Goal: Task Accomplishment & Management: Manage account settings

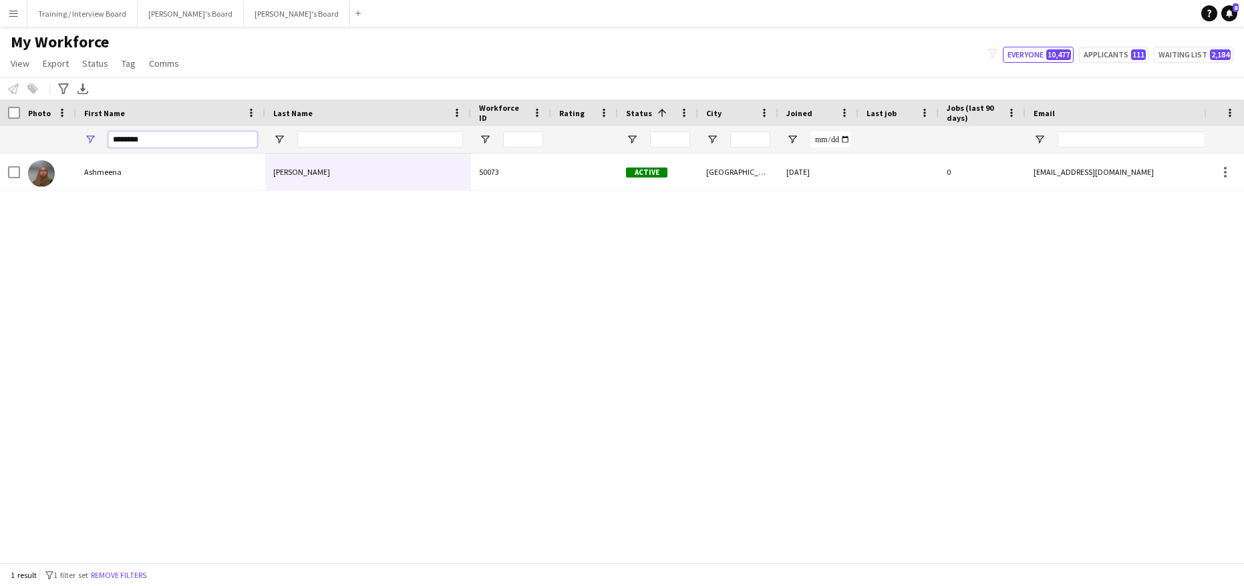
click at [184, 141] on input "********" at bounding box center [182, 140] width 149 height 16
type input "*"
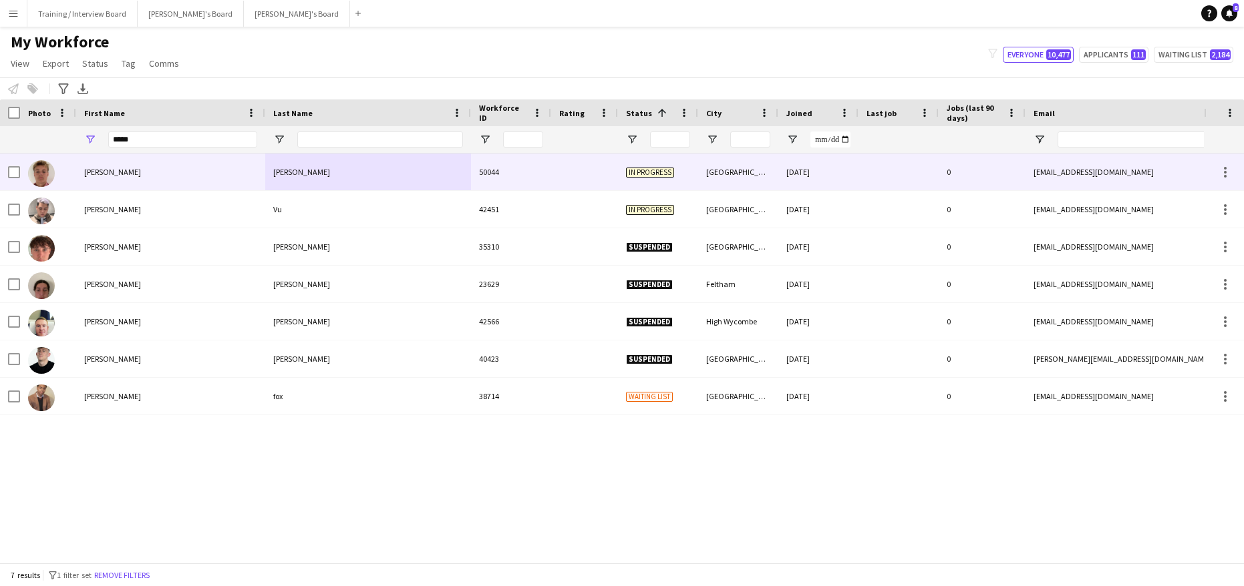
click at [373, 176] on div "Lloyd" at bounding box center [368, 172] width 206 height 37
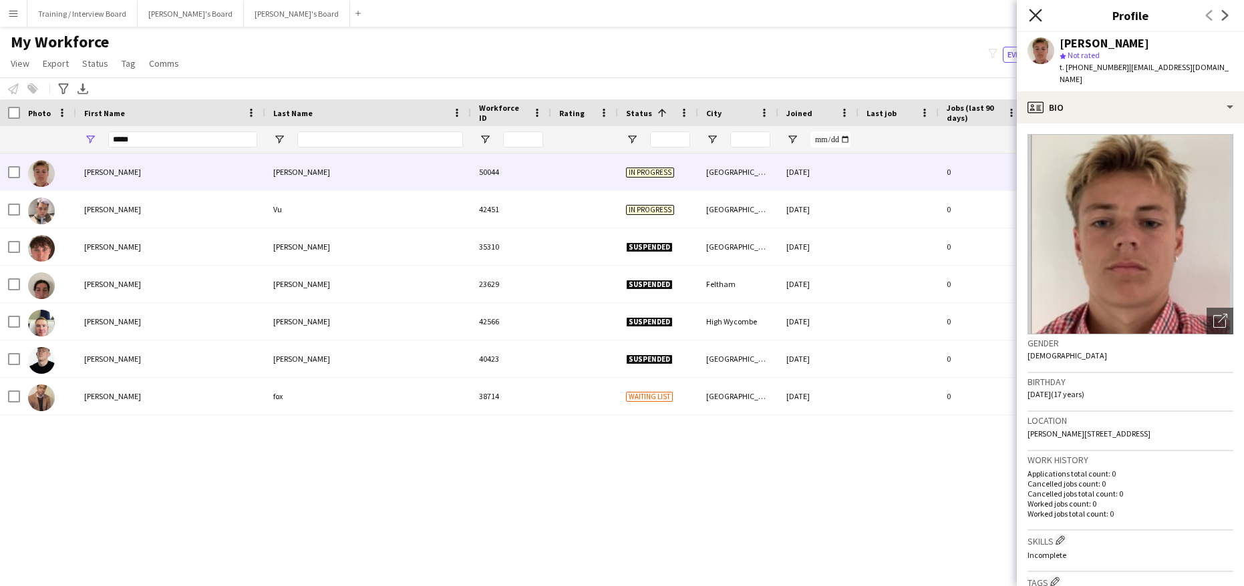
click at [1039, 15] on icon "Close pop-in" at bounding box center [1035, 15] width 13 height 13
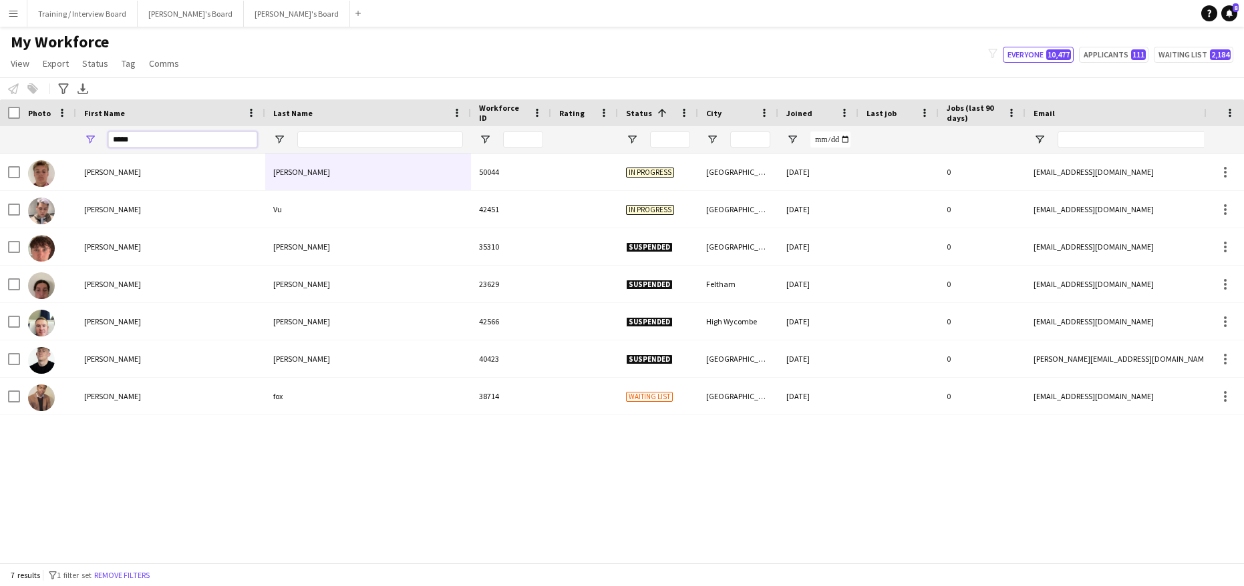
click at [149, 142] on input "*****" at bounding box center [182, 140] width 149 height 16
type input "*"
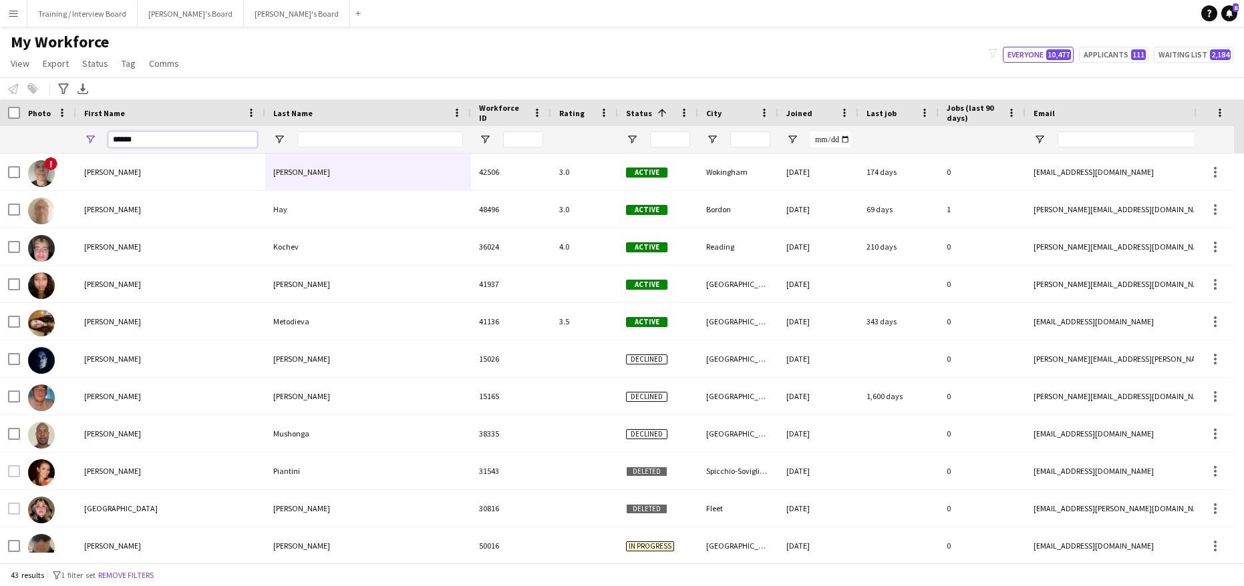
type input "******"
click at [319, 147] on input "Last Name Filter Input" at bounding box center [380, 140] width 166 height 16
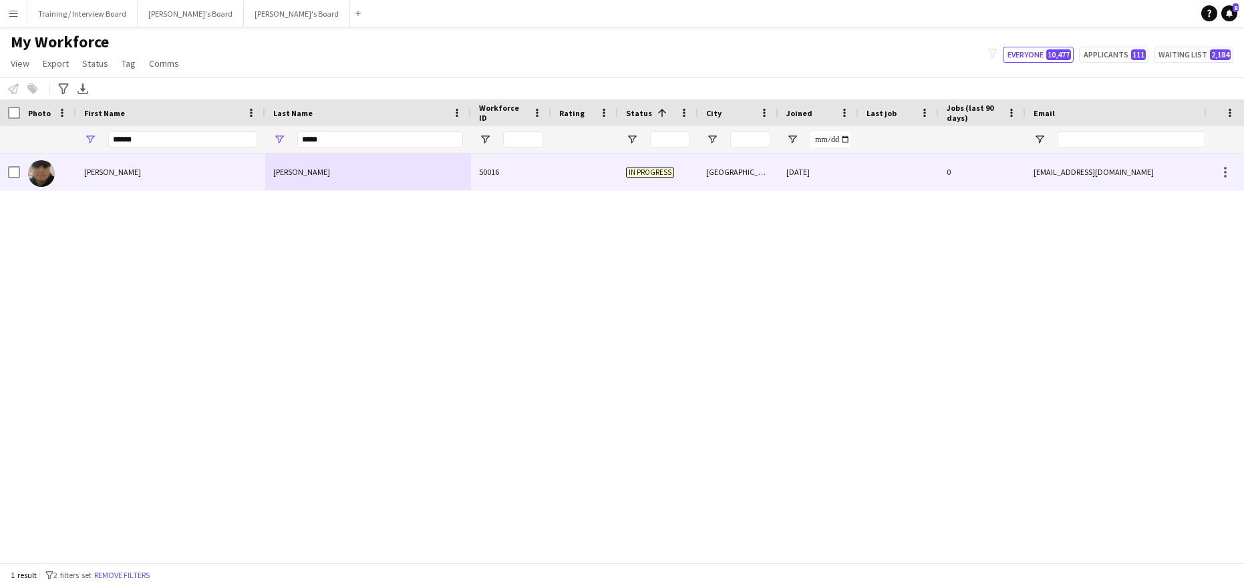
click at [383, 176] on div "Nunes" at bounding box center [368, 172] width 206 height 37
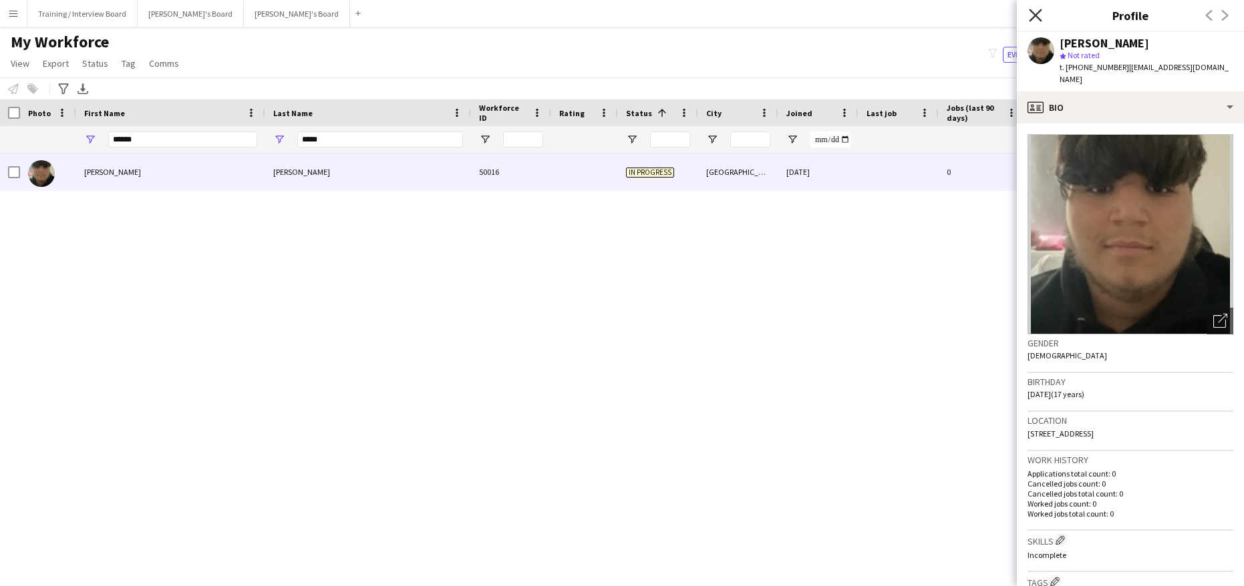
click at [1040, 13] on icon "Close pop-in" at bounding box center [1035, 15] width 13 height 13
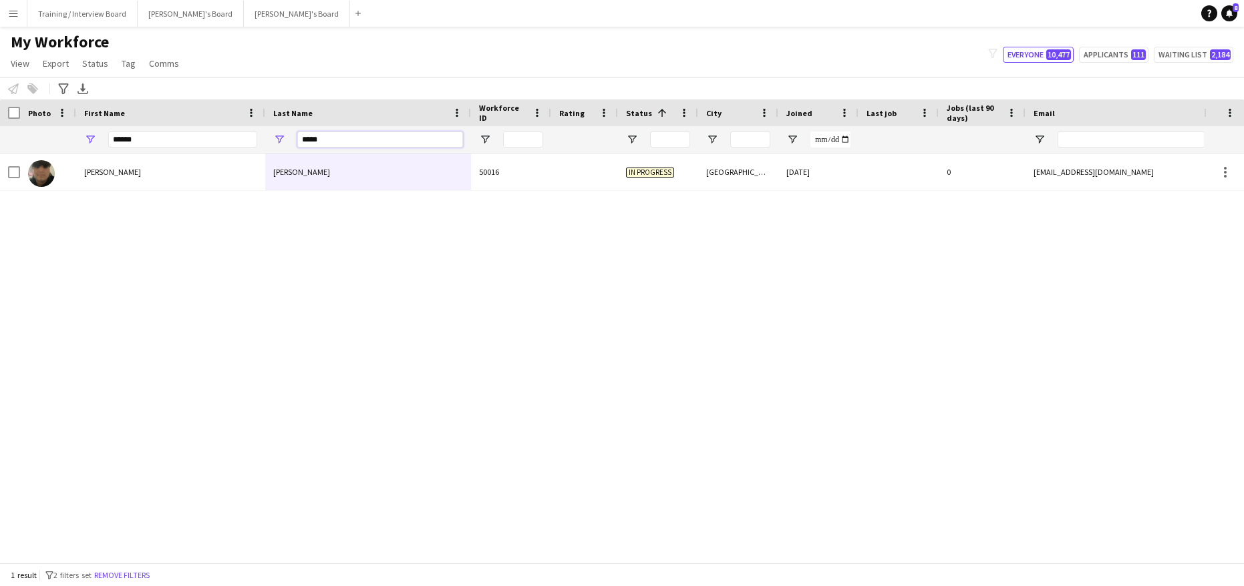
click at [349, 146] on input "*****" at bounding box center [380, 140] width 166 height 16
type input "*"
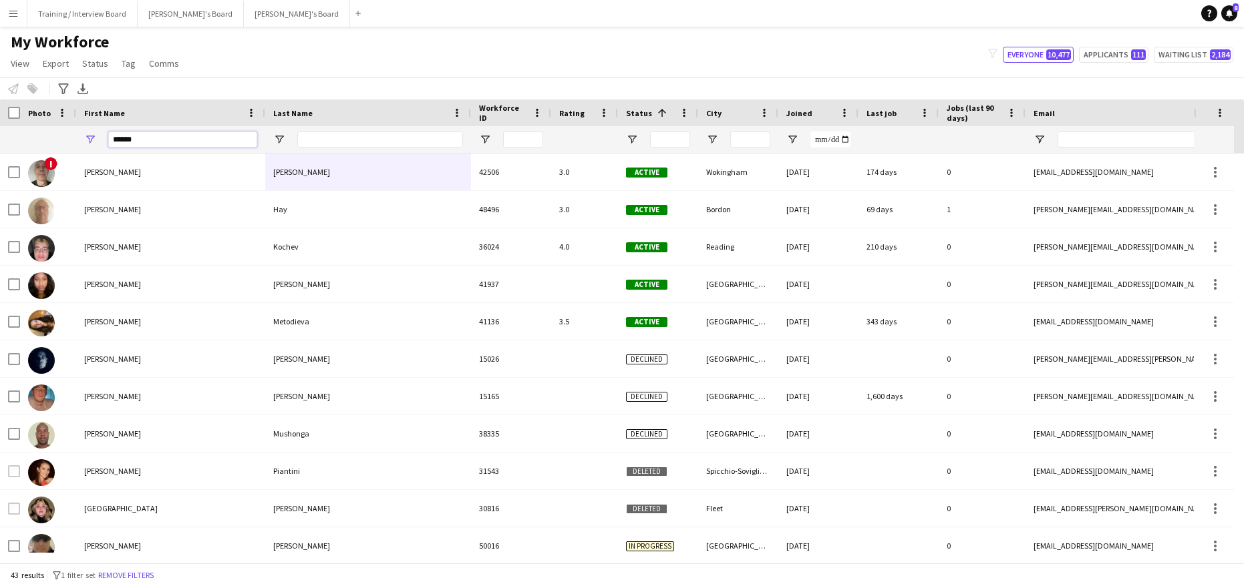
click at [136, 141] on input "******" at bounding box center [182, 140] width 149 height 16
type input "*"
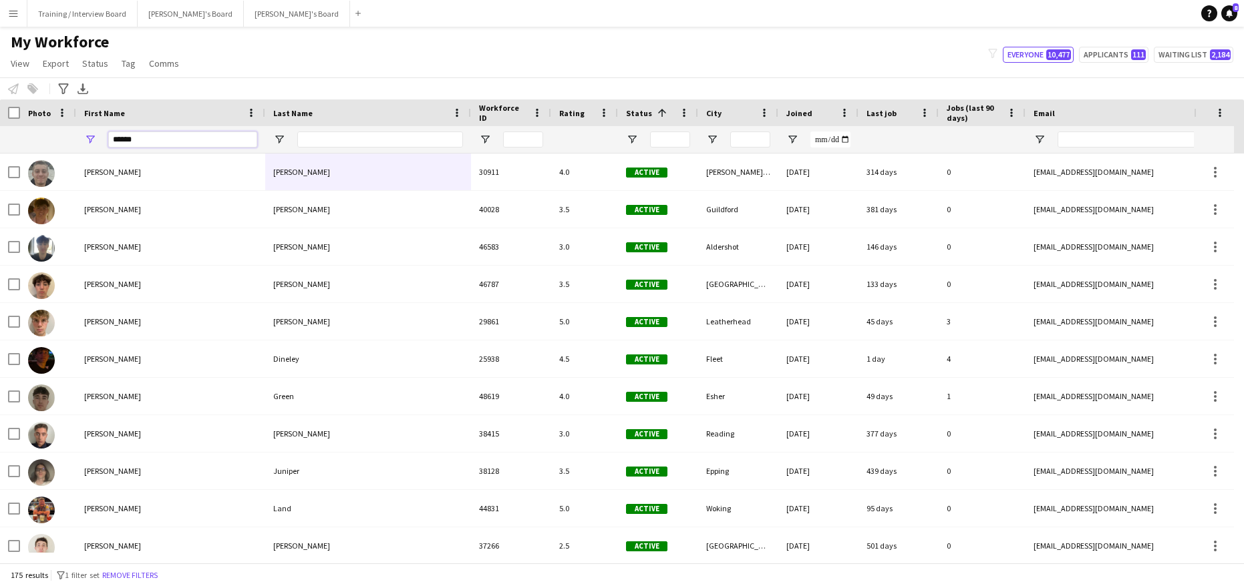
type input "******"
click at [304, 138] on input "Last Name Filter Input" at bounding box center [380, 140] width 166 height 16
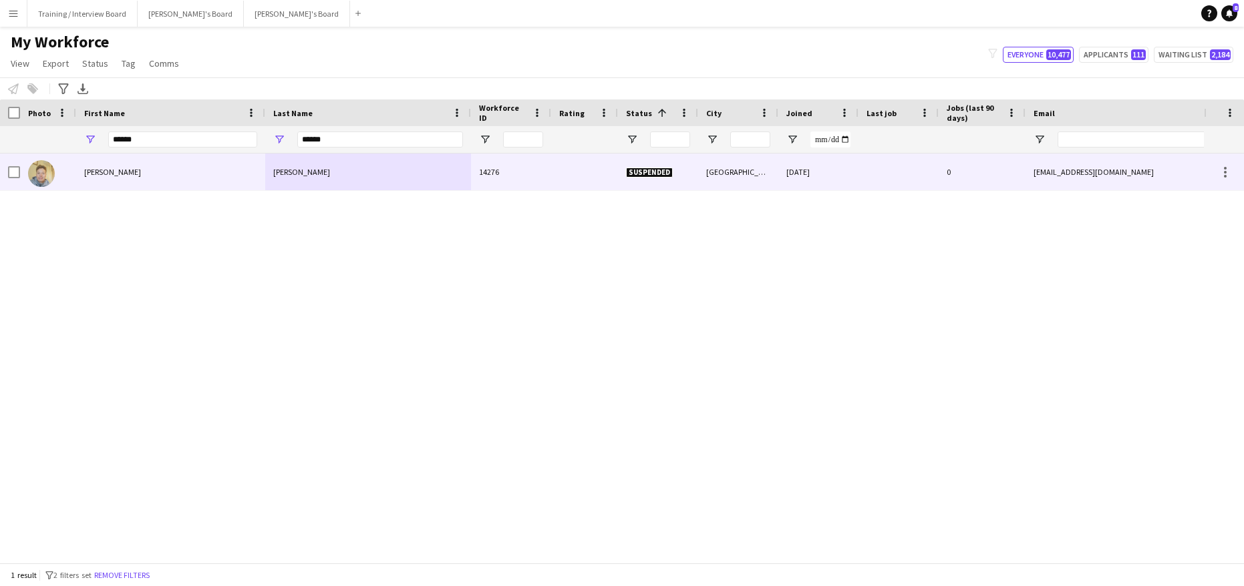
click at [317, 169] on div "Walker" at bounding box center [368, 172] width 206 height 37
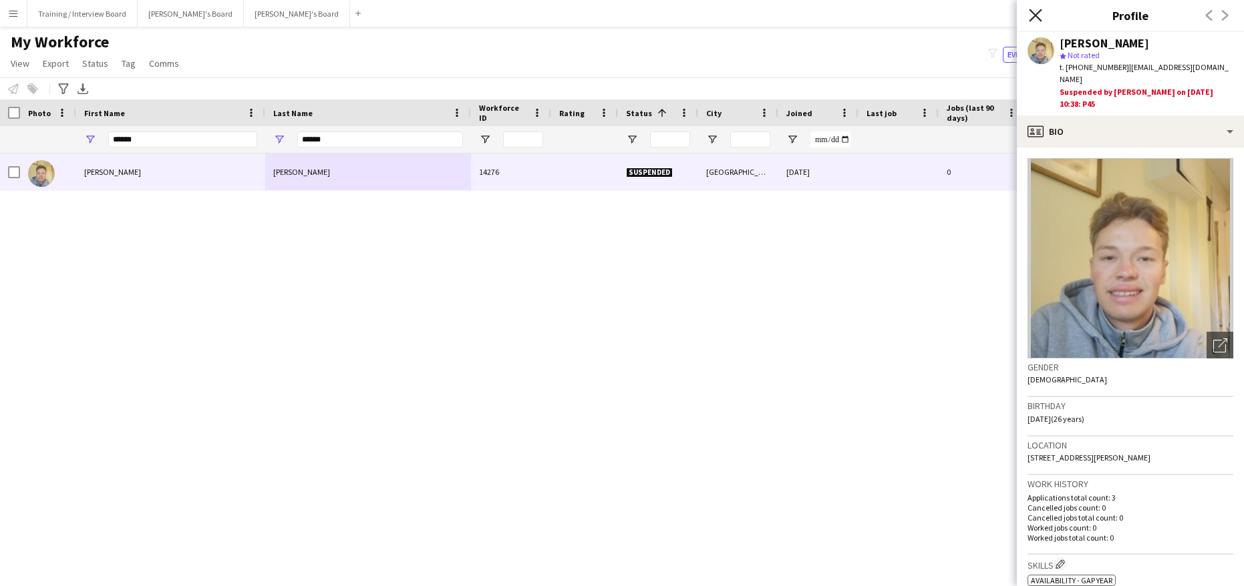
click at [1036, 17] on icon "Close pop-in" at bounding box center [1035, 15] width 13 height 13
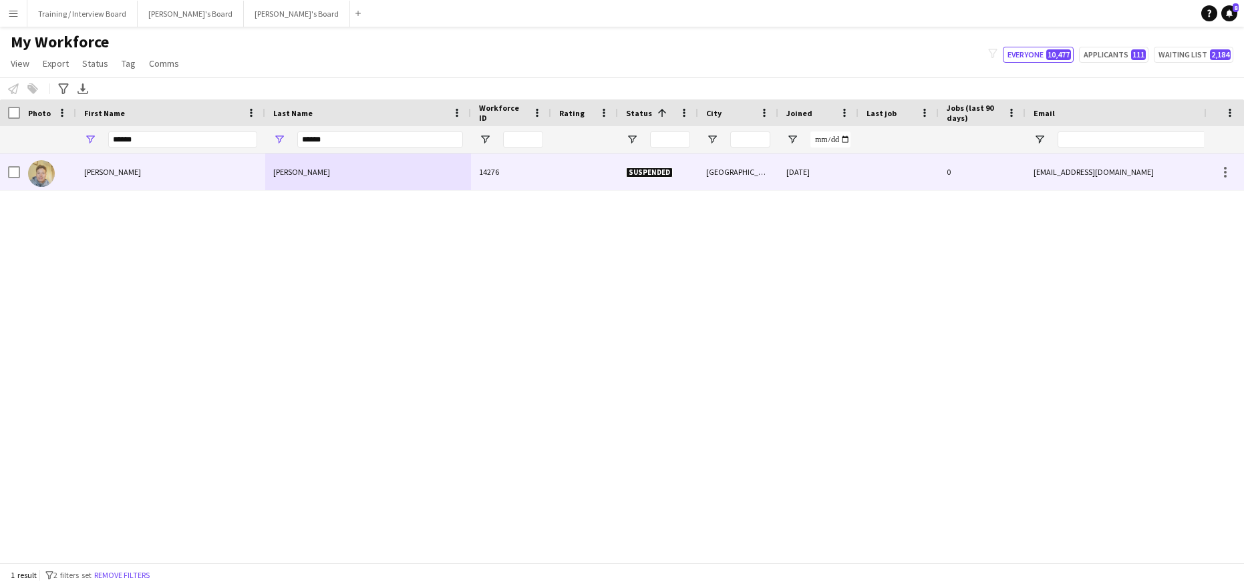
click at [367, 170] on div "Walker" at bounding box center [368, 172] width 206 height 37
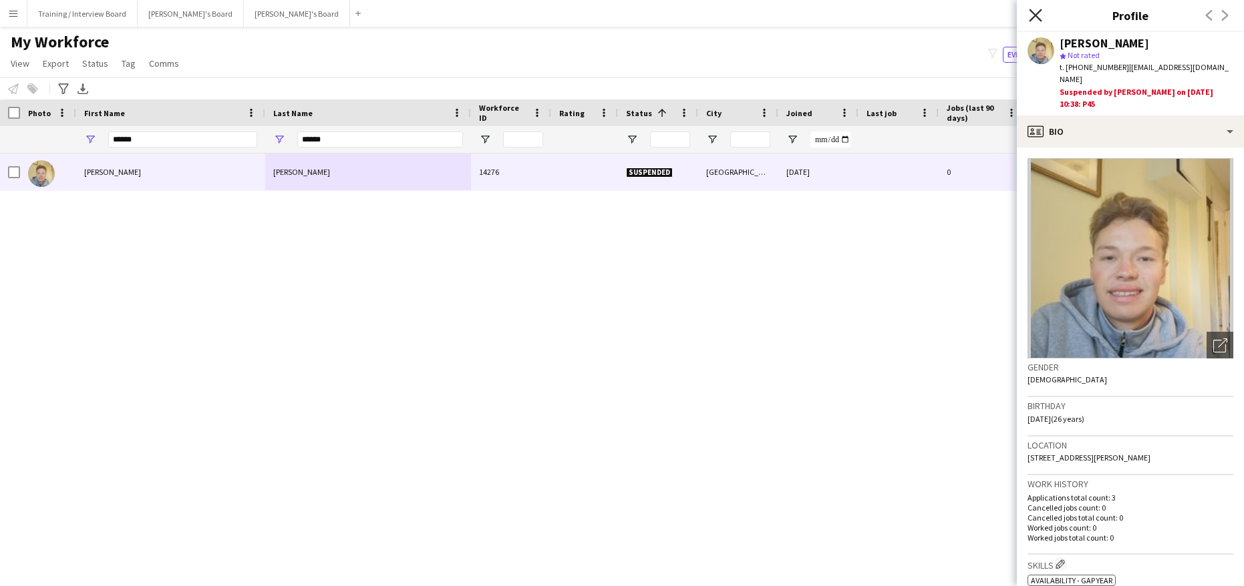
click at [1035, 16] on icon at bounding box center [1035, 15] width 13 height 13
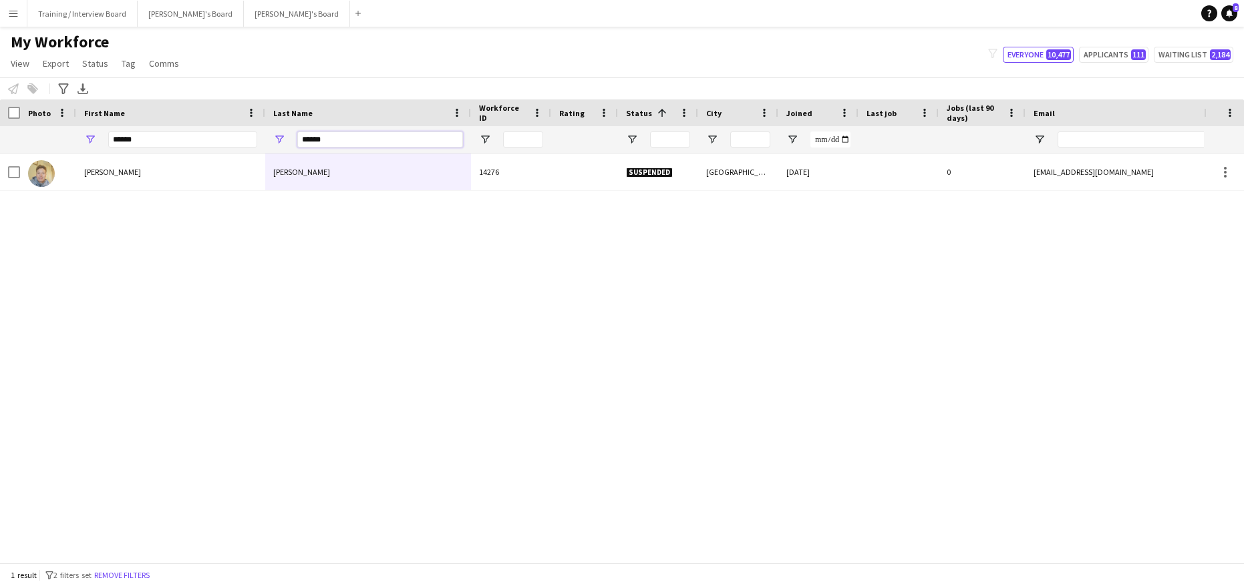
click at [350, 139] on input "******" at bounding box center [380, 140] width 166 height 16
type input "*"
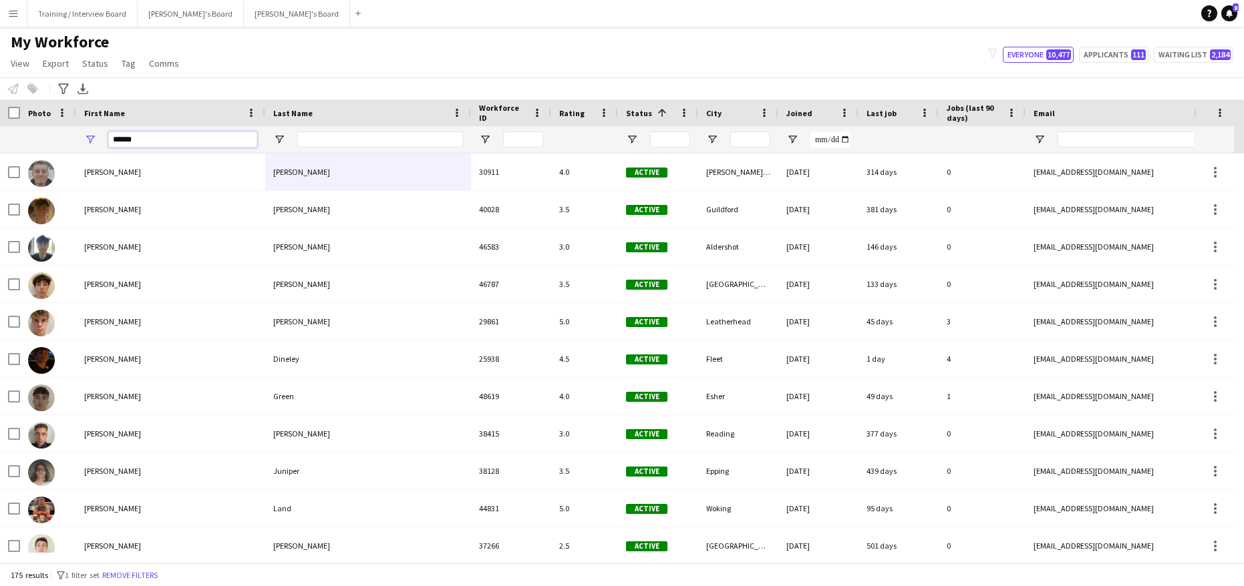
click at [172, 136] on input "******" at bounding box center [182, 140] width 149 height 16
type input "*"
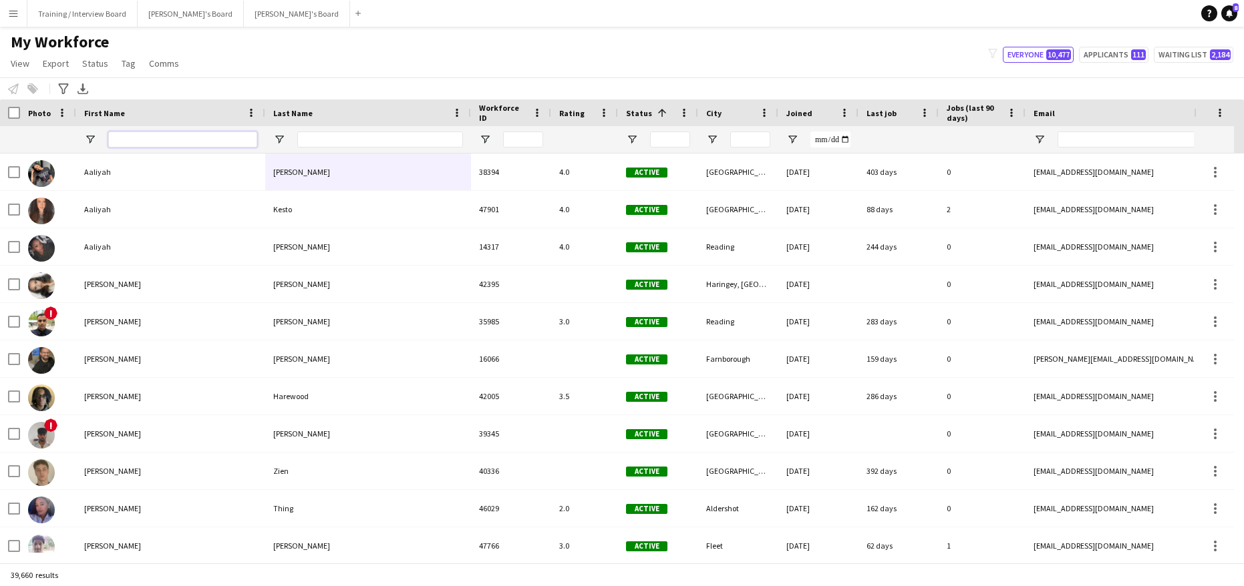
click at [148, 134] on input "First Name Filter Input" at bounding box center [182, 140] width 149 height 16
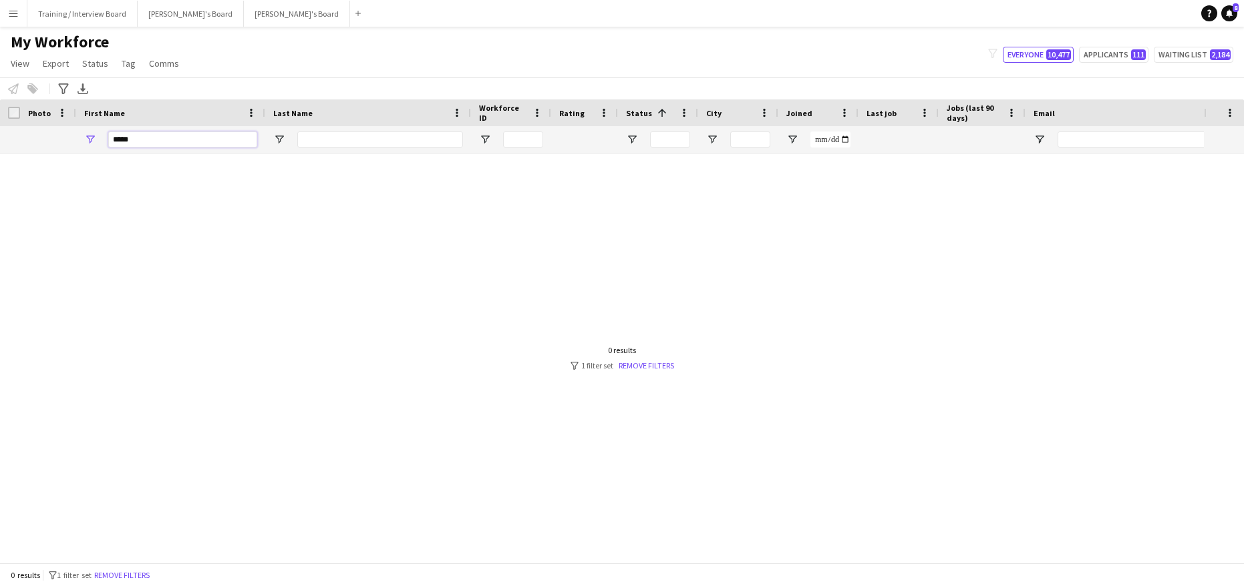
type input "*****"
click at [323, 138] on input "Last Name Filter Input" at bounding box center [380, 140] width 166 height 16
type input "****"
click at [145, 146] on input "*****" at bounding box center [182, 140] width 149 height 16
type input "*"
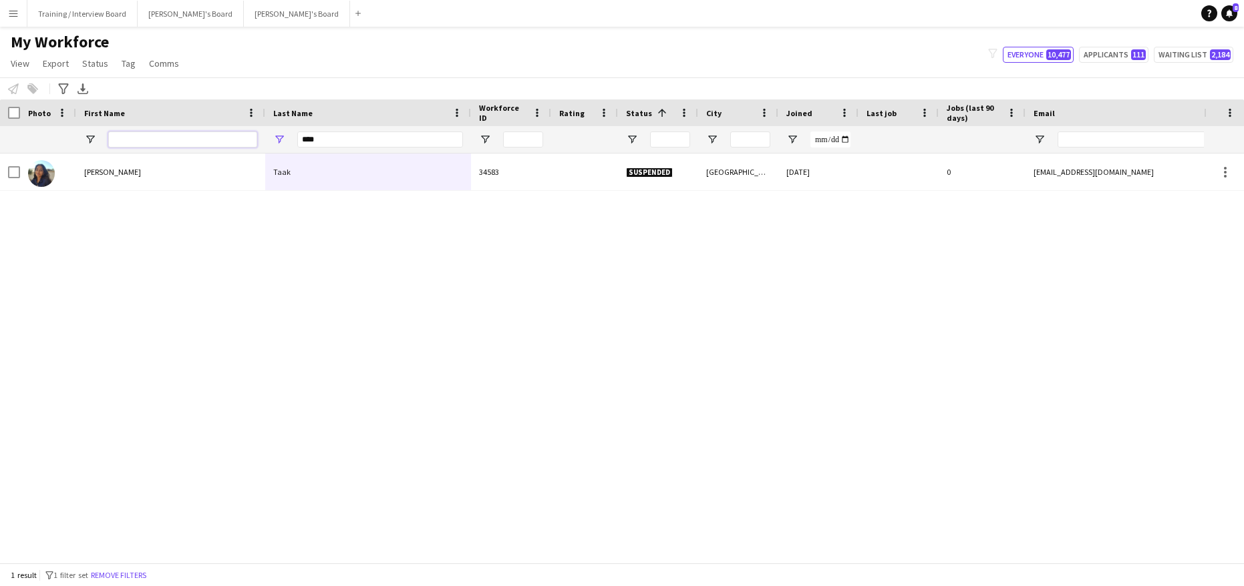
type input "*"
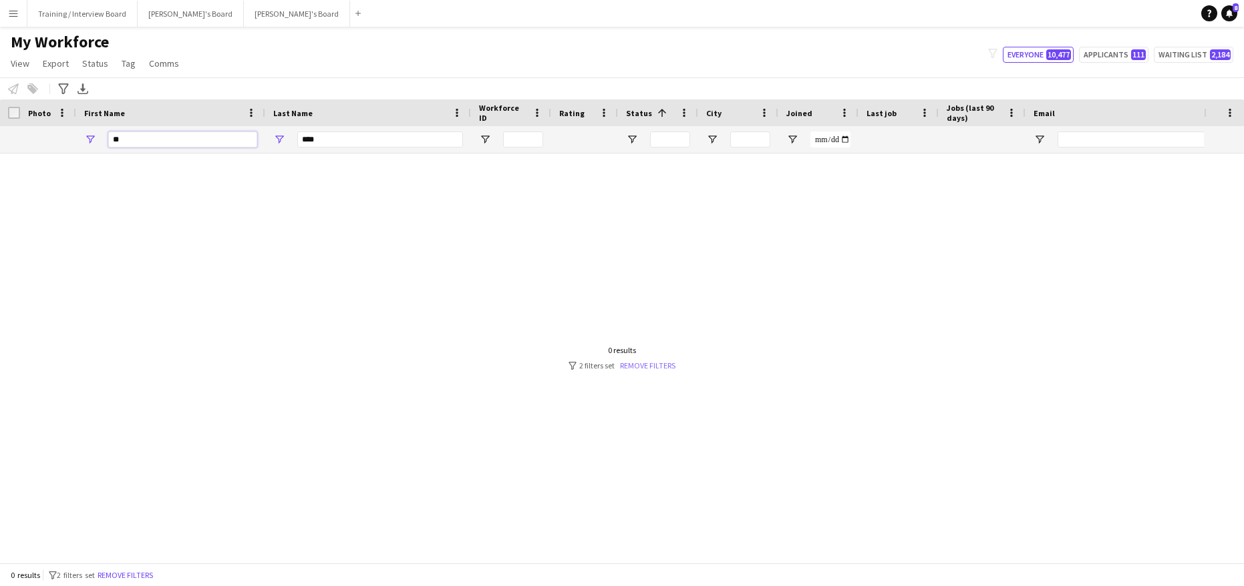
type input "**"
click at [657, 364] on link "Remove filters" at bounding box center [647, 366] width 55 height 10
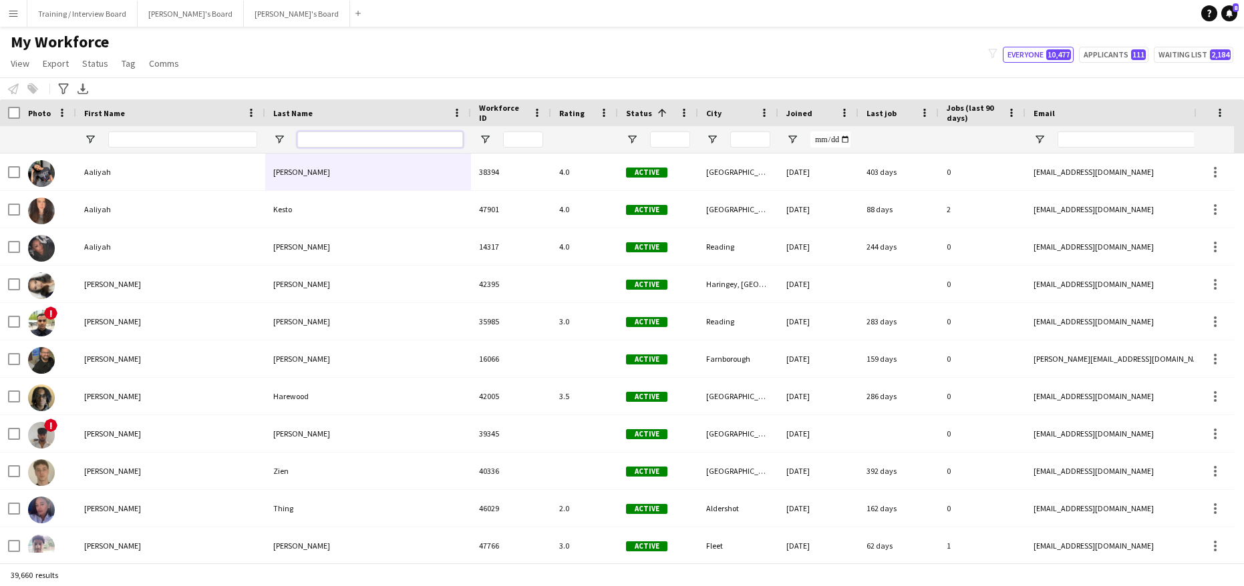
click at [310, 142] on input "Last Name Filter Input" at bounding box center [380, 140] width 166 height 16
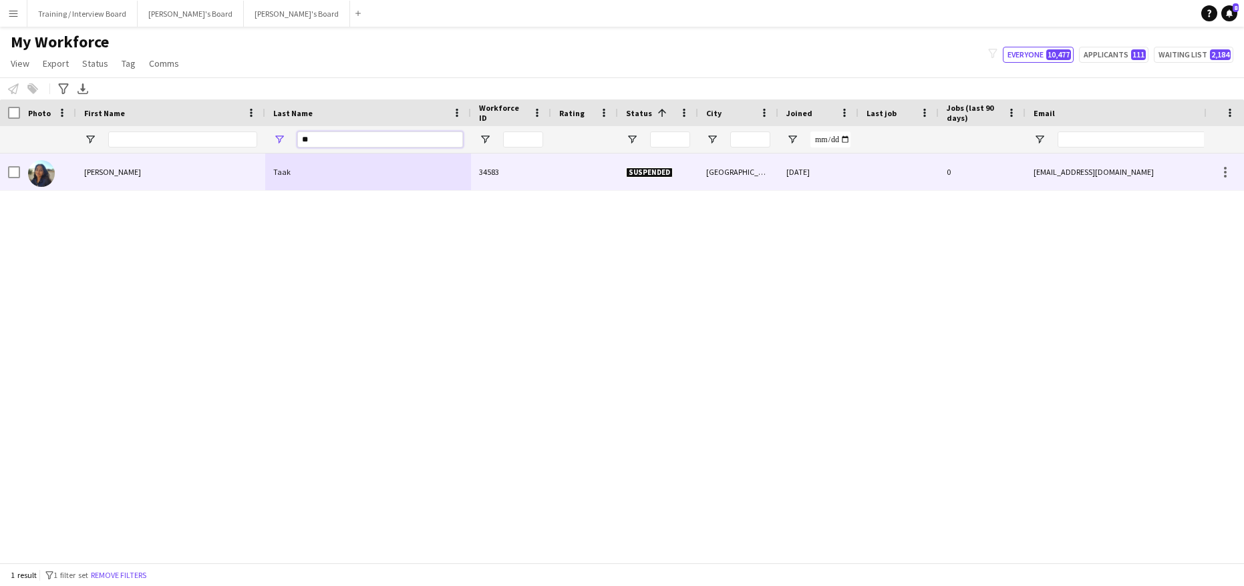
type input "*"
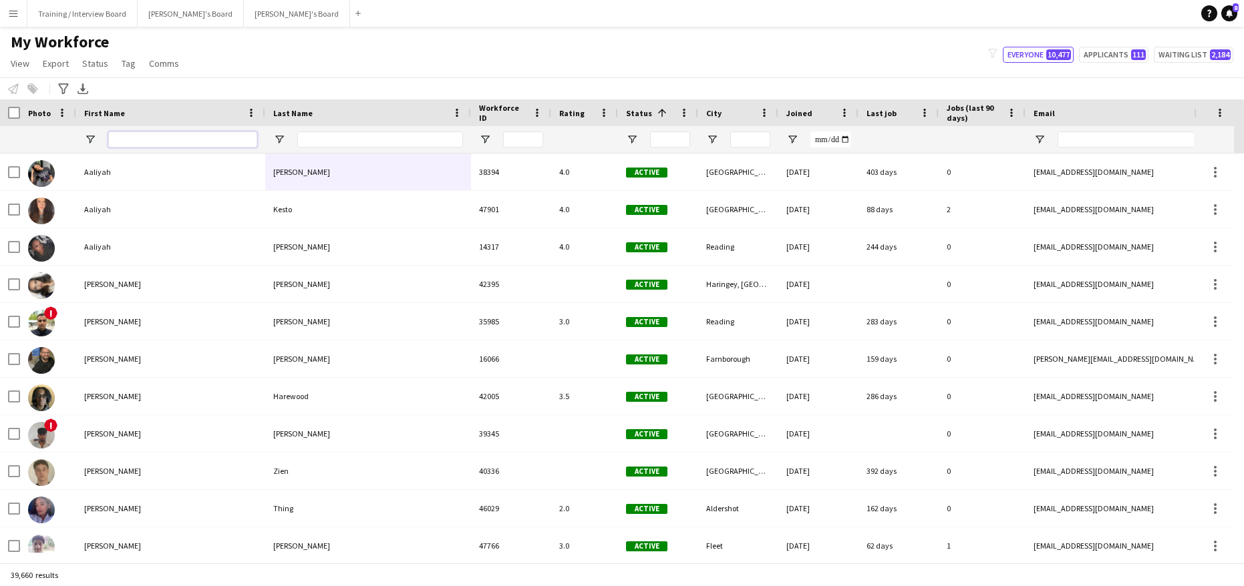
click at [130, 144] on input "First Name Filter Input" at bounding box center [182, 140] width 149 height 16
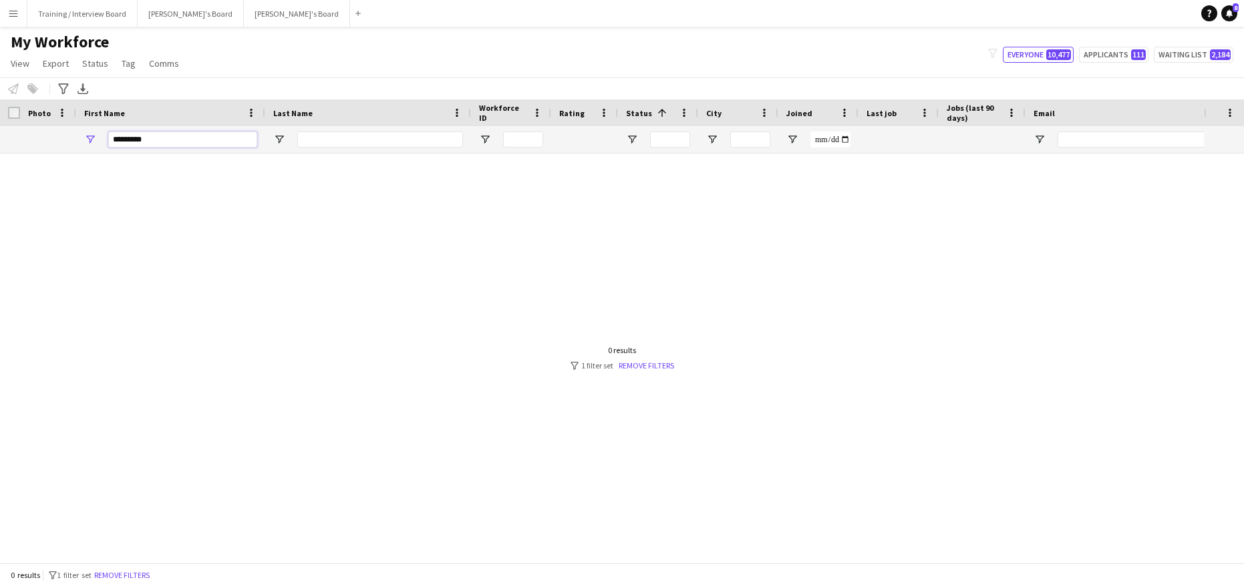
type input "*********"
click at [314, 145] on input "Last Name Filter Input" at bounding box center [380, 140] width 166 height 16
click at [310, 141] on input "Last Name Filter Input" at bounding box center [380, 140] width 166 height 16
type input "*"
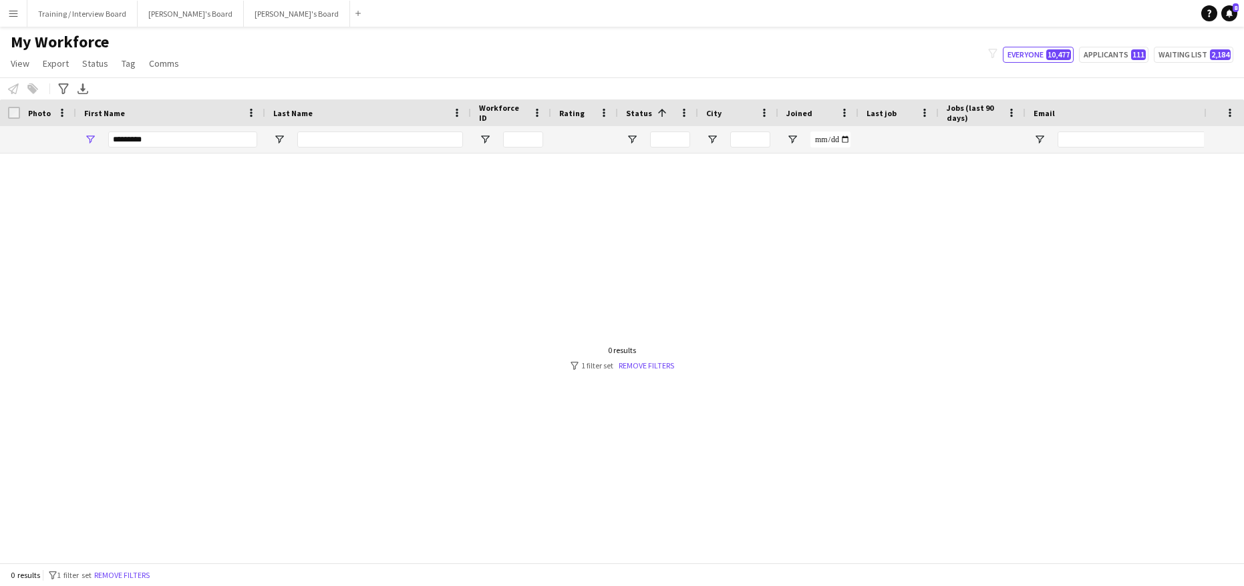
click at [643, 359] on div "0 results filter-1 1 filter set Remove filters" at bounding box center [622, 357] width 104 height 25
click at [148, 142] on input "*********" at bounding box center [182, 140] width 149 height 16
type input "*"
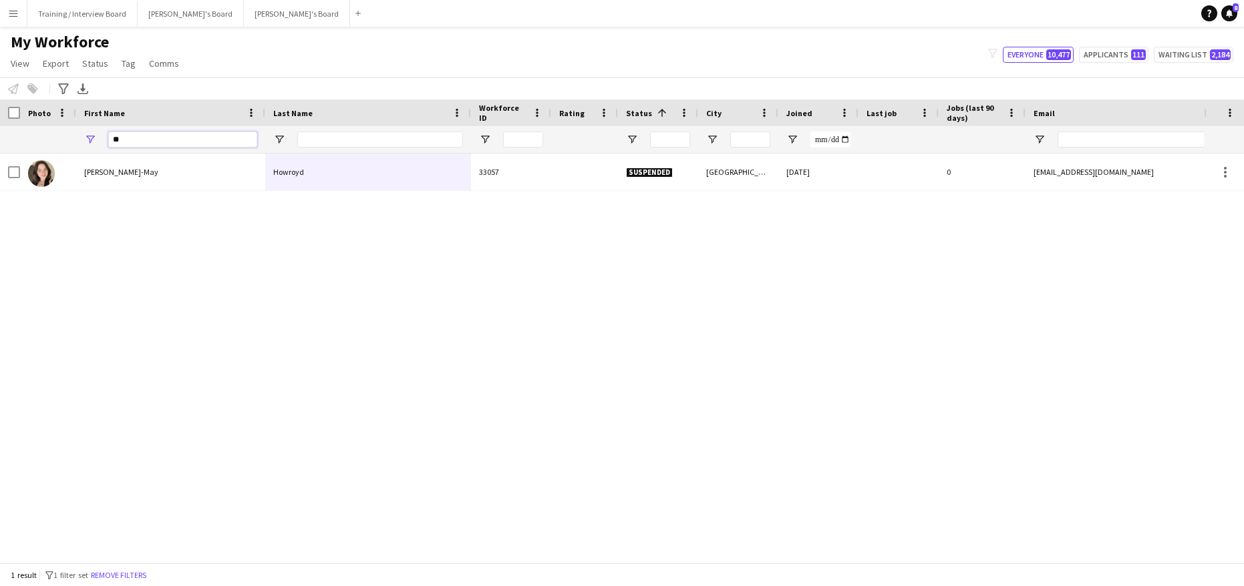
type input "*"
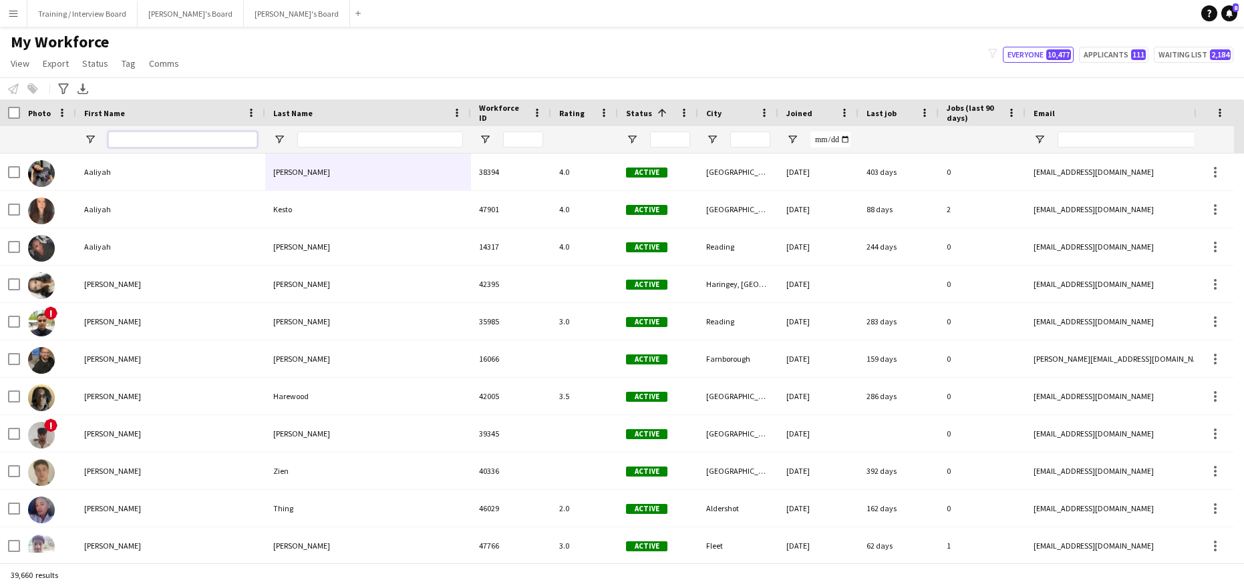
click at [113, 133] on input "First Name Filter Input" at bounding box center [182, 140] width 149 height 16
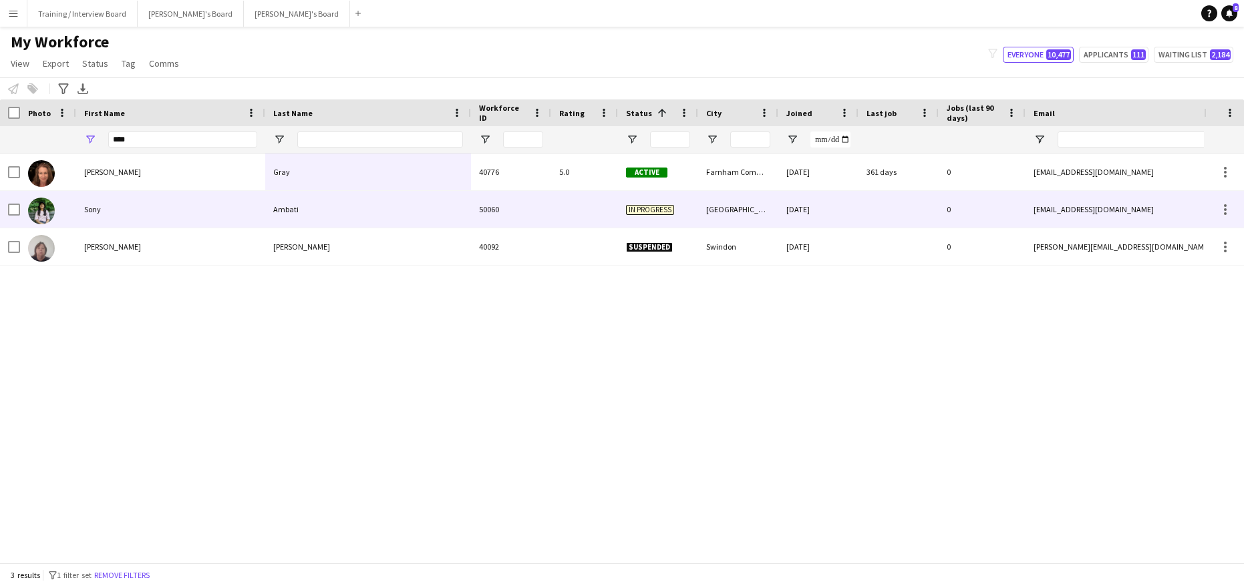
click at [281, 217] on div "Ambati" at bounding box center [368, 209] width 206 height 37
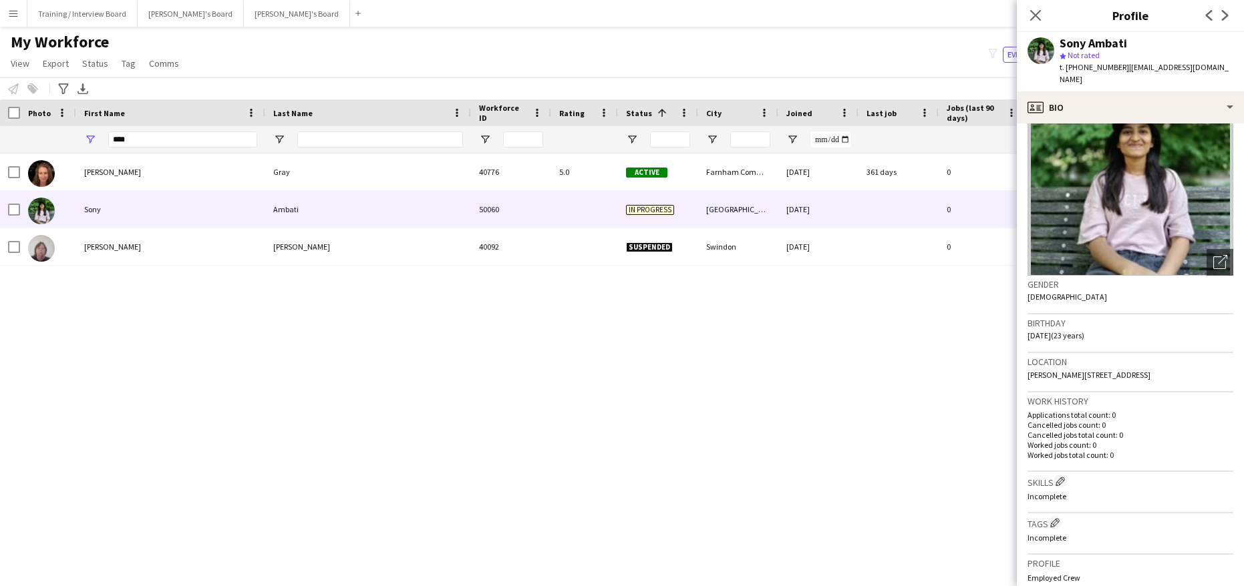
scroll to position [67, 0]
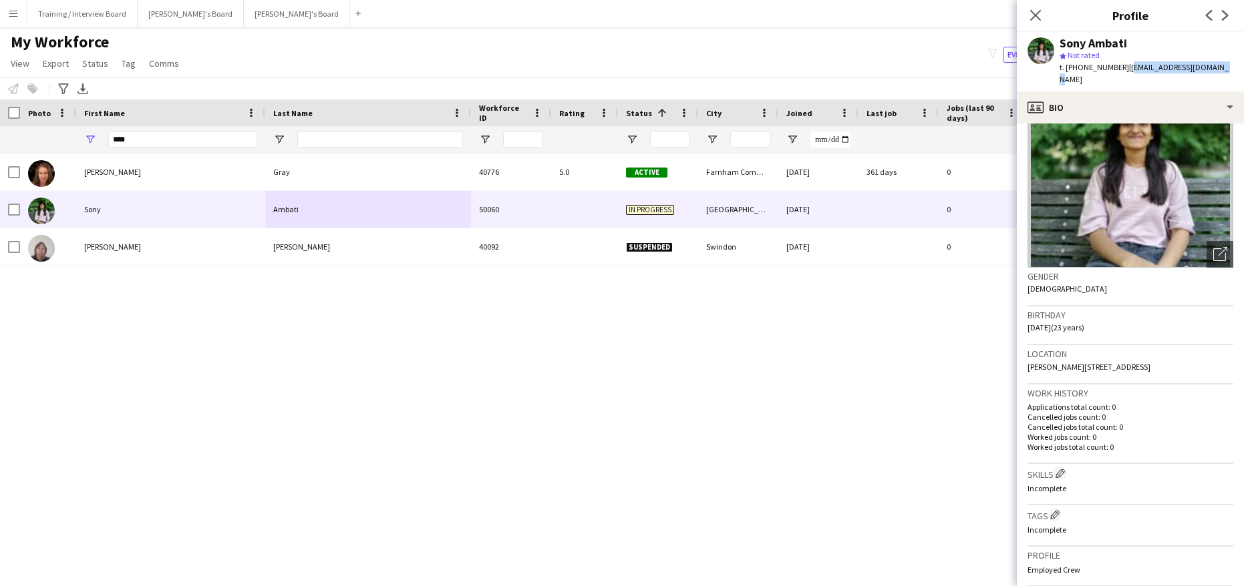
drag, startPoint x: 1218, startPoint y: 65, endPoint x: 1123, endPoint y: 65, distance: 94.8
click at [1123, 65] on div "Sony Ambati star Not rated t. +447887151229 | ambatisony908@gmail.com" at bounding box center [1129, 61] width 227 height 59
copy span "ambatisony908@gmail.com"
click at [1035, 14] on icon "Close pop-in" at bounding box center [1035, 15] width 13 height 13
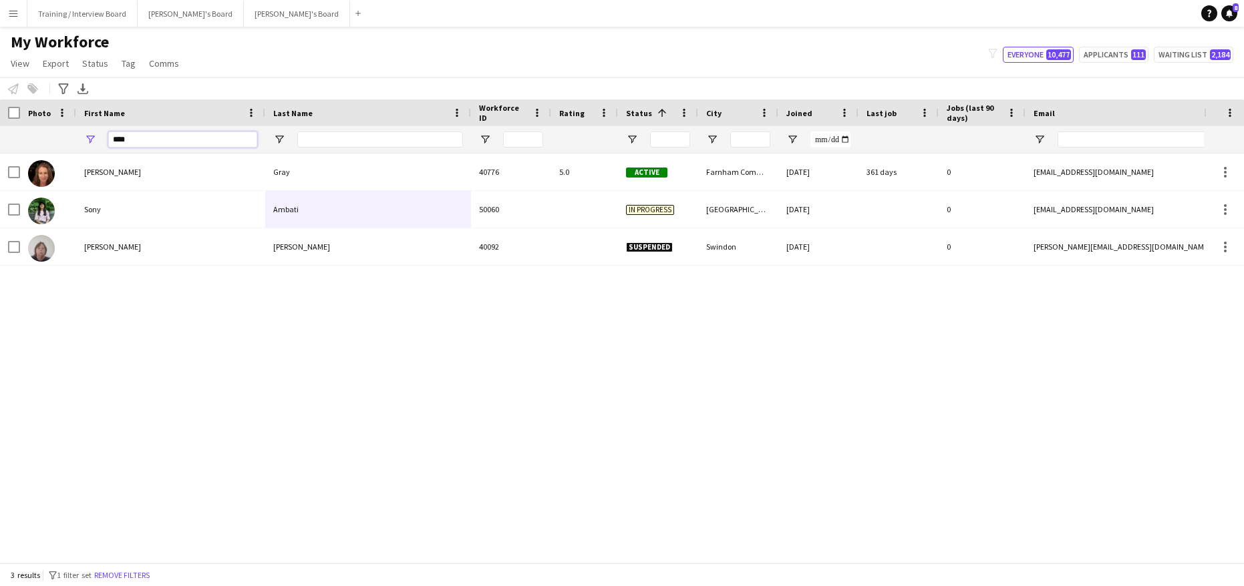
click at [165, 140] on input "****" at bounding box center [182, 140] width 149 height 16
type input "*"
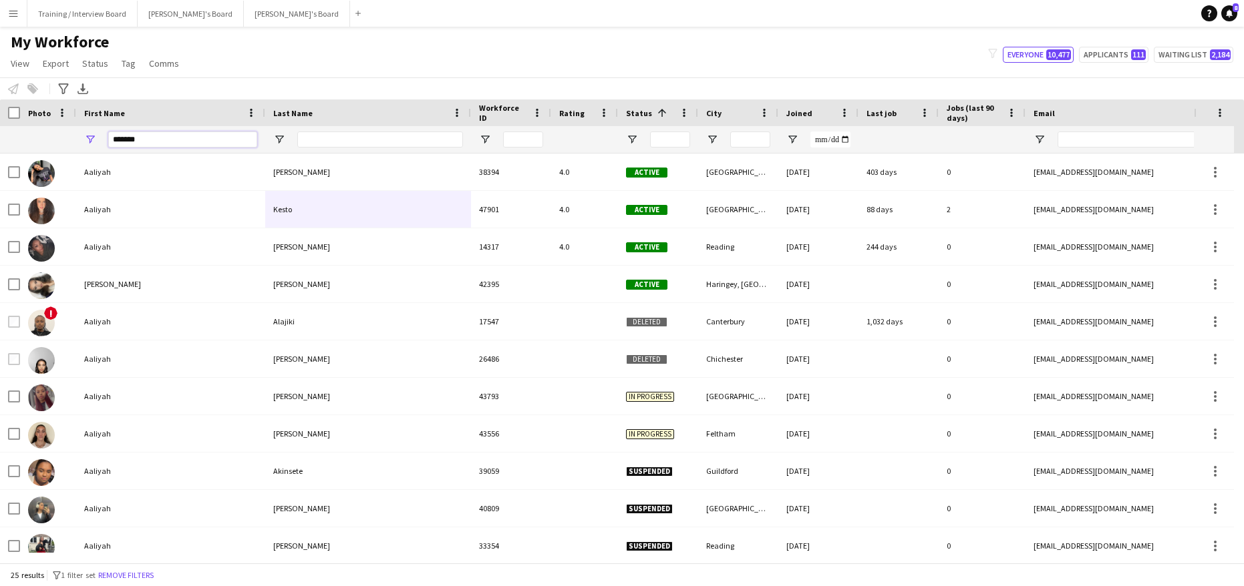
type input "*******"
click at [325, 140] on input "Last Name Filter Input" at bounding box center [380, 140] width 166 height 16
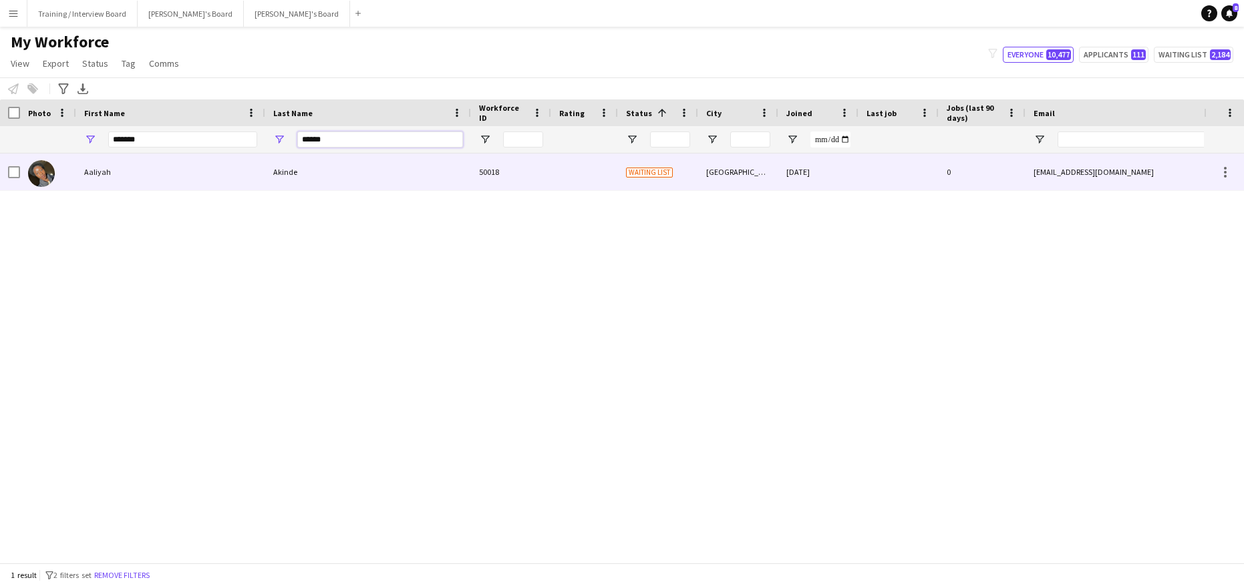
type input "******"
click at [162, 177] on div "Aaliyah" at bounding box center [170, 172] width 189 height 37
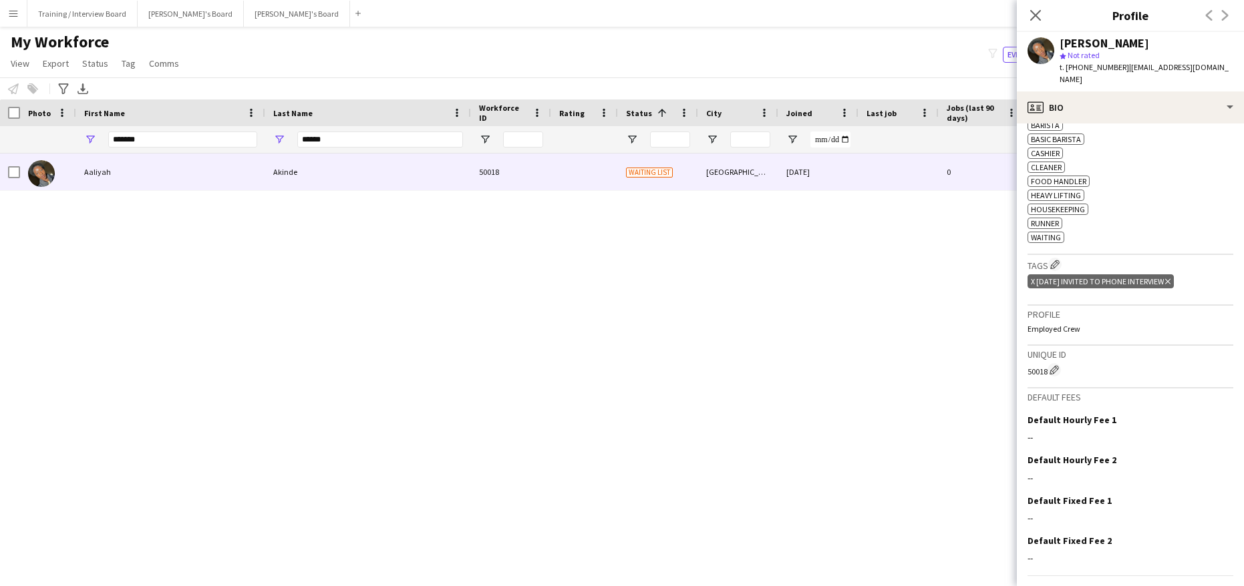
scroll to position [470, 0]
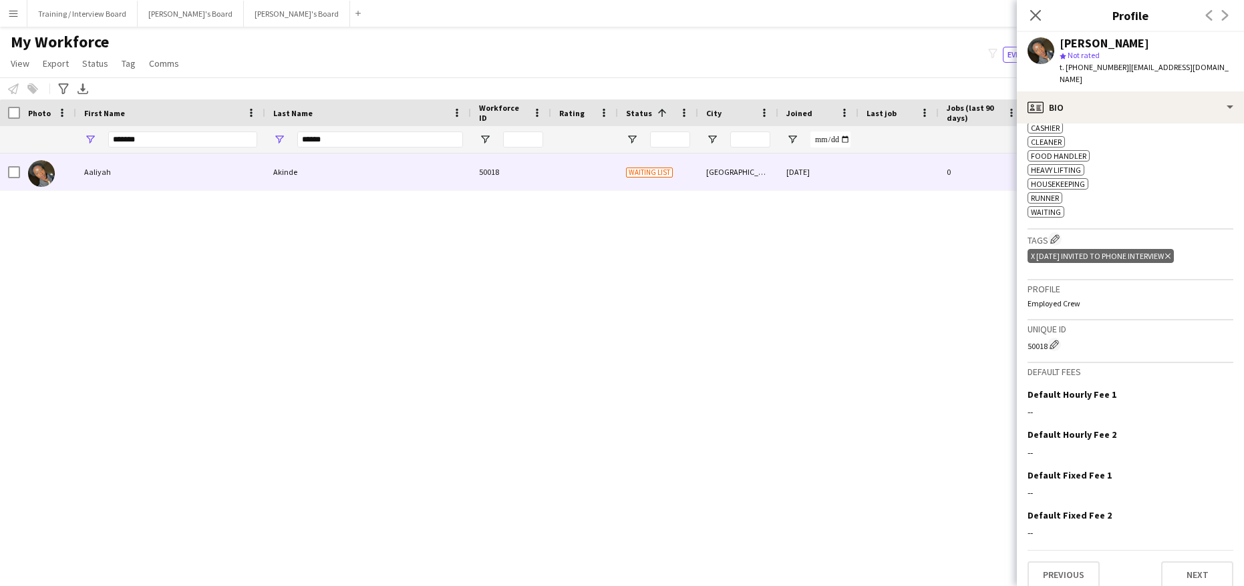
click at [1201, 550] on div "Previous Next" at bounding box center [1130, 569] width 206 height 38
click at [1201, 562] on button "Next" at bounding box center [1197, 575] width 72 height 27
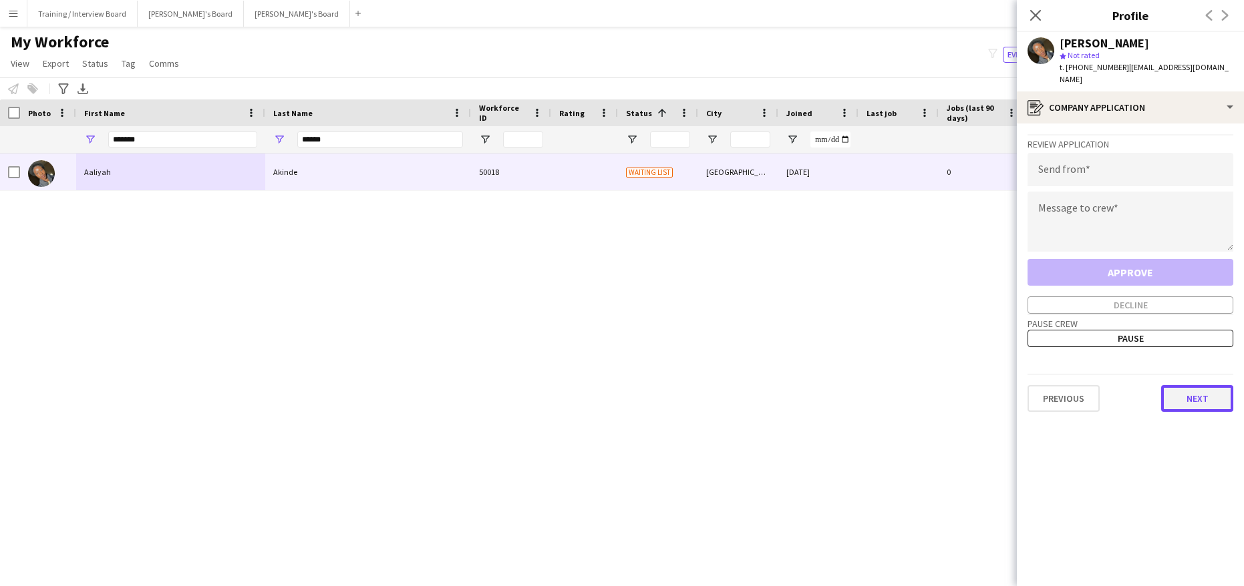
click at [1209, 385] on button "Next" at bounding box center [1197, 398] width 72 height 27
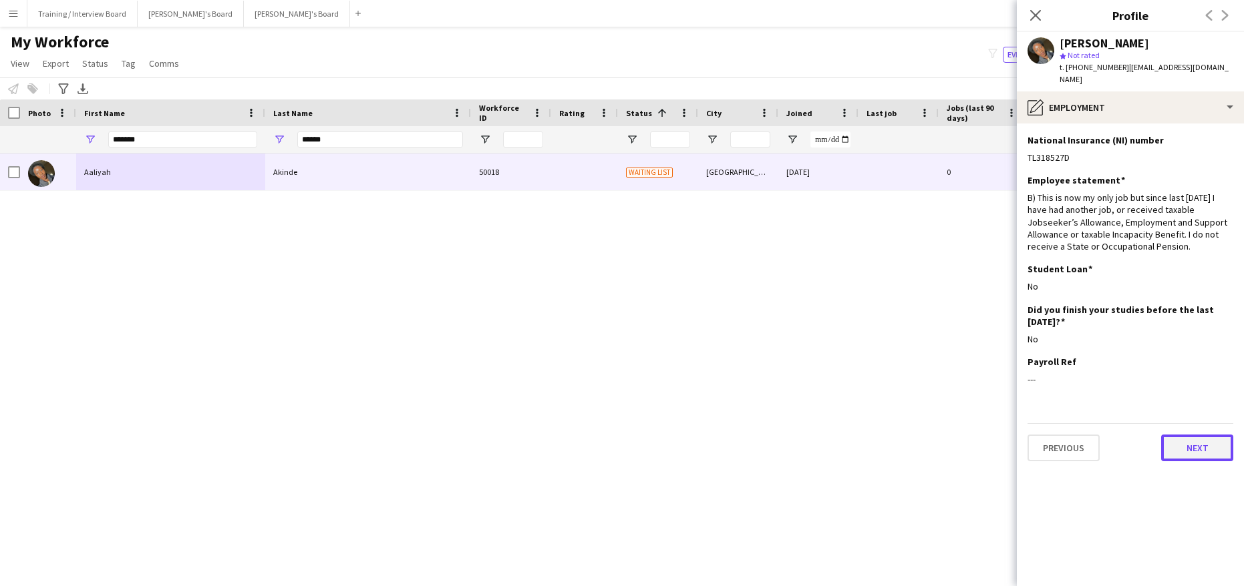
click at [1217, 441] on button "Next" at bounding box center [1197, 448] width 72 height 27
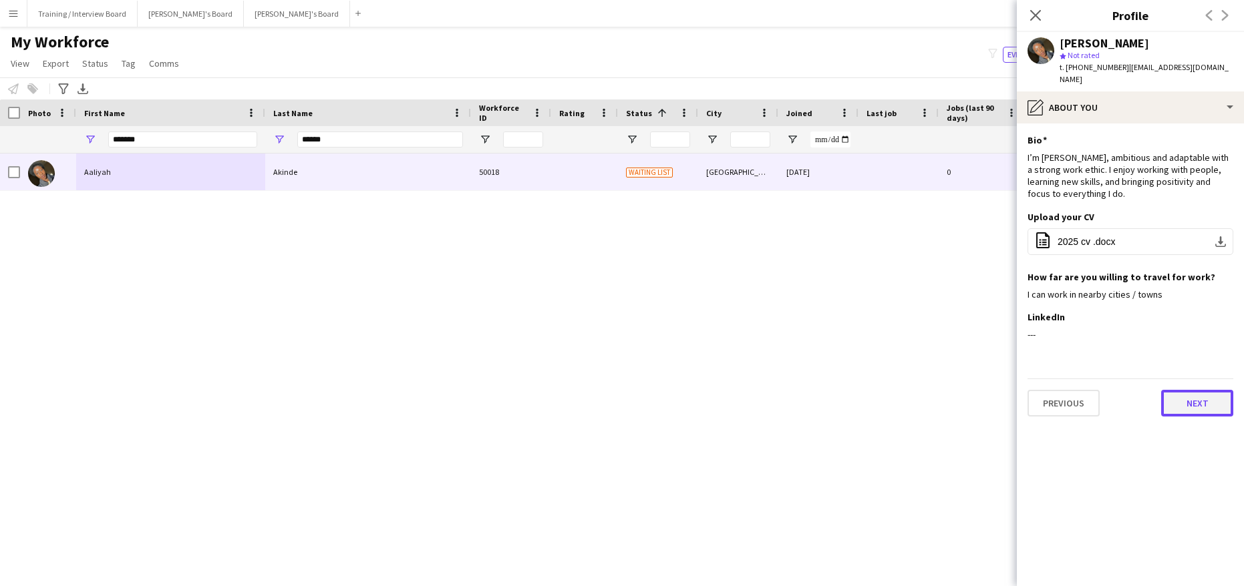
click at [1217, 391] on button "Next" at bounding box center [1197, 403] width 72 height 27
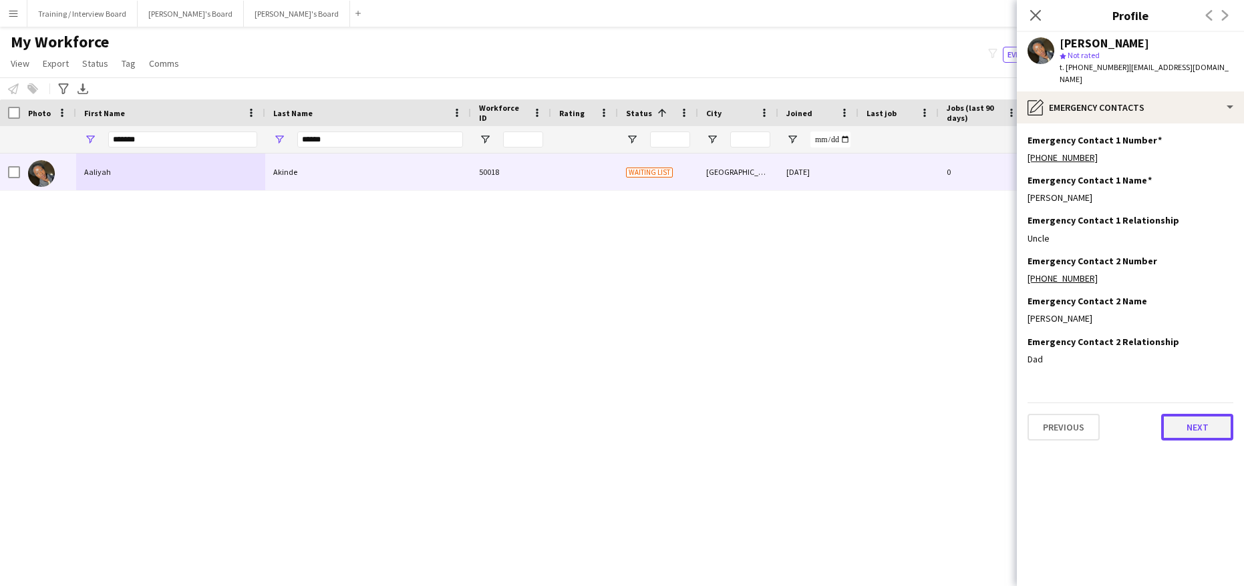
click at [1202, 414] on button "Next" at bounding box center [1197, 427] width 72 height 27
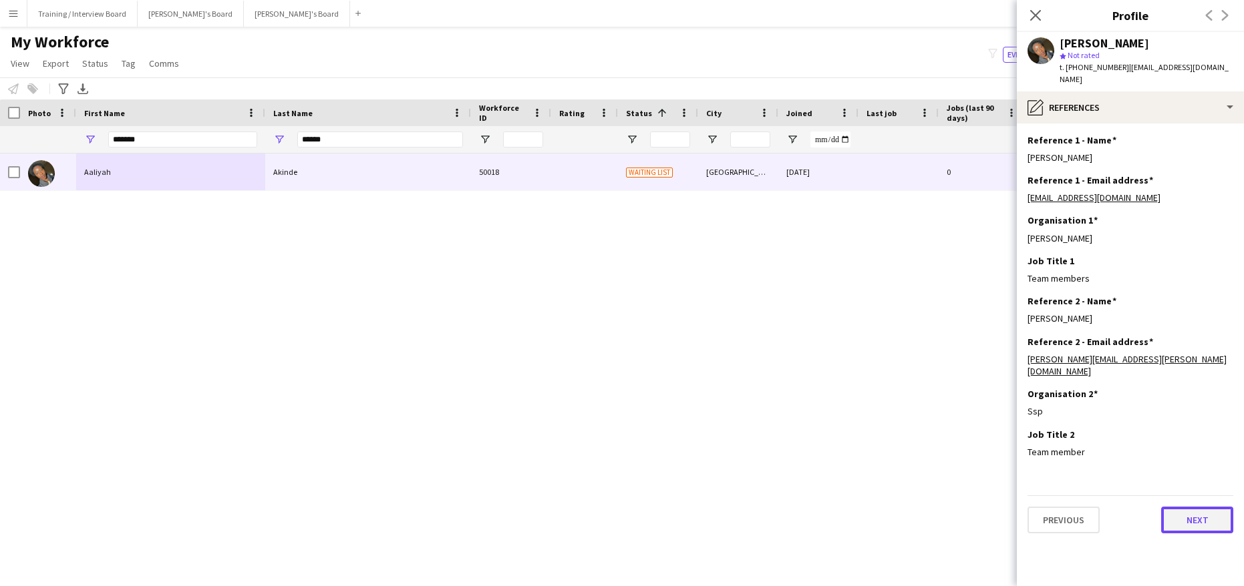
click at [1201, 507] on button "Next" at bounding box center [1197, 520] width 72 height 27
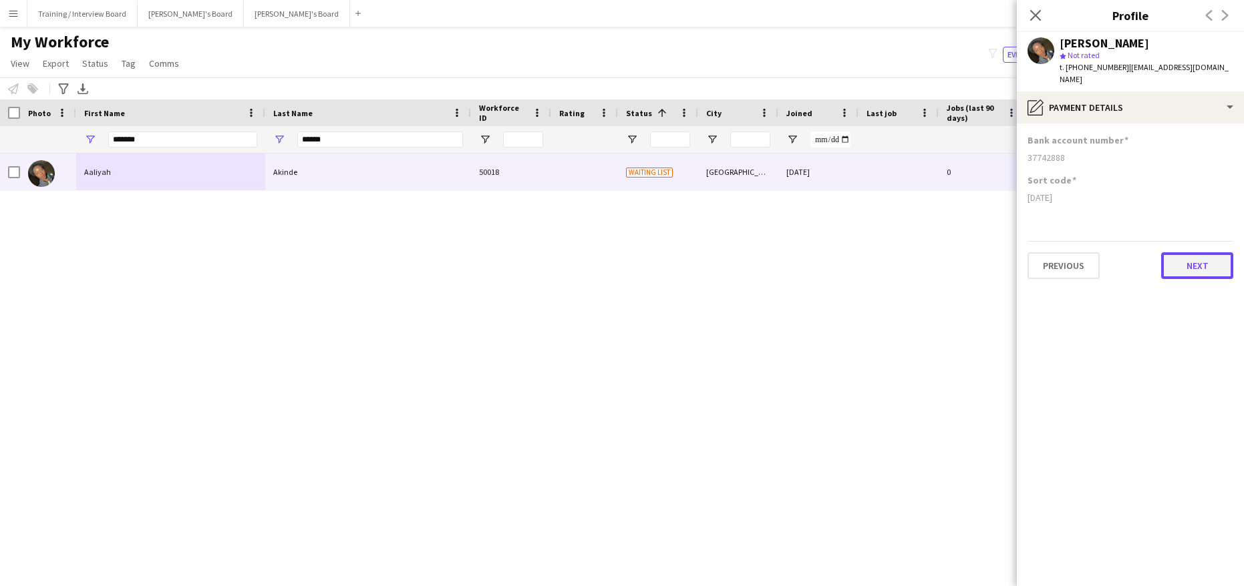
click at [1197, 253] on button "Next" at bounding box center [1197, 265] width 72 height 27
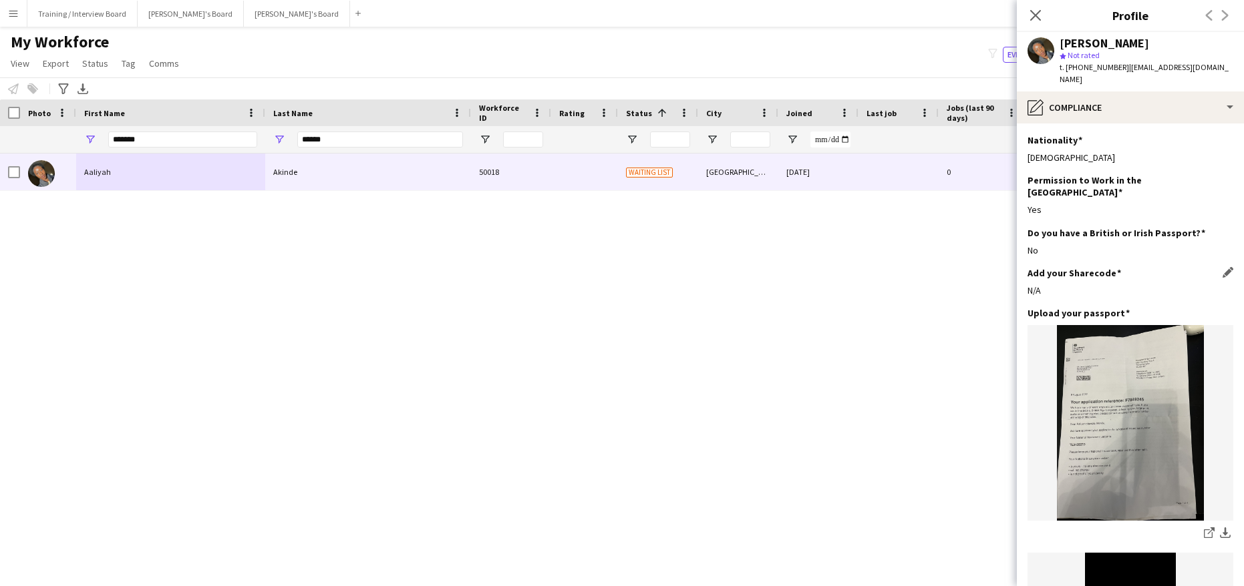
drag, startPoint x: 1105, startPoint y: 258, endPoint x: 1105, endPoint y: 281, distance: 22.0
click at [1105, 277] on div "Add your Sharecode Edit this field N/A" at bounding box center [1130, 287] width 206 height 40
click at [1204, 528] on icon "share-external-link-1" at bounding box center [1209, 533] width 11 height 11
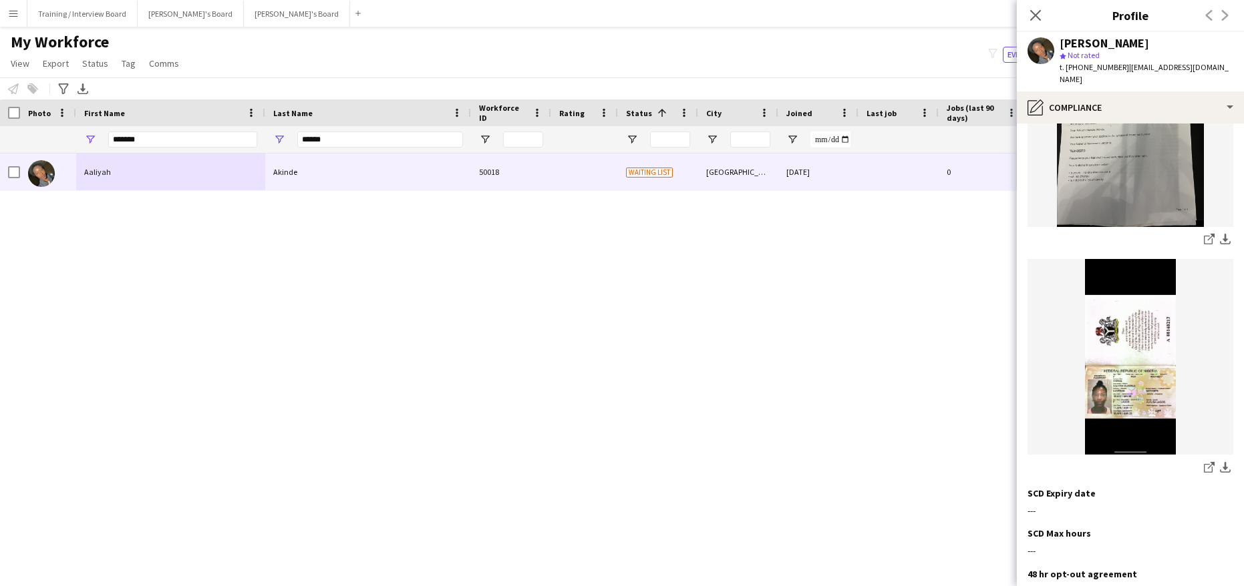
scroll to position [309, 0]
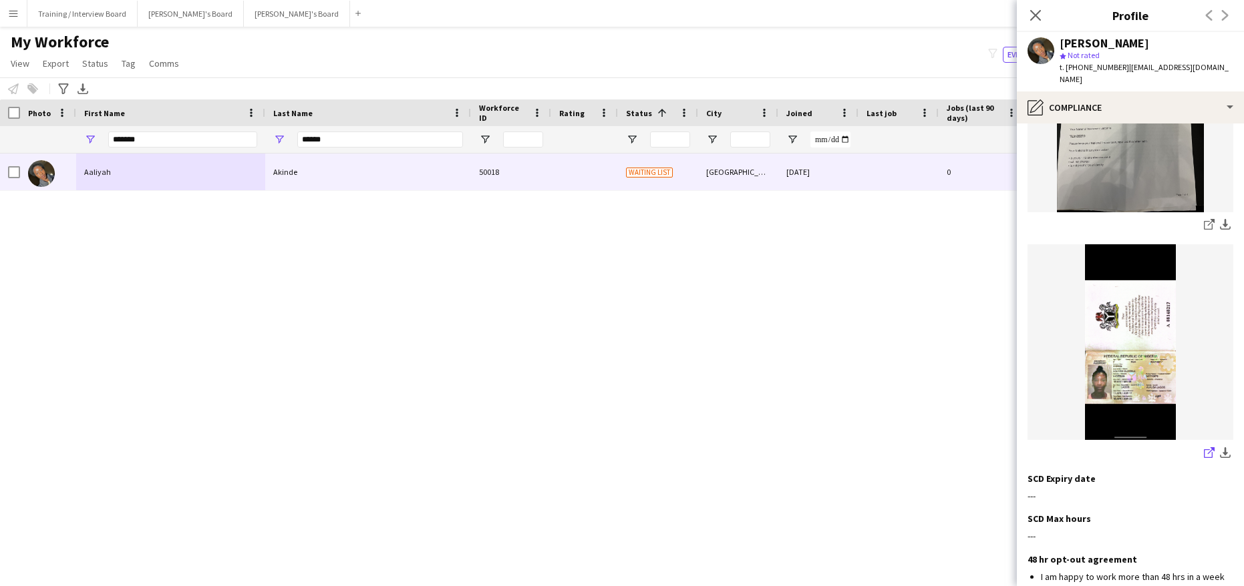
click at [1204, 449] on icon at bounding box center [1208, 453] width 9 height 9
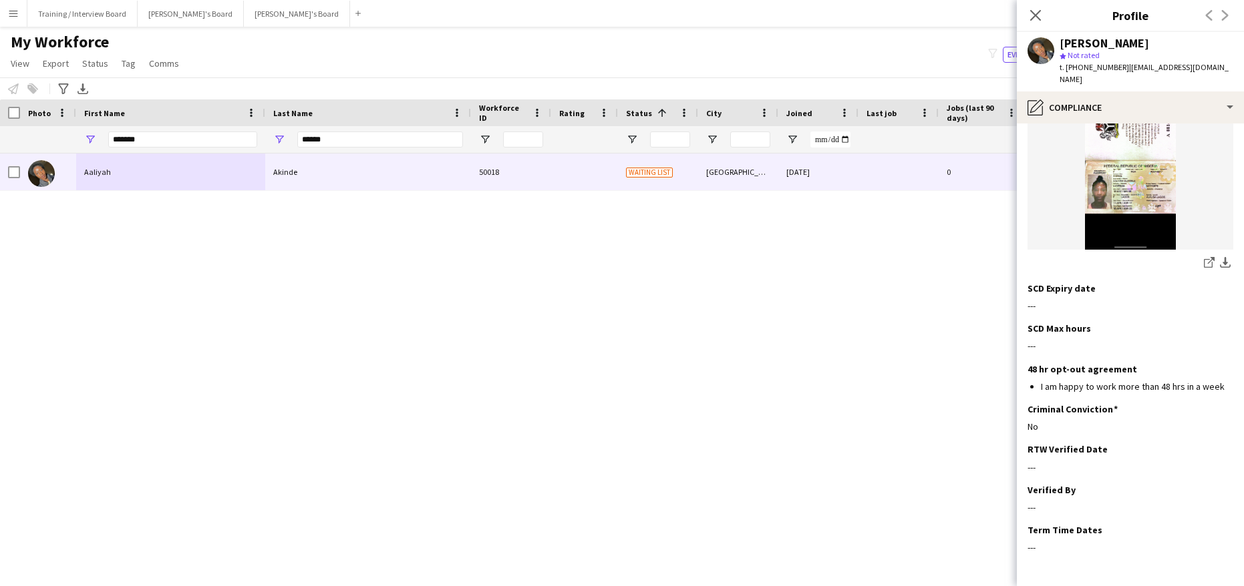
scroll to position [528, 0]
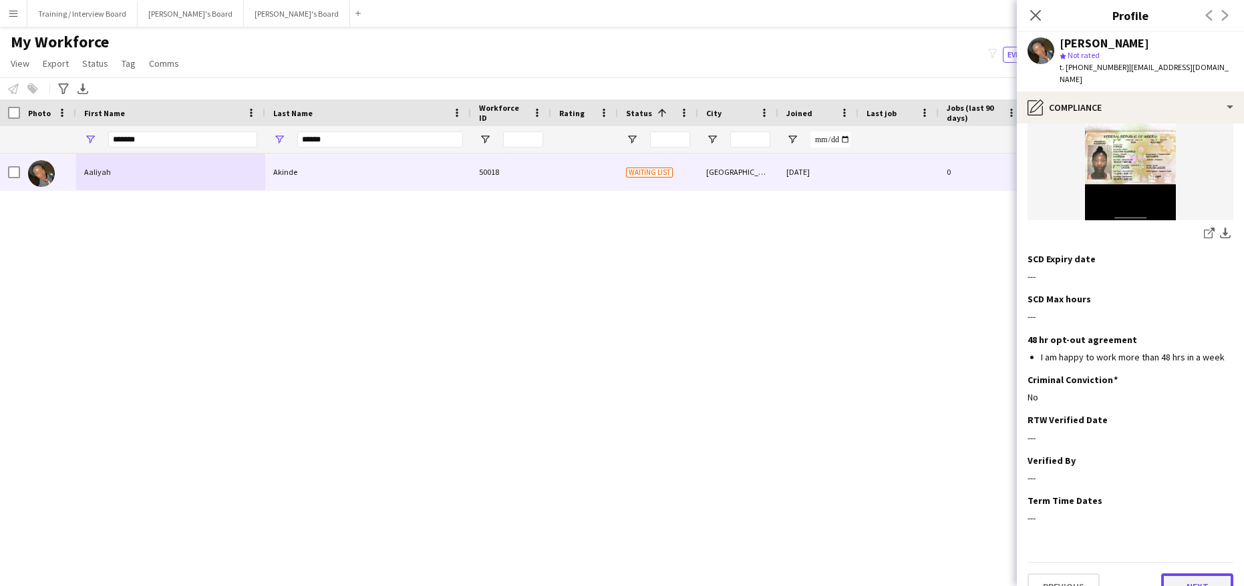
click at [1199, 574] on button "Next" at bounding box center [1197, 587] width 72 height 27
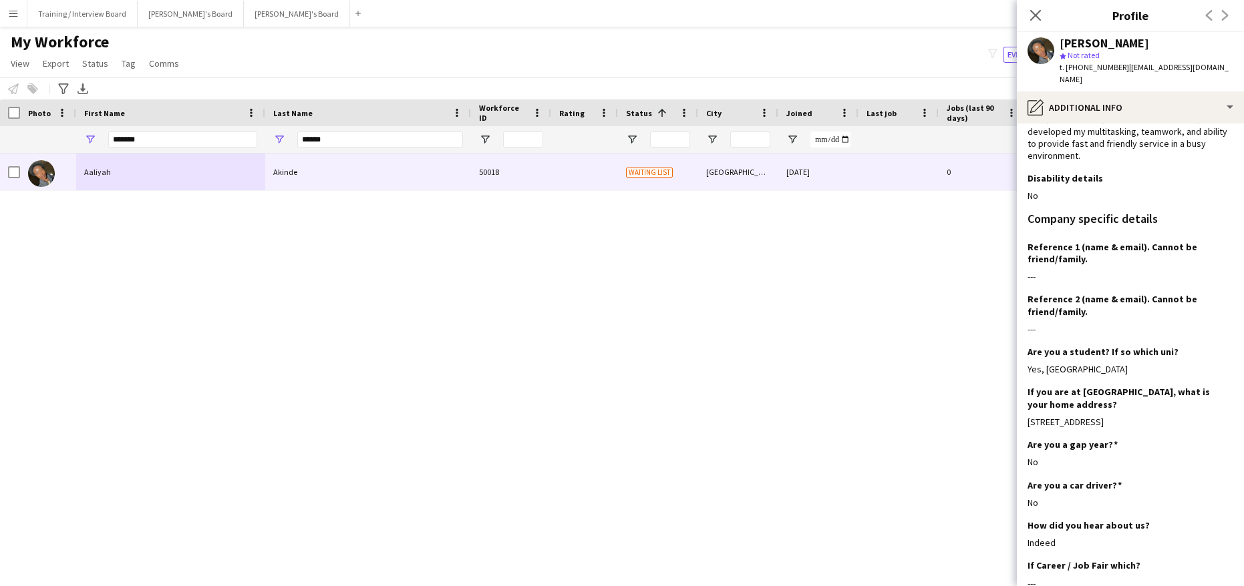
scroll to position [256, 0]
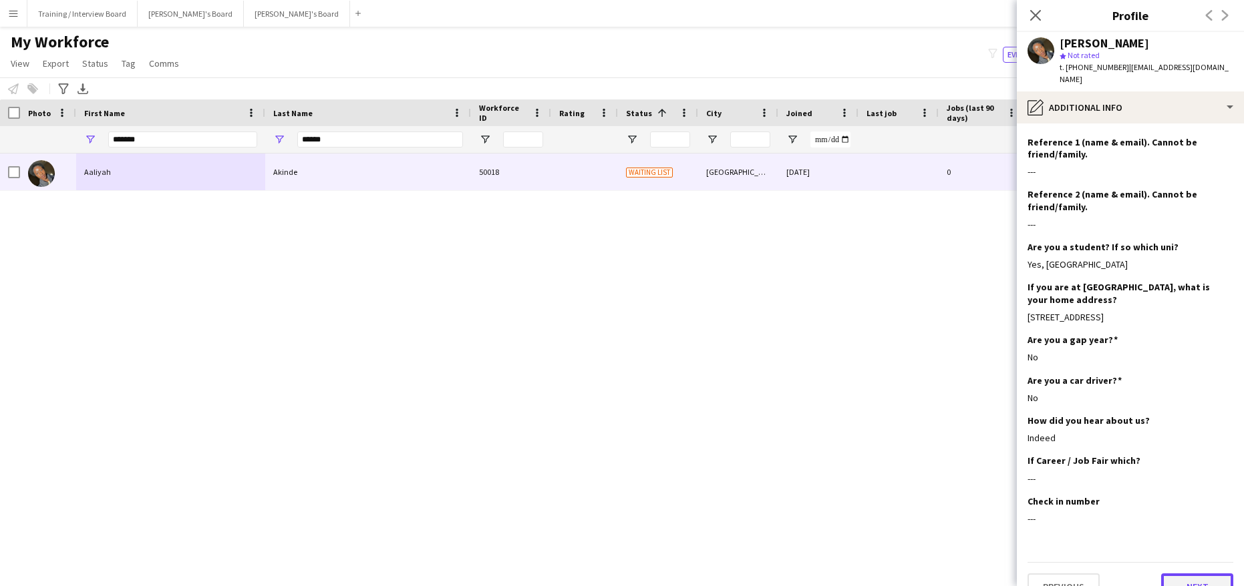
click at [1193, 574] on button "Next" at bounding box center [1197, 587] width 72 height 27
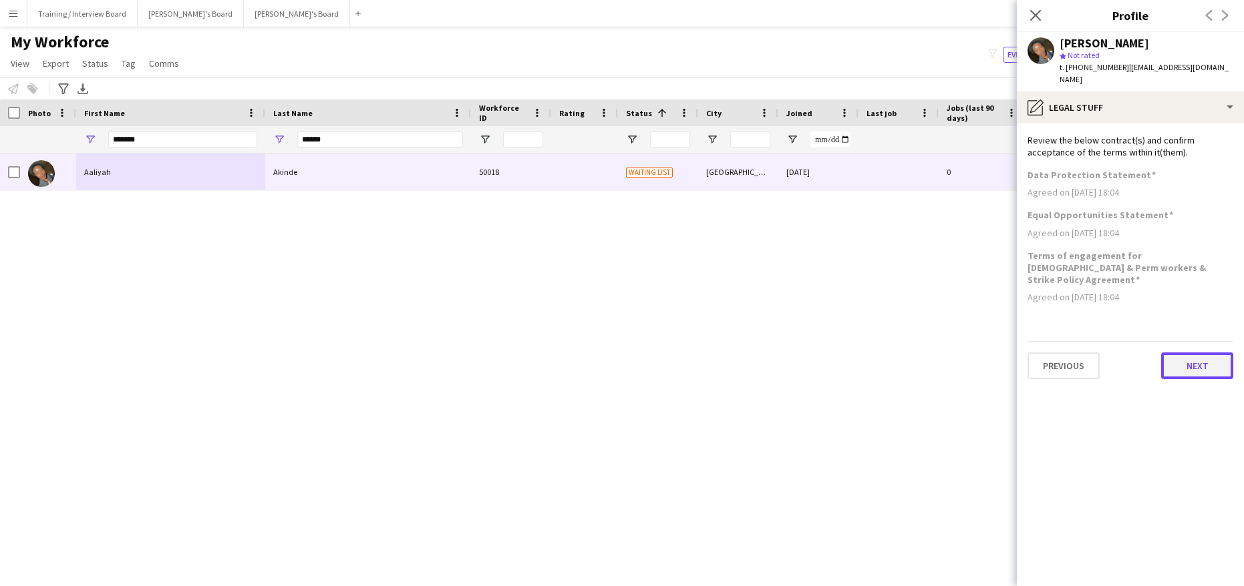
click at [1198, 353] on button "Next" at bounding box center [1197, 366] width 72 height 27
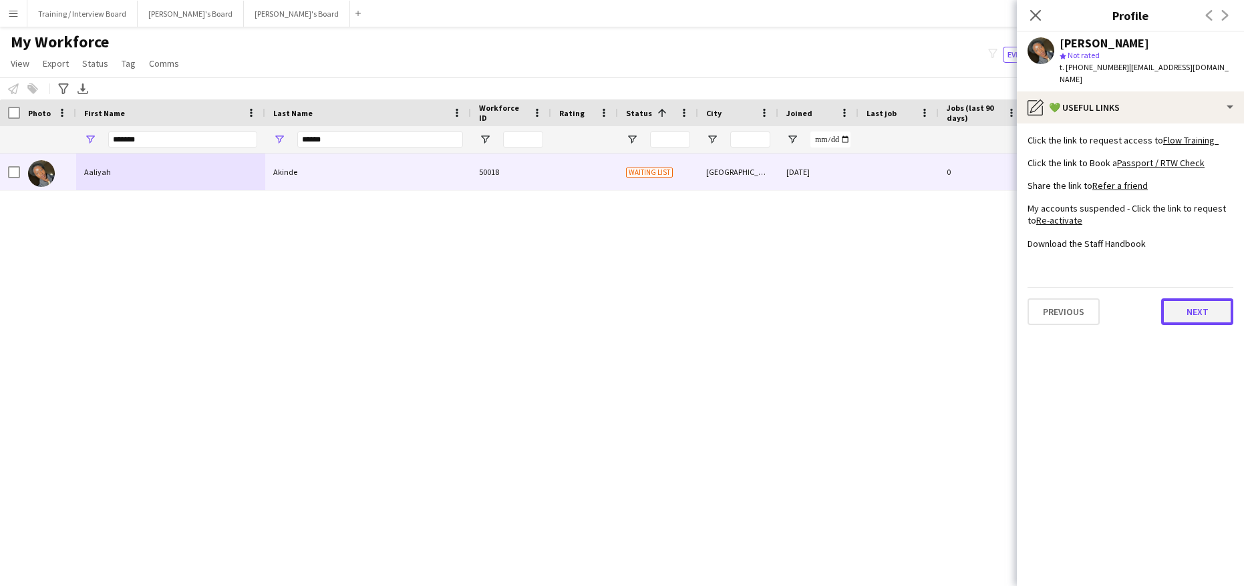
click at [1197, 302] on button "Next" at bounding box center [1197, 312] width 72 height 27
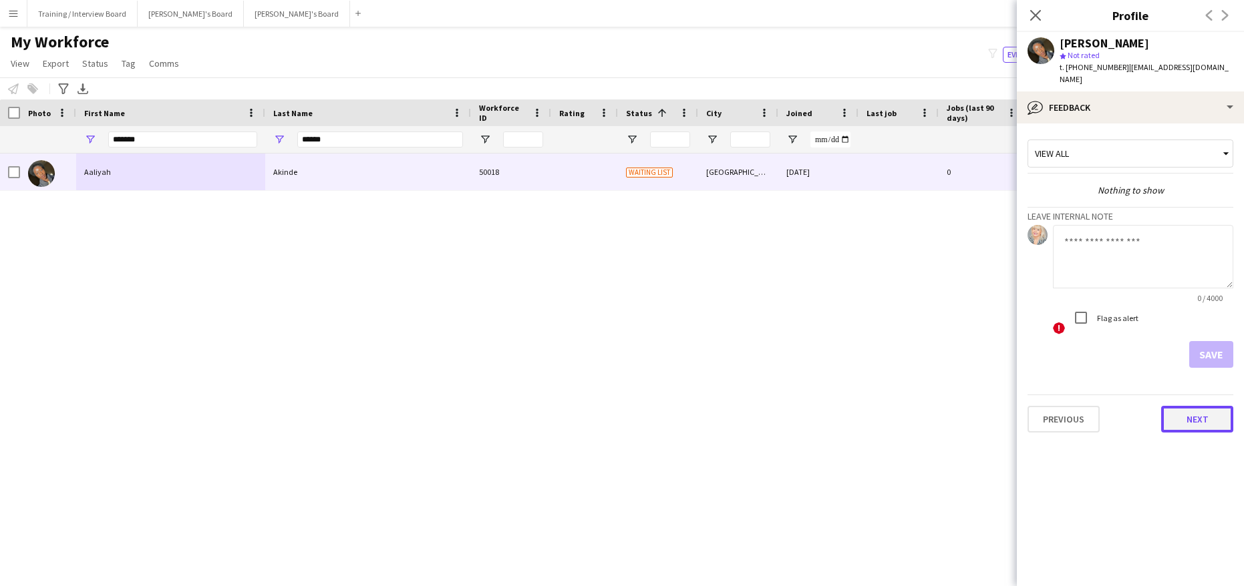
click at [1211, 406] on button "Next" at bounding box center [1197, 419] width 72 height 27
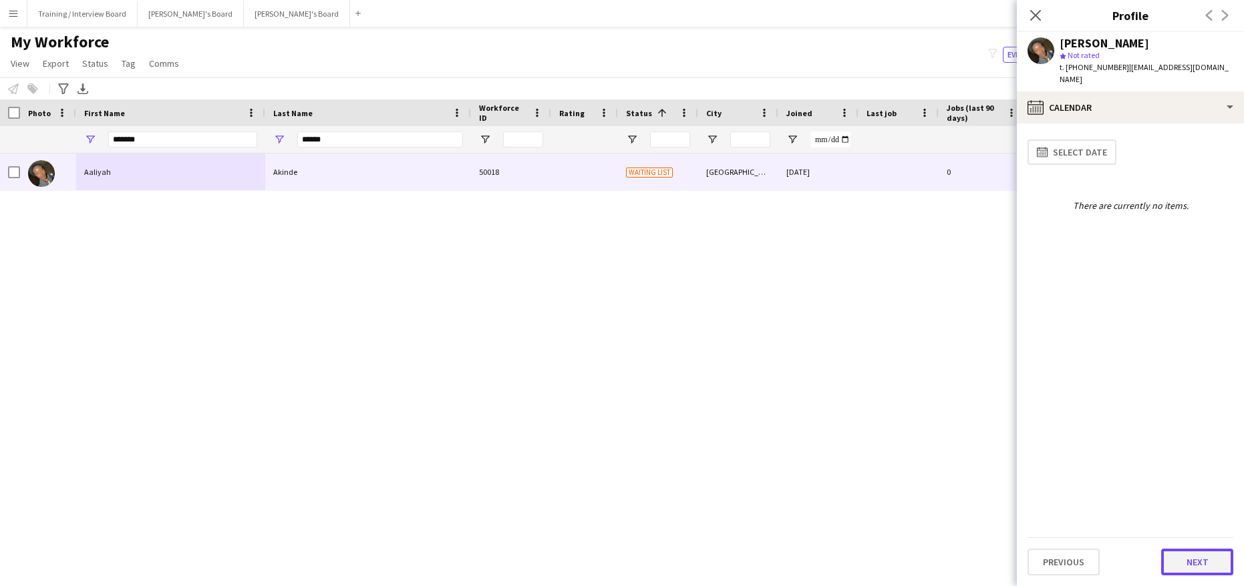
click at [1196, 550] on button "Next" at bounding box center [1197, 562] width 72 height 27
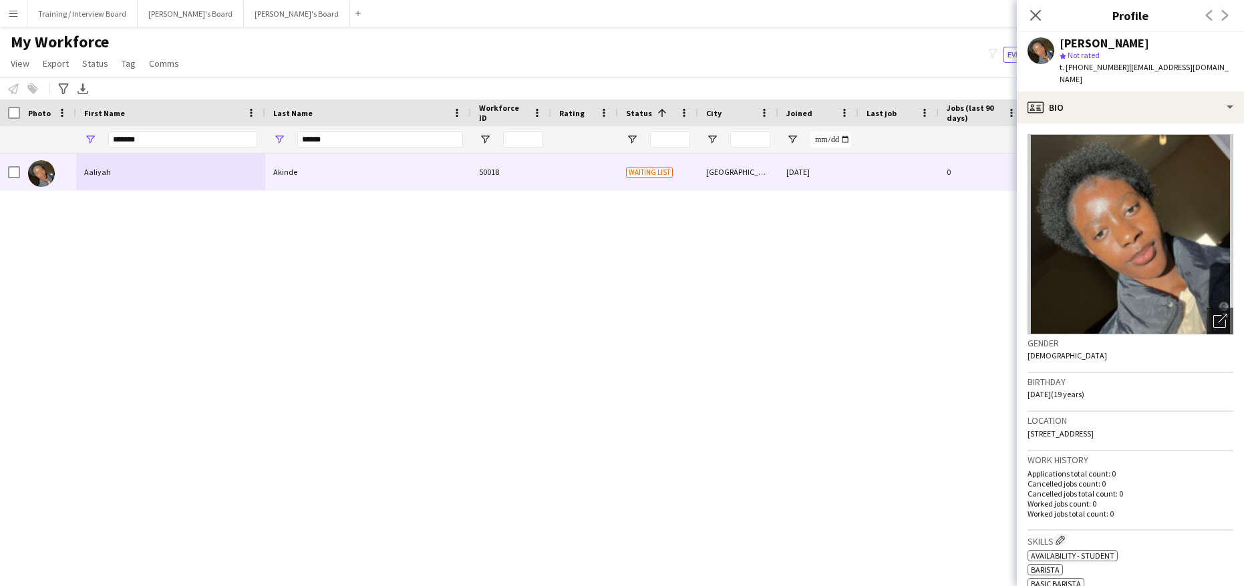
drag, startPoint x: 1125, startPoint y: 65, endPoint x: 1210, endPoint y: 67, distance: 84.9
click at [1210, 67] on span "| aliyahakinde@gmail.com" at bounding box center [1143, 73] width 169 height 22
copy span "aliyahakinde@gmail.com"
click at [1030, 10] on icon at bounding box center [1035, 15] width 13 height 13
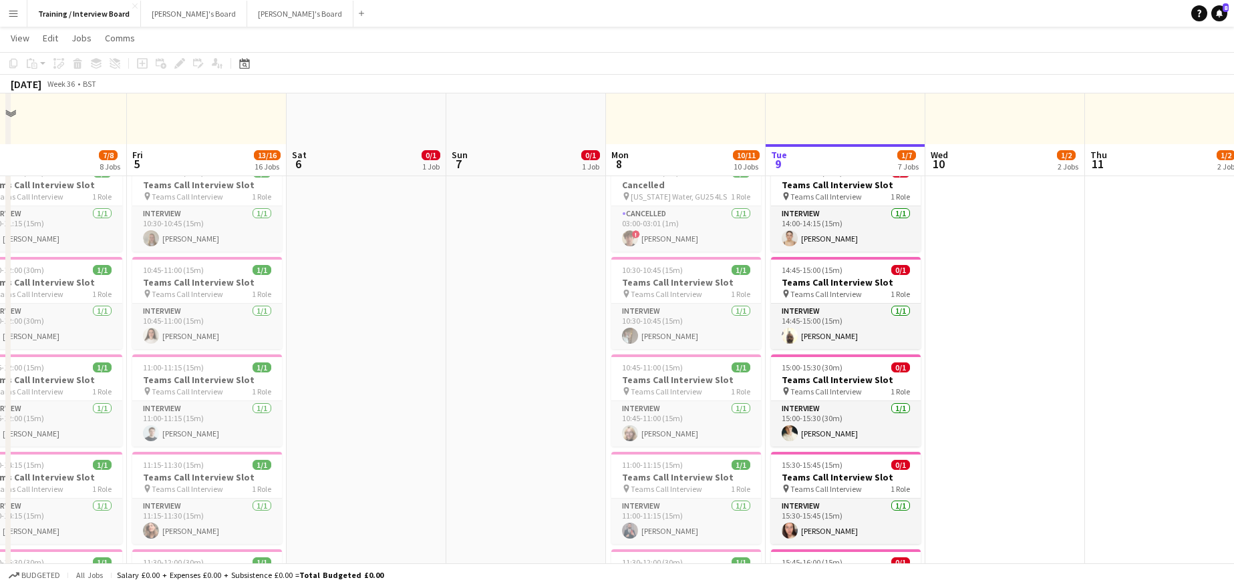
scroll to position [168, 0]
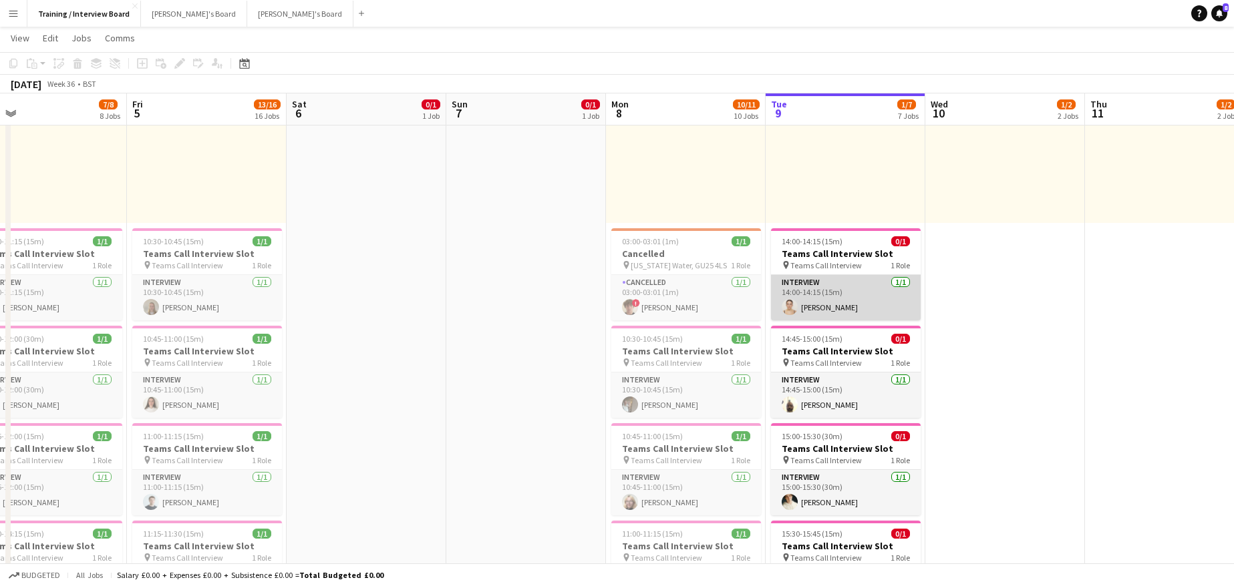
click at [803, 302] on app-card-role "Interview 1/1 14:00-14:15 (15m) cecilia fisk" at bounding box center [846, 297] width 150 height 45
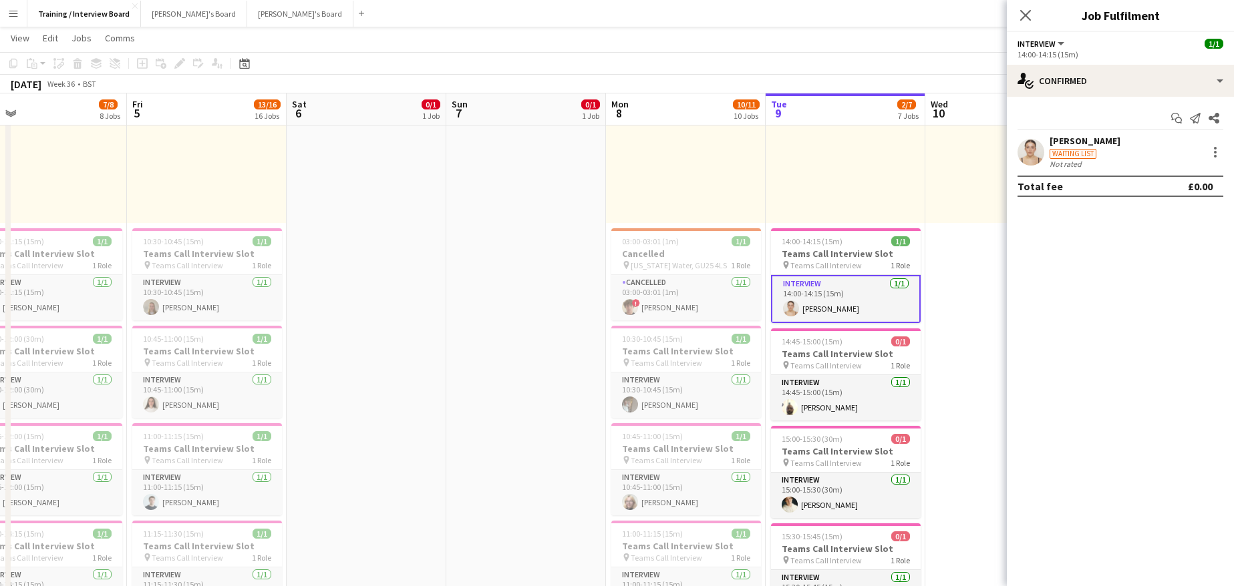
click at [1073, 147] on div "Waiting list" at bounding box center [1084, 153] width 71 height 12
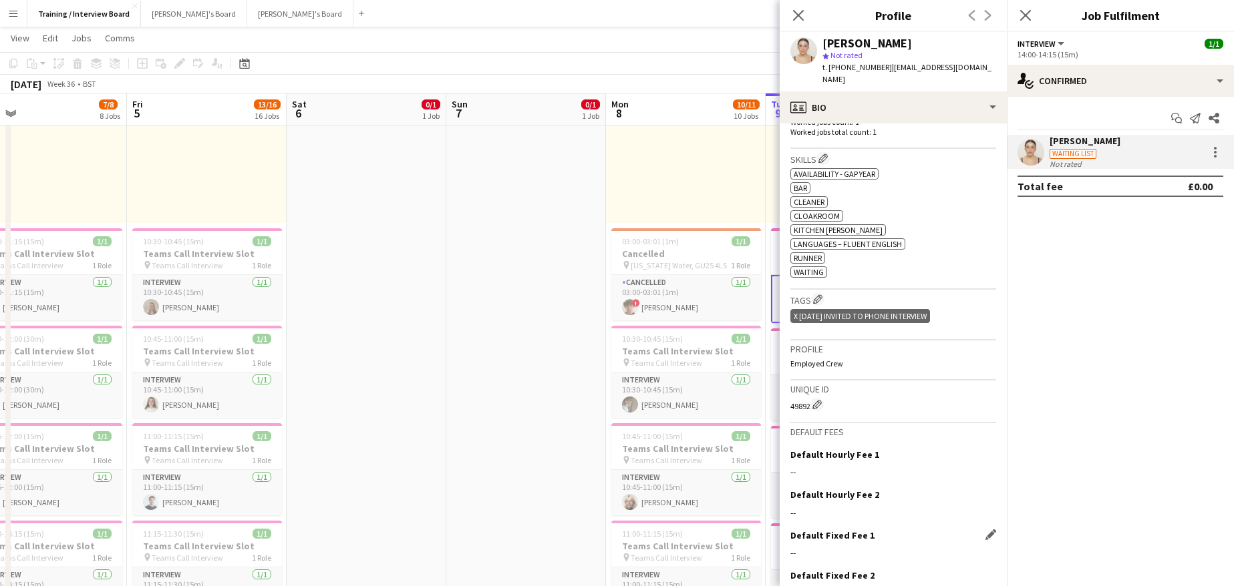
scroll to position [462, 0]
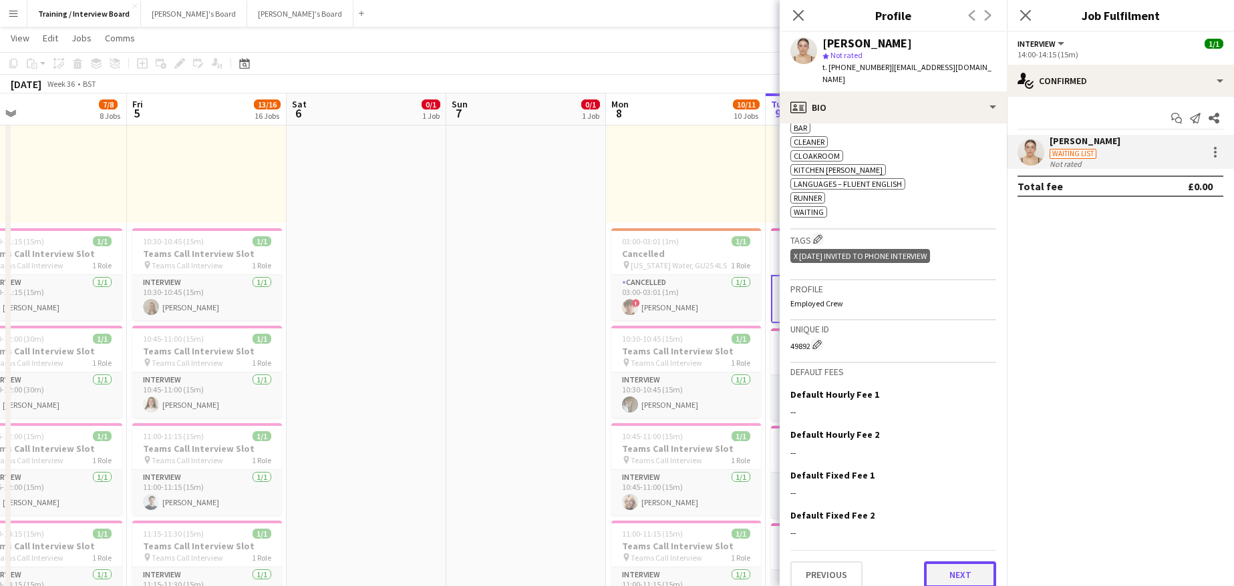
click at [948, 562] on button "Next" at bounding box center [960, 575] width 72 height 27
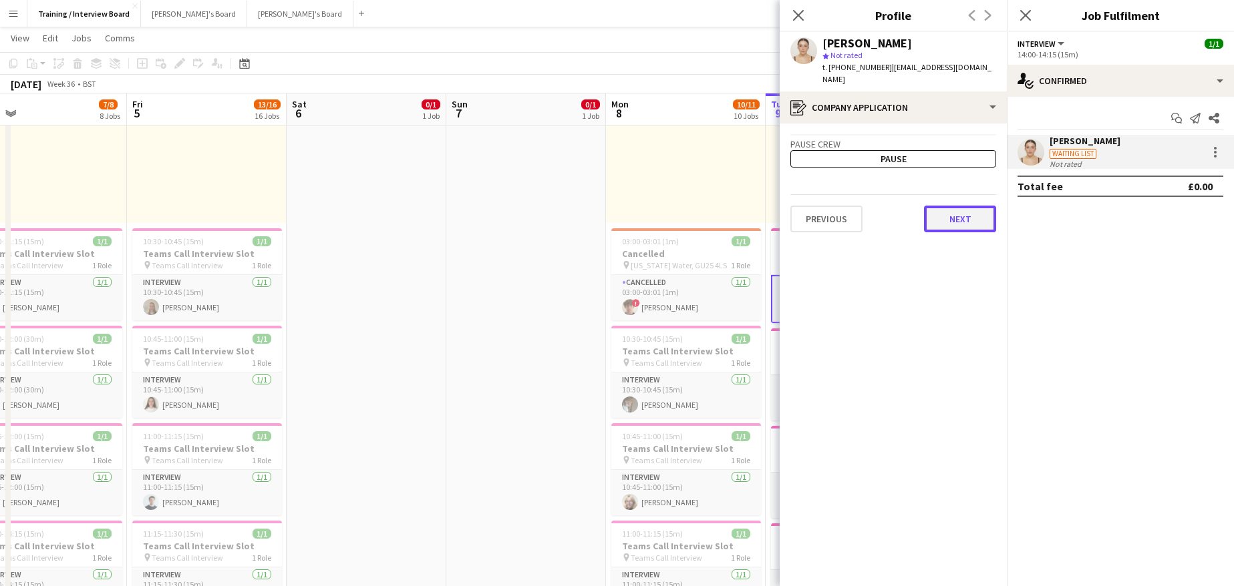
click at [954, 210] on button "Next" at bounding box center [960, 219] width 72 height 27
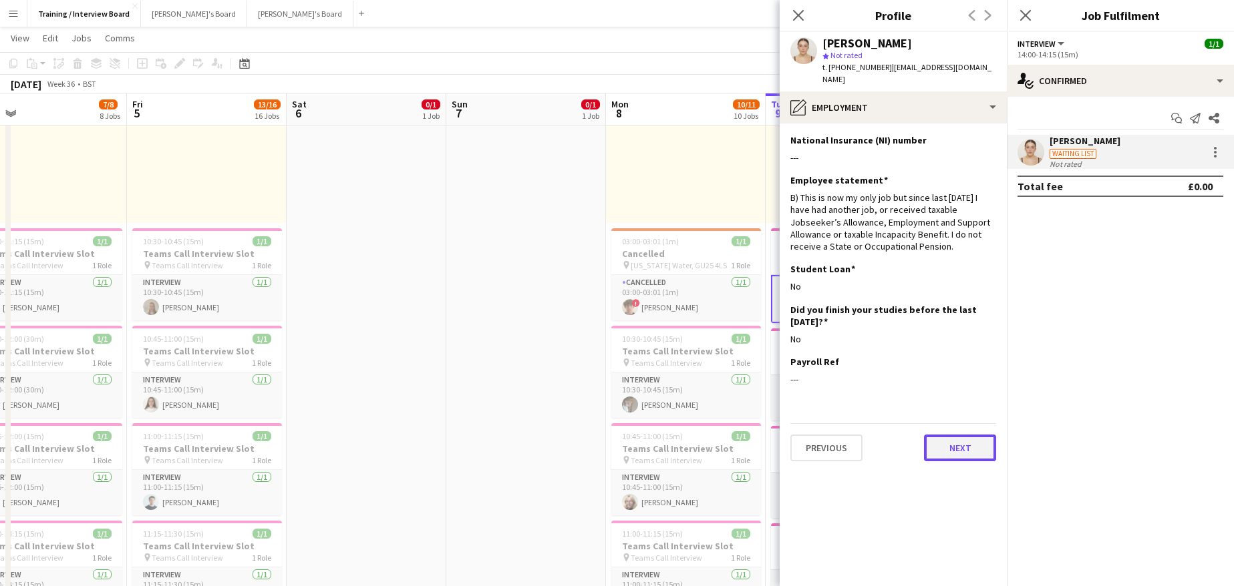
click at [952, 435] on button "Next" at bounding box center [960, 448] width 72 height 27
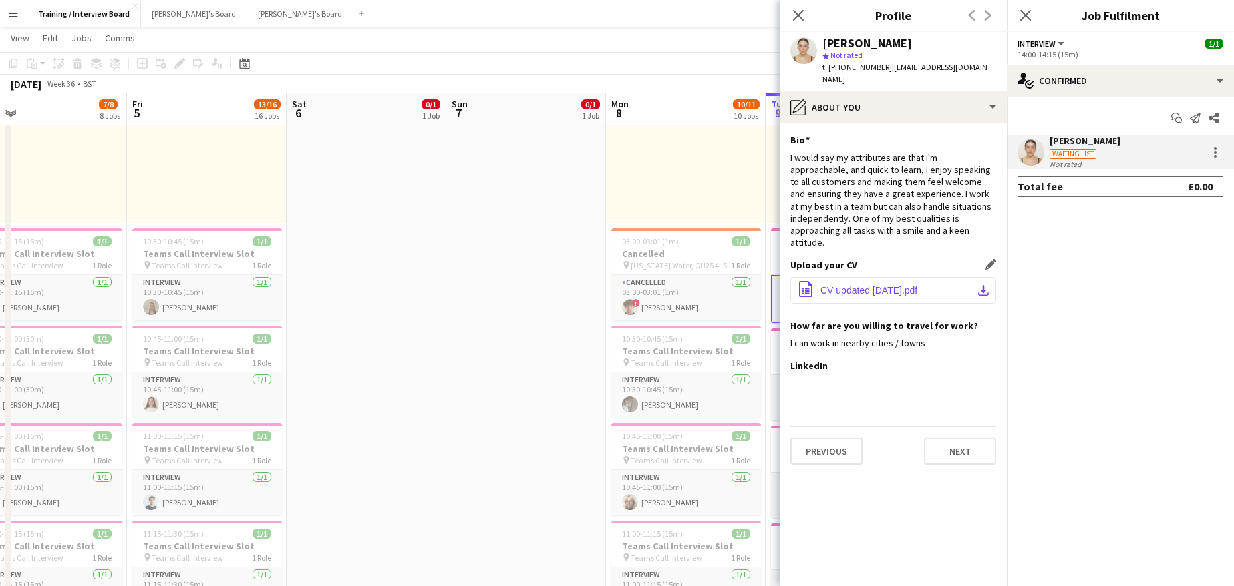
click at [980, 285] on app-icon "download-bottom" at bounding box center [983, 290] width 11 height 11
click at [970, 438] on button "Next" at bounding box center [960, 451] width 72 height 27
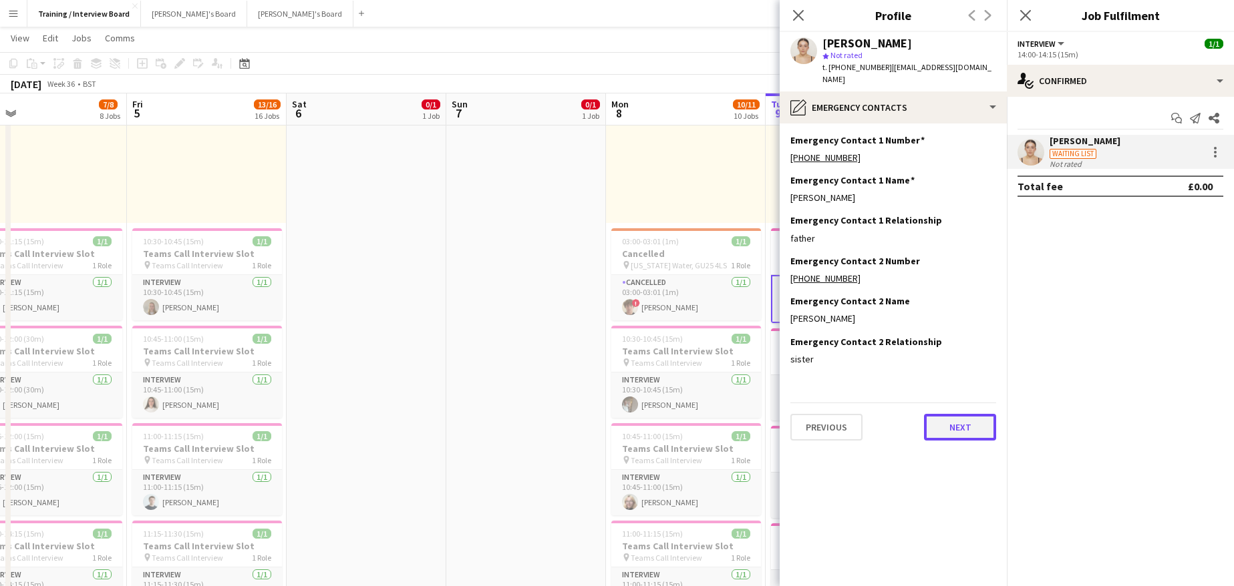
click at [964, 415] on button "Next" at bounding box center [960, 427] width 72 height 27
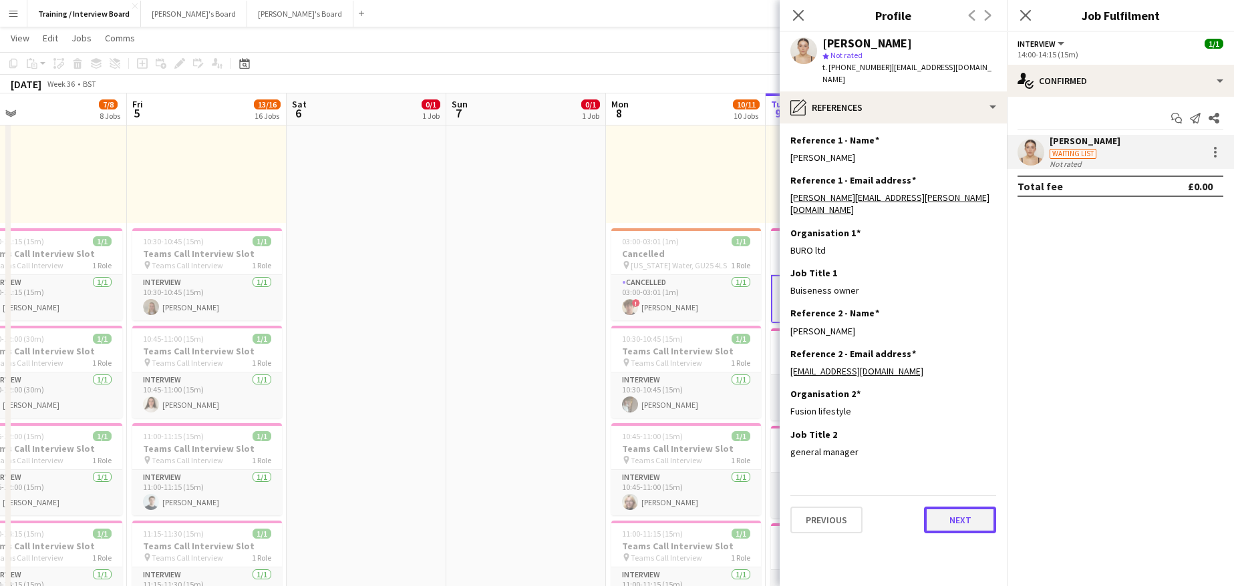
click at [983, 507] on button "Next" at bounding box center [960, 520] width 72 height 27
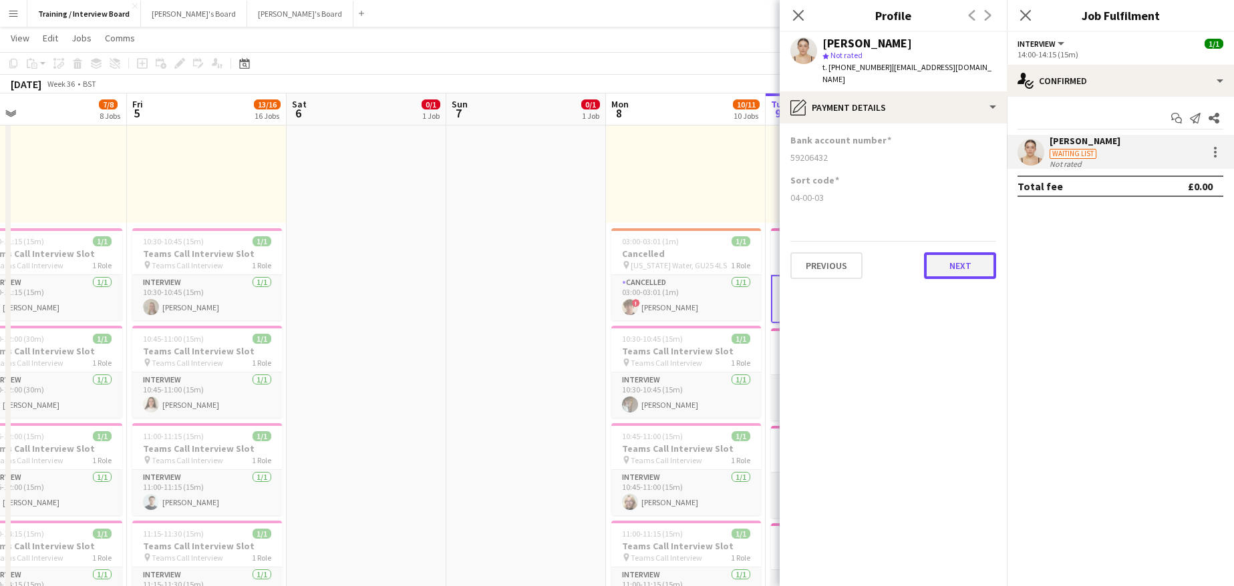
click at [970, 255] on button "Next" at bounding box center [960, 265] width 72 height 27
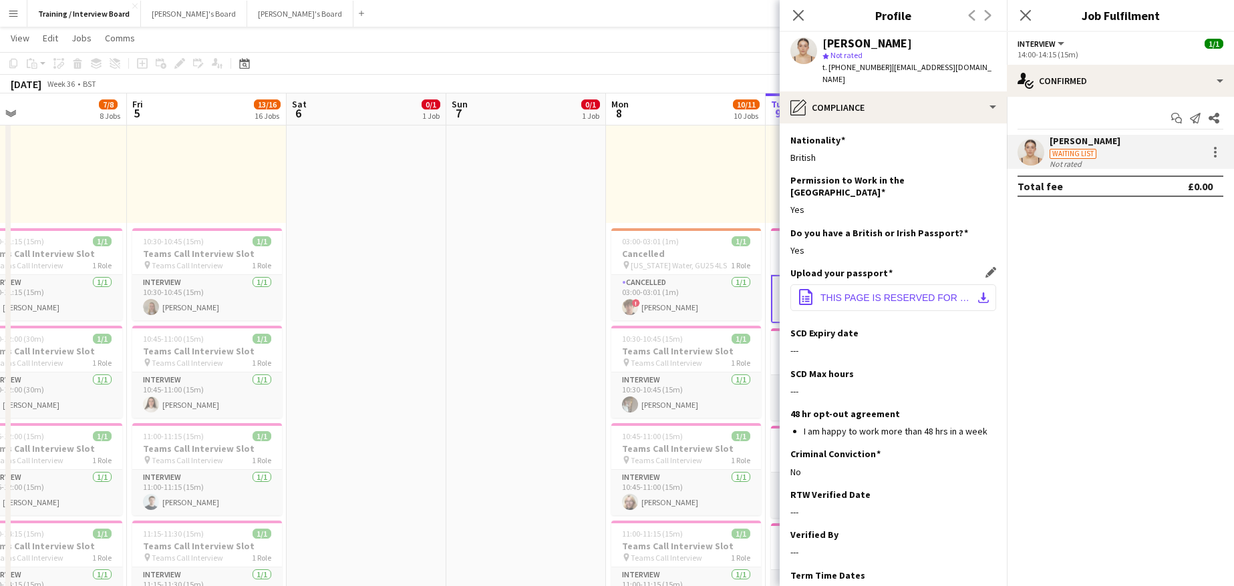
click at [932, 293] on span "THIS PAGE IS RESERVED FOR OFFICIAL OBSERVATIONS 2.pdf" at bounding box center [895, 298] width 151 height 11
click at [978, 293] on app-icon "download-bottom" at bounding box center [983, 298] width 11 height 11
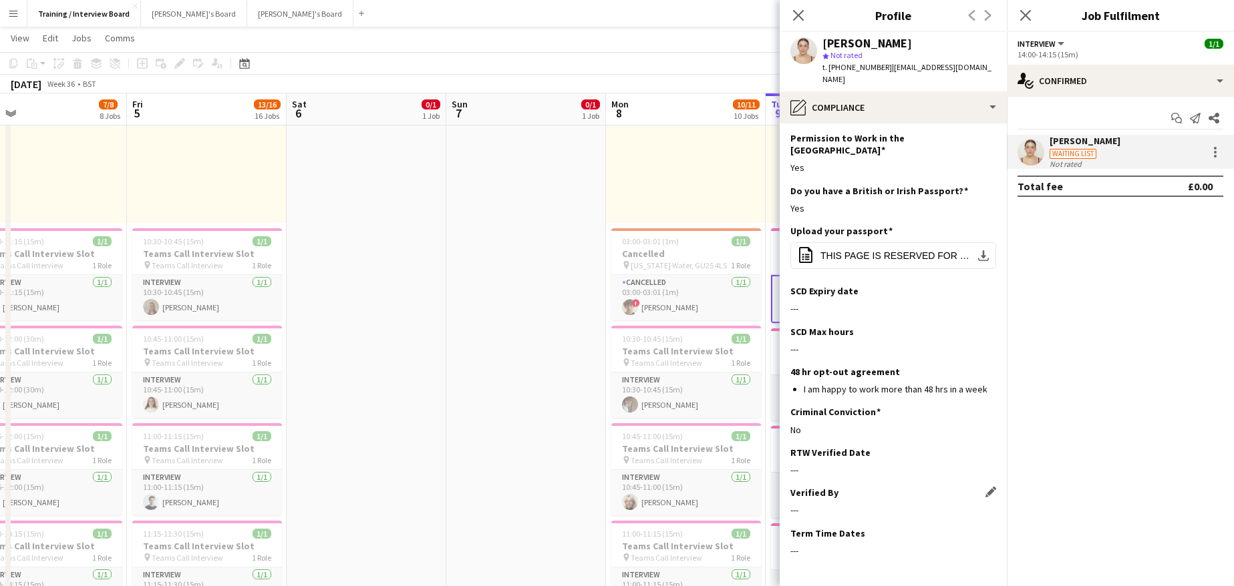
scroll to position [74, 0]
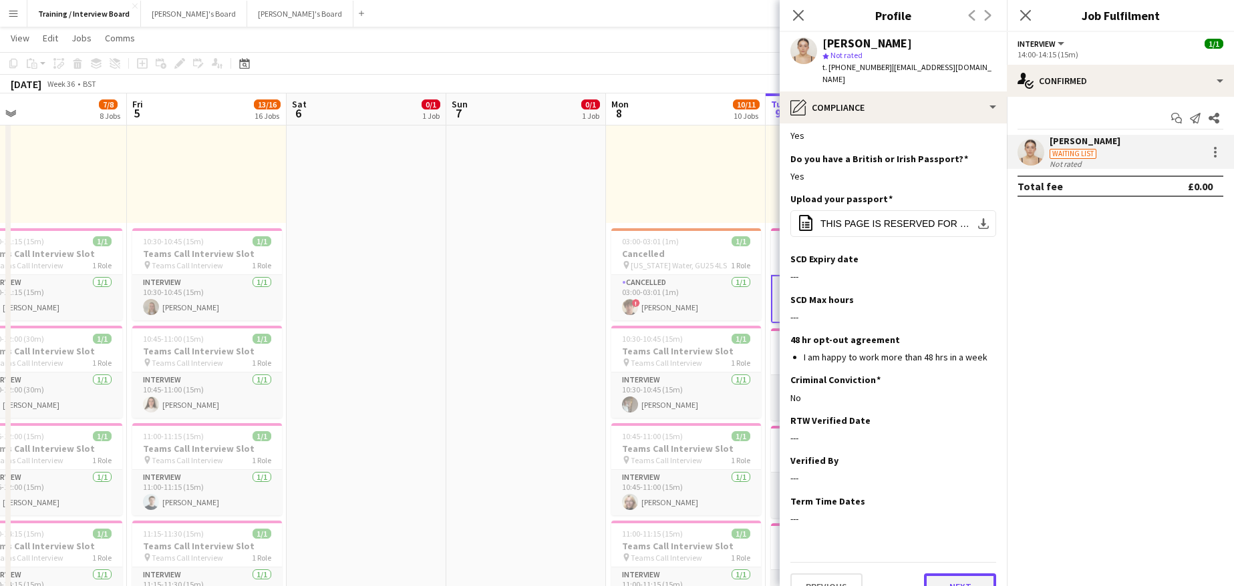
click at [960, 574] on button "Next" at bounding box center [960, 587] width 72 height 27
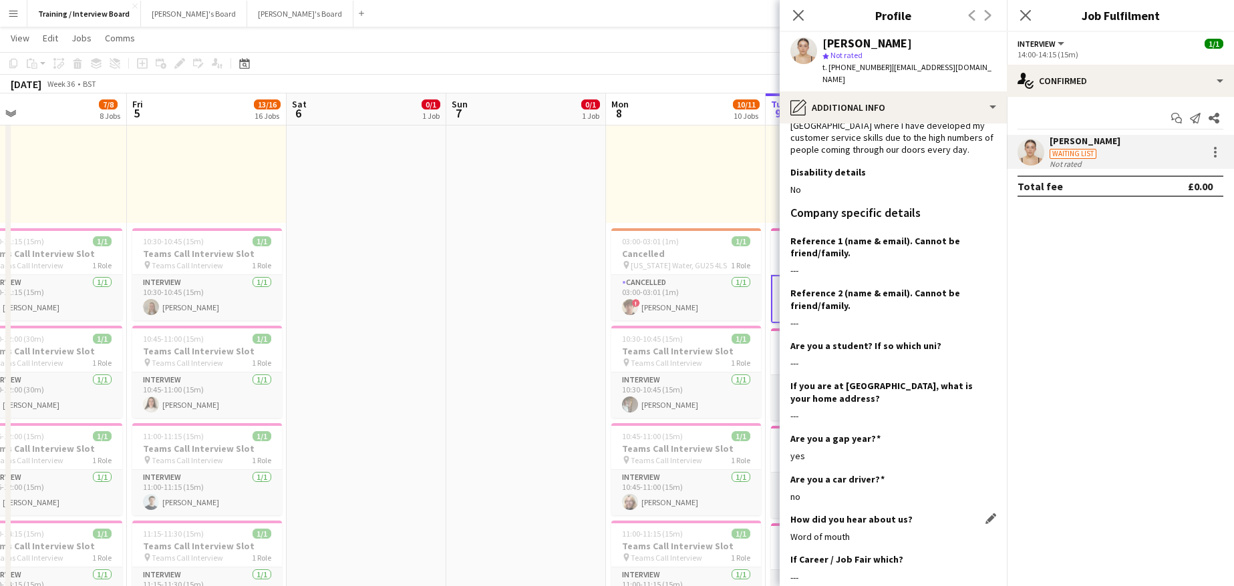
scroll to position [267, 0]
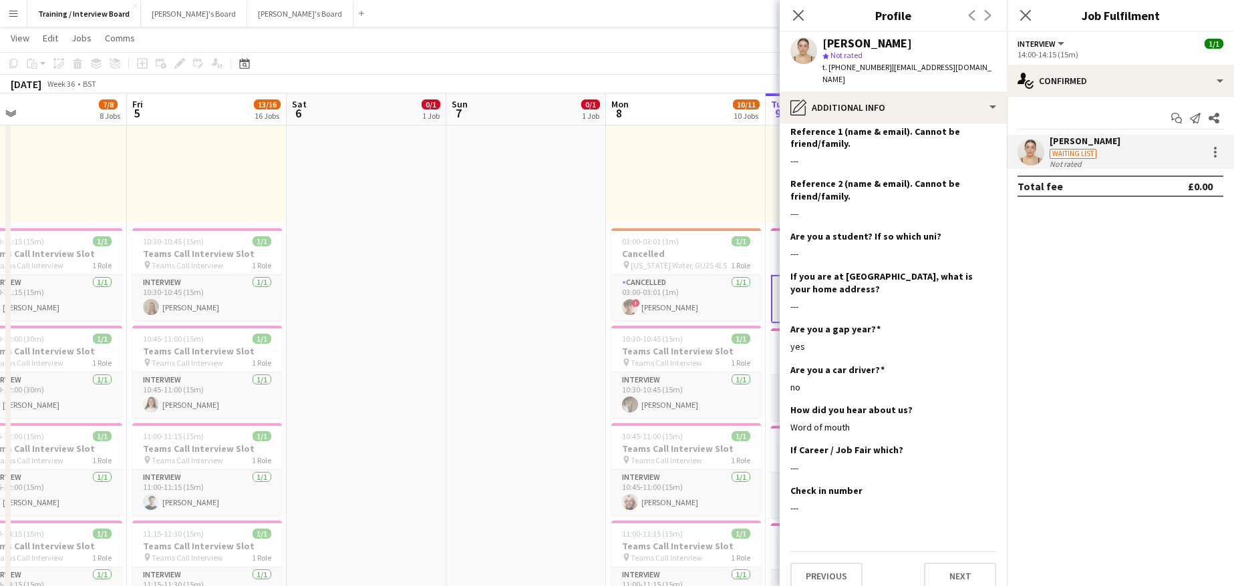
click at [954, 552] on div "Previous Next" at bounding box center [893, 571] width 206 height 38
click at [955, 563] on button "Next" at bounding box center [960, 576] width 72 height 27
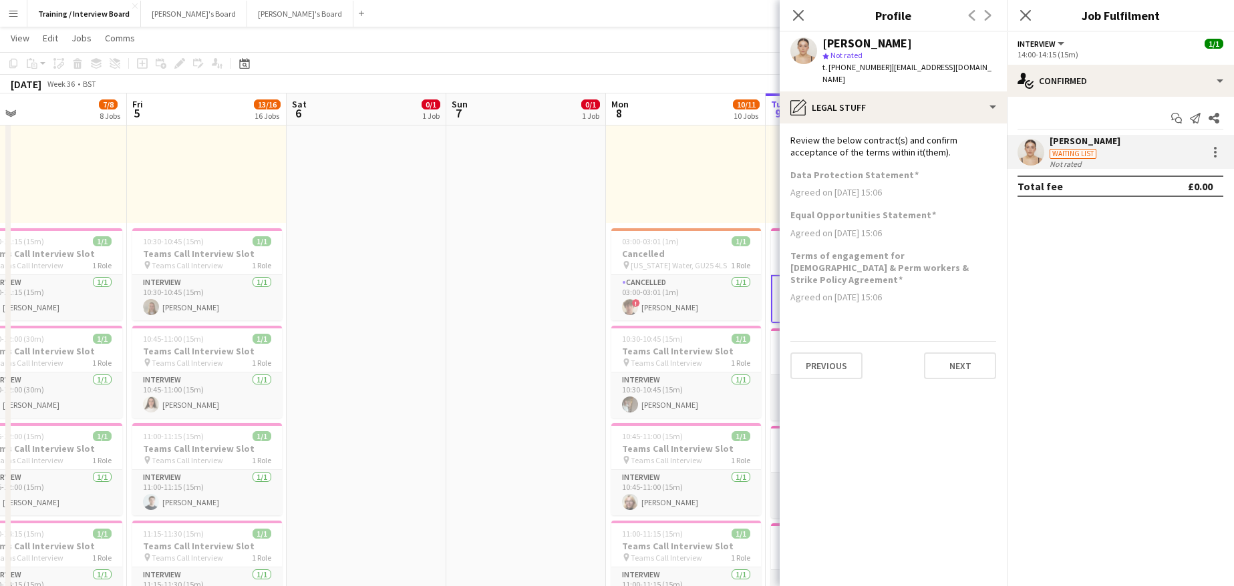
click at [922, 341] on div "Previous Next" at bounding box center [893, 360] width 206 height 38
click at [926, 353] on button "Next" at bounding box center [960, 366] width 72 height 27
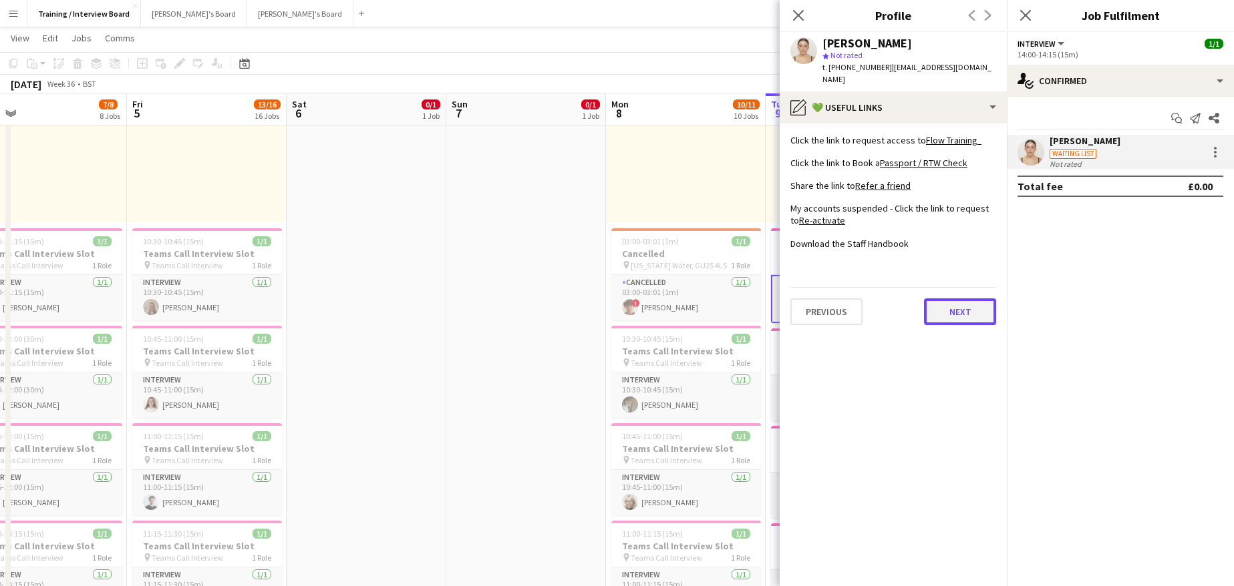
click at [936, 302] on button "Next" at bounding box center [960, 312] width 72 height 27
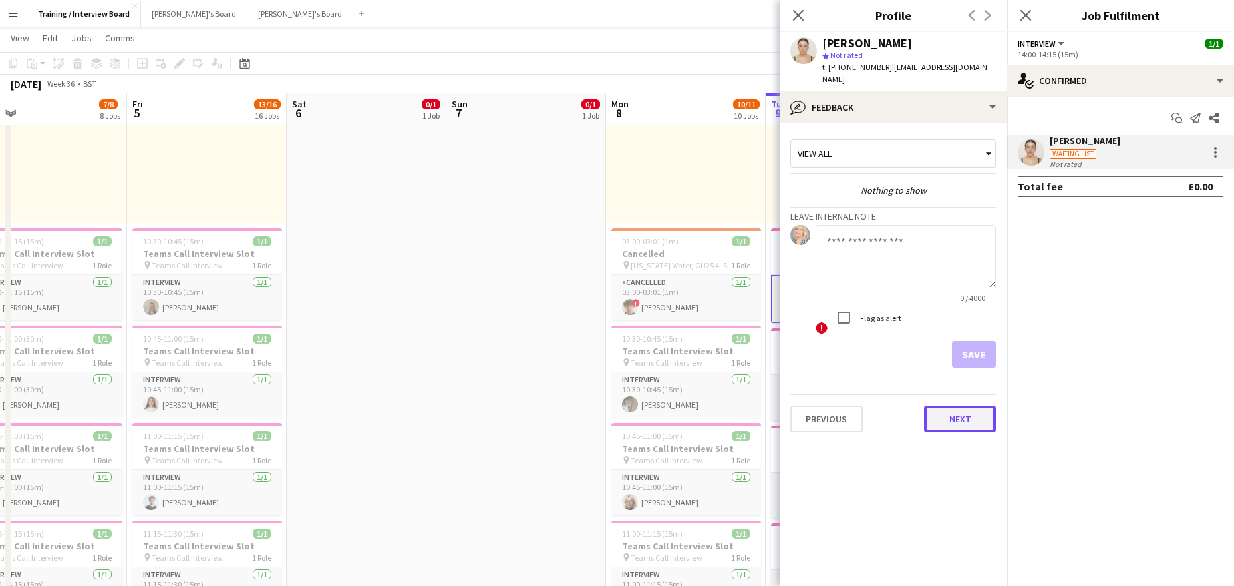
click at [946, 408] on button "Next" at bounding box center [960, 419] width 72 height 27
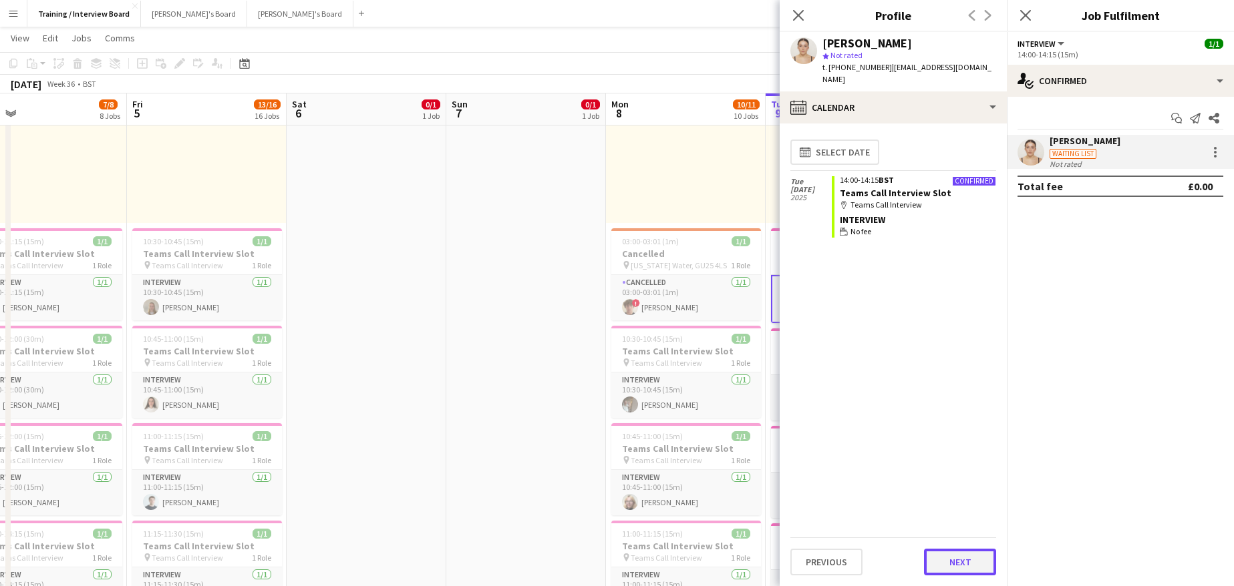
click at [952, 556] on button "Next" at bounding box center [960, 562] width 72 height 27
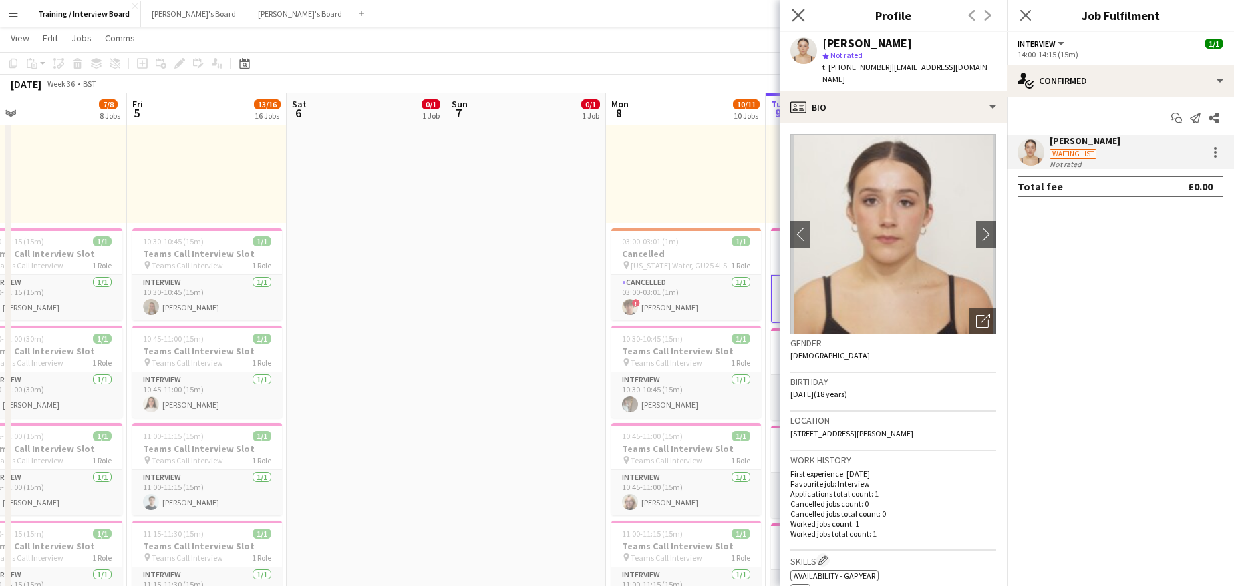
click at [802, 23] on app-icon "Close pop-in" at bounding box center [798, 15] width 19 height 19
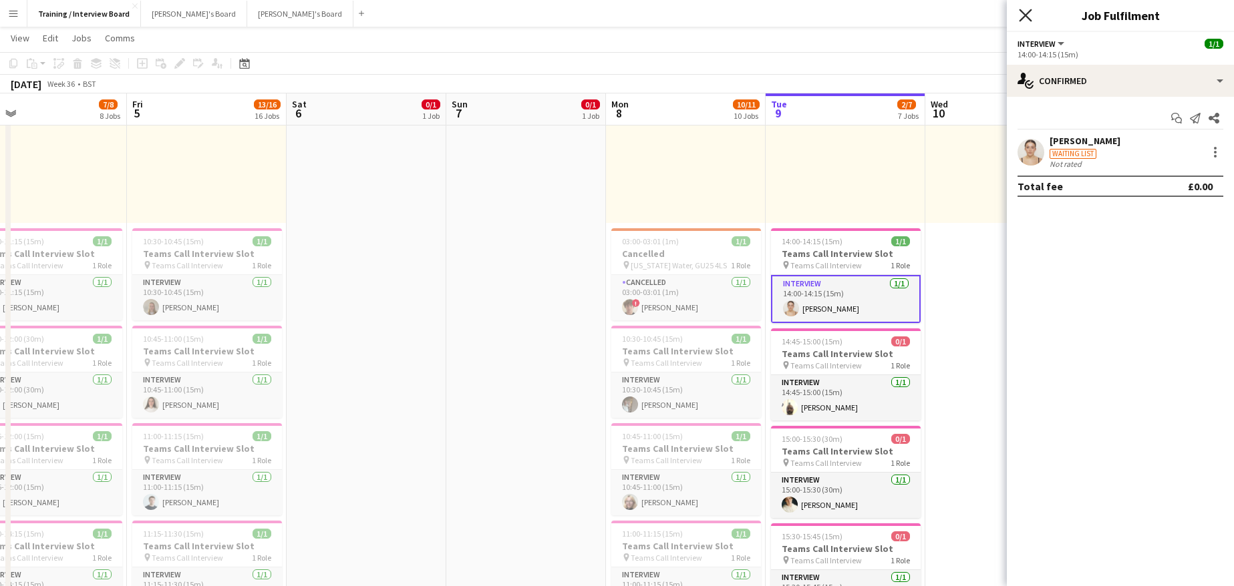
click at [1027, 17] on icon at bounding box center [1025, 15] width 13 height 13
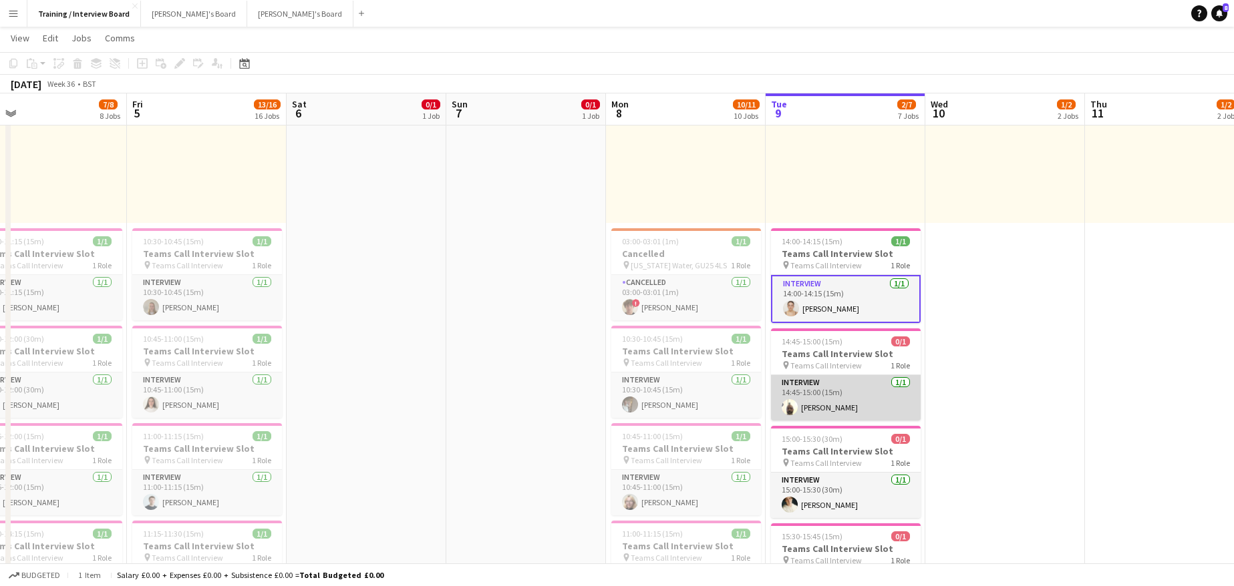
click at [842, 409] on app-card-role "Interview 1/1 14:45-15:00 (15m) Valentine Ogedegbe" at bounding box center [846, 397] width 150 height 45
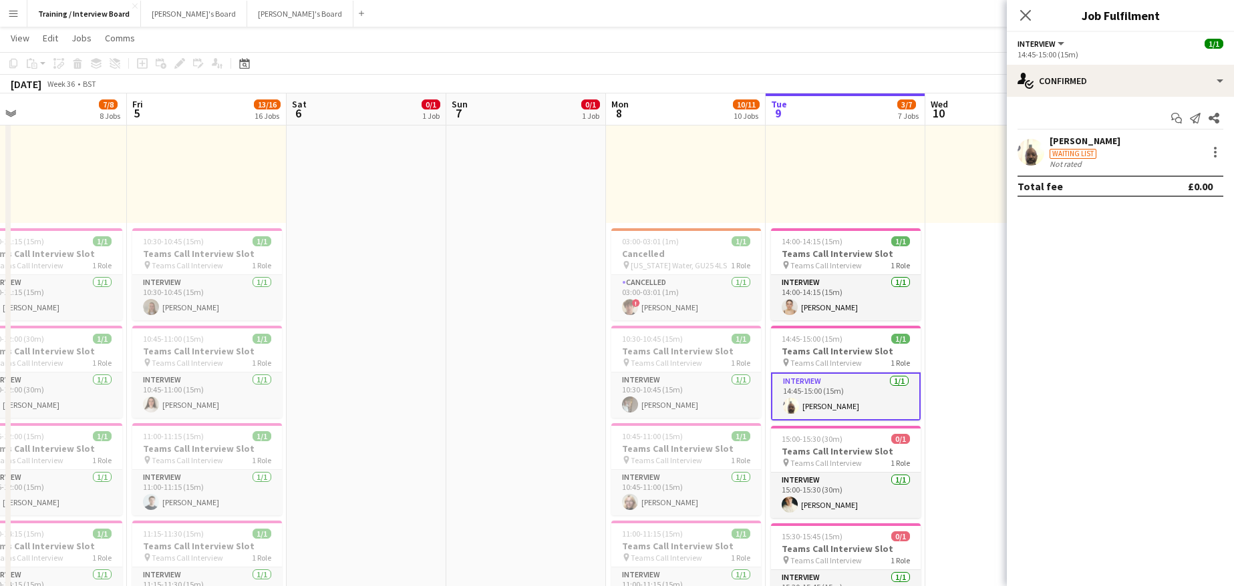
click at [1068, 146] on div "[PERSON_NAME]" at bounding box center [1084, 141] width 71 height 12
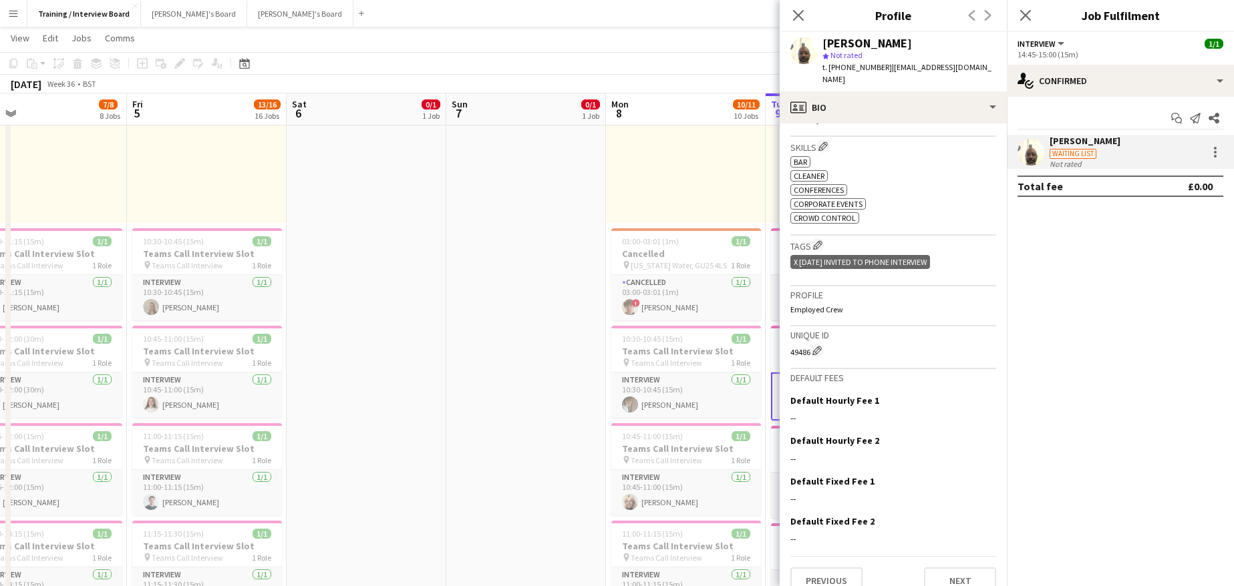
scroll to position [420, 0]
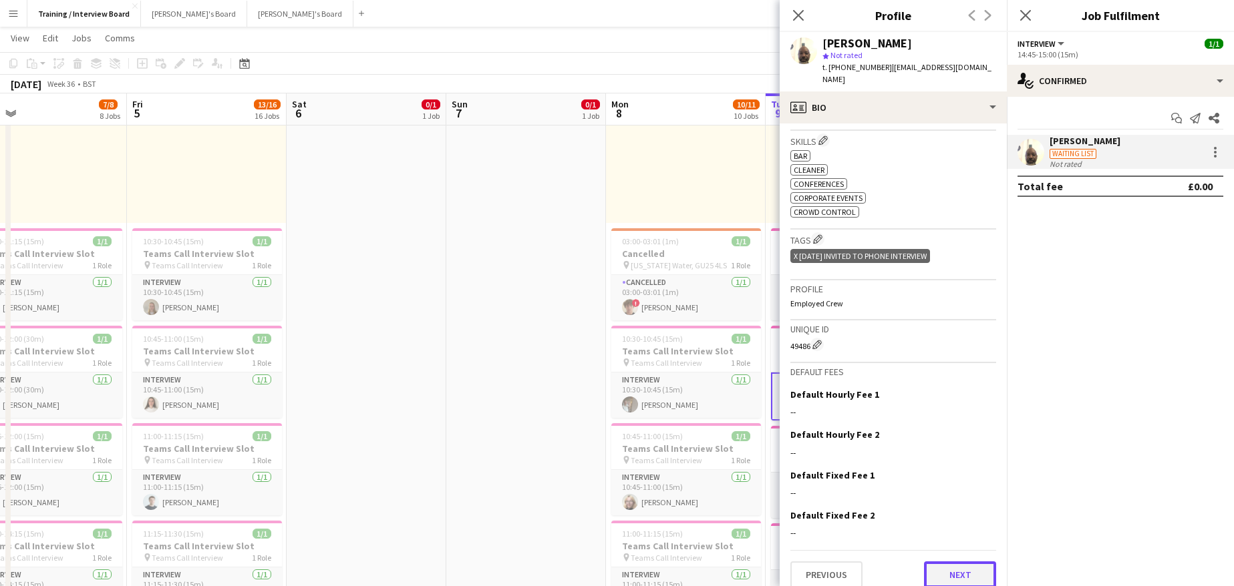
click at [960, 563] on button "Next" at bounding box center [960, 575] width 72 height 27
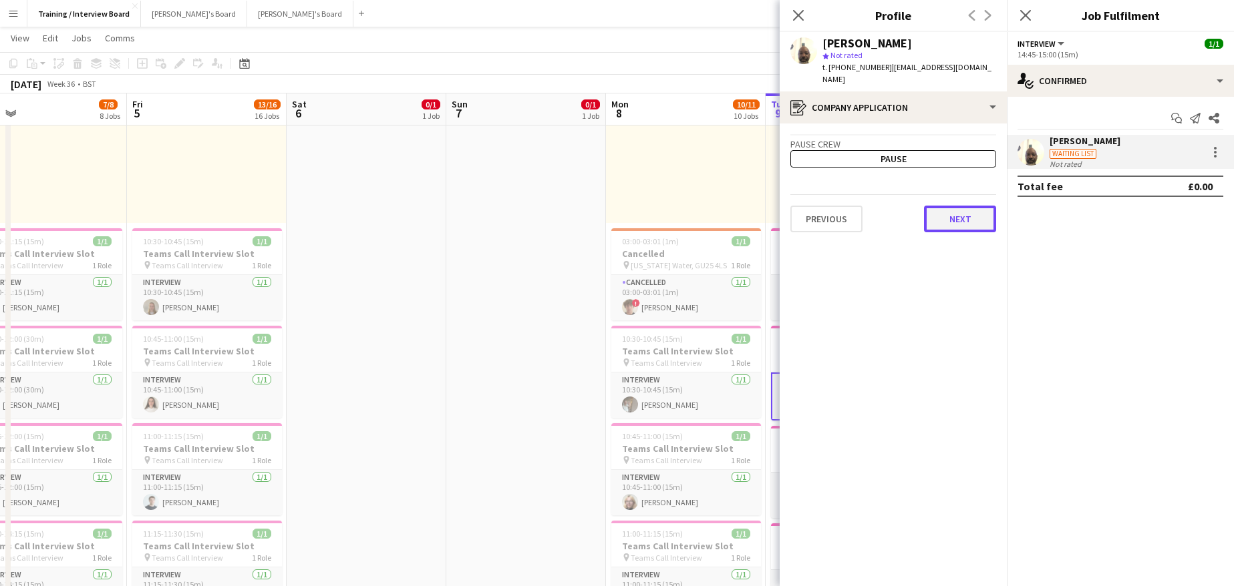
click at [956, 206] on button "Next" at bounding box center [960, 219] width 72 height 27
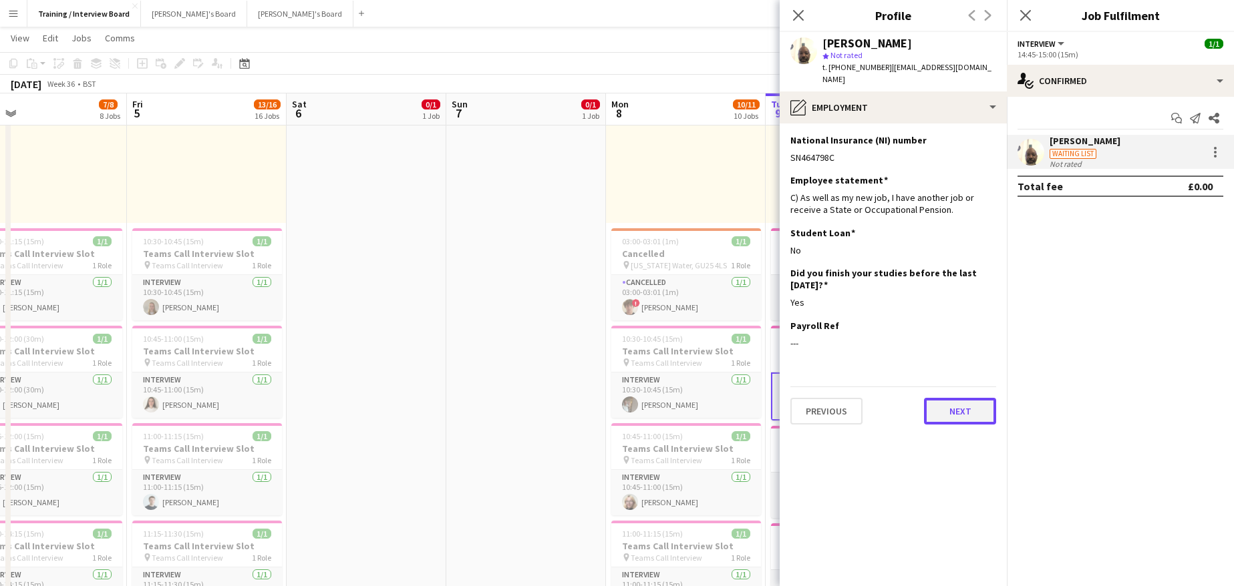
click at [954, 399] on button "Next" at bounding box center [960, 411] width 72 height 27
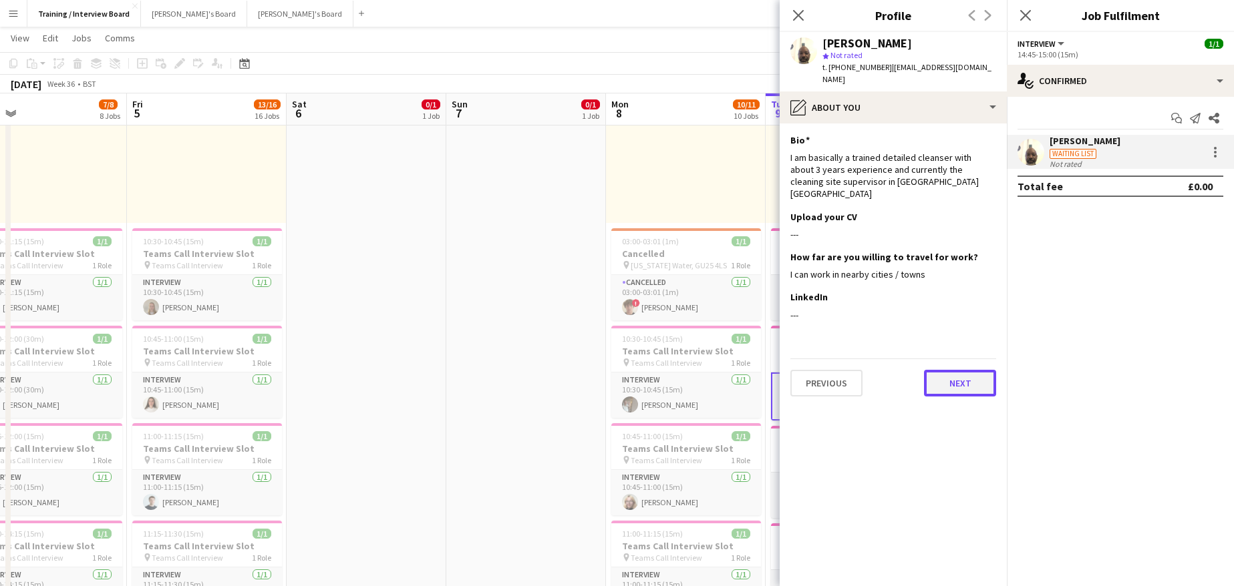
click at [984, 370] on button "Next" at bounding box center [960, 383] width 72 height 27
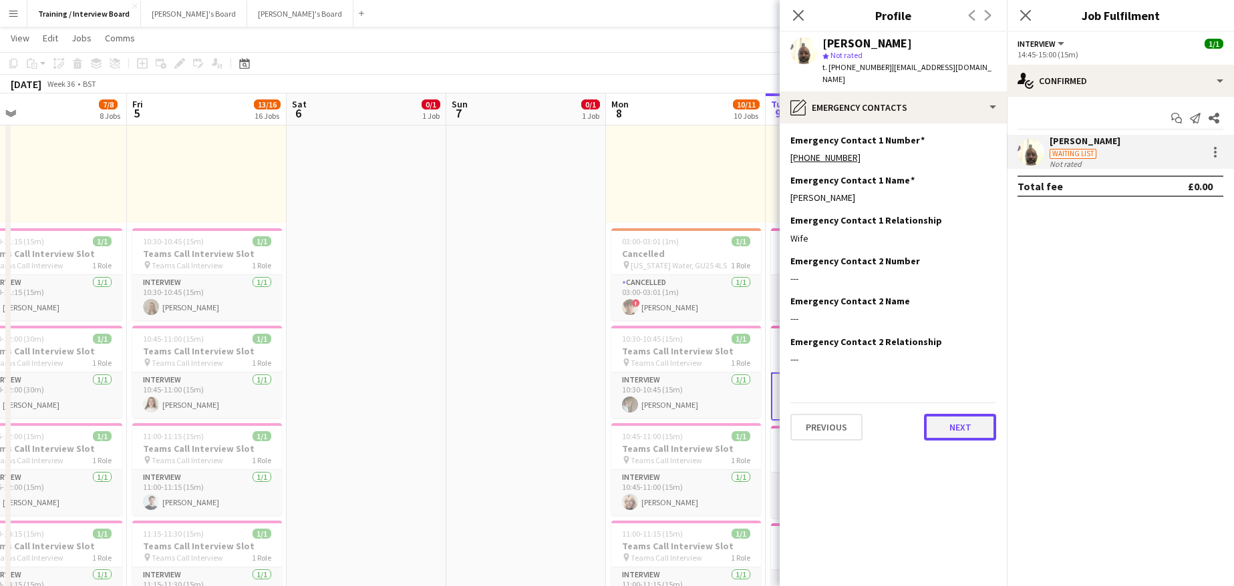
click at [984, 427] on button "Next" at bounding box center [960, 427] width 72 height 27
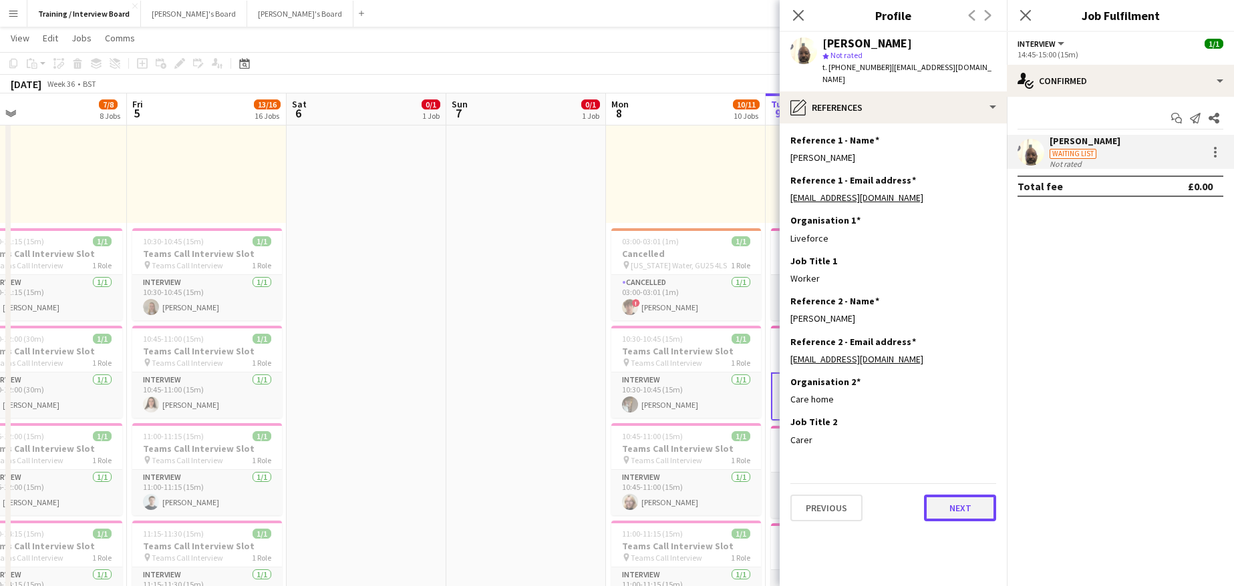
click at [942, 495] on button "Next" at bounding box center [960, 508] width 72 height 27
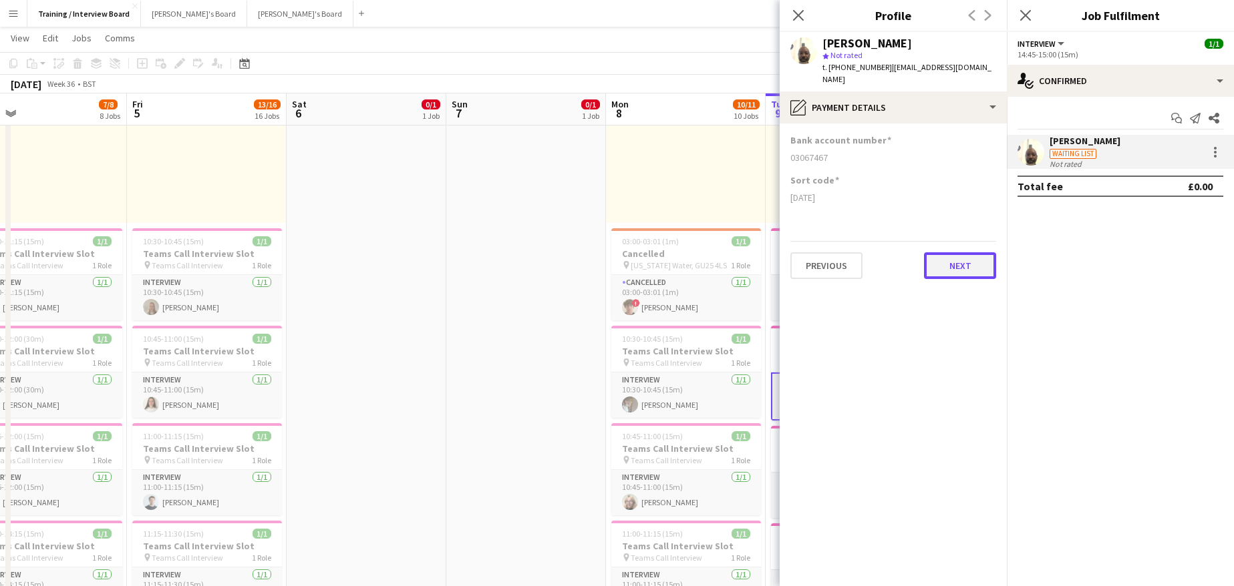
click at [956, 252] on button "Next" at bounding box center [960, 265] width 72 height 27
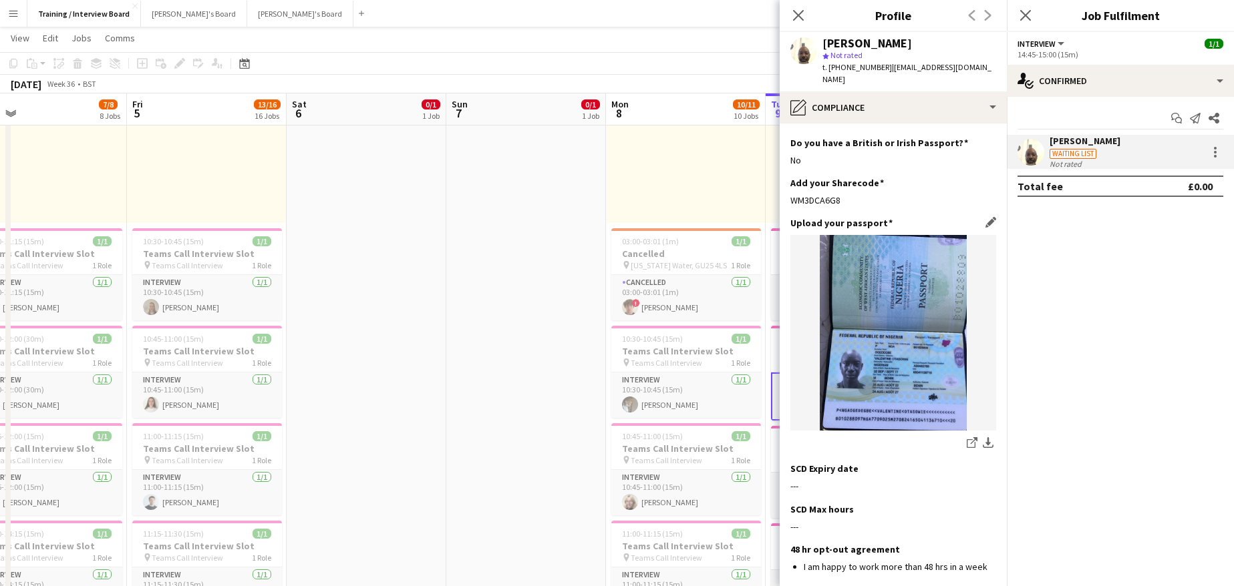
scroll to position [67, 0]
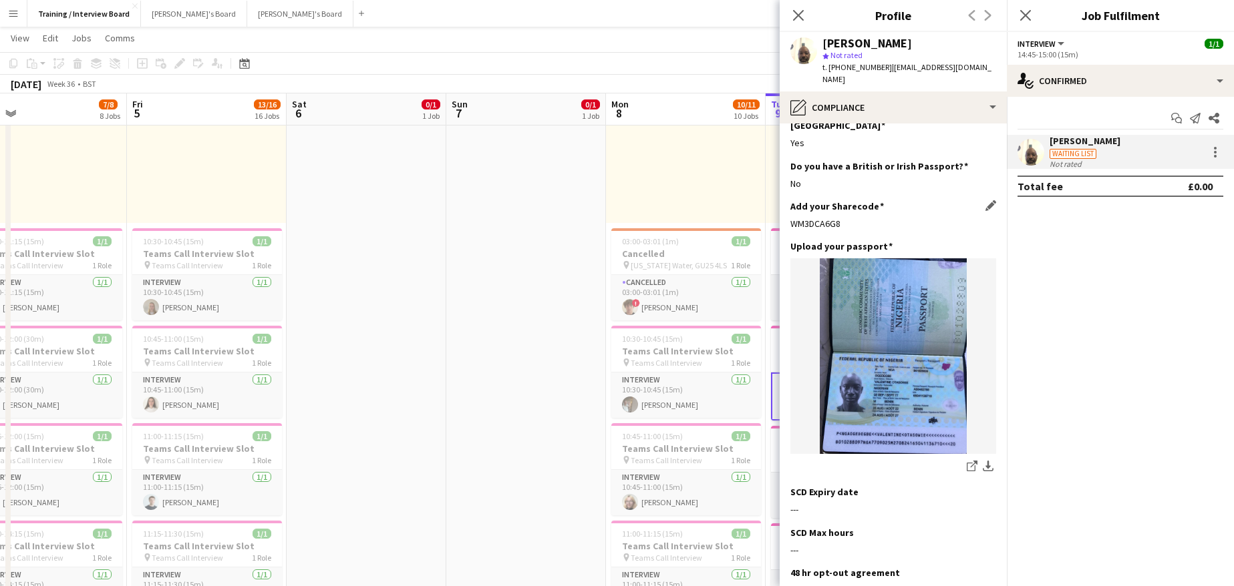
click at [851, 218] on div "WM3DCA6G8" at bounding box center [893, 224] width 206 height 12
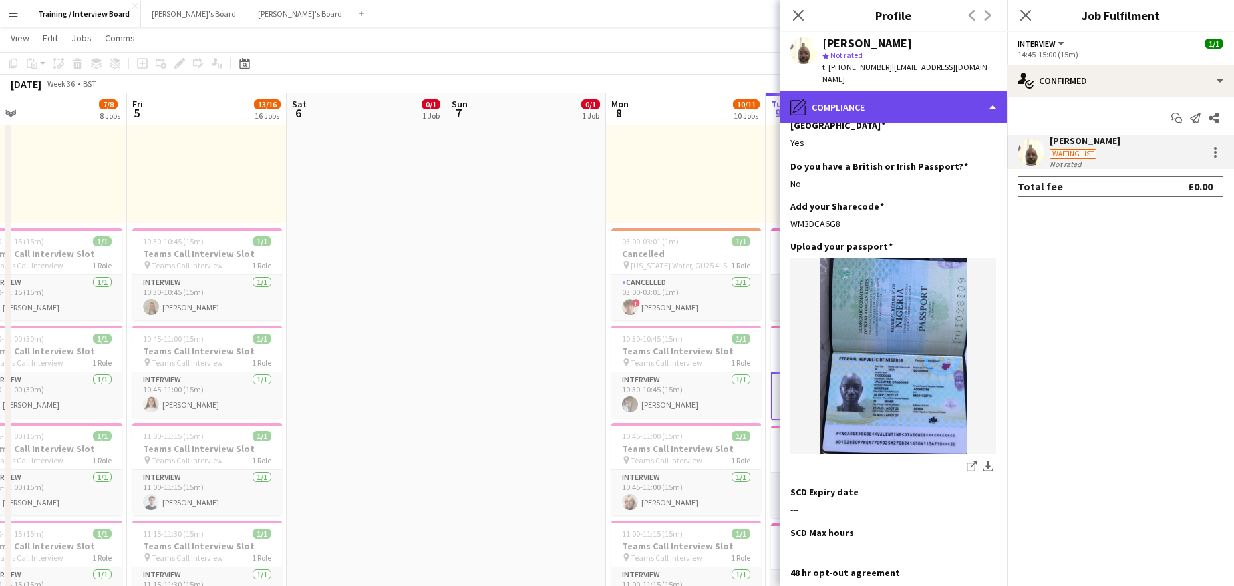
click at [994, 95] on div "pencil4 Compliance" at bounding box center [892, 107] width 227 height 32
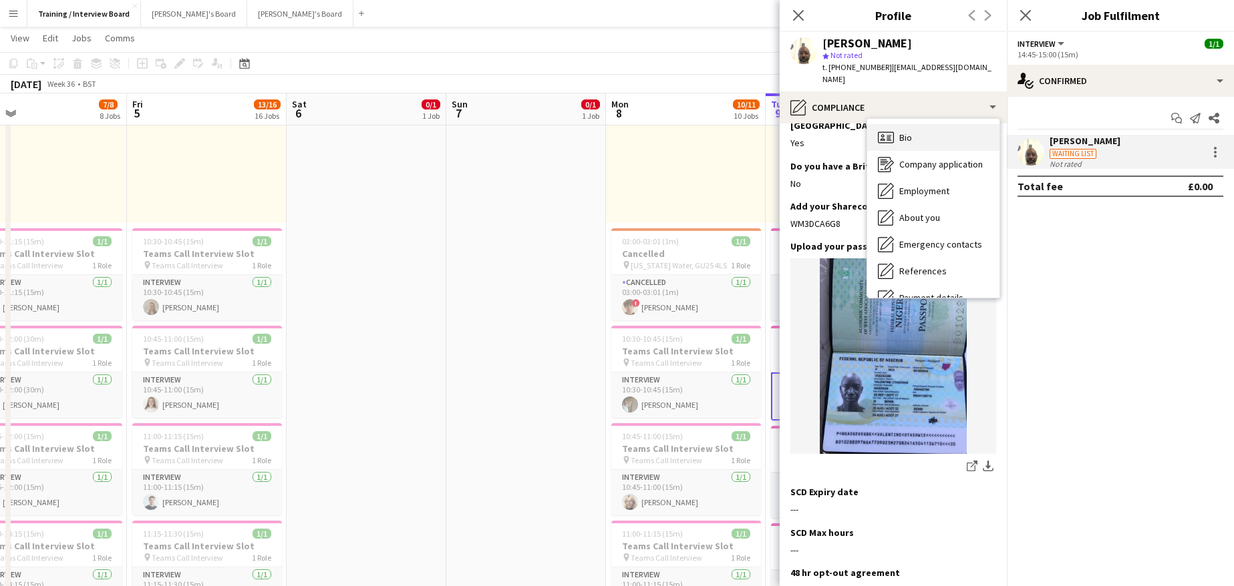
click at [948, 124] on div "Bio Bio" at bounding box center [933, 137] width 132 height 27
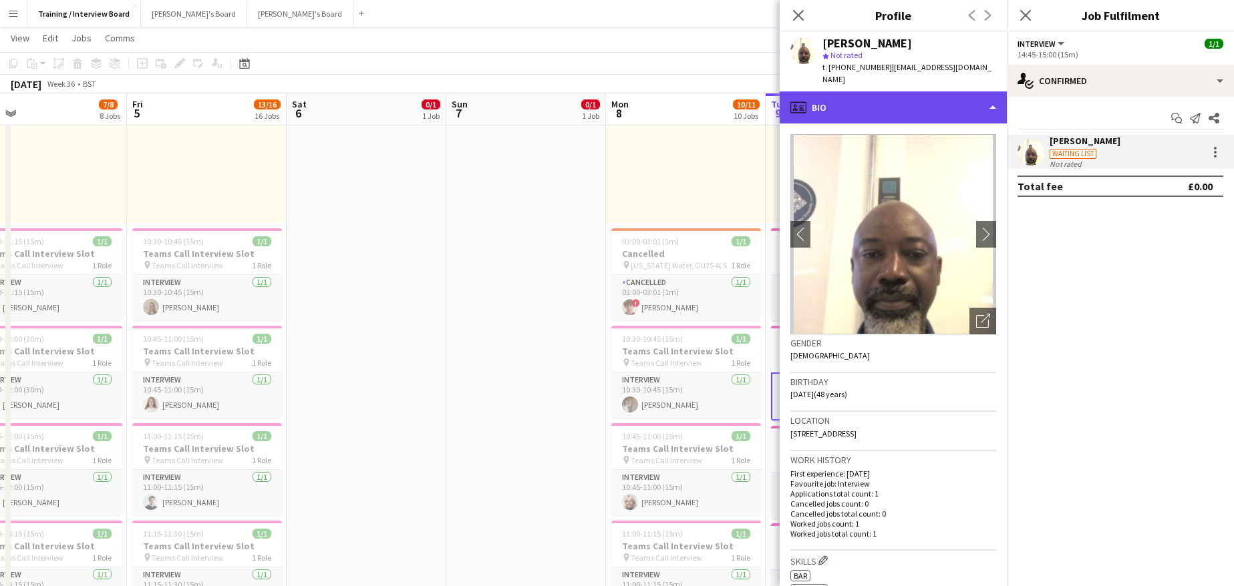
click at [986, 91] on div "profile Bio" at bounding box center [892, 107] width 227 height 32
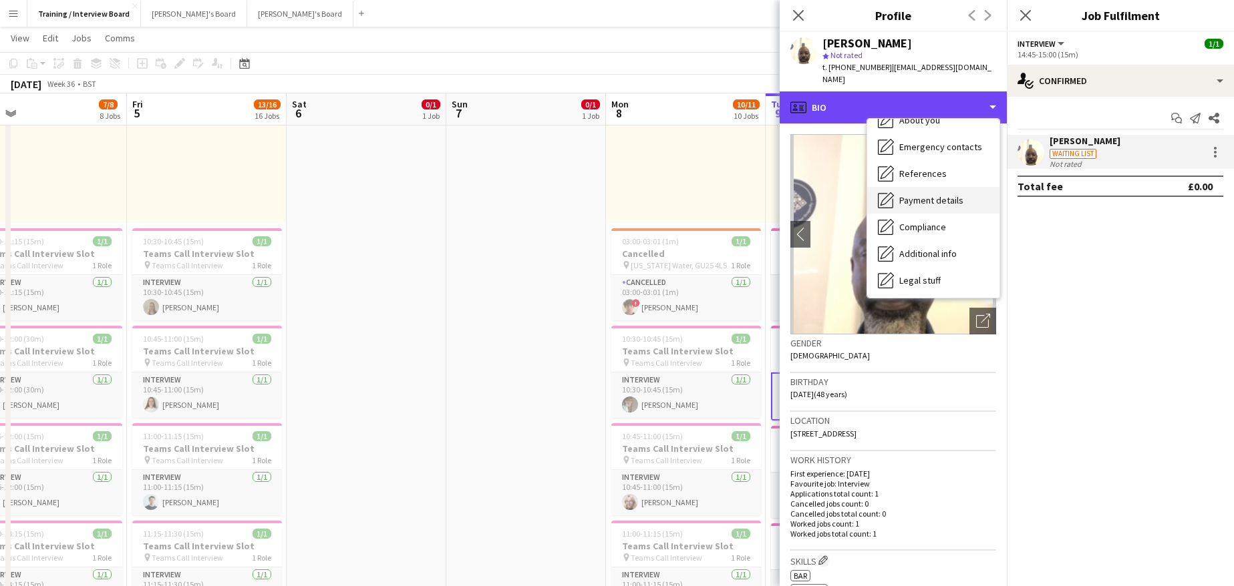
scroll to position [179, 0]
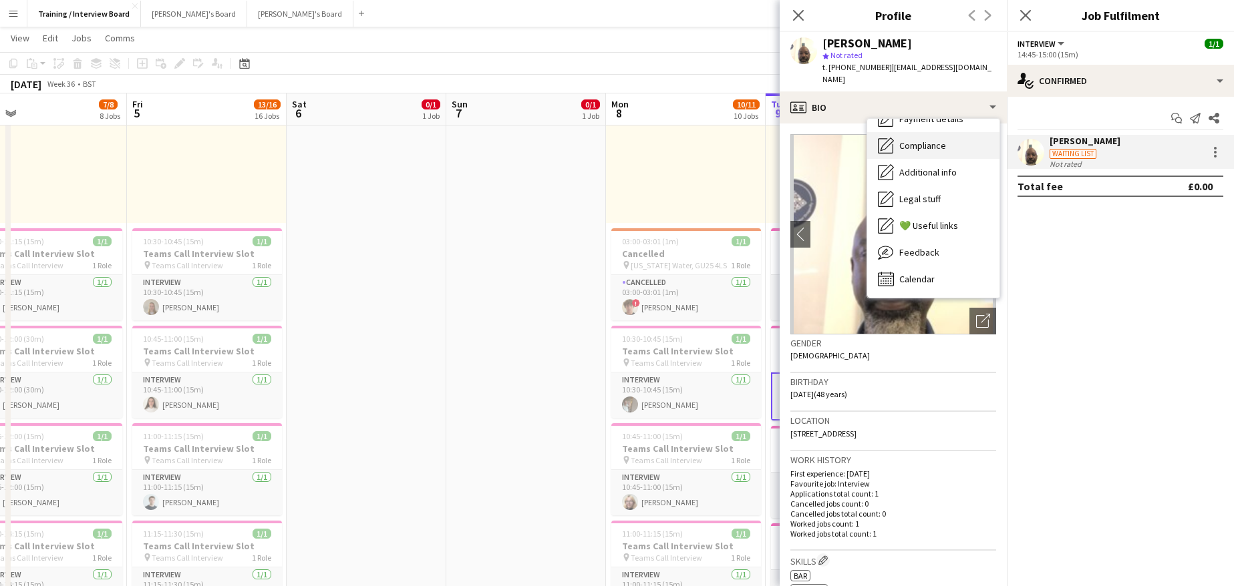
click at [925, 140] on span "Compliance" at bounding box center [922, 146] width 47 height 12
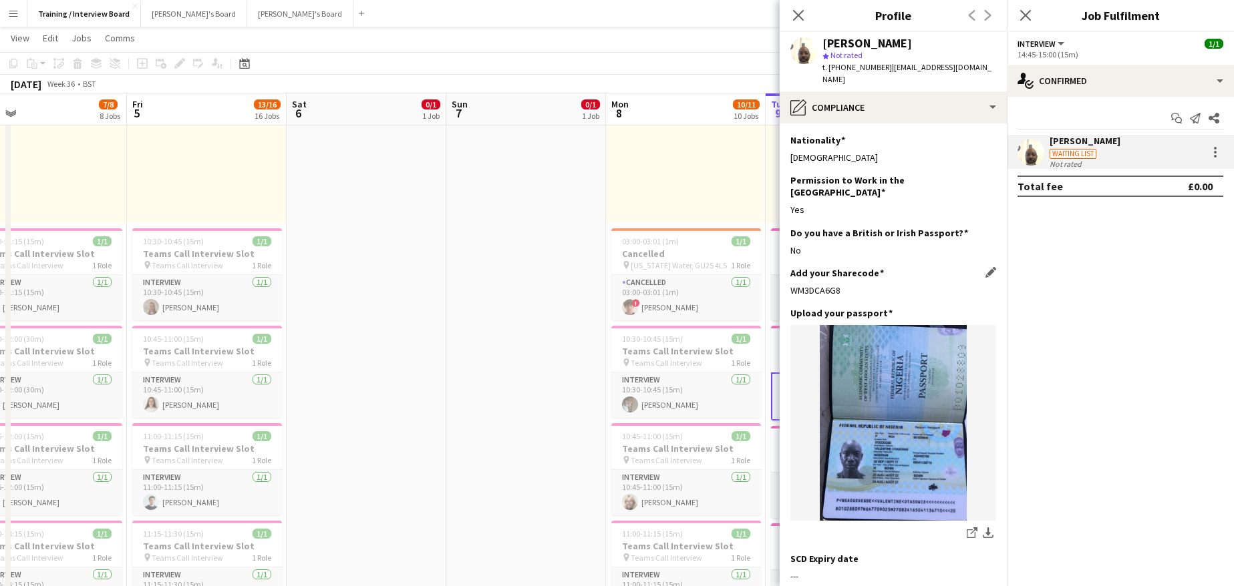
drag, startPoint x: 863, startPoint y: 266, endPoint x: 790, endPoint y: 266, distance: 72.8
click at [790, 285] on div "WM3DCA6G8" at bounding box center [893, 291] width 206 height 12
copy div "WM3DCA6G8"
click at [985, 307] on app-icon "Edit this field" at bounding box center [990, 312] width 11 height 11
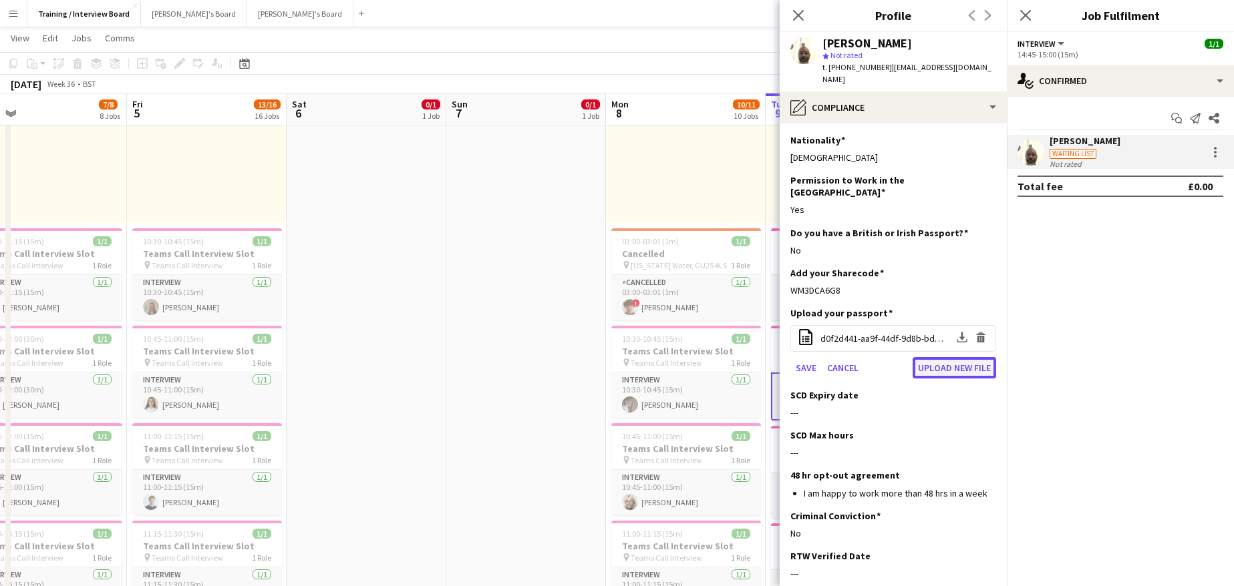
click at [955, 357] on button "Upload new file" at bounding box center [953, 367] width 83 height 21
click at [920, 357] on button "Upload new file" at bounding box center [953, 367] width 83 height 21
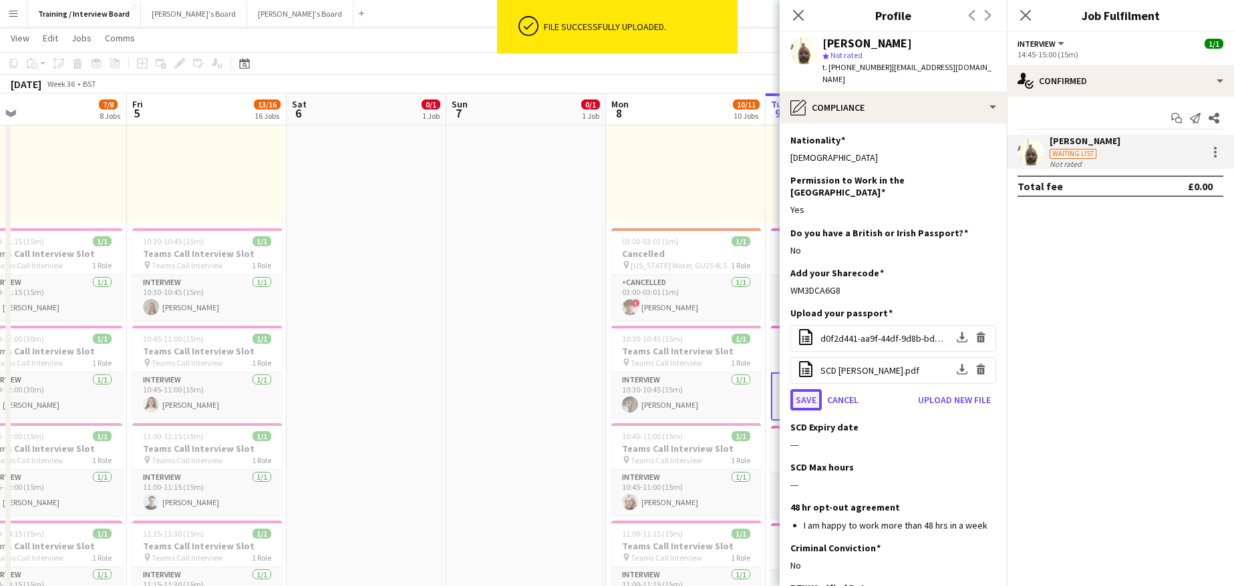
click at [812, 389] on button "Save" at bounding box center [805, 399] width 31 height 21
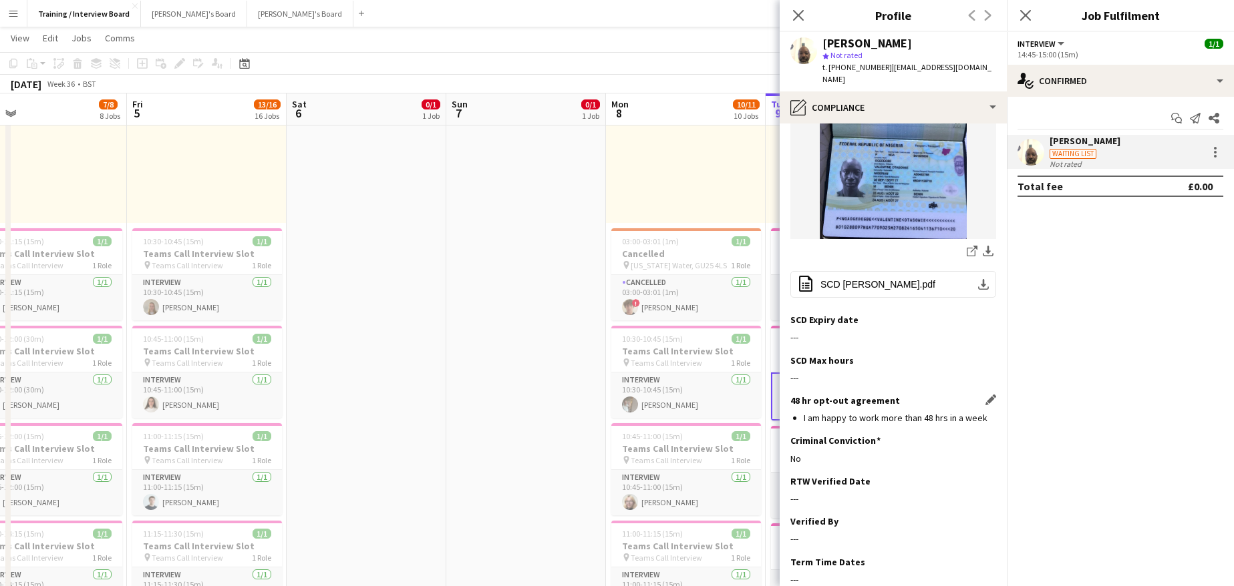
scroll to position [334, 0]
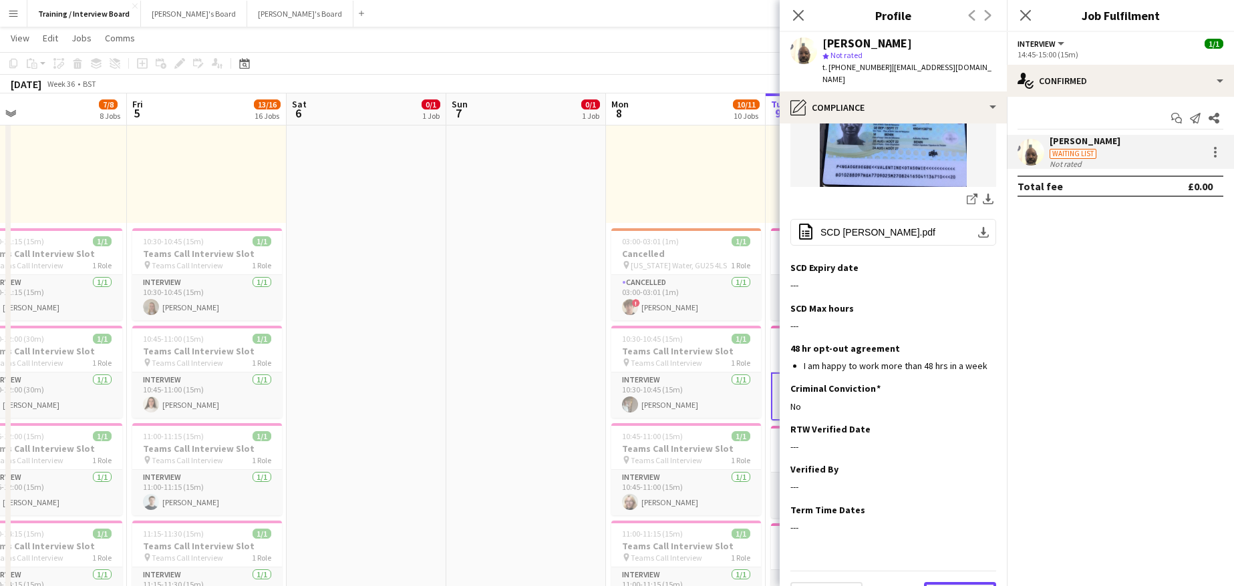
click at [950, 582] on button "Next" at bounding box center [960, 595] width 72 height 27
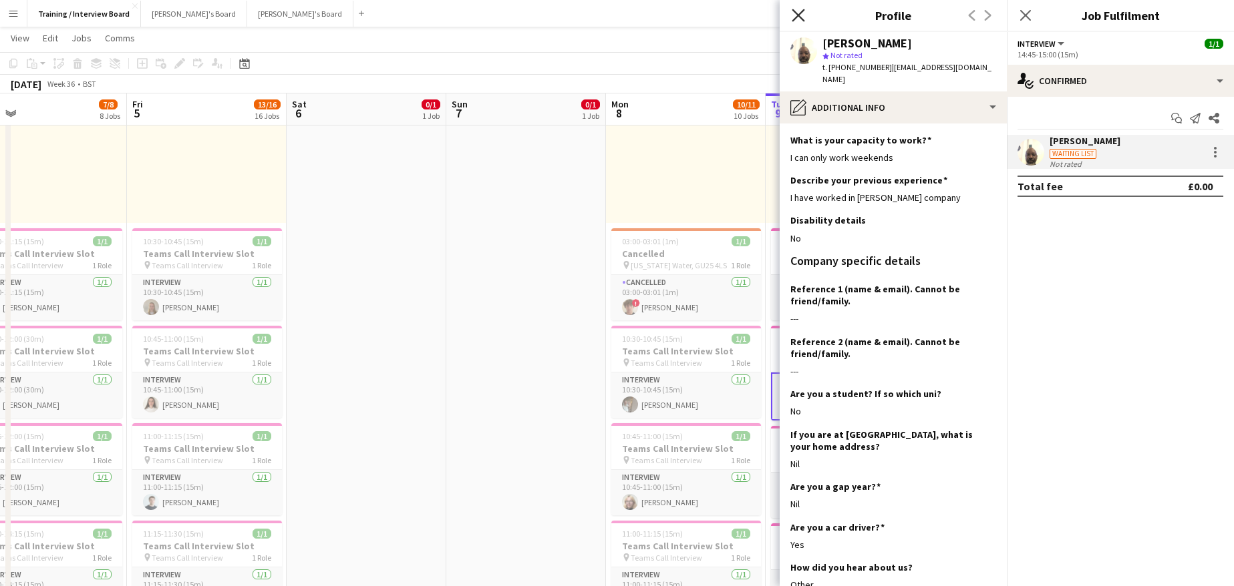
click at [801, 13] on icon at bounding box center [797, 15] width 13 height 13
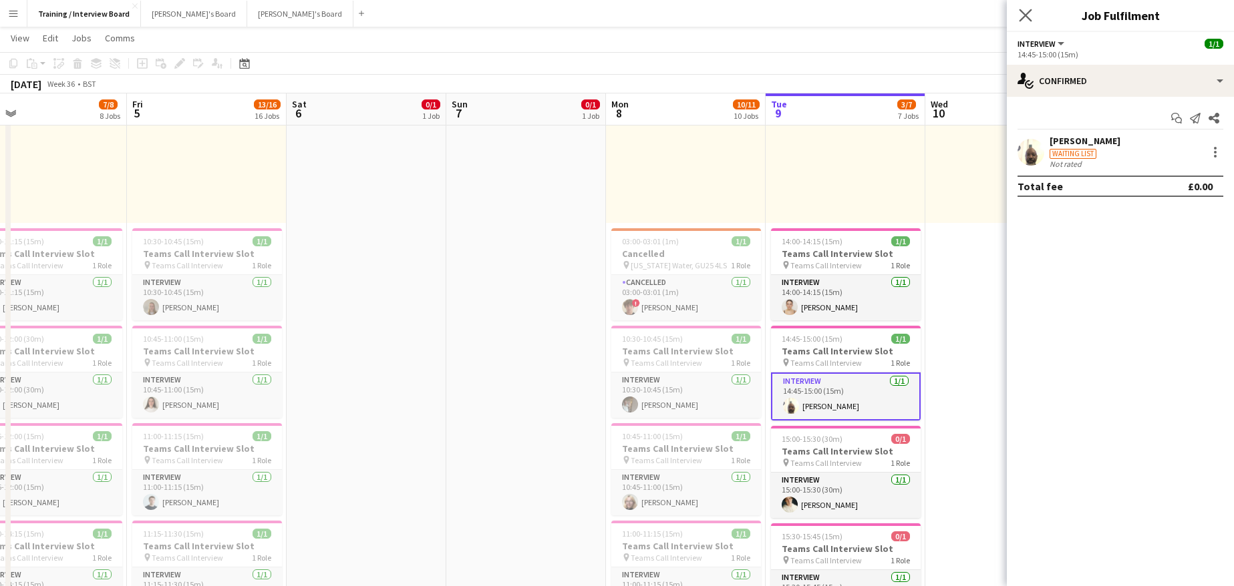
click at [1030, 22] on app-icon "Close pop-in" at bounding box center [1025, 15] width 19 height 19
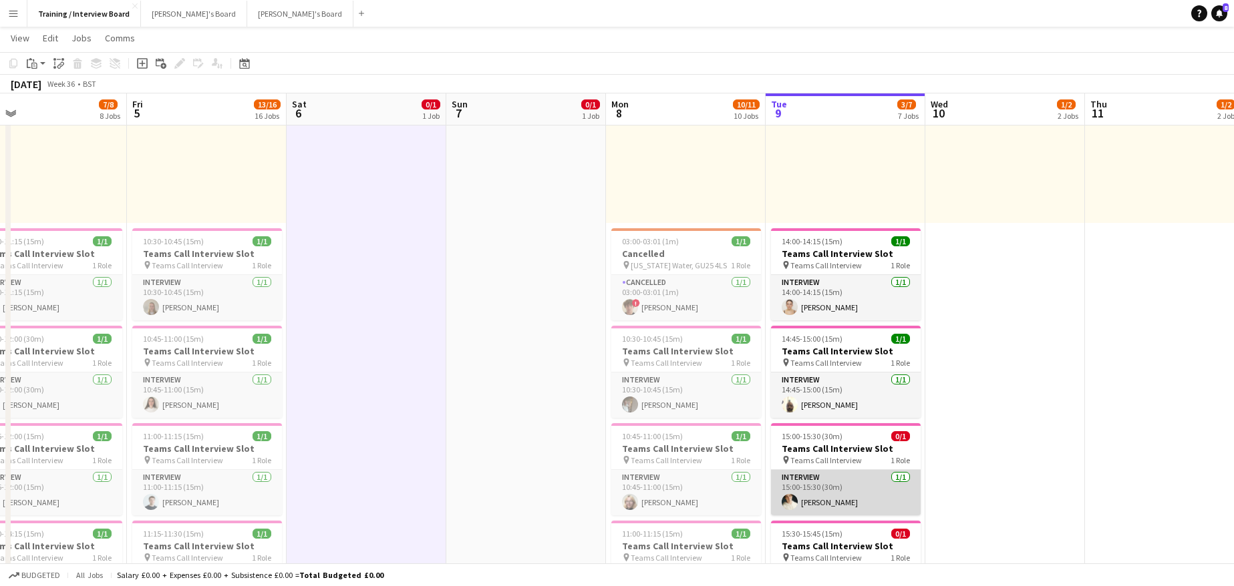
click at [818, 508] on app-card-role "Interview 1/1 15:00-15:30 (30m) Sam Hammond" at bounding box center [846, 492] width 150 height 45
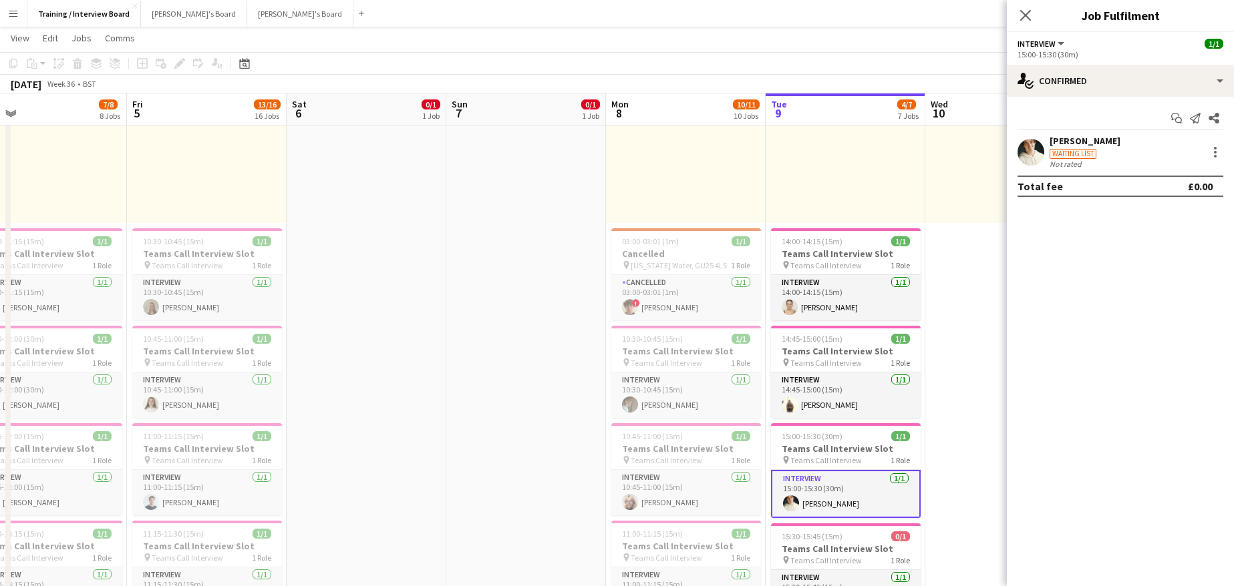
click at [1046, 140] on div "Sam Hammond Waiting list Not rated" at bounding box center [1119, 152] width 227 height 34
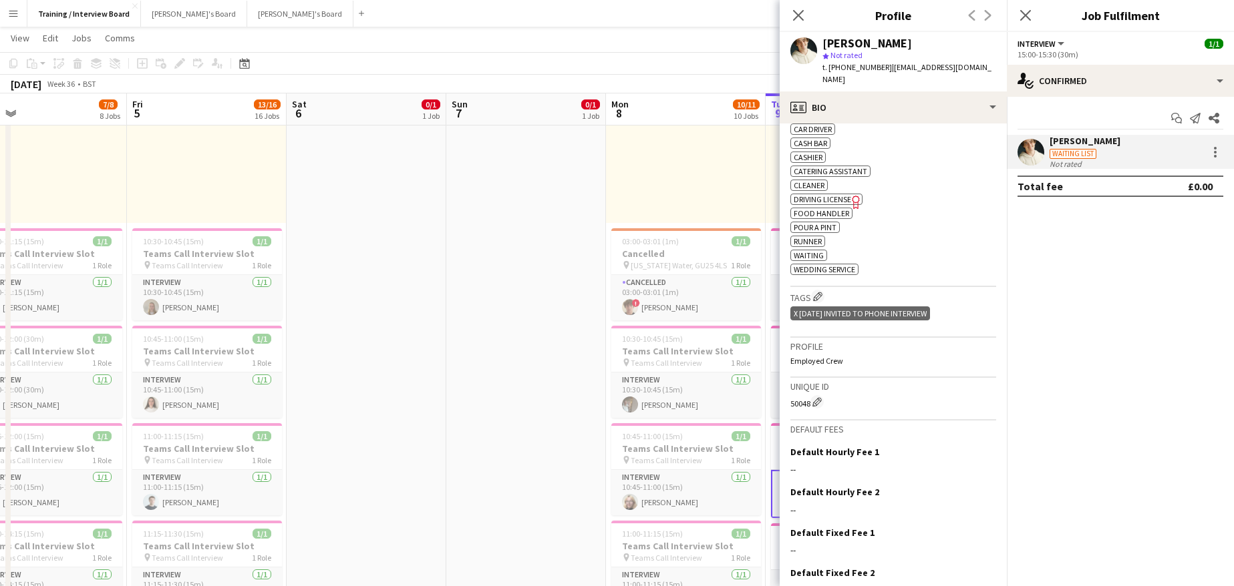
scroll to position [532, 0]
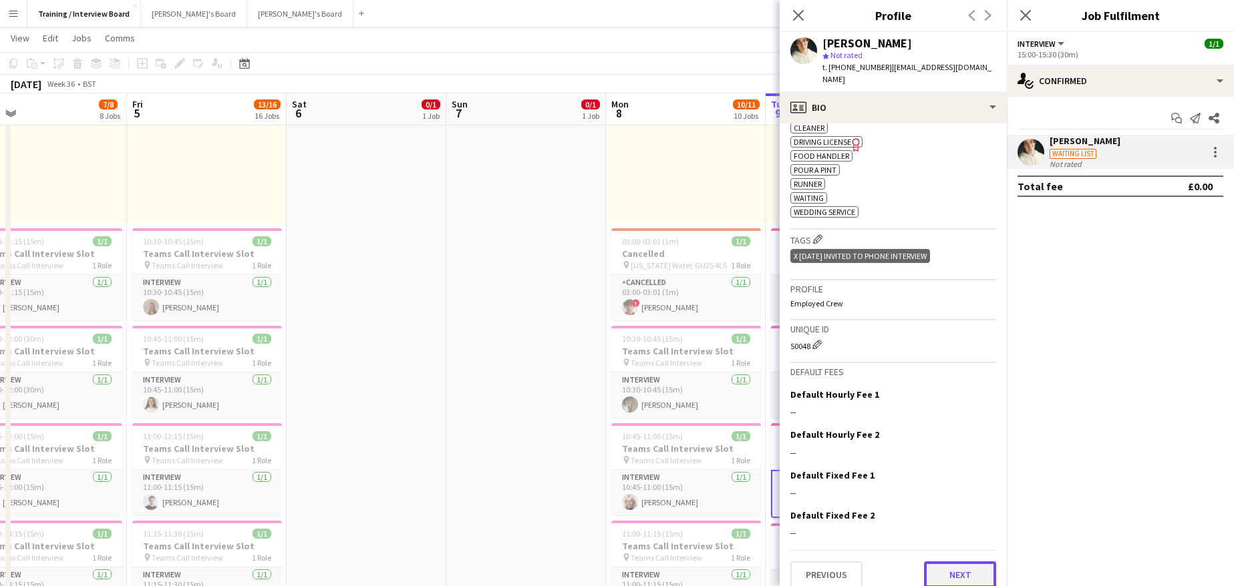
click at [958, 569] on button "Next" at bounding box center [960, 575] width 72 height 27
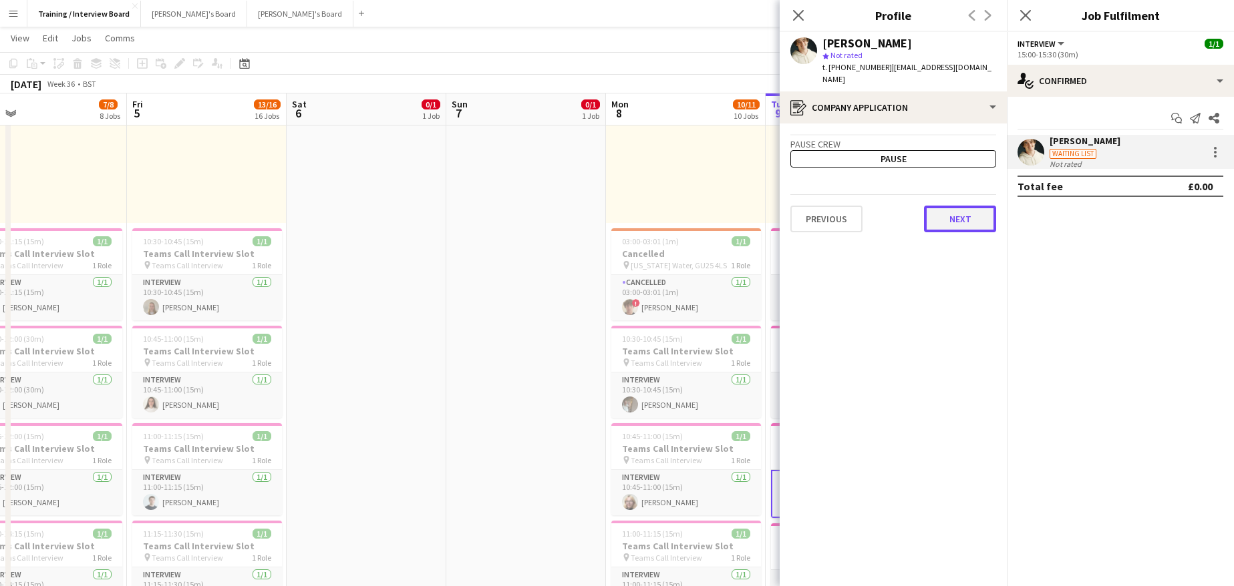
click at [954, 206] on button "Next" at bounding box center [960, 219] width 72 height 27
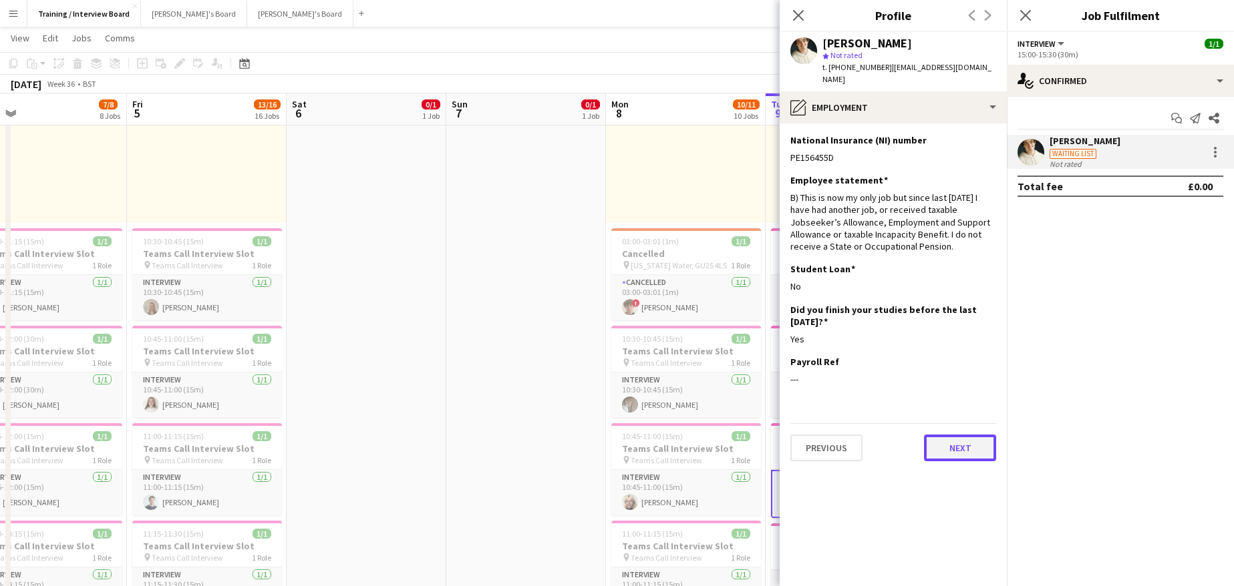
click at [960, 439] on button "Next" at bounding box center [960, 448] width 72 height 27
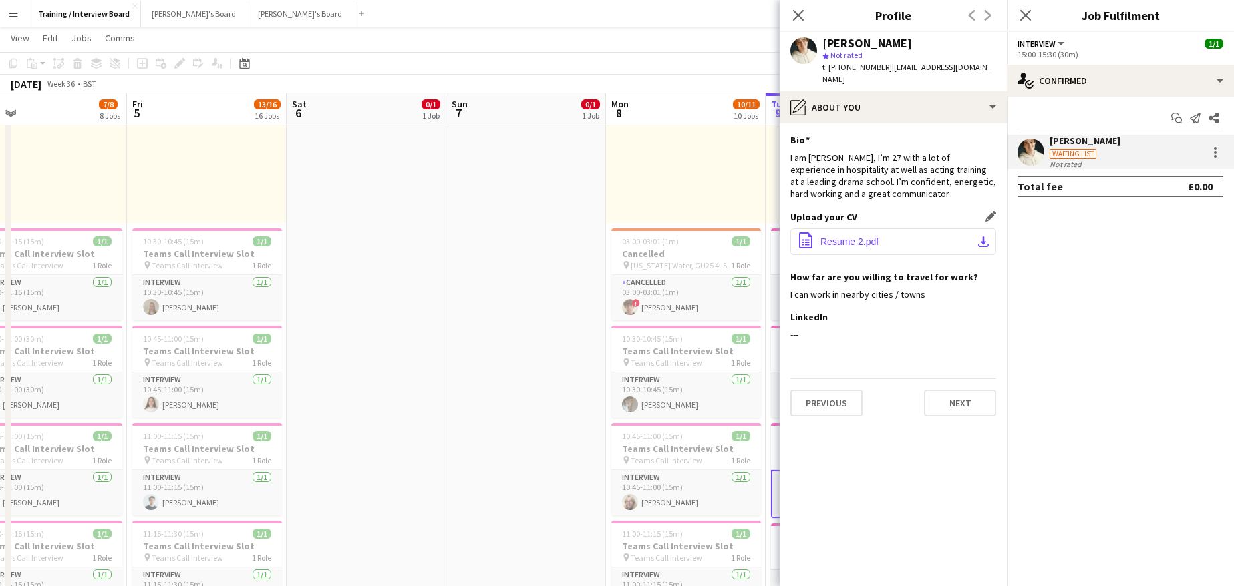
click at [979, 236] on app-icon "download-bottom" at bounding box center [983, 241] width 11 height 11
click at [936, 238] on button "office-file-sheet Resume 2.pdf download-bottom" at bounding box center [893, 241] width 206 height 27
click at [988, 236] on app-icon "download-bottom" at bounding box center [983, 241] width 11 height 11
click at [982, 236] on app-icon "download-bottom" at bounding box center [983, 241] width 11 height 11
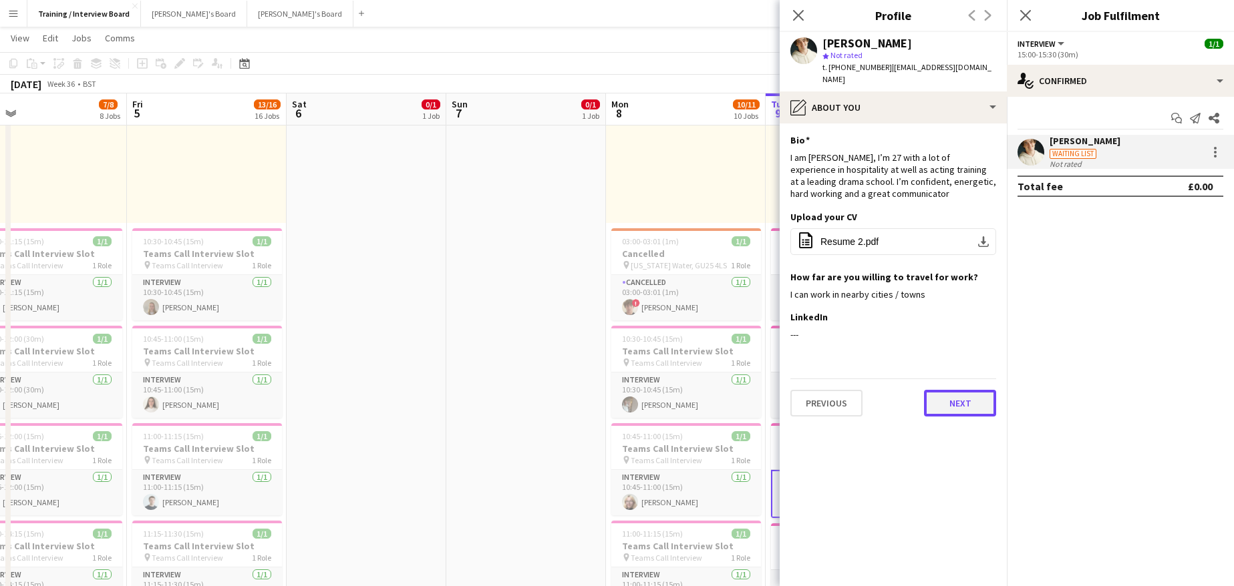
click at [948, 390] on button "Next" at bounding box center [960, 403] width 72 height 27
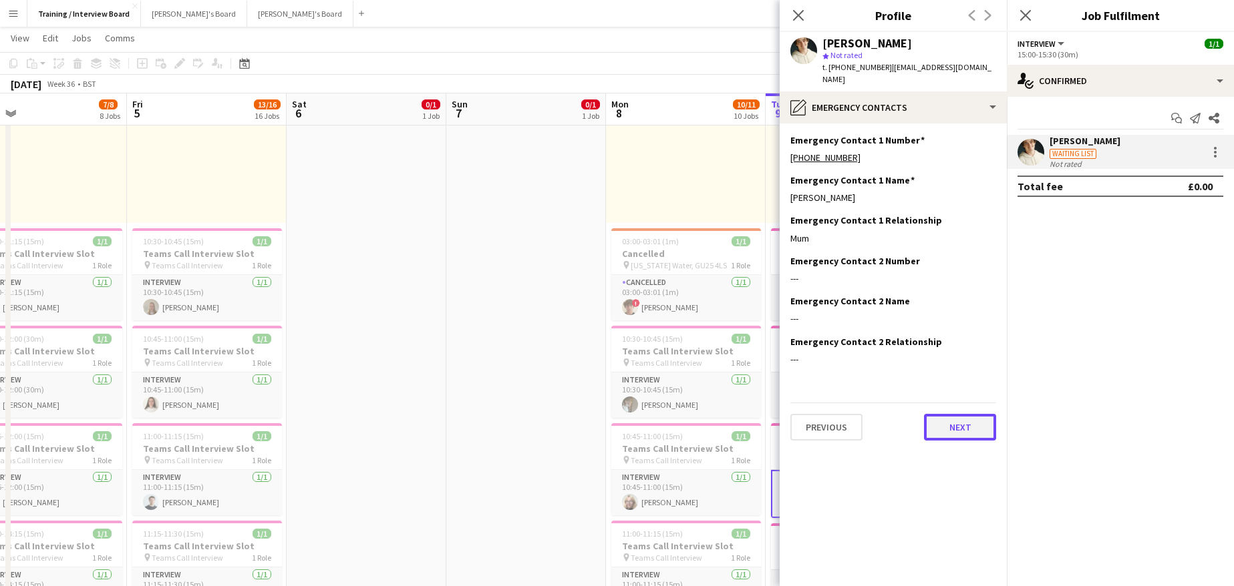
click at [973, 414] on button "Next" at bounding box center [960, 427] width 72 height 27
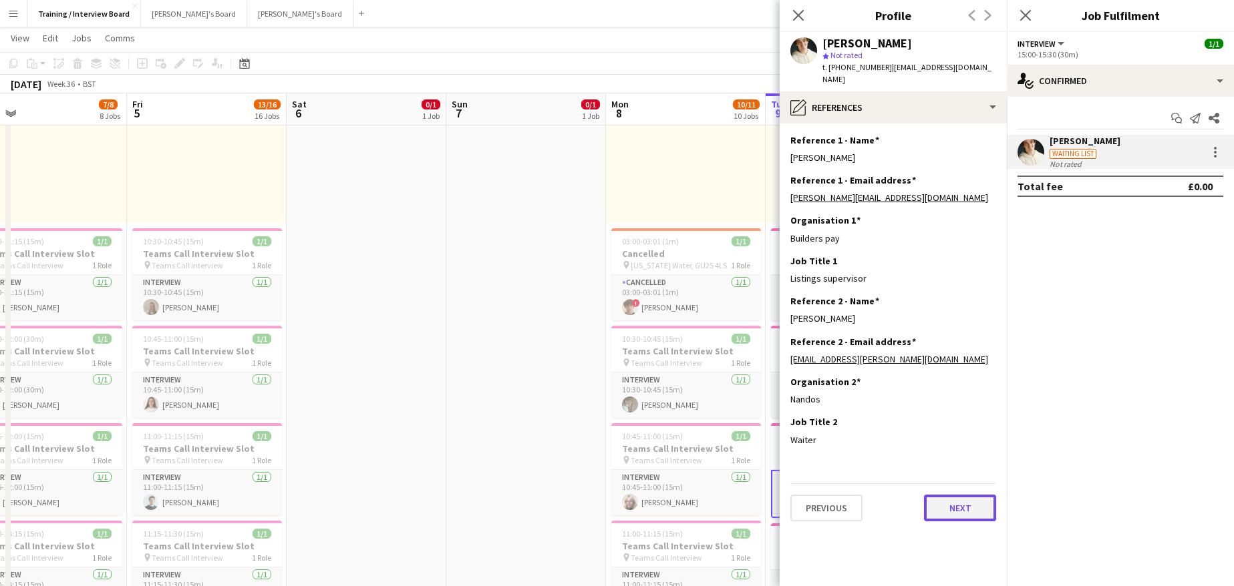
click at [976, 504] on button "Next" at bounding box center [960, 508] width 72 height 27
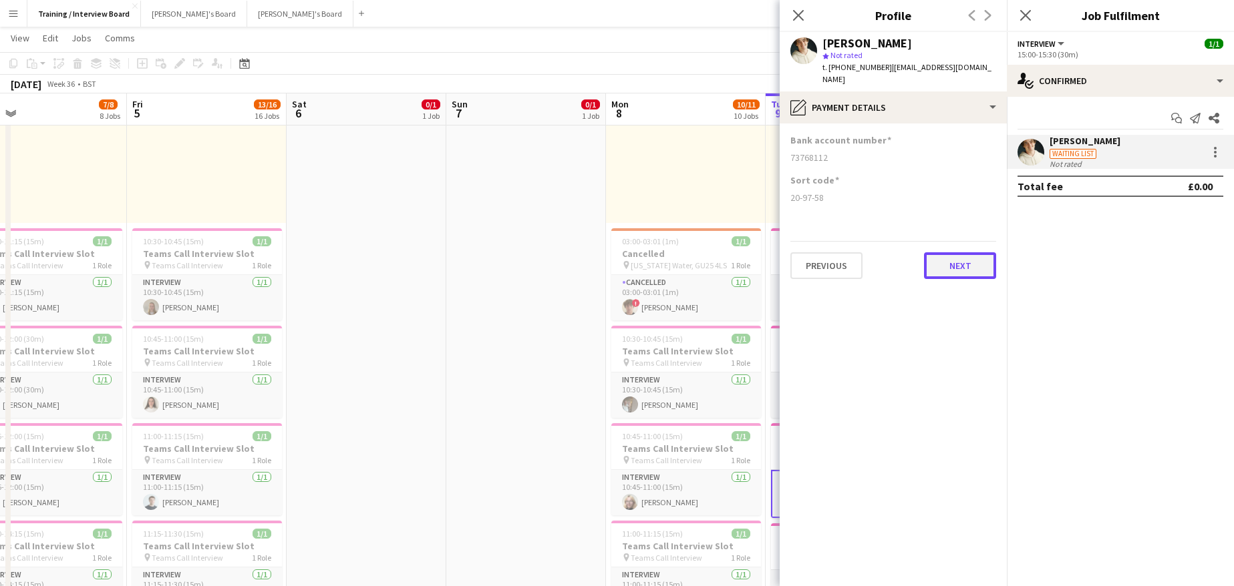
click at [956, 262] on button "Next" at bounding box center [960, 265] width 72 height 27
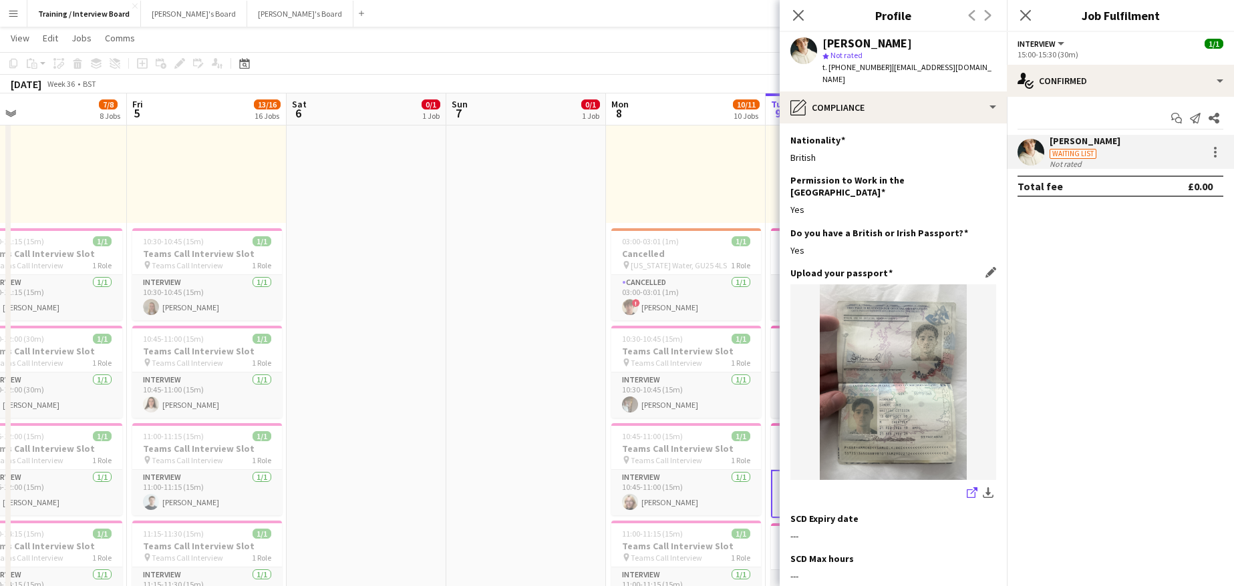
click at [970, 488] on icon at bounding box center [973, 491] width 7 height 7
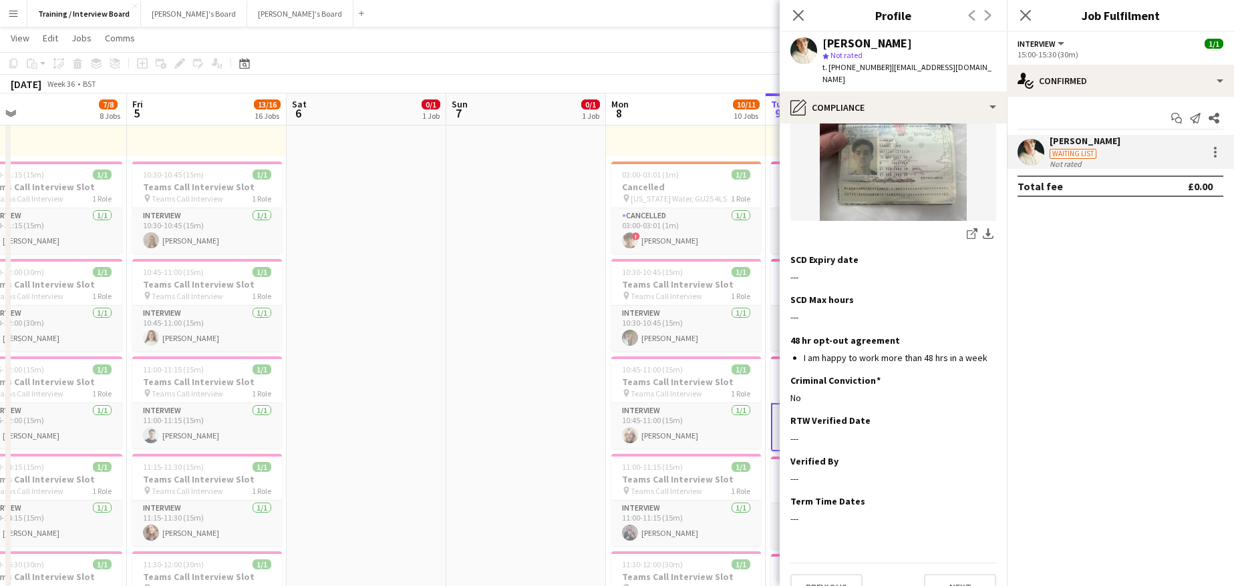
scroll to position [260, 0]
click at [961, 574] on button "Next" at bounding box center [960, 587] width 72 height 27
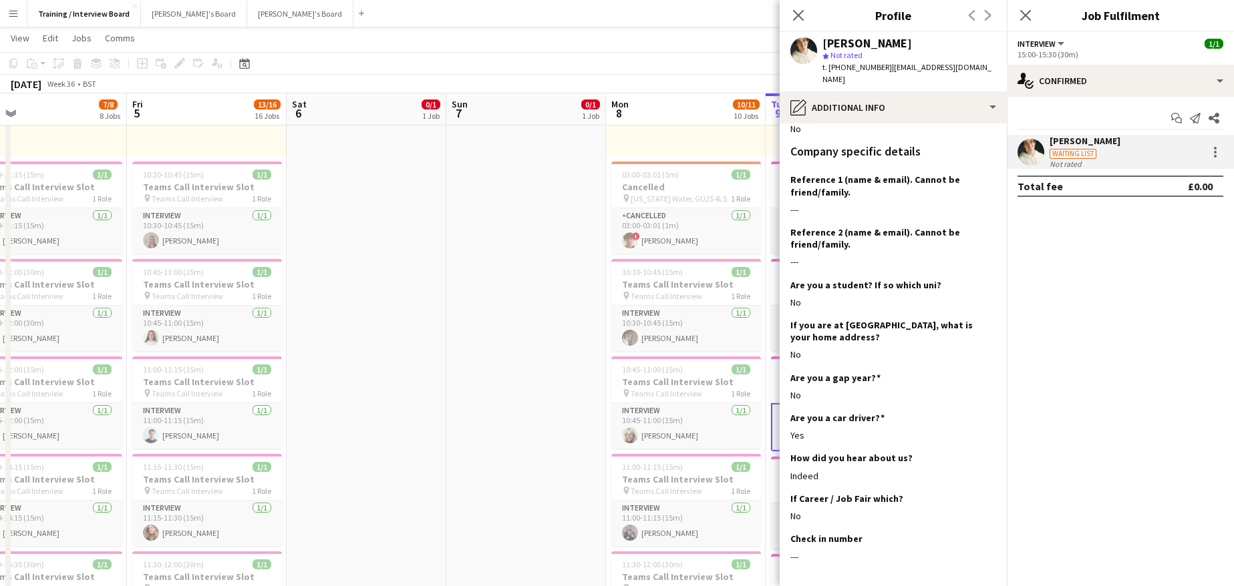
scroll to position [184, 0]
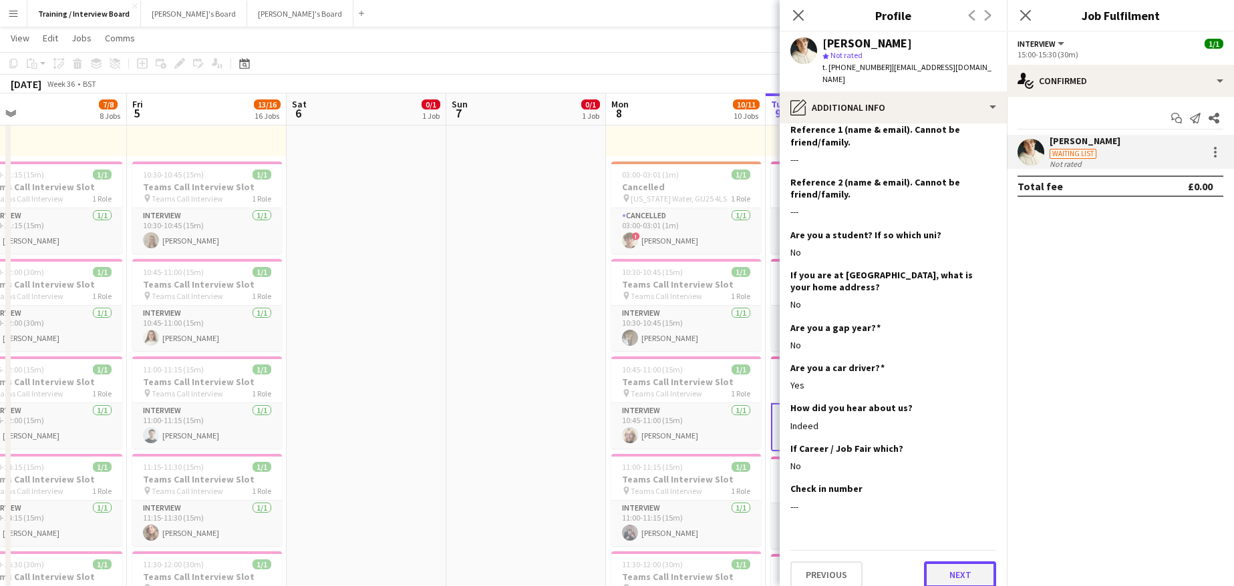
click at [968, 562] on button "Next" at bounding box center [960, 575] width 72 height 27
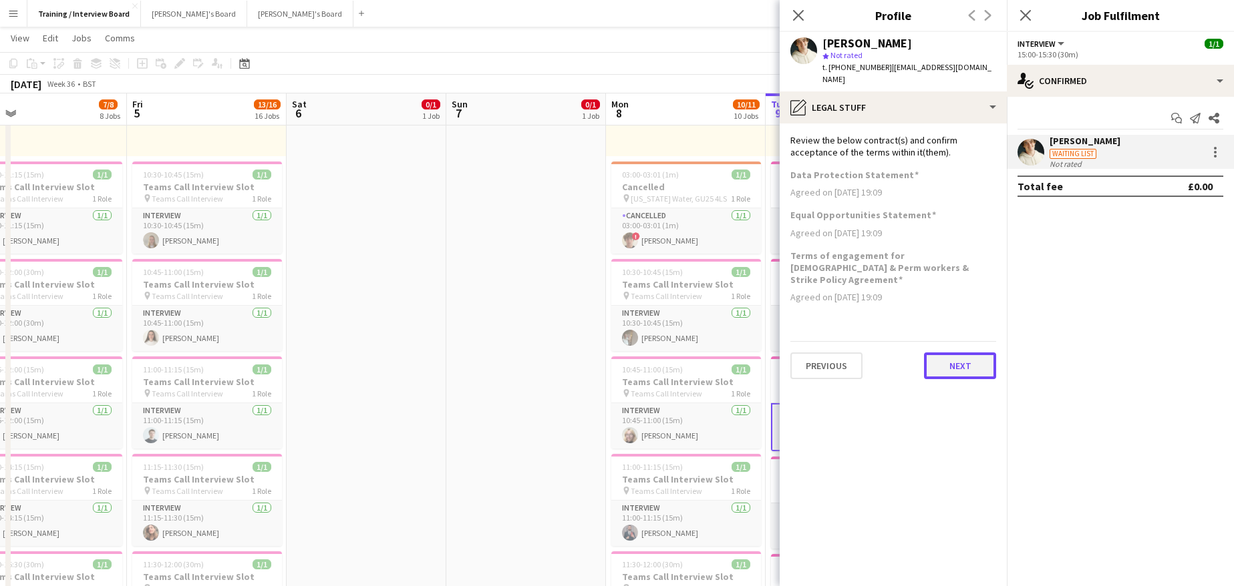
click at [931, 353] on button "Next" at bounding box center [960, 366] width 72 height 27
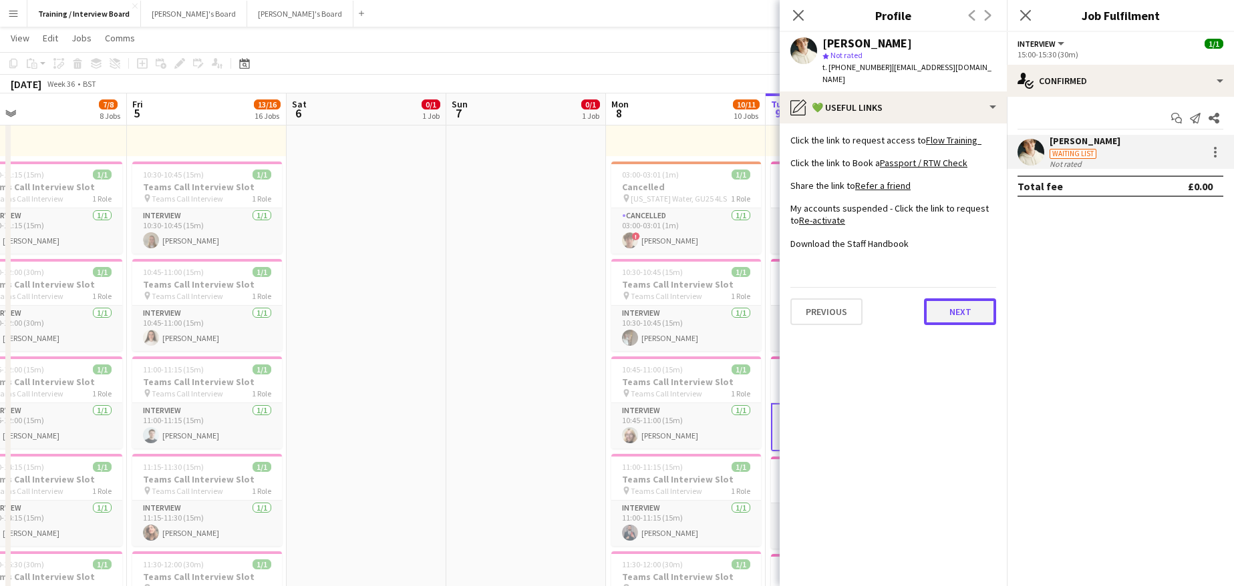
click at [945, 299] on button "Next" at bounding box center [960, 312] width 72 height 27
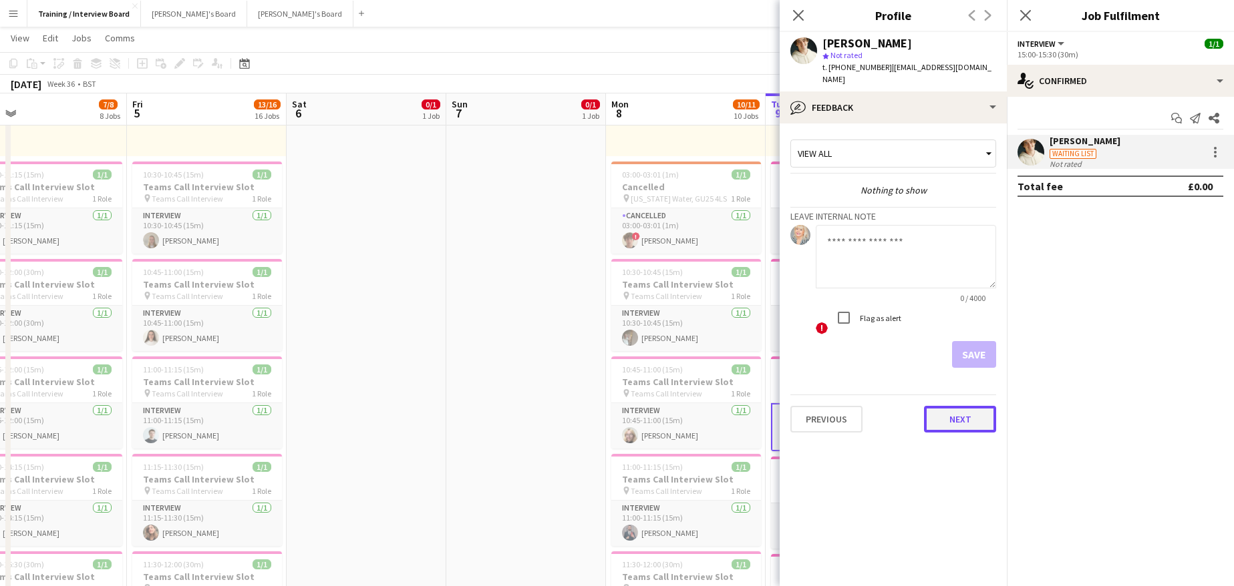
click at [970, 407] on button "Next" at bounding box center [960, 419] width 72 height 27
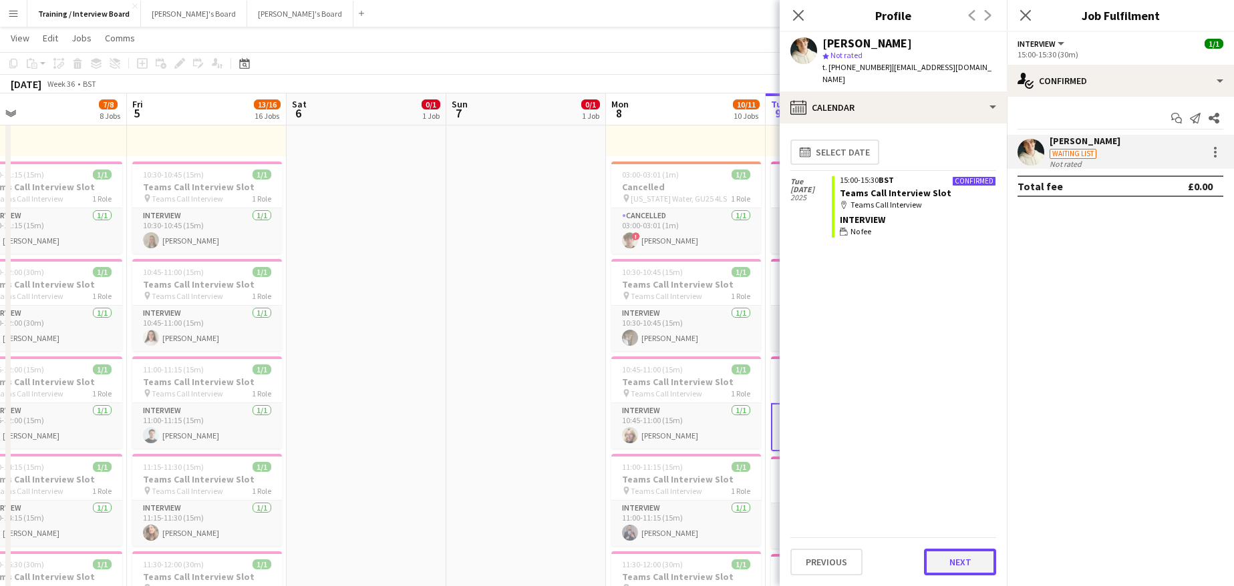
click at [939, 555] on button "Next" at bounding box center [960, 562] width 72 height 27
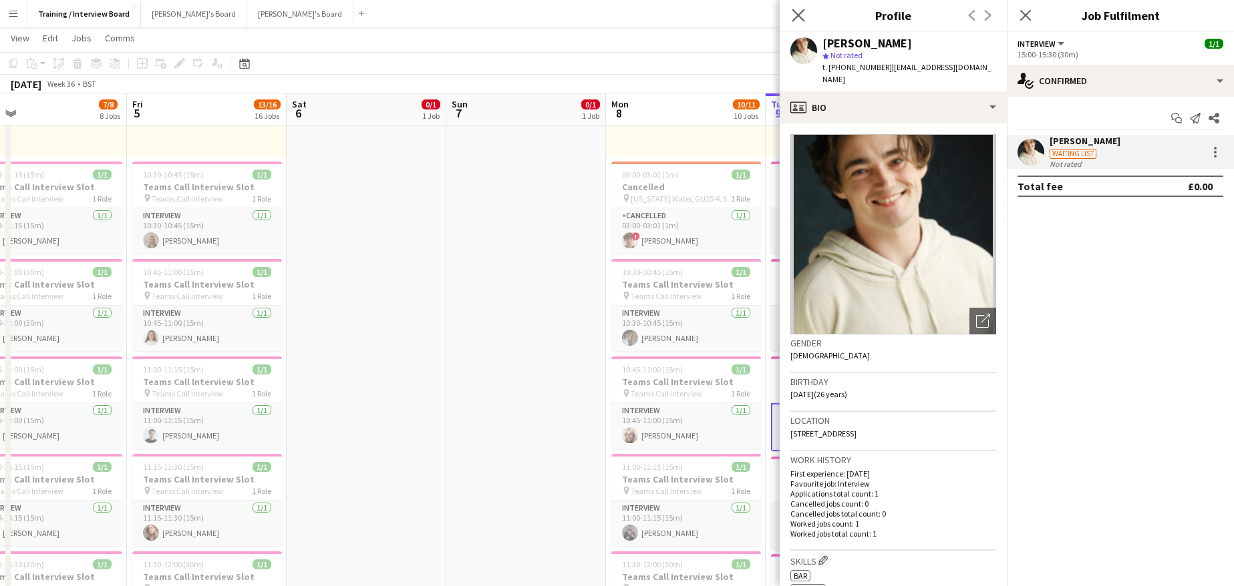
click at [790, 11] on app-icon "Close pop-in" at bounding box center [798, 15] width 19 height 19
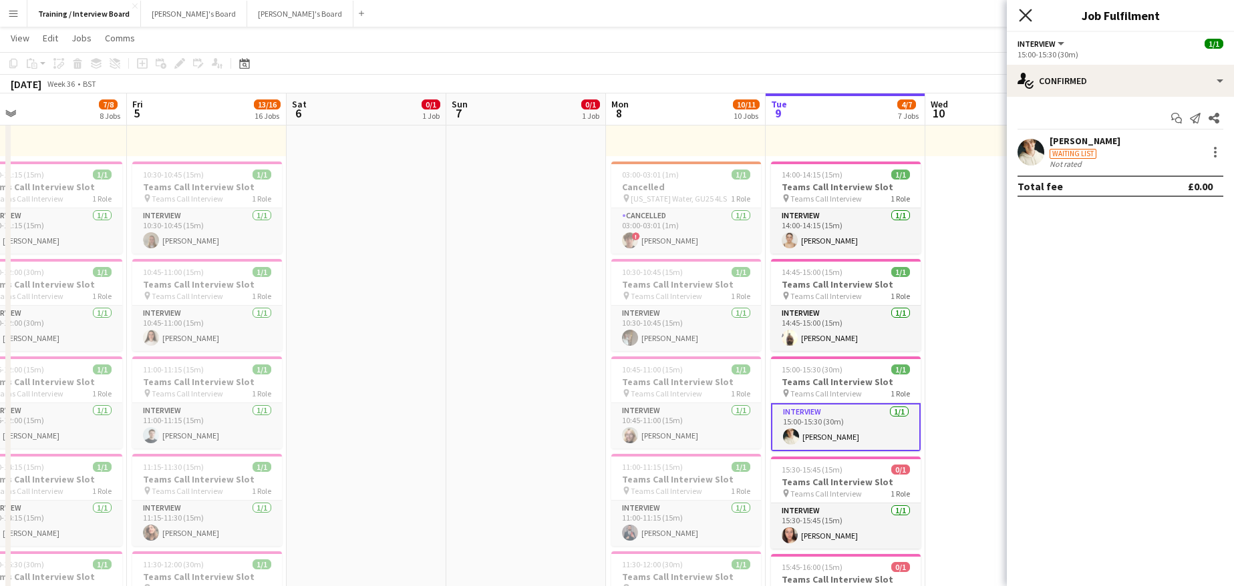
click at [1020, 14] on icon "Close pop-in" at bounding box center [1025, 15] width 13 height 13
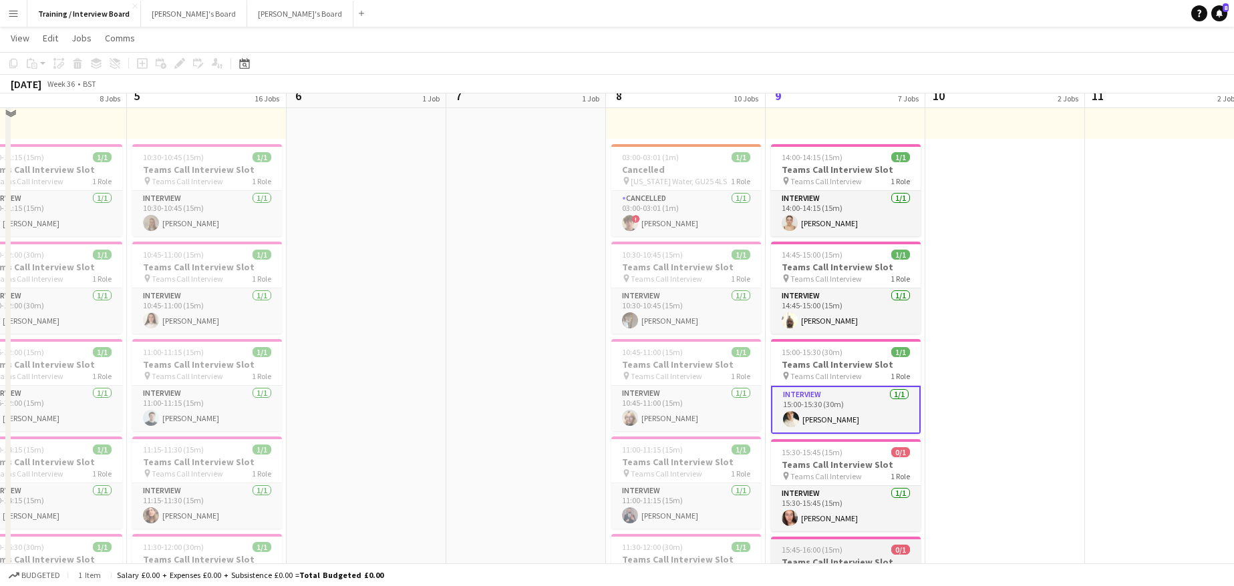
scroll to position [435, 0]
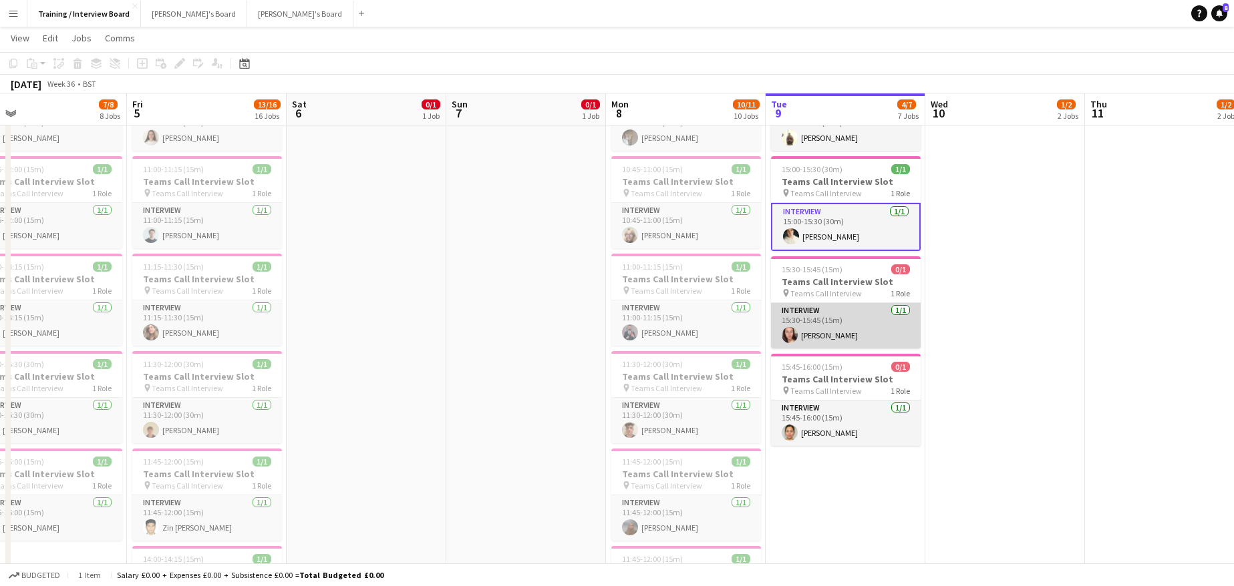
click at [836, 331] on app-card-role "Interview 1/1 15:30-15:45 (15m) Nikki Kapalos" at bounding box center [846, 325] width 150 height 45
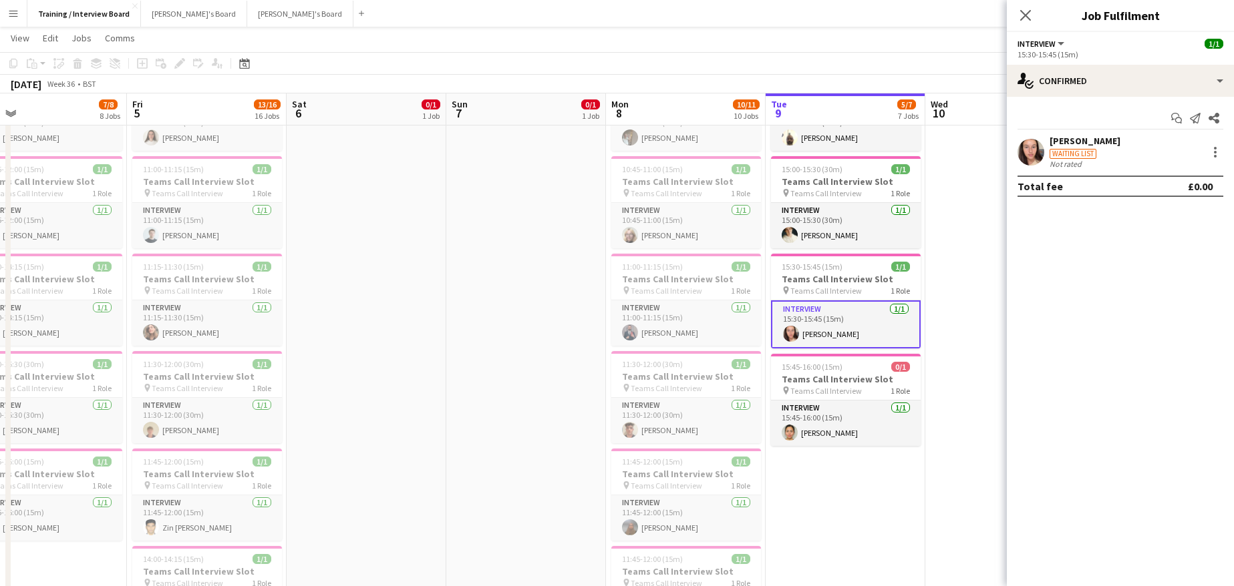
click at [1073, 138] on div "[PERSON_NAME]" at bounding box center [1084, 141] width 71 height 12
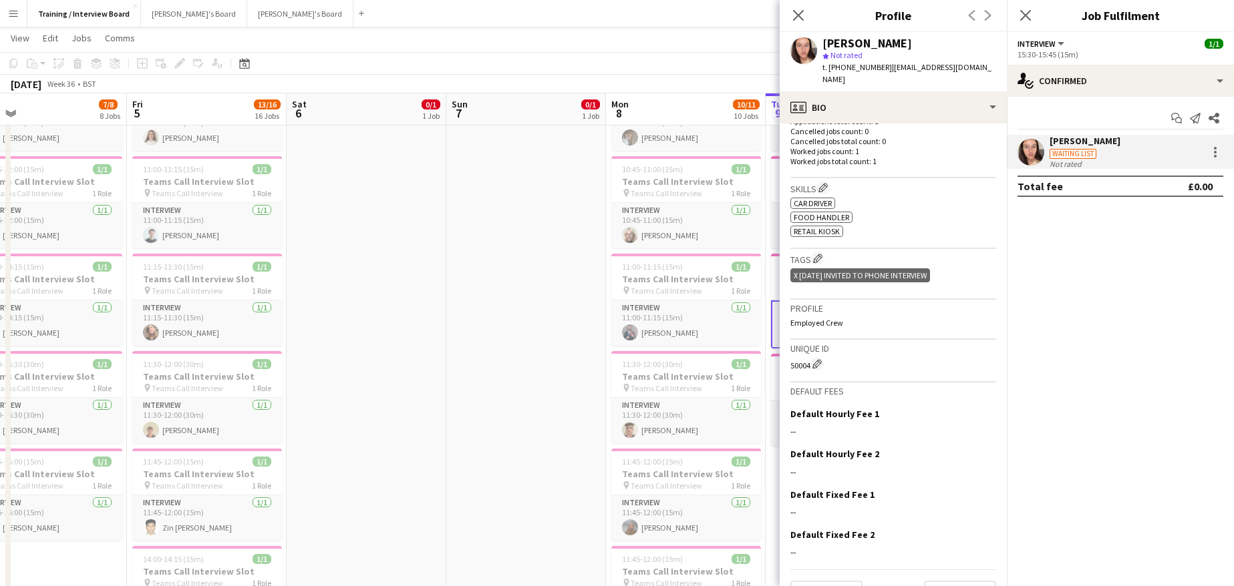
scroll to position [392, 0]
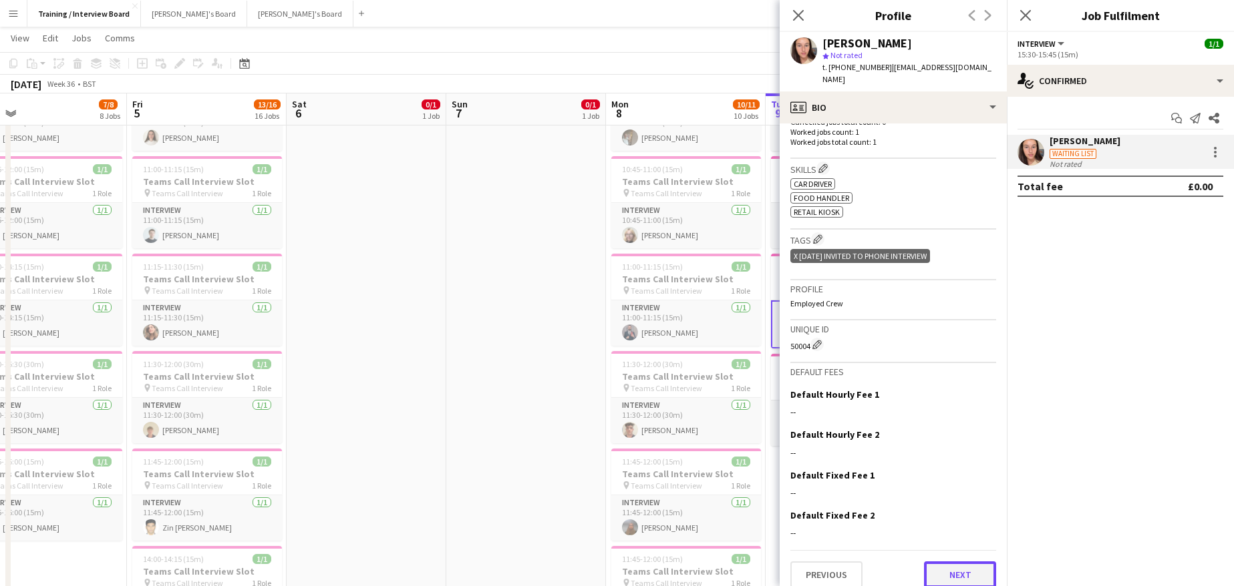
click at [956, 562] on button "Next" at bounding box center [960, 575] width 72 height 27
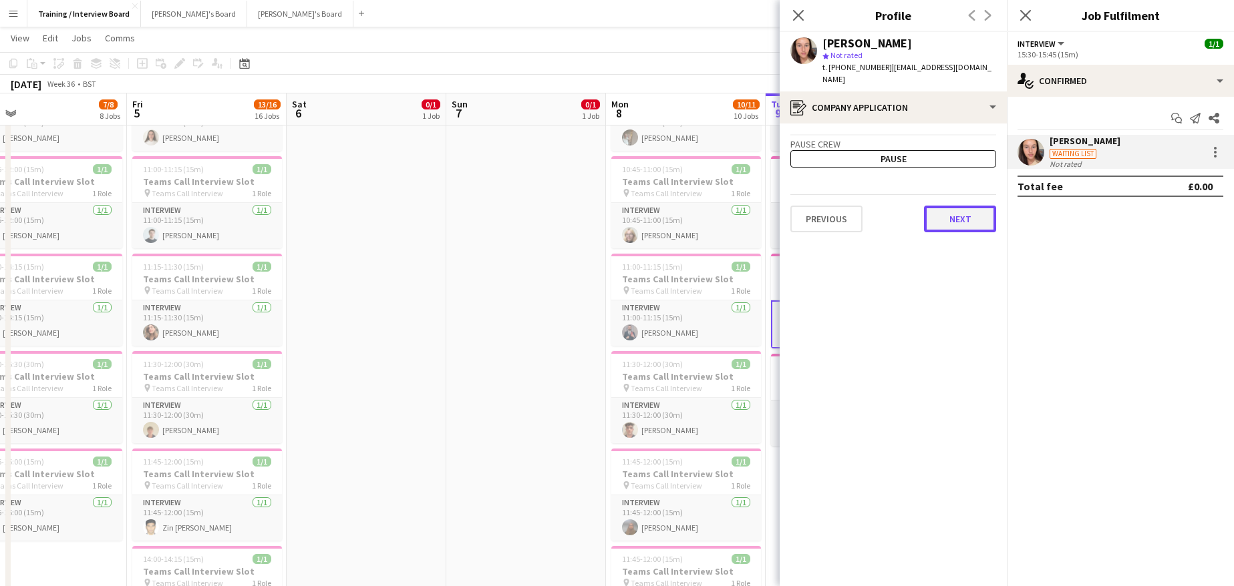
click at [956, 213] on button "Next" at bounding box center [960, 219] width 72 height 27
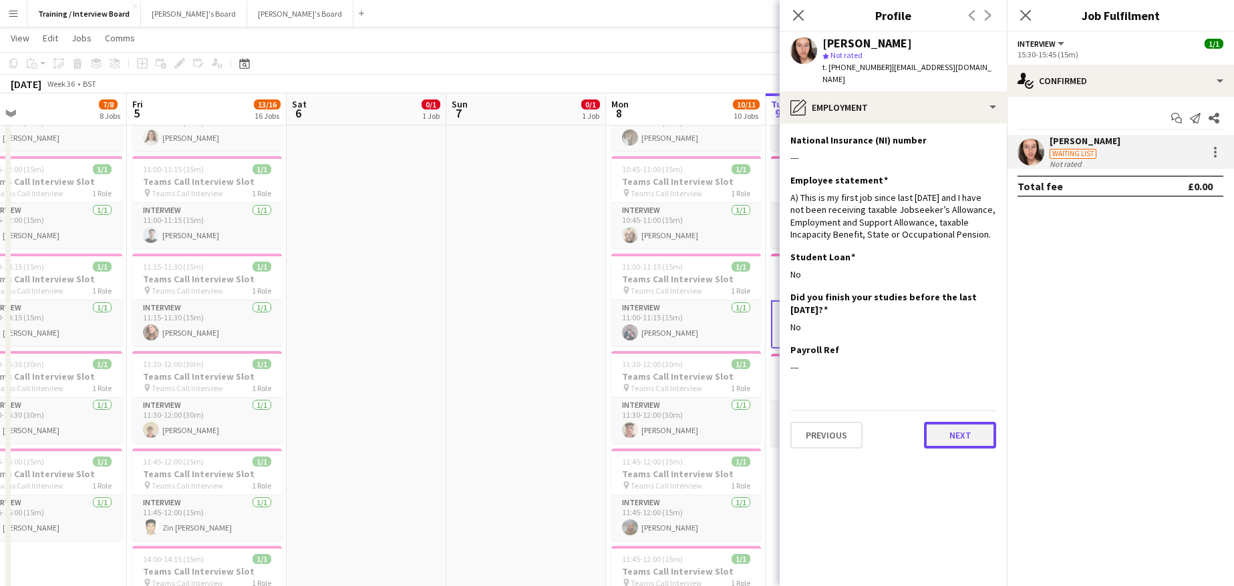
click at [936, 422] on button "Next" at bounding box center [960, 435] width 72 height 27
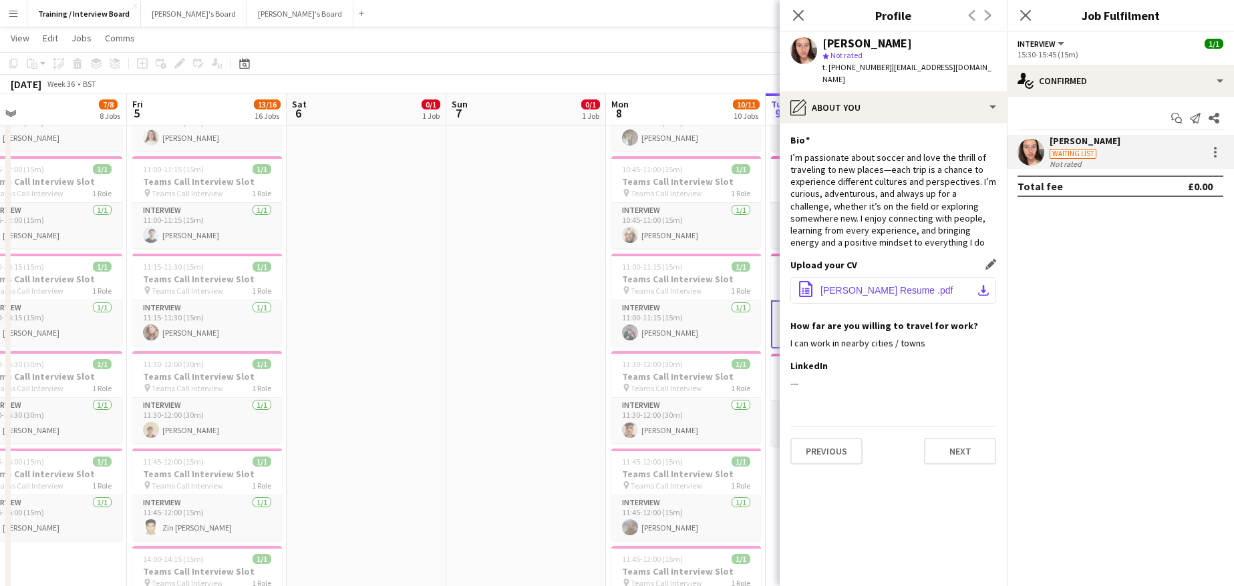
click at [980, 285] on app-icon "download-bottom" at bounding box center [983, 290] width 11 height 11
click at [934, 277] on button "office-file-sheet Nikki Kapalos Resume .pdf download-bottom" at bounding box center [893, 290] width 206 height 27
click at [870, 285] on span "Nikki Kapalos Resume .pdf" at bounding box center [886, 290] width 132 height 11
click at [966, 440] on button "Next" at bounding box center [960, 451] width 72 height 27
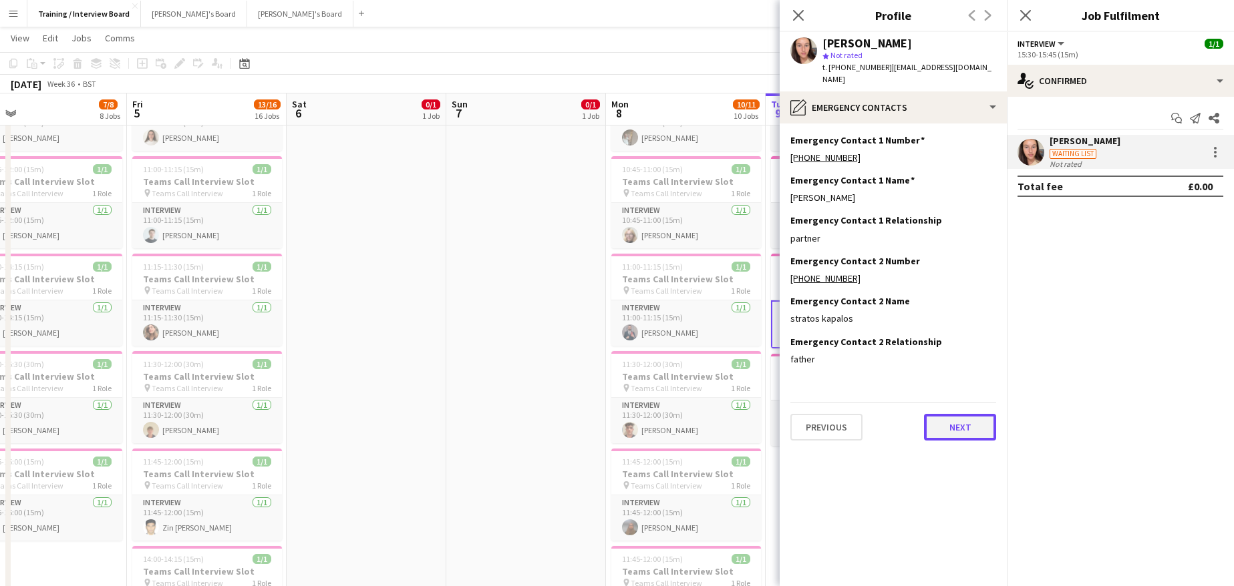
click at [946, 416] on button "Next" at bounding box center [960, 427] width 72 height 27
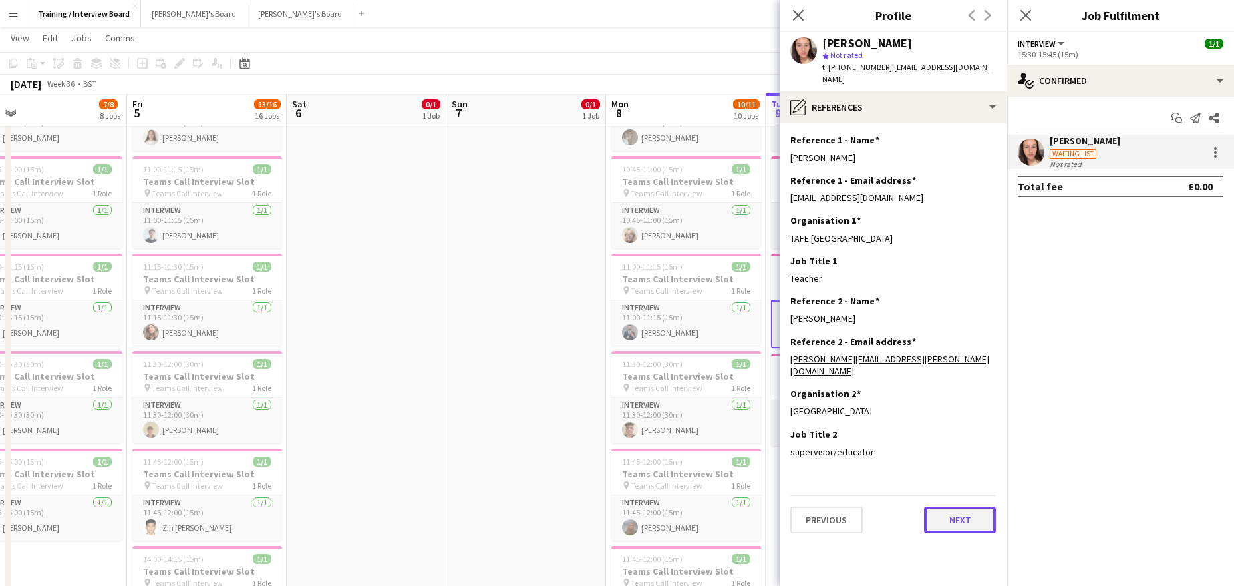
click at [935, 507] on button "Next" at bounding box center [960, 520] width 72 height 27
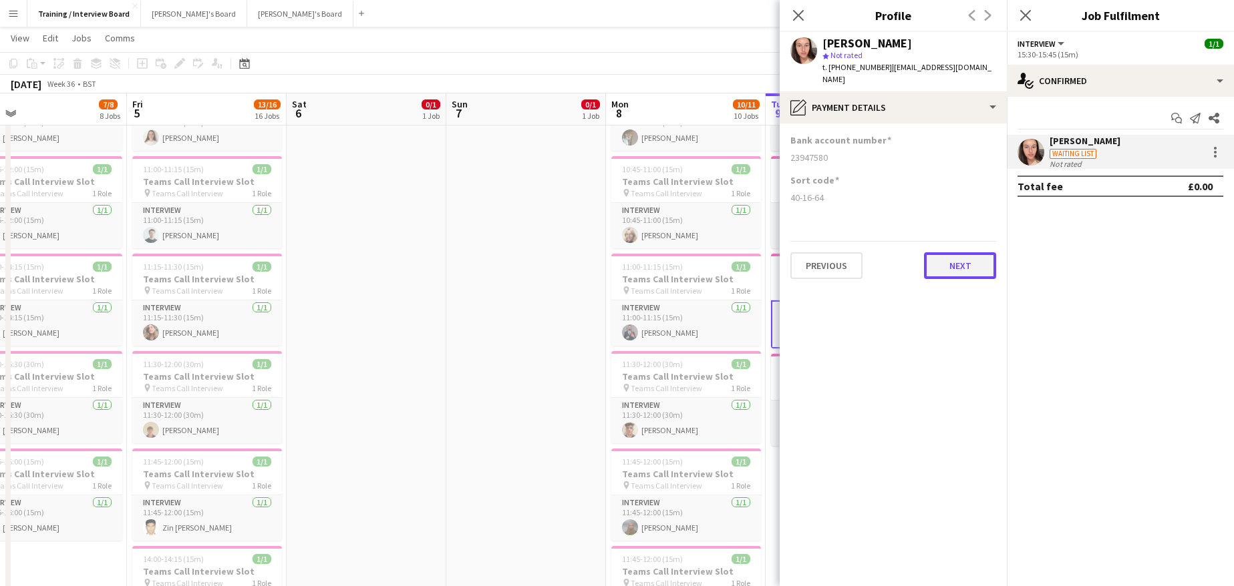
click at [980, 267] on button "Next" at bounding box center [960, 265] width 72 height 27
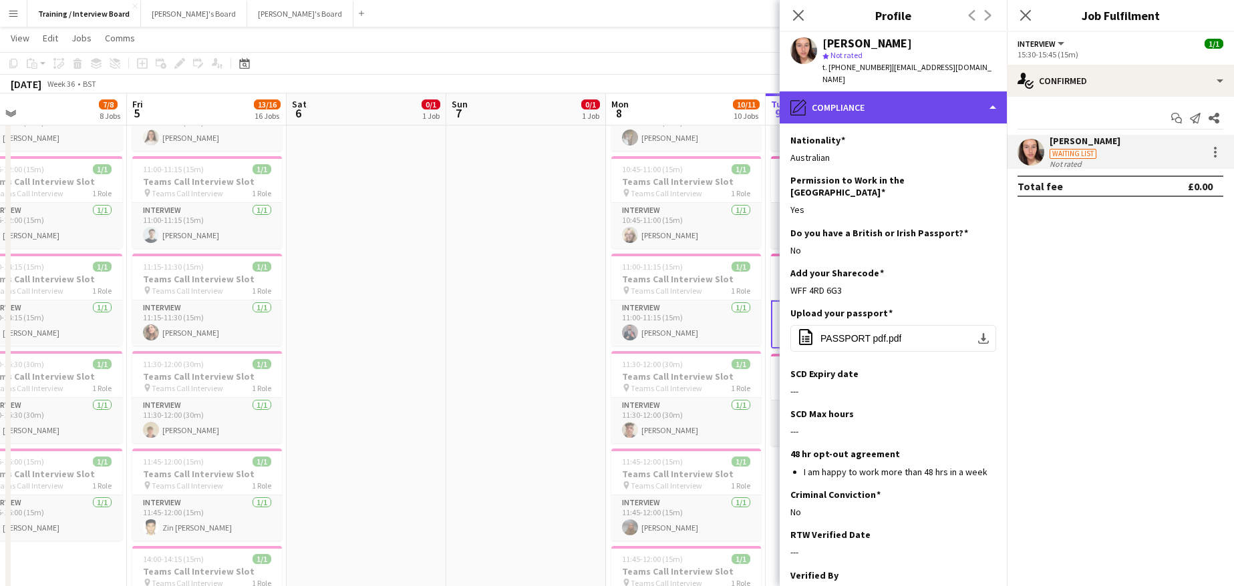
click at [996, 103] on div "pencil4 Compliance" at bounding box center [892, 107] width 227 height 32
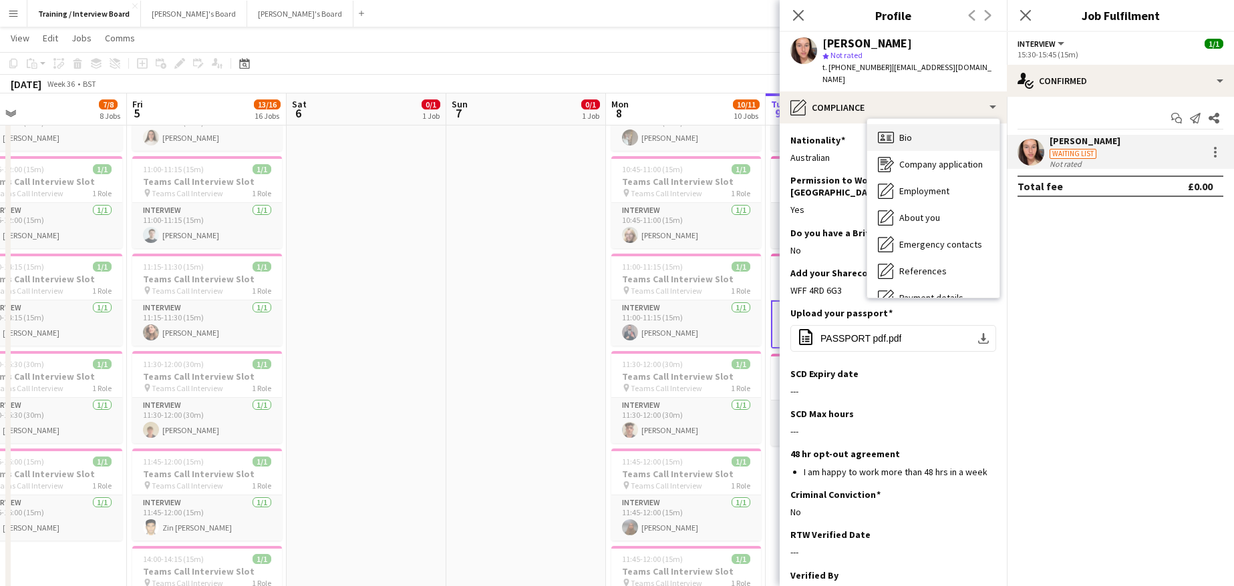
click at [928, 126] on div "Bio Bio" at bounding box center [933, 137] width 132 height 27
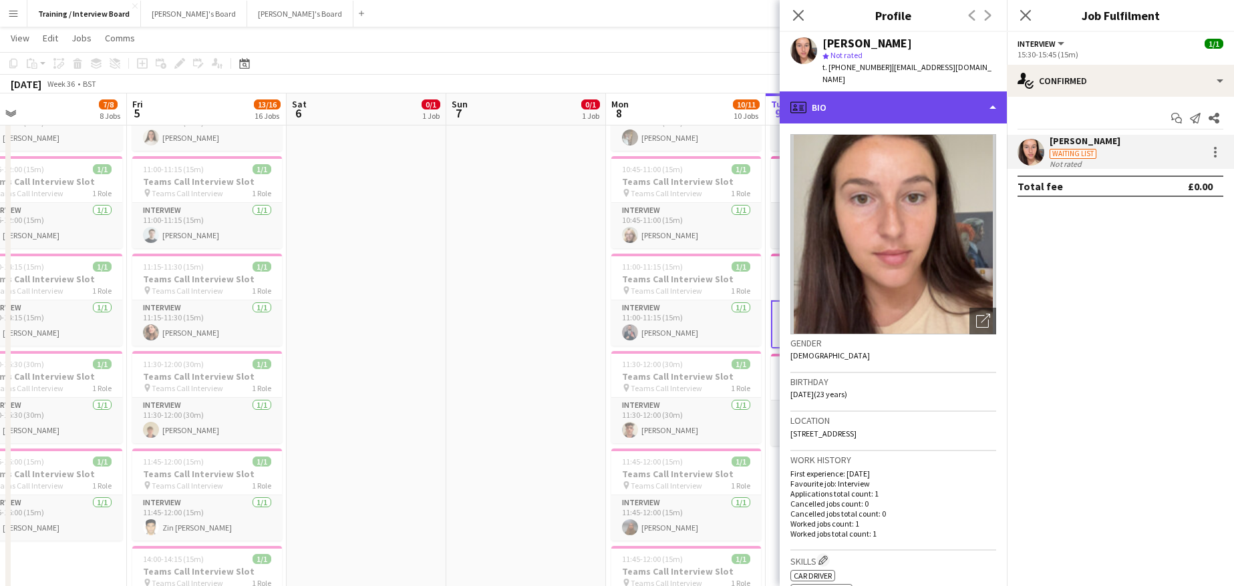
click at [992, 99] on div "profile Bio" at bounding box center [892, 107] width 227 height 32
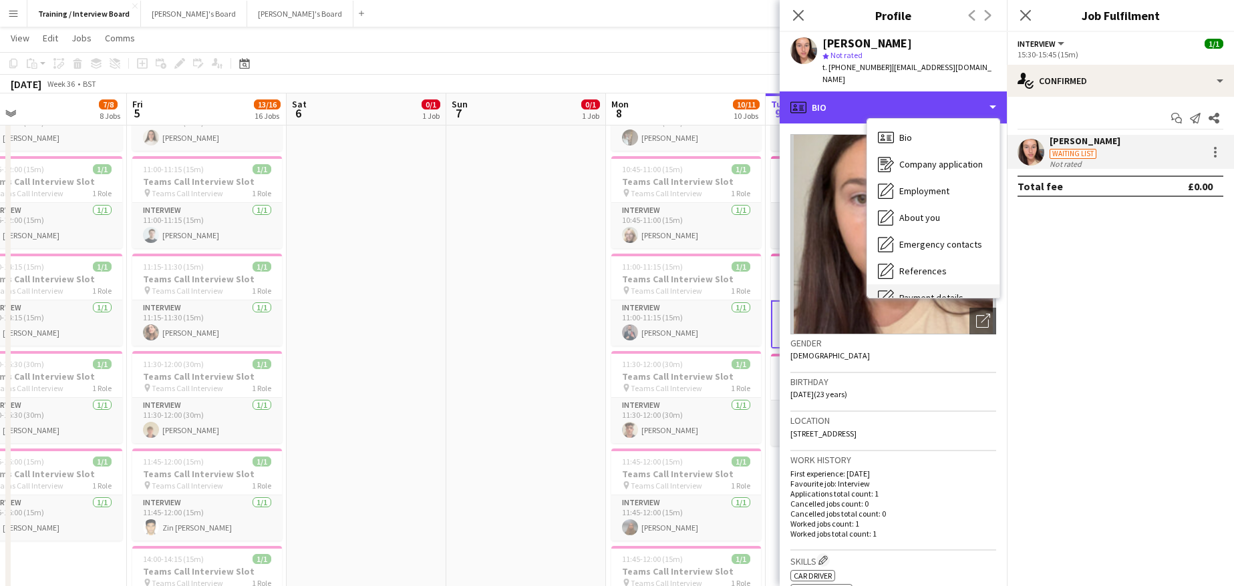
scroll to position [67, 0]
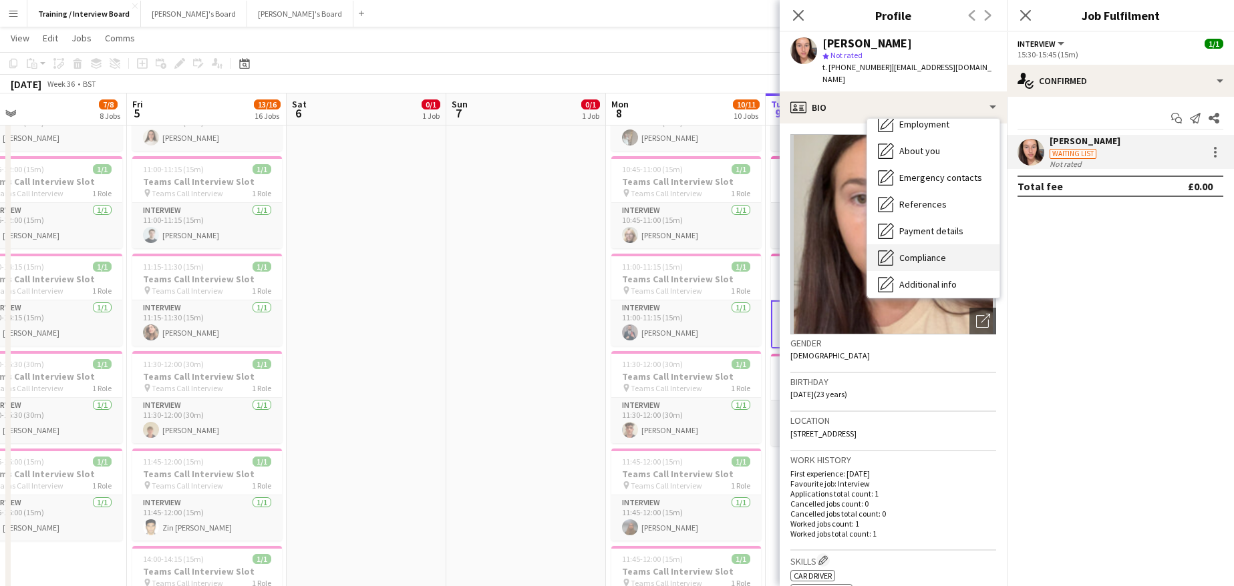
click at [946, 245] on div "Compliance Compliance" at bounding box center [933, 257] width 132 height 27
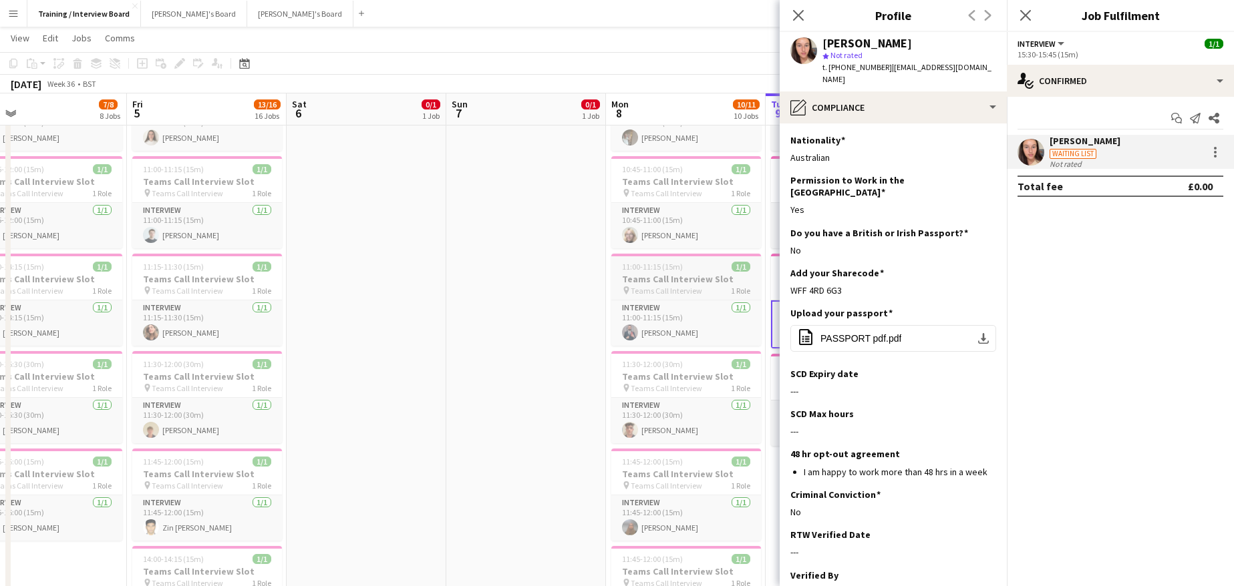
drag, startPoint x: 850, startPoint y: 260, endPoint x: 759, endPoint y: 257, distance: 91.5
click at [926, 307] on div "Upload your passport Edit this field" at bounding box center [893, 313] width 206 height 12
drag, startPoint x: 844, startPoint y: 265, endPoint x: 790, endPoint y: 268, distance: 54.2
click at [790, 285] on div "WFF 4RD 6G3" at bounding box center [893, 291] width 206 height 12
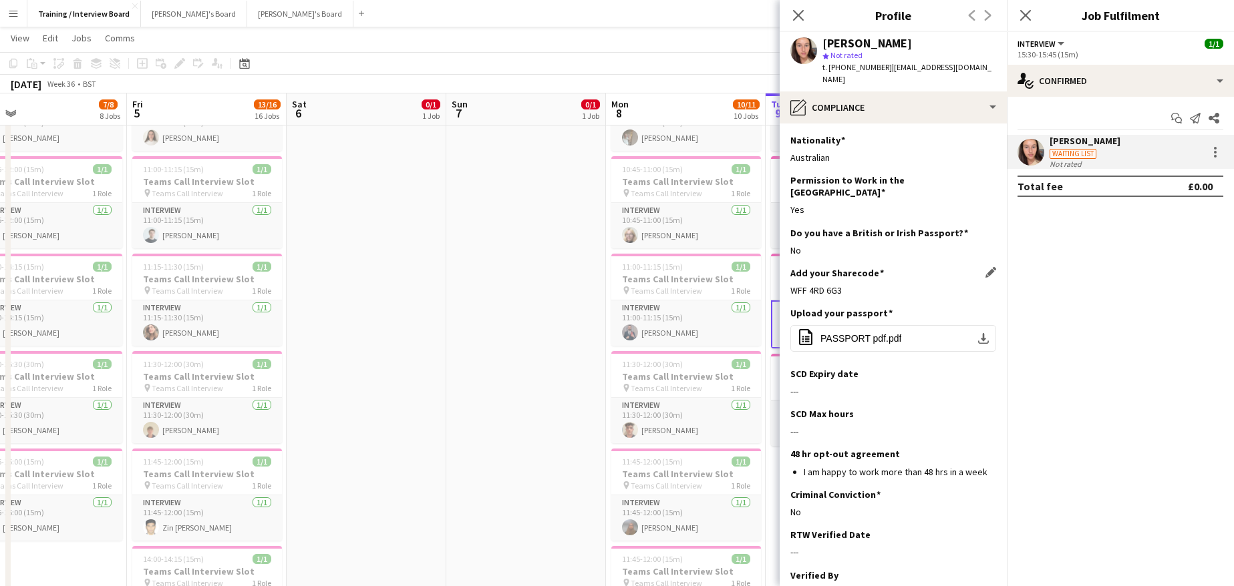
copy div "WFF 4RD 6G3"
click at [985, 307] on app-icon "Edit this field" at bounding box center [990, 312] width 11 height 11
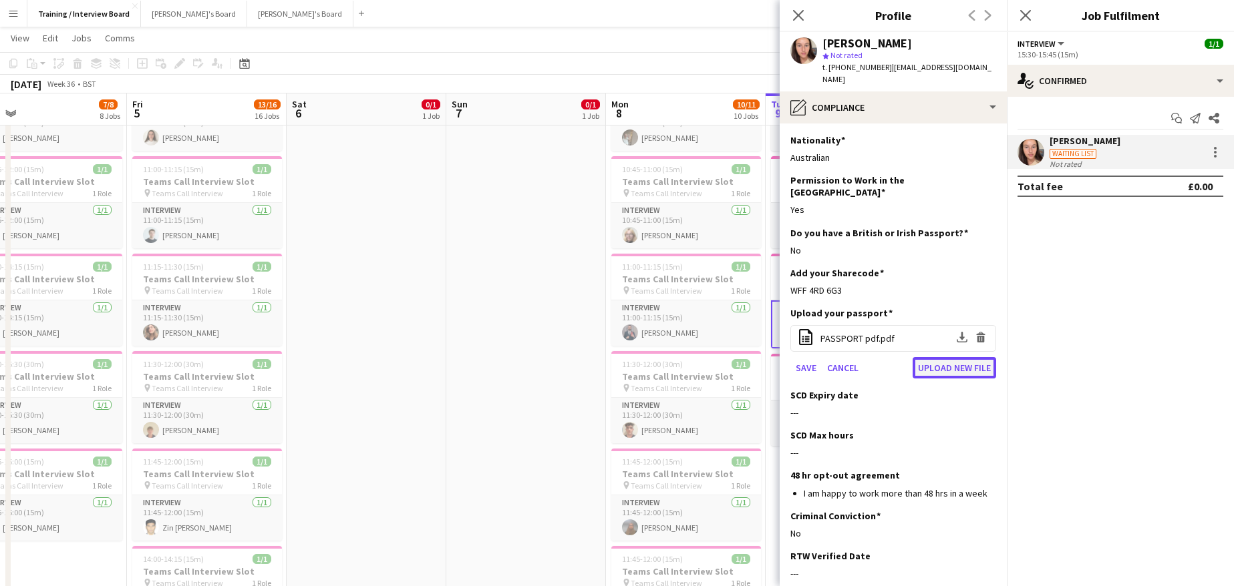
click at [930, 357] on button "Upload new file" at bounding box center [953, 367] width 83 height 21
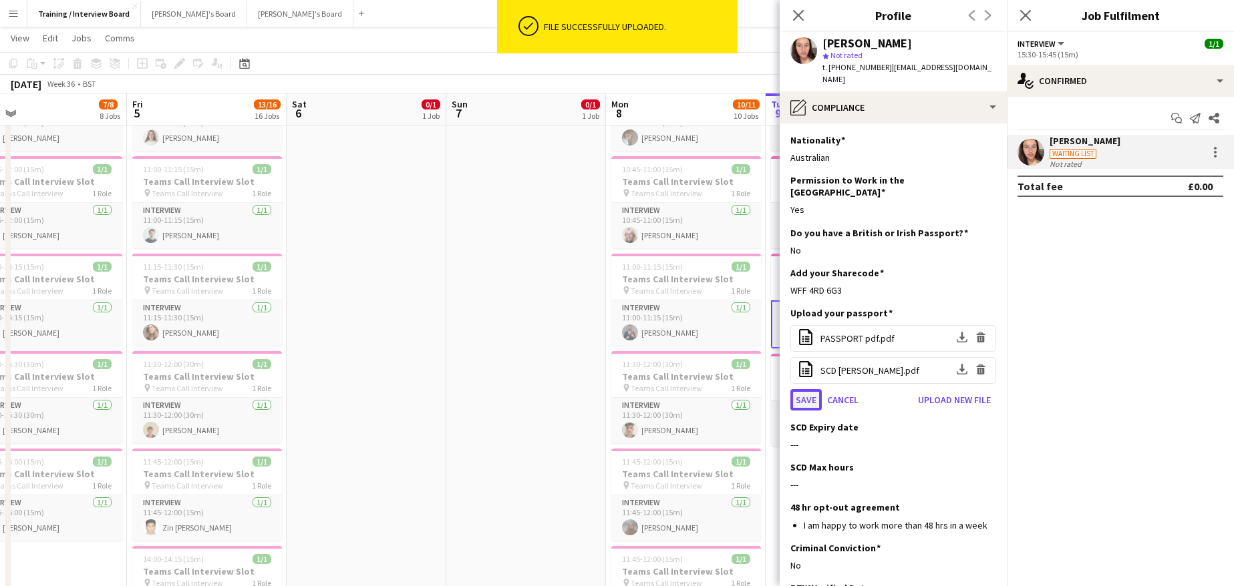
click at [803, 389] on button "Save" at bounding box center [805, 399] width 31 height 21
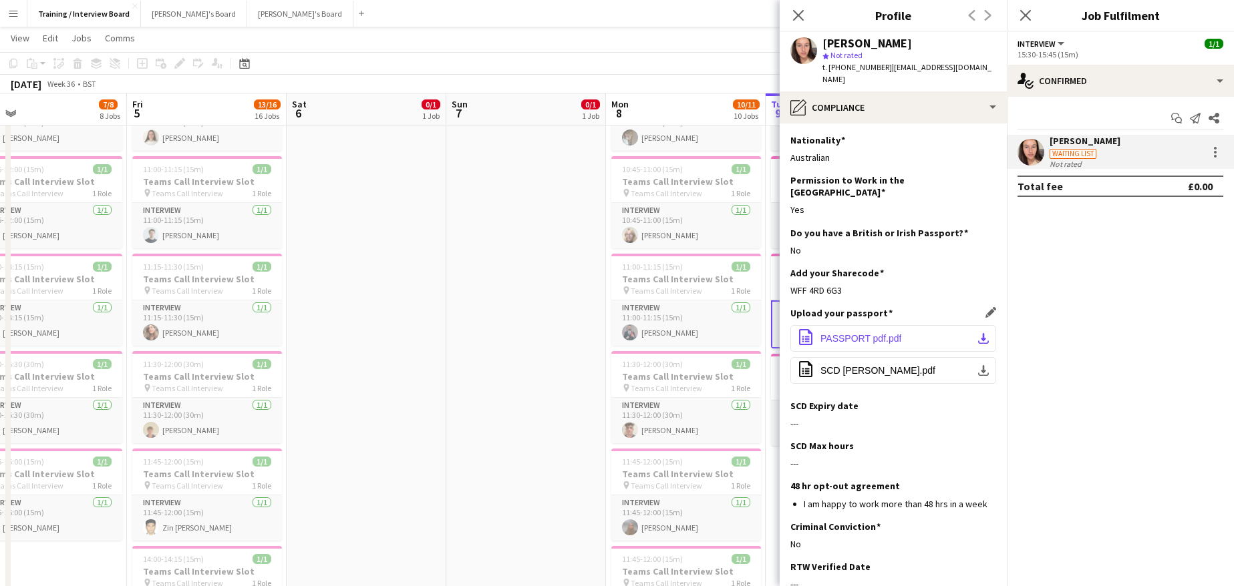
click at [978, 333] on app-icon "download-bottom" at bounding box center [983, 338] width 11 height 11
click at [858, 333] on span "PASSPORT pdf.pdf" at bounding box center [860, 338] width 81 height 11
click at [978, 333] on app-icon "download-bottom" at bounding box center [983, 338] width 11 height 11
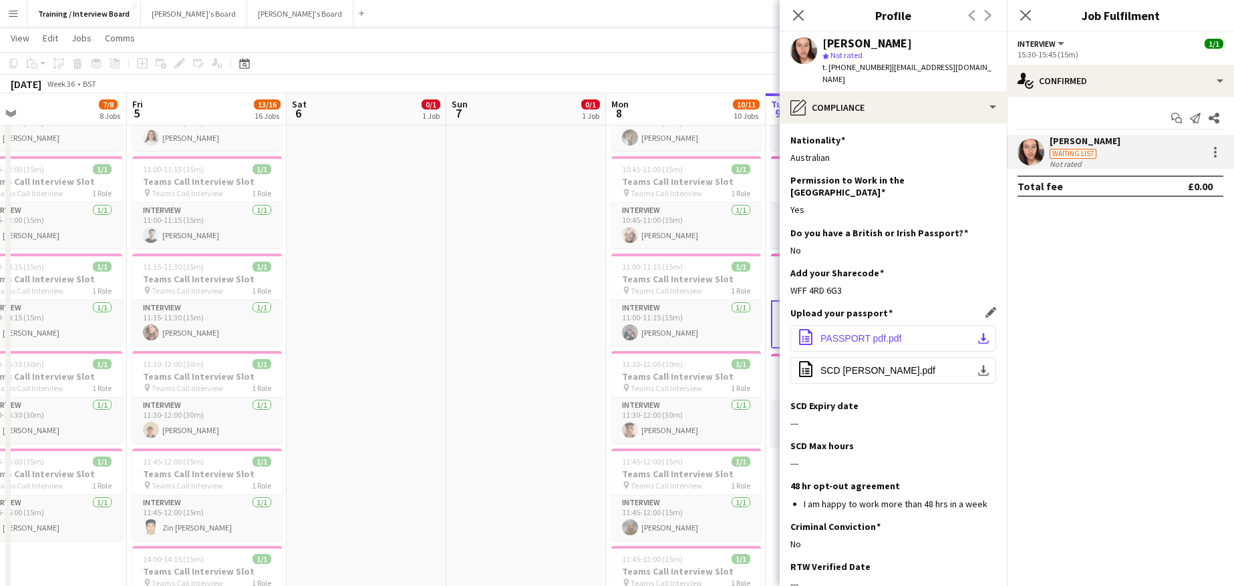
click at [978, 333] on app-icon "download-bottom" at bounding box center [983, 338] width 11 height 11
click at [805, 329] on app-icon "office-file-sheet" at bounding box center [805, 338] width 16 height 18
click at [982, 357] on button "office-file-sheet SCD Nikki Kapalos.pdf download-bottom" at bounding box center [893, 370] width 206 height 27
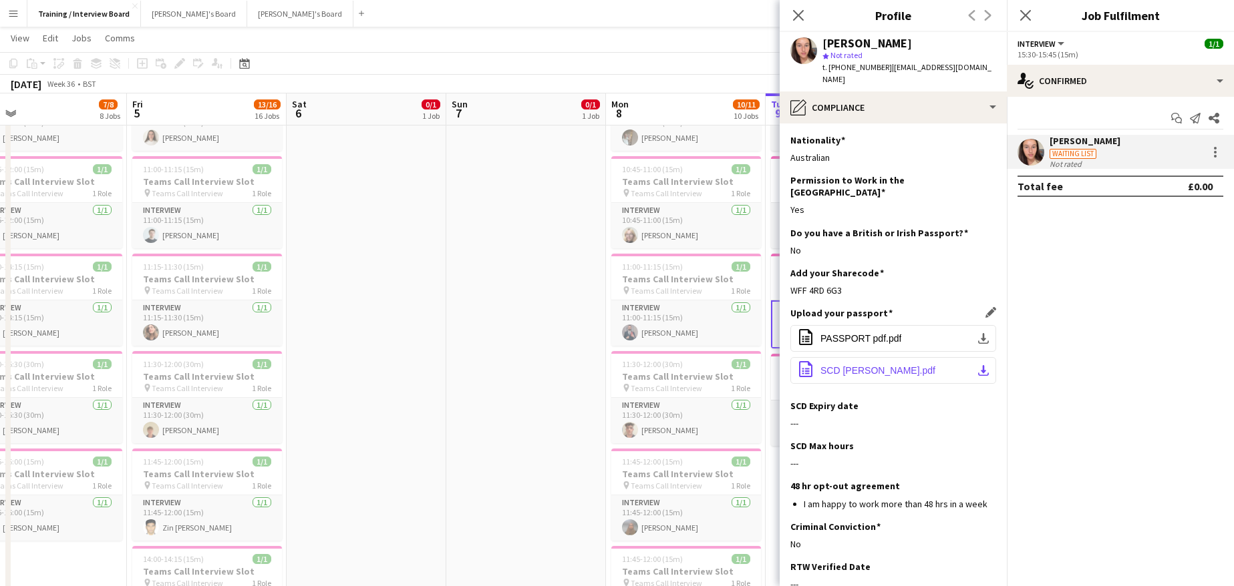
click at [982, 357] on button "office-file-sheet SCD Nikki Kapalos.pdf download-bottom" at bounding box center [893, 370] width 206 height 27
click at [807, 361] on app-icon "office-file-sheet" at bounding box center [805, 370] width 16 height 18
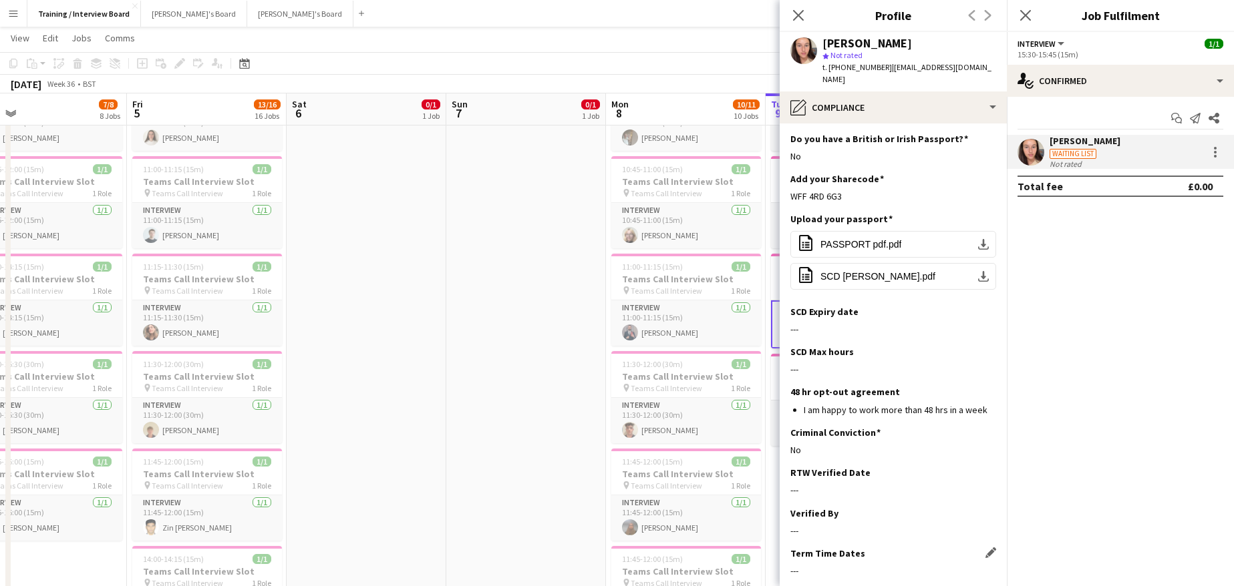
scroll to position [134, 0]
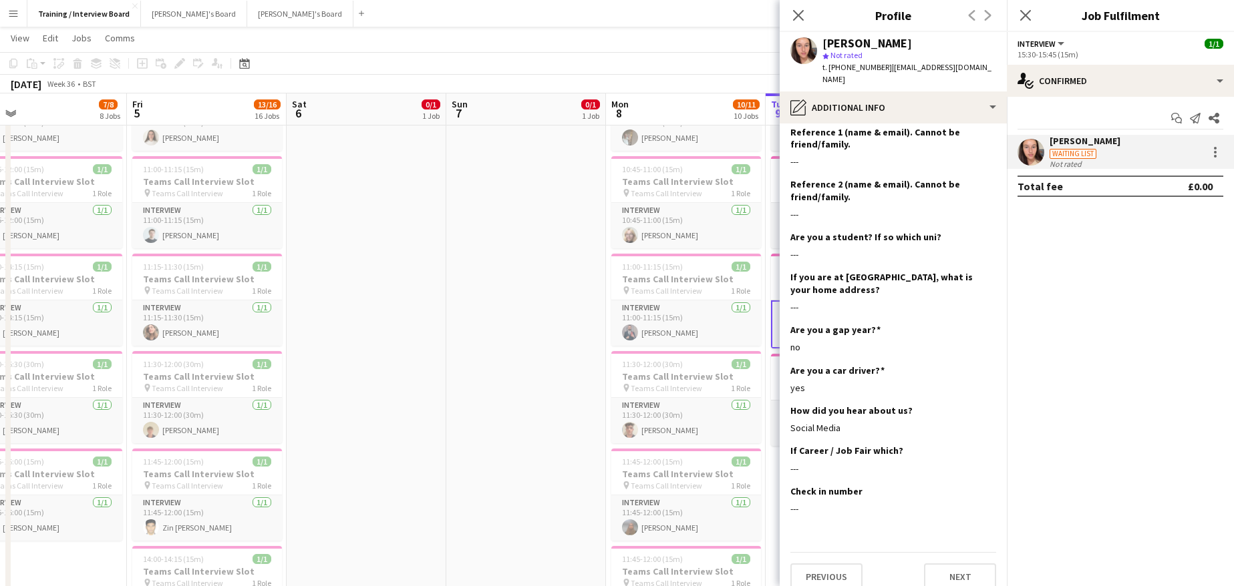
scroll to position [269, 0]
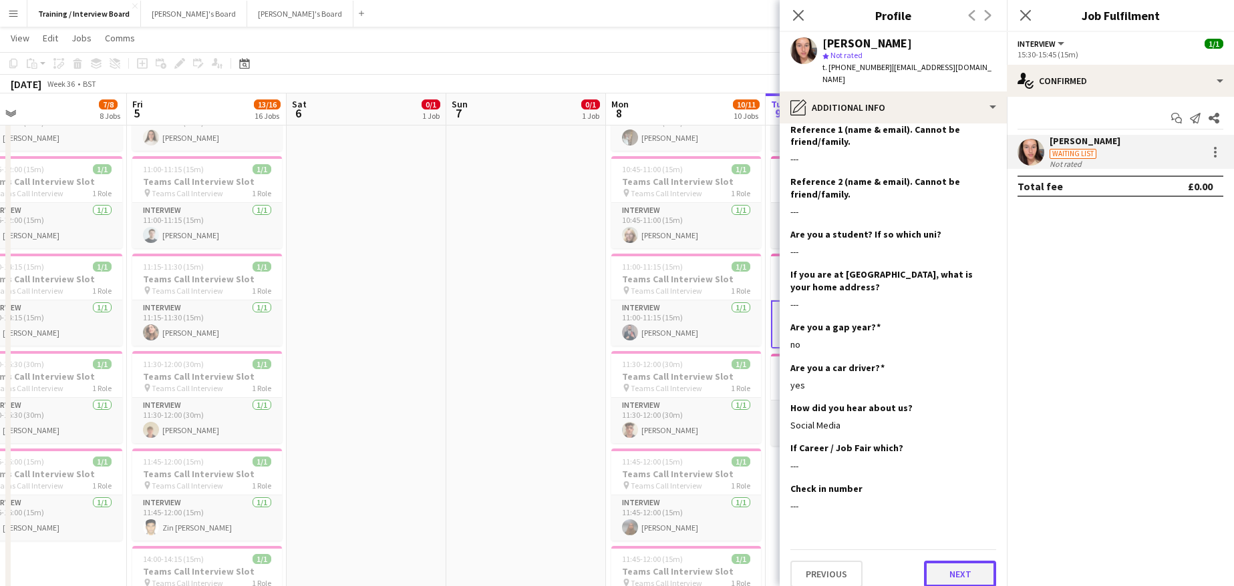
click at [961, 565] on button "Next" at bounding box center [960, 574] width 72 height 27
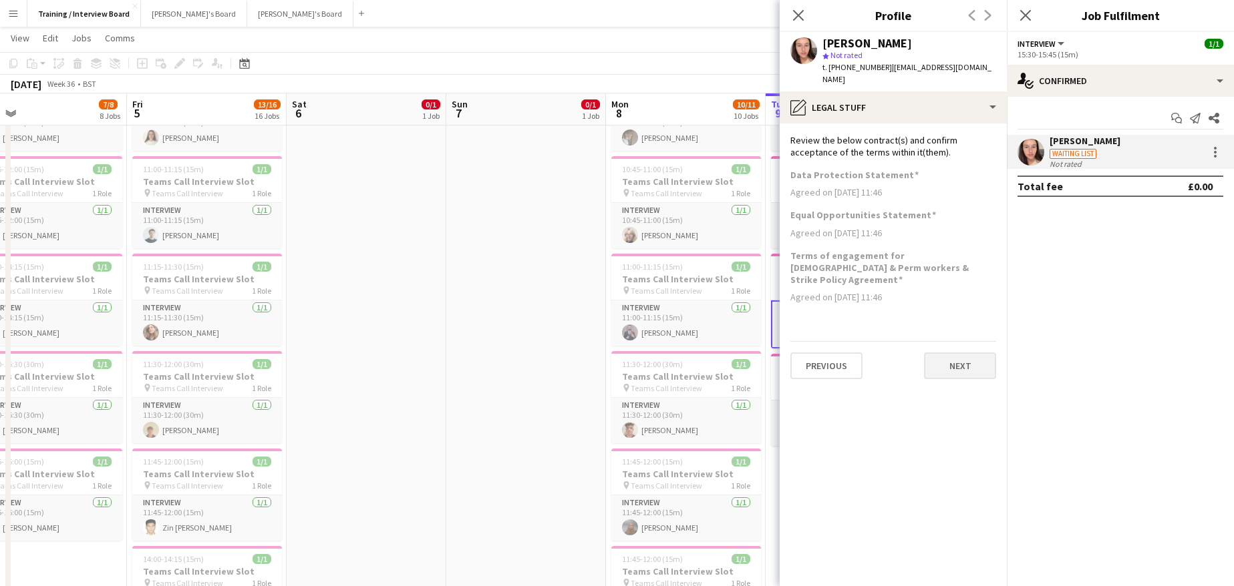
scroll to position [0, 0]
click at [964, 353] on button "Next" at bounding box center [960, 366] width 72 height 27
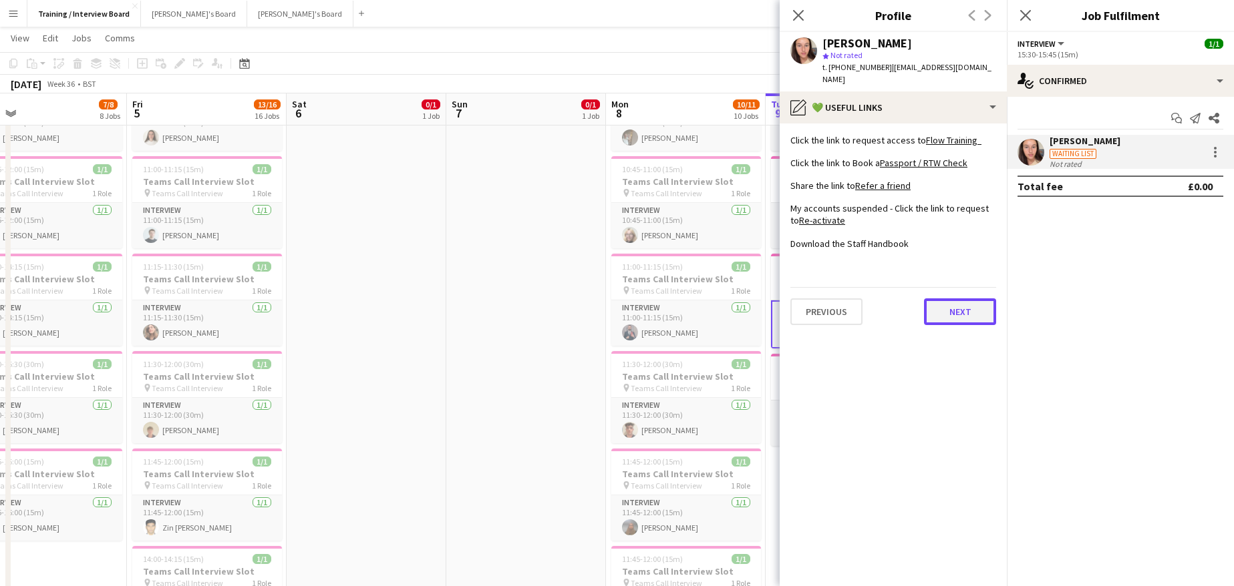
click at [972, 305] on button "Next" at bounding box center [960, 312] width 72 height 27
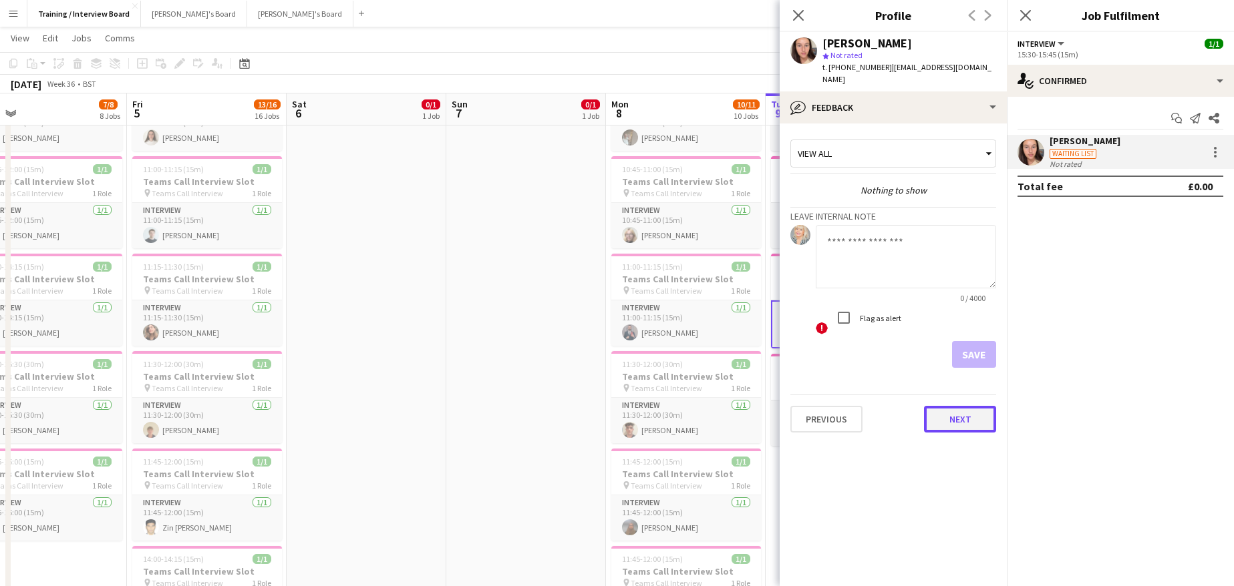
click at [972, 406] on button "Next" at bounding box center [960, 419] width 72 height 27
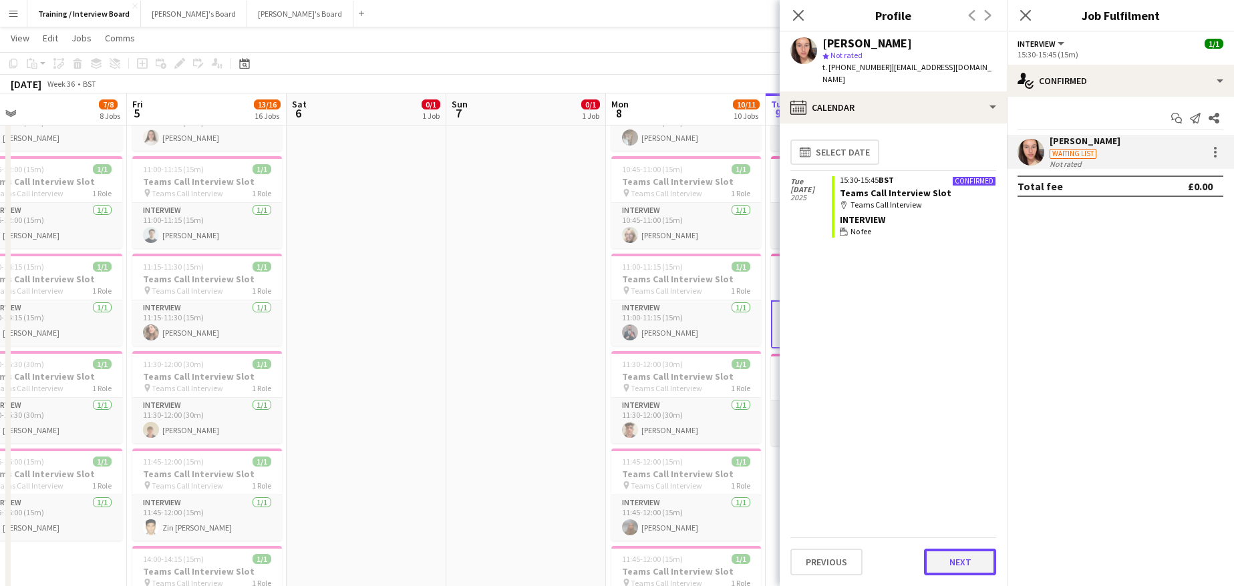
click at [956, 565] on button "Next" at bounding box center [960, 562] width 72 height 27
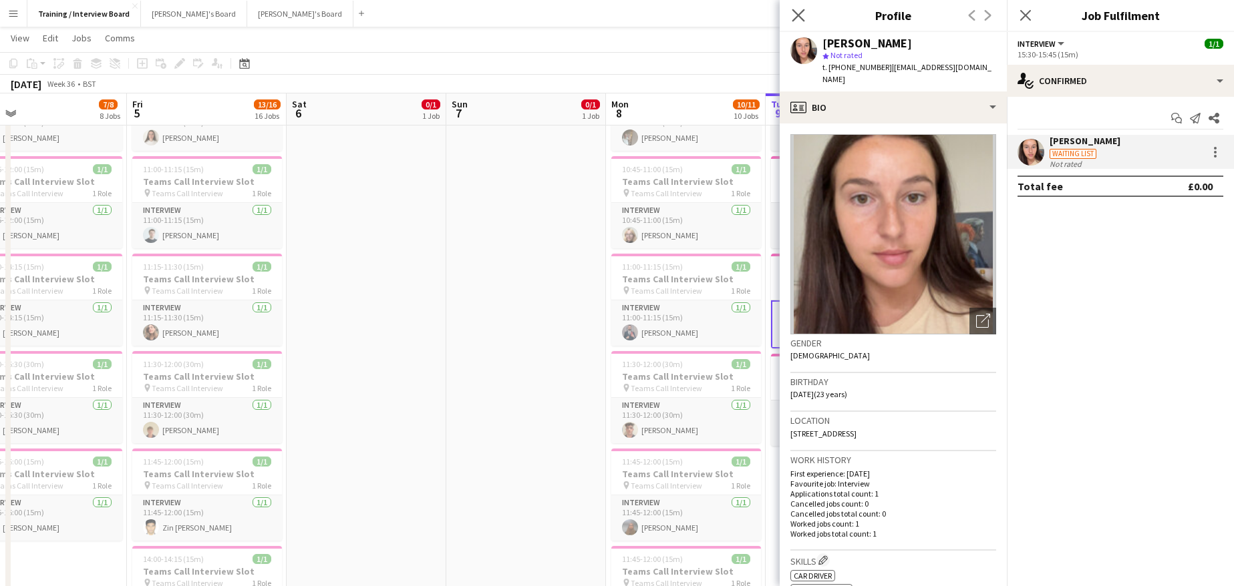
click at [791, 13] on app-icon "Close pop-in" at bounding box center [798, 15] width 19 height 19
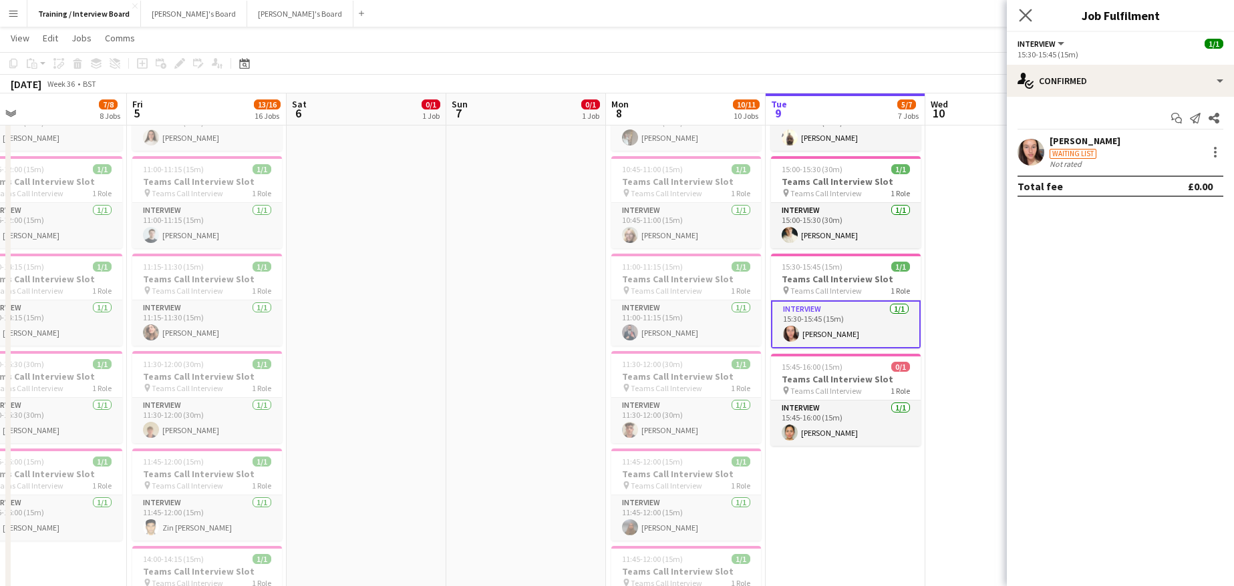
click at [1033, 9] on app-icon "Close pop-in" at bounding box center [1025, 15] width 19 height 19
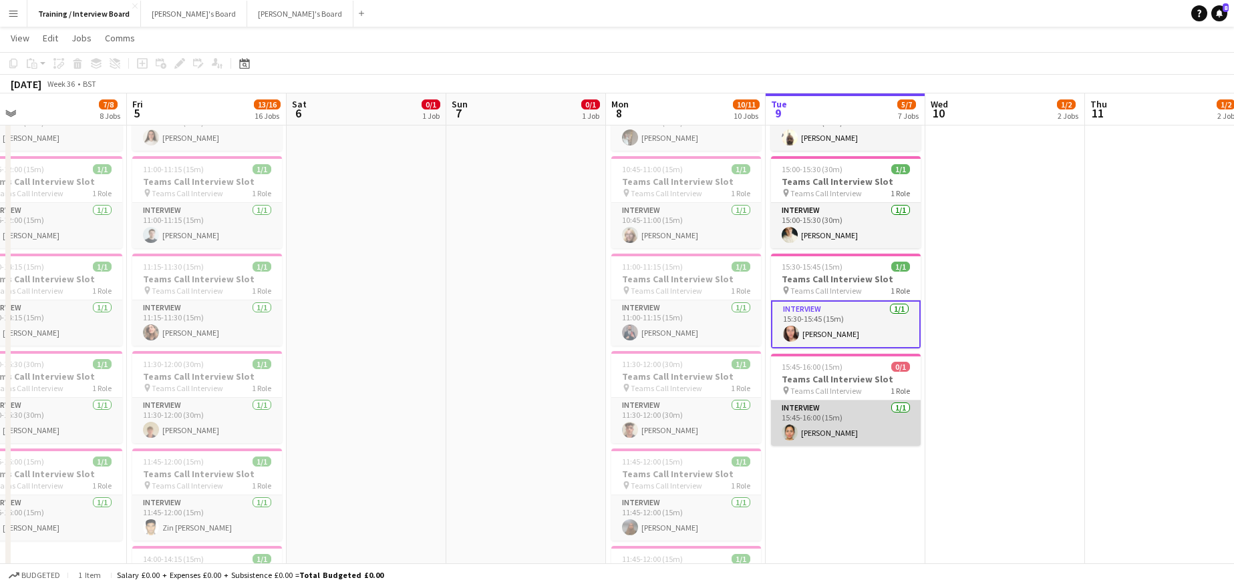
click at [815, 431] on app-card-role "Interview 1/1 15:45-16:00 (15m) Carol Neyra" at bounding box center [846, 423] width 150 height 45
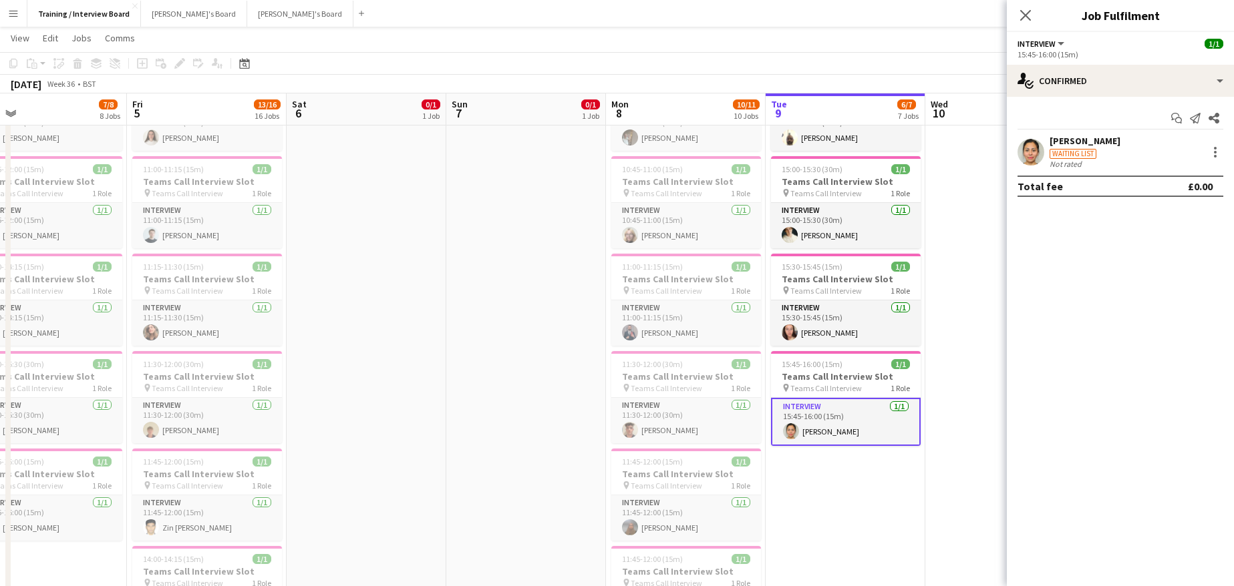
click at [1072, 144] on div "[PERSON_NAME]" at bounding box center [1084, 141] width 71 height 12
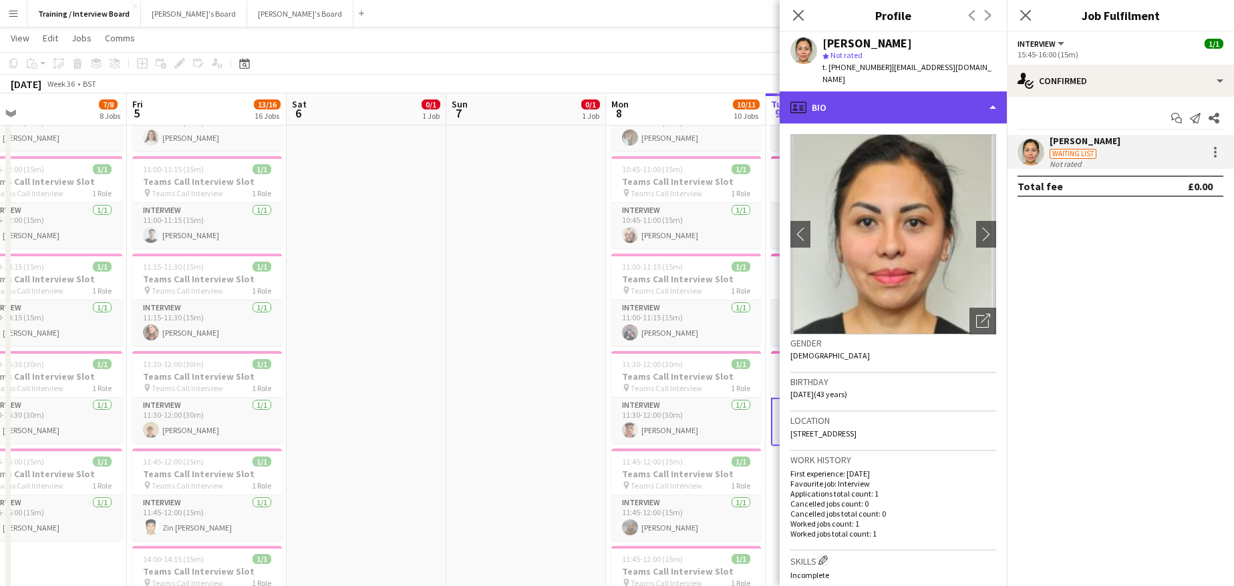
click at [990, 91] on div "profile Bio" at bounding box center [892, 107] width 227 height 32
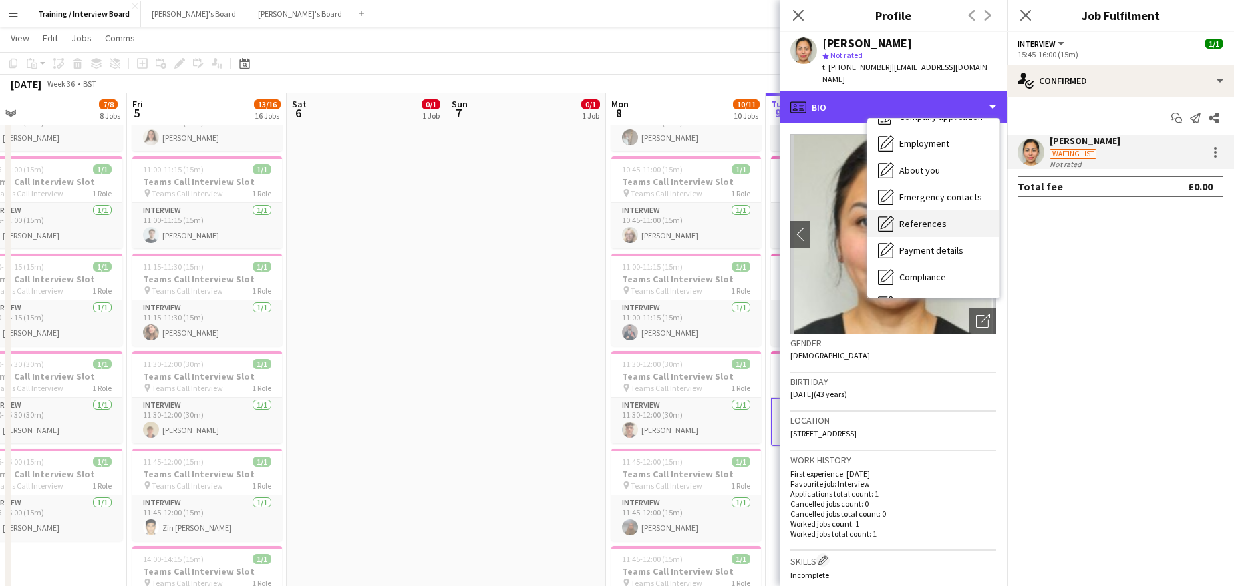
scroll to position [67, 0]
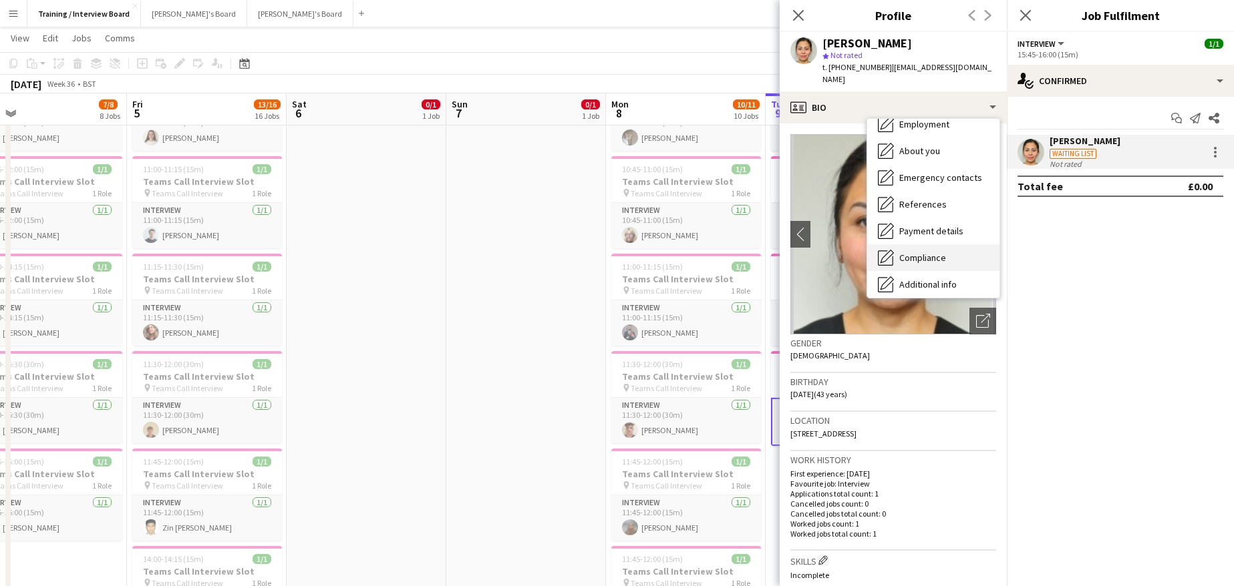
click at [938, 252] on span "Compliance" at bounding box center [922, 258] width 47 height 12
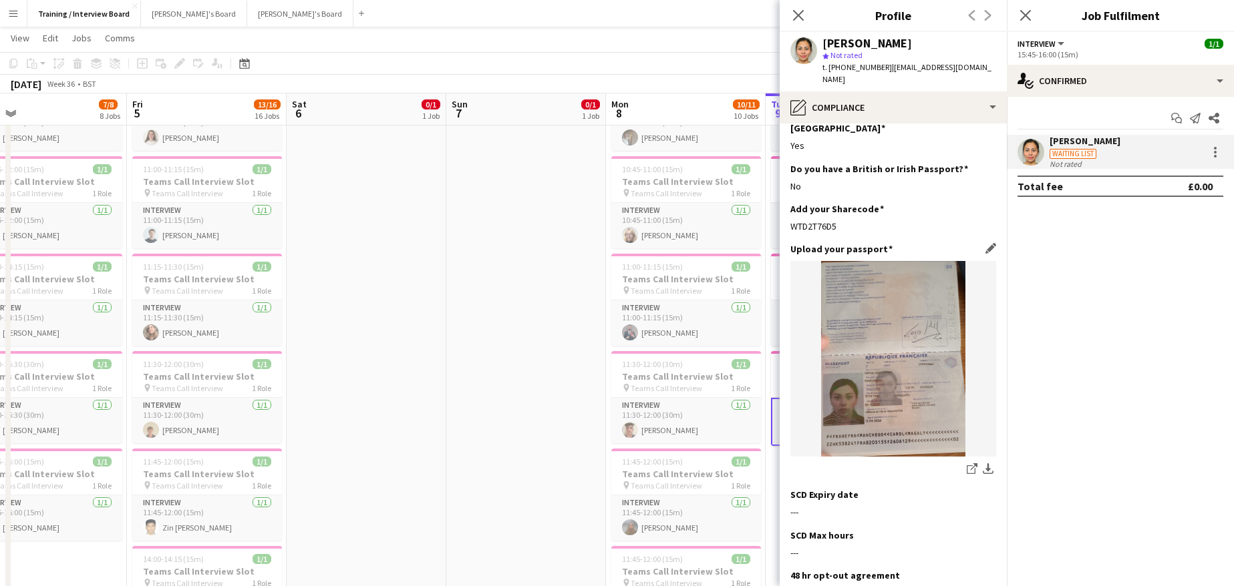
scroll to position [134, 0]
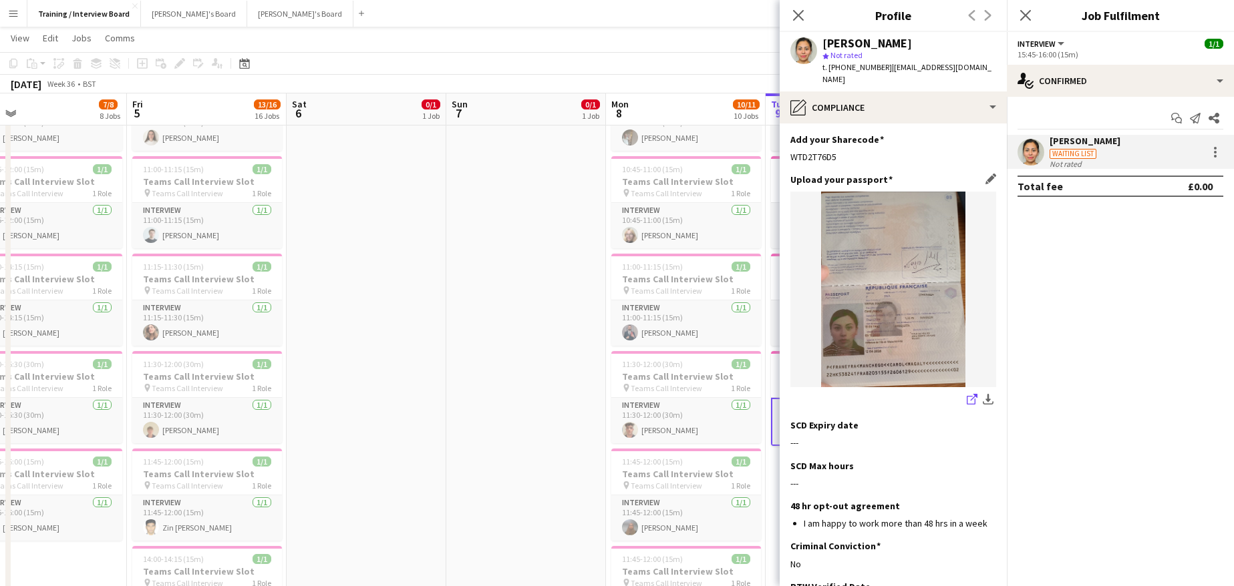
click at [970, 394] on icon at bounding box center [973, 397] width 7 height 7
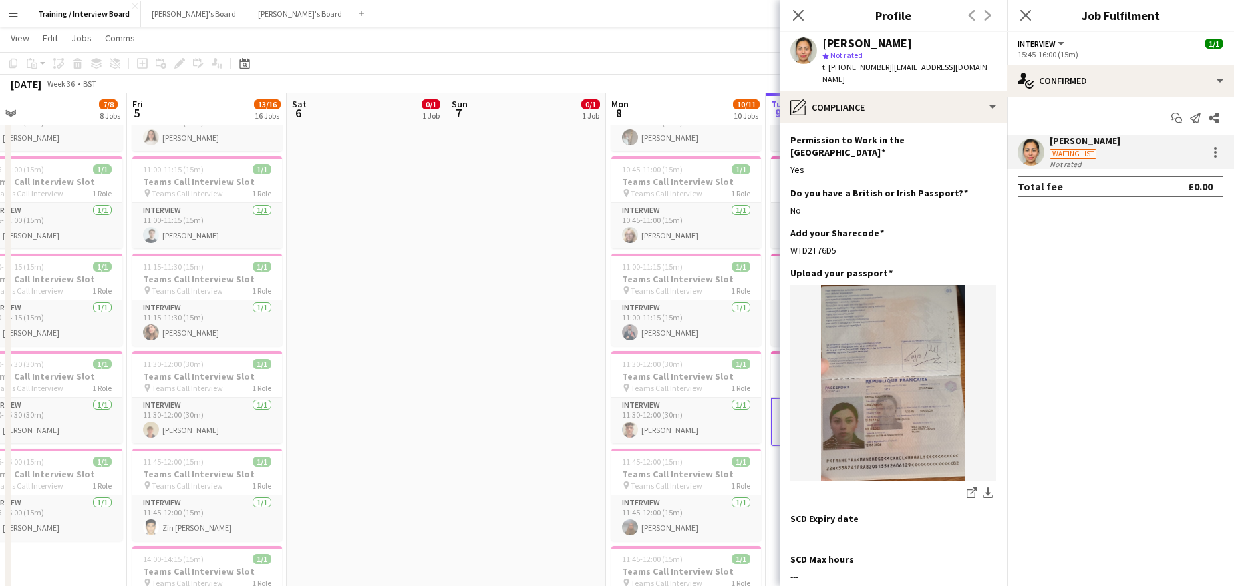
scroll to position [0, 0]
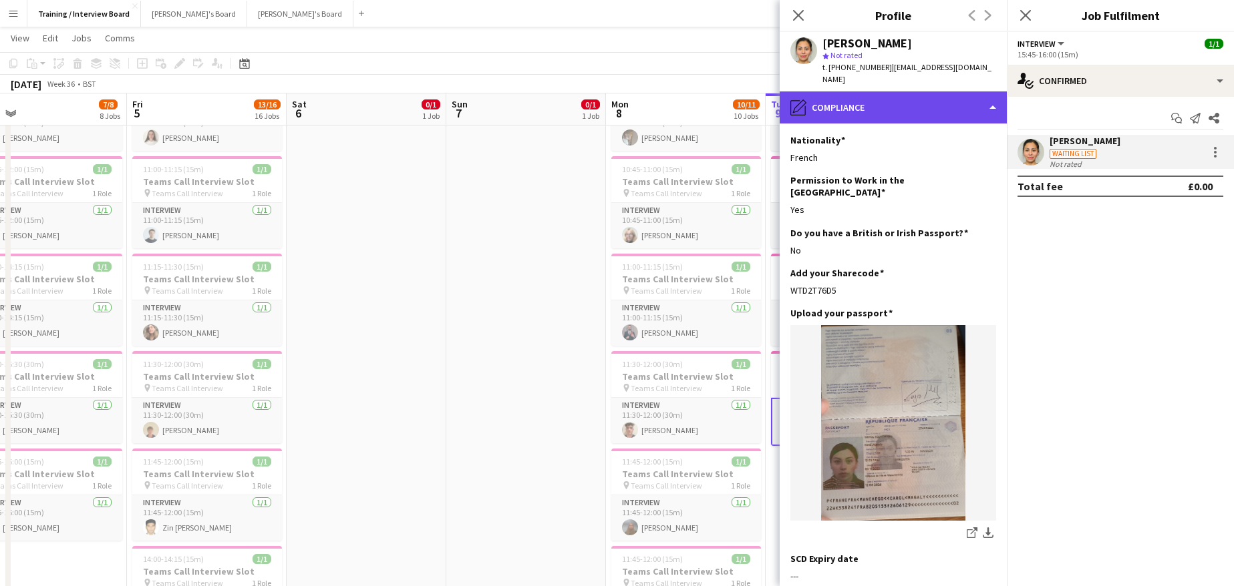
click at [995, 95] on div "pencil4 Compliance" at bounding box center [892, 107] width 227 height 32
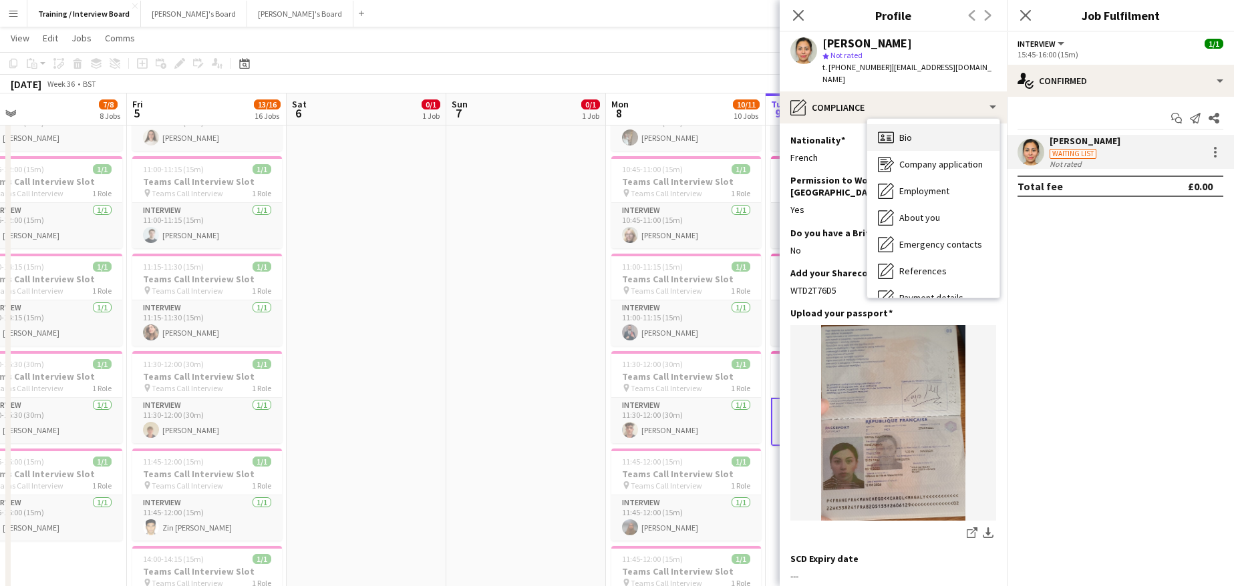
click at [908, 132] on span "Bio" at bounding box center [905, 138] width 13 height 12
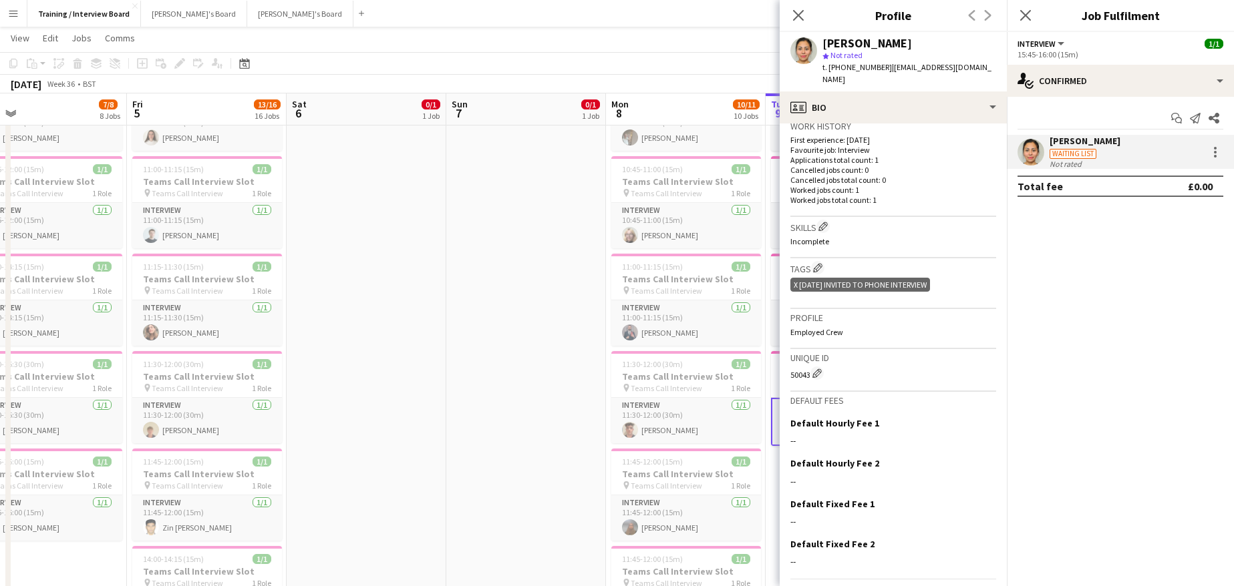
scroll to position [363, 0]
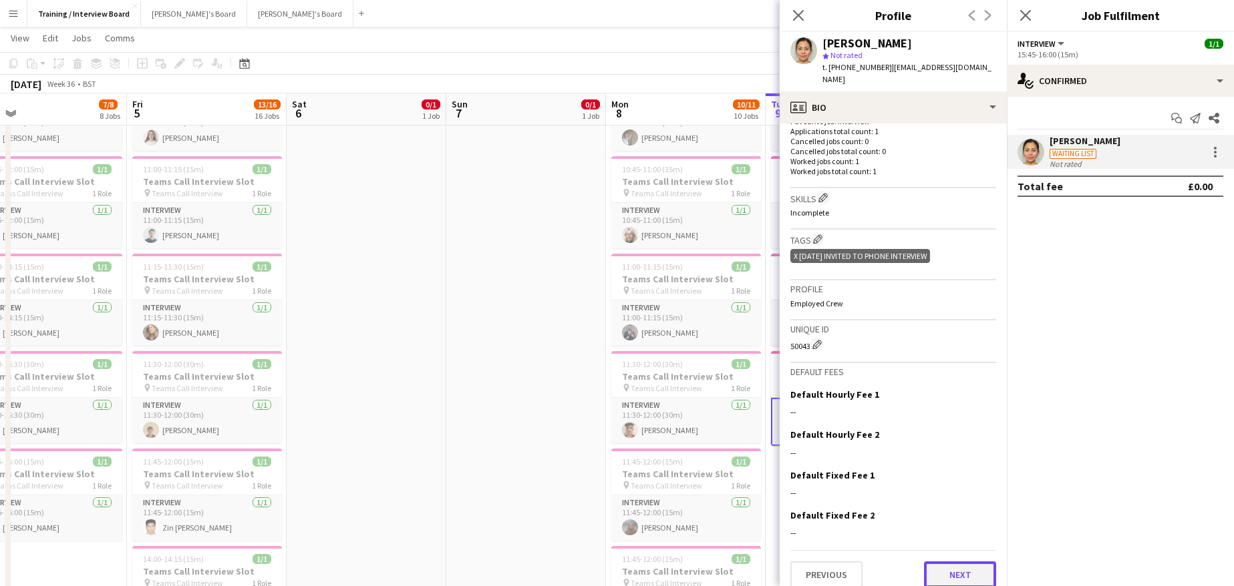
click at [932, 563] on button "Next" at bounding box center [960, 575] width 72 height 27
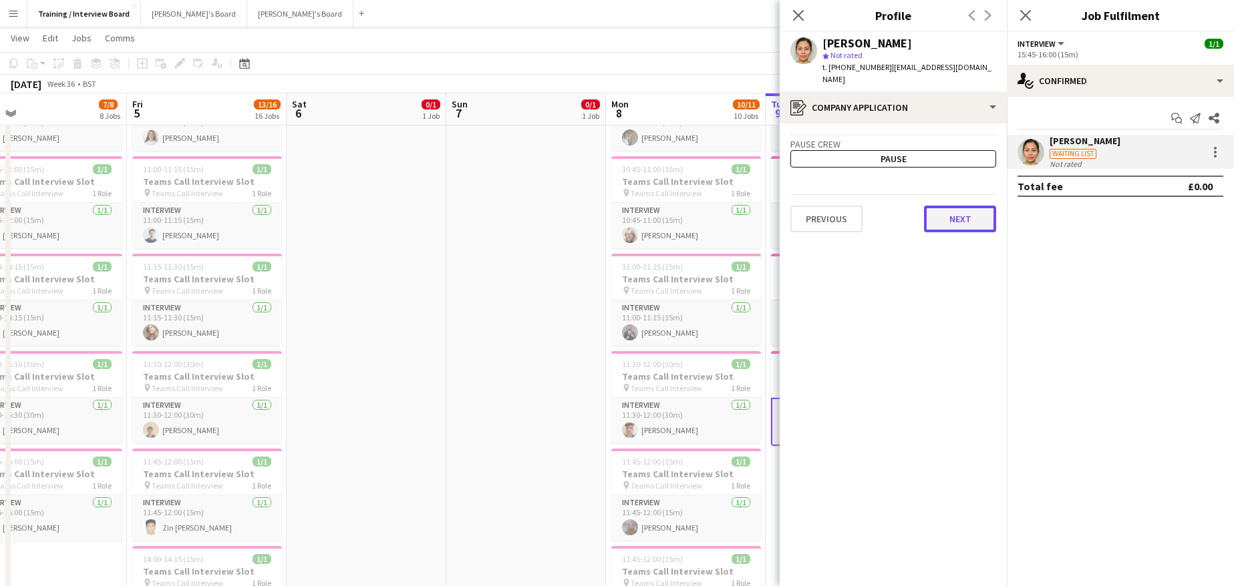
click at [945, 207] on button "Next" at bounding box center [960, 219] width 72 height 27
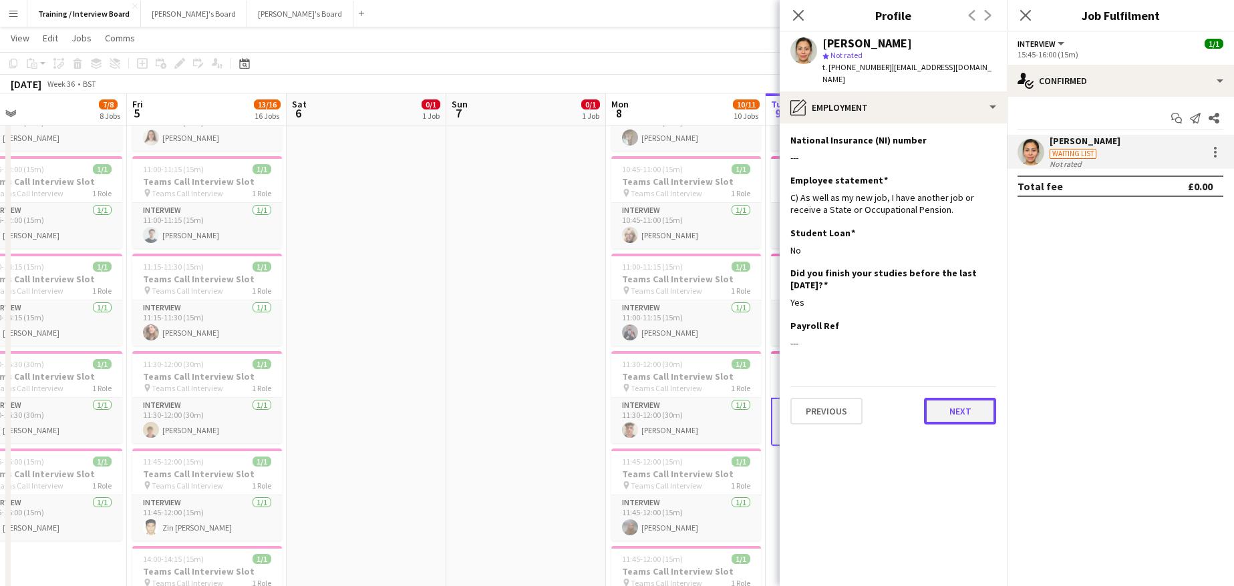
click at [962, 401] on button "Next" at bounding box center [960, 411] width 72 height 27
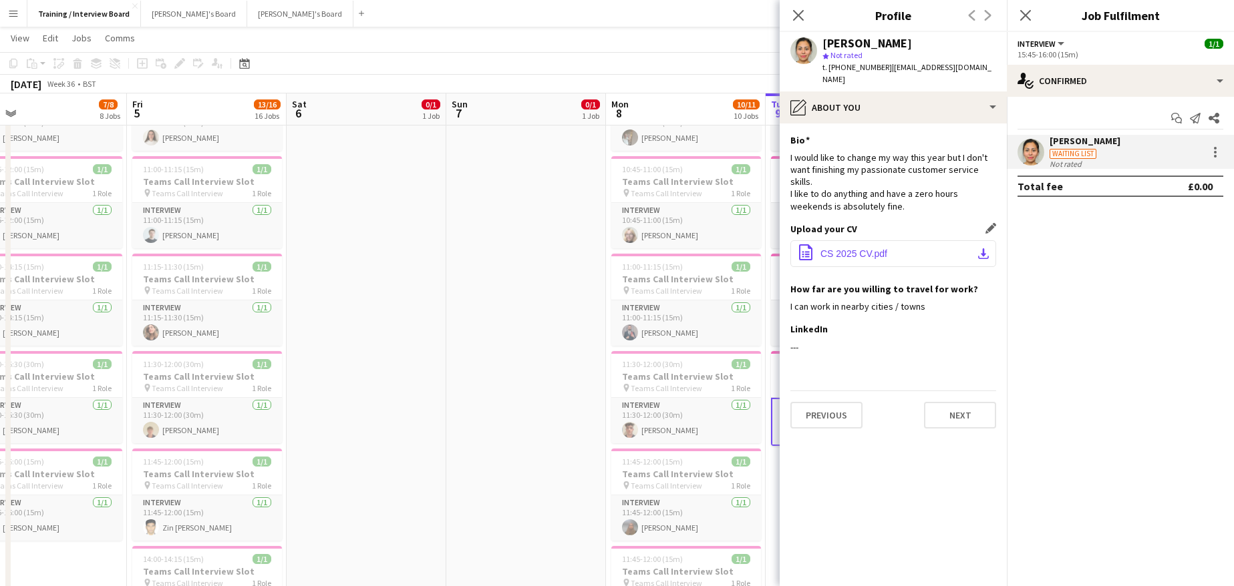
click at [982, 248] on app-icon "download-bottom" at bounding box center [983, 253] width 11 height 11
click at [882, 248] on span "CS 2025 CV.pdf" at bounding box center [853, 253] width 67 height 11
click at [829, 240] on button "office-file-sheet CS 2025 CV.pdf download-bottom" at bounding box center [893, 253] width 206 height 27
click at [834, 240] on button "office-file-sheet CS 2025 CV.pdf download-bottom" at bounding box center [893, 253] width 206 height 27
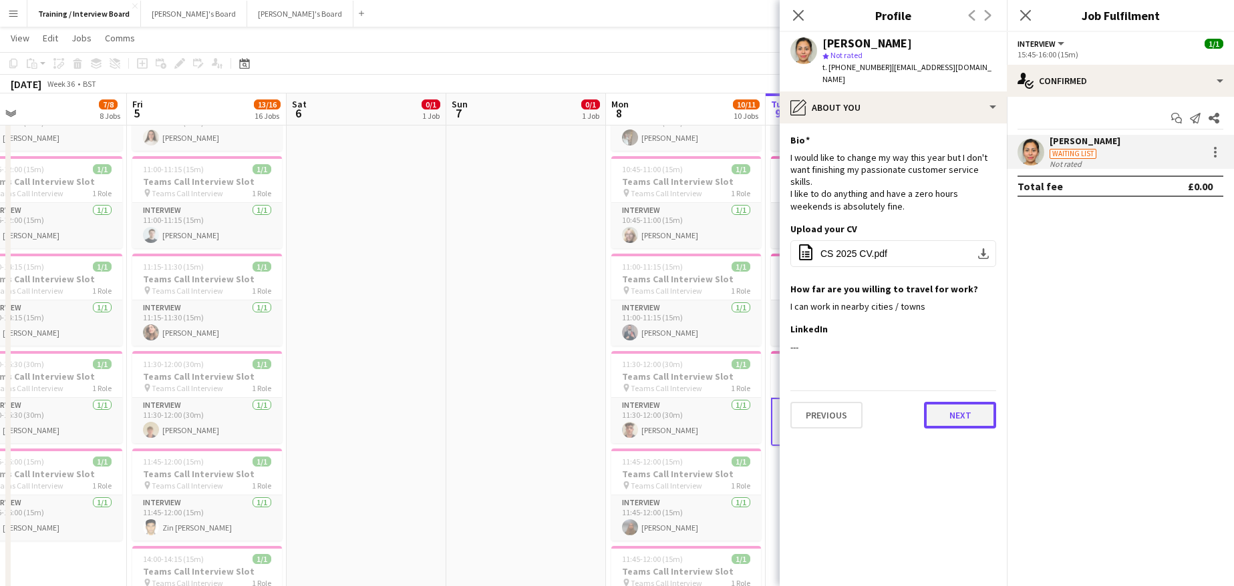
click at [973, 402] on button "Next" at bounding box center [960, 415] width 72 height 27
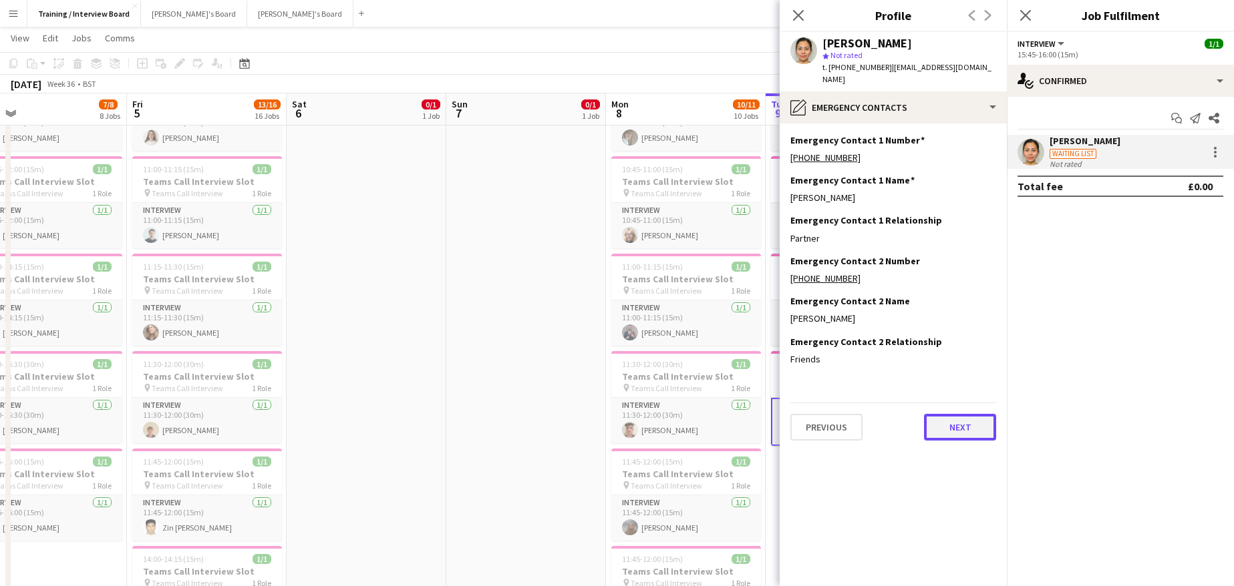
click at [986, 414] on button "Next" at bounding box center [960, 427] width 72 height 27
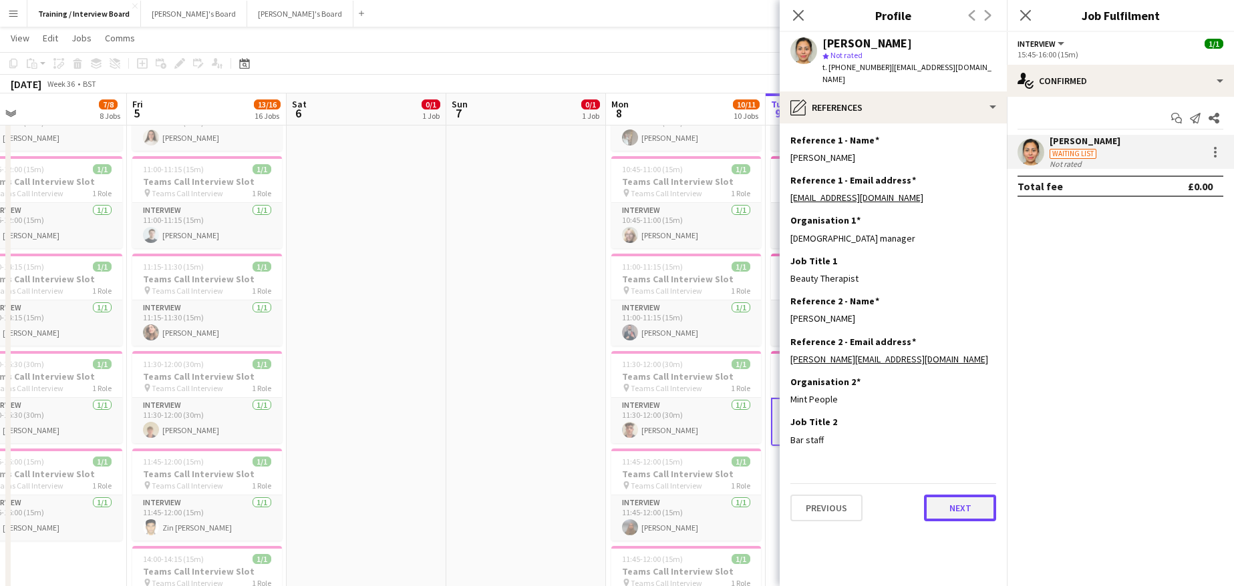
click at [936, 495] on button "Next" at bounding box center [960, 508] width 72 height 27
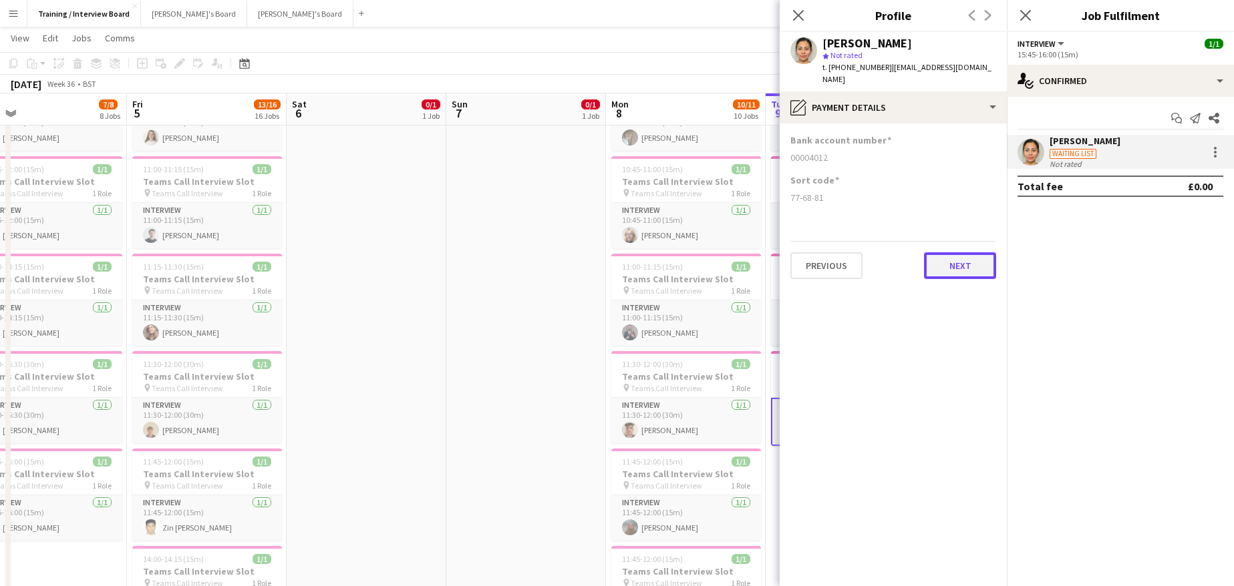
click at [968, 254] on button "Next" at bounding box center [960, 265] width 72 height 27
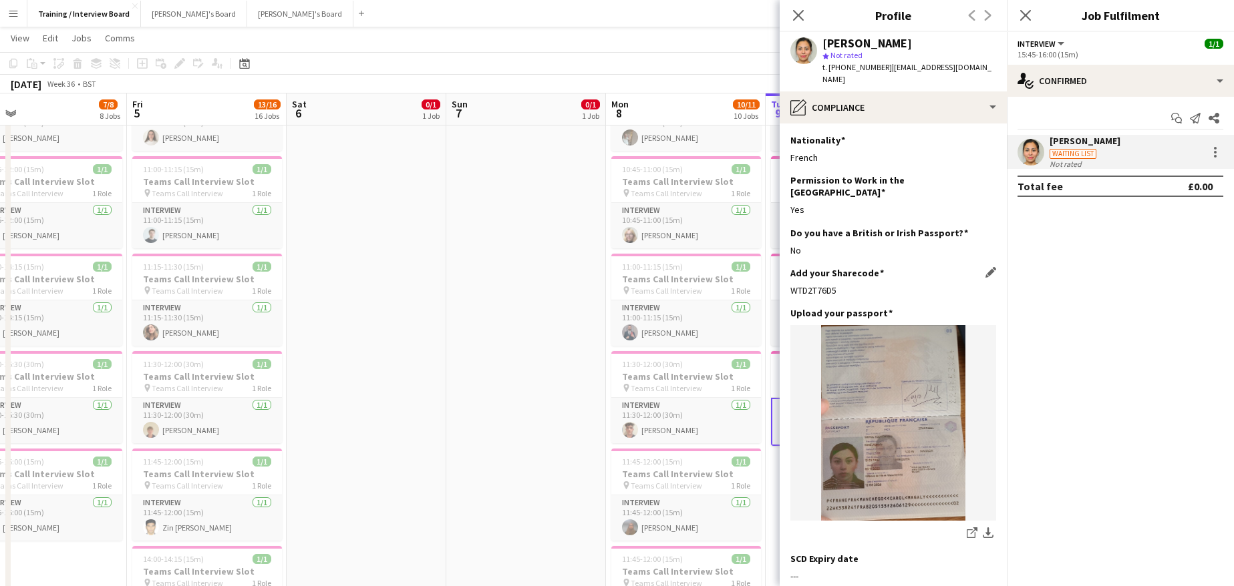
drag, startPoint x: 791, startPoint y: 267, endPoint x: 843, endPoint y: 269, distance: 51.5
click at [843, 285] on div "WTD2T76D5" at bounding box center [893, 291] width 206 height 12
copy div "WTD2T76D5"
click at [985, 307] on app-icon "Edit this field" at bounding box center [990, 312] width 11 height 11
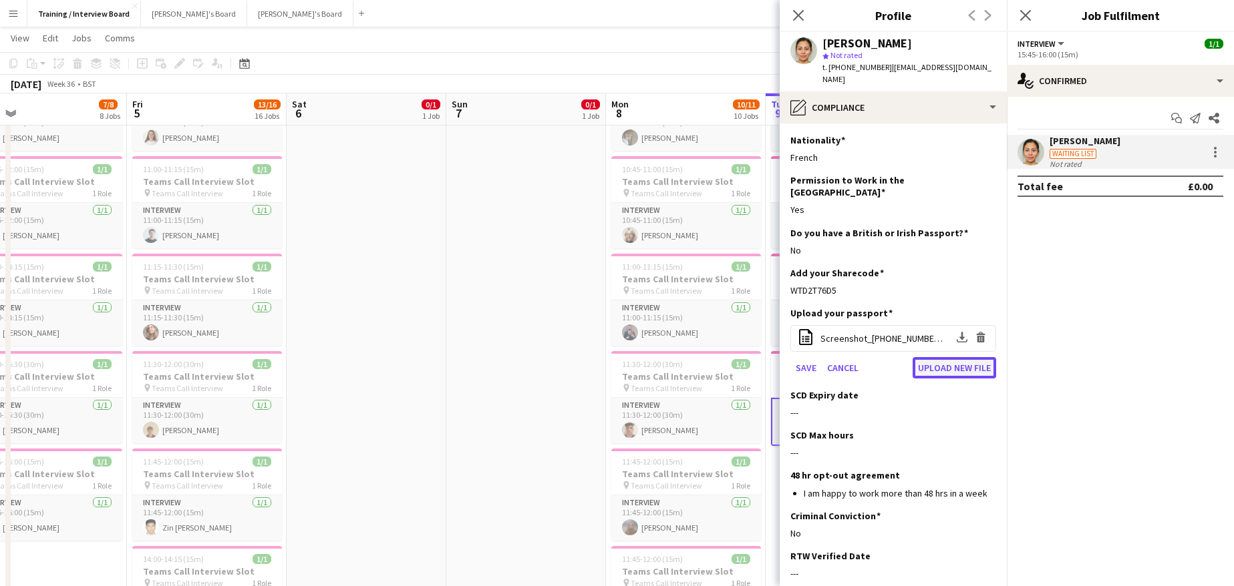
click at [933, 357] on button "Upload new file" at bounding box center [953, 367] width 83 height 21
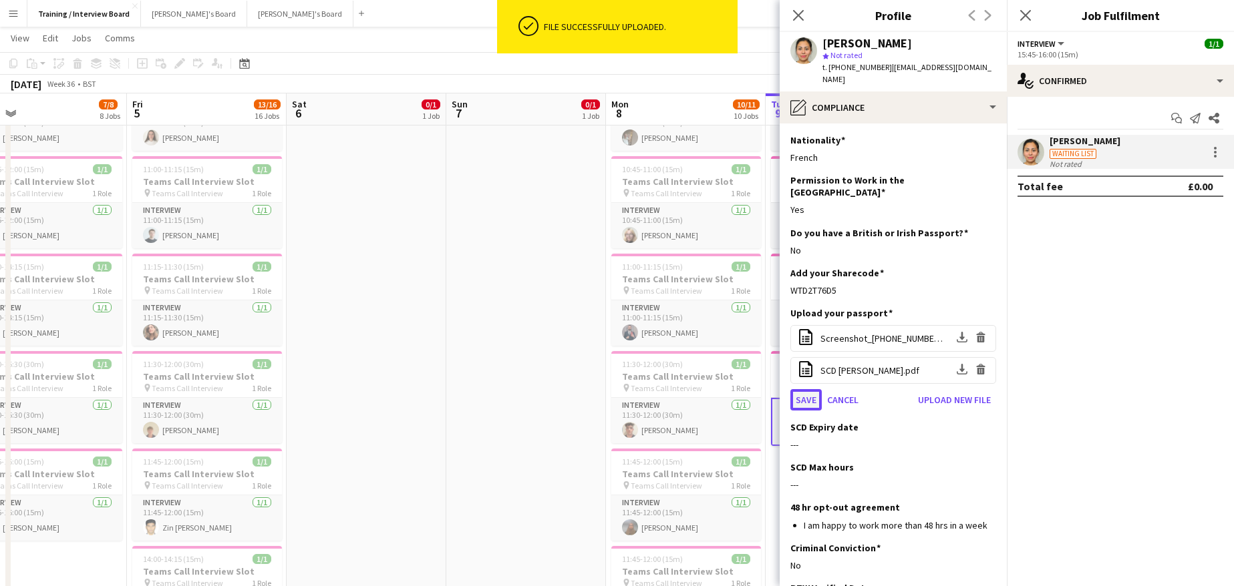
click at [809, 389] on button "Save" at bounding box center [805, 399] width 31 height 21
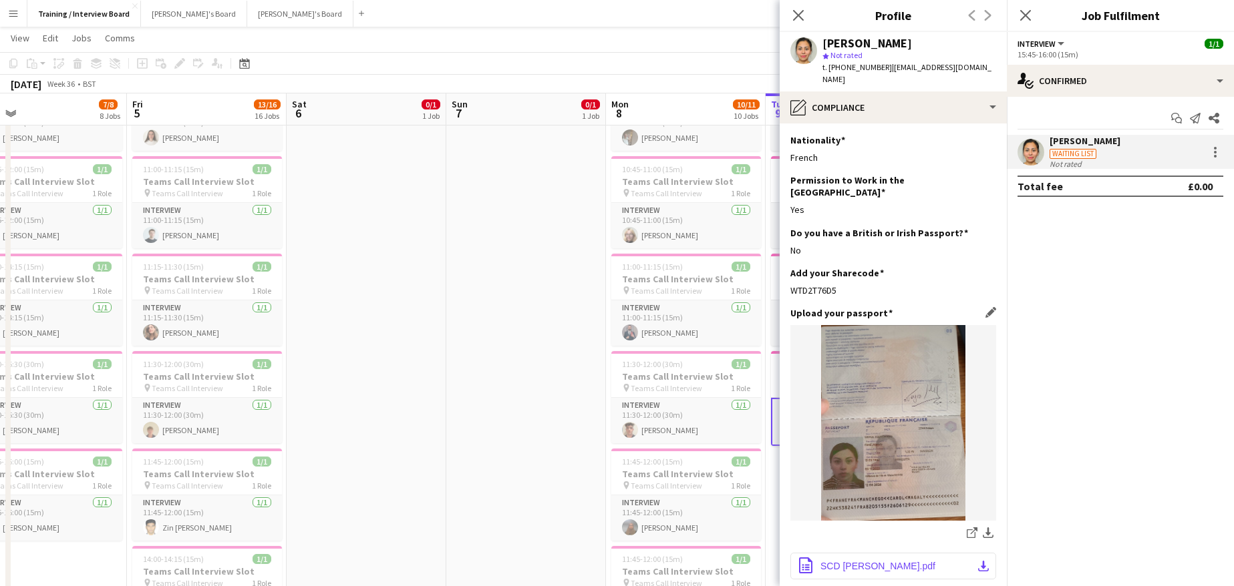
click at [978, 561] on app-icon "download-bottom" at bounding box center [983, 566] width 11 height 11
click at [976, 566] on div "Upload your passport Edit this field share-external-link-1 download-bottom offi…" at bounding box center [893, 451] width 206 height 289
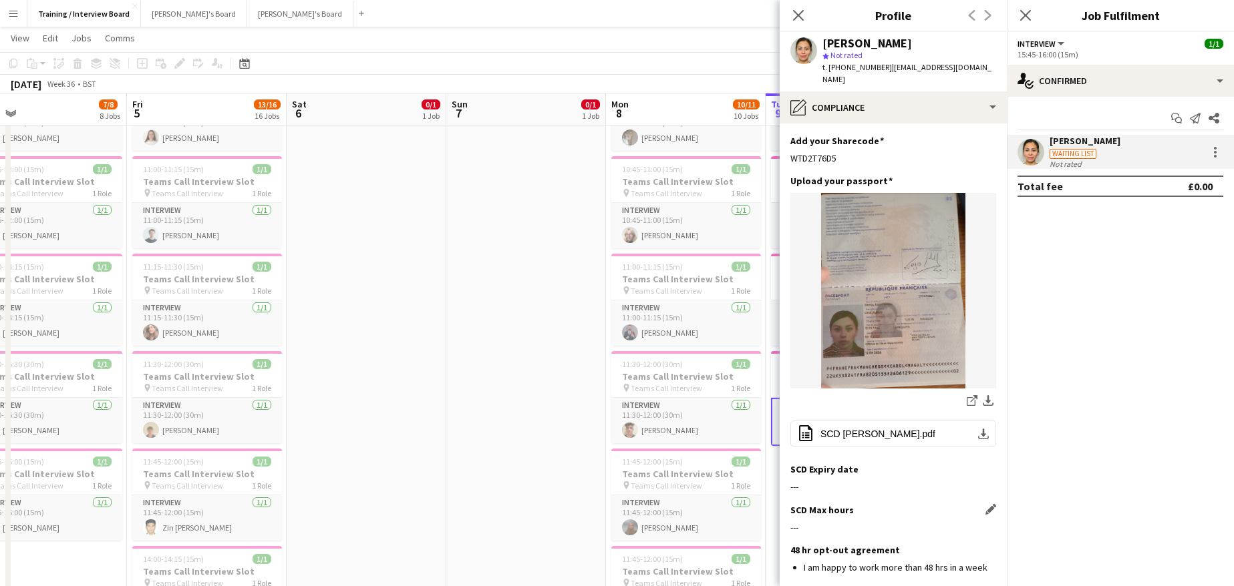
scroll to position [134, 0]
click at [974, 462] on div "SCD Expiry date Edit this field" at bounding box center [893, 468] width 206 height 12
click at [985, 462] on app-icon "Edit this field" at bounding box center [990, 467] width 11 height 11
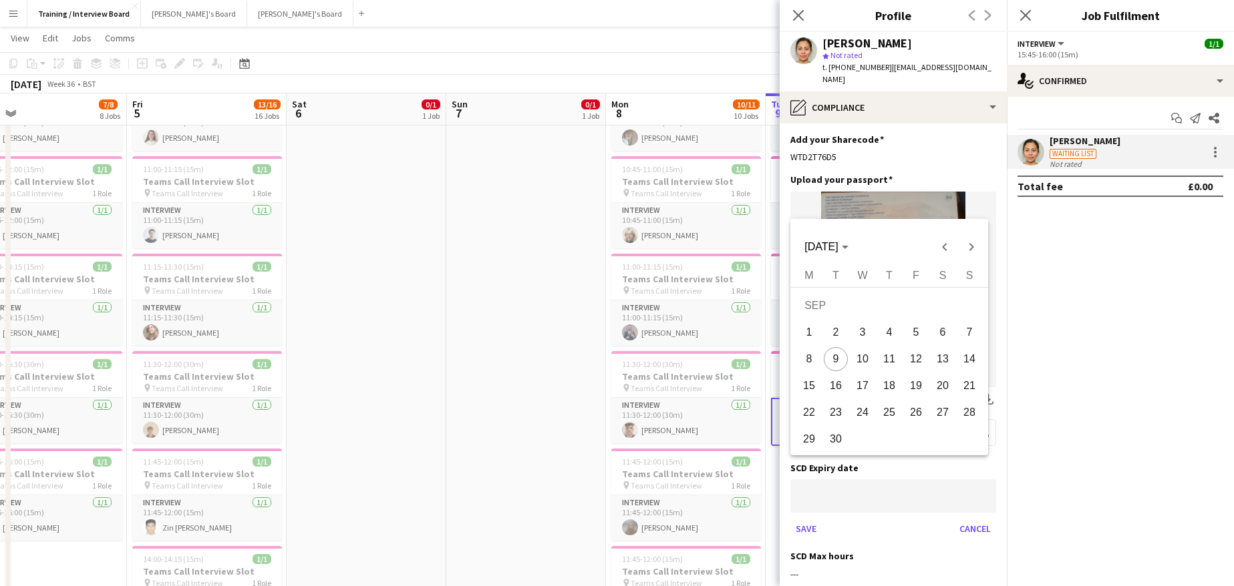
click at [962, 505] on div at bounding box center [617, 293] width 1234 height 586
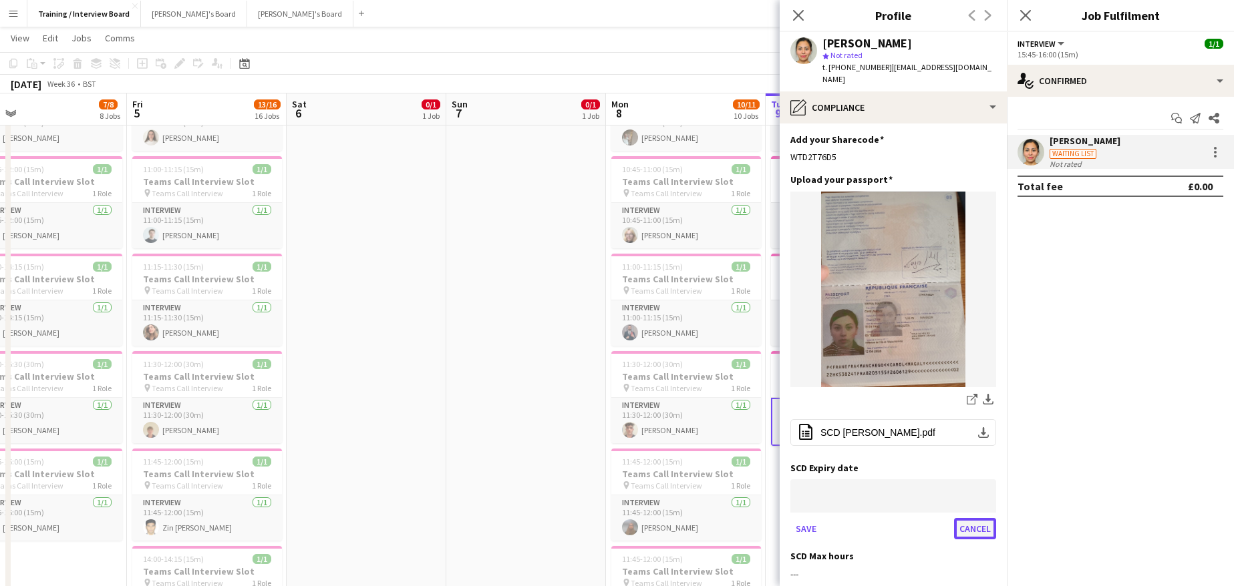
click at [954, 518] on button "Cancel" at bounding box center [975, 528] width 42 height 21
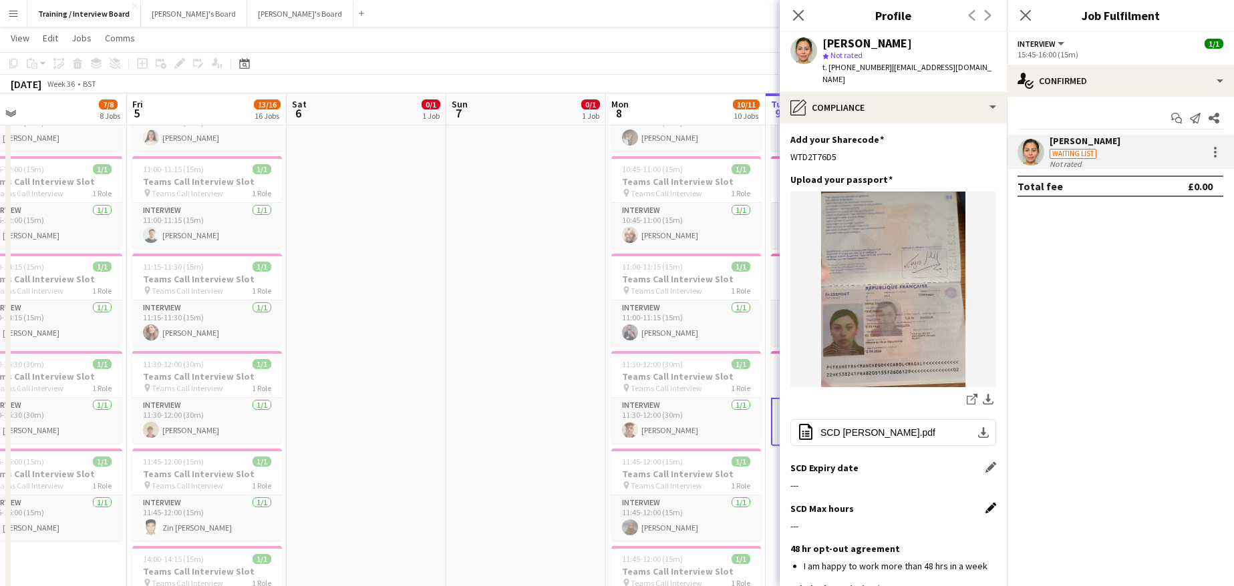
click at [985, 503] on app-icon "Edit this field" at bounding box center [990, 508] width 11 height 11
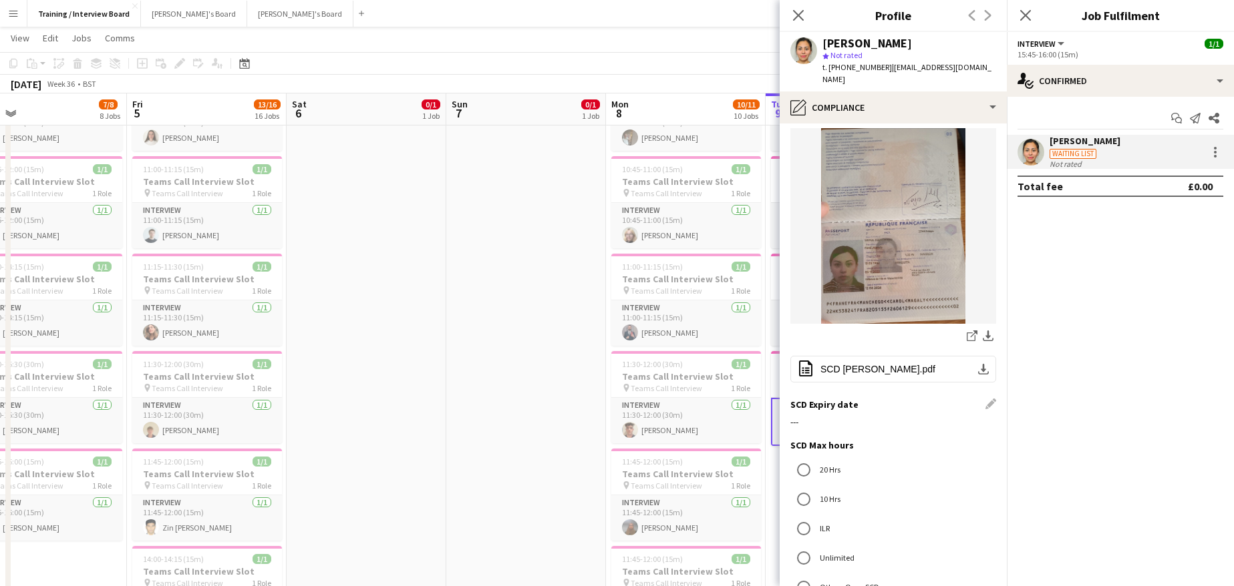
scroll to position [267, 0]
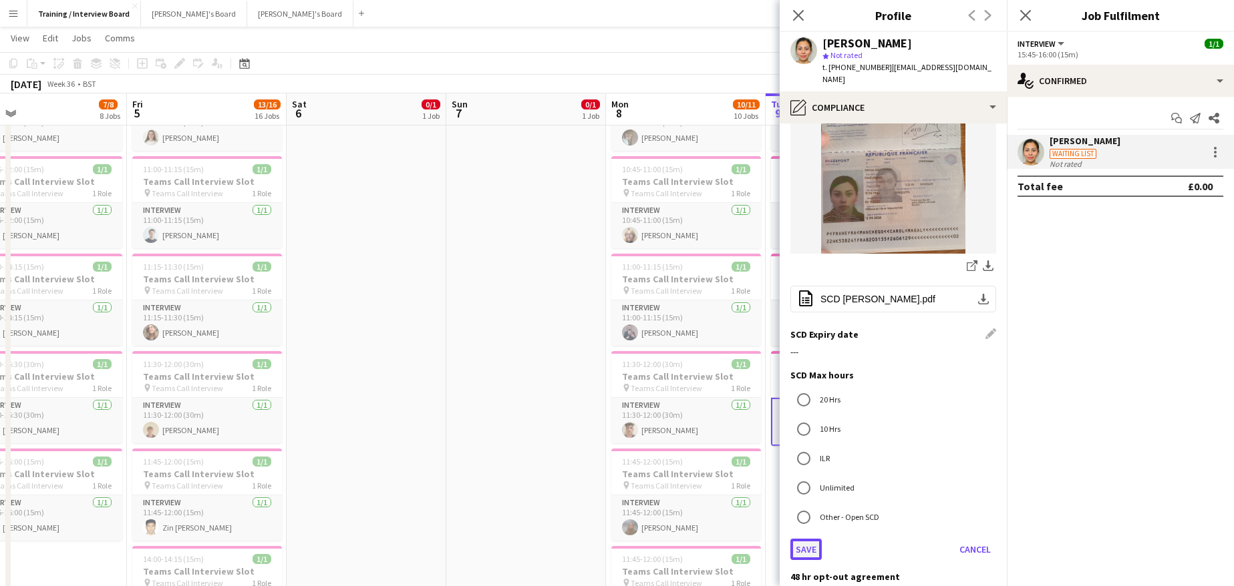
click at [795, 539] on button "Save" at bounding box center [805, 549] width 31 height 21
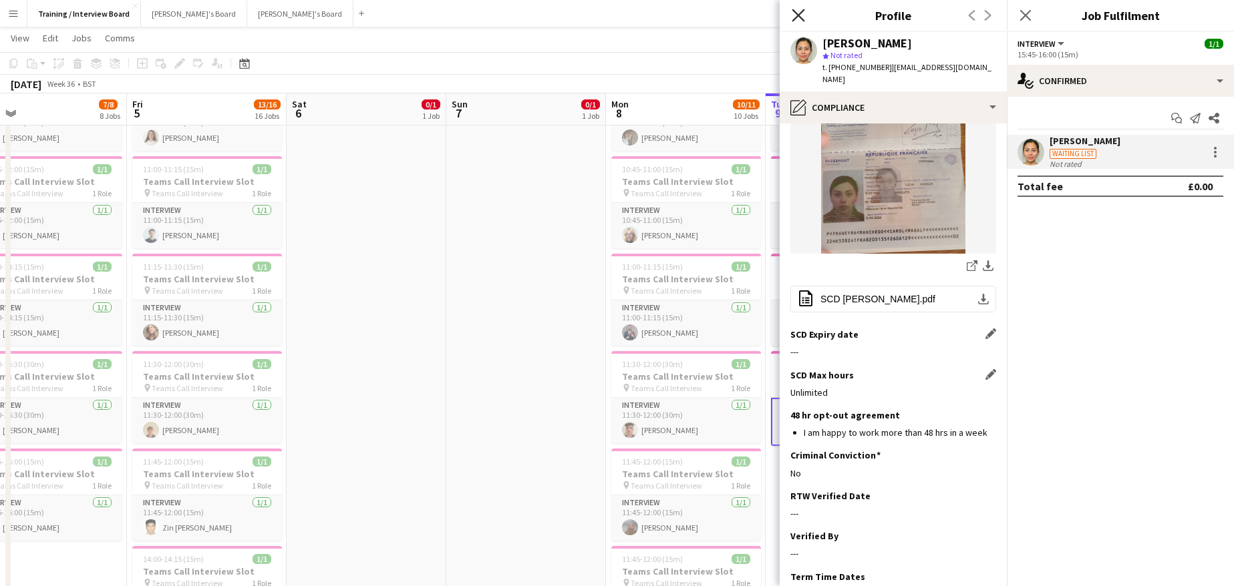
click at [795, 18] on icon at bounding box center [797, 15] width 13 height 13
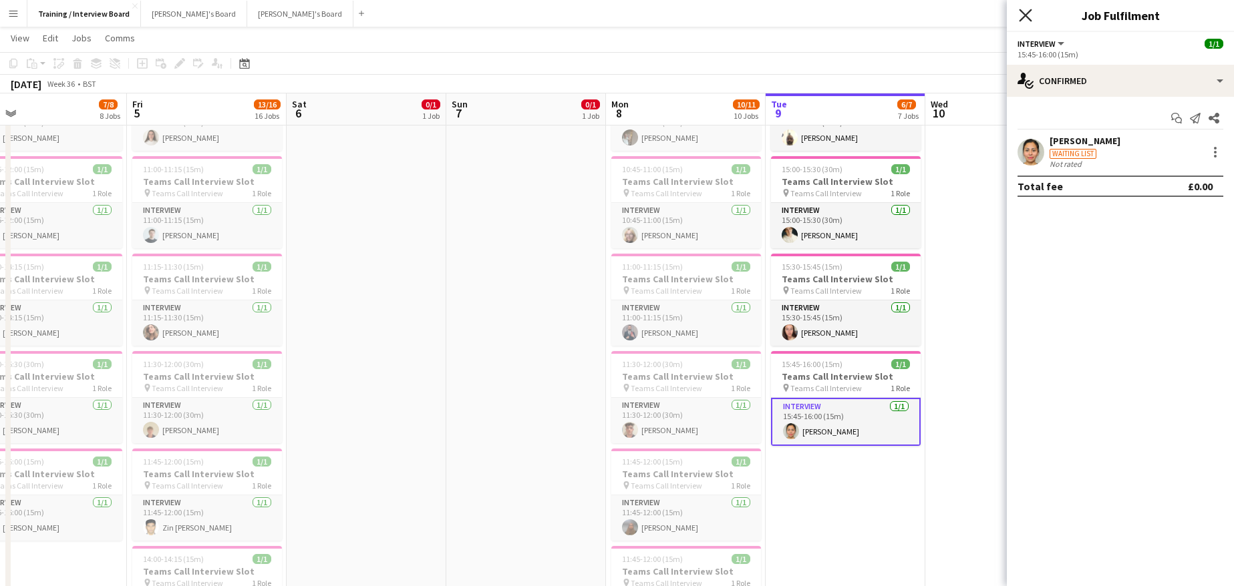
click at [1023, 15] on icon "Close pop-in" at bounding box center [1025, 15] width 13 height 13
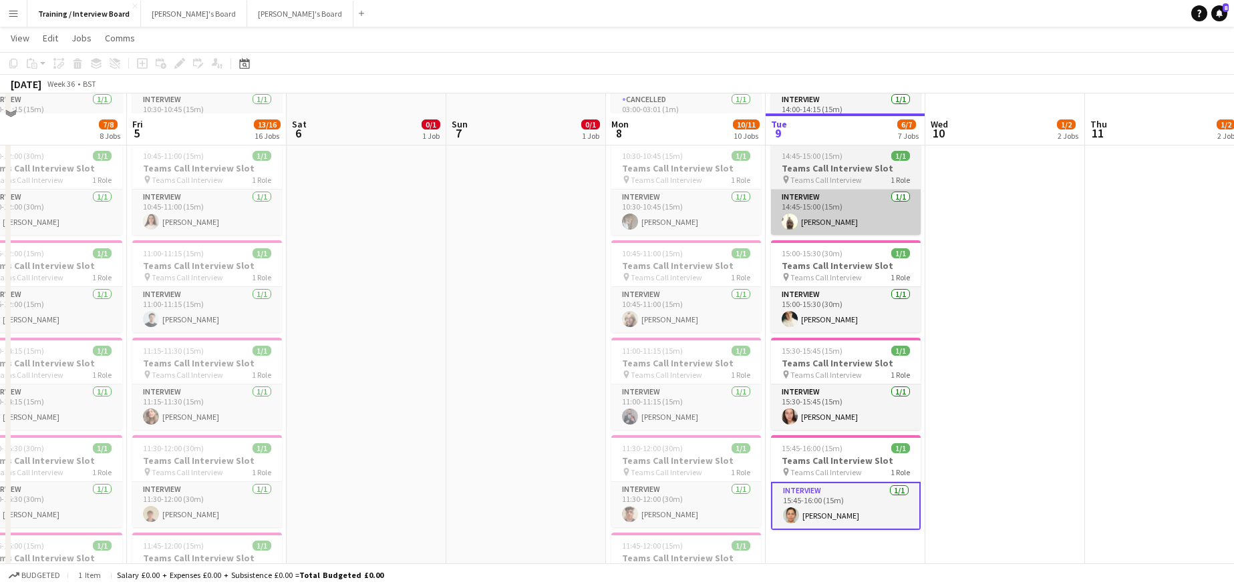
scroll to position [302, 0]
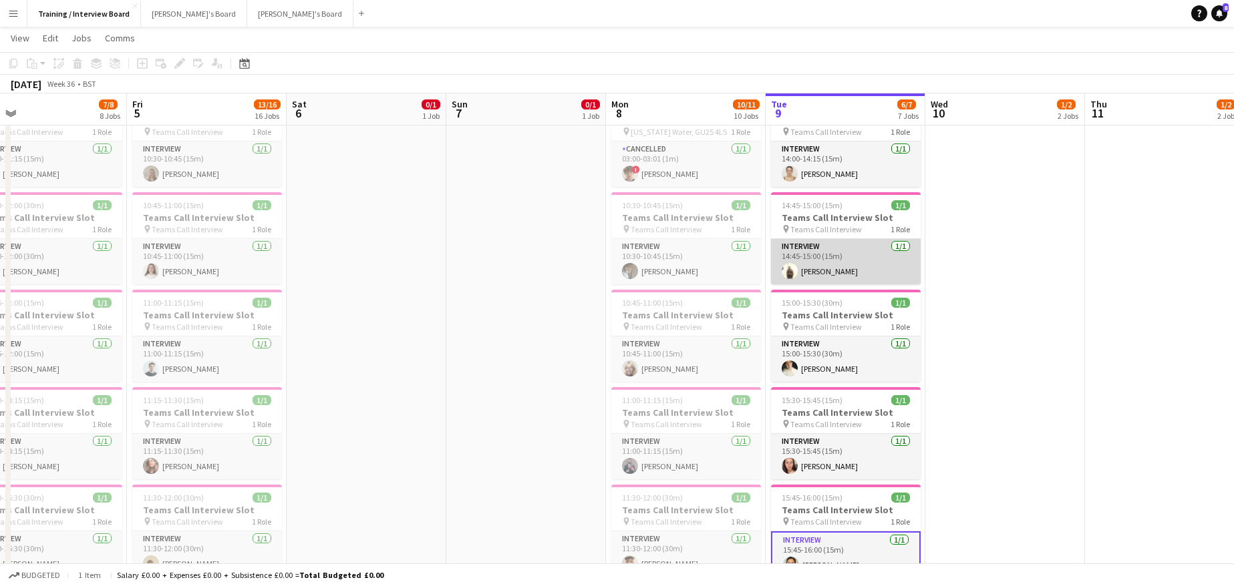
click at [838, 265] on app-card-role "Interview [DATE] 14:45-15:00 (15m) [PERSON_NAME]" at bounding box center [846, 261] width 150 height 45
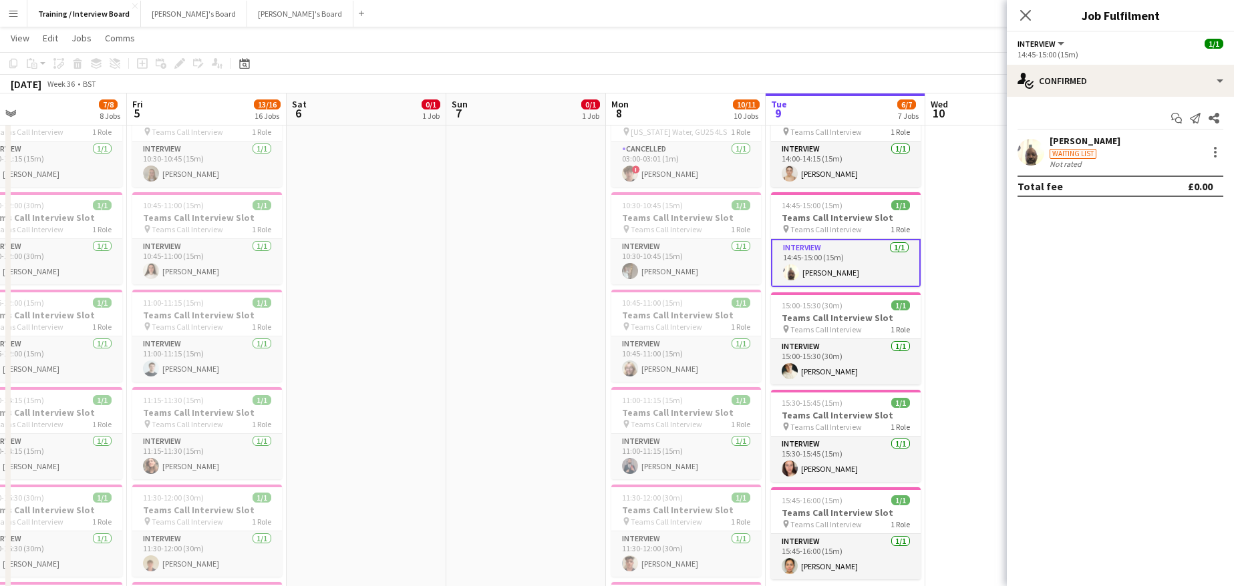
click at [1120, 146] on div "[PERSON_NAME]" at bounding box center [1084, 141] width 71 height 12
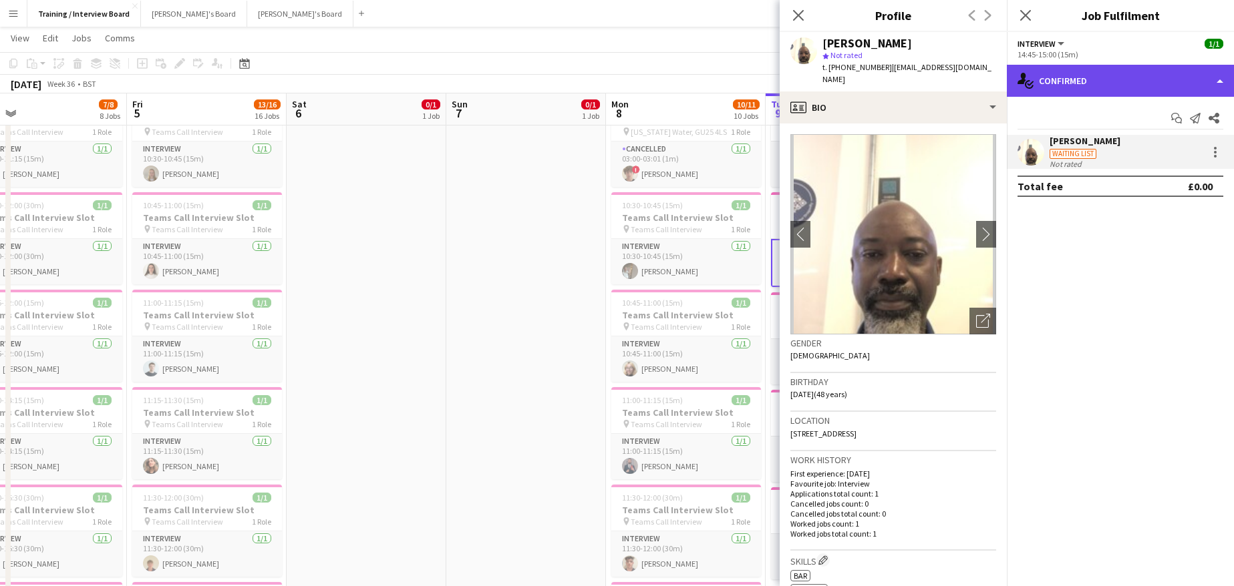
click at [1221, 81] on div "single-neutral-actions-check-2 Confirmed" at bounding box center [1119, 81] width 227 height 32
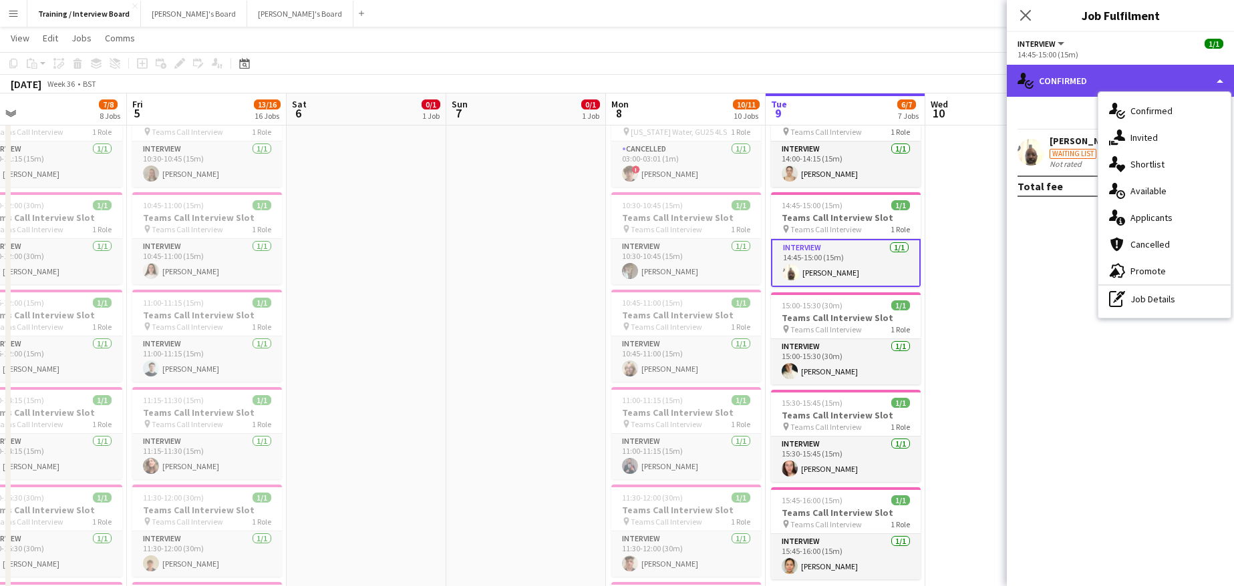
click at [1104, 71] on div "single-neutral-actions-check-2 Confirmed" at bounding box center [1119, 81] width 227 height 32
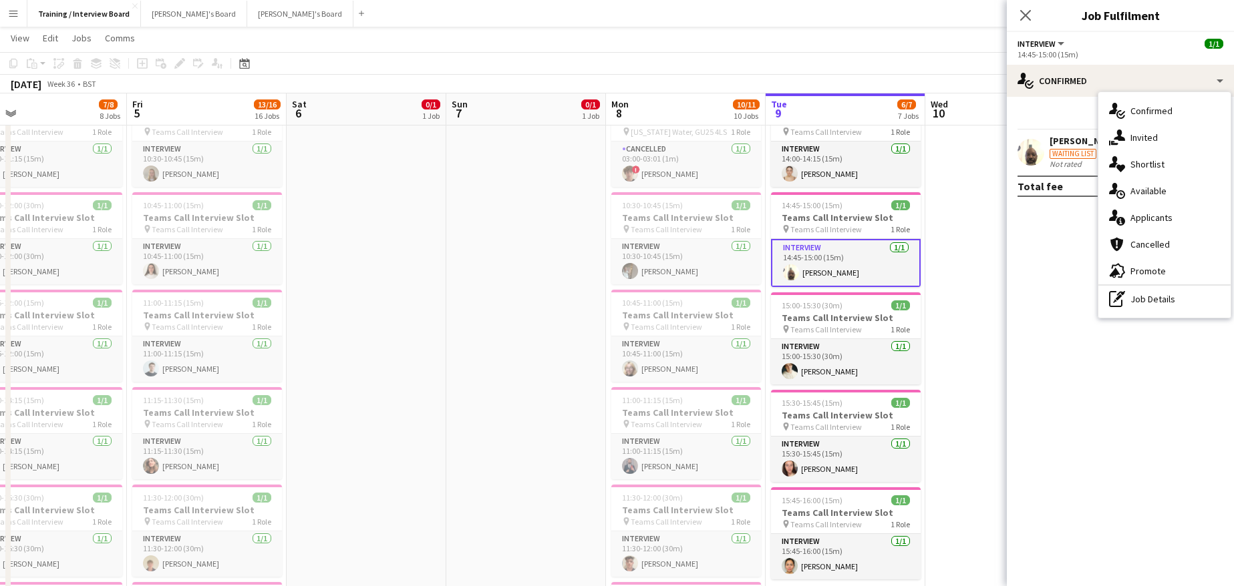
click at [1074, 146] on div "[PERSON_NAME]" at bounding box center [1084, 141] width 71 height 12
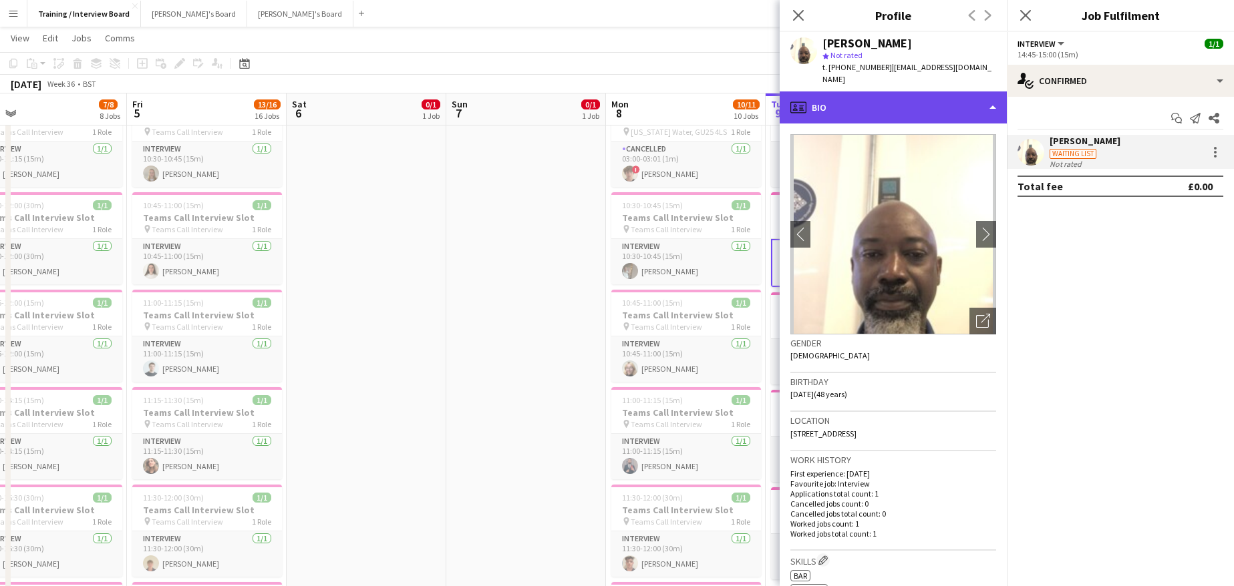
click at [994, 98] on div "profile Bio" at bounding box center [892, 107] width 227 height 32
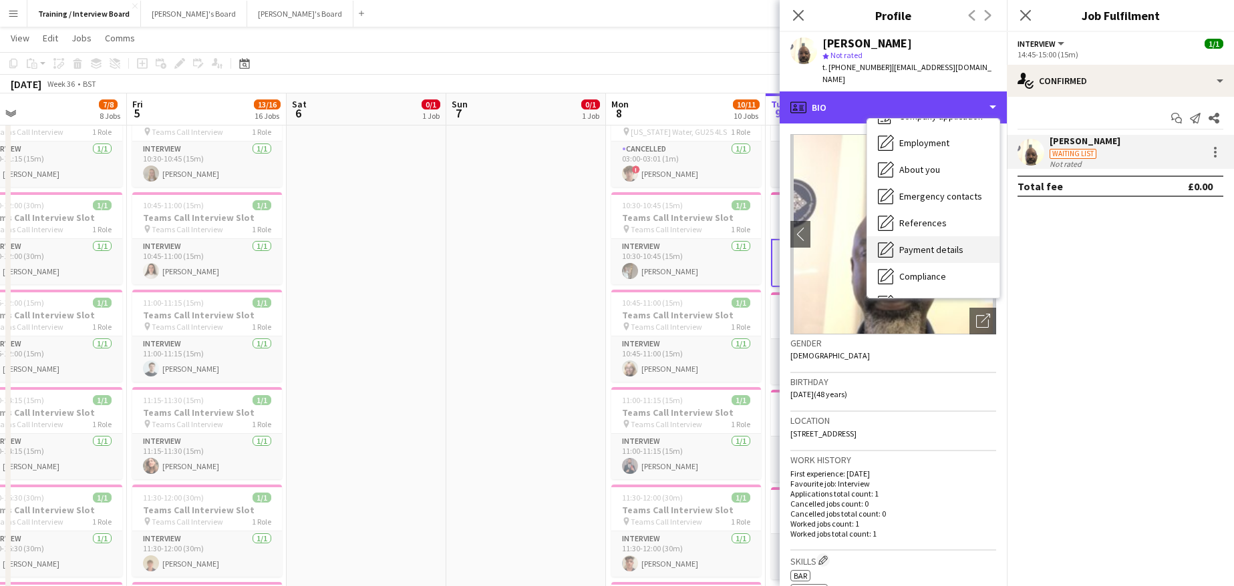
scroll to position [67, 0]
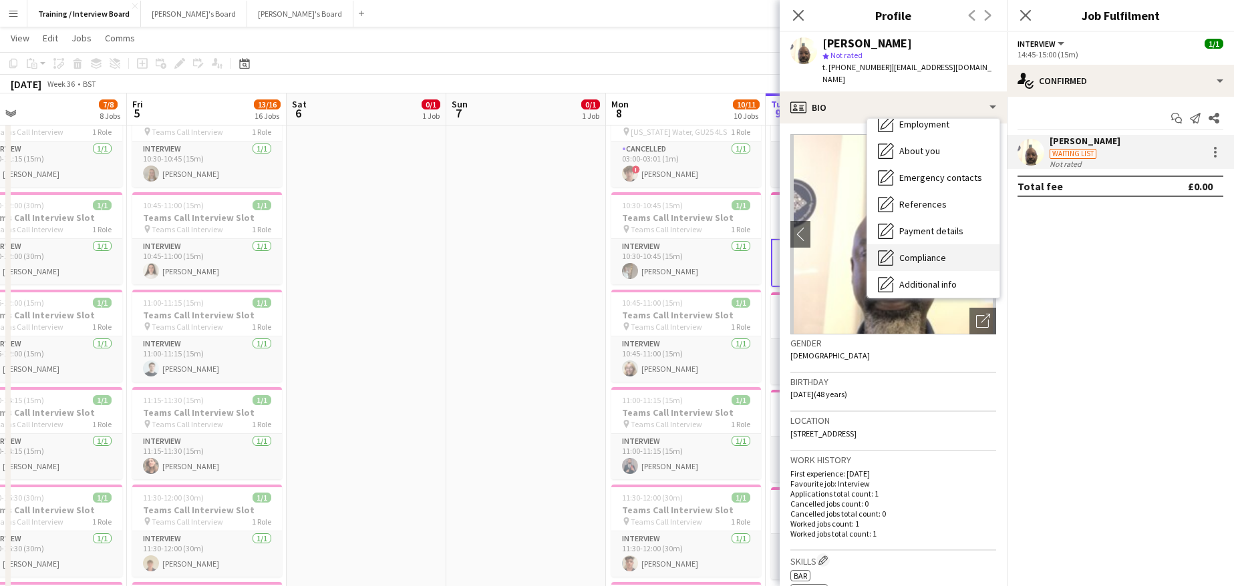
click at [955, 244] on div "Compliance Compliance" at bounding box center [933, 257] width 132 height 27
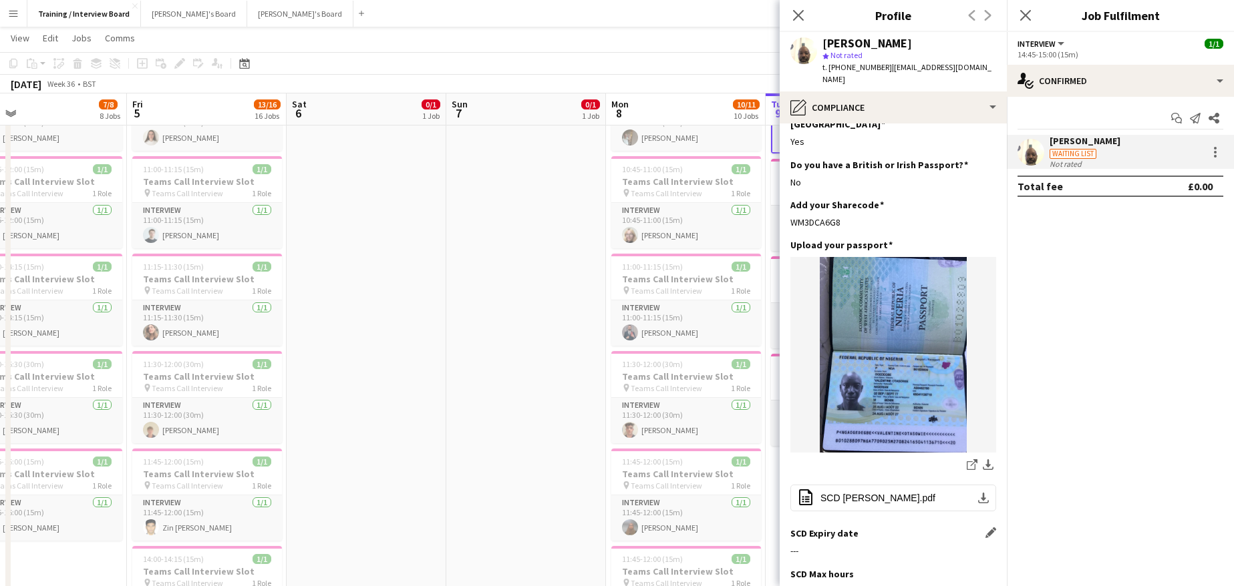
scroll to position [200, 0]
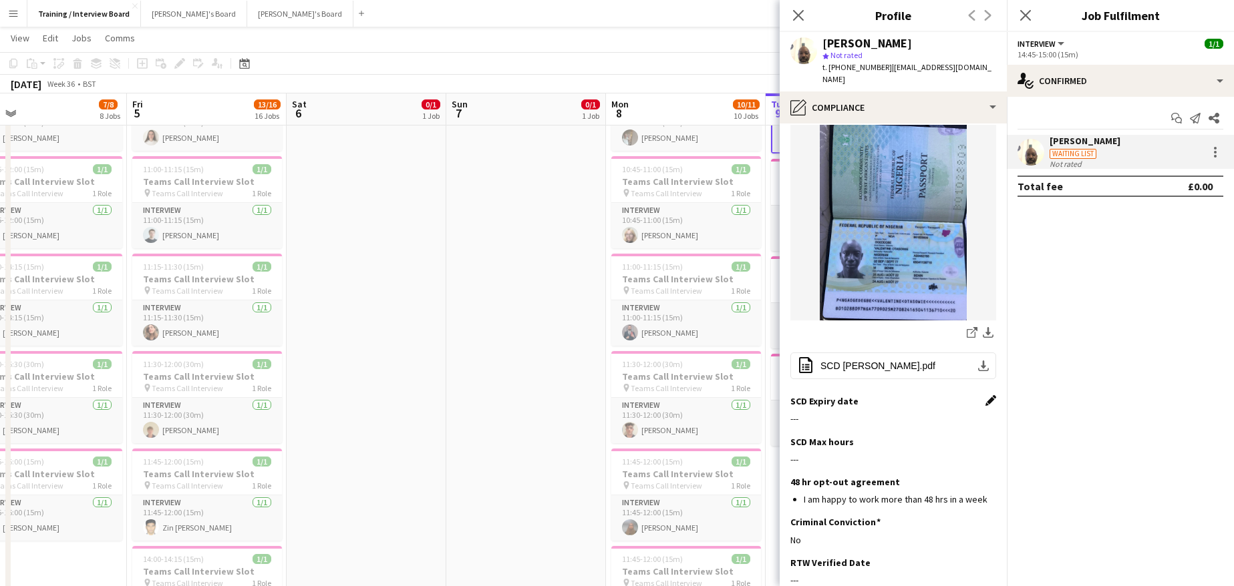
click at [985, 395] on app-icon "Edit this field" at bounding box center [990, 400] width 11 height 11
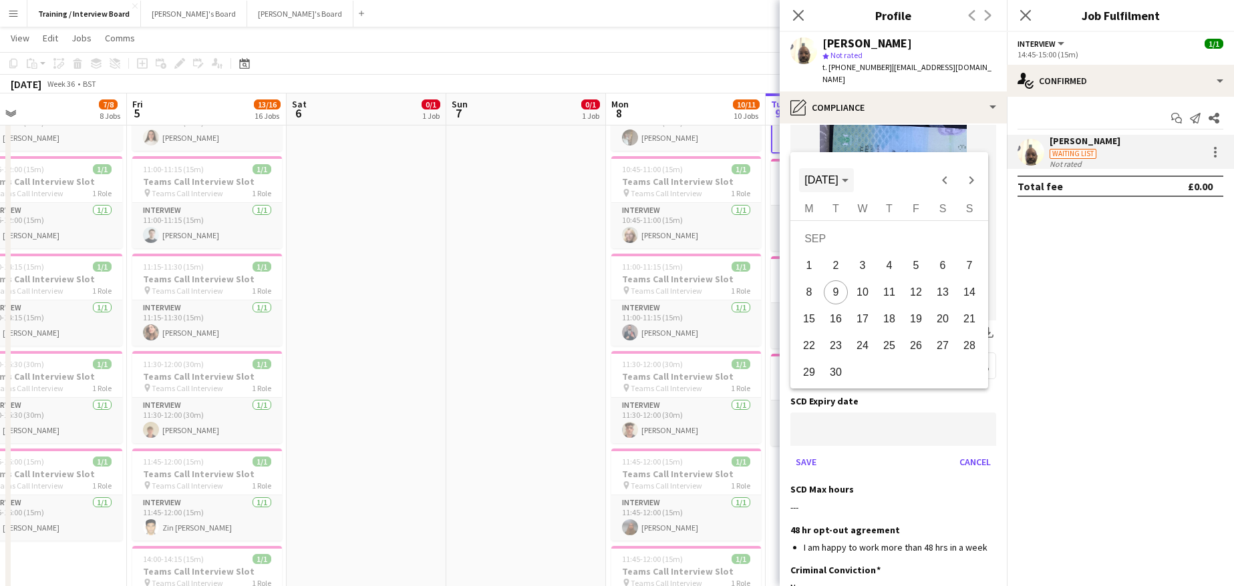
click at [848, 182] on icon "Choose month and year" at bounding box center [845, 180] width 7 height 3
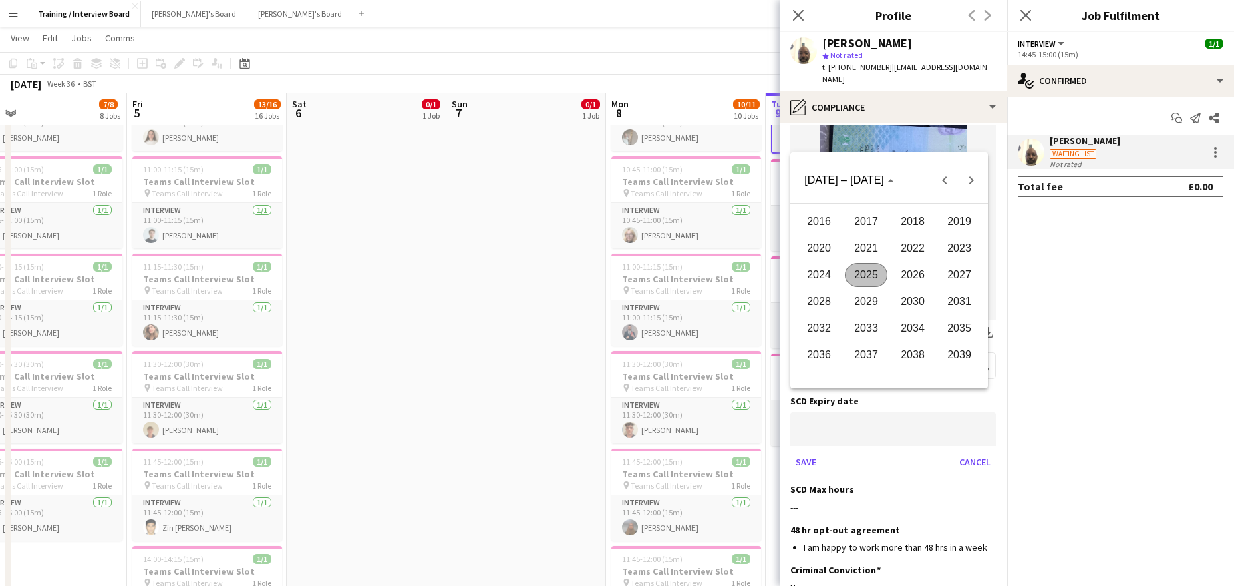
click at [913, 279] on span "2026" at bounding box center [913, 275] width 42 height 24
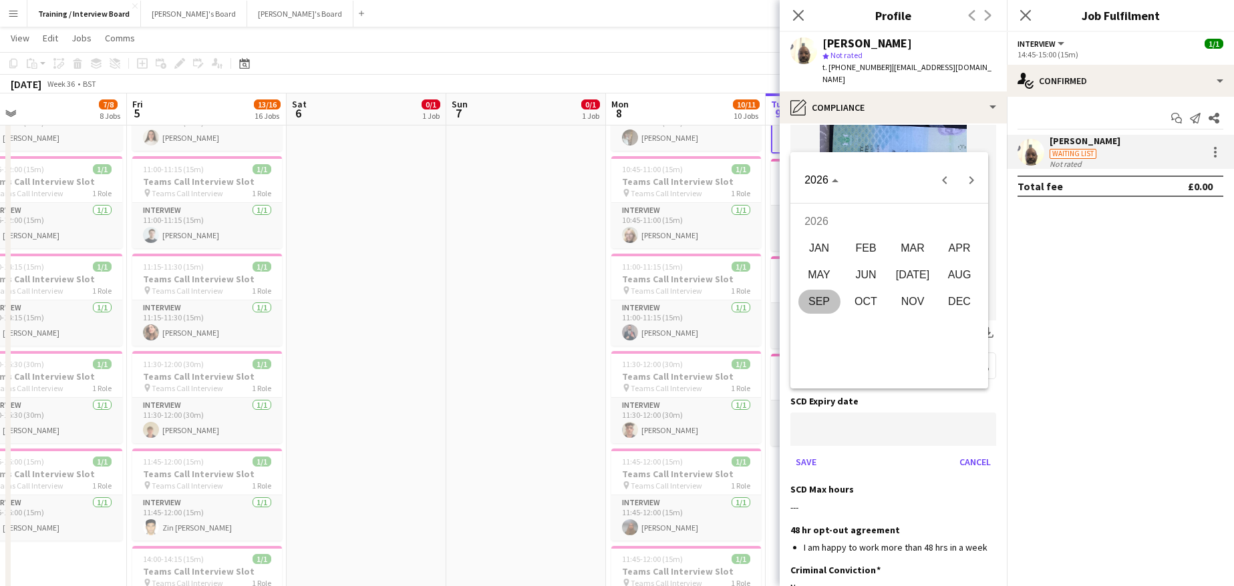
click at [960, 299] on span "DEC" at bounding box center [959, 302] width 42 height 24
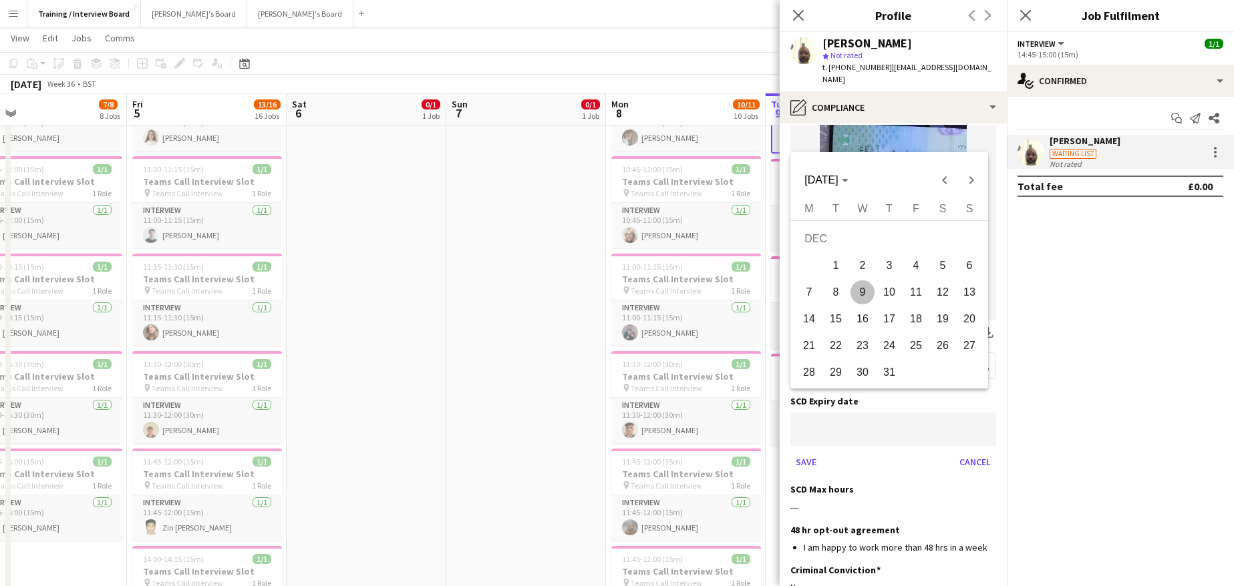
click at [884, 343] on span "24" at bounding box center [889, 346] width 24 height 24
type input "**********"
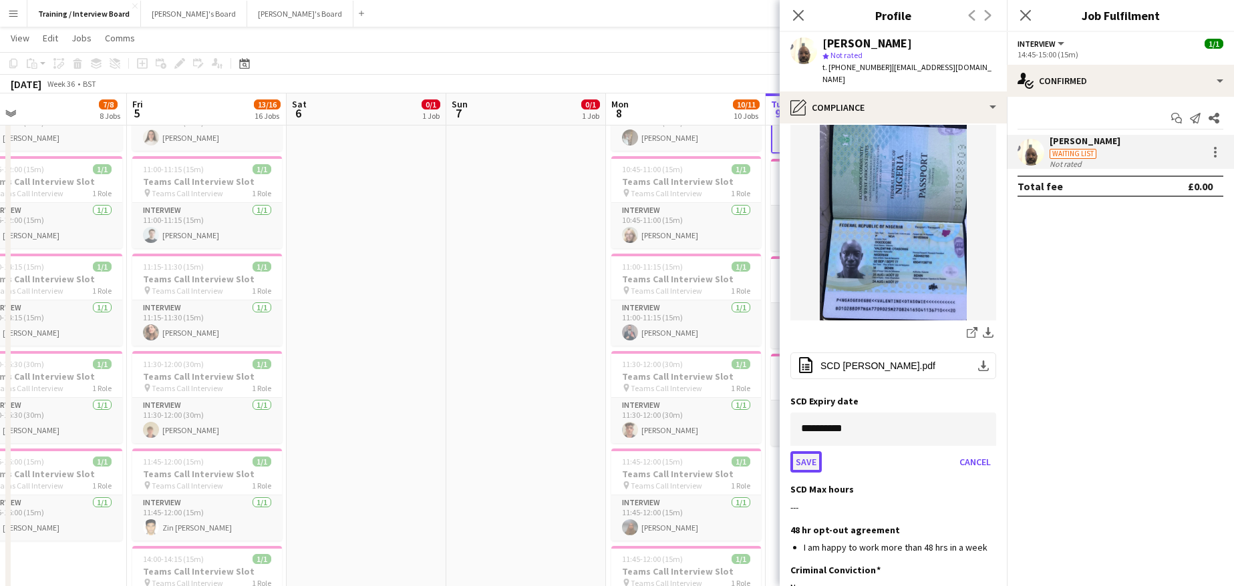
click at [805, 451] on button "Save" at bounding box center [805, 461] width 31 height 21
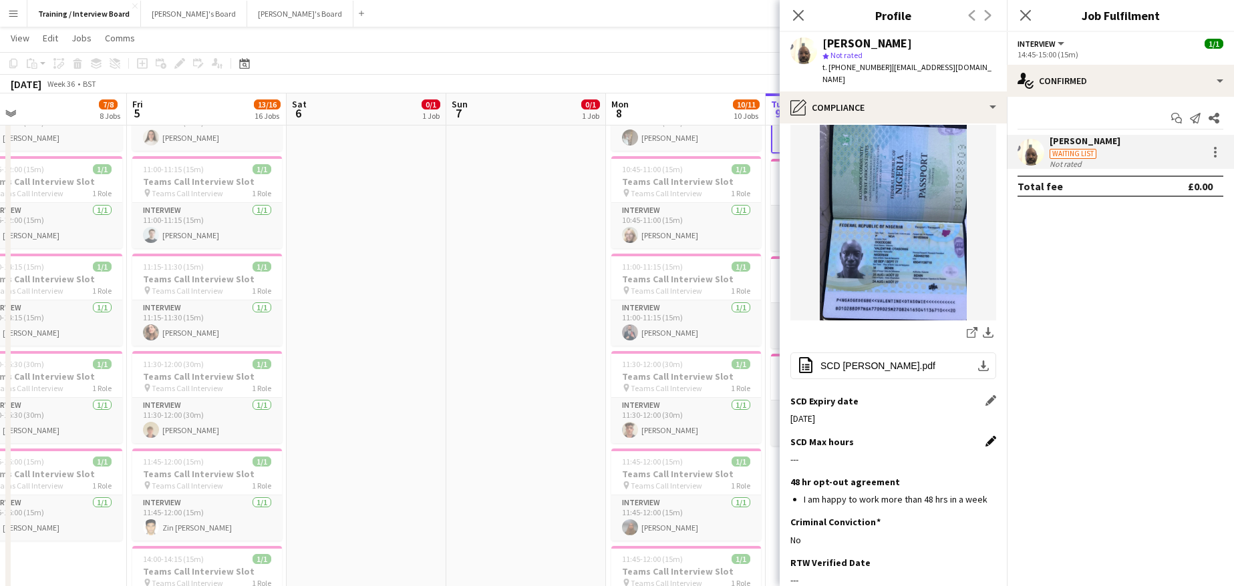
click at [985, 436] on app-icon "Edit this field" at bounding box center [990, 441] width 11 height 11
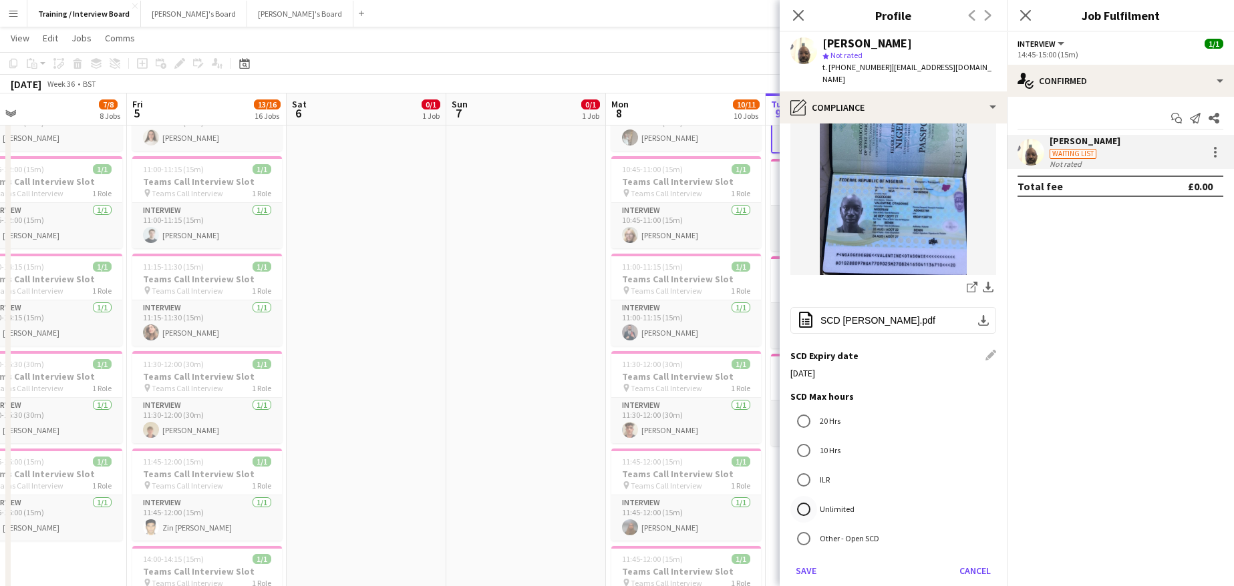
scroll to position [267, 0]
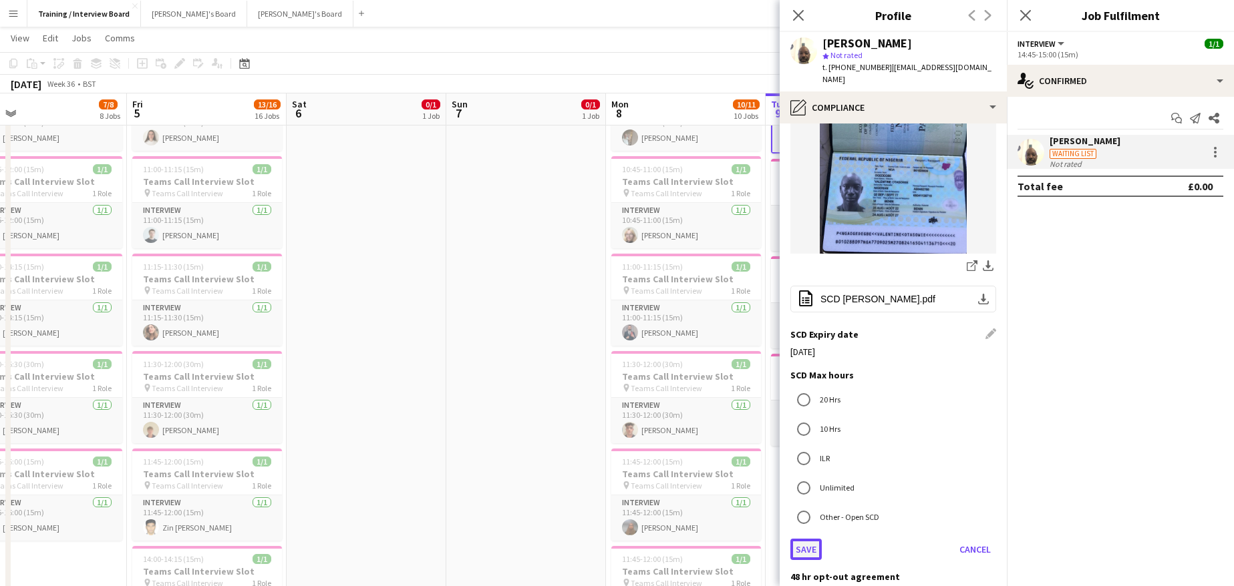
click at [801, 539] on button "Save" at bounding box center [805, 549] width 31 height 21
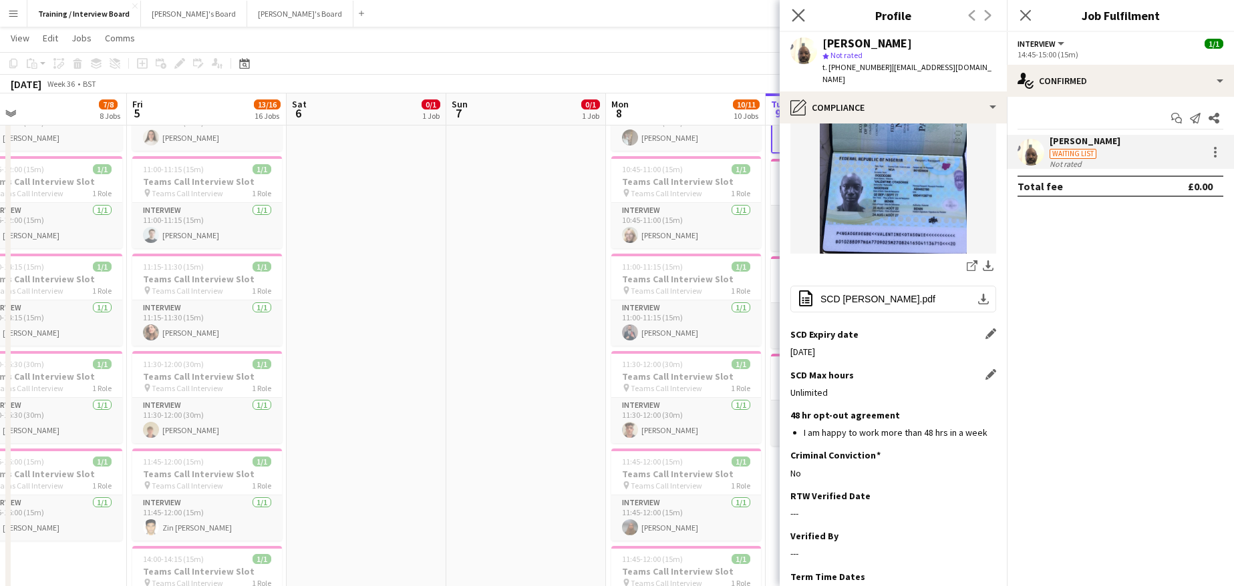
click at [791, 19] on app-icon "Close pop-in" at bounding box center [798, 15] width 19 height 19
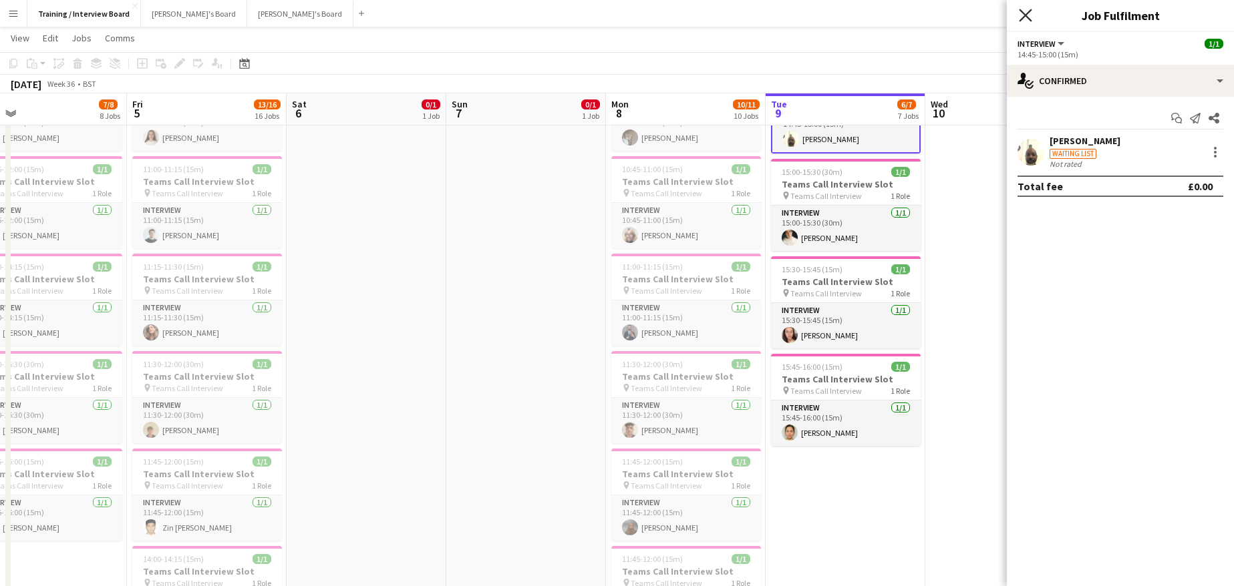
click at [1023, 17] on icon at bounding box center [1025, 15] width 13 height 13
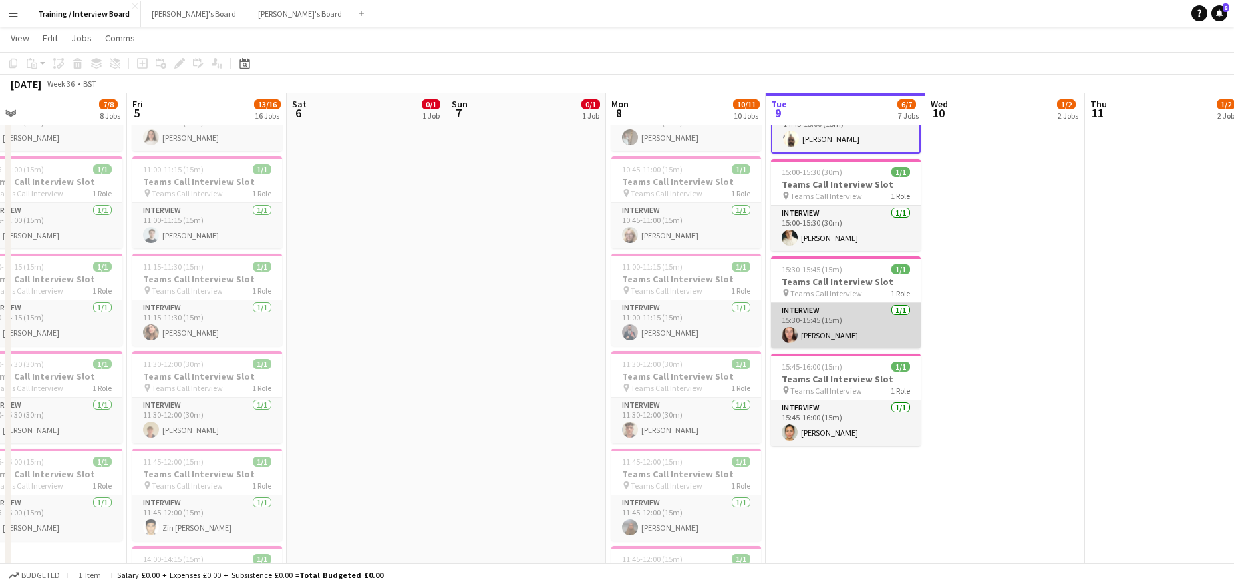
click at [837, 334] on app-card-role "Interview 1/1 15:30-15:45 (15m) Nikki Kapalos" at bounding box center [846, 325] width 150 height 45
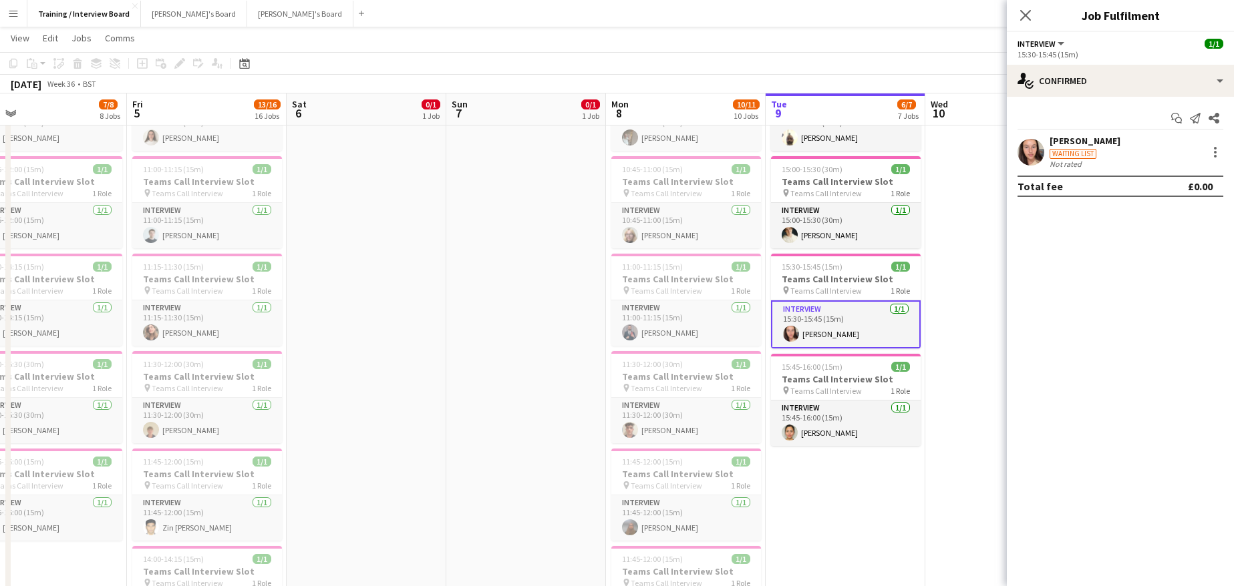
click at [1054, 132] on div "Start chat Send notification Share Nikki Kapalos Waiting list Not rated Total f…" at bounding box center [1119, 152] width 227 height 111
click at [1065, 134] on div "Start chat Send notification Share Nikki Kapalos Waiting list Not rated Total f…" at bounding box center [1119, 152] width 227 height 111
click at [1060, 143] on div "[PERSON_NAME]" at bounding box center [1084, 141] width 71 height 12
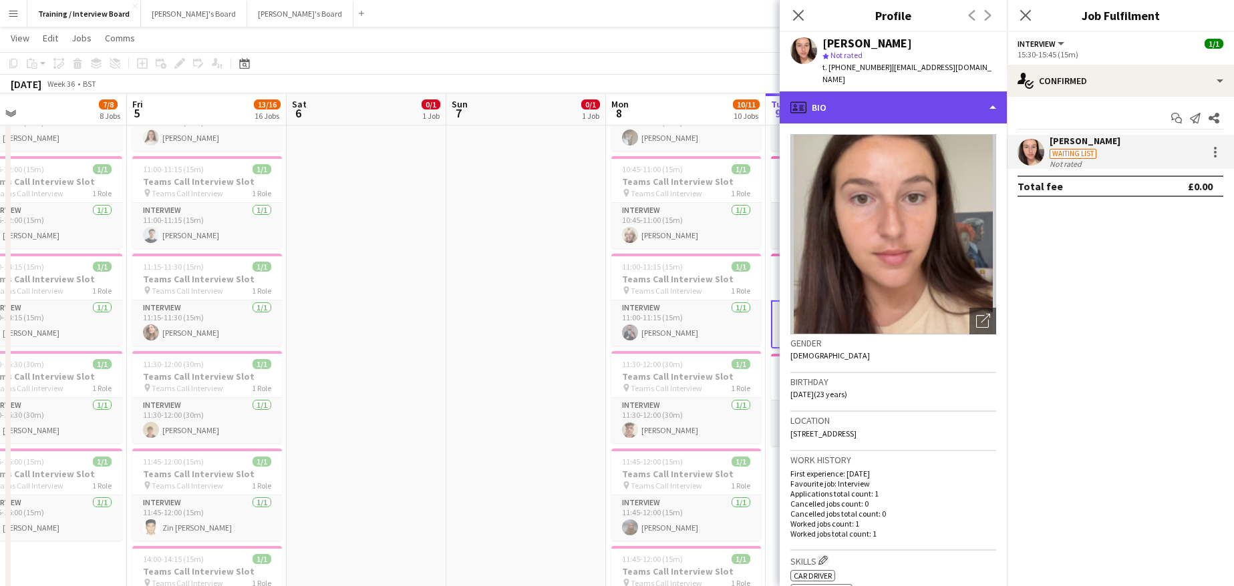
click at [991, 92] on div "profile Bio" at bounding box center [892, 107] width 227 height 32
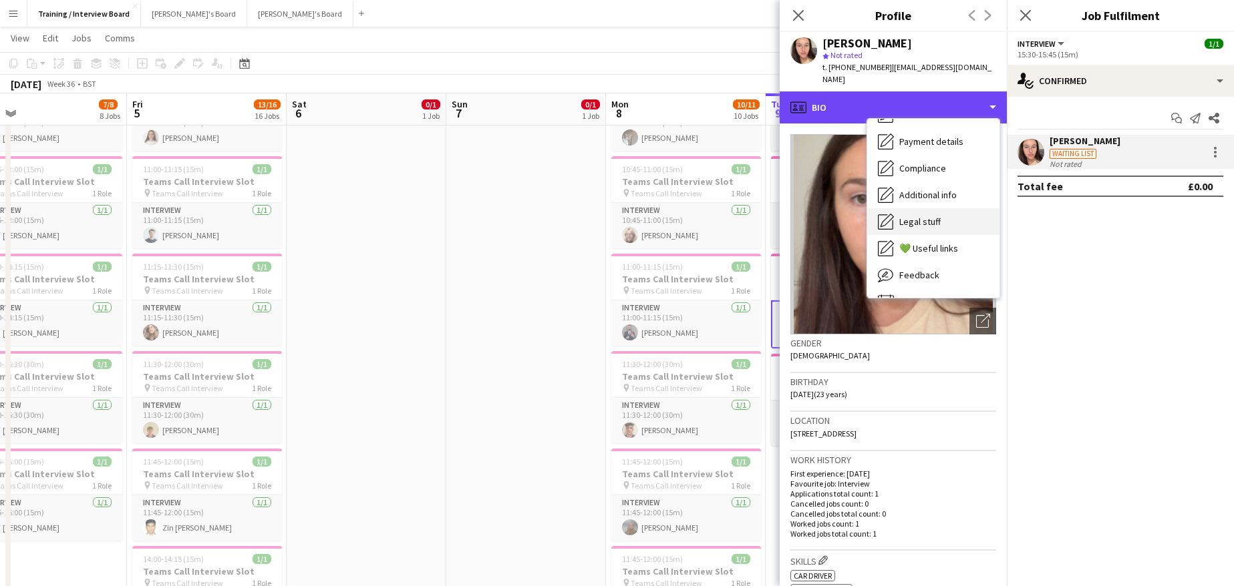
scroll to position [179, 0]
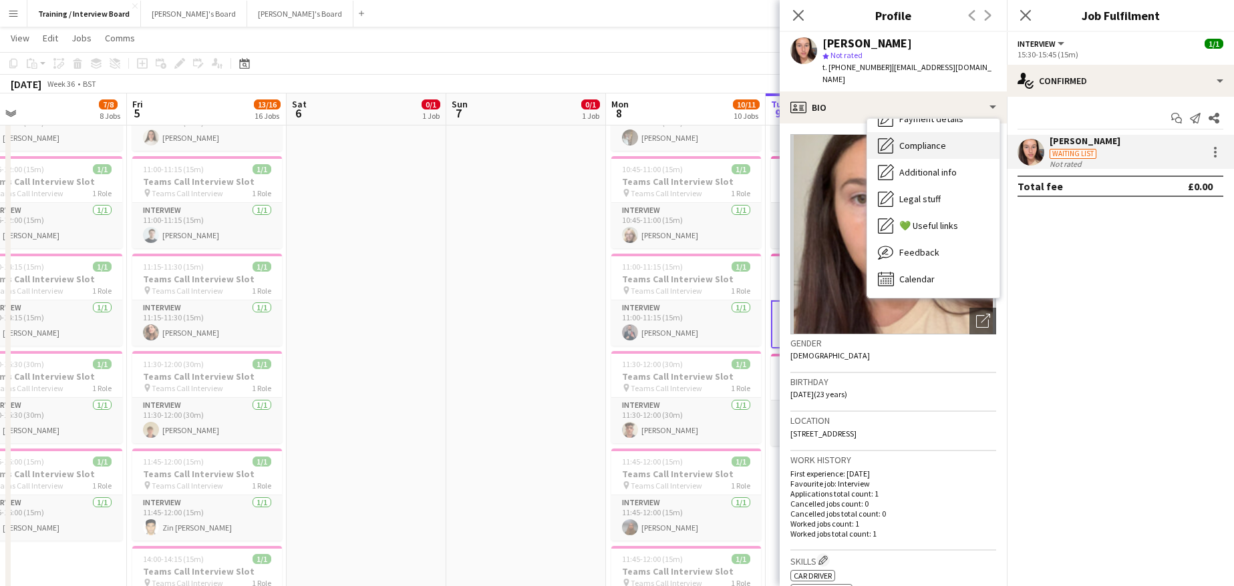
click at [920, 140] on span "Compliance" at bounding box center [922, 146] width 47 height 12
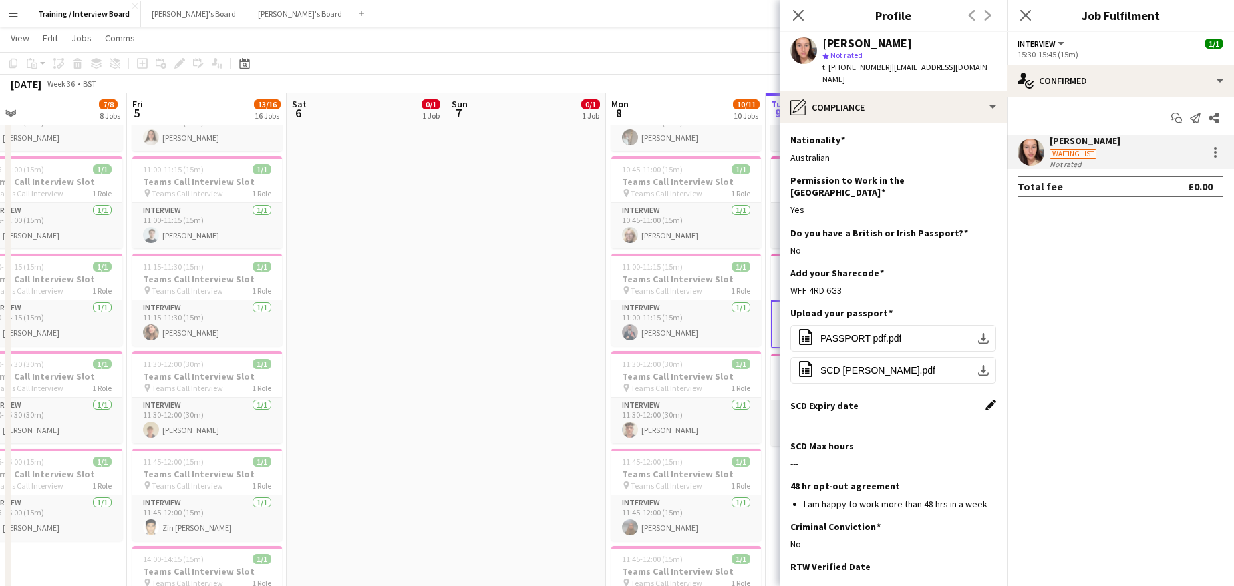
click at [985, 400] on app-icon "Edit this field" at bounding box center [990, 405] width 11 height 11
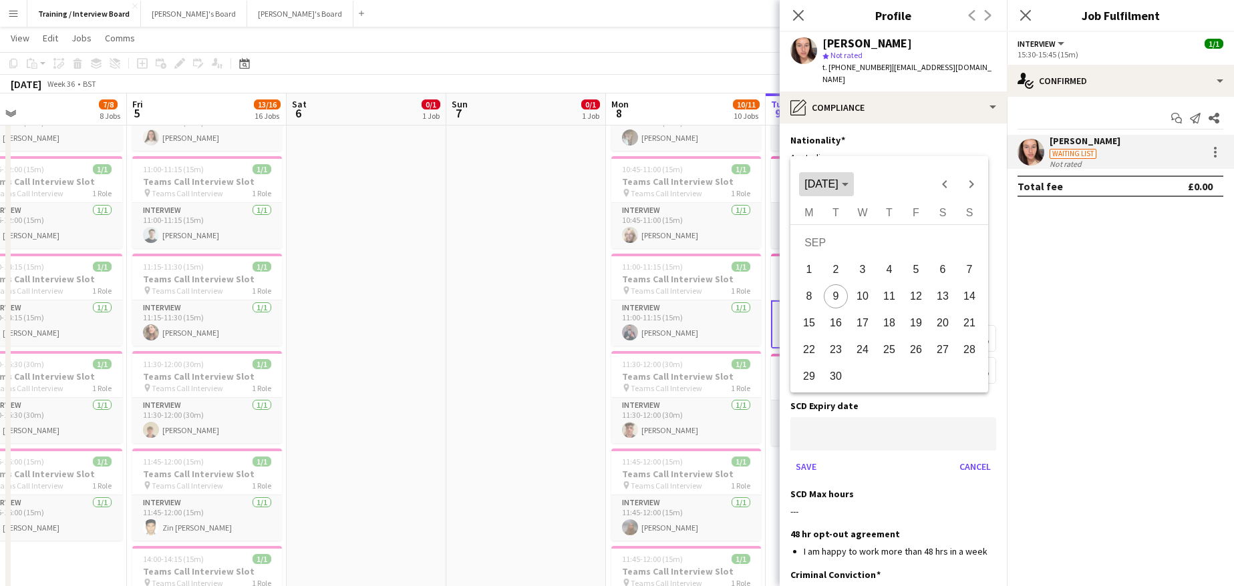
click at [848, 182] on span "[DATE]" at bounding box center [825, 184] width 43 height 12
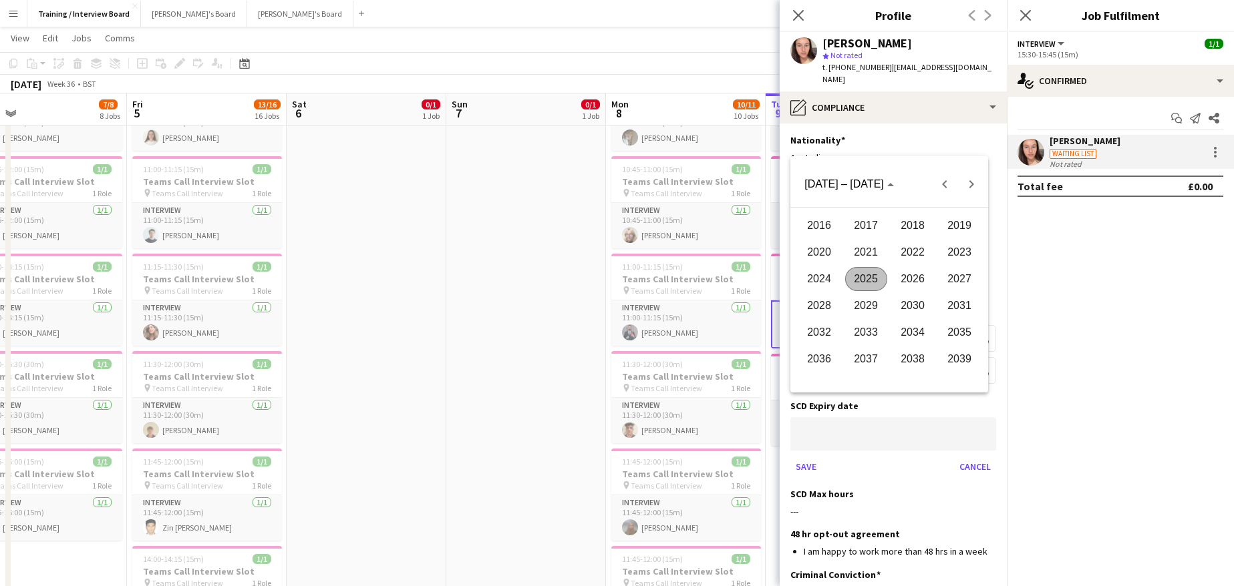
click at [972, 283] on span "2027" at bounding box center [959, 279] width 42 height 24
click at [917, 268] on span "JUL" at bounding box center [913, 279] width 42 height 24
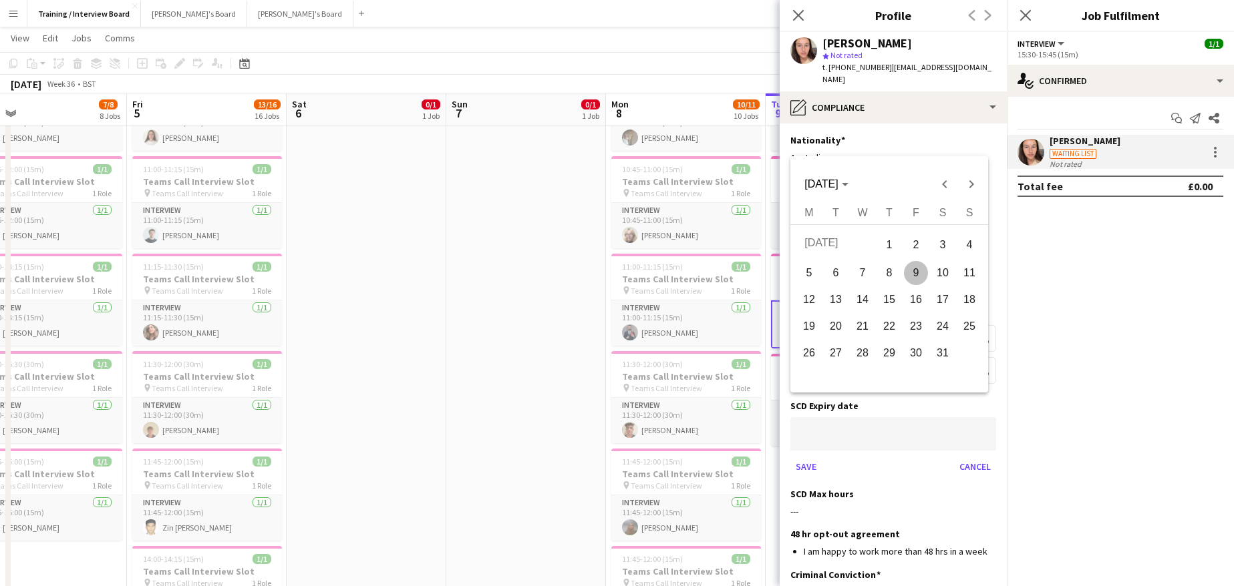
click at [915, 246] on span "2" at bounding box center [916, 245] width 24 height 27
type input "**********"
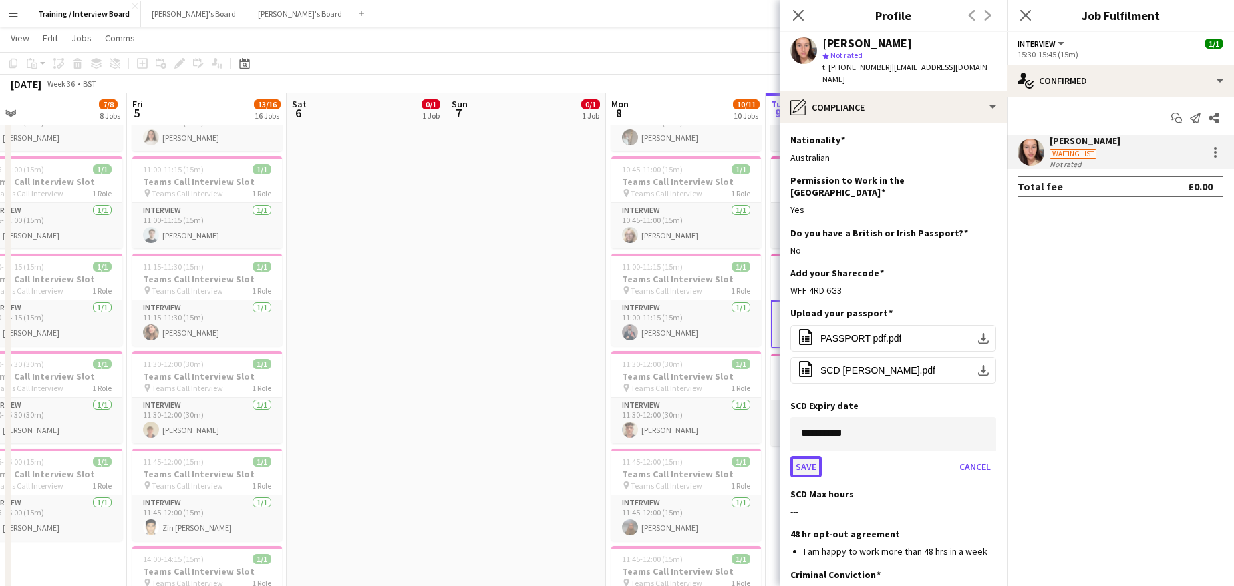
click at [811, 456] on button "Save" at bounding box center [805, 466] width 31 height 21
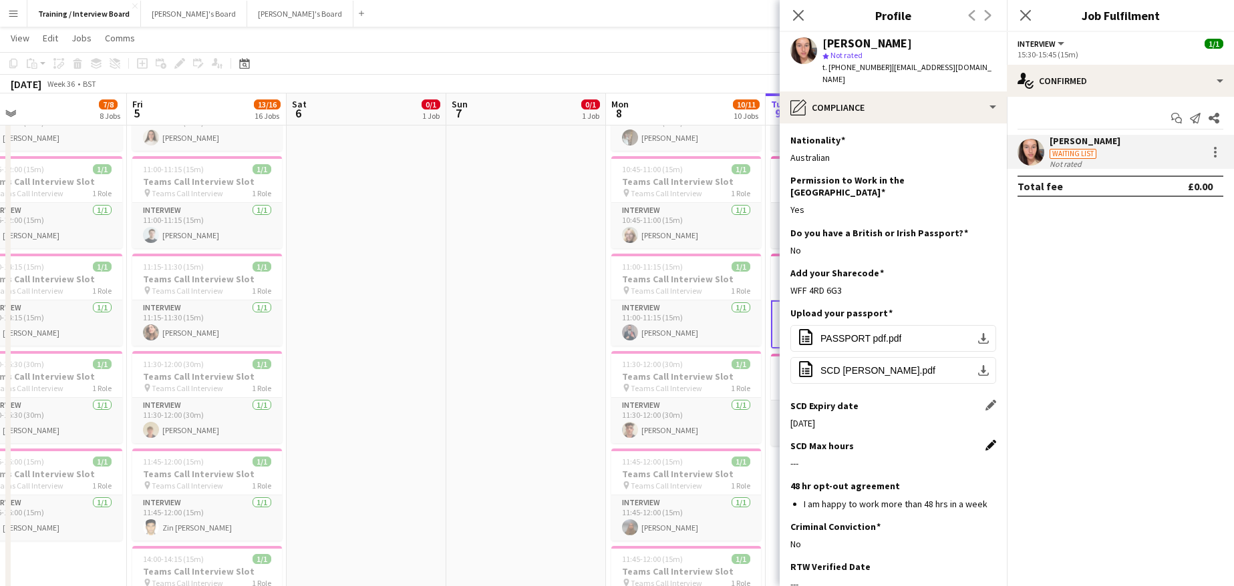
click at [985, 440] on app-icon "Edit this field" at bounding box center [990, 445] width 11 height 11
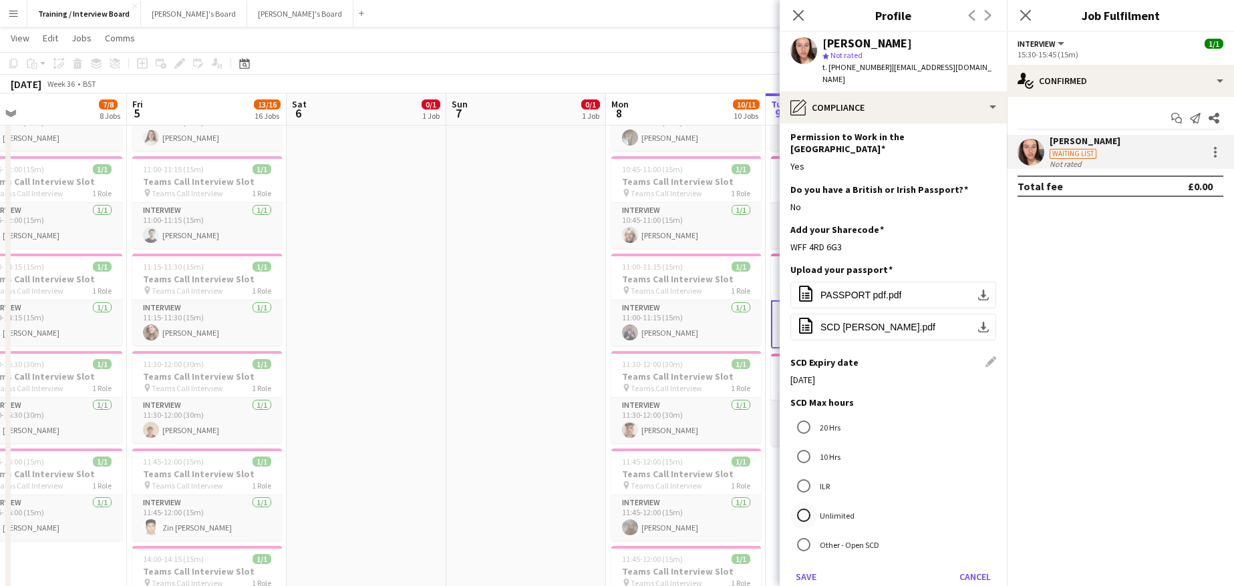
scroll to position [67, 0]
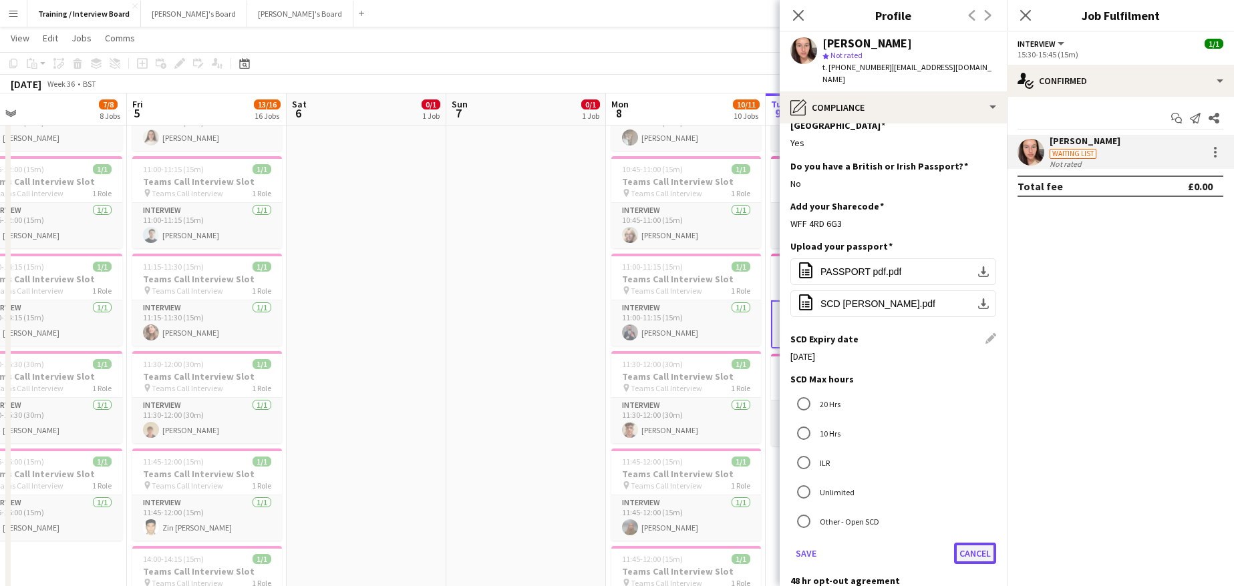
click at [968, 543] on button "Cancel" at bounding box center [975, 553] width 42 height 21
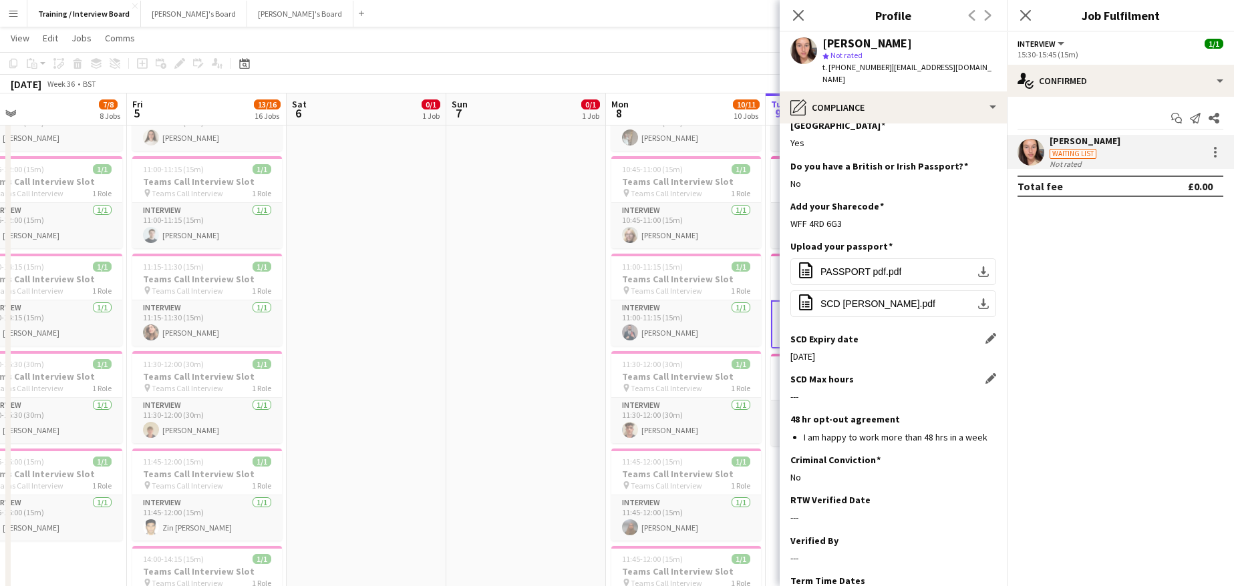
click at [972, 373] on div "SCD Max hours Edit this field" at bounding box center [893, 379] width 206 height 12
click at [985, 373] on app-icon "Edit this field" at bounding box center [990, 378] width 11 height 11
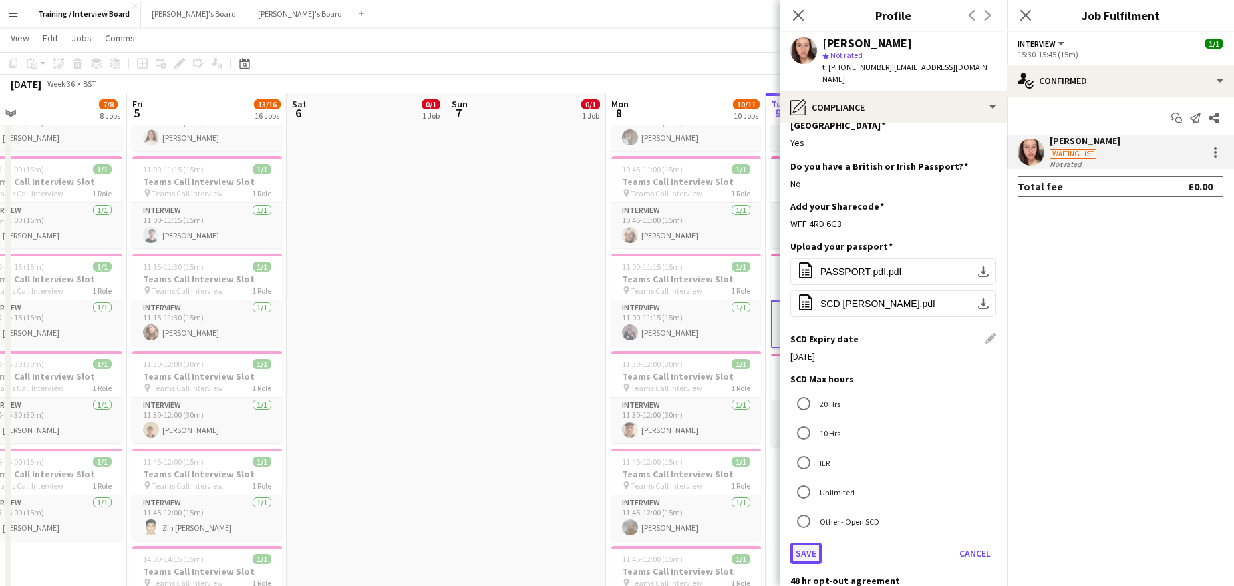
click at [804, 543] on button "Save" at bounding box center [805, 553] width 31 height 21
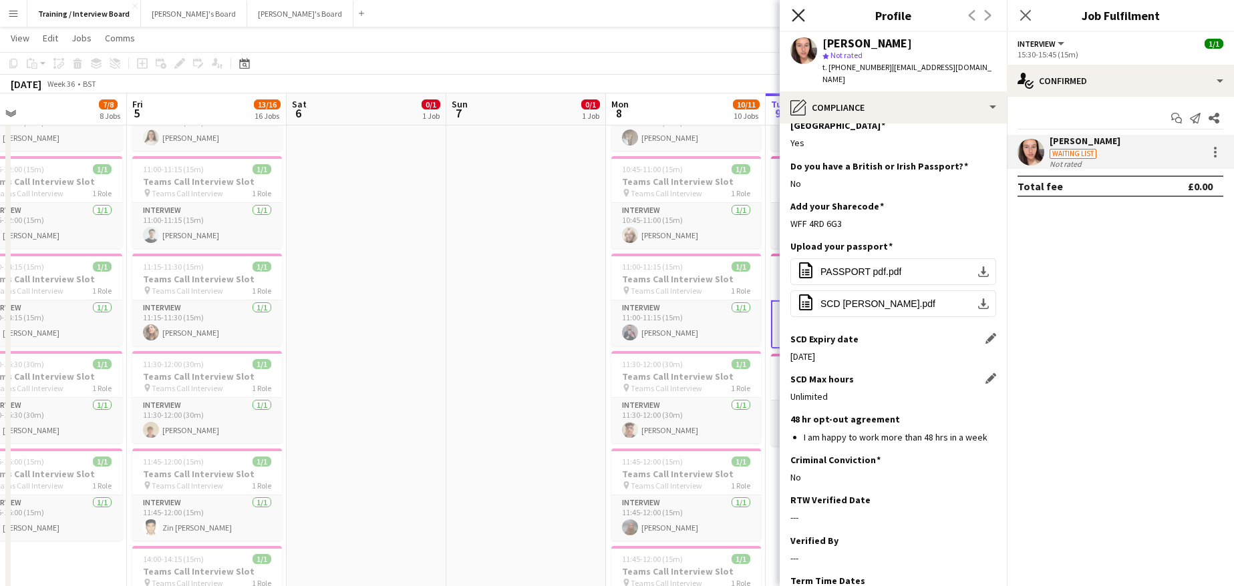
click at [797, 19] on icon "Close pop-in" at bounding box center [797, 15] width 13 height 13
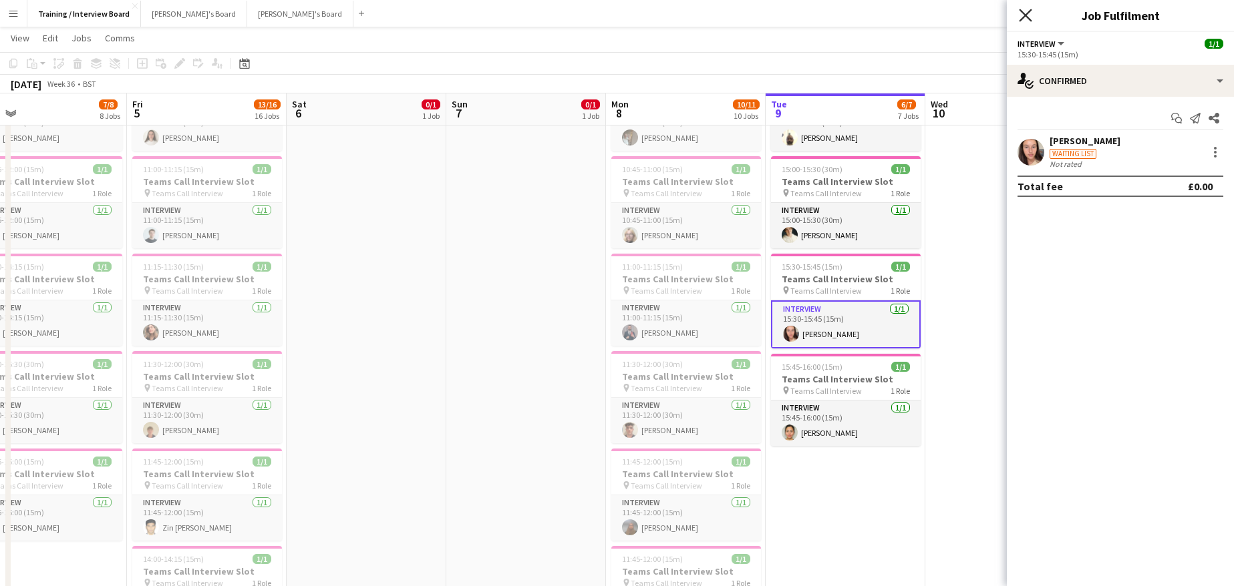
click at [1027, 13] on icon at bounding box center [1025, 15] width 13 height 13
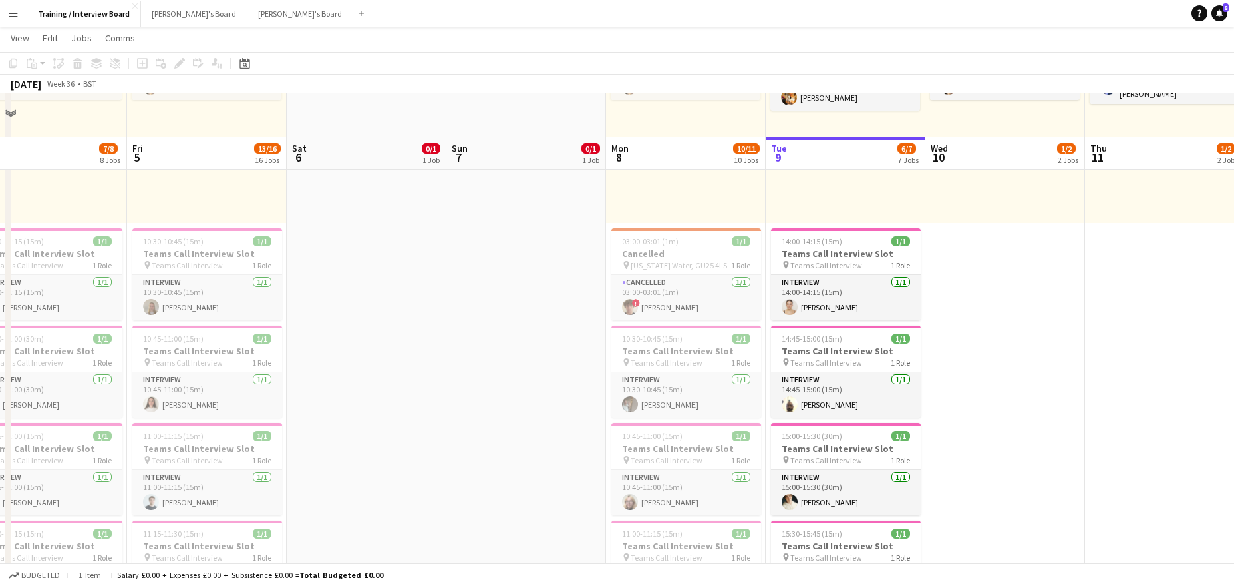
scroll to position [235, 0]
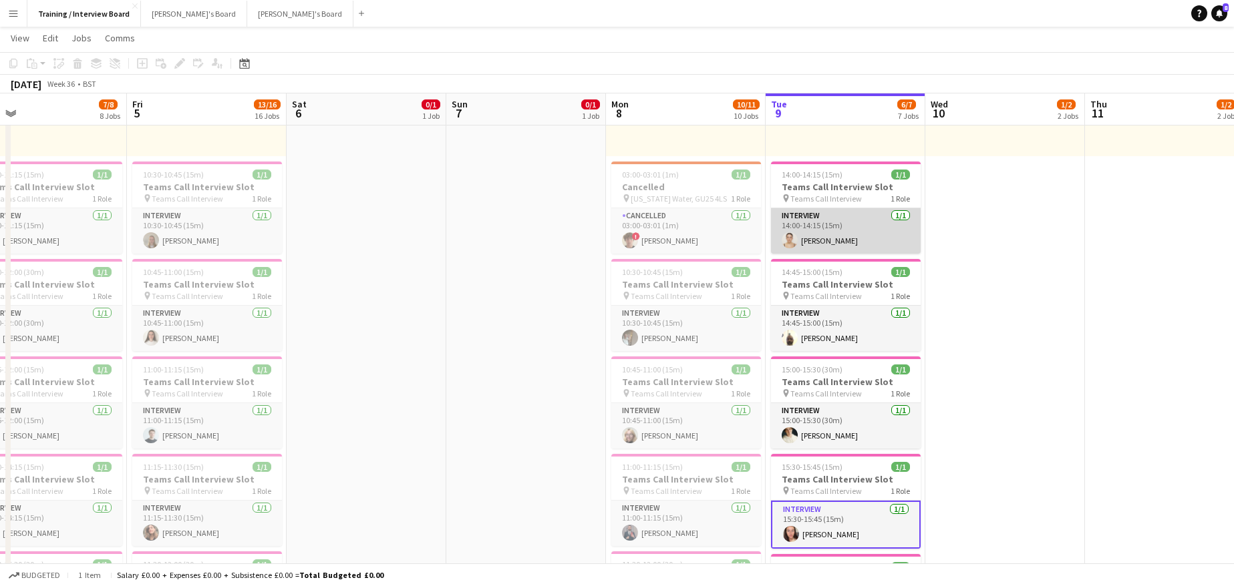
click at [817, 236] on app-card-role "Interview 1/1 14:00-14:15 (15m) cecilia fisk" at bounding box center [846, 230] width 150 height 45
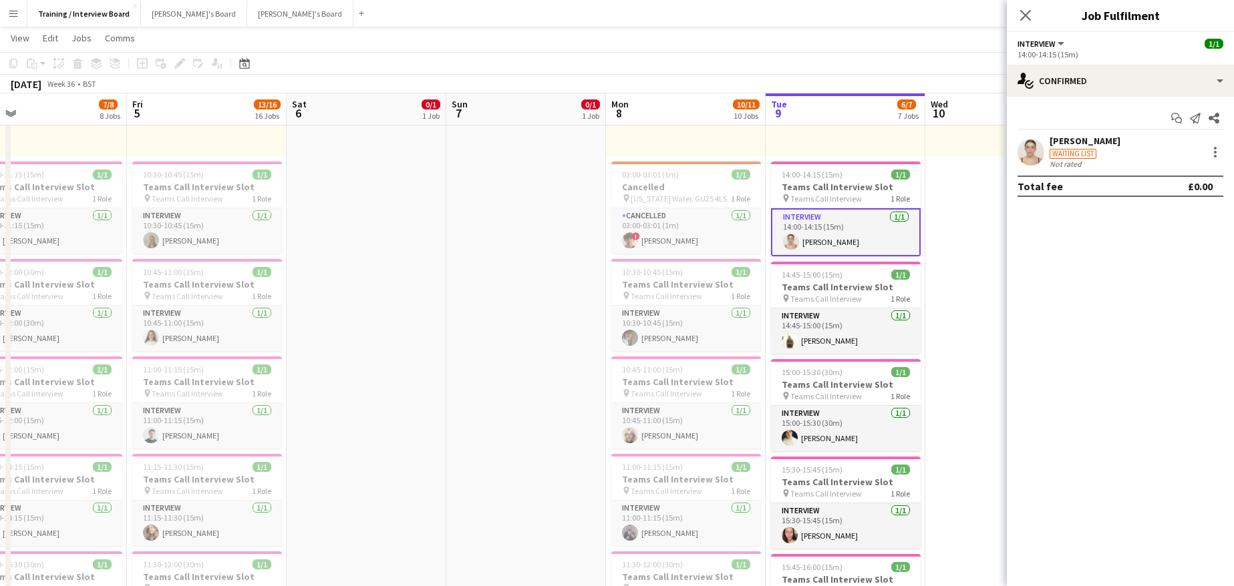
click at [1077, 142] on div "[PERSON_NAME]" at bounding box center [1084, 141] width 71 height 12
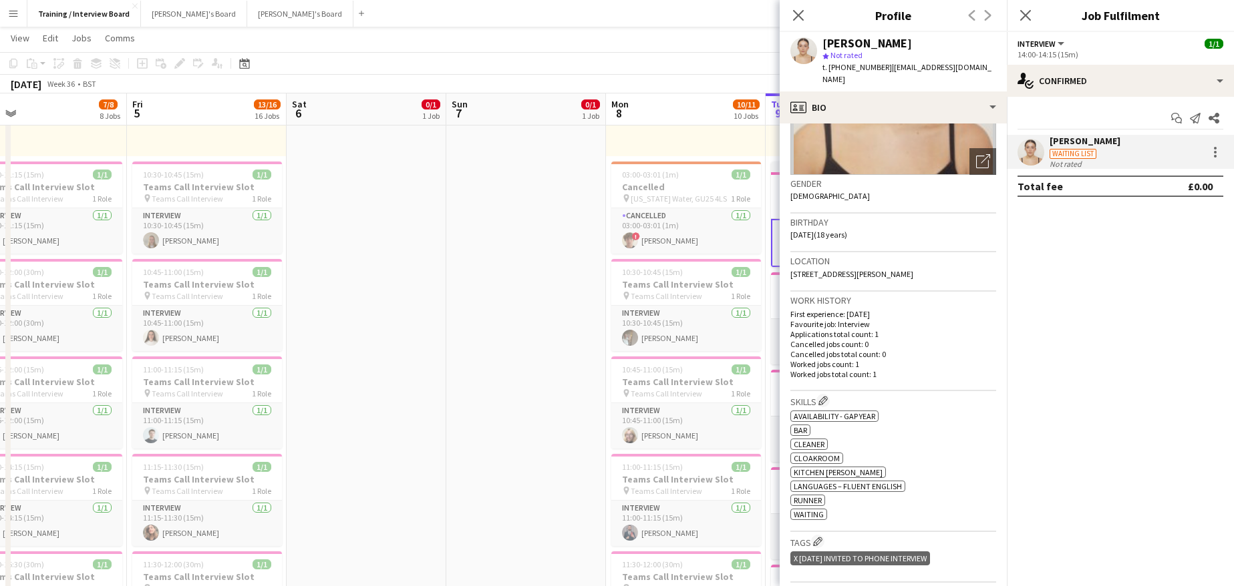
scroll to position [200, 0]
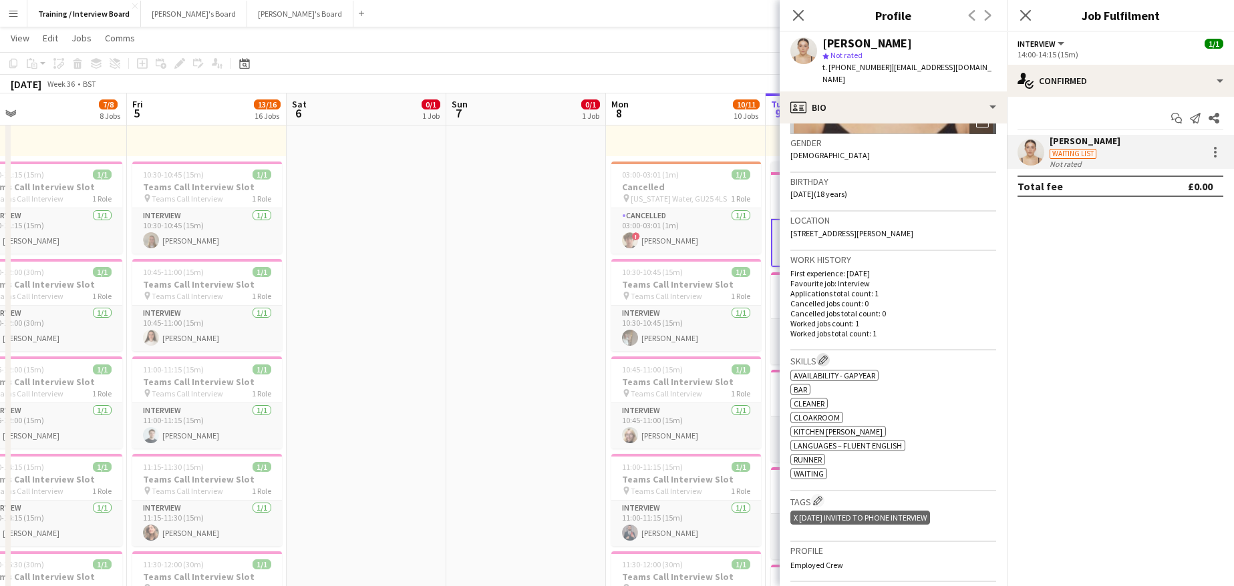
click at [825, 355] on app-icon "Edit crew company skills" at bounding box center [822, 359] width 9 height 9
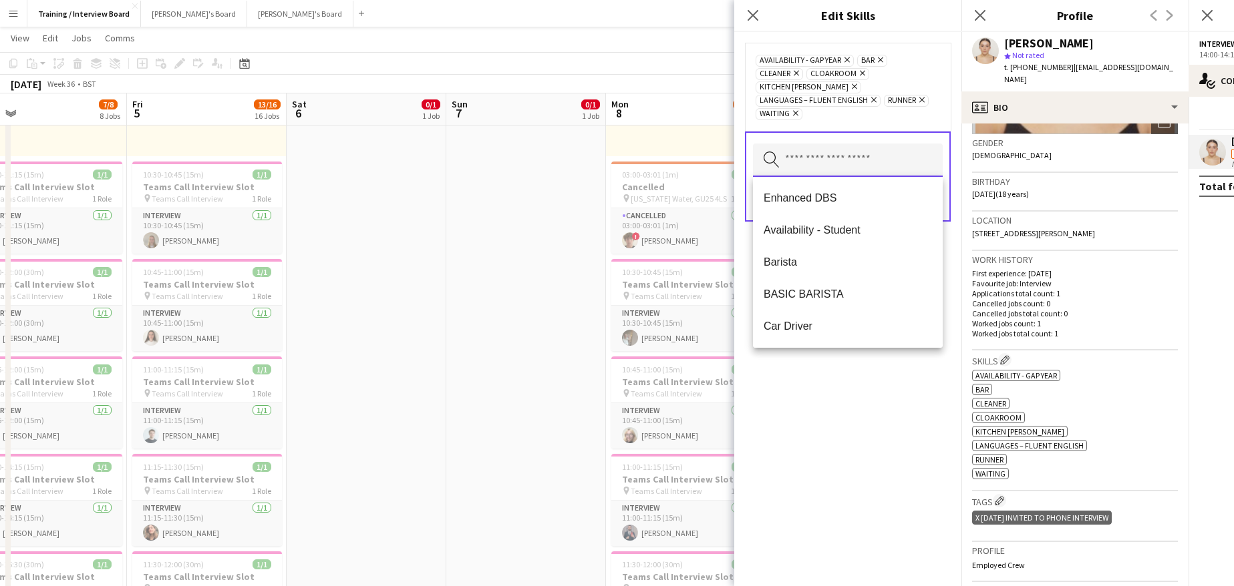
click at [836, 158] on input "text" at bounding box center [848, 160] width 190 height 33
click at [784, 256] on span "Barista" at bounding box center [847, 262] width 168 height 13
click at [808, 409] on div "Availability - Gap Year Remove bar Remove Barista Remove Cleaner Remove Cloakro…" at bounding box center [847, 309] width 227 height 554
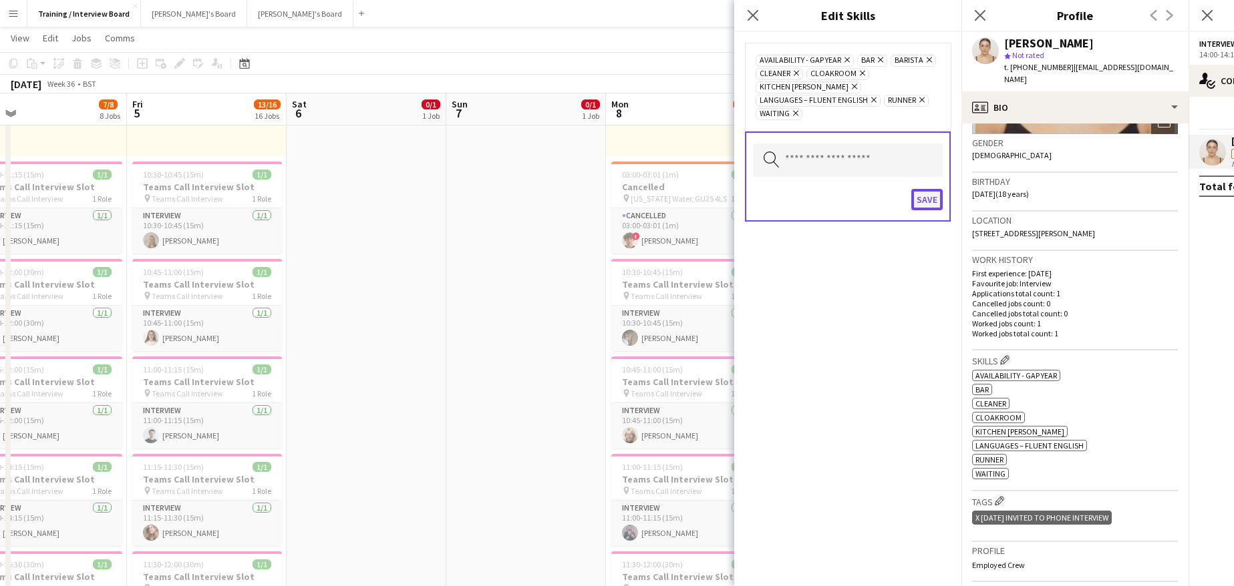
click at [930, 194] on button "Save" at bounding box center [926, 199] width 31 height 21
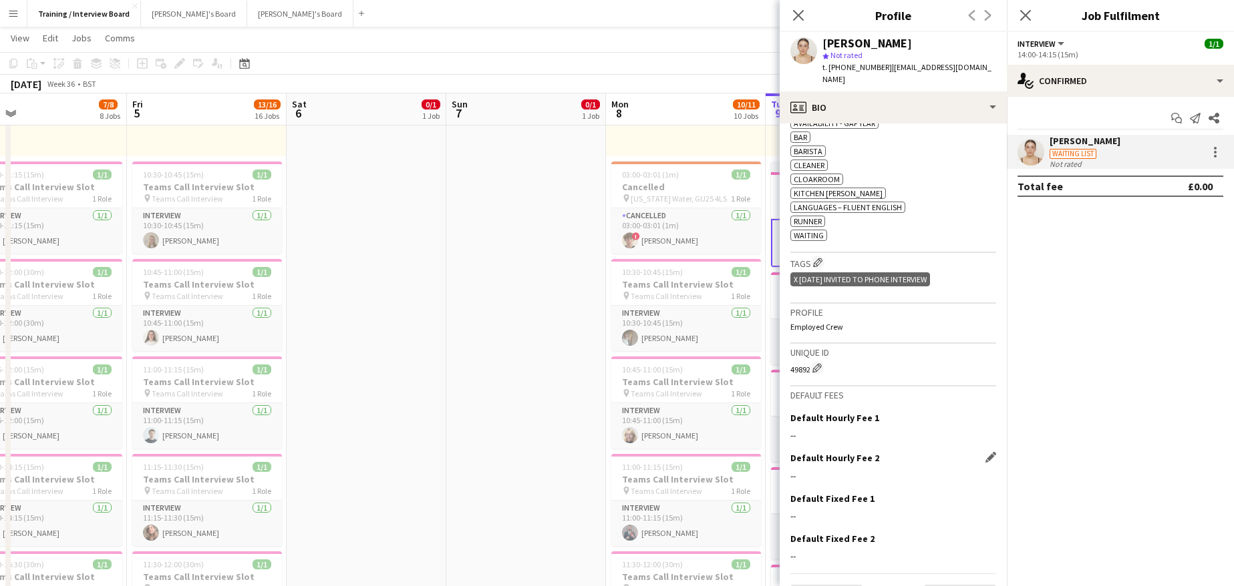
scroll to position [476, 0]
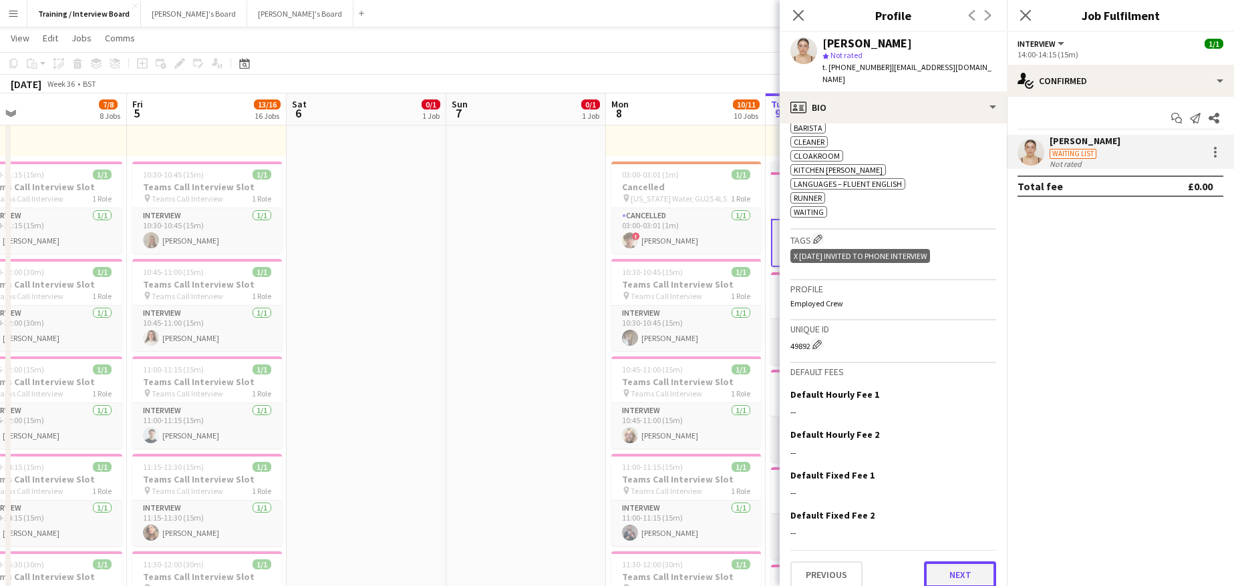
click at [968, 562] on button "Next" at bounding box center [960, 575] width 72 height 27
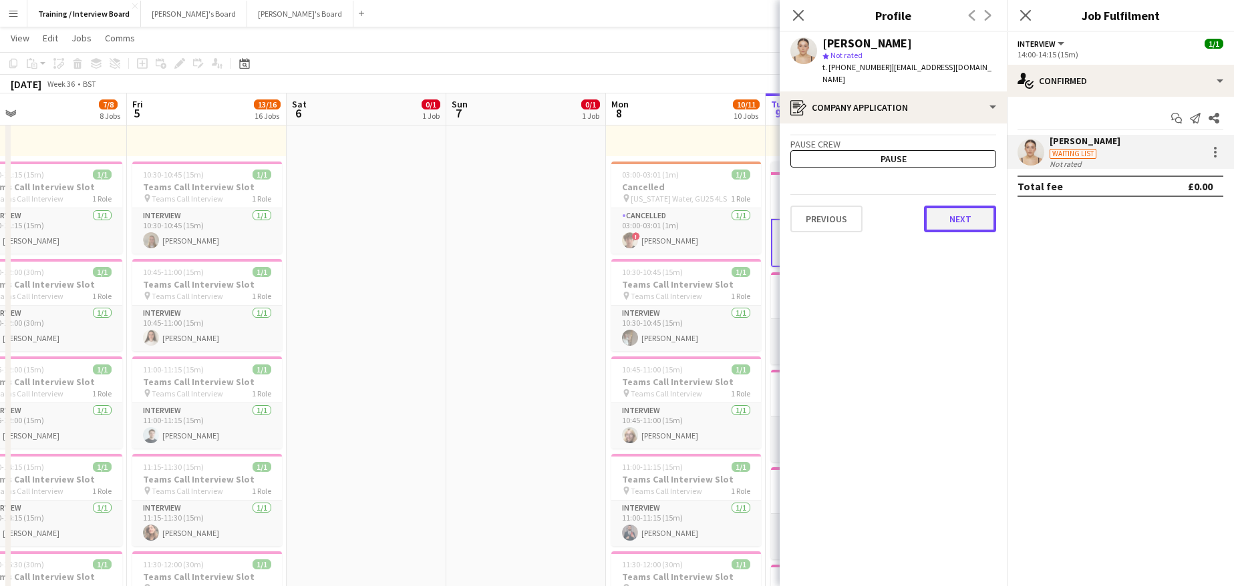
click at [961, 210] on button "Next" at bounding box center [960, 219] width 72 height 27
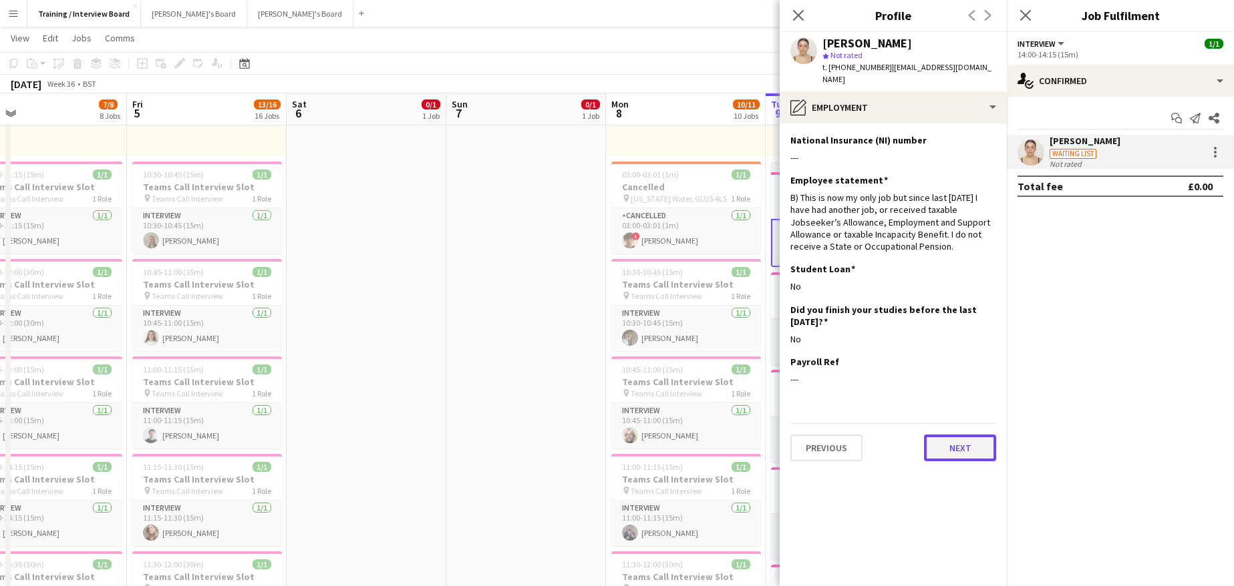
click at [942, 435] on button "Next" at bounding box center [960, 448] width 72 height 27
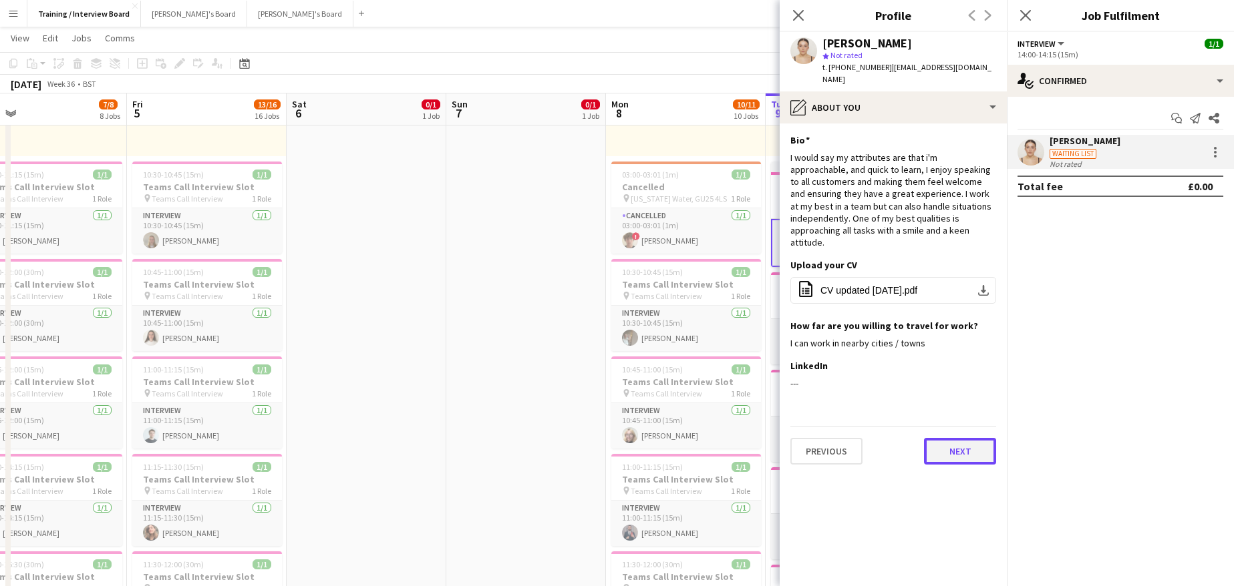
click at [951, 438] on button "Next" at bounding box center [960, 451] width 72 height 27
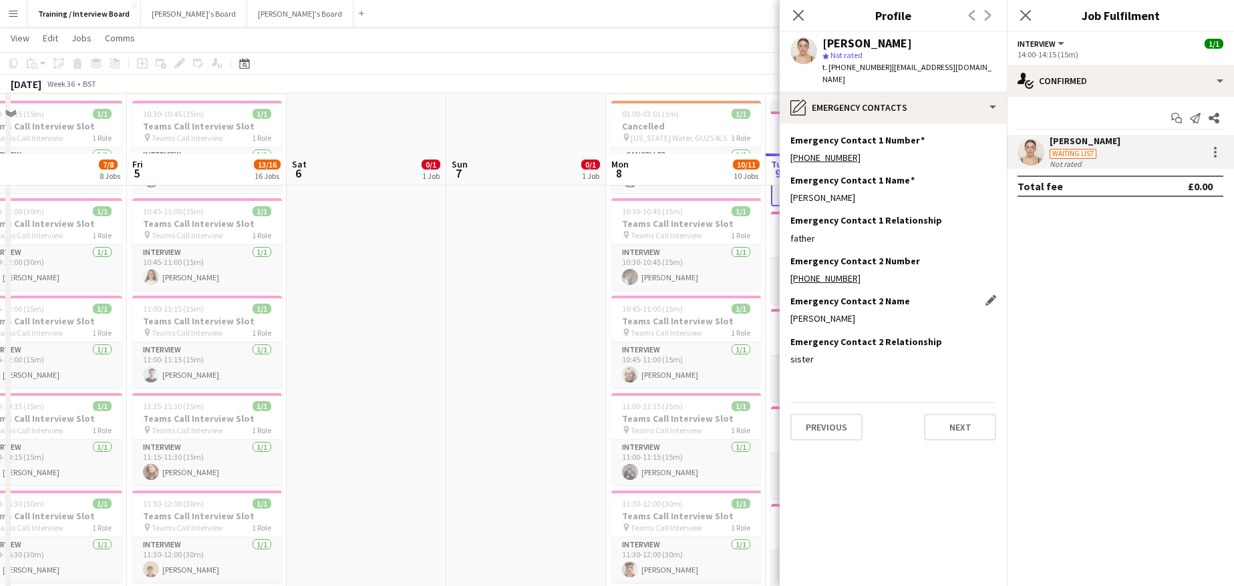
scroll to position [369, 0]
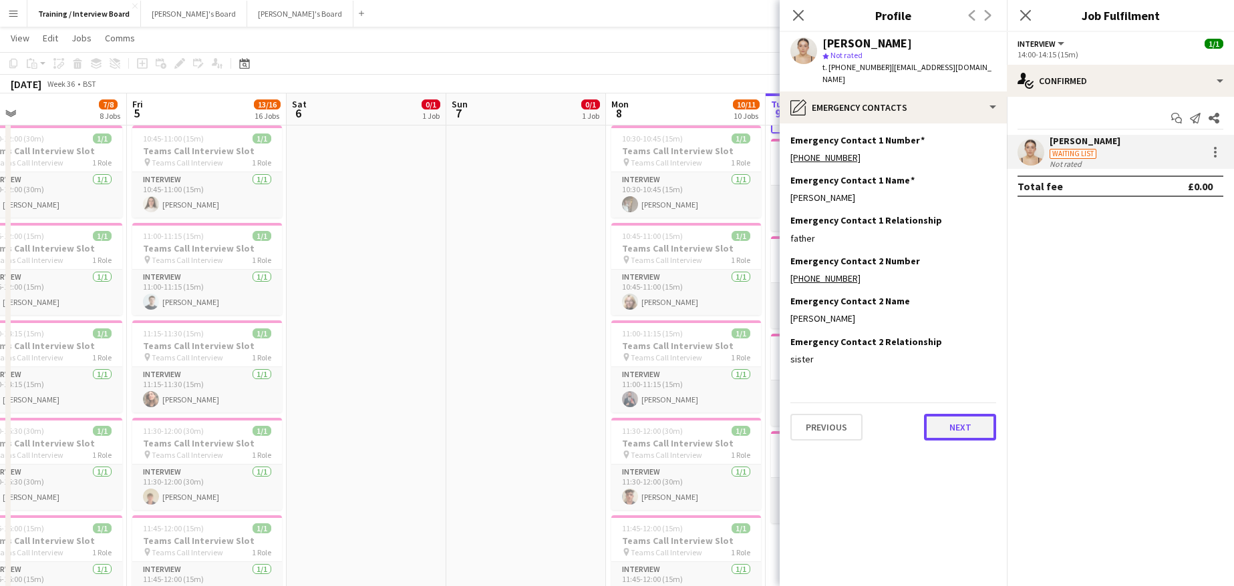
click at [954, 414] on button "Next" at bounding box center [960, 427] width 72 height 27
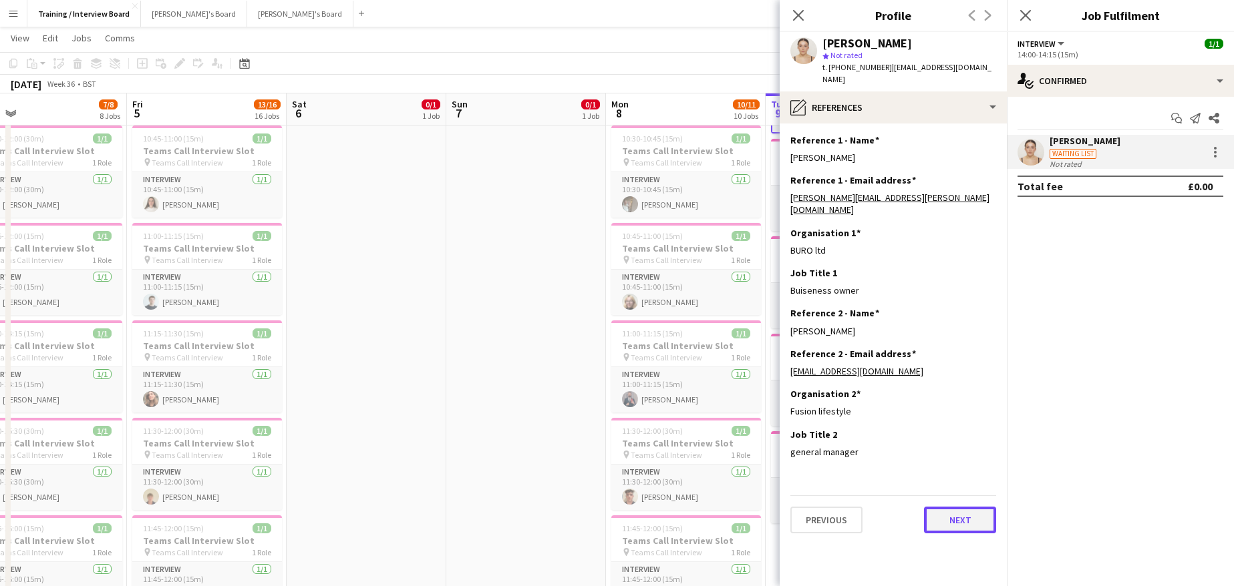
click at [947, 507] on button "Next" at bounding box center [960, 520] width 72 height 27
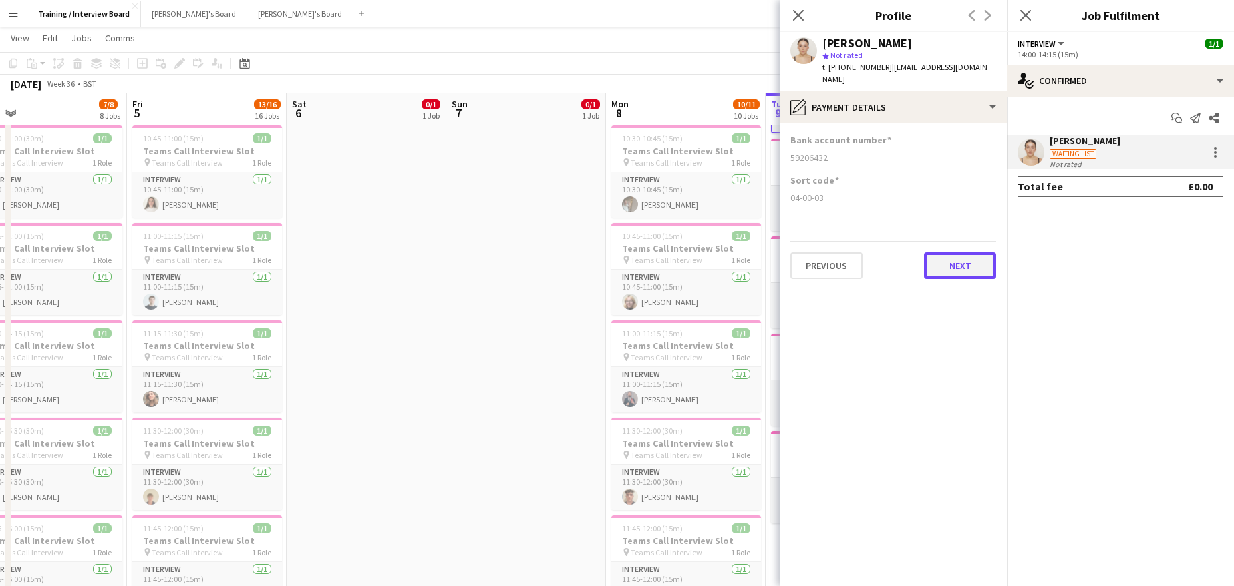
click at [942, 256] on button "Next" at bounding box center [960, 265] width 72 height 27
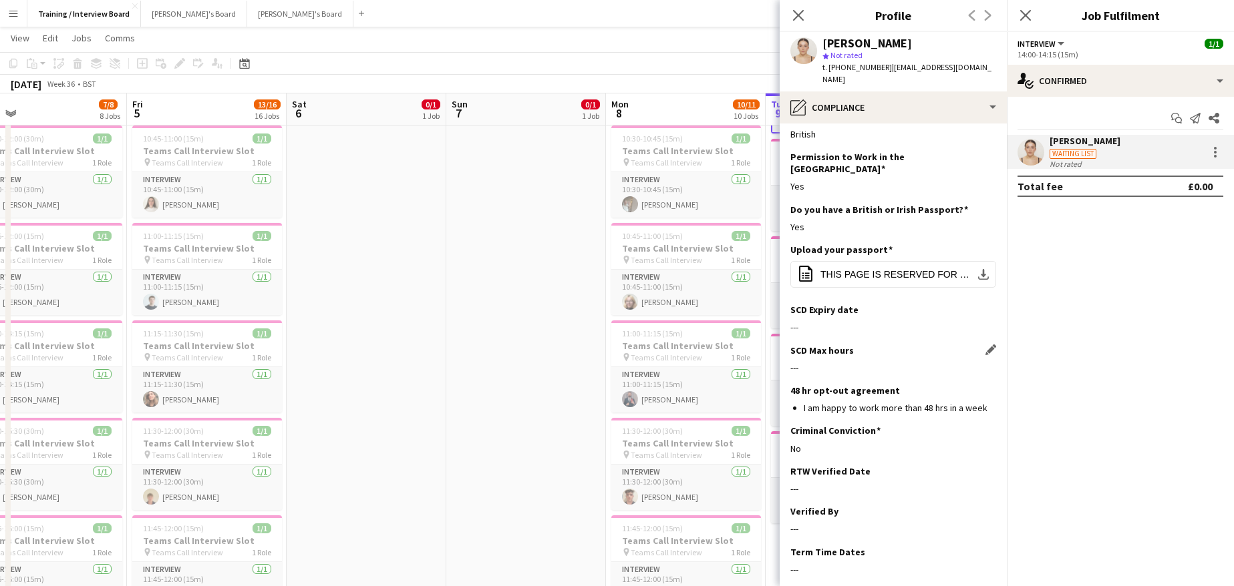
scroll to position [74, 0]
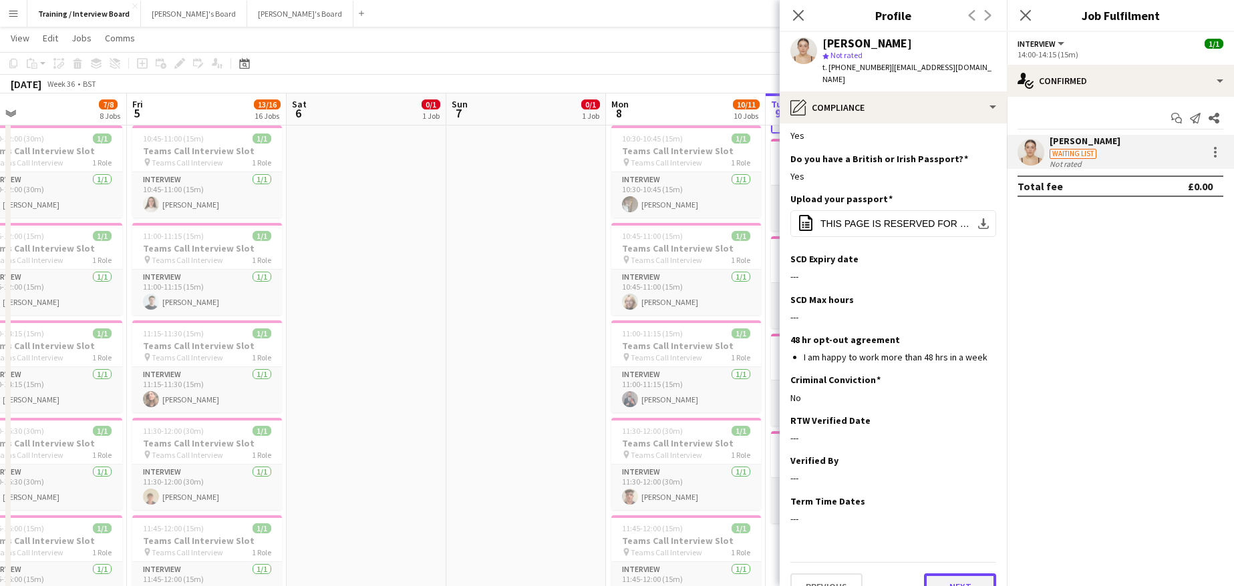
click at [928, 574] on button "Next" at bounding box center [960, 587] width 72 height 27
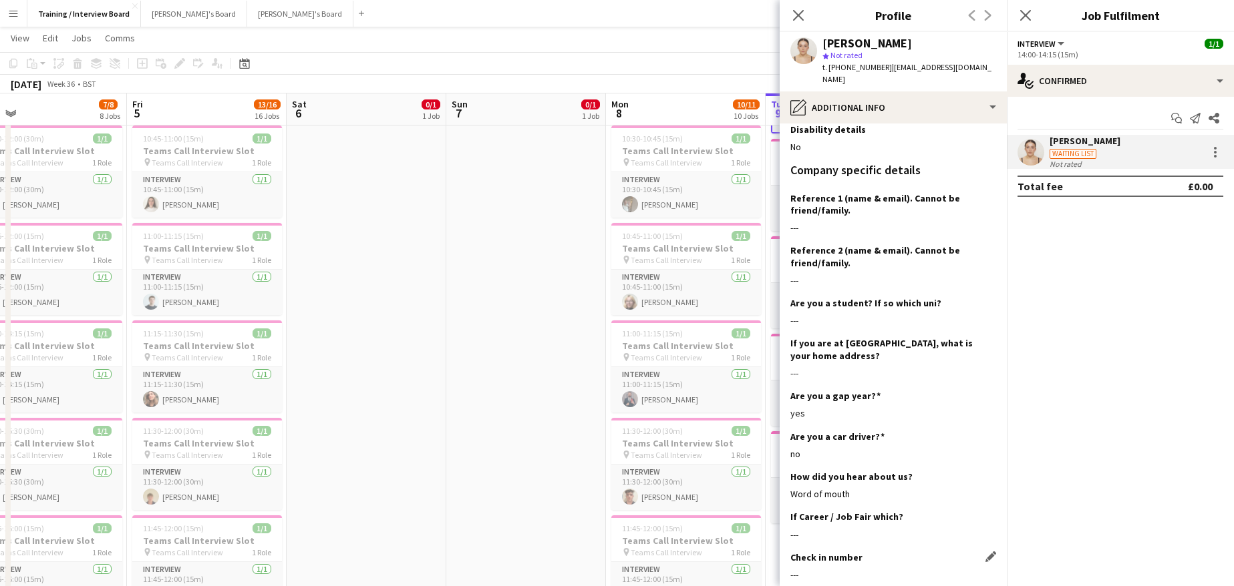
scroll to position [267, 0]
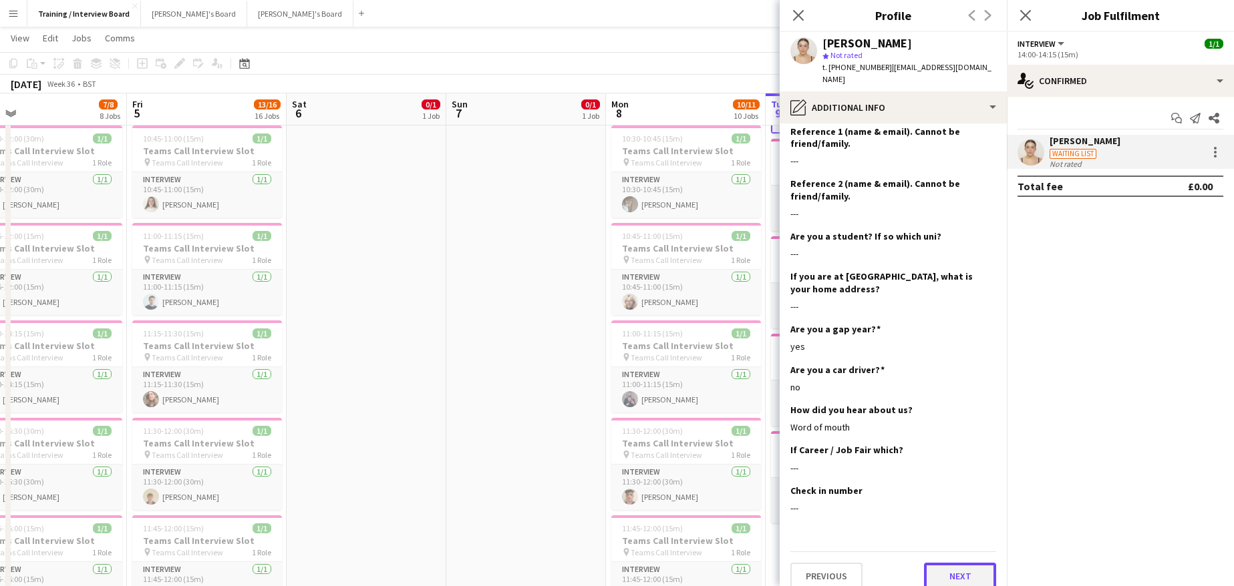
click at [941, 563] on button "Next" at bounding box center [960, 576] width 72 height 27
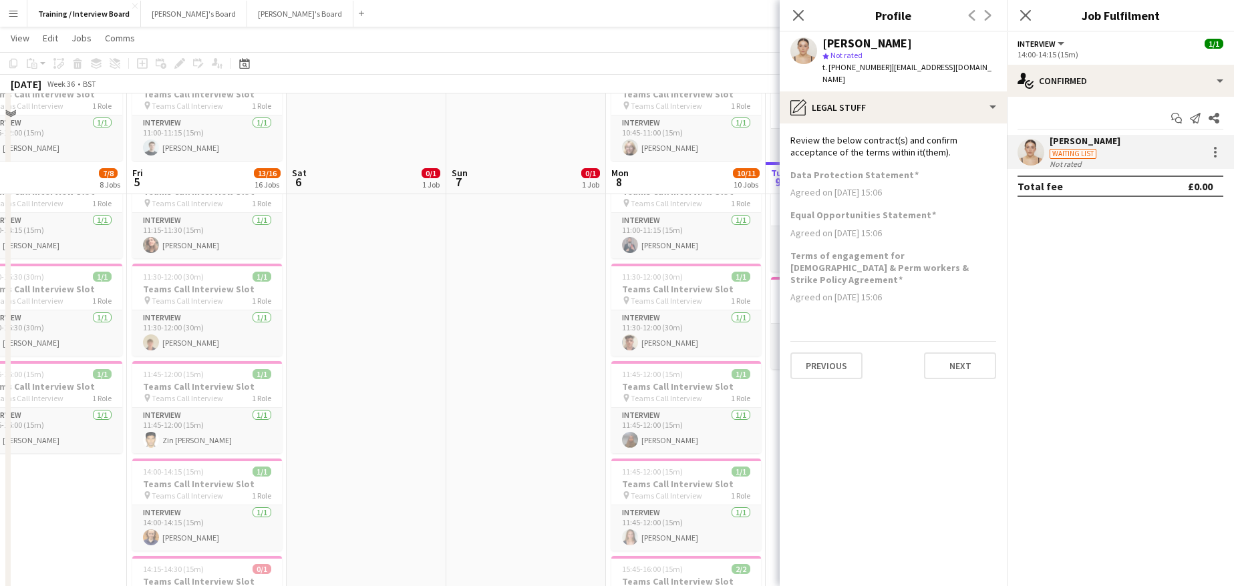
scroll to position [0, 0]
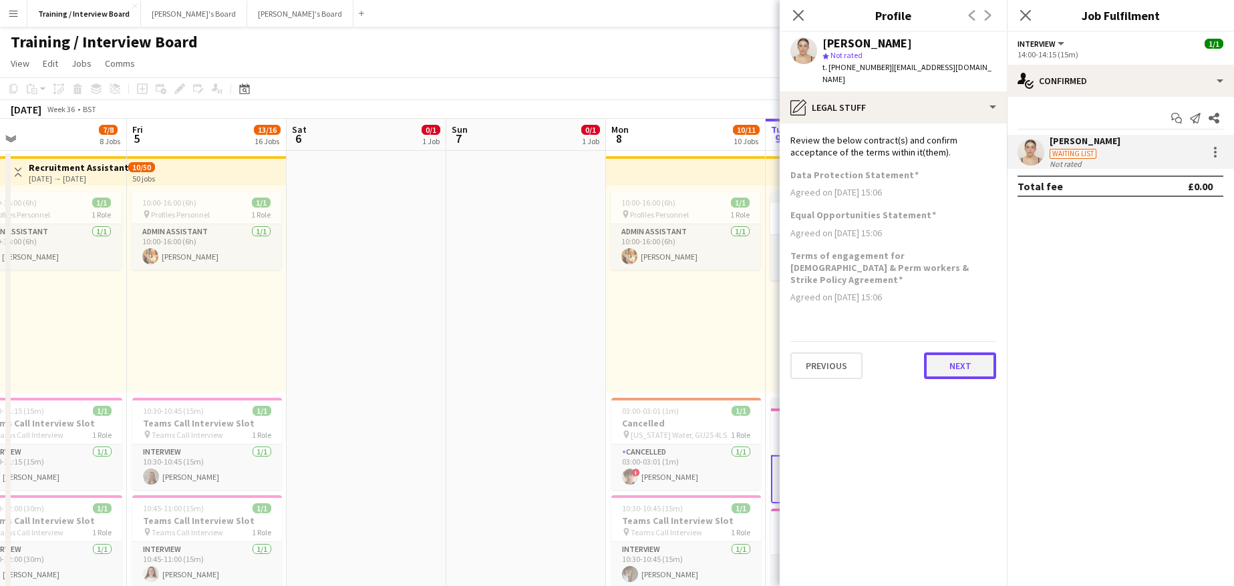
click at [986, 353] on button "Next" at bounding box center [960, 366] width 72 height 27
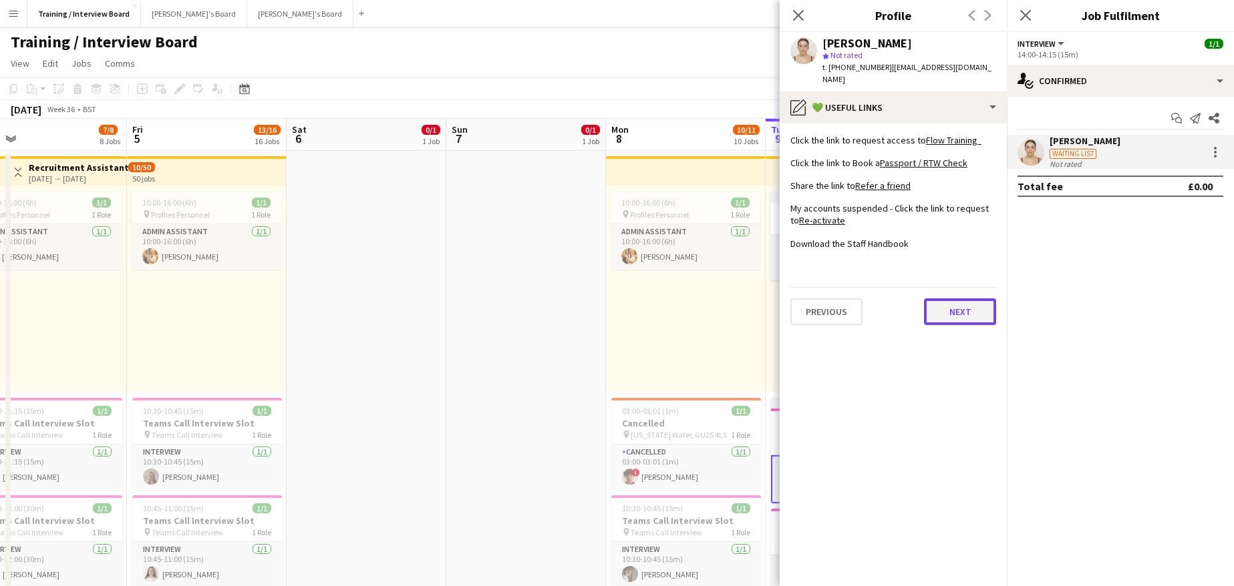
click at [962, 306] on button "Next" at bounding box center [960, 312] width 72 height 27
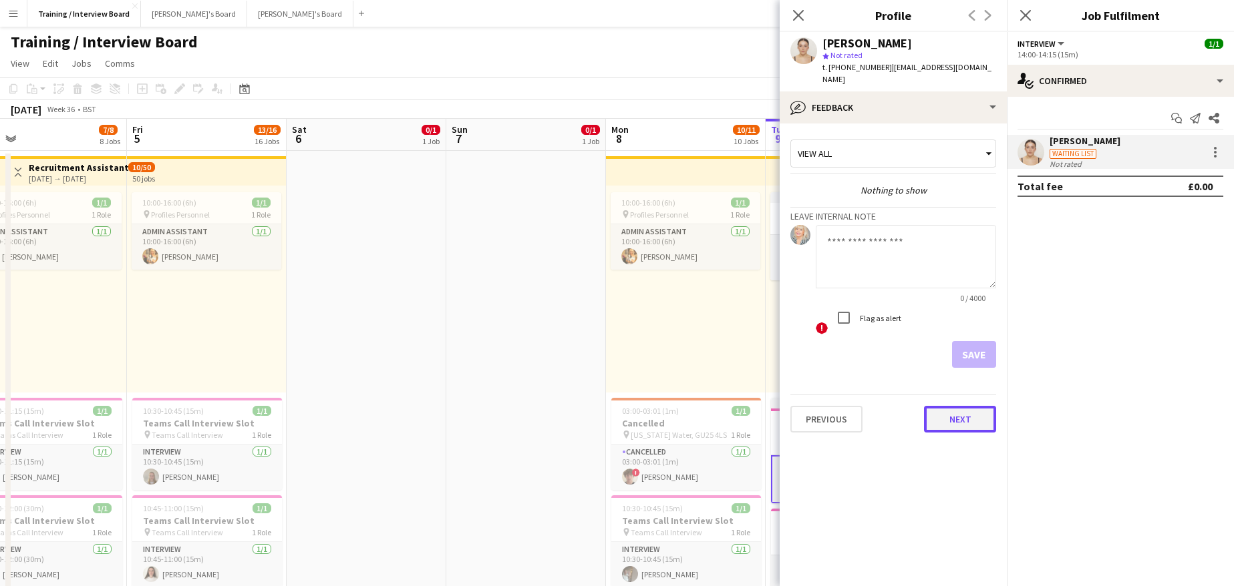
click at [954, 406] on button "Next" at bounding box center [960, 419] width 72 height 27
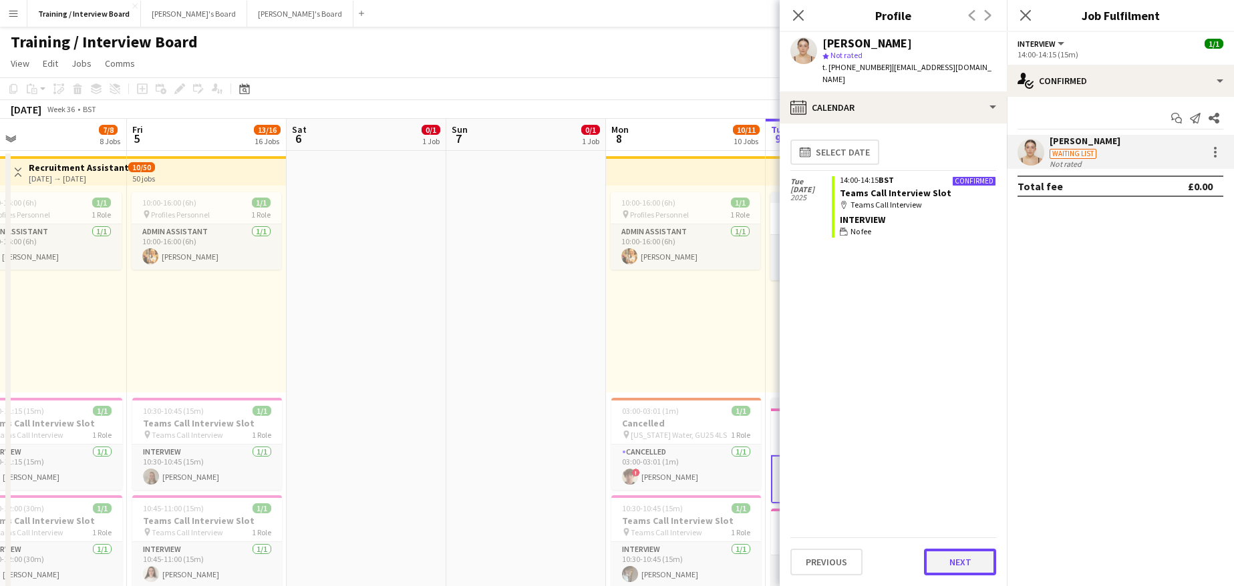
click at [963, 565] on button "Next" at bounding box center [960, 562] width 72 height 27
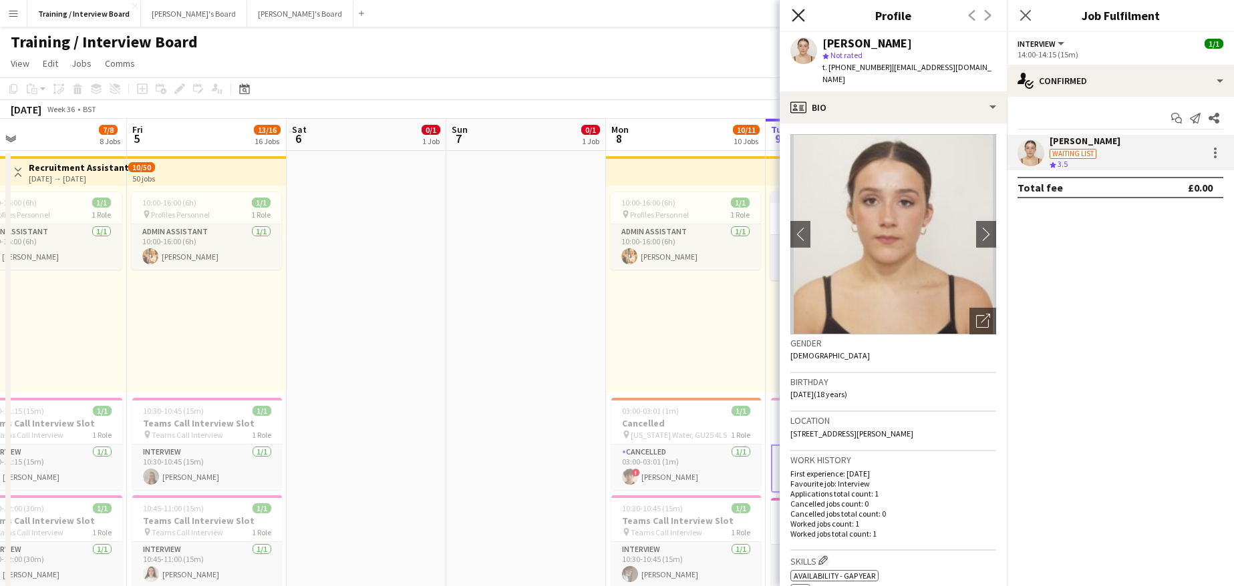
click at [793, 13] on icon "Close pop-in" at bounding box center [797, 15] width 13 height 13
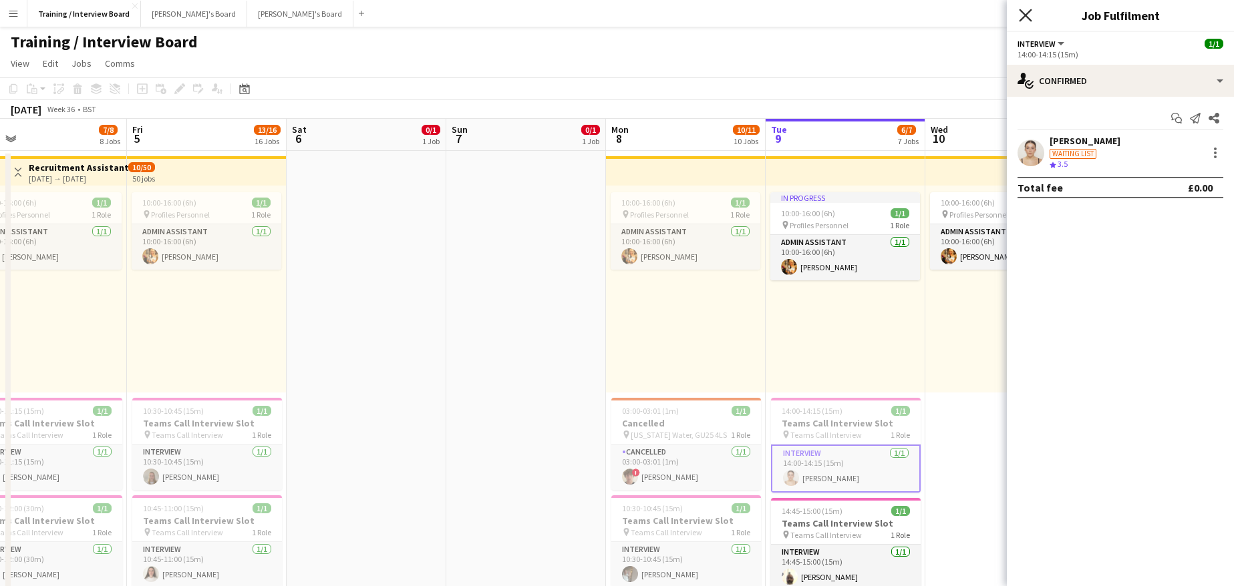
click at [1019, 15] on icon "Close pop-in" at bounding box center [1025, 15] width 13 height 13
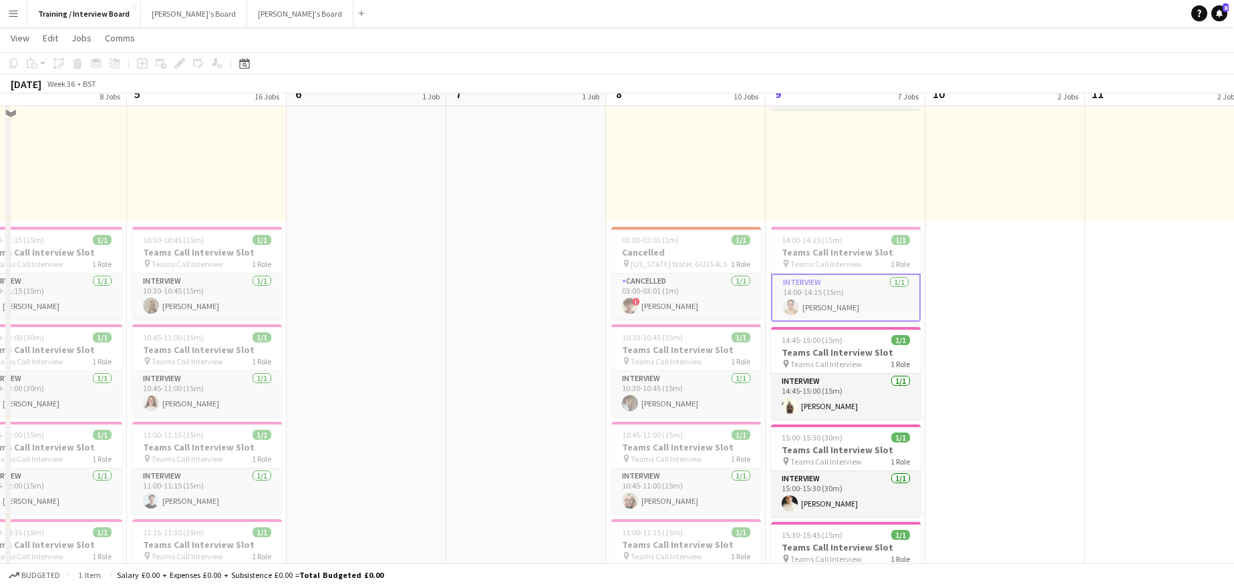
scroll to position [200, 0]
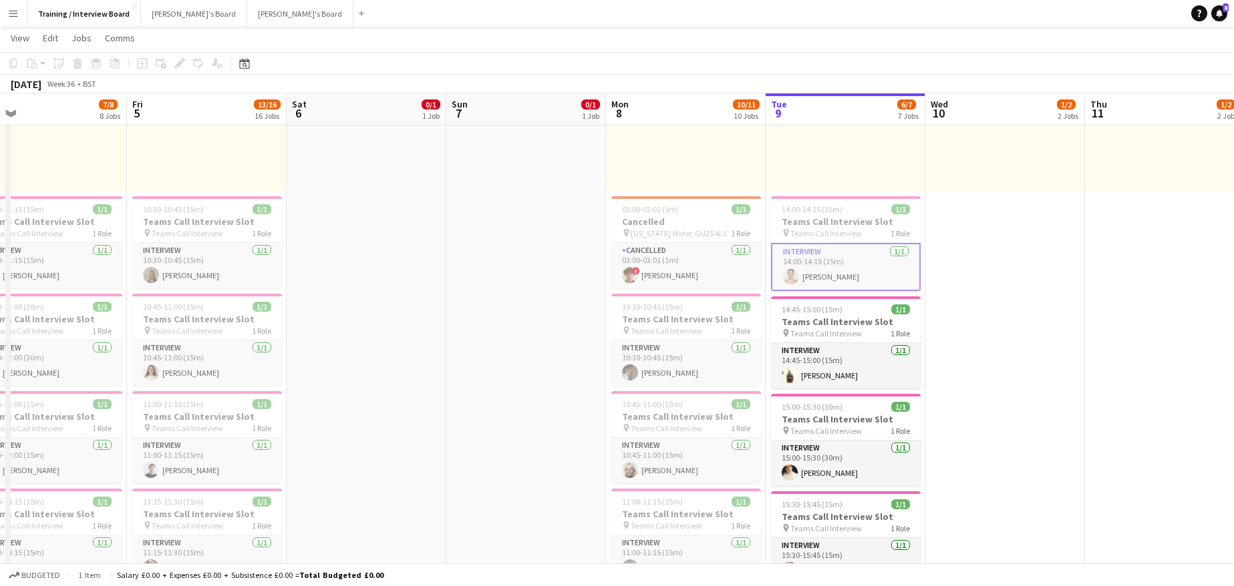
click at [815, 274] on app-card-role "Interview 1/1 14:00-14:15 (15m) cecilia fisk" at bounding box center [846, 267] width 150 height 48
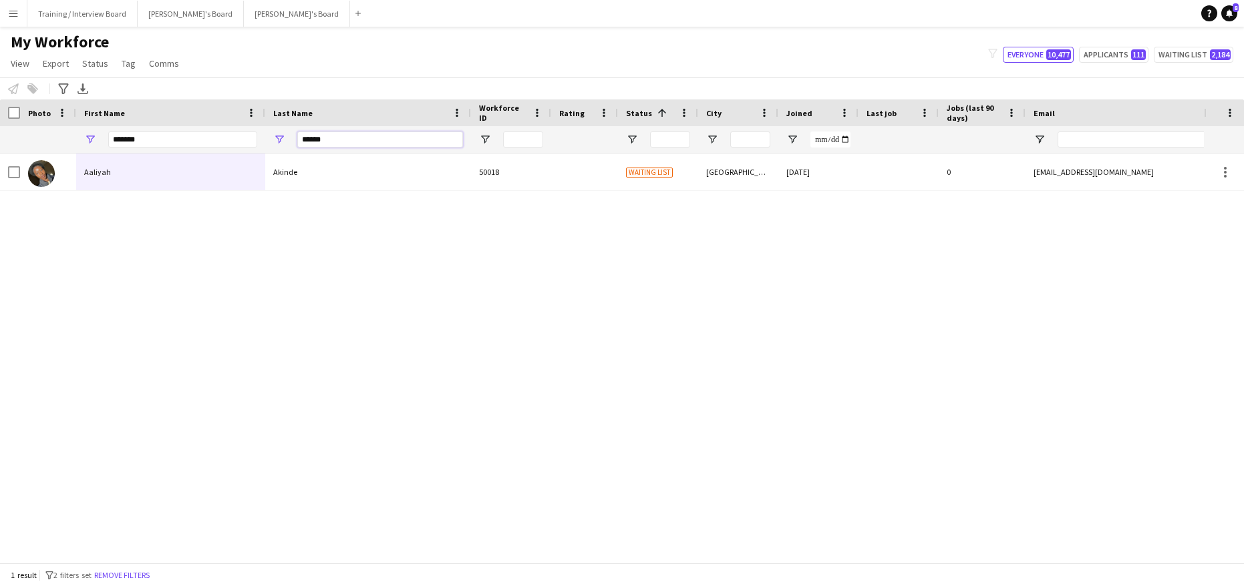
click at [351, 135] on input "******" at bounding box center [380, 140] width 166 height 16
type input "*"
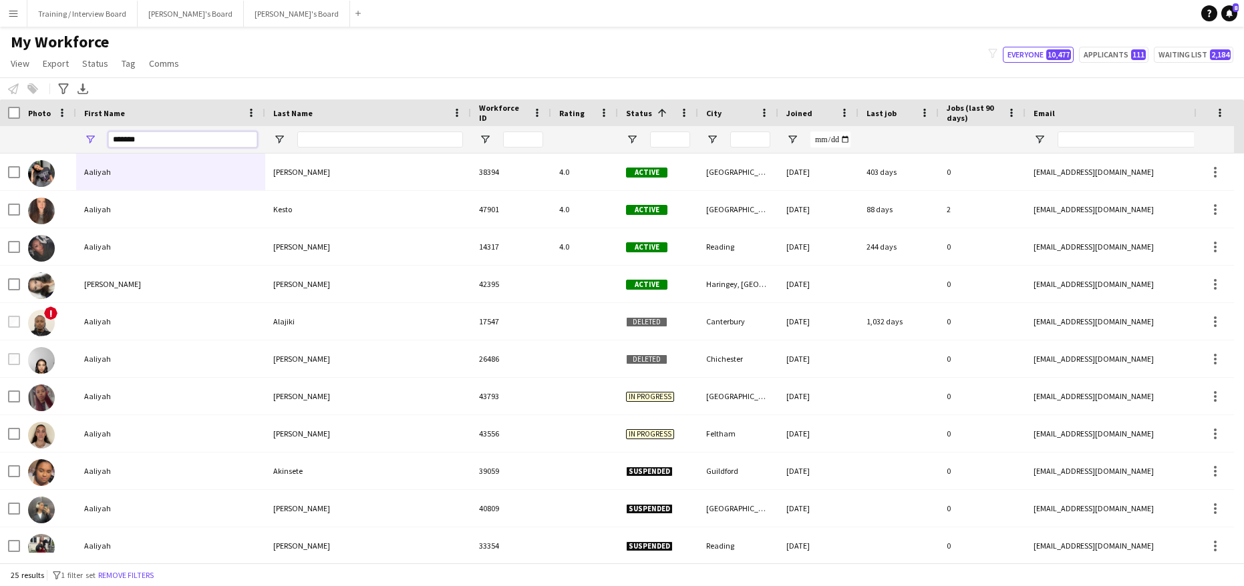
click at [154, 140] on input "*******" at bounding box center [182, 140] width 149 height 16
type input "*"
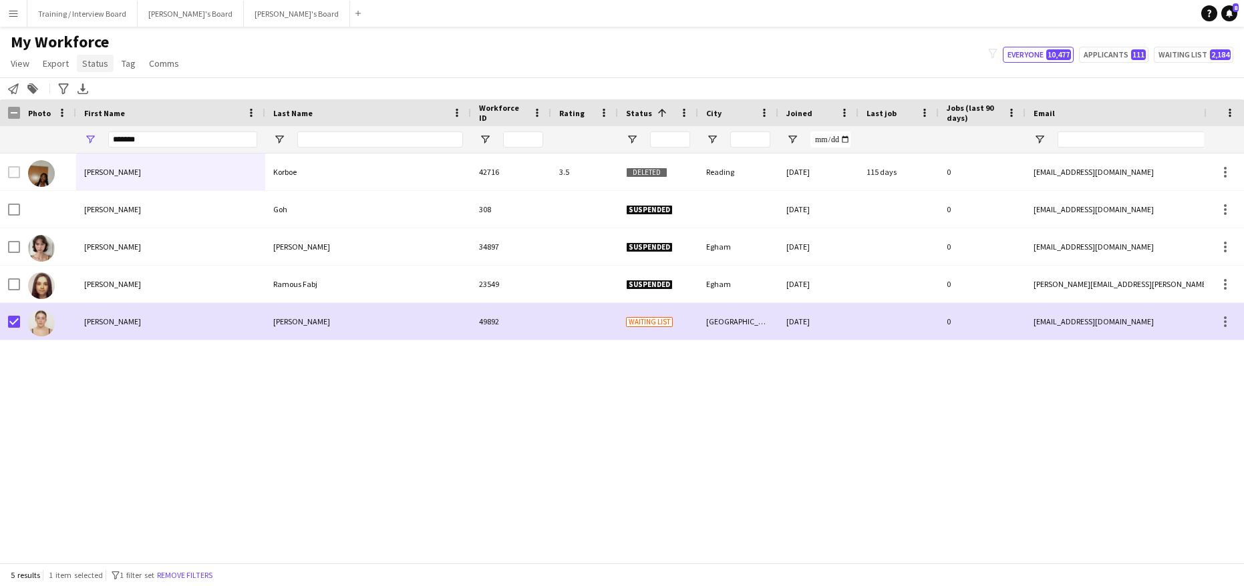
click at [91, 61] on span "Status" at bounding box center [95, 63] width 26 height 12
click at [111, 83] on link "Edit" at bounding box center [124, 92] width 94 height 28
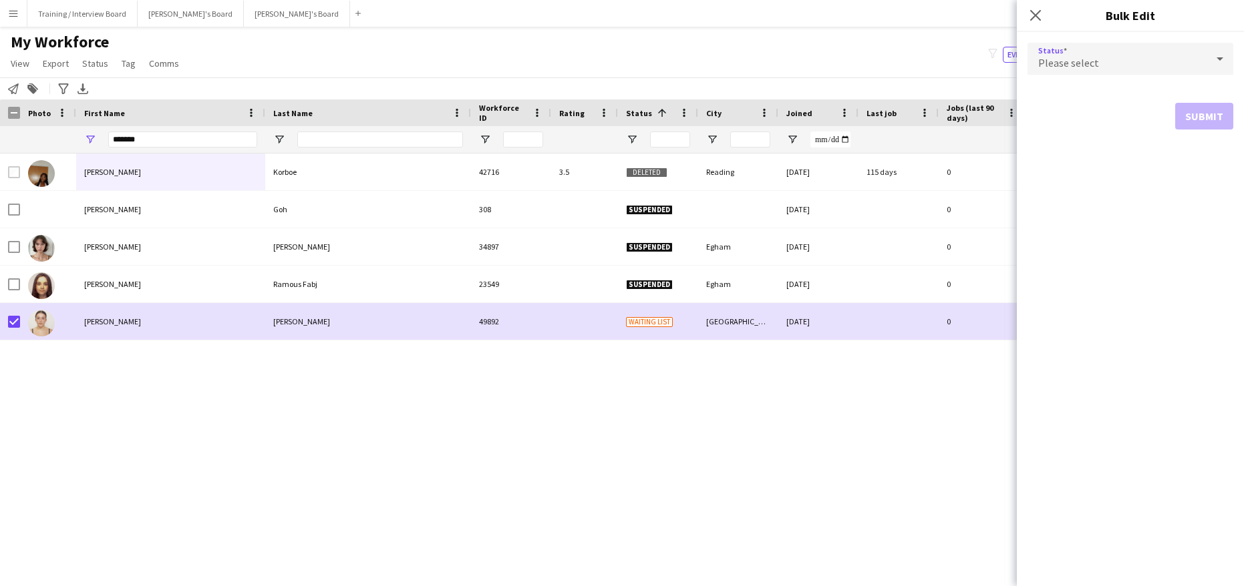
click at [1228, 61] on div at bounding box center [1219, 58] width 27 height 27
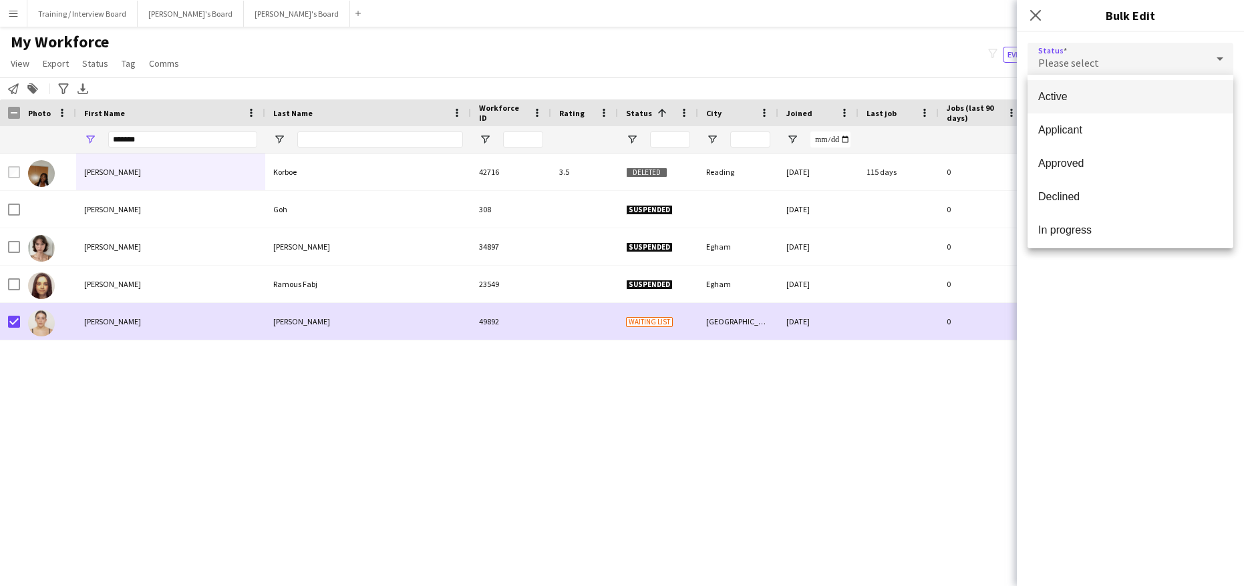
click at [1099, 100] on span "Active" at bounding box center [1130, 96] width 184 height 13
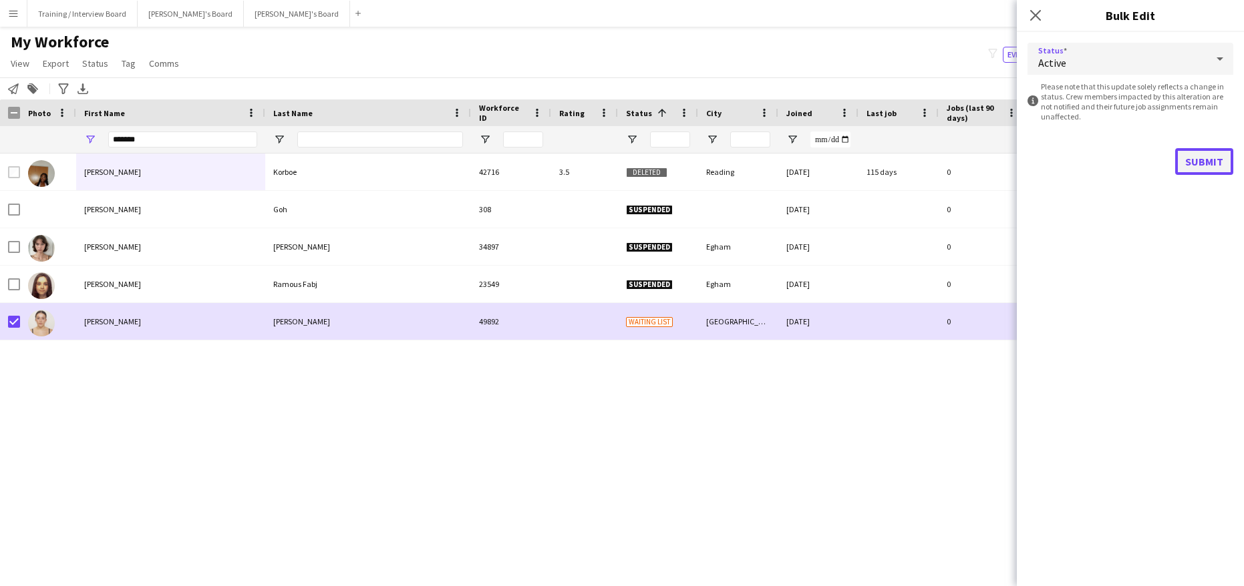
click at [1214, 154] on button "Submit" at bounding box center [1204, 161] width 58 height 27
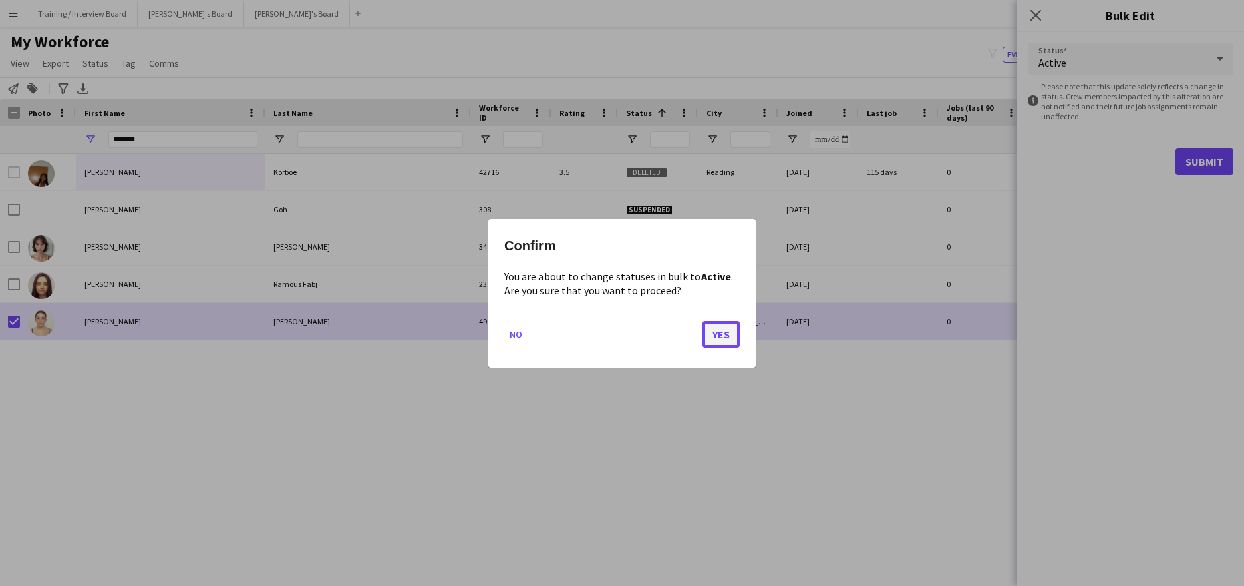
click at [728, 336] on button "Yes" at bounding box center [720, 334] width 37 height 27
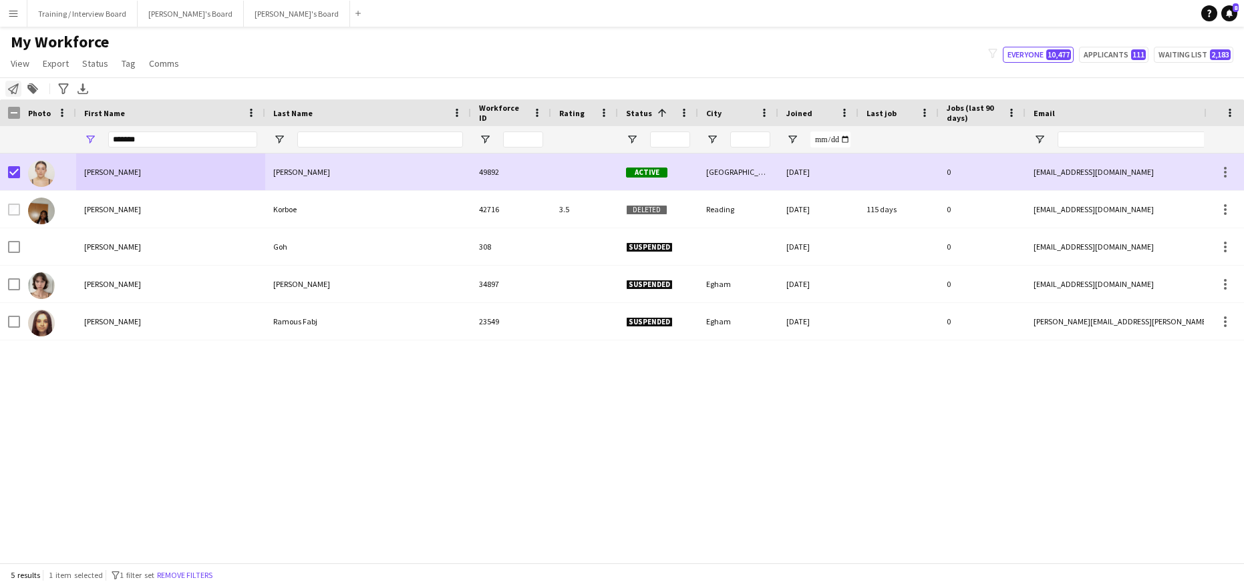
click at [13, 84] on icon "Notify workforce" at bounding box center [13, 88] width 11 height 11
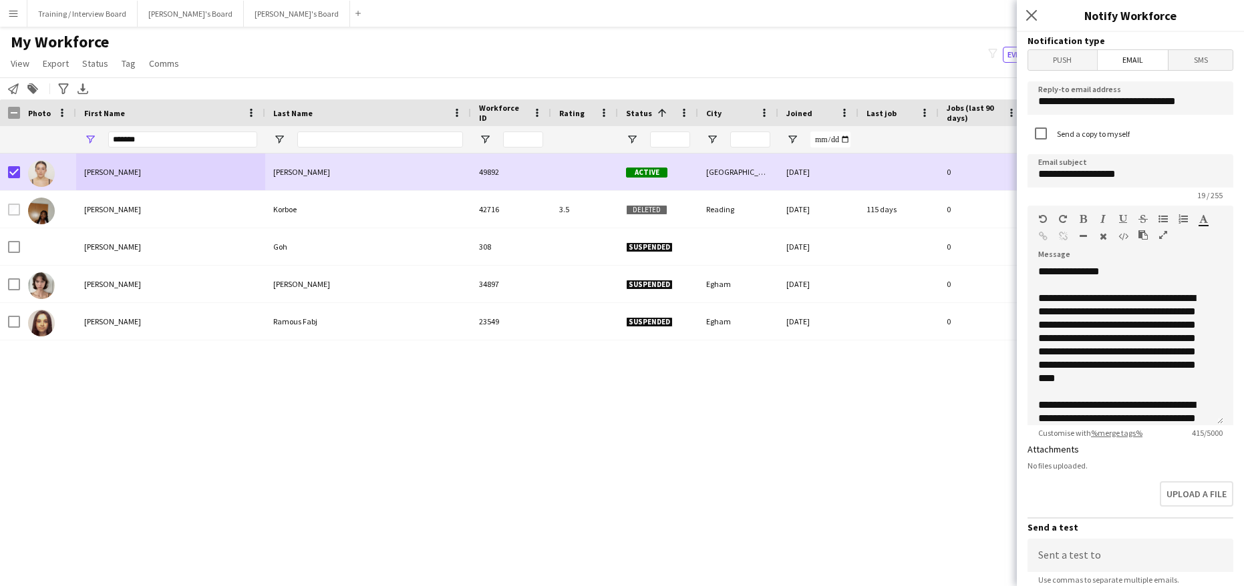
scroll to position [188, 0]
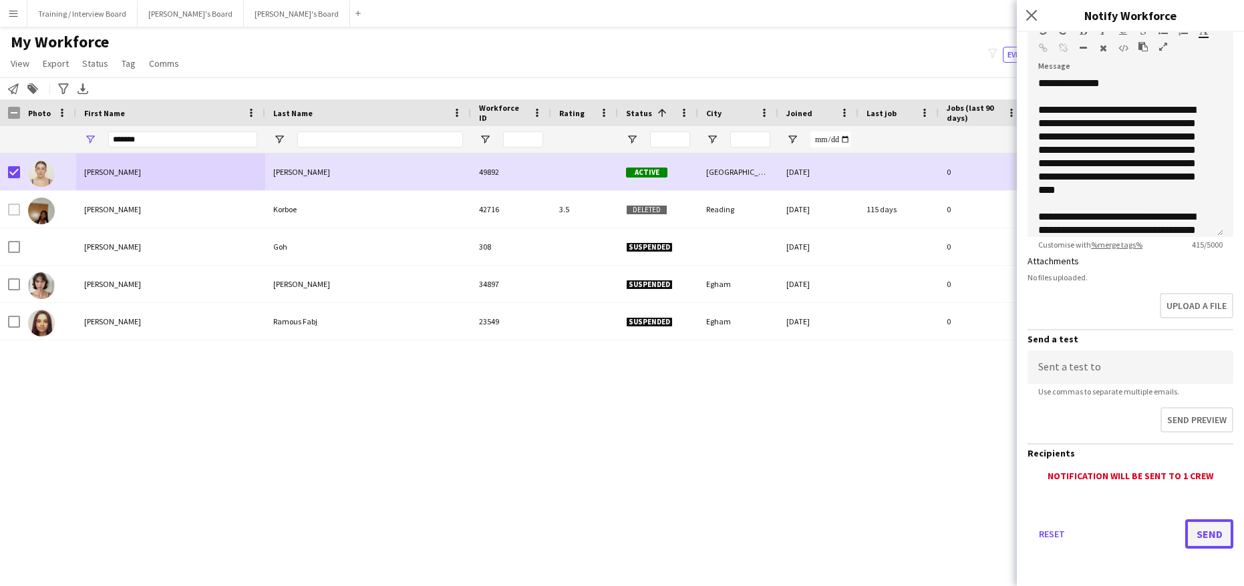
click at [1199, 526] on button "Send" at bounding box center [1209, 534] width 48 height 29
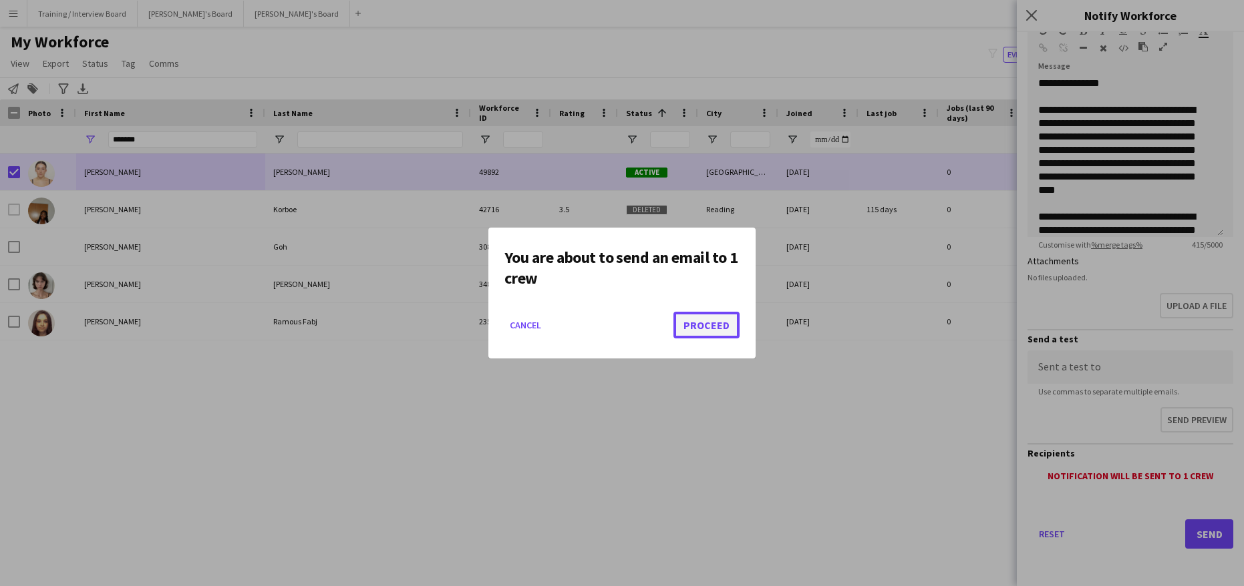
click at [681, 324] on button "Proceed" at bounding box center [706, 325] width 66 height 27
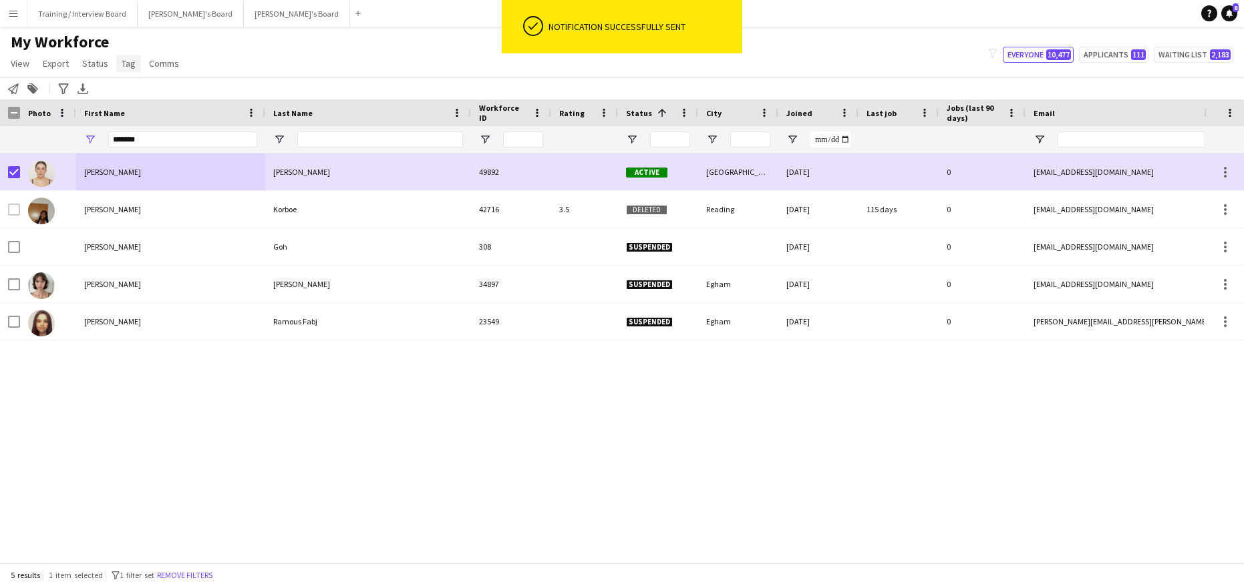
click at [122, 69] on span "Tag" at bounding box center [129, 63] width 14 height 12
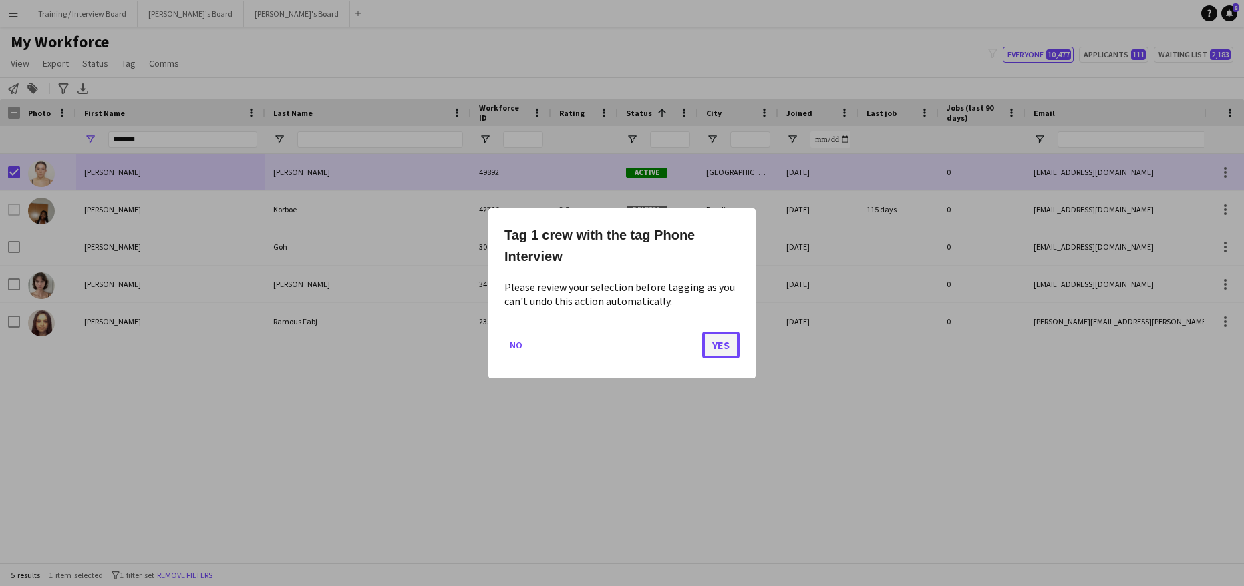
click at [721, 349] on button "Yes" at bounding box center [720, 344] width 37 height 27
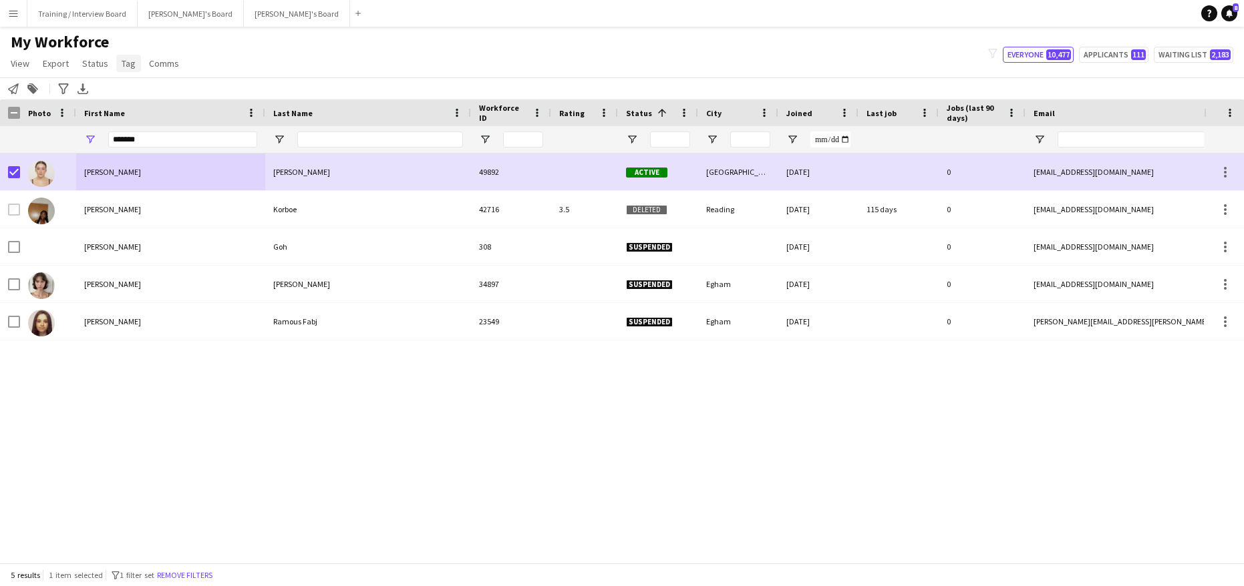
click at [134, 67] on link "Tag" at bounding box center [128, 63] width 25 height 17
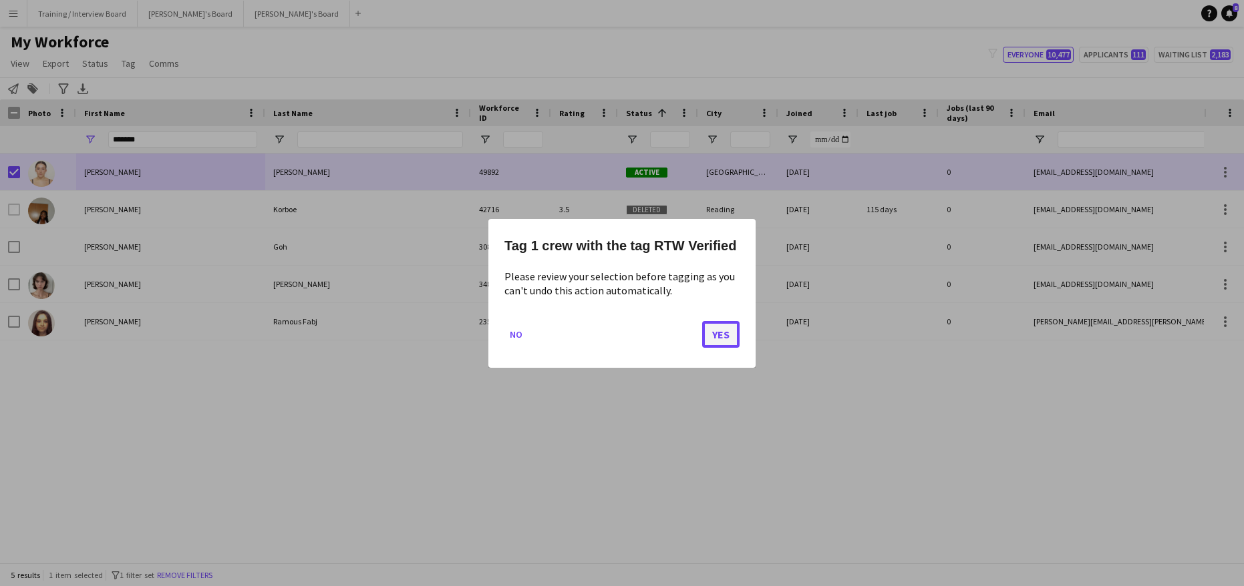
click at [722, 331] on button "Yes" at bounding box center [720, 334] width 37 height 27
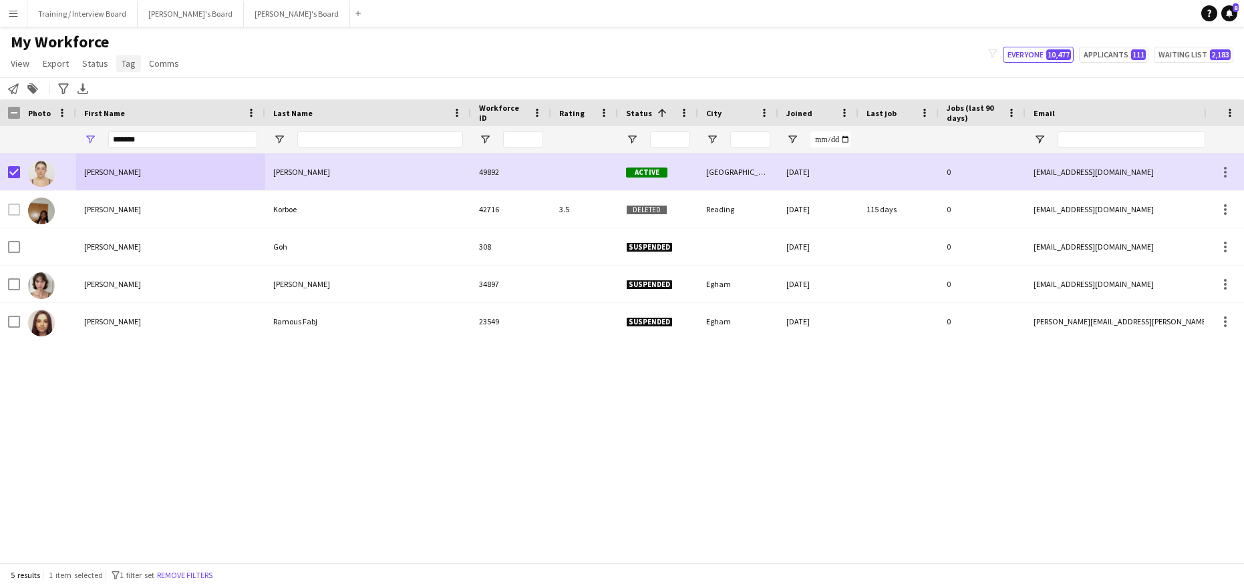
click at [134, 65] on link "Tag" at bounding box center [128, 63] width 25 height 17
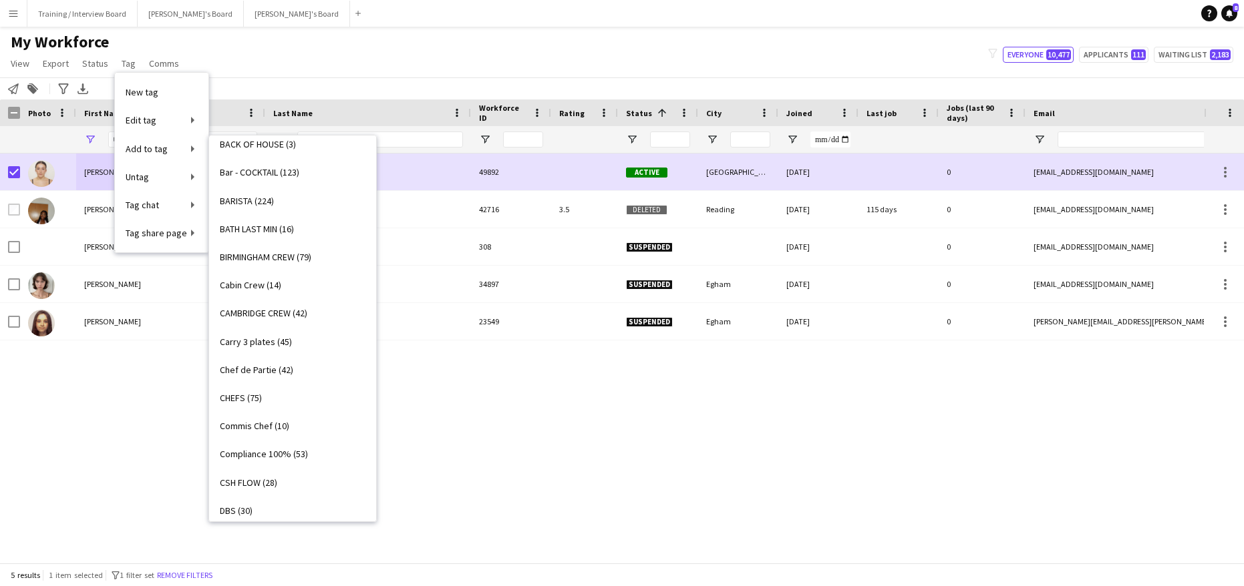
scroll to position [94, 0]
click at [234, 203] on span "BARISTA (224)" at bounding box center [247, 202] width 54 height 12
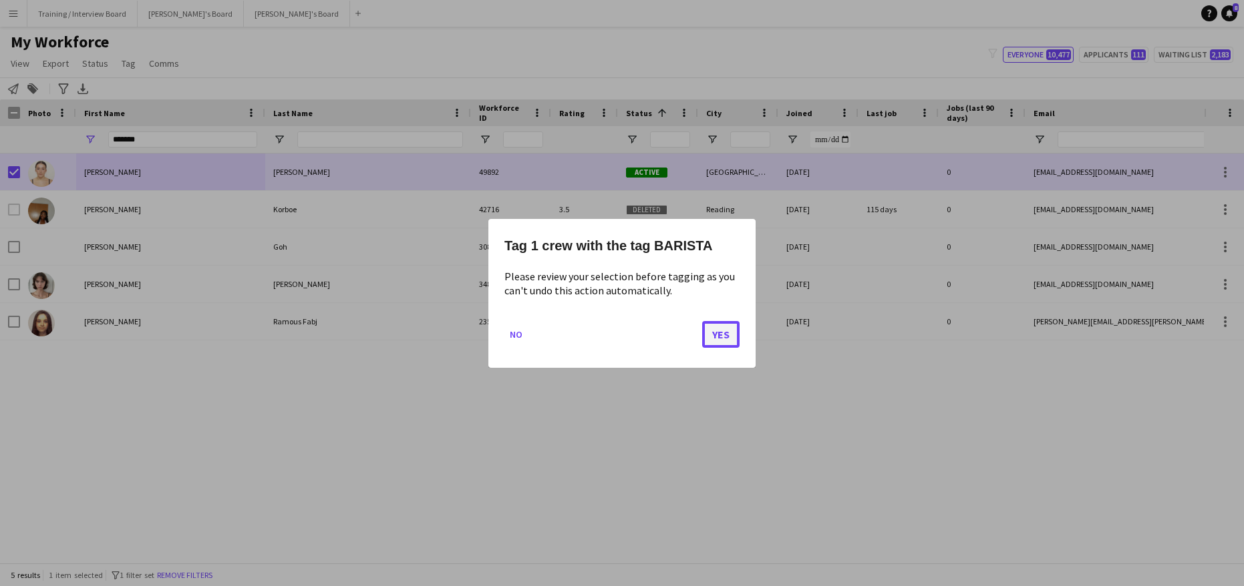
click at [715, 330] on button "Yes" at bounding box center [720, 334] width 37 height 27
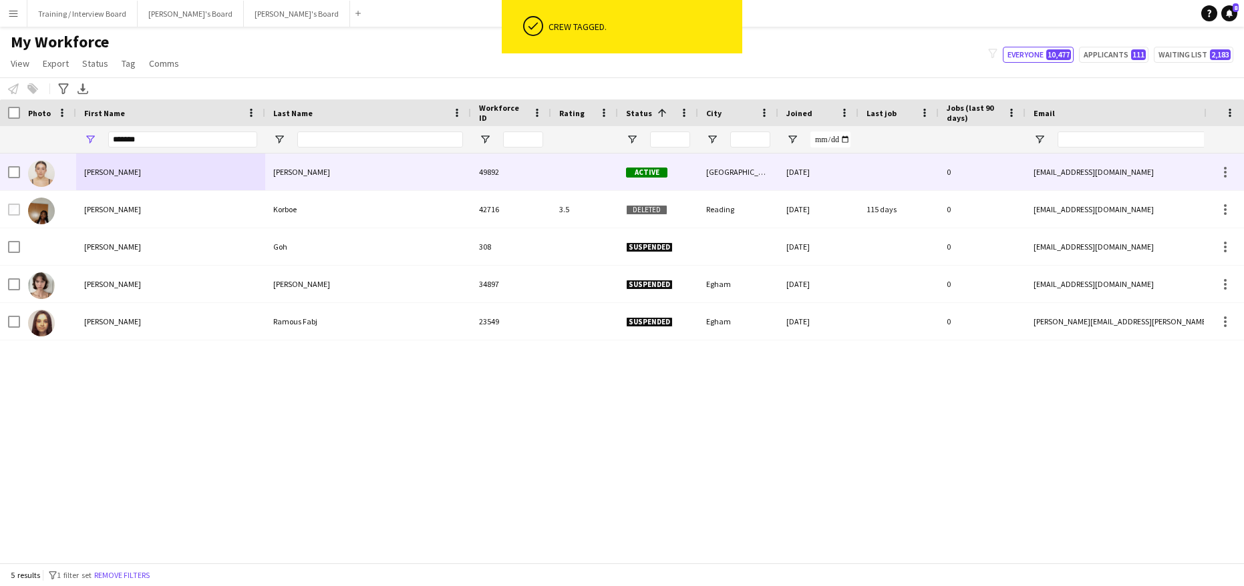
click at [192, 172] on div "cecilia" at bounding box center [170, 172] width 189 height 37
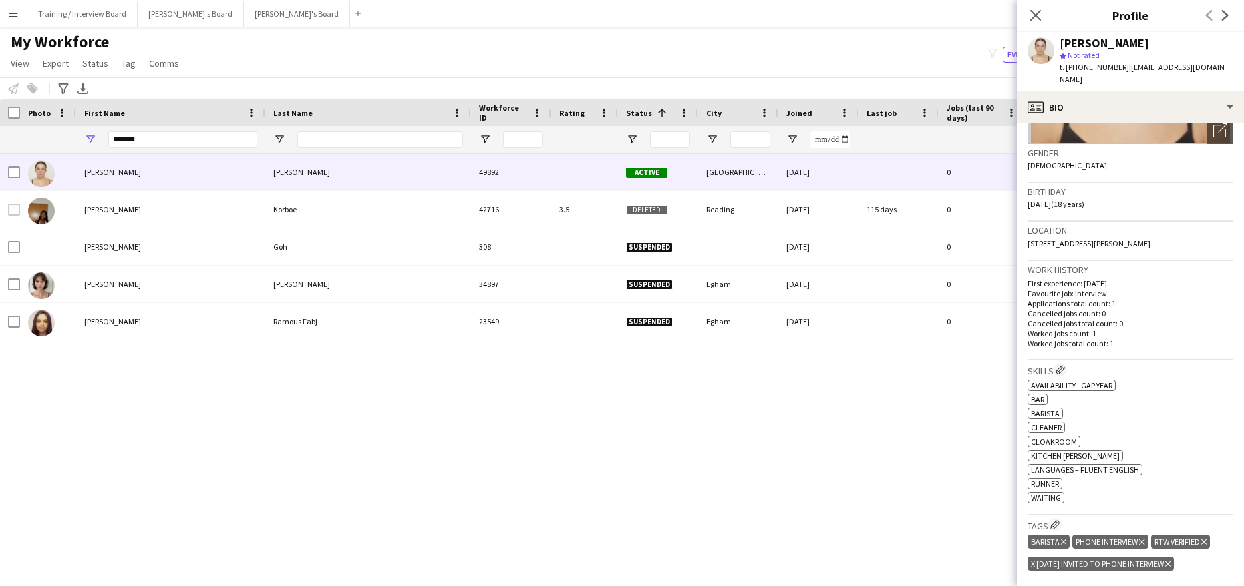
scroll to position [267, 0]
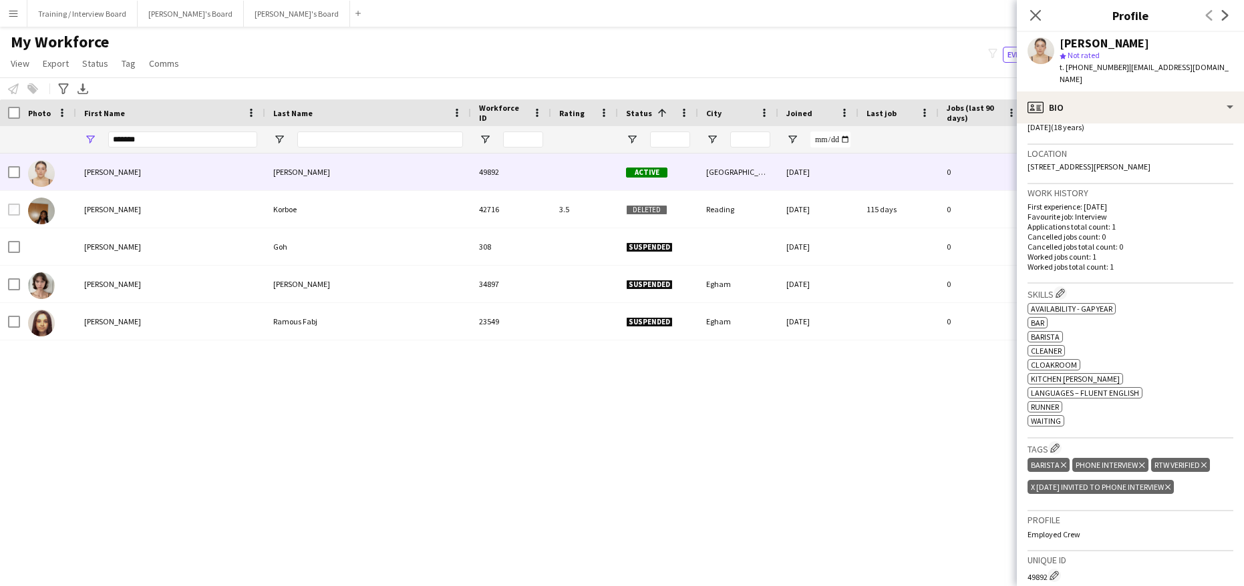
click at [1170, 484] on icon "Delete tag" at bounding box center [1167, 488] width 5 height 8
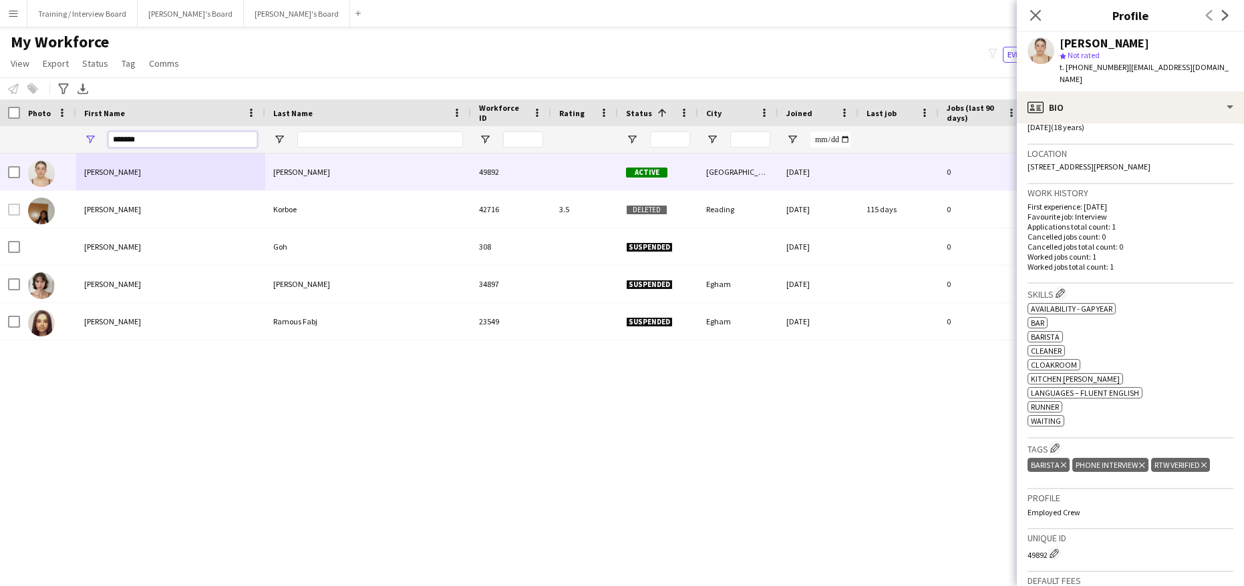
click at [169, 144] on input "*******" at bounding box center [182, 140] width 149 height 16
type input "*"
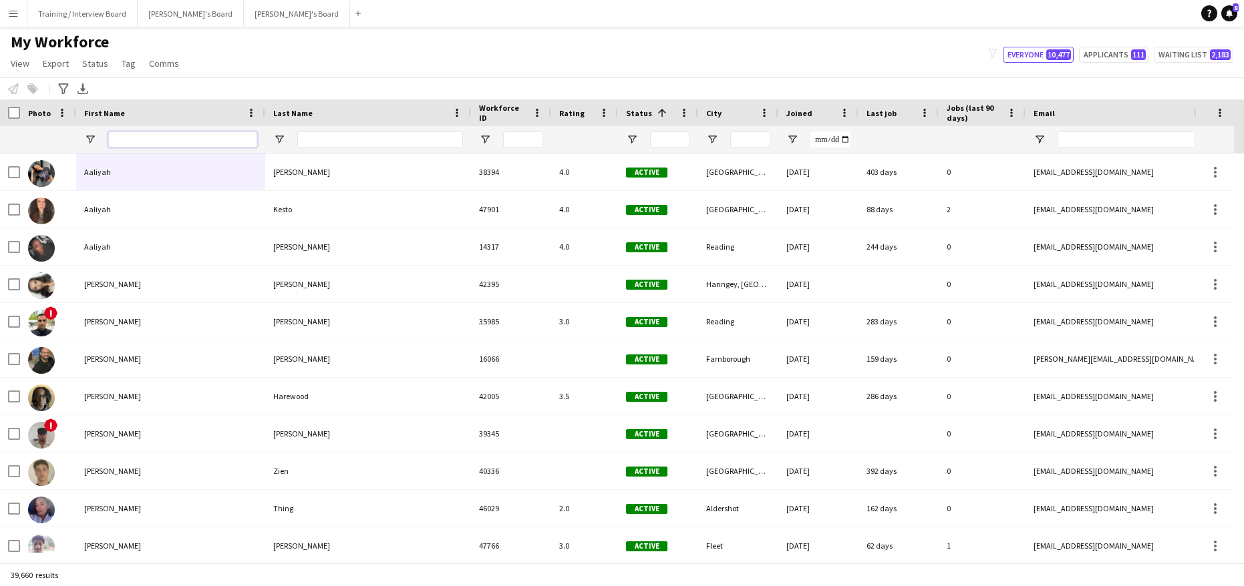
click at [120, 138] on input "First Name Filter Input" at bounding box center [182, 140] width 149 height 16
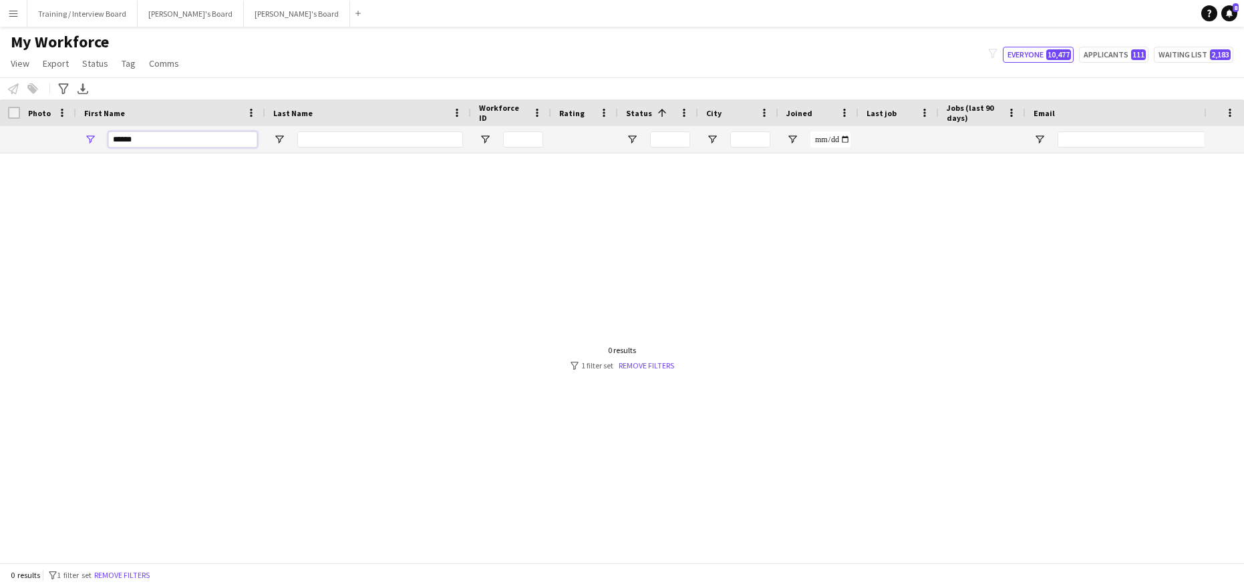
type input "******"
click at [321, 146] on input "Last Name Filter Input" at bounding box center [380, 140] width 166 height 16
type input "*"
click at [663, 364] on link "Remove filters" at bounding box center [645, 366] width 55 height 10
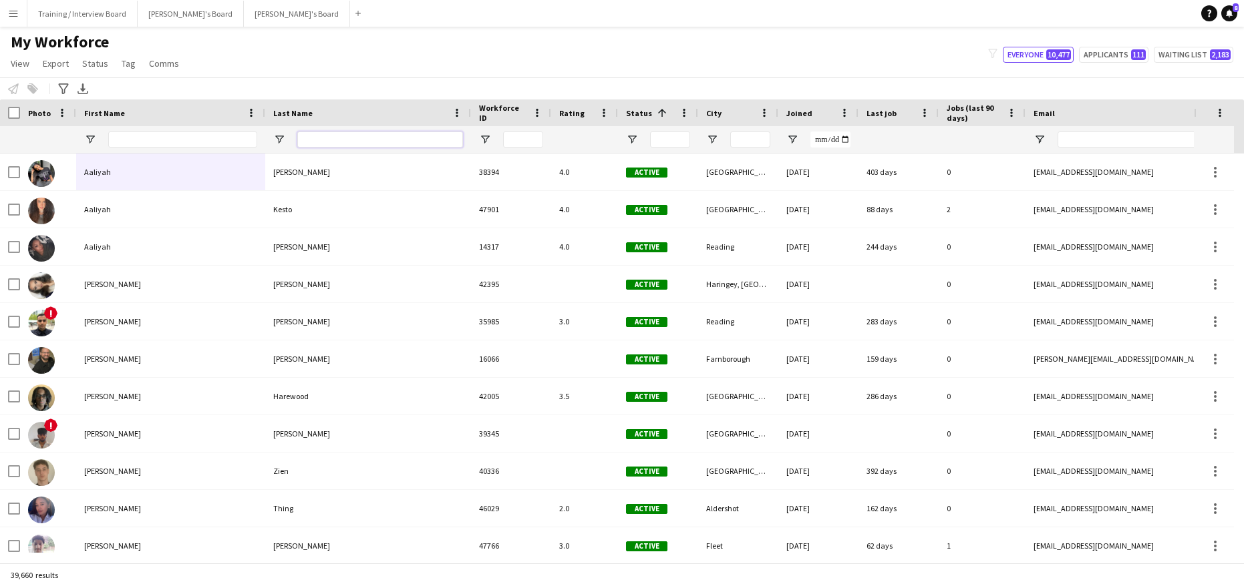
click at [318, 138] on input "Last Name Filter Input" at bounding box center [380, 140] width 166 height 16
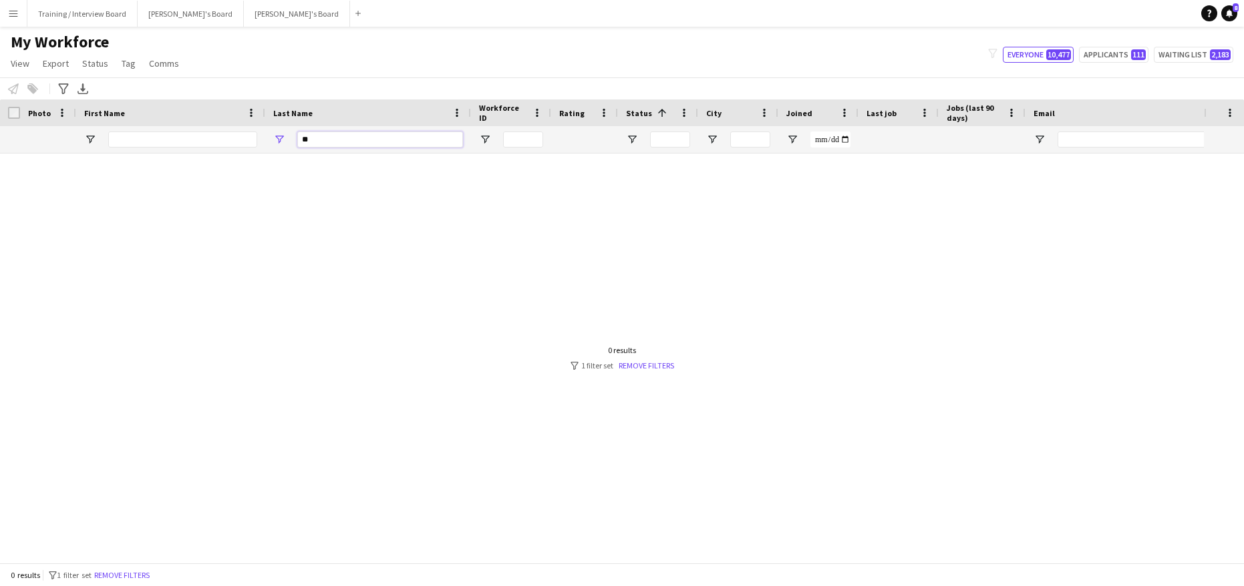
type input "*"
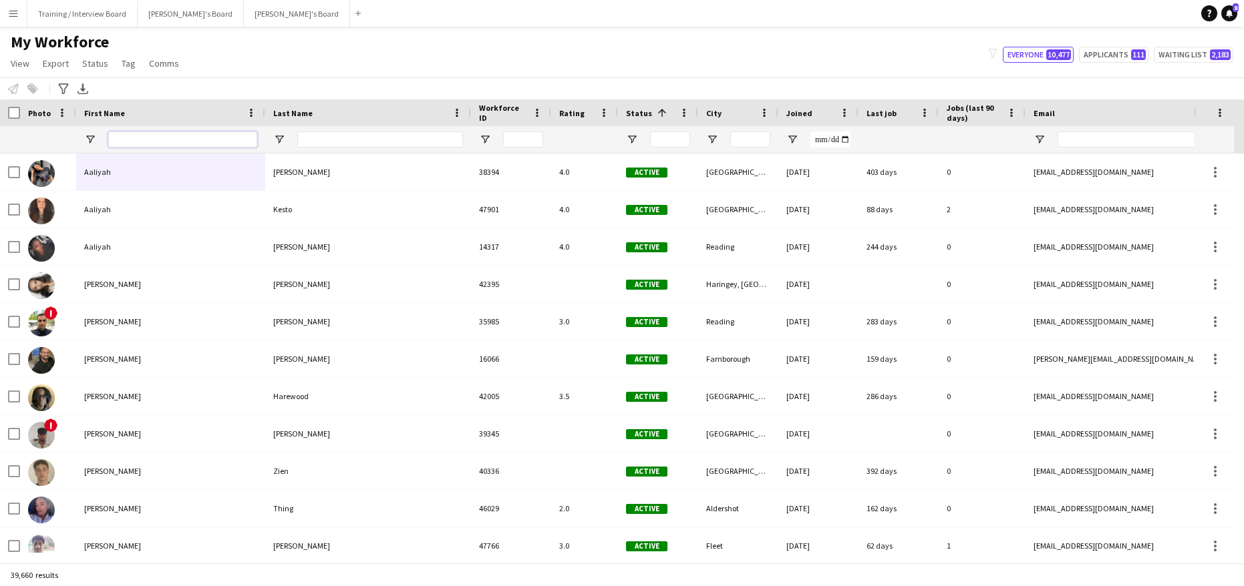
click at [122, 137] on input "First Name Filter Input" at bounding box center [182, 140] width 149 height 16
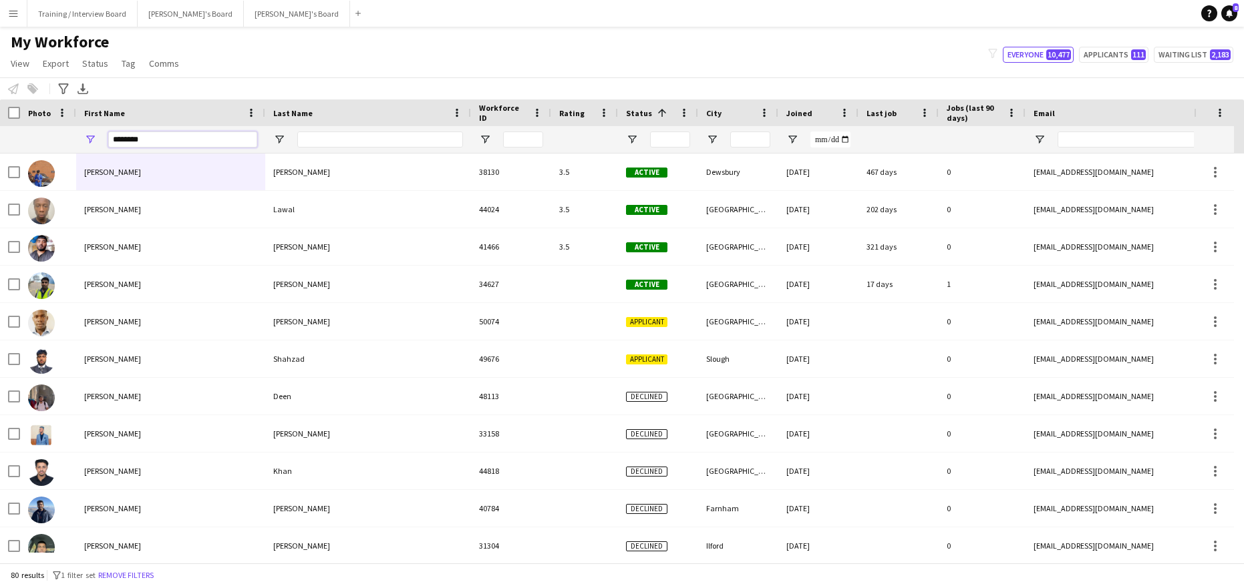
type input "********"
click at [311, 142] on input "Last Name Filter Input" at bounding box center [380, 140] width 166 height 16
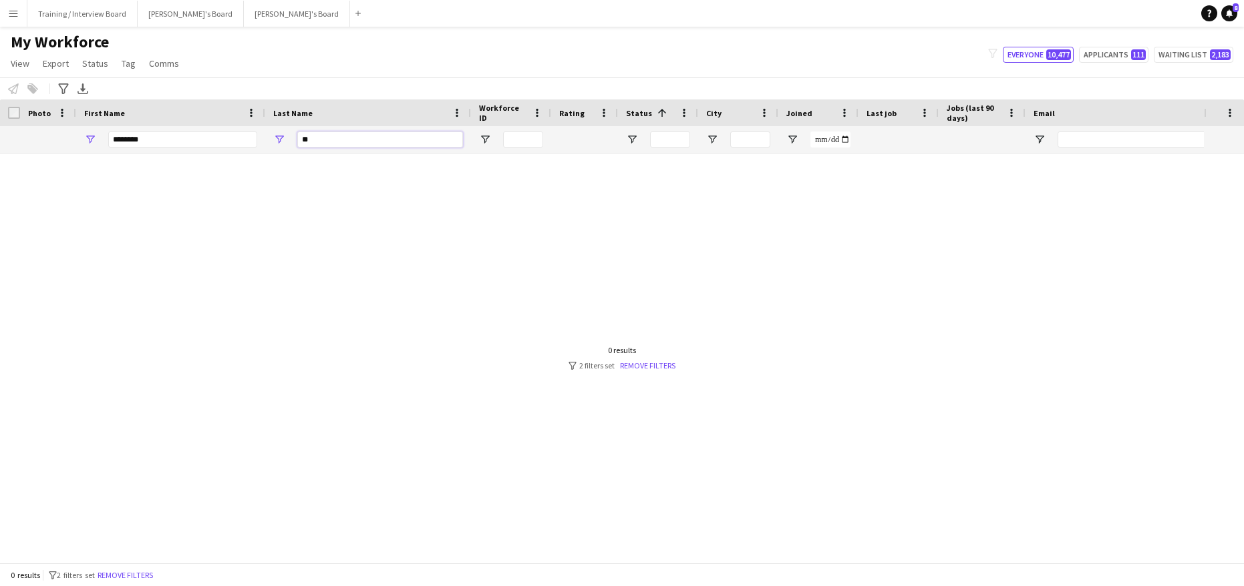
type input "*"
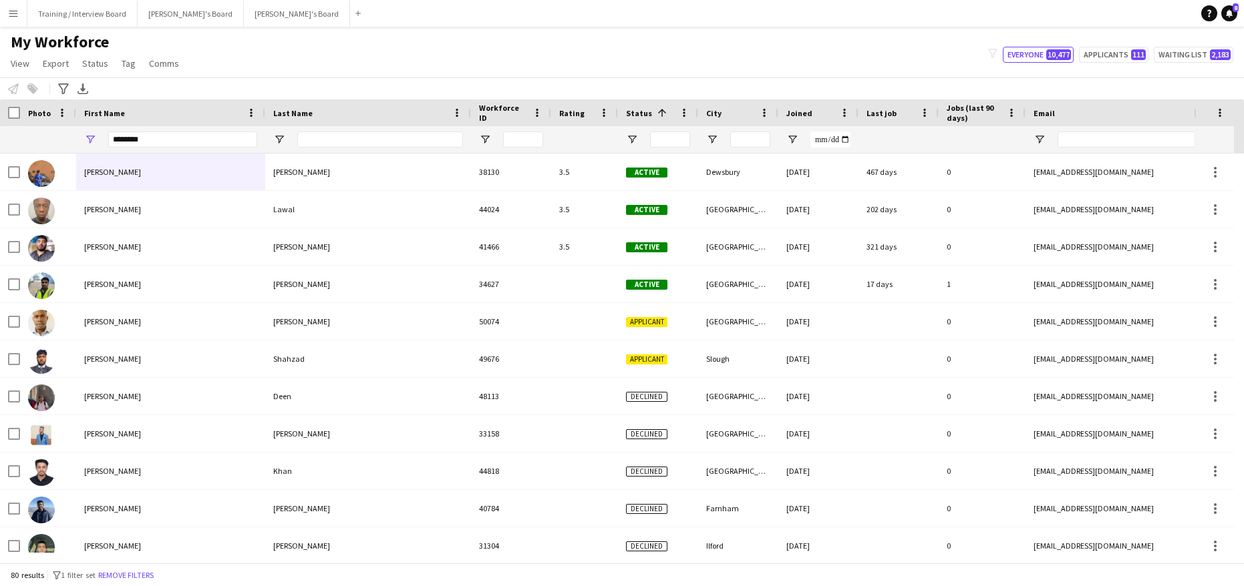
click at [188, 128] on div "********" at bounding box center [182, 139] width 149 height 27
click at [174, 137] on input "********" at bounding box center [182, 140] width 149 height 16
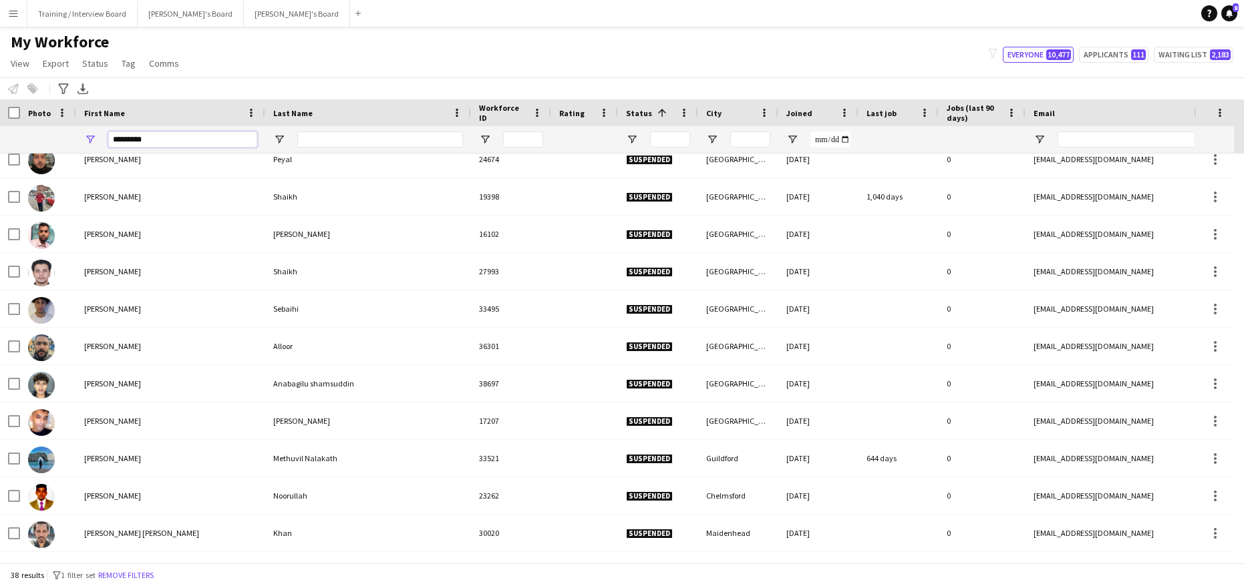
scroll to position [0, 0]
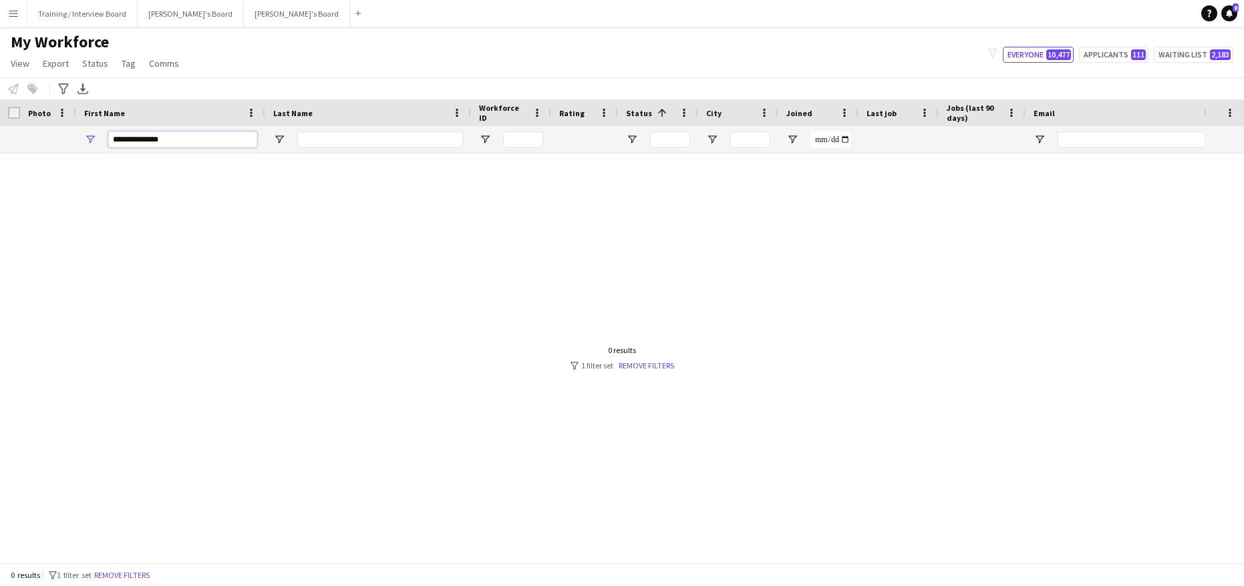
type input "**********"
click at [310, 140] on input "Last Name Filter Input" at bounding box center [380, 140] width 166 height 16
type input "*"
click at [198, 141] on input "**********" at bounding box center [182, 140] width 149 height 16
type input "*"
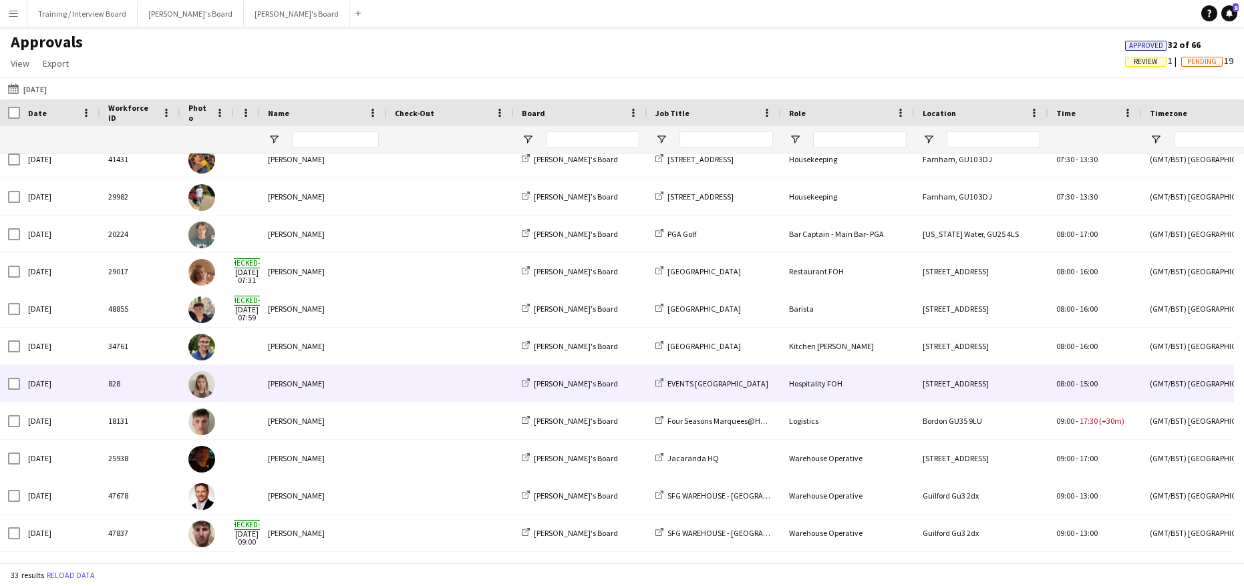
scroll to position [267, 0]
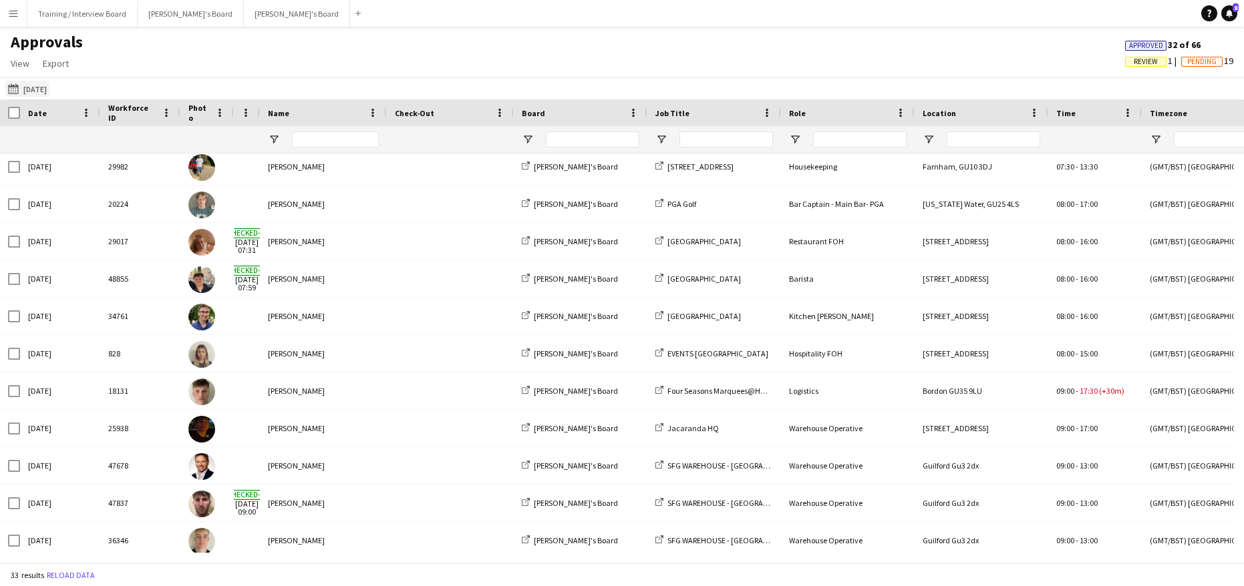
click at [17, 86] on app-icon "[DATE]" at bounding box center [15, 88] width 15 height 11
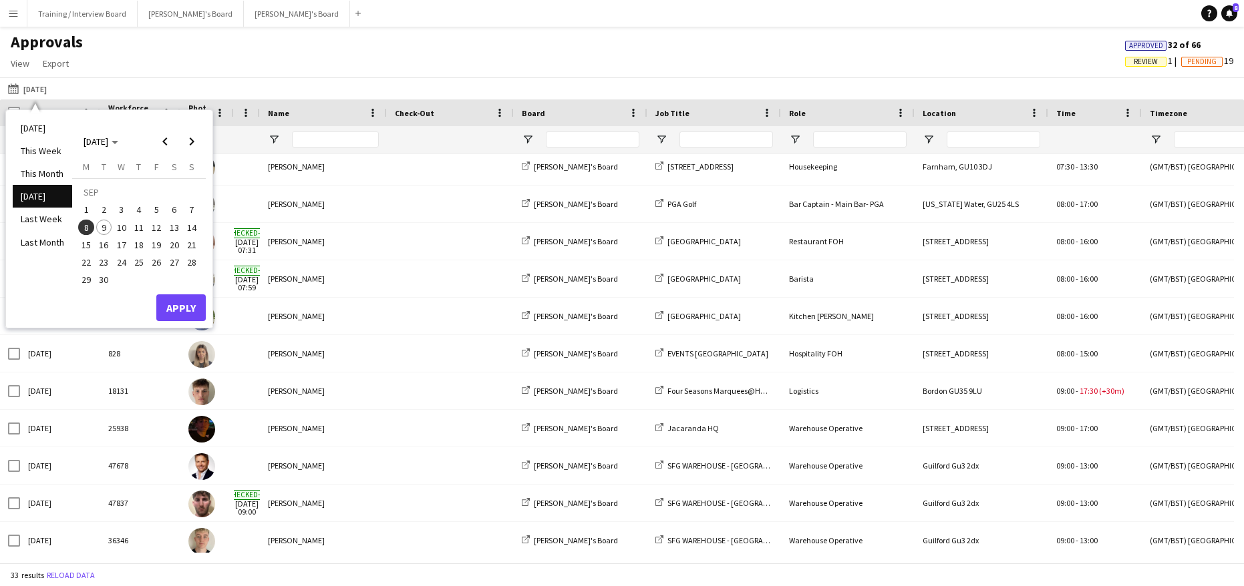
click at [100, 222] on span "9" at bounding box center [104, 228] width 16 height 16
click at [192, 311] on button "Apply" at bounding box center [180, 308] width 49 height 27
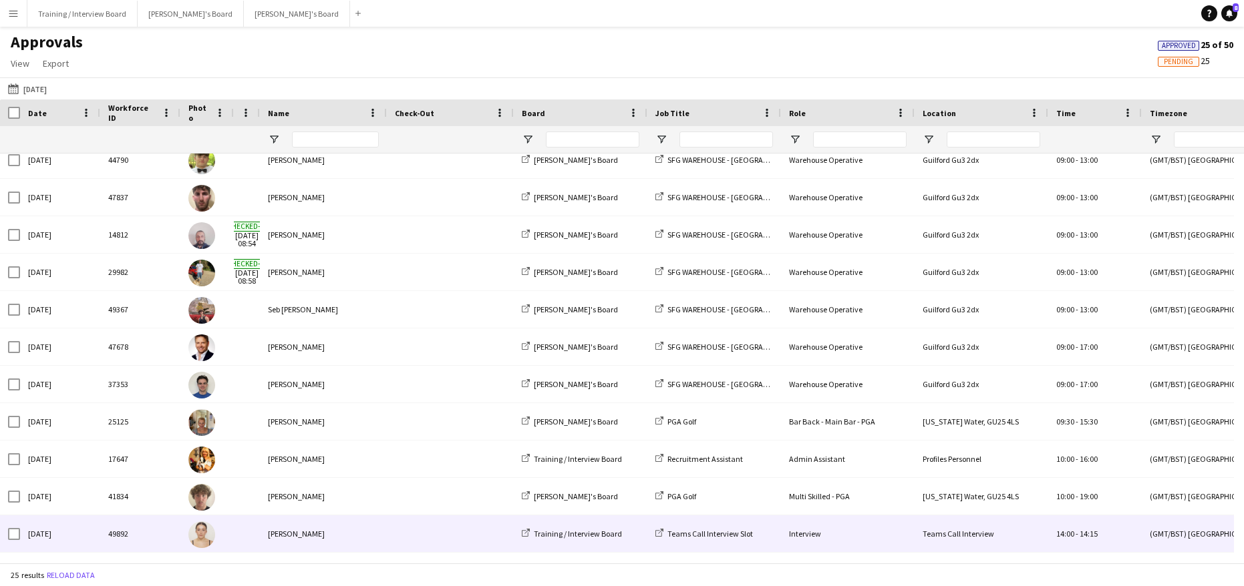
click at [279, 534] on div "[PERSON_NAME]" at bounding box center [323, 534] width 127 height 37
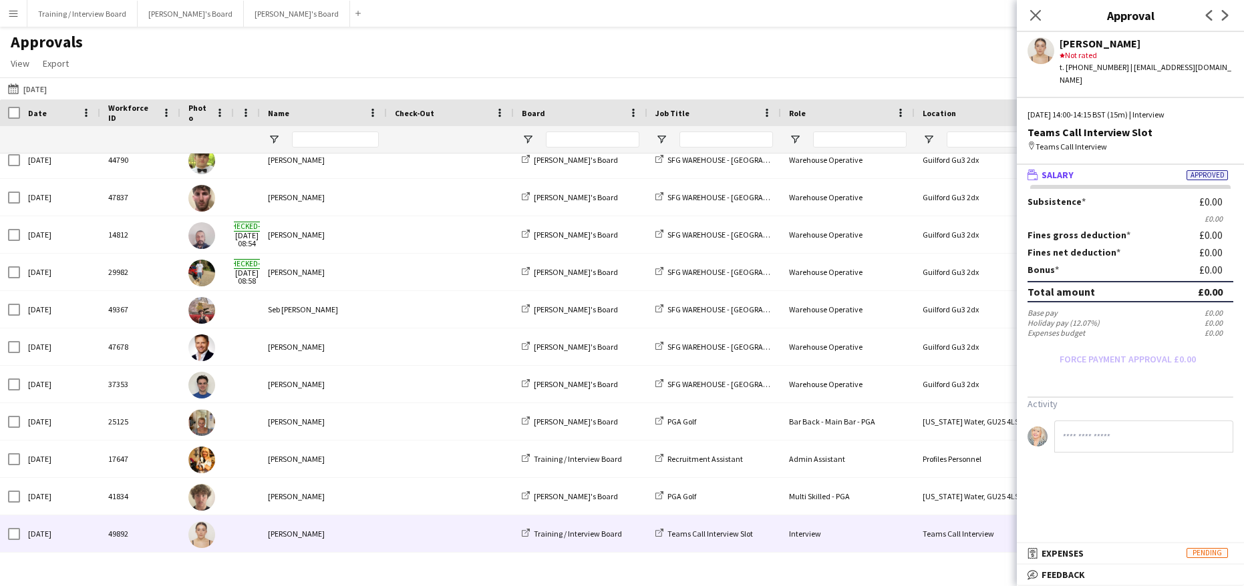
click at [1065, 564] on mat-expansion-panel "receipt Expenses Pending Activity" at bounding box center [1129, 554] width 227 height 21
click at [1063, 574] on span "Feedback" at bounding box center [1062, 575] width 43 height 12
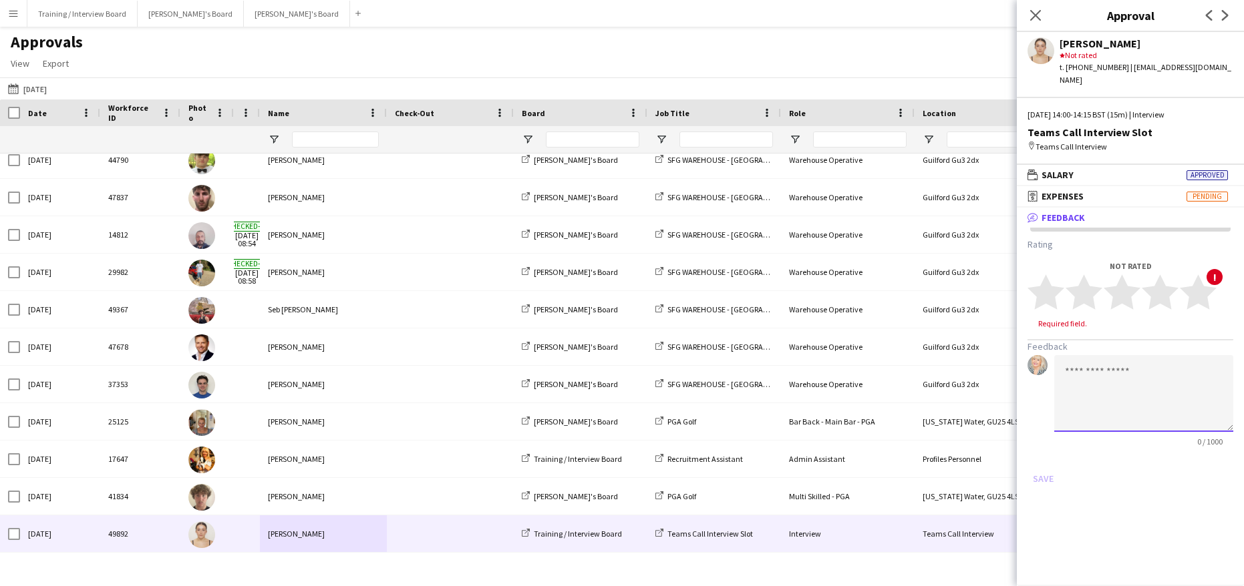
click at [1071, 362] on textarea at bounding box center [1143, 393] width 179 height 77
click at [1126, 359] on textarea "**********" at bounding box center [1143, 393] width 179 height 77
click at [1194, 383] on textarea "**********" at bounding box center [1143, 393] width 179 height 77
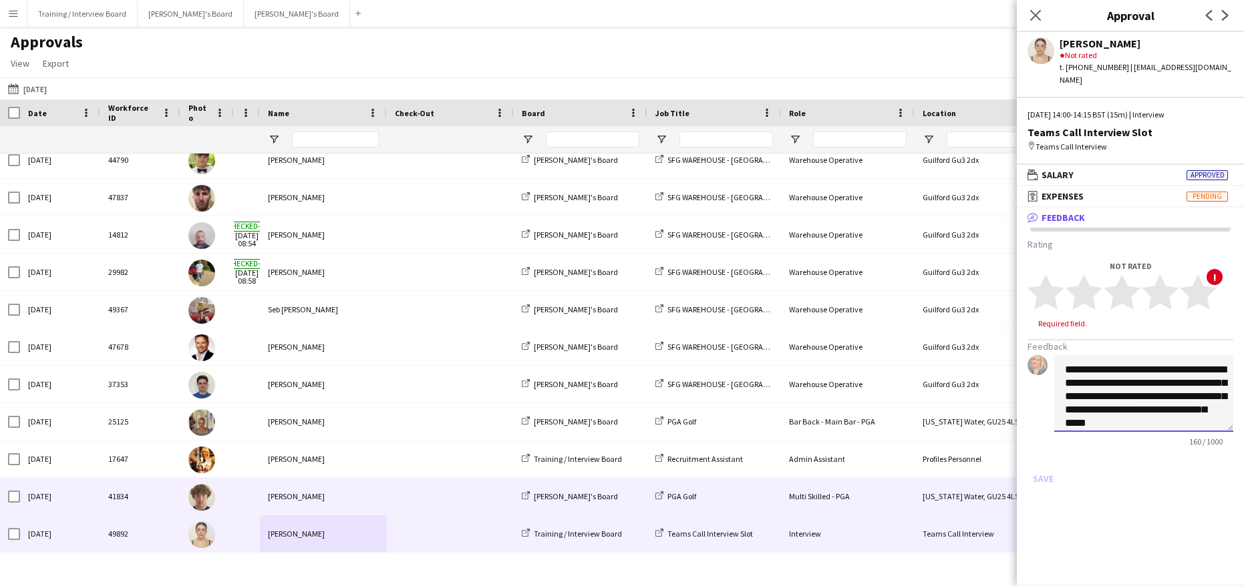
scroll to position [15, 0]
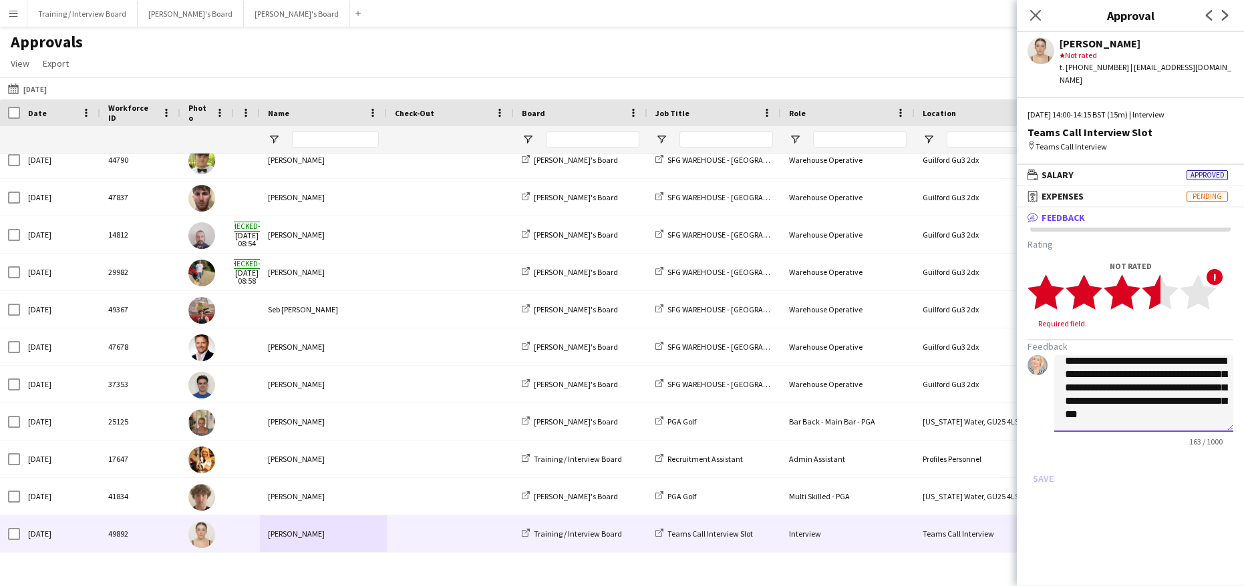
type textarea "**********"
click at [1157, 275] on polygon at bounding box center [1159, 292] width 37 height 35
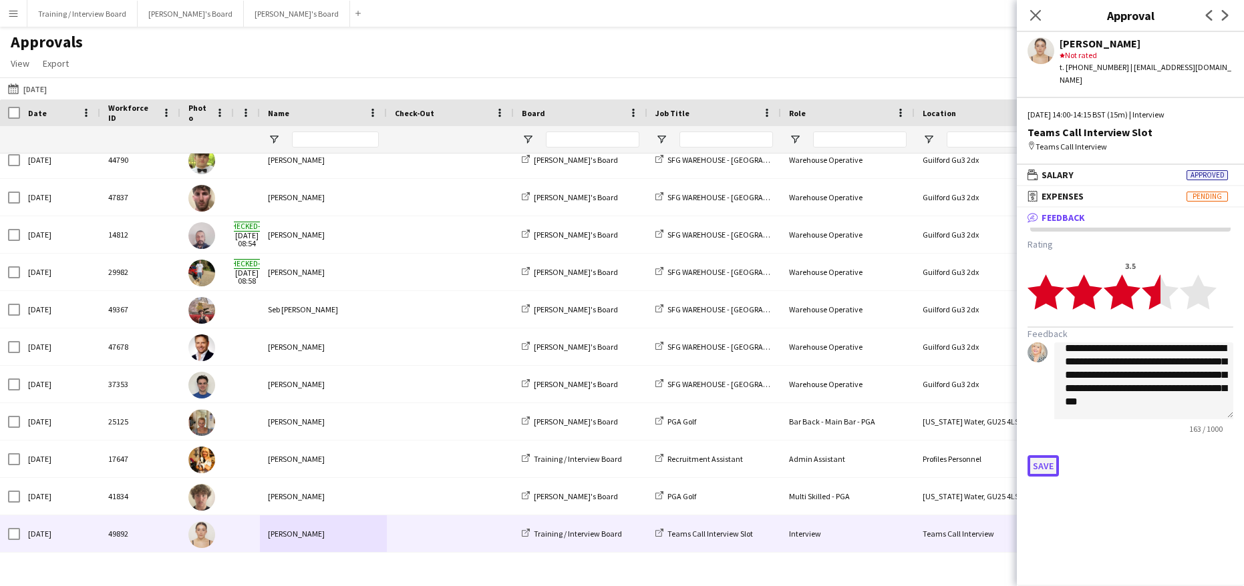
click at [1045, 457] on button "Save" at bounding box center [1042, 465] width 31 height 21
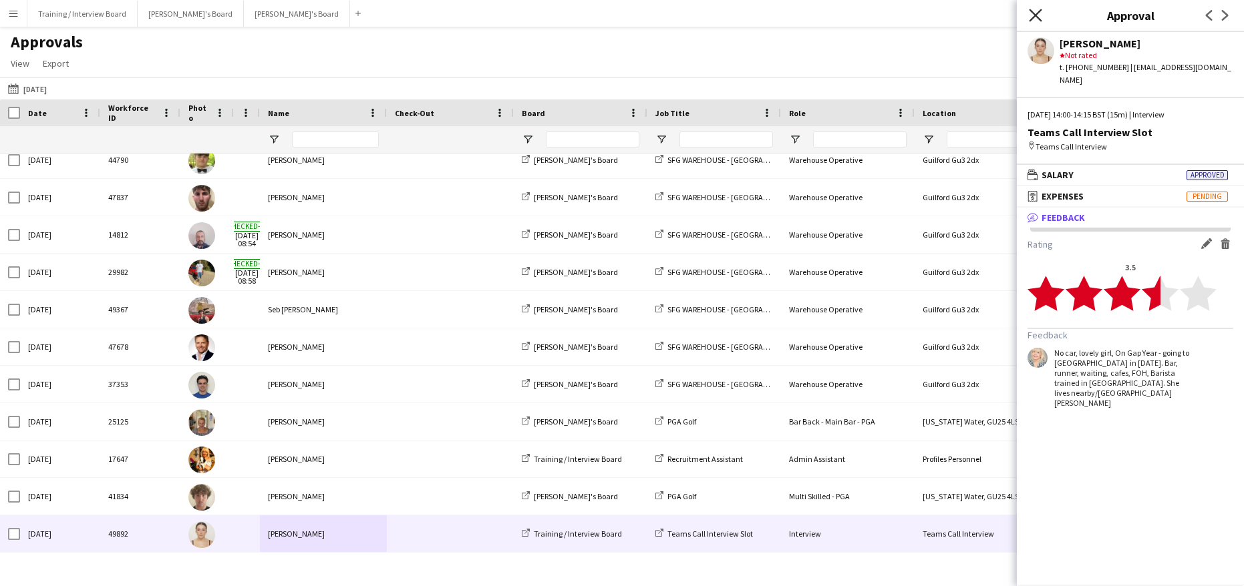
click at [1037, 17] on icon at bounding box center [1035, 15] width 13 height 13
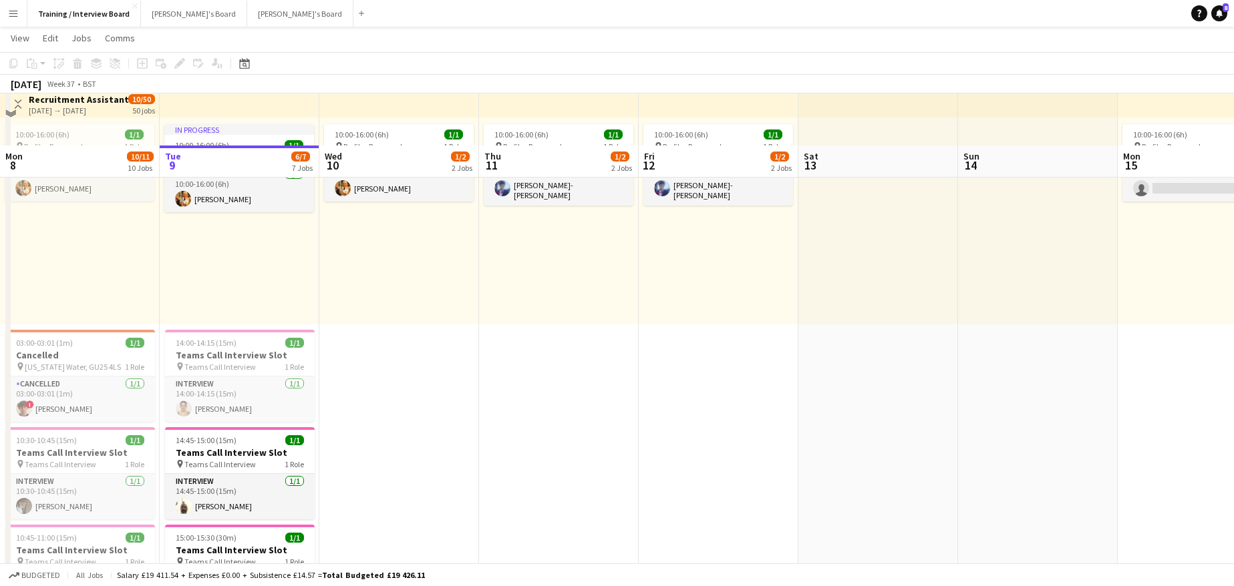
scroll to position [200, 0]
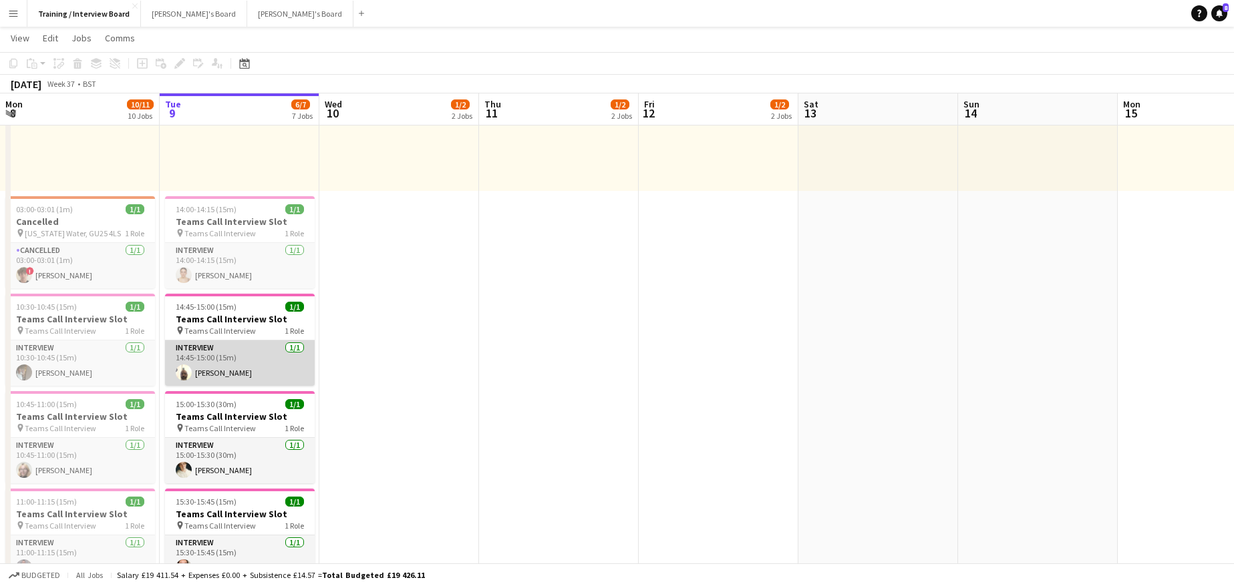
click at [249, 371] on app-card-role "Interview [DATE] 14:45-15:00 (15m) [PERSON_NAME]" at bounding box center [240, 363] width 150 height 45
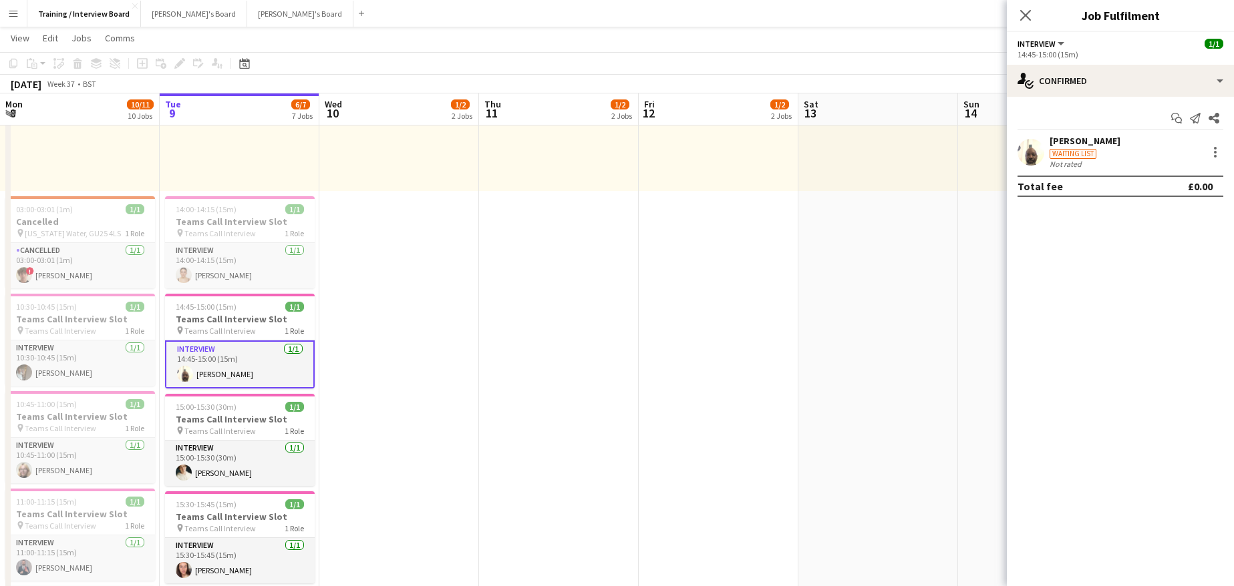
click at [1090, 136] on div "[PERSON_NAME]" at bounding box center [1084, 141] width 71 height 12
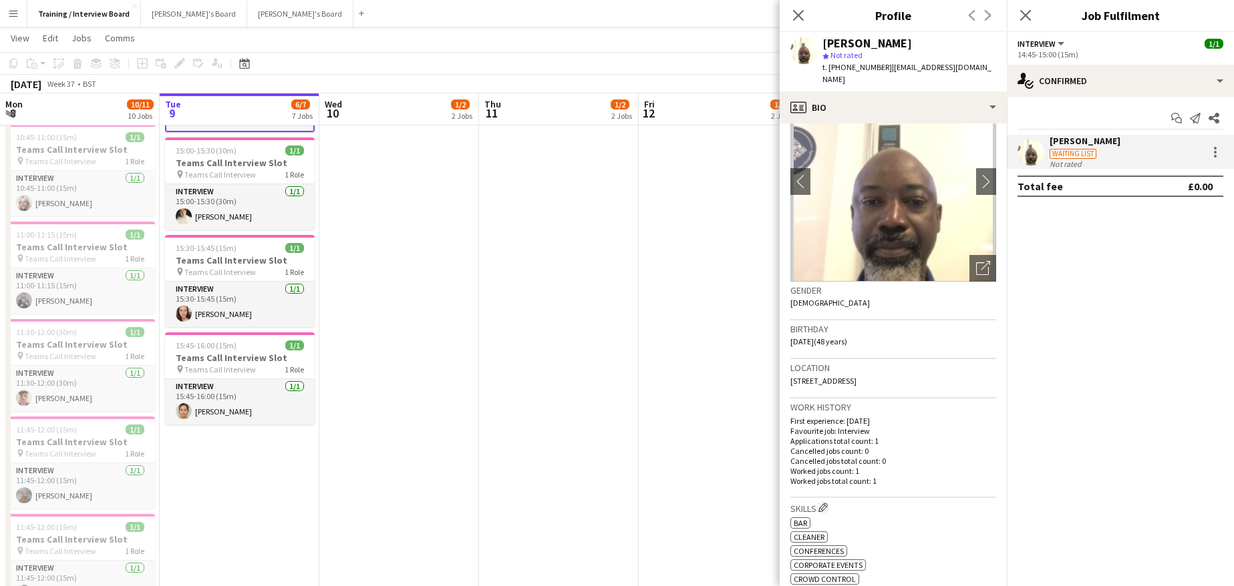
scroll to position [61, 0]
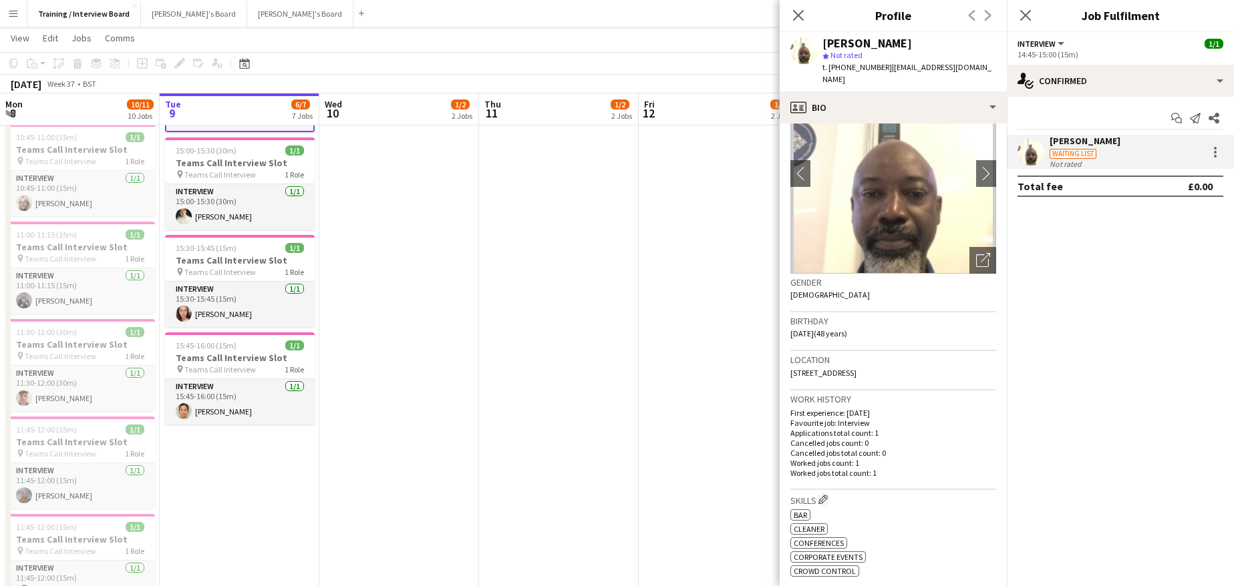
drag, startPoint x: 884, startPoint y: 69, endPoint x: 994, endPoint y: 71, distance: 109.5
click at [994, 71] on div "[PERSON_NAME] star Not rated t. [PHONE_NUMBER] | [EMAIL_ADDRESS][DOMAIN_NAME]" at bounding box center [892, 61] width 227 height 59
copy span "[EMAIL_ADDRESS][DOMAIN_NAME]"
click at [936, 50] on div "star Not rated" at bounding box center [909, 55] width 174 height 12
drag, startPoint x: 884, startPoint y: 65, endPoint x: 988, endPoint y: 70, distance: 103.7
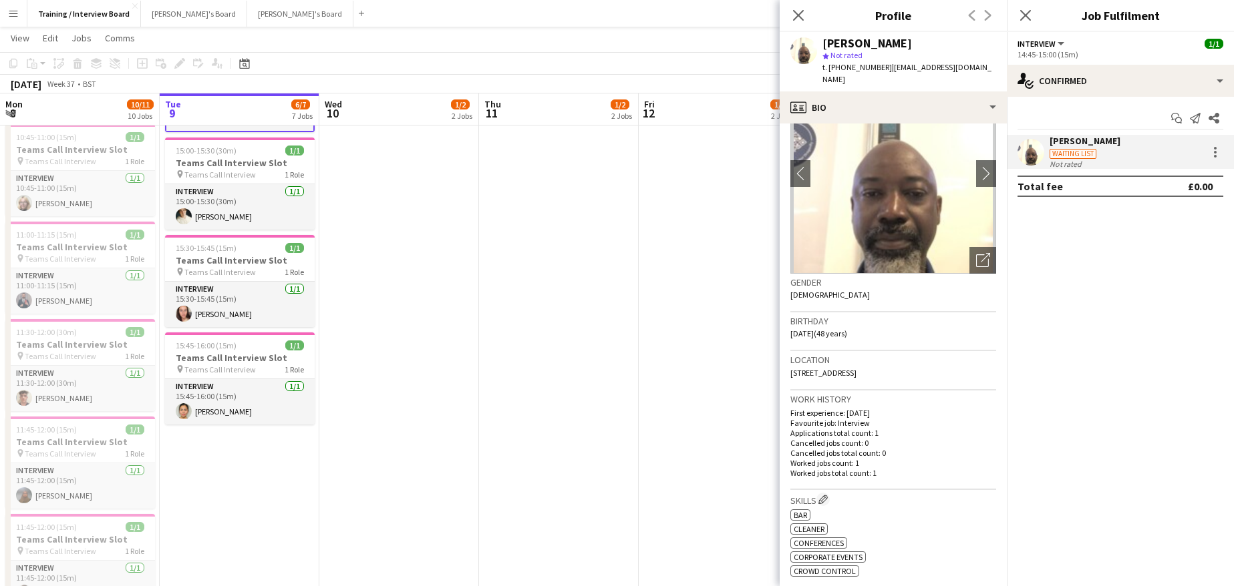
click at [988, 70] on span "| freedomvalentine1@gmail.com" at bounding box center [906, 73] width 169 height 22
copy span "freedomvalentine1@gmail.com"
click at [797, 21] on icon "Close pop-in" at bounding box center [797, 15] width 13 height 13
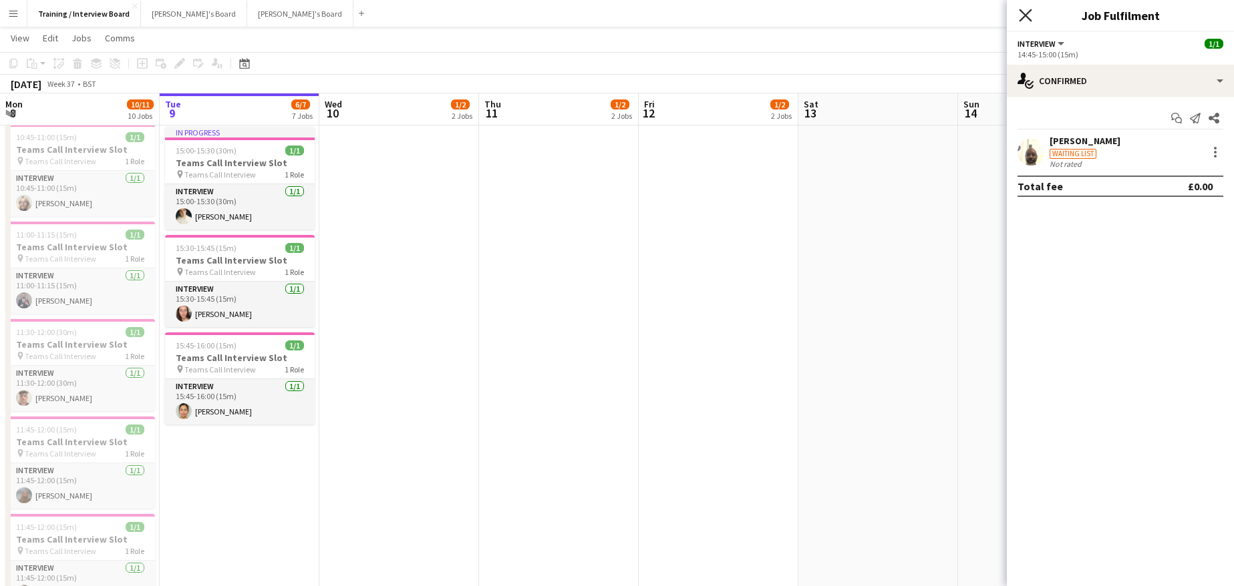
click at [1023, 19] on icon "Close pop-in" at bounding box center [1025, 15] width 13 height 13
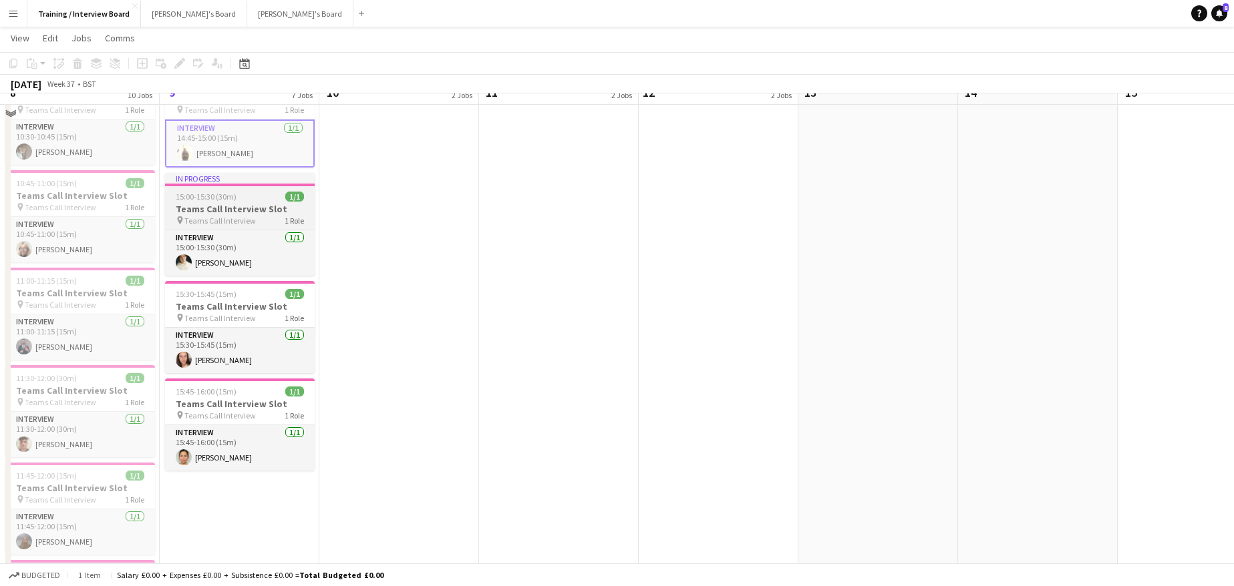
scroll to position [401, 0]
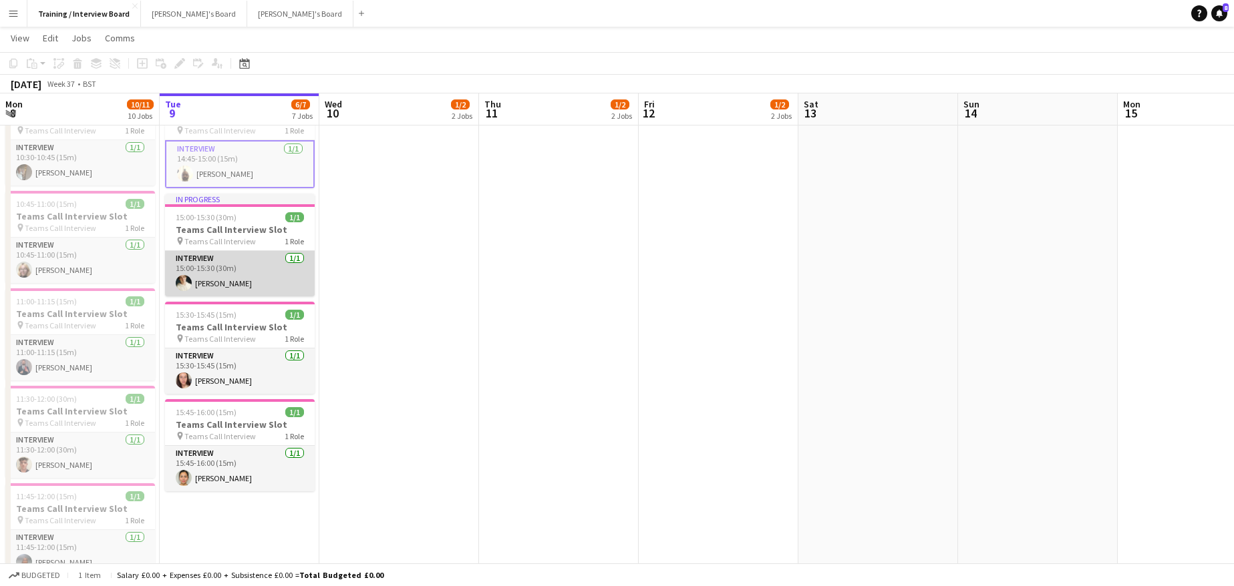
click at [229, 290] on app-card-role "Interview 1/1 15:00-15:30 (30m) Sam Hammond" at bounding box center [240, 273] width 150 height 45
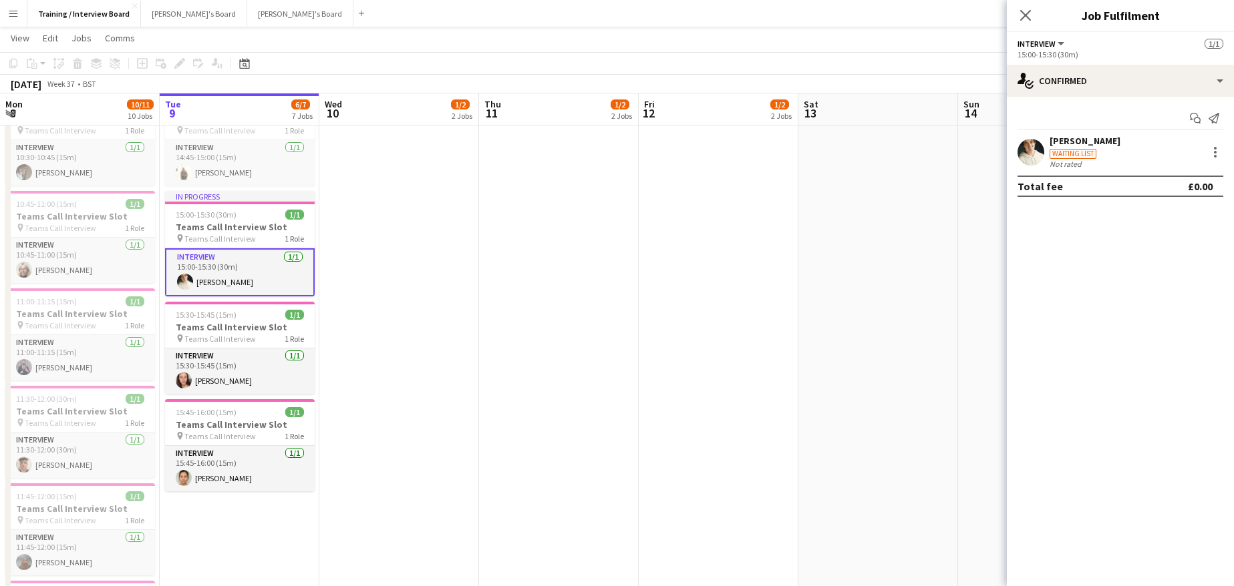
click at [1067, 144] on div "[PERSON_NAME]" at bounding box center [1084, 141] width 71 height 12
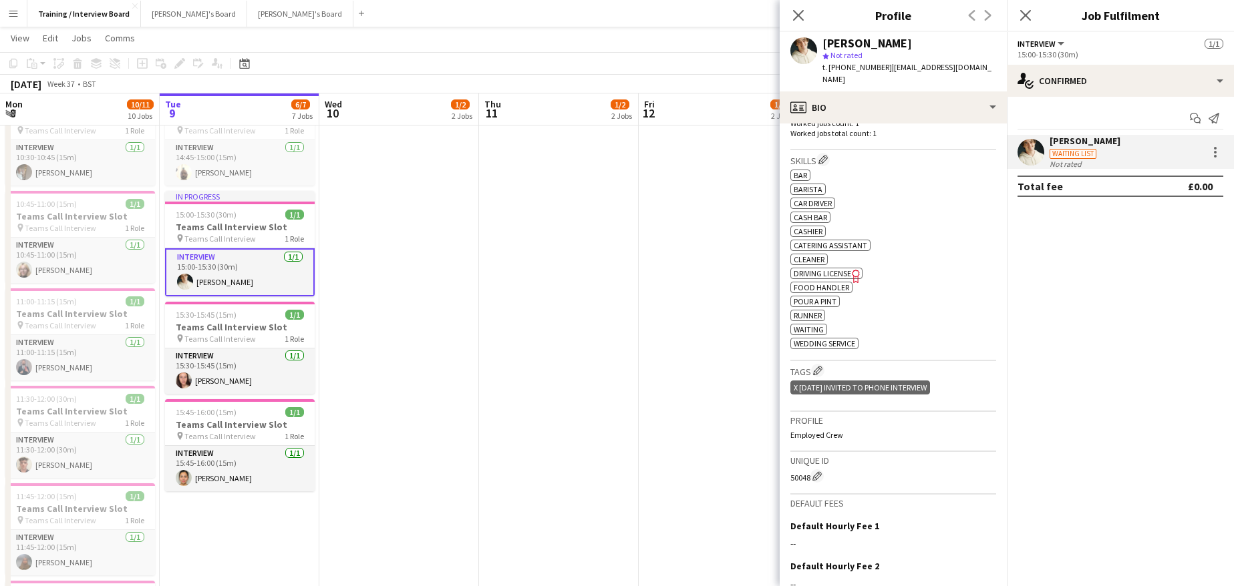
scroll to position [532, 0]
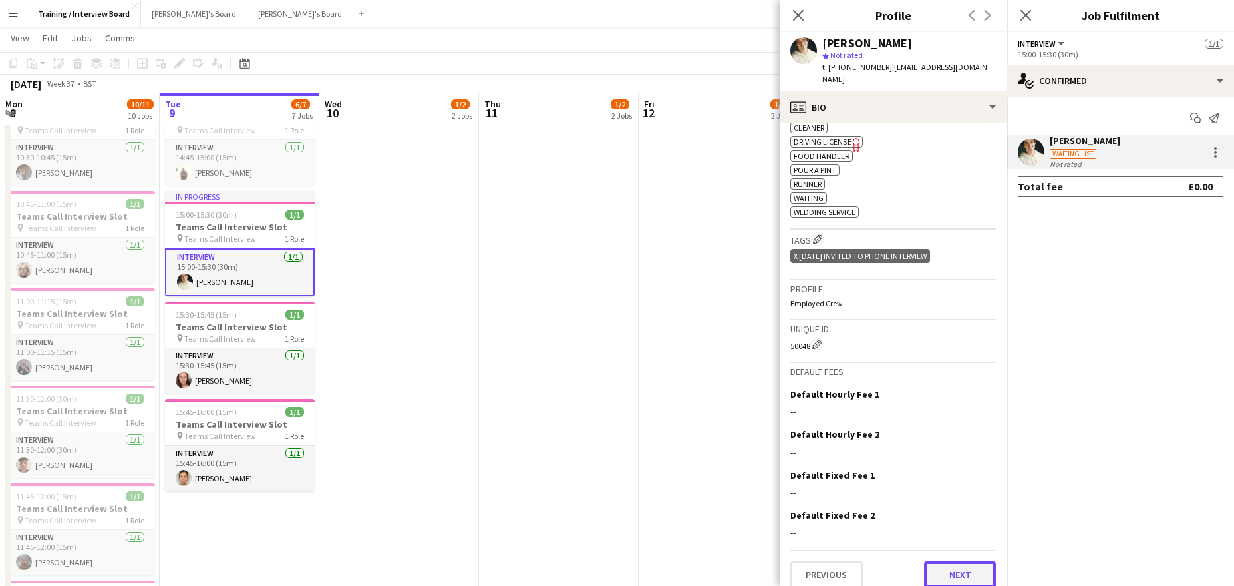
click at [949, 562] on button "Next" at bounding box center [960, 575] width 72 height 27
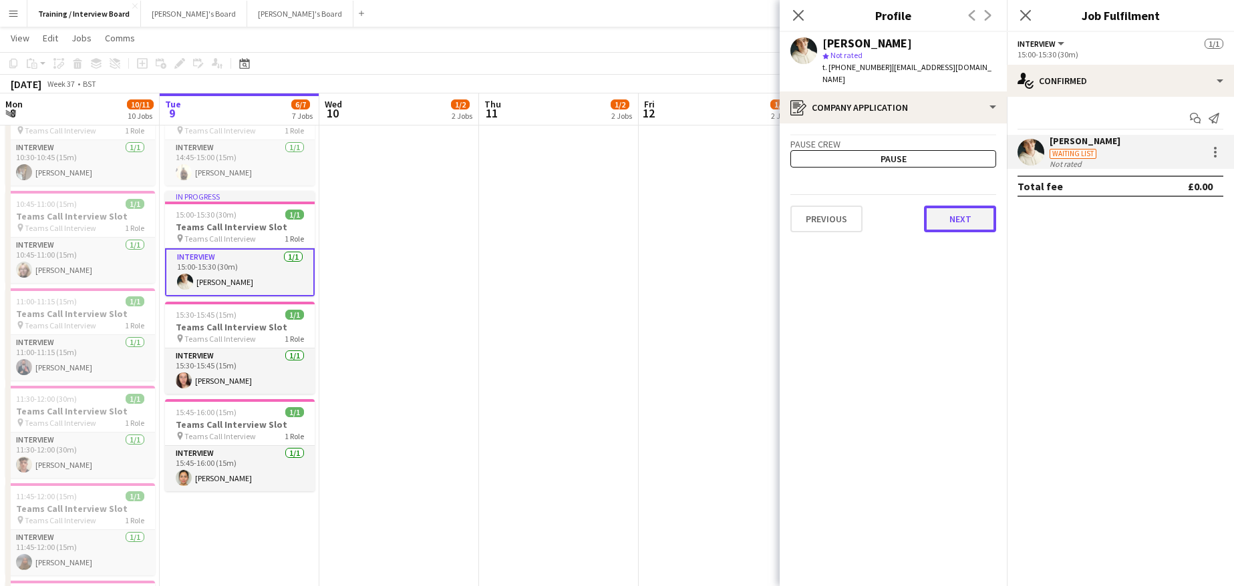
click at [958, 206] on button "Next" at bounding box center [960, 219] width 72 height 27
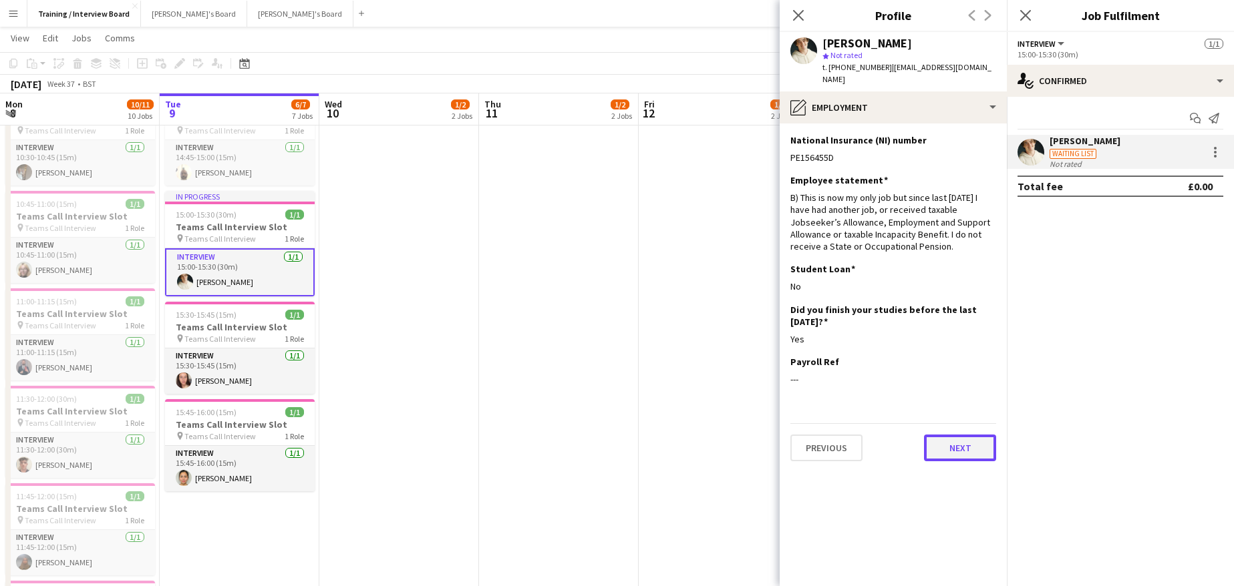
click at [964, 441] on button "Next" at bounding box center [960, 448] width 72 height 27
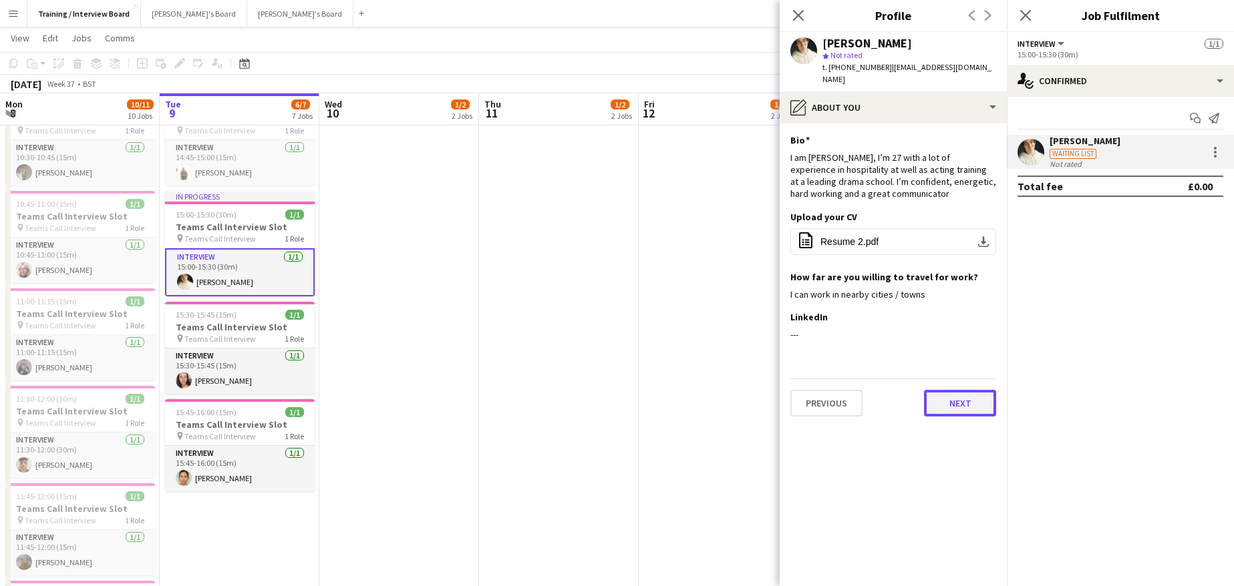
click at [964, 390] on button "Next" at bounding box center [960, 403] width 72 height 27
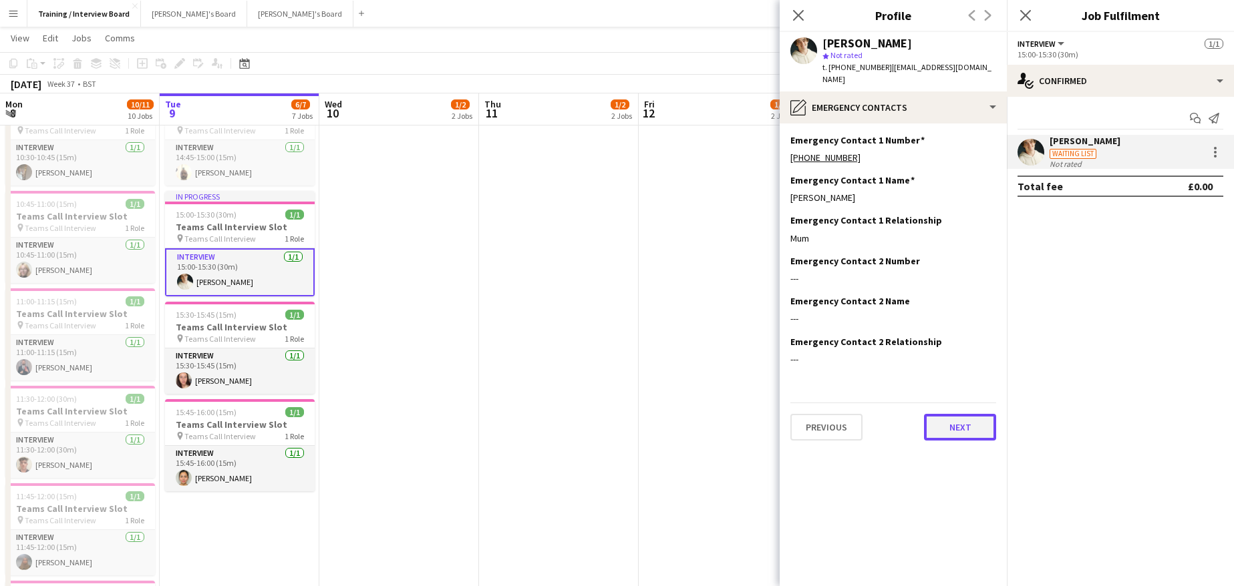
click at [953, 414] on button "Next" at bounding box center [960, 427] width 72 height 27
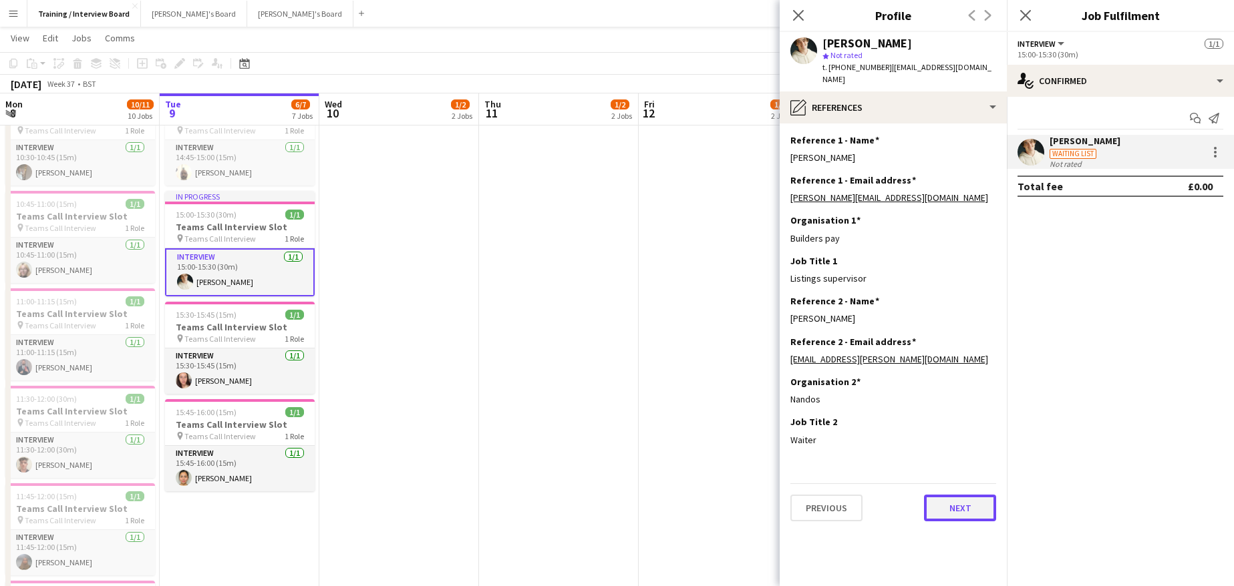
click at [948, 495] on button "Next" at bounding box center [960, 508] width 72 height 27
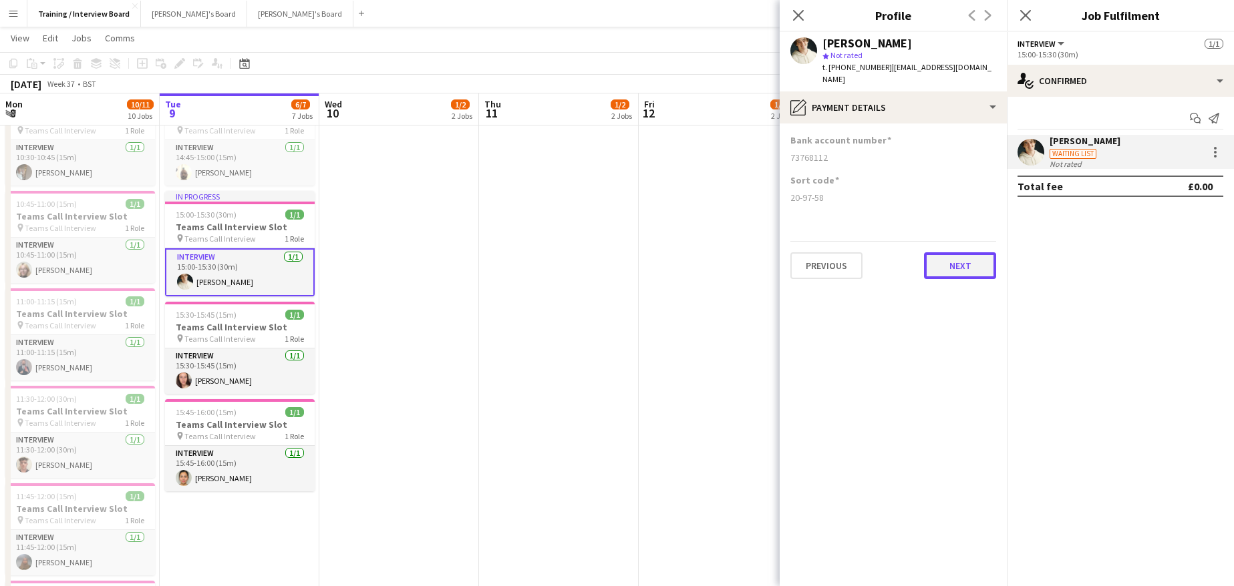
click at [954, 256] on button "Next" at bounding box center [960, 265] width 72 height 27
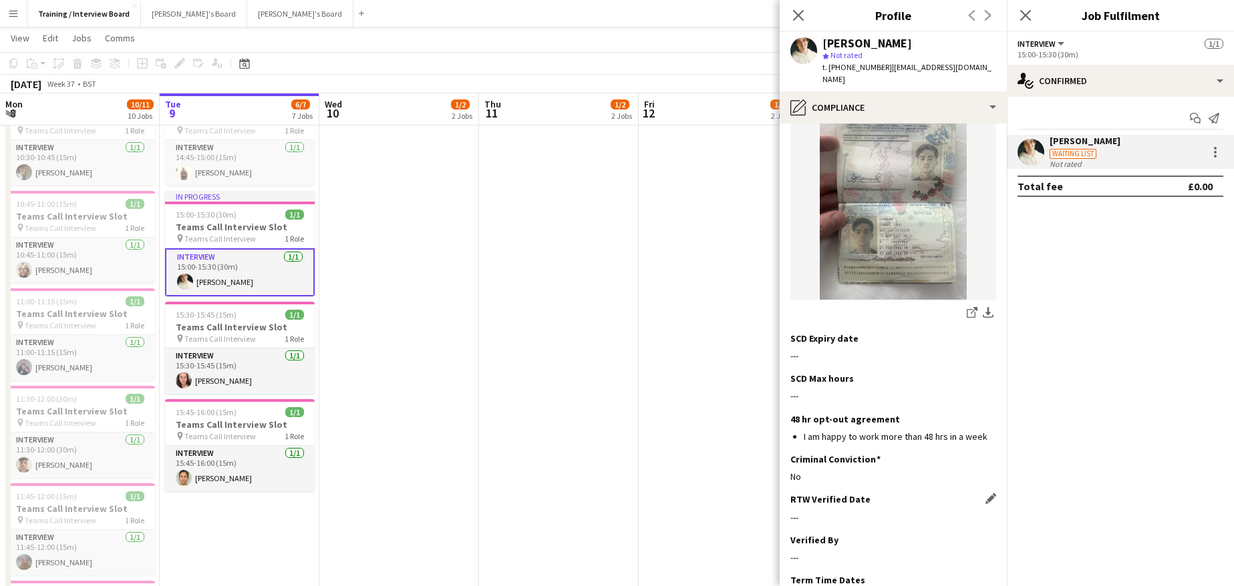
scroll to position [200, 0]
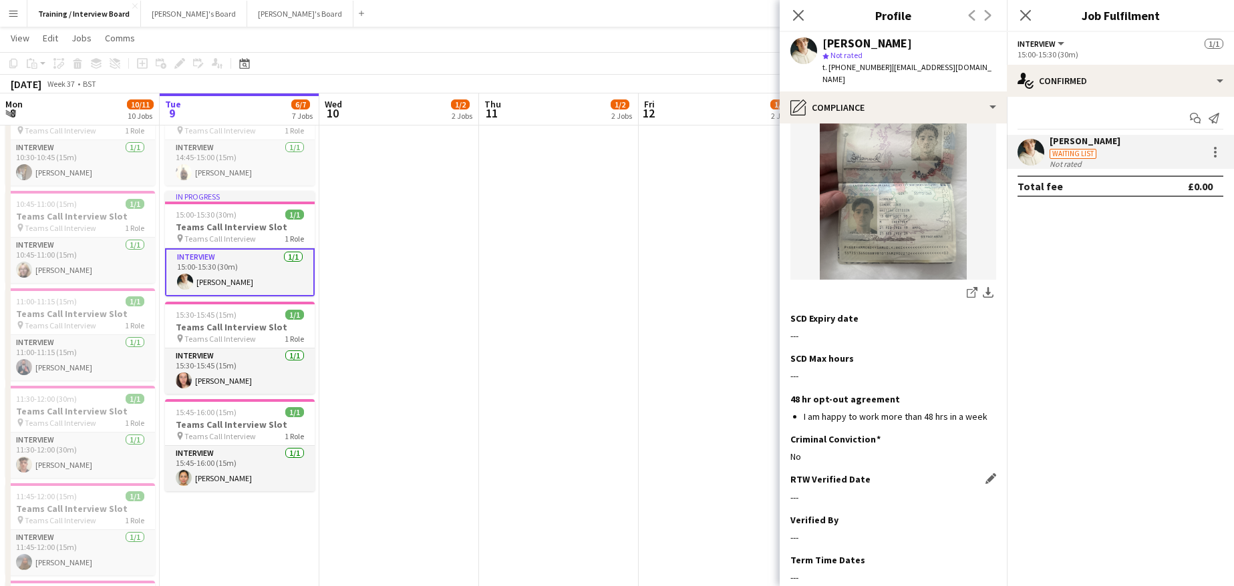
click at [985, 474] on app-icon "Edit this field" at bounding box center [990, 479] width 11 height 11
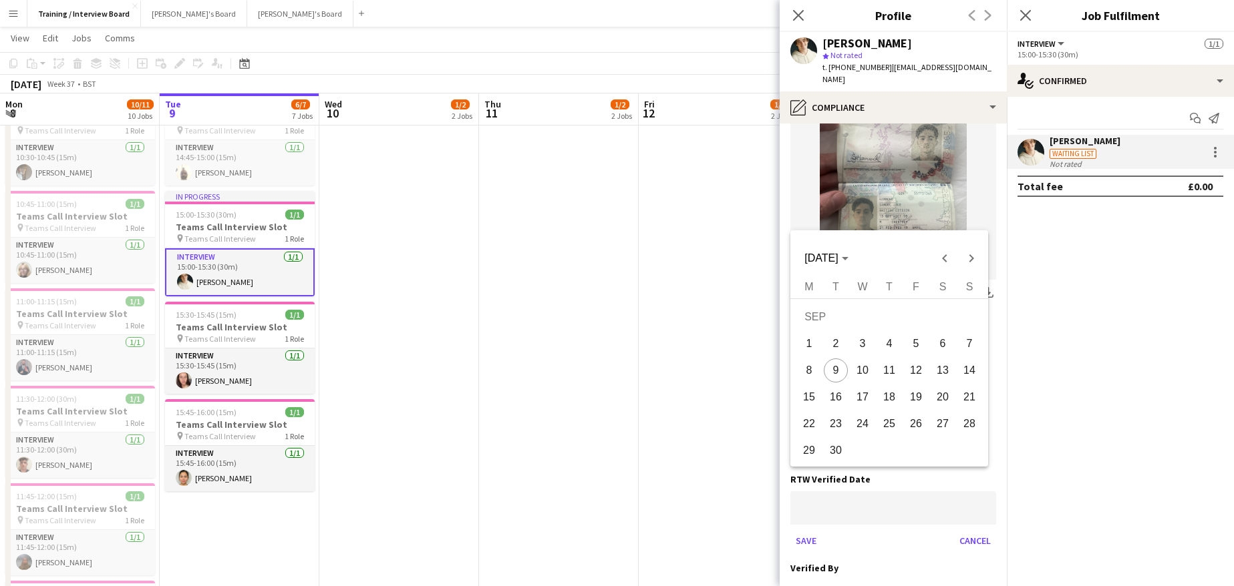
click at [836, 368] on span "9" at bounding box center [835, 371] width 24 height 24
type input "**********"
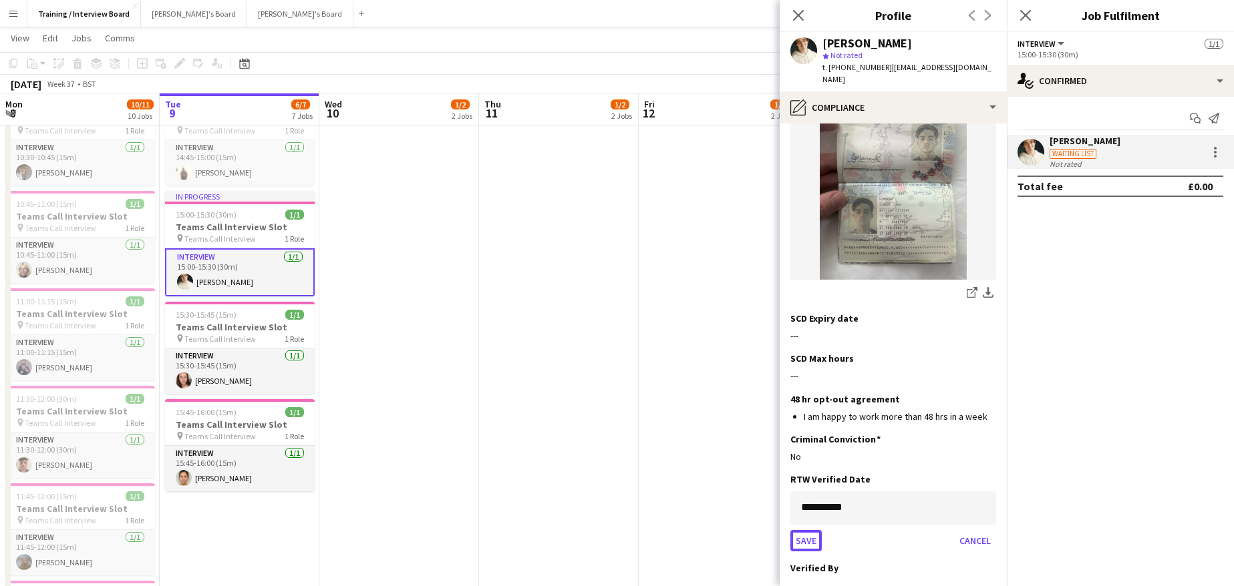
click at [800, 530] on button "Save" at bounding box center [805, 540] width 31 height 21
click at [985, 514] on app-icon "Edit this field" at bounding box center [990, 519] width 11 height 11
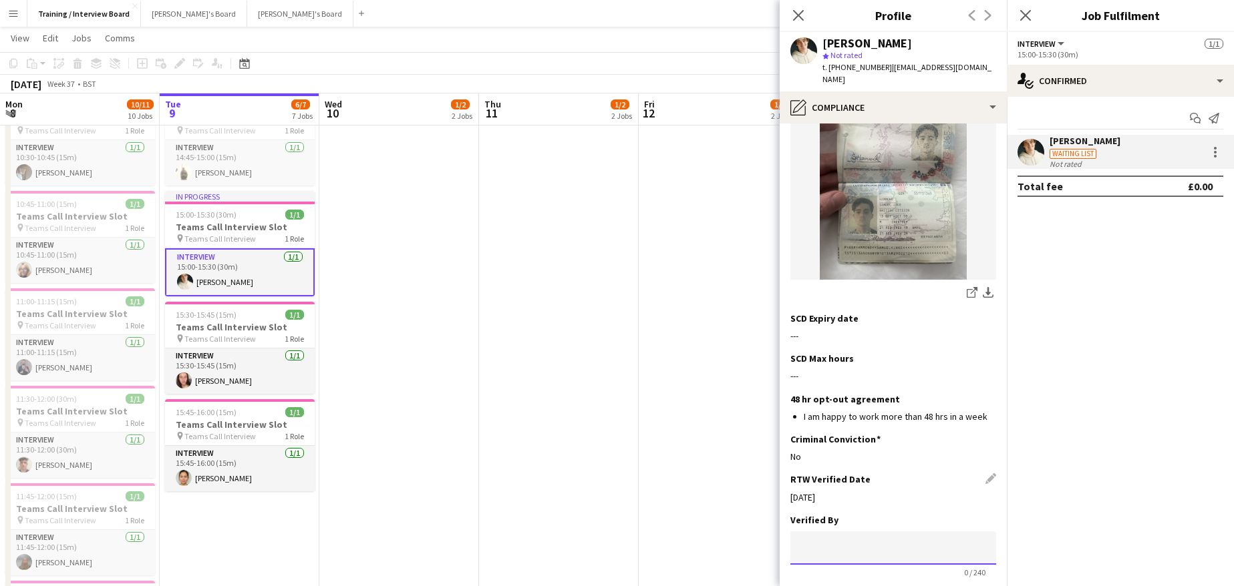
click at [821, 532] on input at bounding box center [893, 548] width 206 height 33
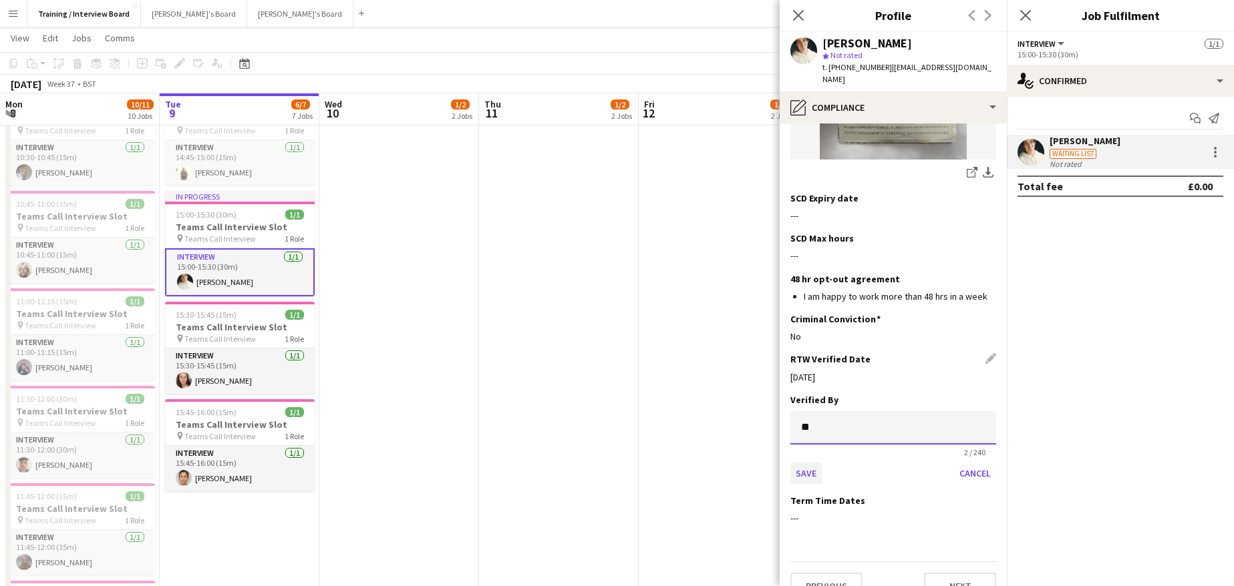
type input "**"
click at [806, 463] on button "Save" at bounding box center [805, 473] width 31 height 21
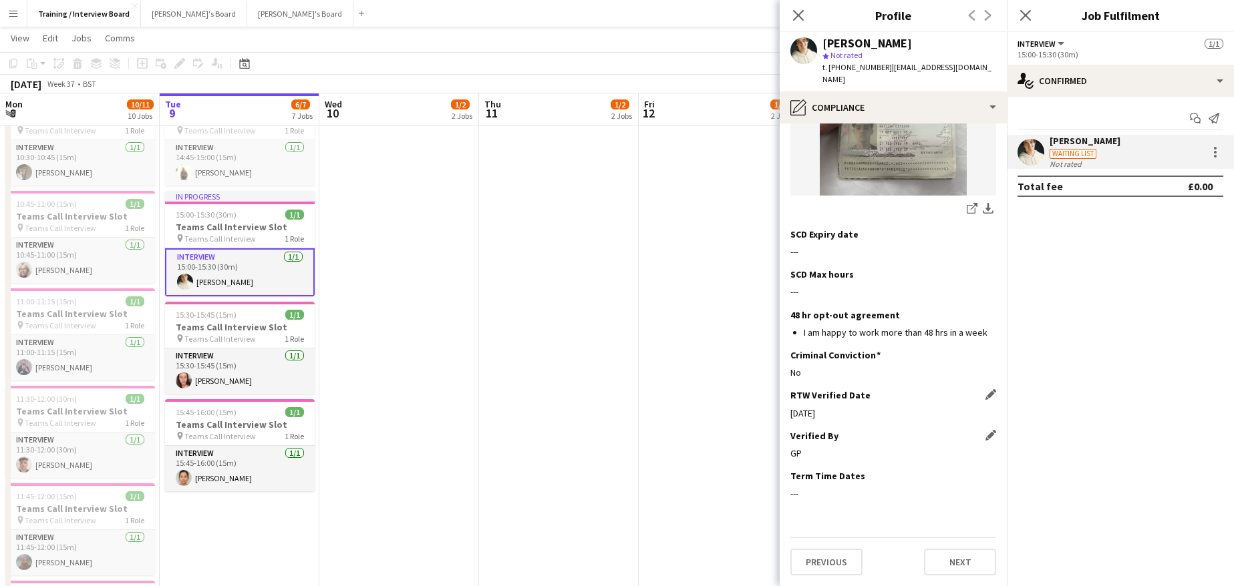
scroll to position [260, 0]
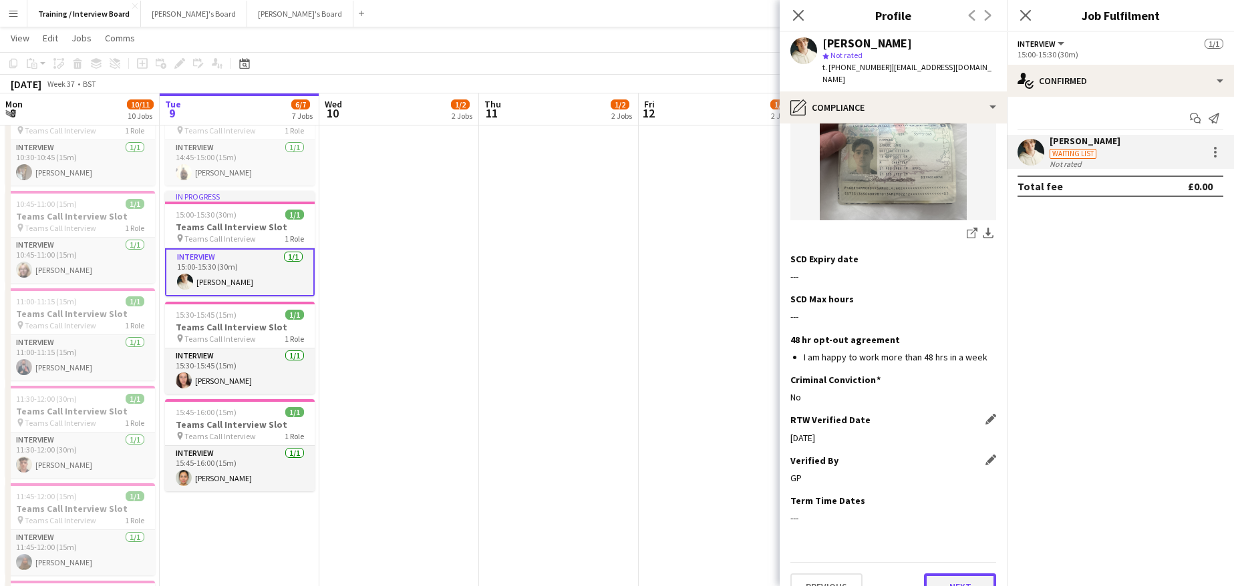
click at [925, 574] on button "Next" at bounding box center [960, 587] width 72 height 27
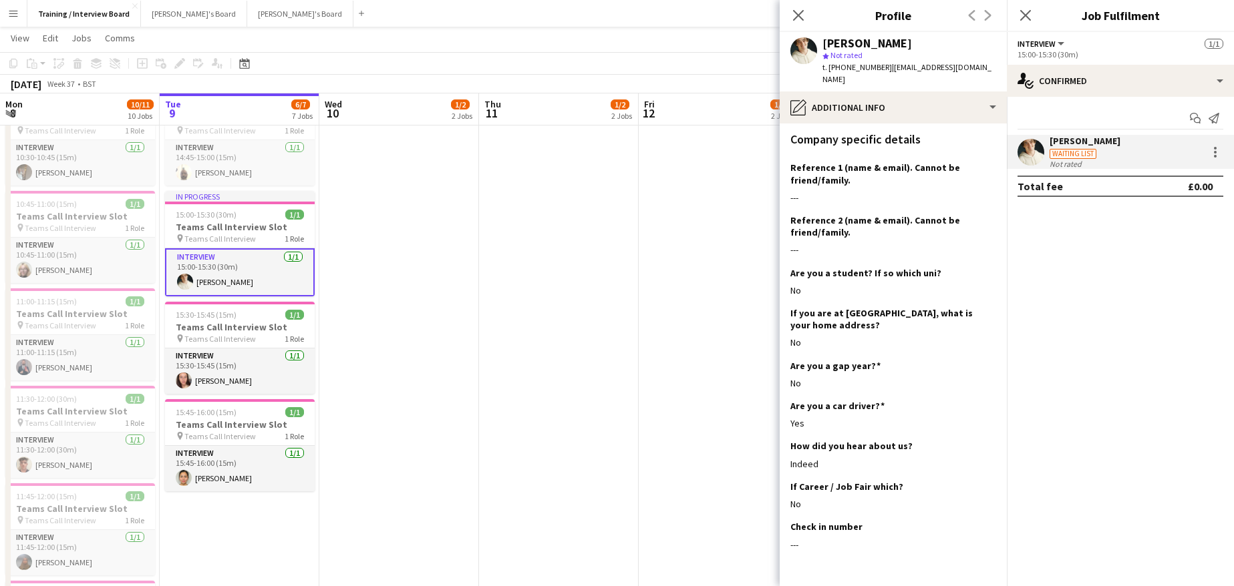
scroll to position [184, 0]
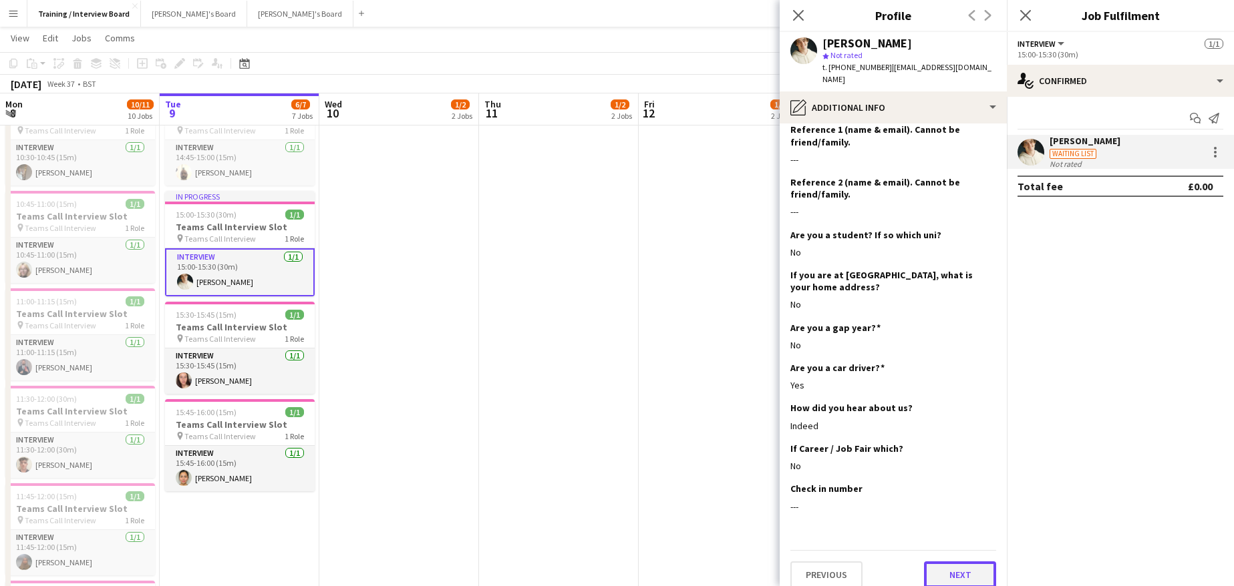
click at [959, 565] on button "Next" at bounding box center [960, 575] width 72 height 27
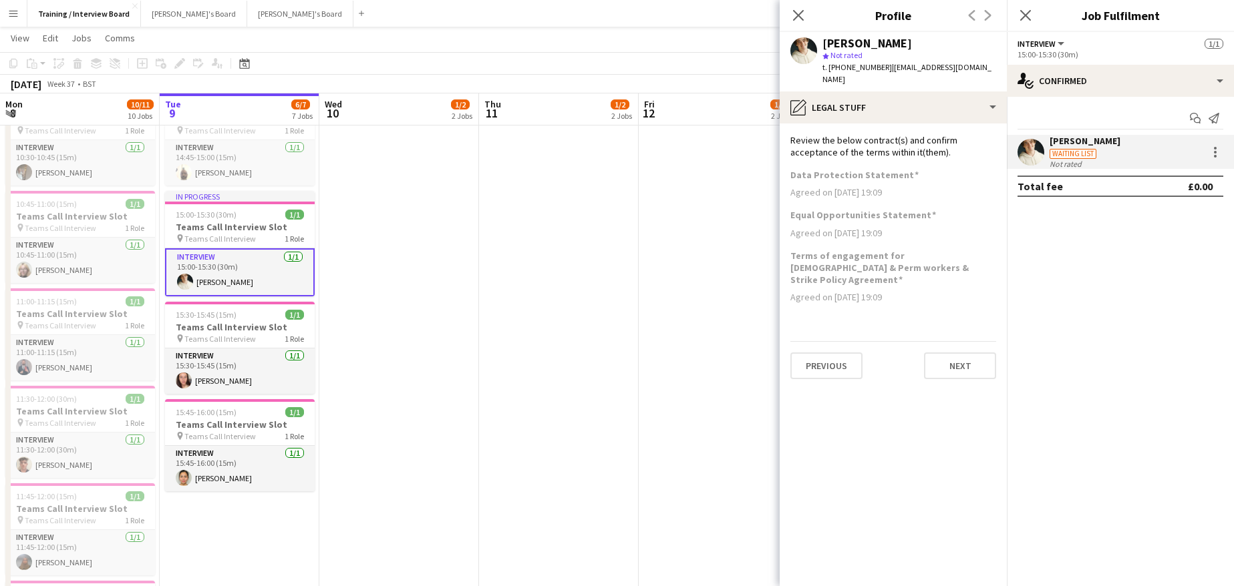
scroll to position [0, 0]
click at [966, 353] on button "Next" at bounding box center [960, 366] width 72 height 27
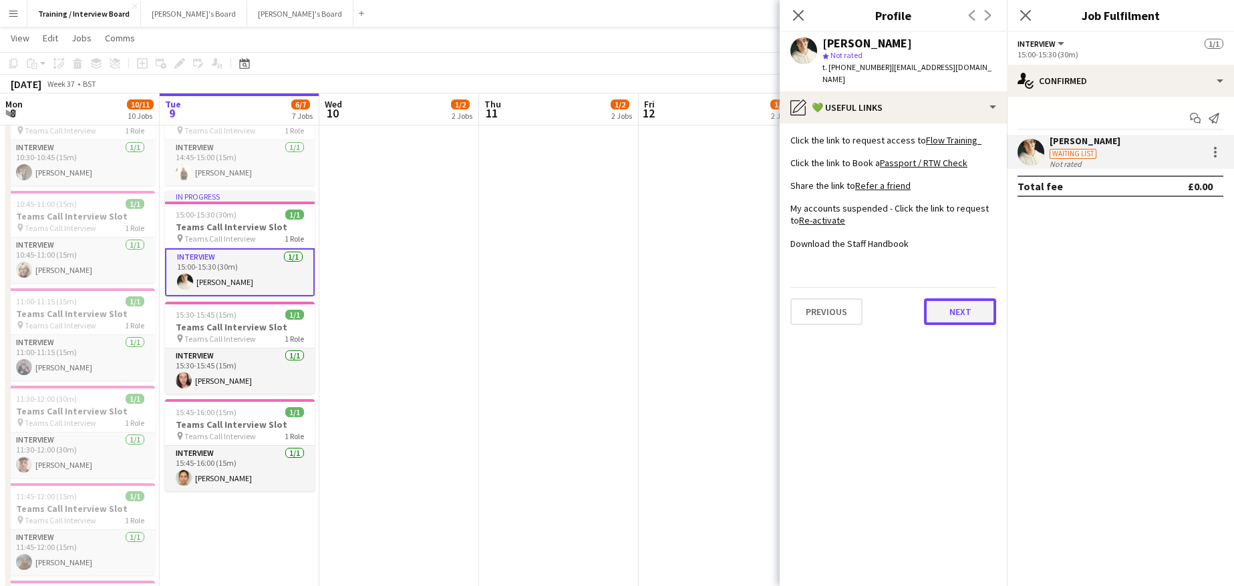
click at [945, 304] on button "Next" at bounding box center [960, 312] width 72 height 27
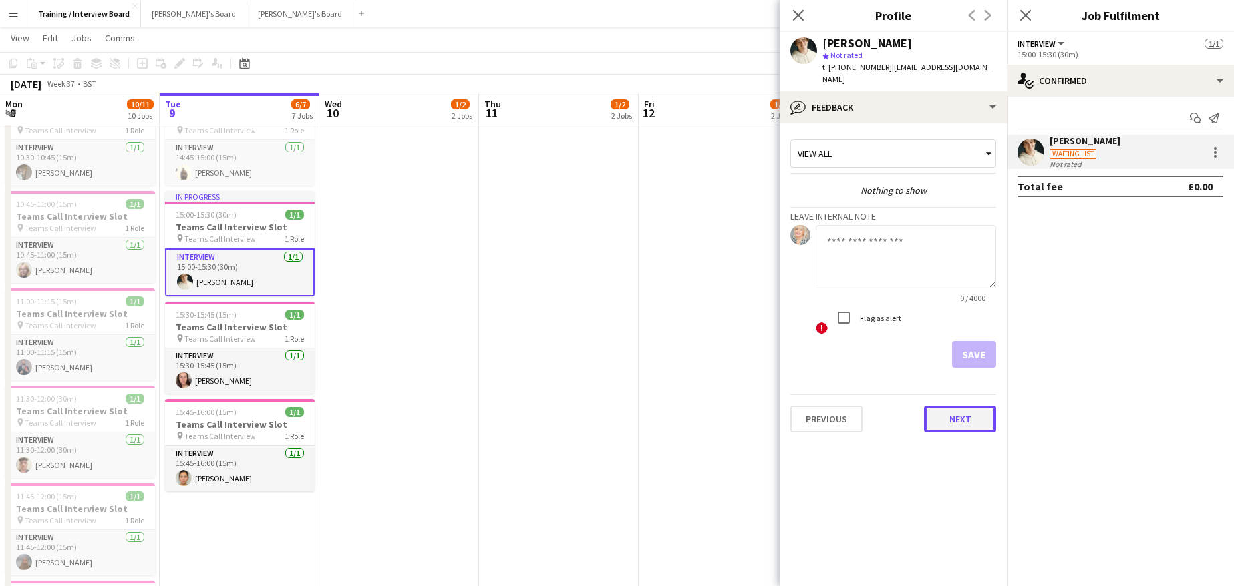
click at [954, 407] on button "Next" at bounding box center [960, 419] width 72 height 27
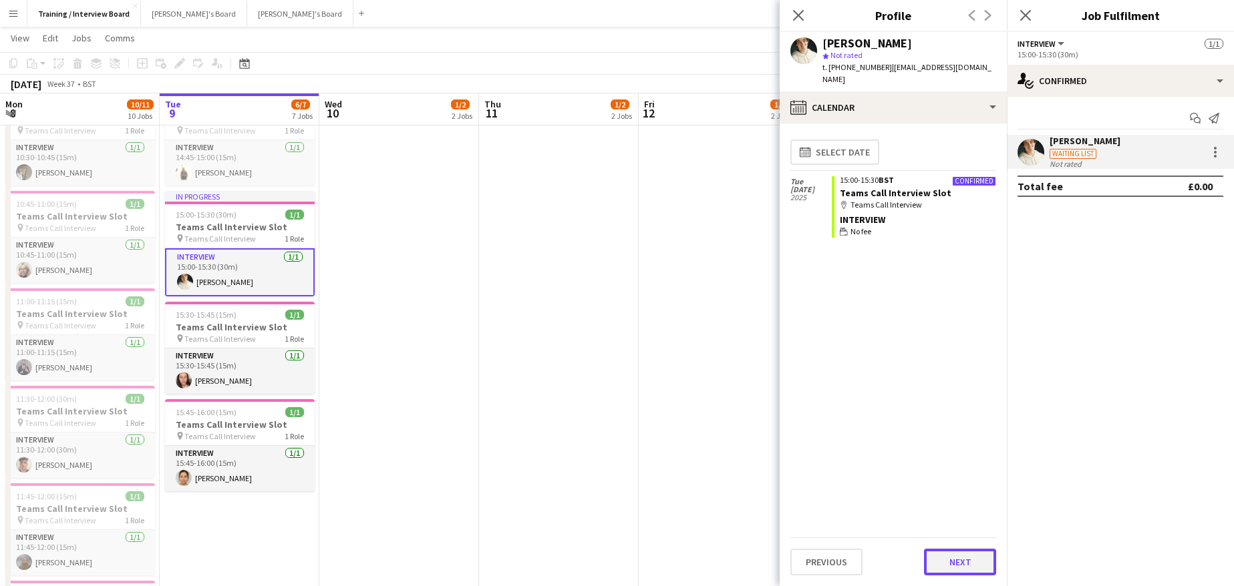
click at [980, 564] on button "Next" at bounding box center [960, 562] width 72 height 27
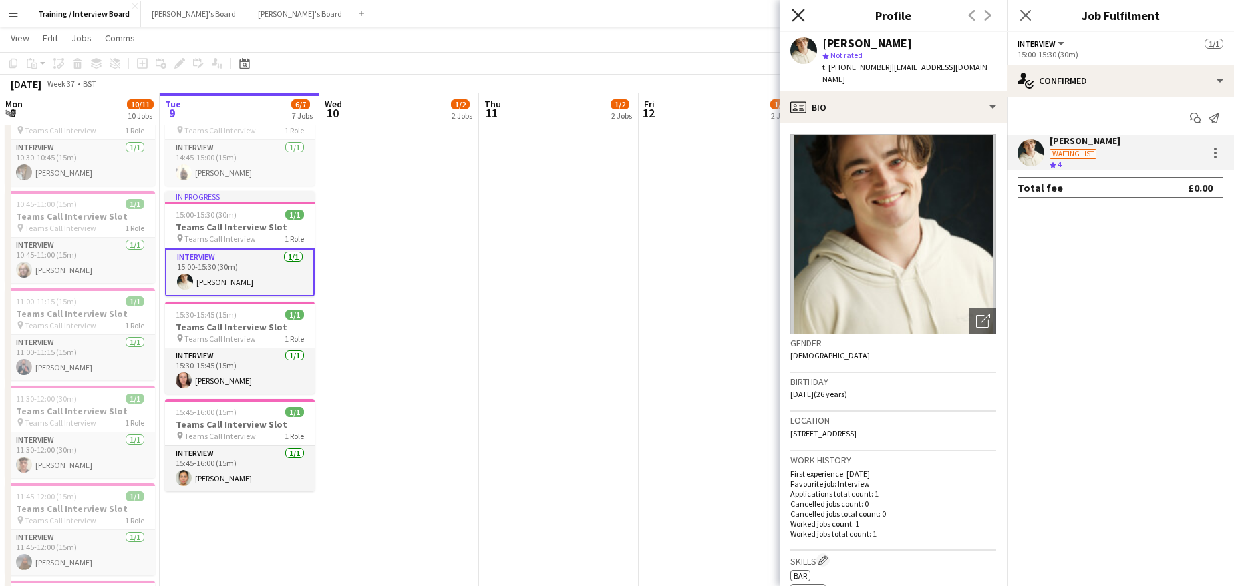
click at [799, 11] on icon "Close pop-in" at bounding box center [797, 15] width 13 height 13
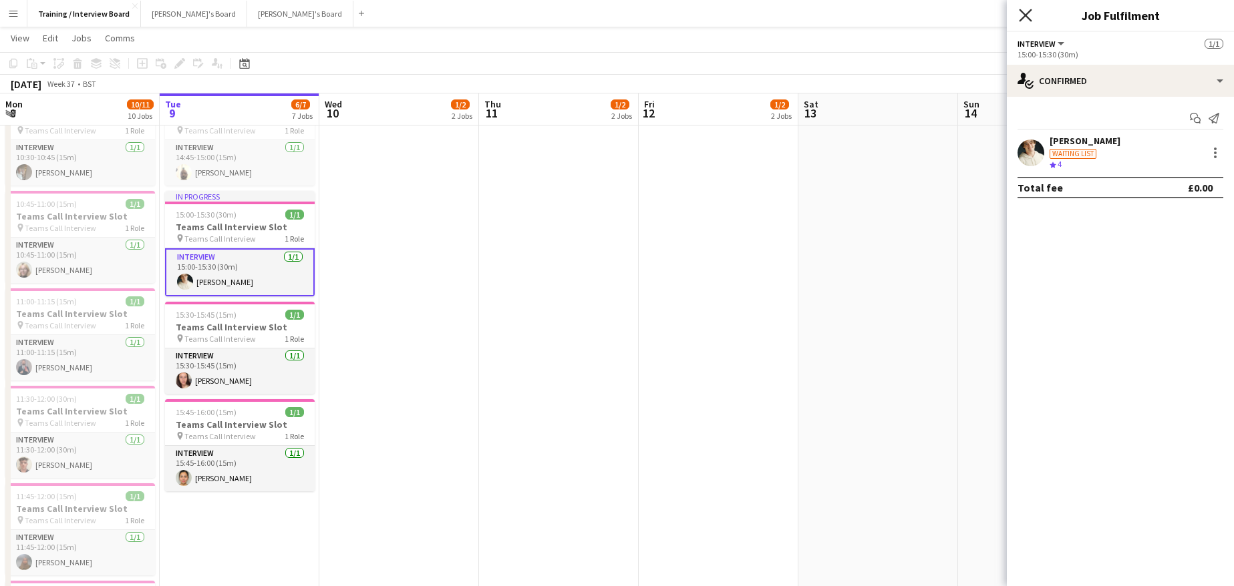
click at [1028, 17] on icon "Close pop-in" at bounding box center [1025, 15] width 13 height 13
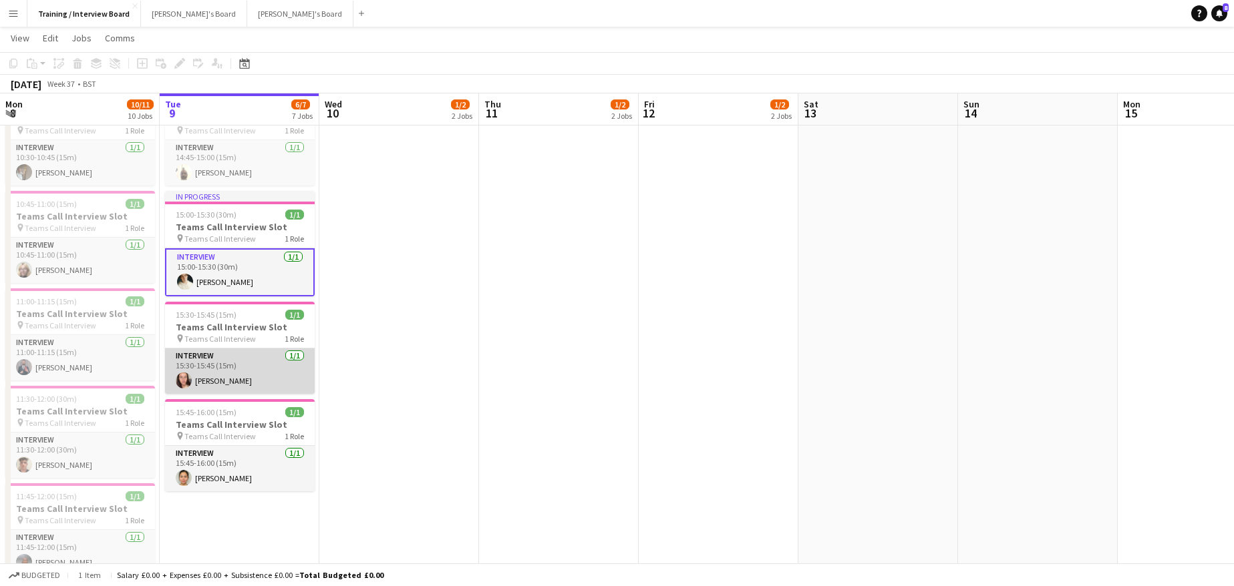
click at [234, 379] on app-card-role "Interview 1/1 15:30-15:45 (15m) Nikki Kapalos" at bounding box center [240, 371] width 150 height 45
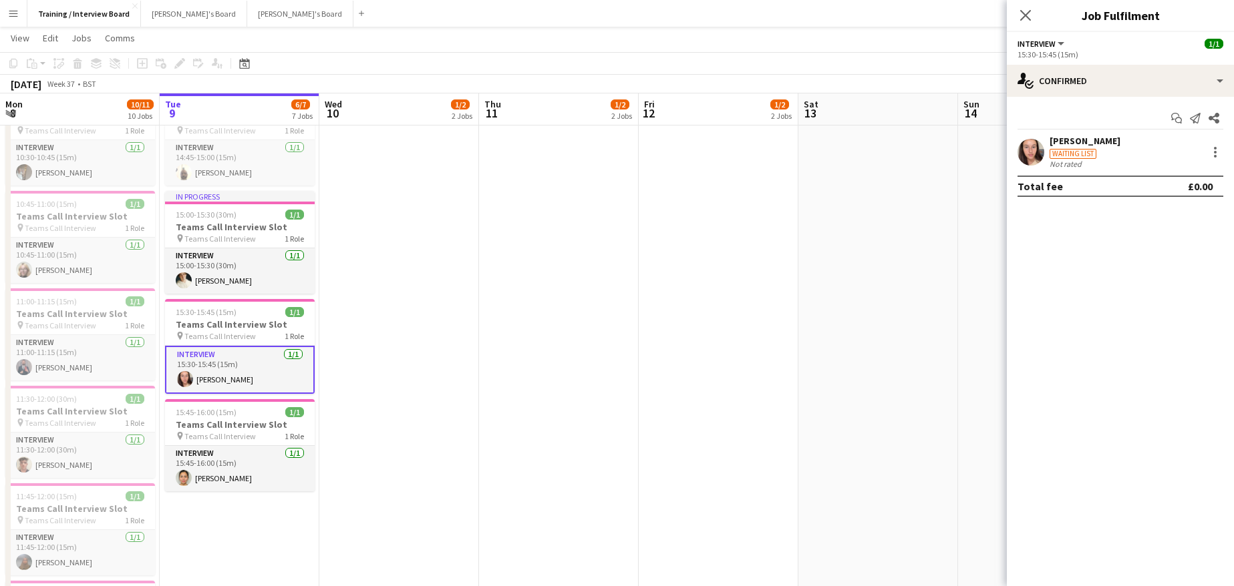
click at [1078, 144] on div "Nikki Kapalos" at bounding box center [1084, 141] width 71 height 12
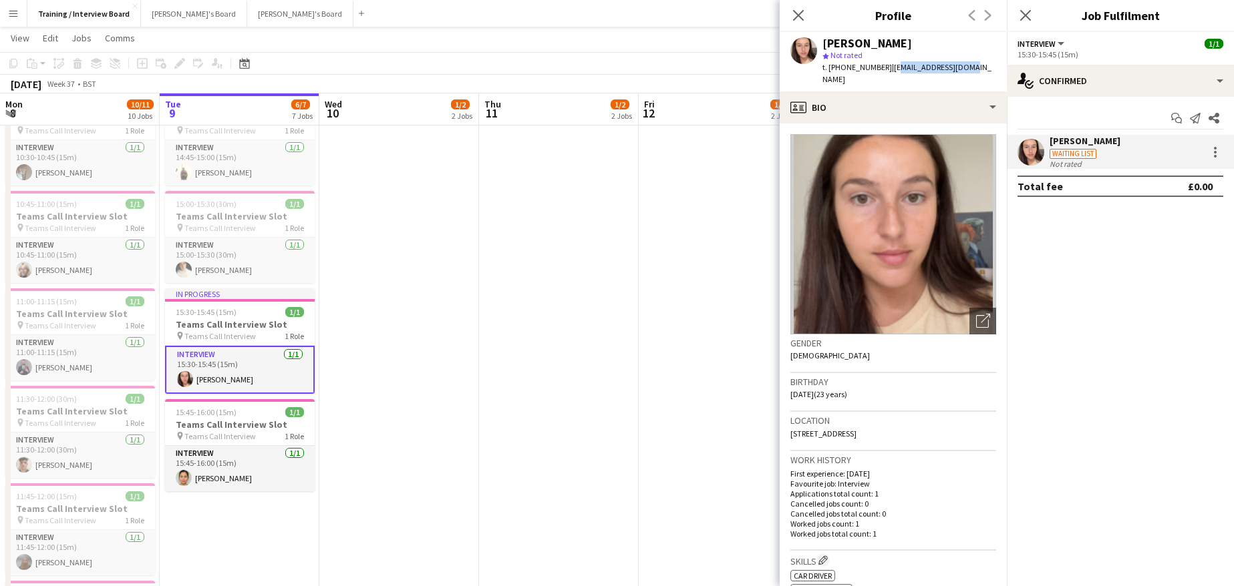
drag, startPoint x: 889, startPoint y: 67, endPoint x: 960, endPoint y: 69, distance: 70.8
click at [960, 69] on span "| kapalos@outlook.com.au" at bounding box center [906, 73] width 169 height 22
click at [979, 65] on div "Nikki Kapalos star Not rated t. +447386805108 | kapalos@outlook.com.au" at bounding box center [892, 61] width 227 height 59
drag, startPoint x: 886, startPoint y: 68, endPoint x: 977, endPoint y: 70, distance: 90.9
click at [977, 70] on div "Nikki Kapalos star Not rated t. +447386805108 | kapalos@outlook.com.au" at bounding box center [892, 61] width 227 height 59
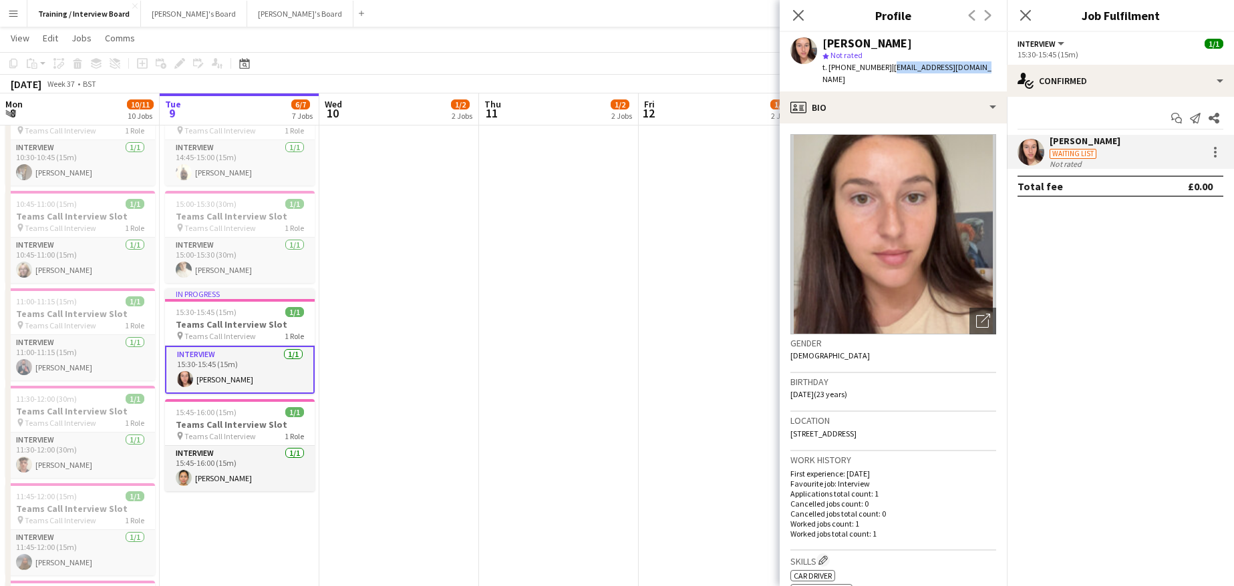
copy span "kapalos@outlook.com.au"
click at [965, 43] on div "Nikki Kapalos" at bounding box center [909, 43] width 174 height 12
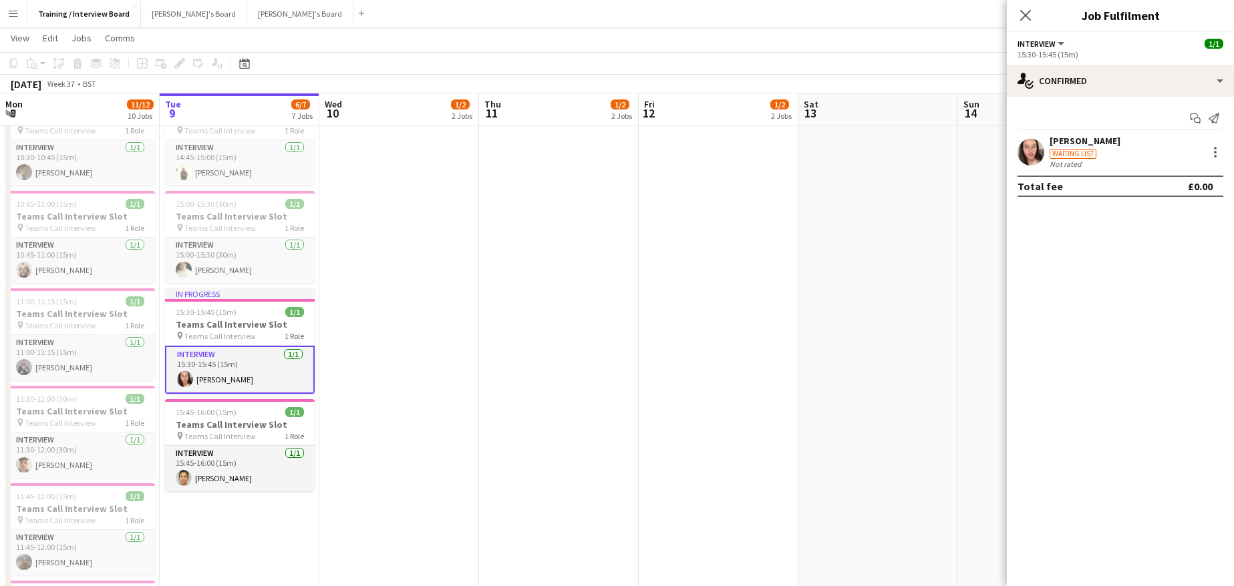
click at [1057, 150] on div "Waiting list" at bounding box center [1072, 154] width 47 height 10
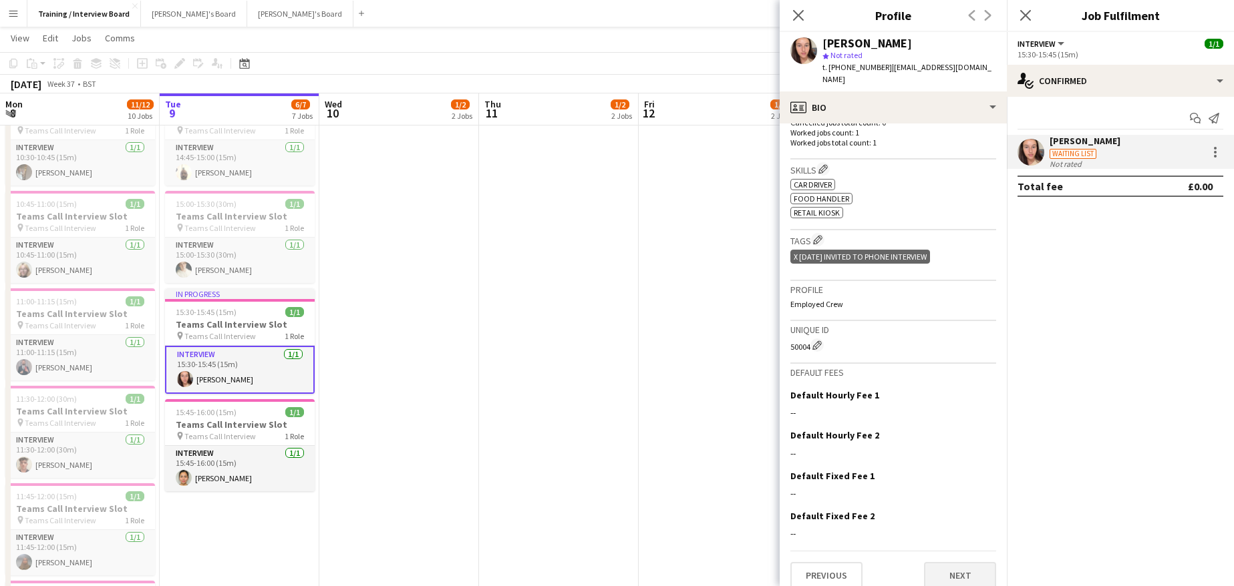
scroll to position [392, 0]
click at [932, 562] on button "Next" at bounding box center [960, 575] width 72 height 27
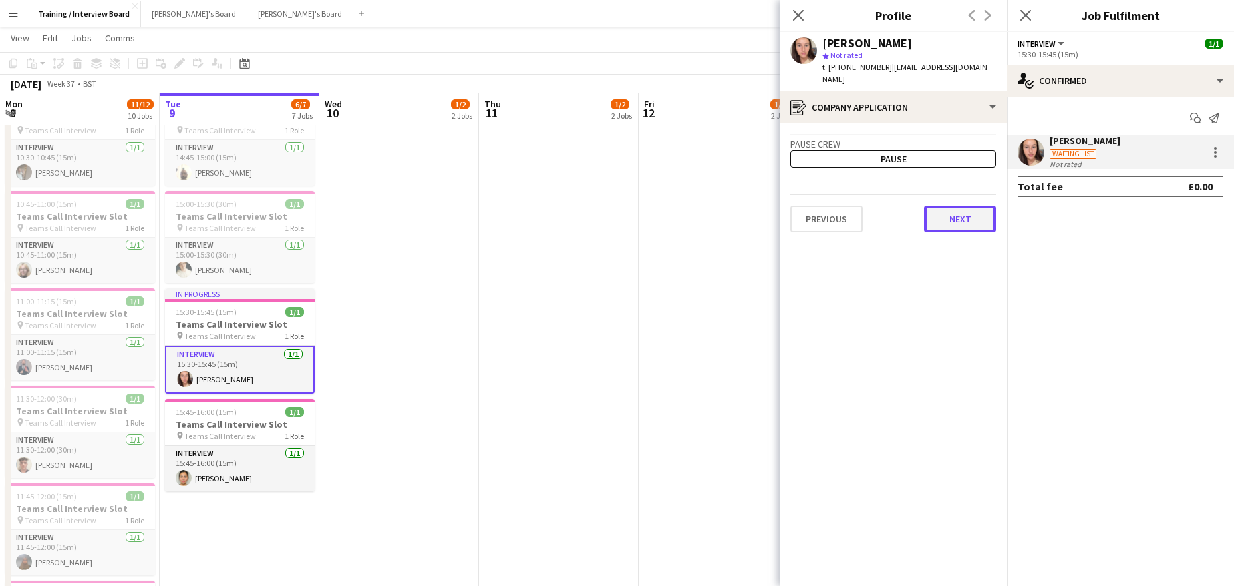
click at [952, 206] on button "Next" at bounding box center [960, 219] width 72 height 27
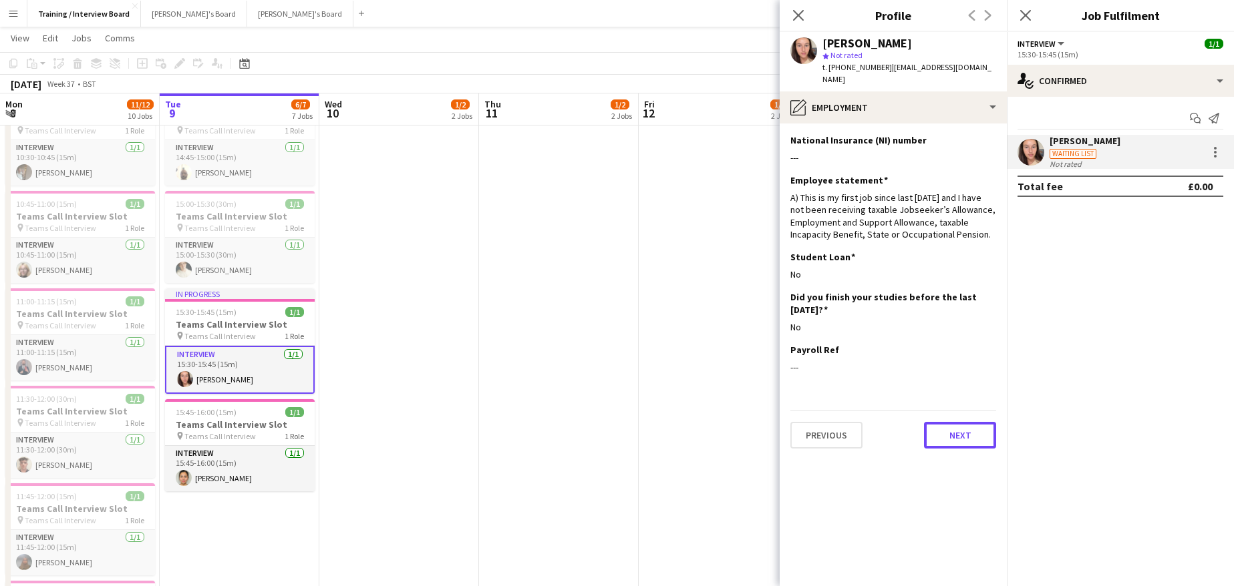
click at [961, 423] on button "Next" at bounding box center [960, 435] width 72 height 27
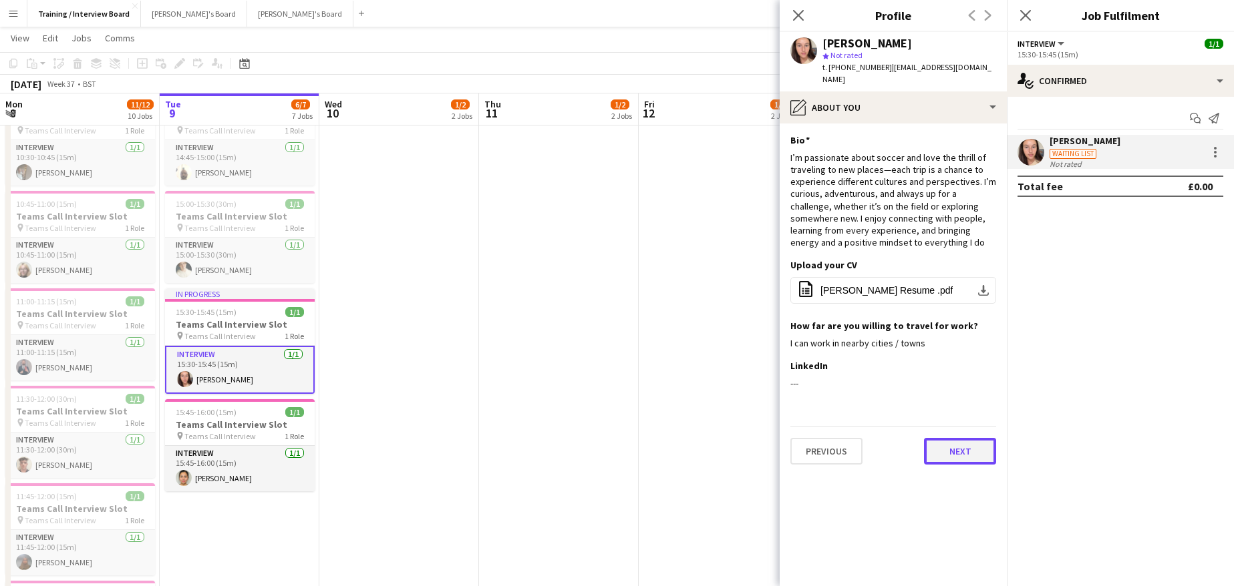
click at [969, 438] on button "Next" at bounding box center [960, 451] width 72 height 27
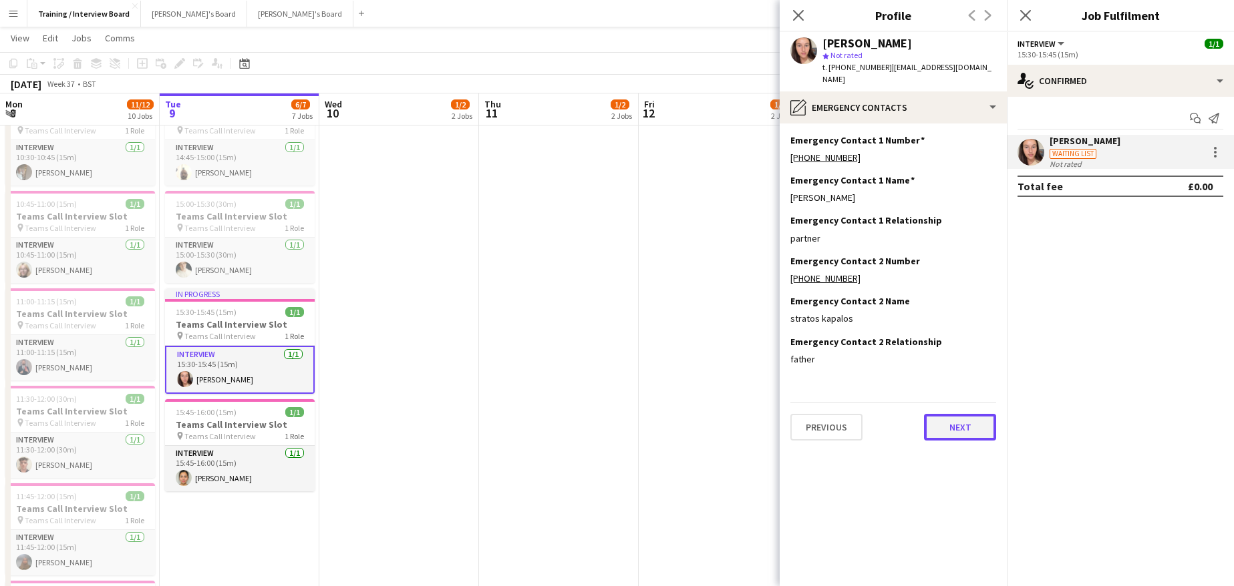
click at [940, 414] on button "Next" at bounding box center [960, 427] width 72 height 27
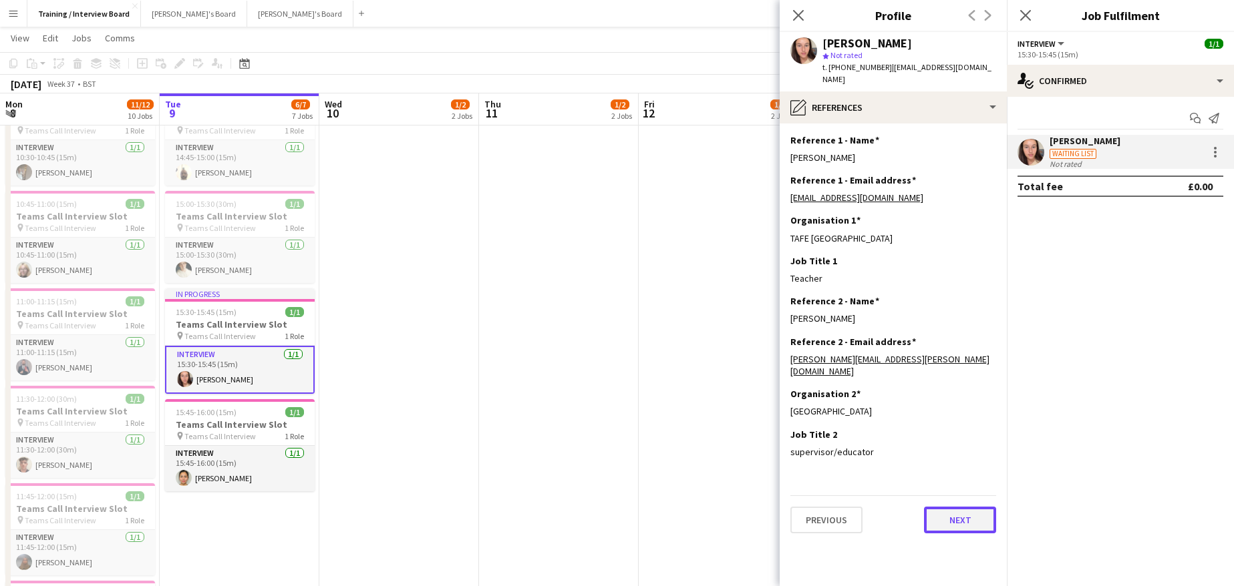
click at [958, 507] on button "Next" at bounding box center [960, 520] width 72 height 27
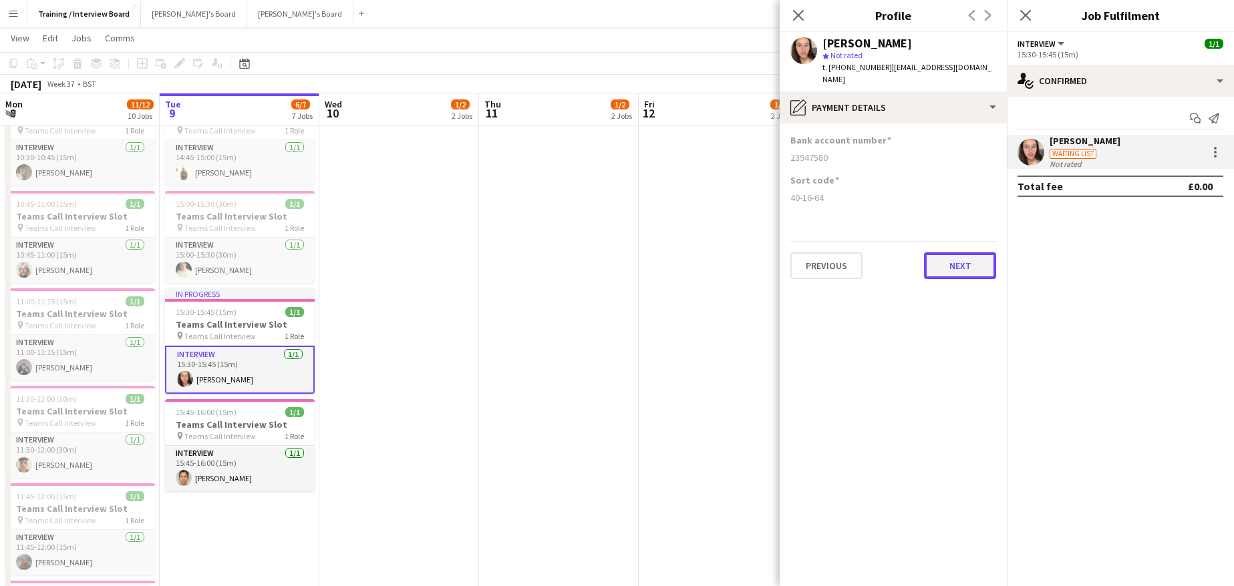
click at [960, 253] on button "Next" at bounding box center [960, 265] width 72 height 27
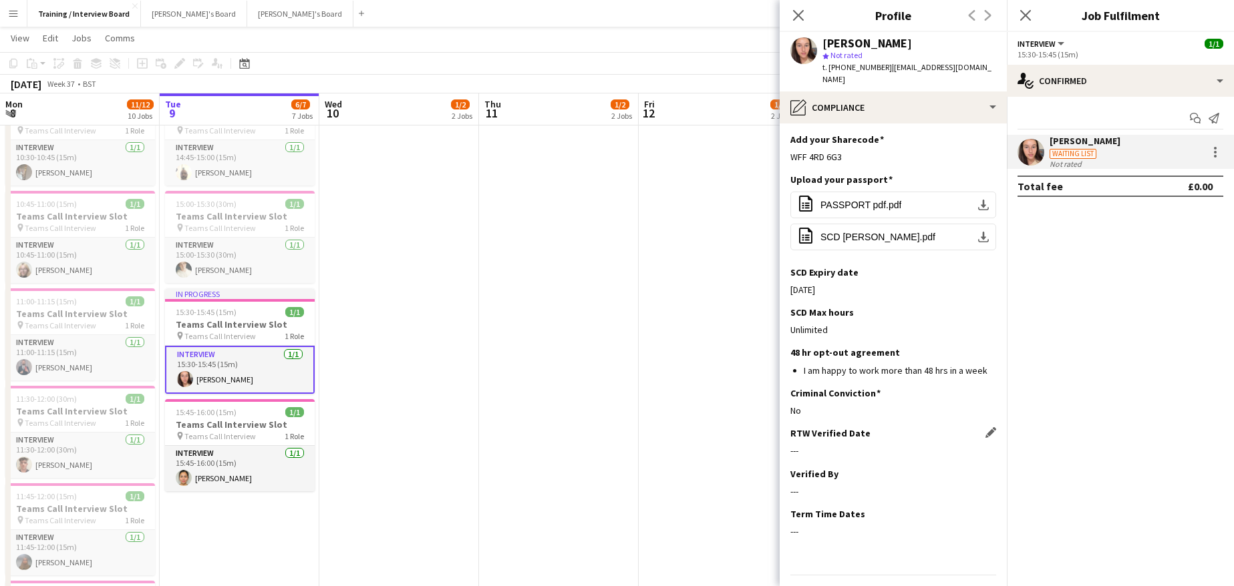
scroll to position [147, 0]
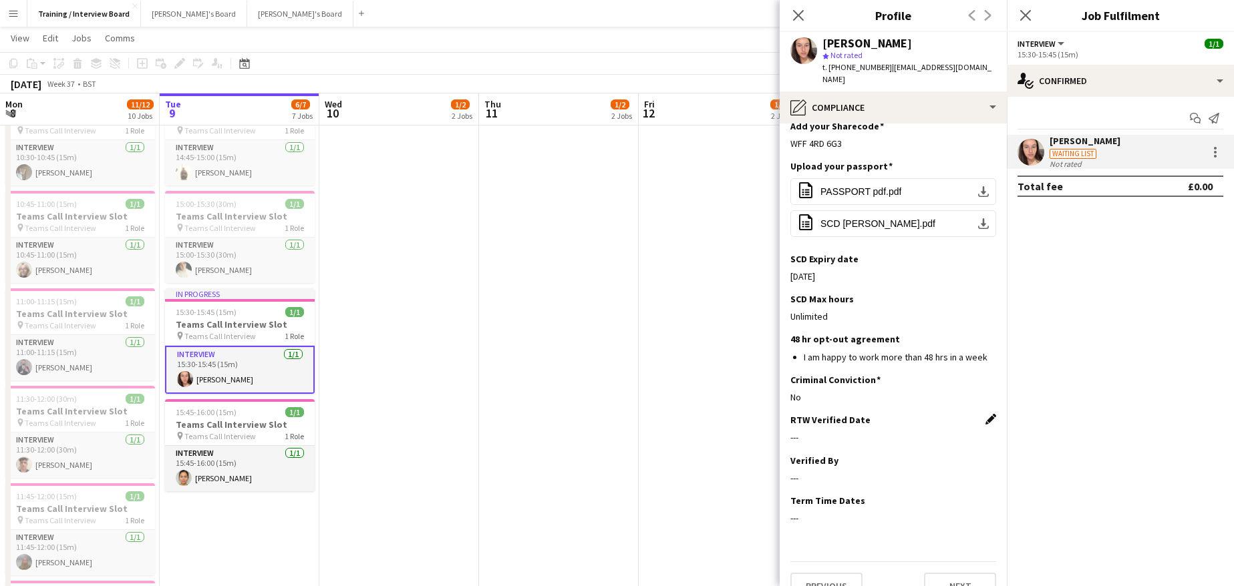
click at [985, 414] on app-icon "Edit this field" at bounding box center [990, 419] width 11 height 11
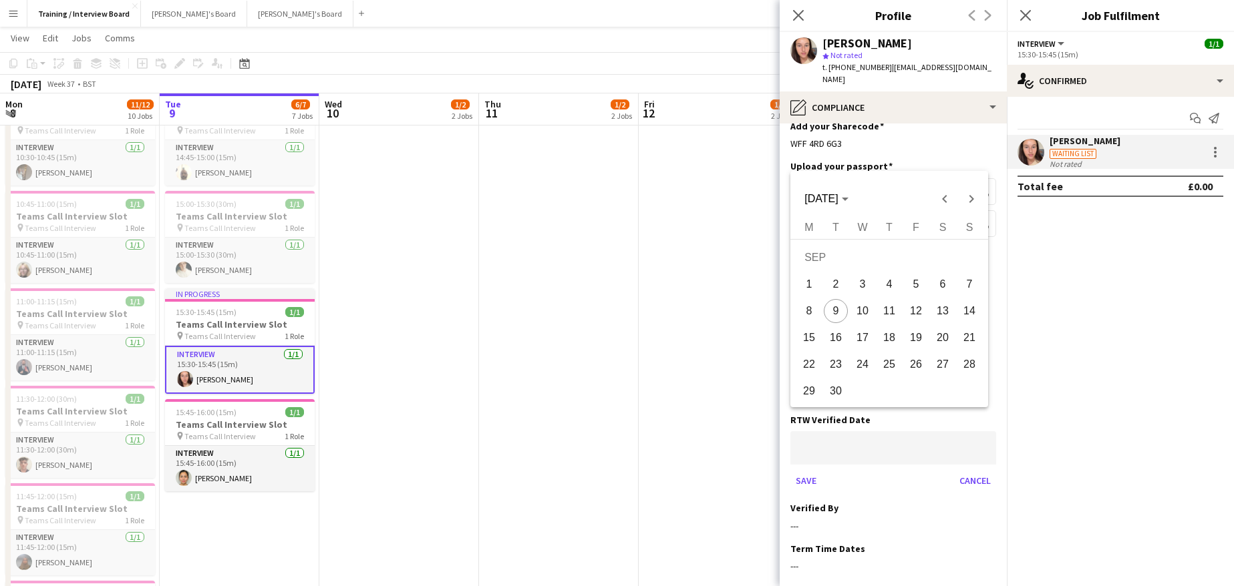
click at [837, 309] on span "9" at bounding box center [835, 311] width 24 height 24
type input "**********"
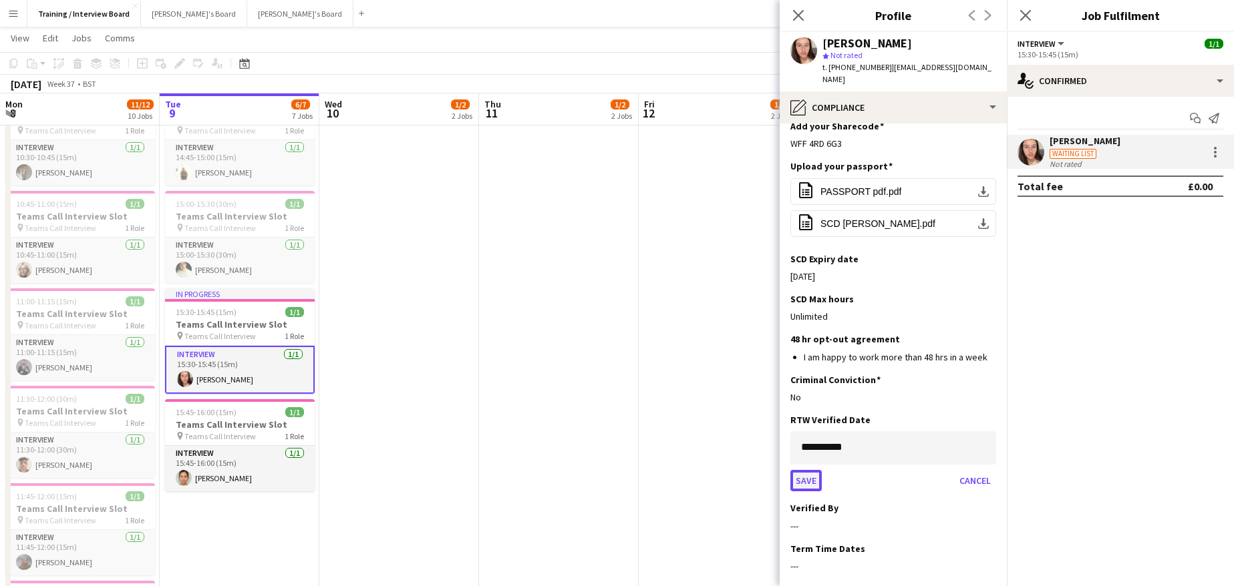
click at [809, 470] on button "Save" at bounding box center [805, 480] width 31 height 21
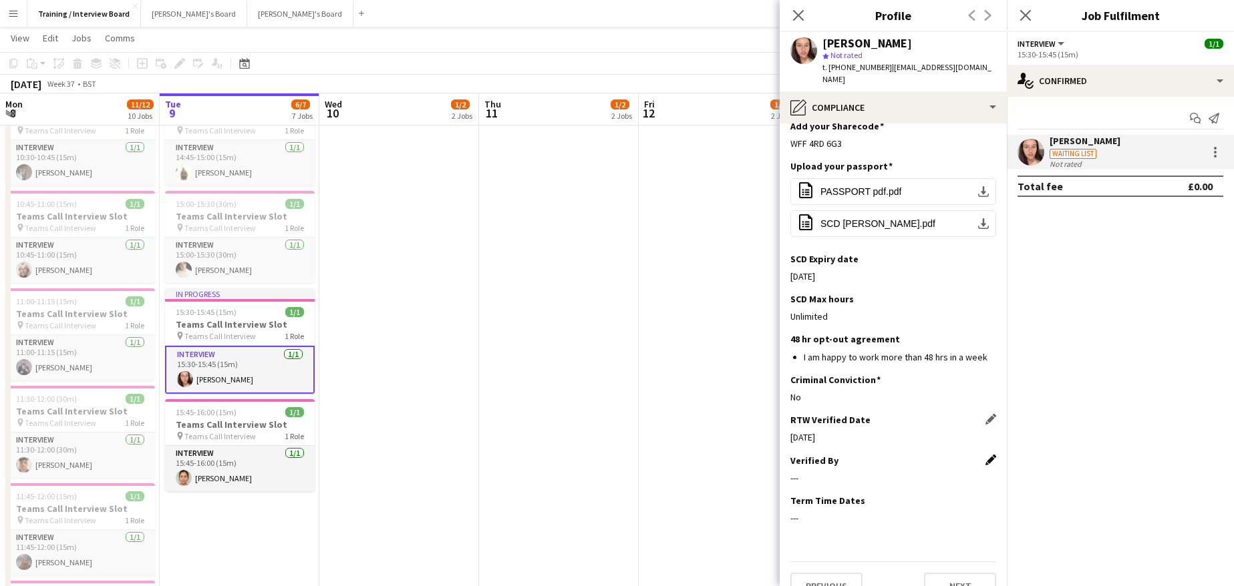
click at [985, 455] on app-icon "Edit this field" at bounding box center [990, 460] width 11 height 11
click at [823, 472] on input at bounding box center [893, 488] width 206 height 33
type input "**"
click at [803, 524] on button "Save" at bounding box center [805, 534] width 31 height 21
click at [956, 573] on button "Next" at bounding box center [960, 586] width 72 height 27
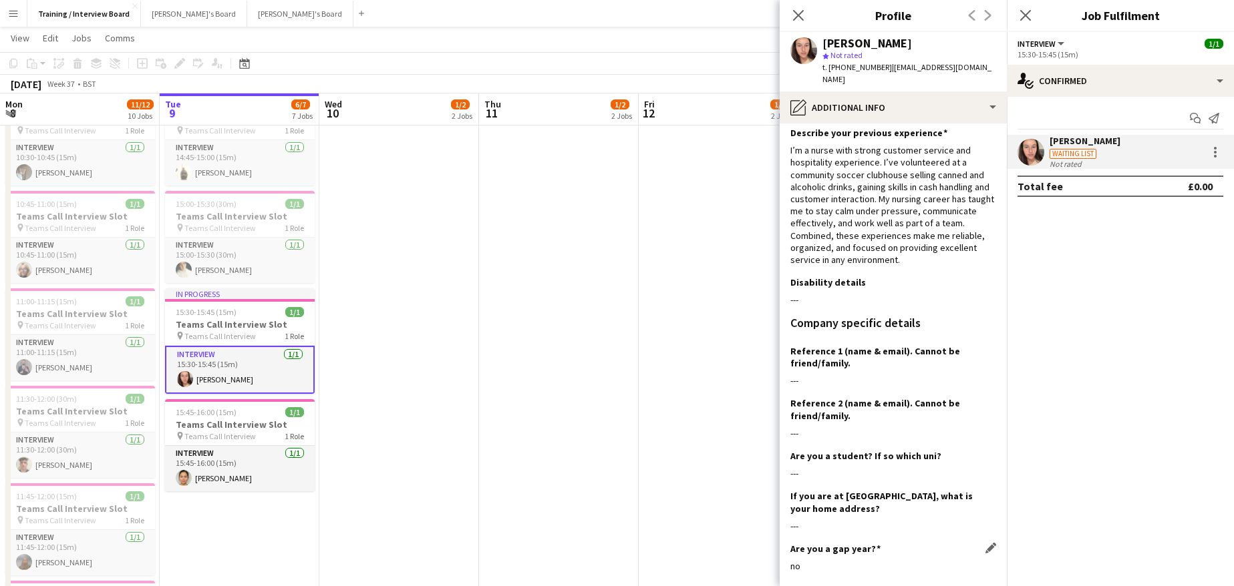
scroll to position [67, 0]
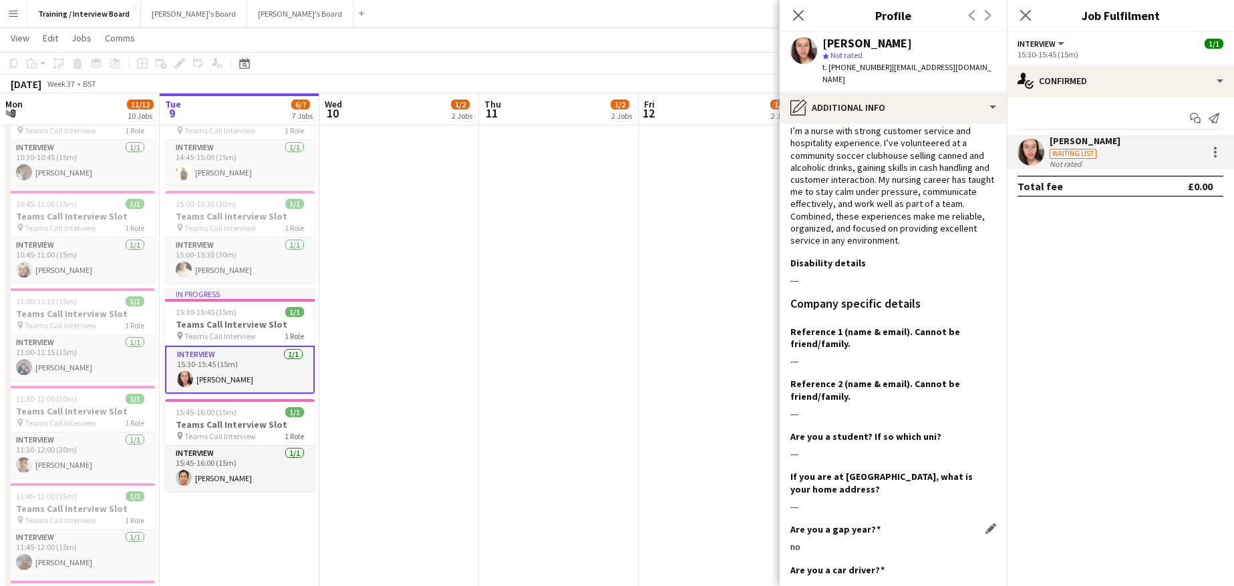
click at [981, 549] on div "Are you a gap year? Edit this field no" at bounding box center [893, 544] width 206 height 40
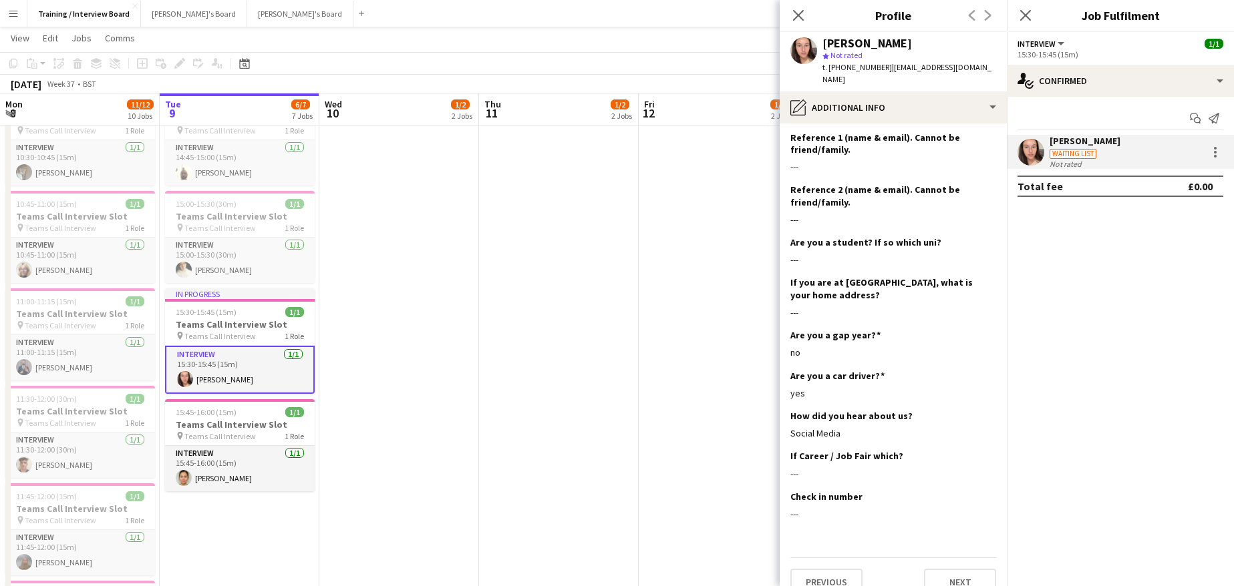
scroll to position [269, 0]
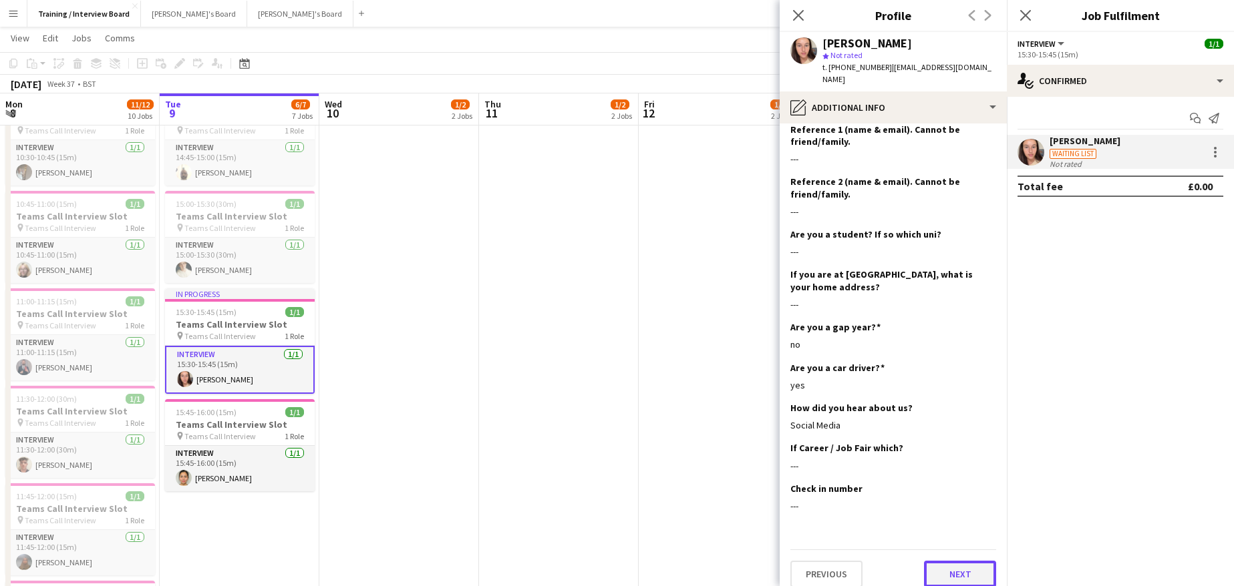
click at [978, 571] on button "Next" at bounding box center [960, 574] width 72 height 27
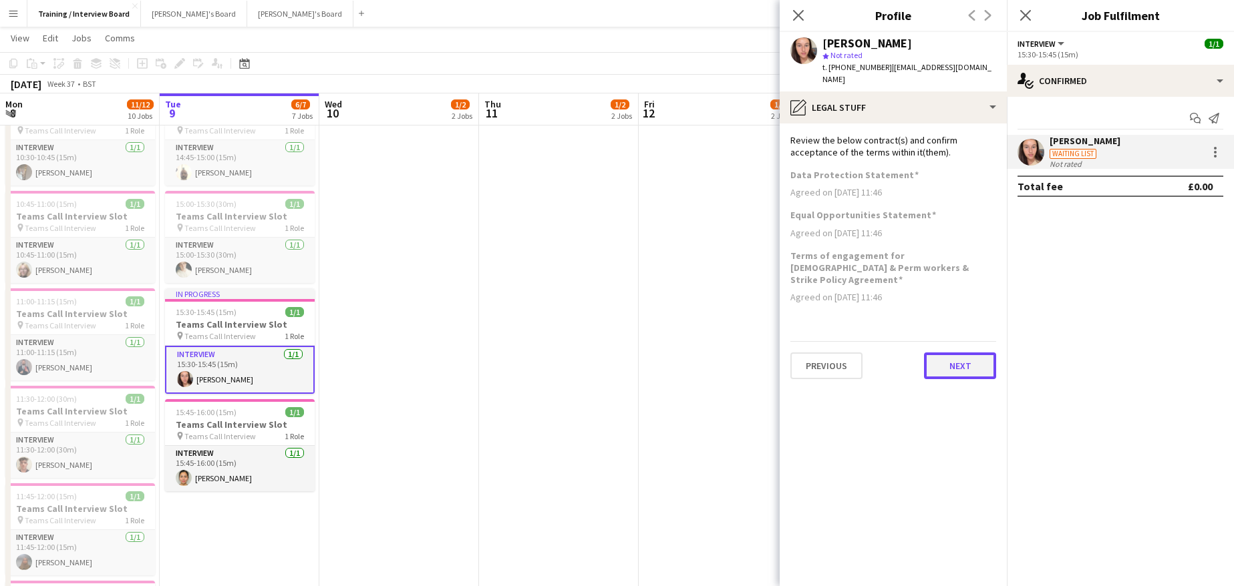
click at [954, 353] on button "Next" at bounding box center [960, 366] width 72 height 27
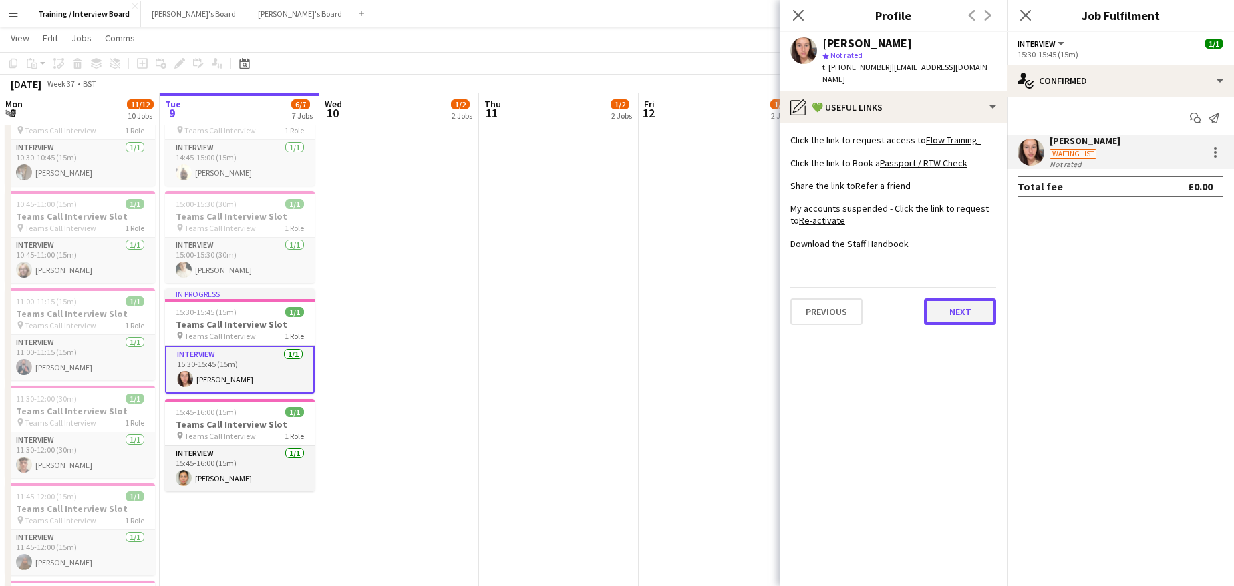
click at [968, 301] on button "Next" at bounding box center [960, 312] width 72 height 27
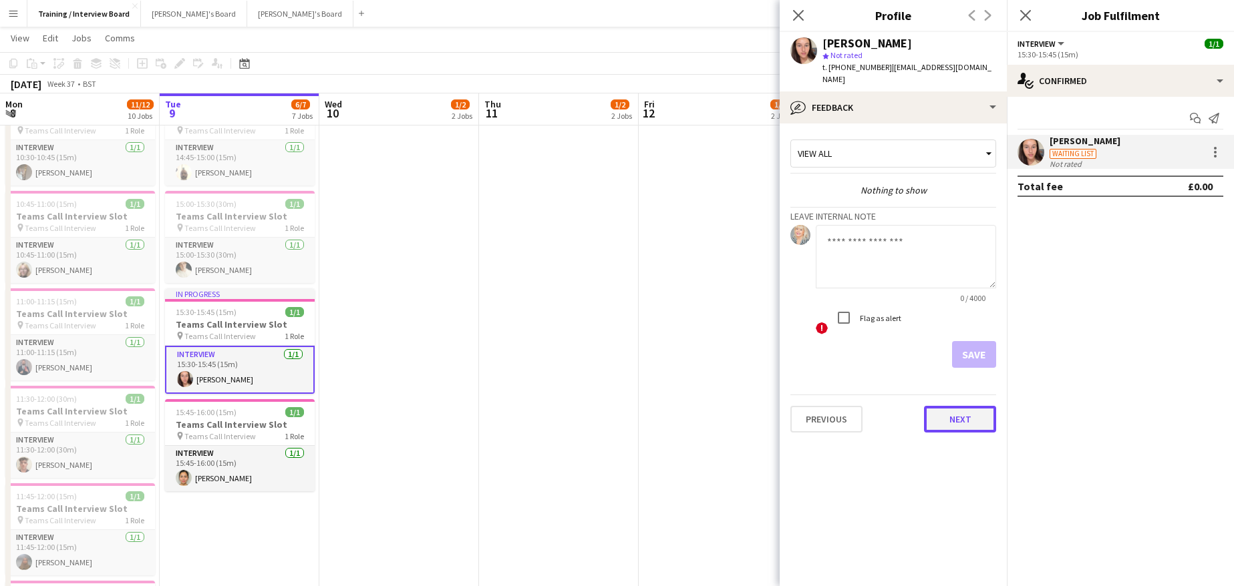
click at [963, 406] on button "Next" at bounding box center [960, 419] width 72 height 27
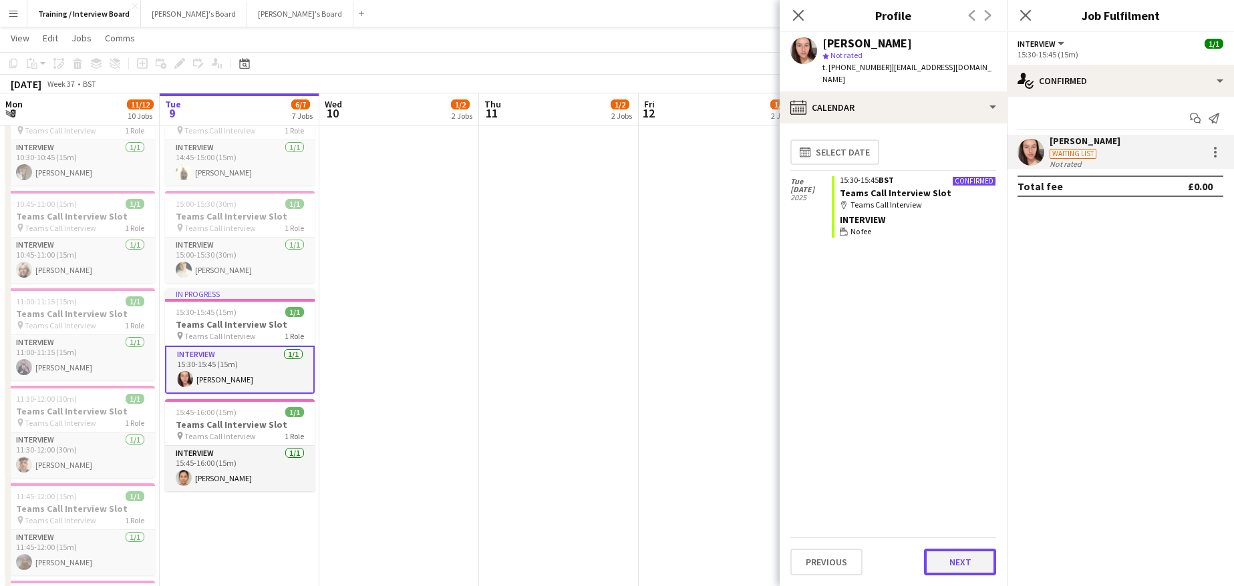
click at [964, 568] on button "Next" at bounding box center [960, 562] width 72 height 27
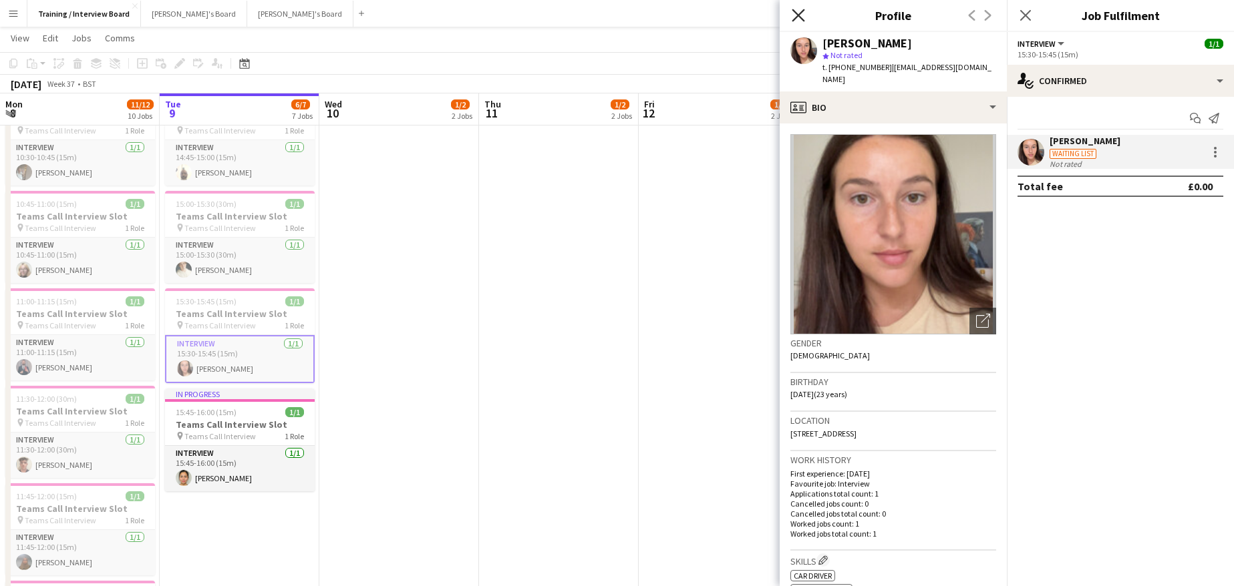
click at [801, 19] on icon at bounding box center [797, 15] width 13 height 13
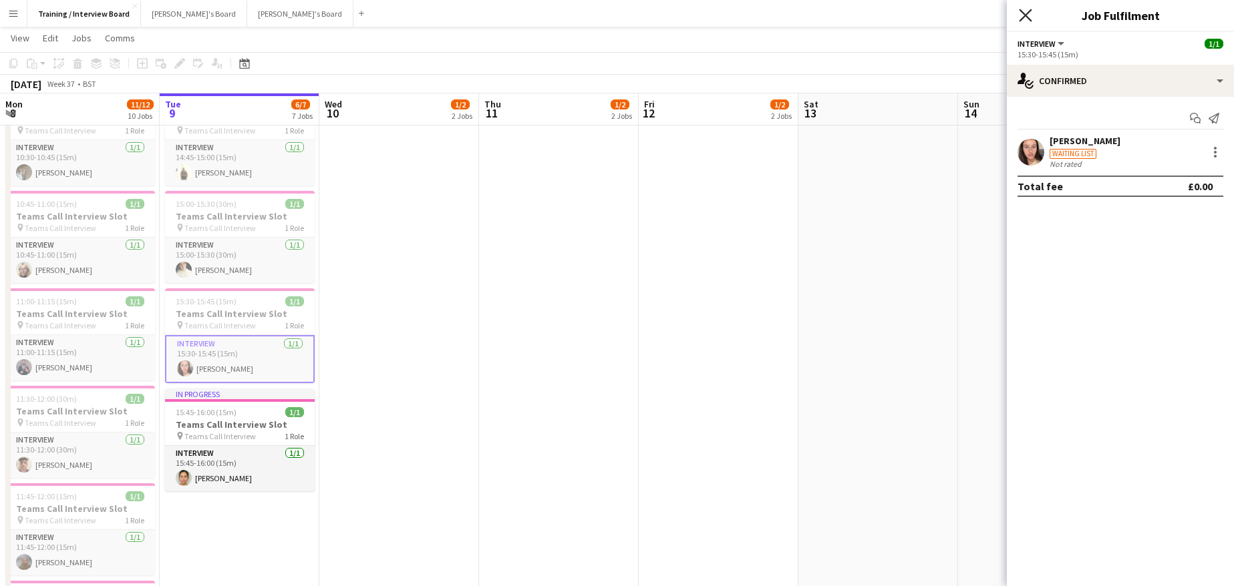
click at [1029, 18] on icon "Close pop-in" at bounding box center [1025, 15] width 13 height 13
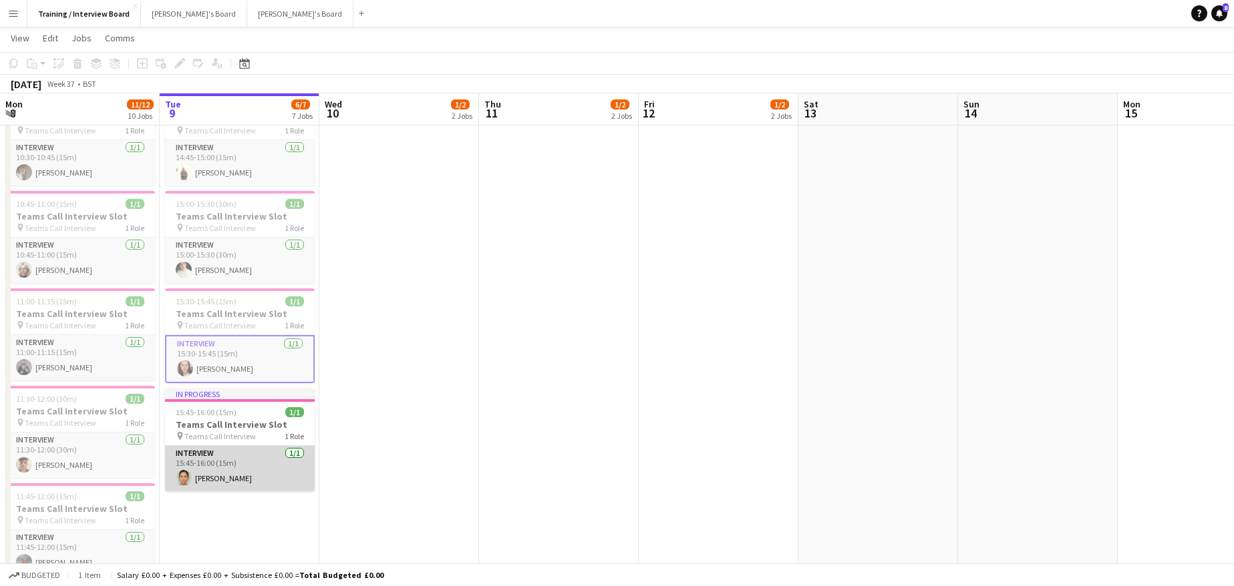
click at [207, 478] on app-card-role "Interview 1/1 15:45-16:00 (15m) Carol Neyra" at bounding box center [240, 468] width 150 height 45
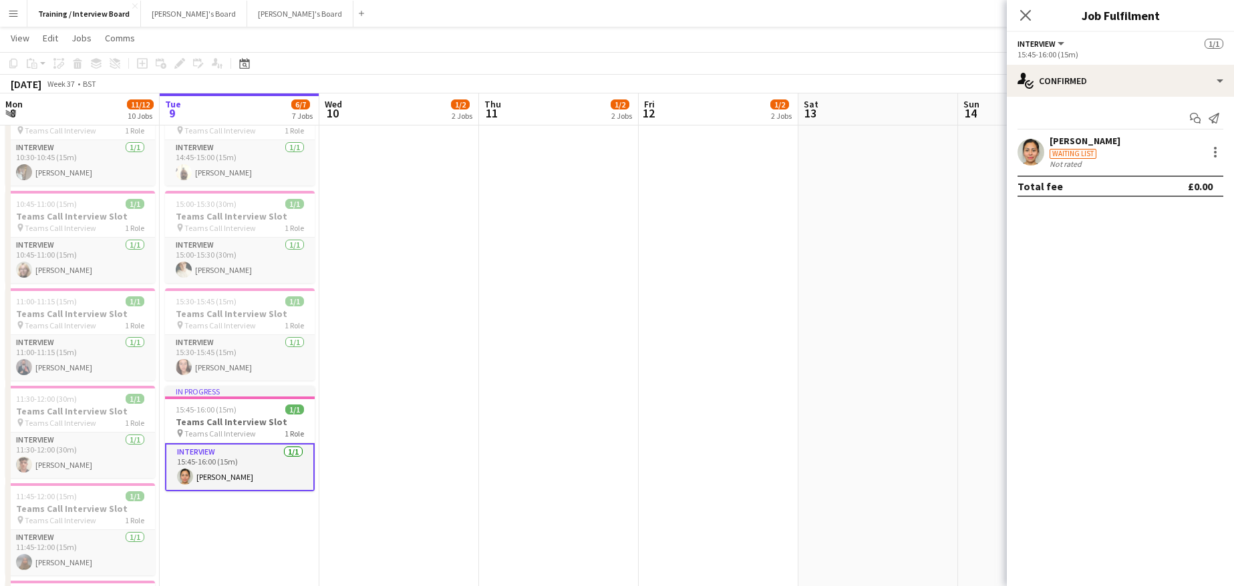
click at [1096, 143] on div "[PERSON_NAME]" at bounding box center [1084, 141] width 71 height 12
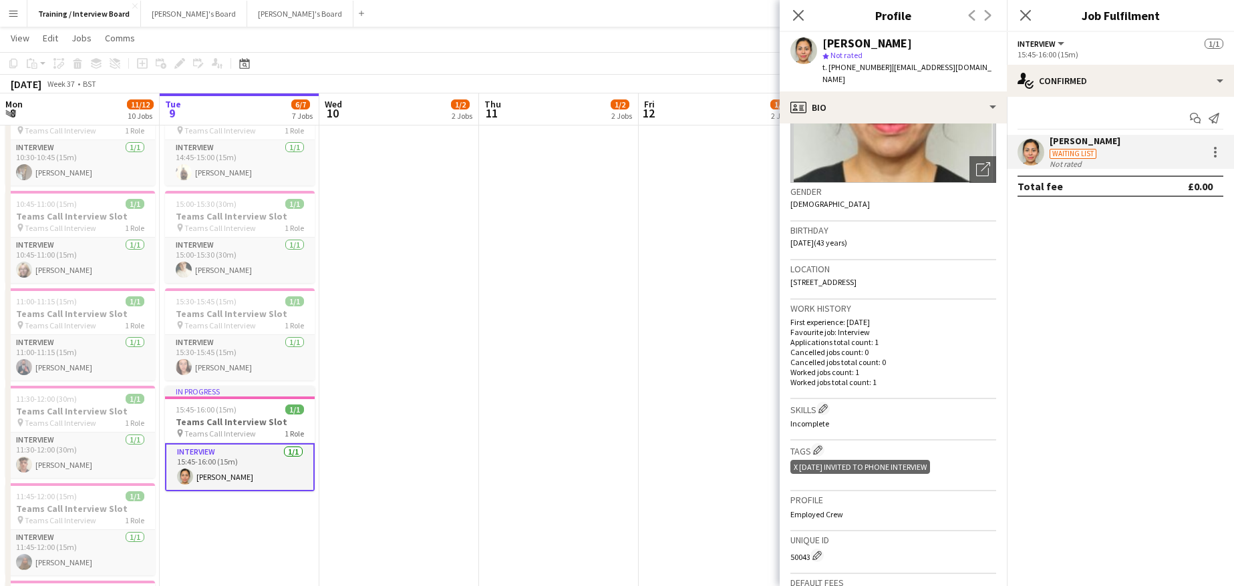
scroll to position [200, 0]
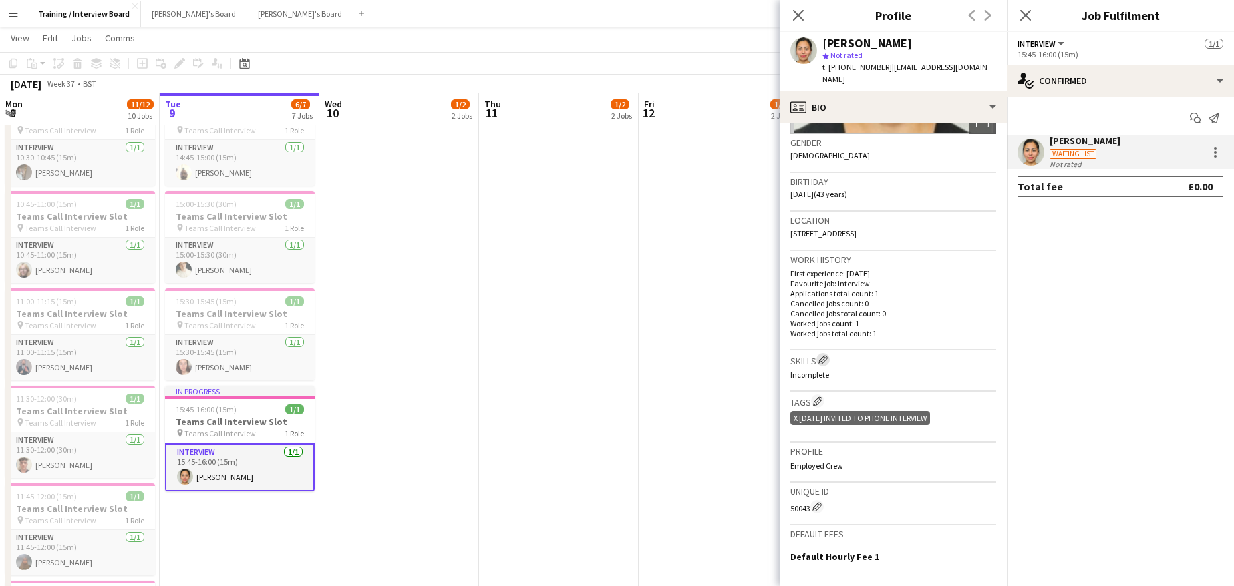
click at [819, 353] on button "Edit crew company skills" at bounding box center [822, 359] width 13 height 13
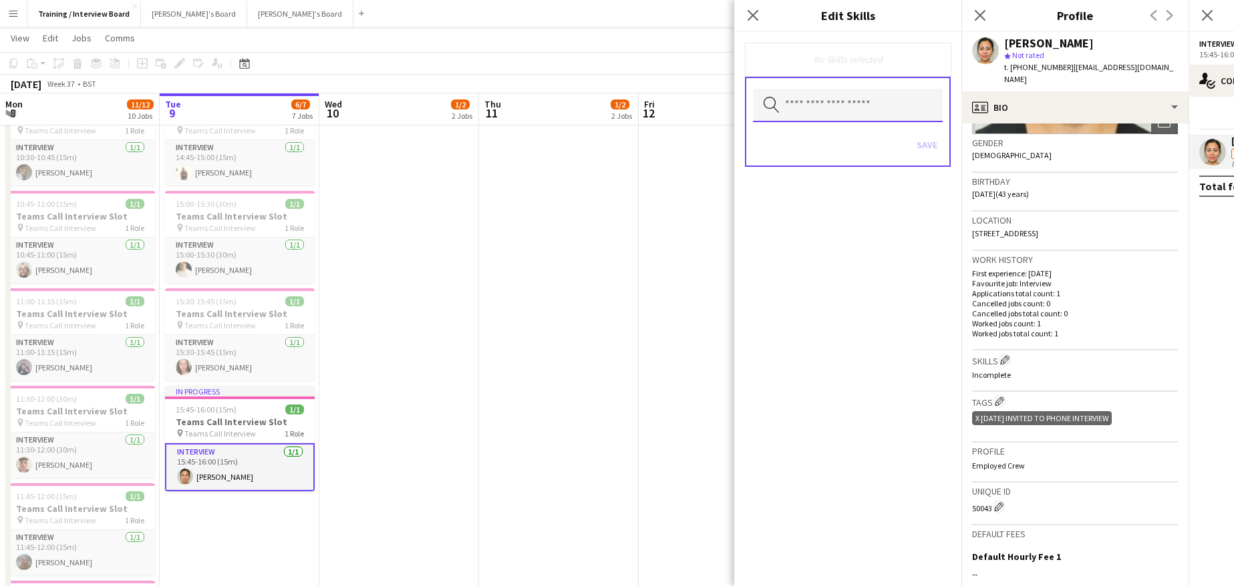
click at [862, 102] on input "text" at bounding box center [848, 105] width 190 height 33
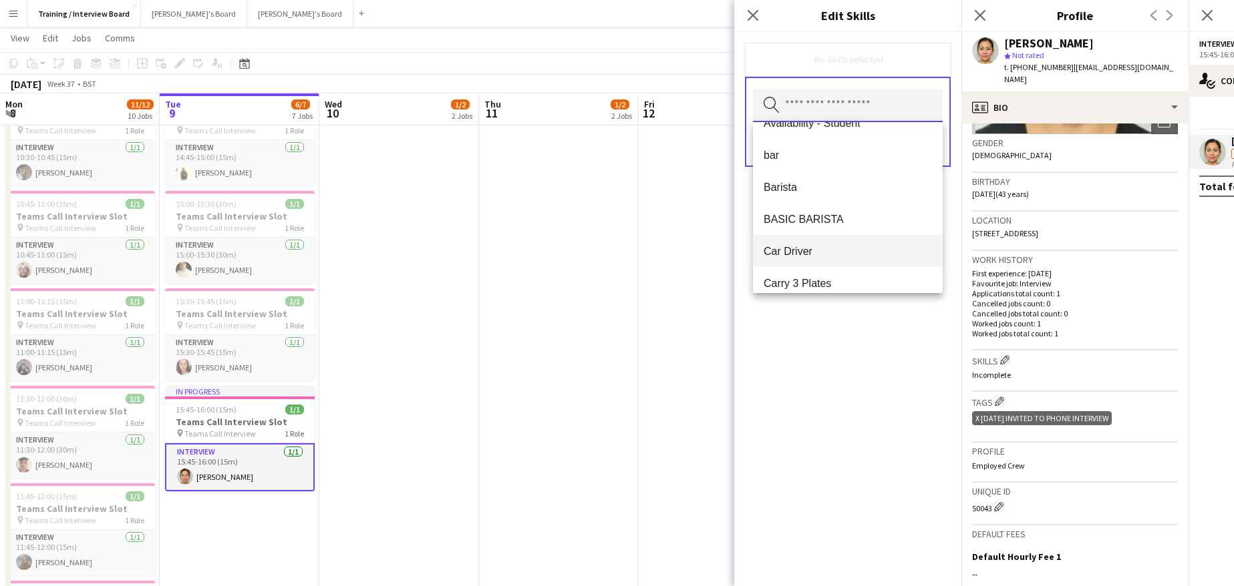
scroll to position [134, 0]
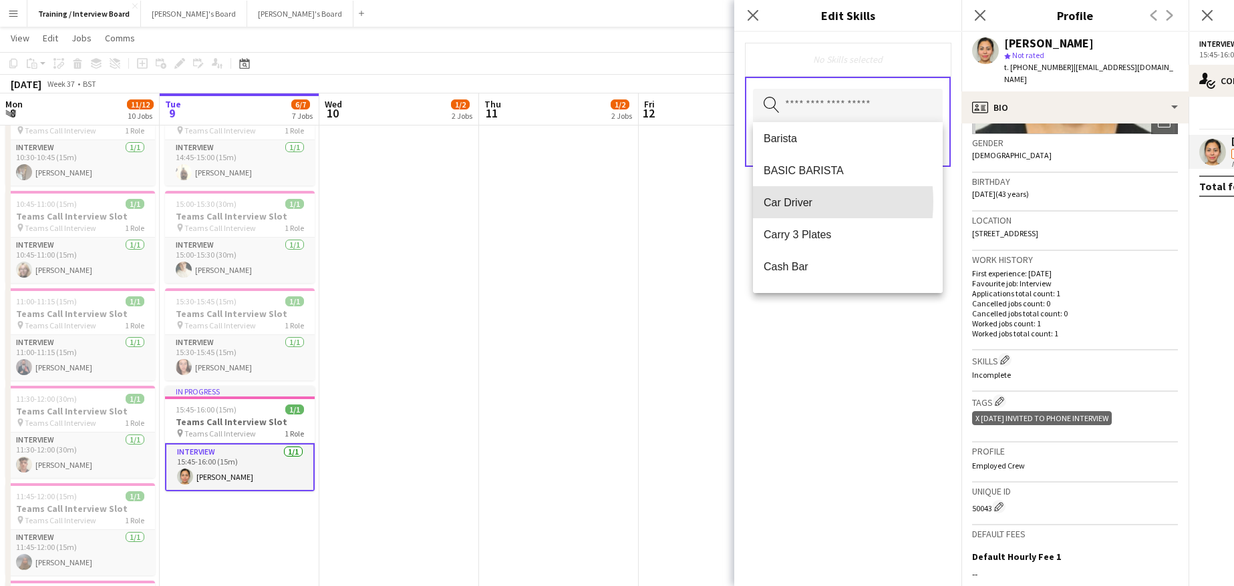
click at [771, 202] on span "Car Driver" at bounding box center [847, 202] width 168 height 13
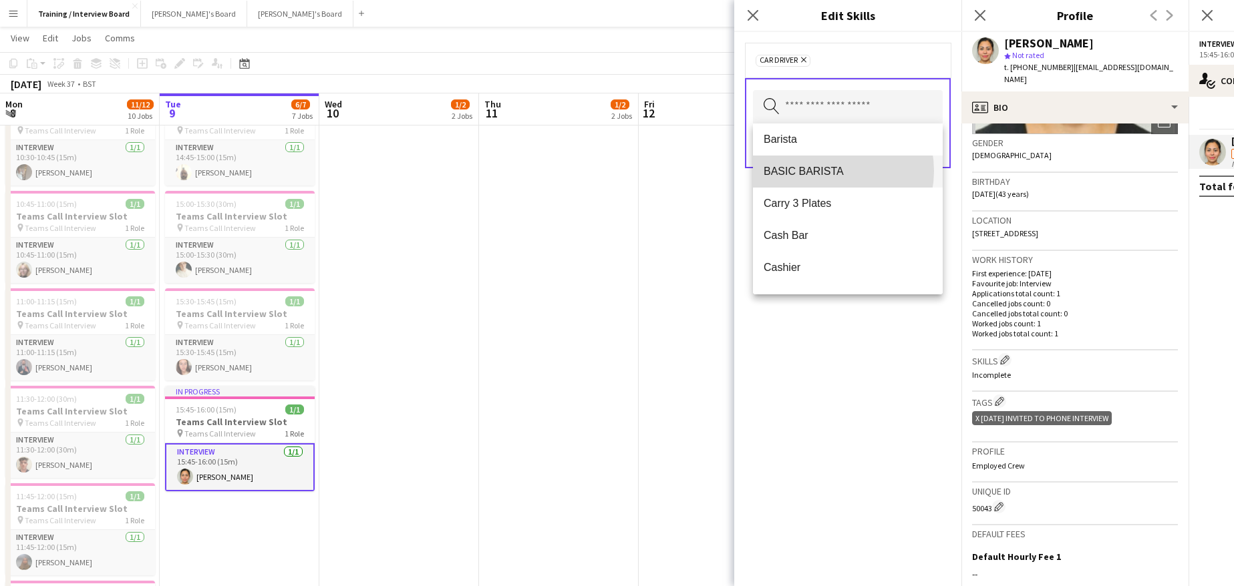
click at [825, 170] on span "BASIC BARISTA" at bounding box center [847, 171] width 168 height 13
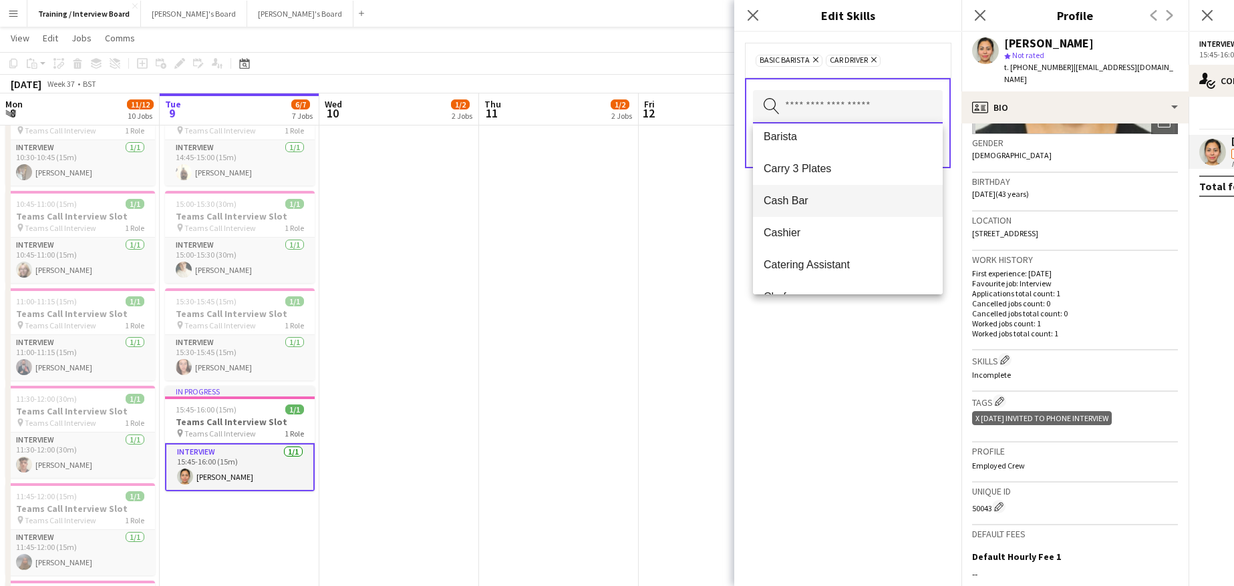
scroll to position [67, 0]
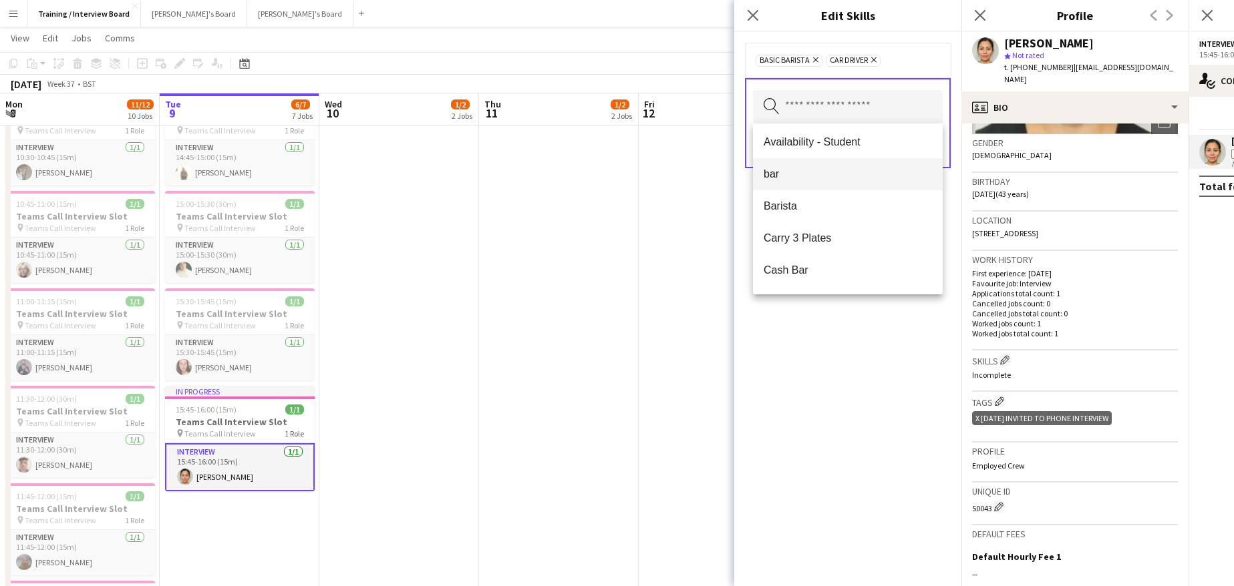
click at [781, 178] on span "bar" at bounding box center [847, 174] width 168 height 13
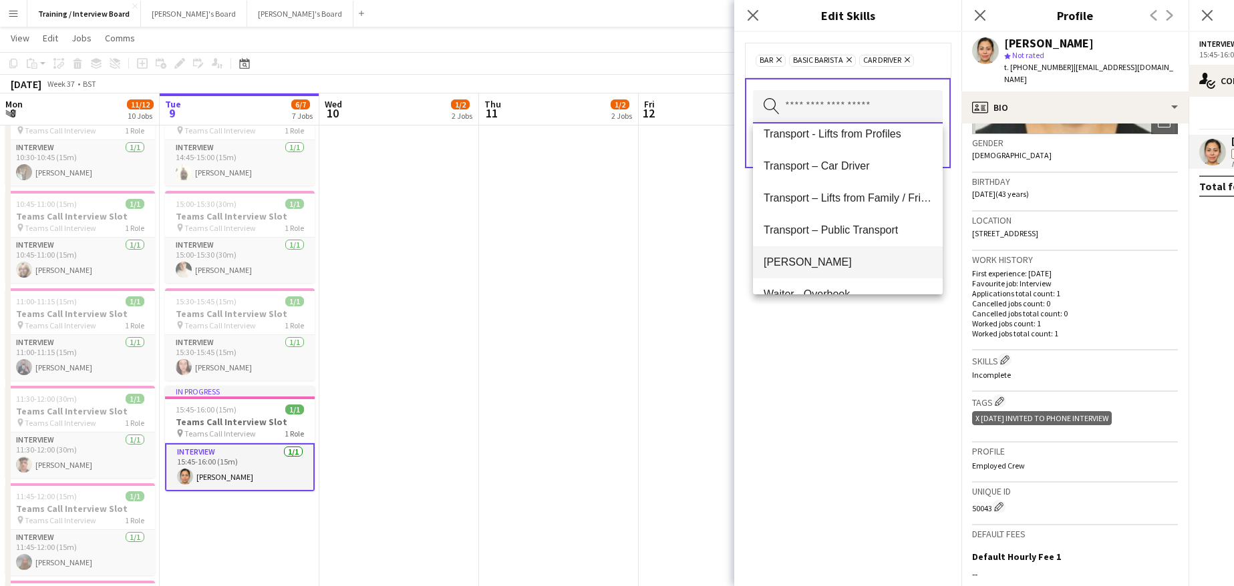
scroll to position [2004, 0]
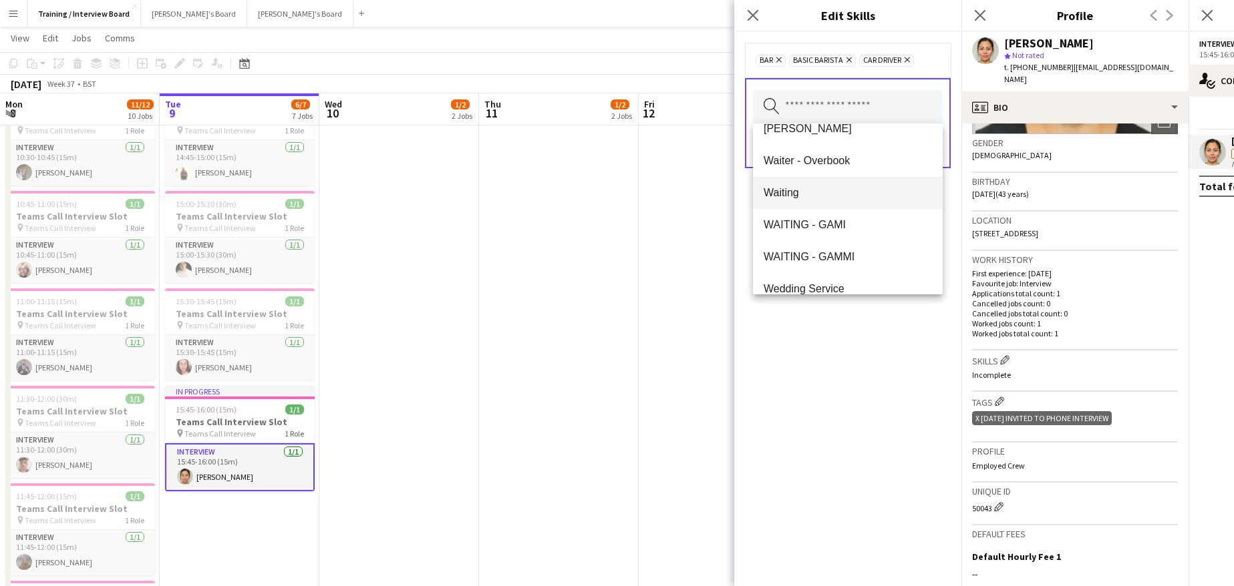
click at [785, 187] on span "Waiting" at bounding box center [847, 192] width 168 height 13
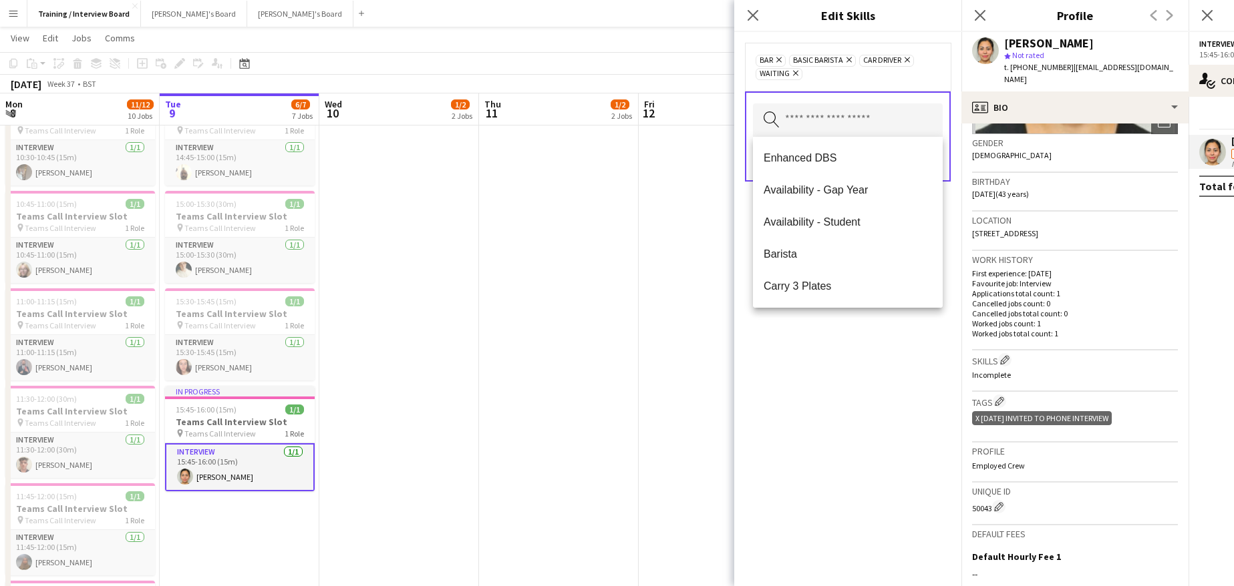
click at [801, 350] on div "bar Remove BASIC BARISTA Remove Car Driver Remove Waiting Remove Search by skil…" at bounding box center [847, 309] width 227 height 554
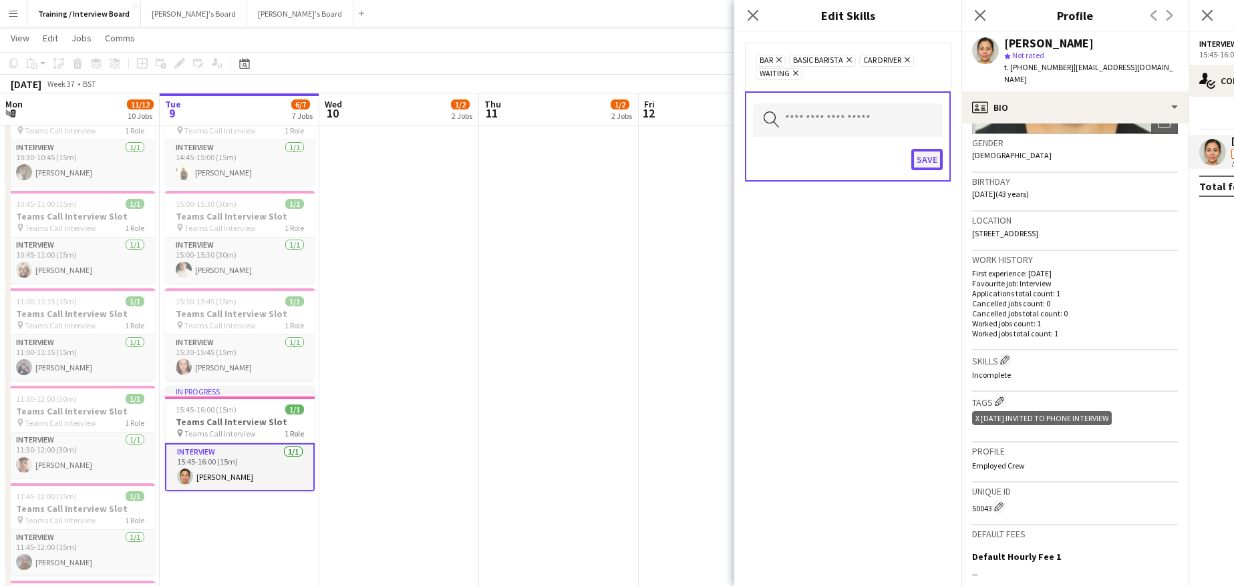
click at [932, 160] on button "Save" at bounding box center [926, 159] width 31 height 21
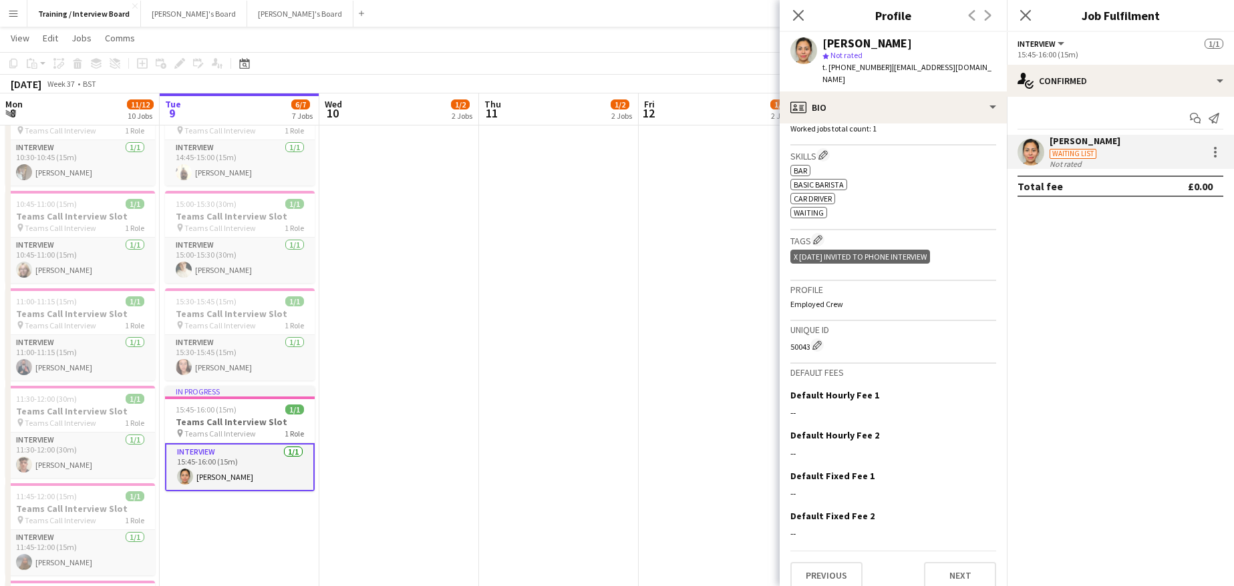
scroll to position [406, 0]
click at [950, 562] on button "Next" at bounding box center [960, 575] width 72 height 27
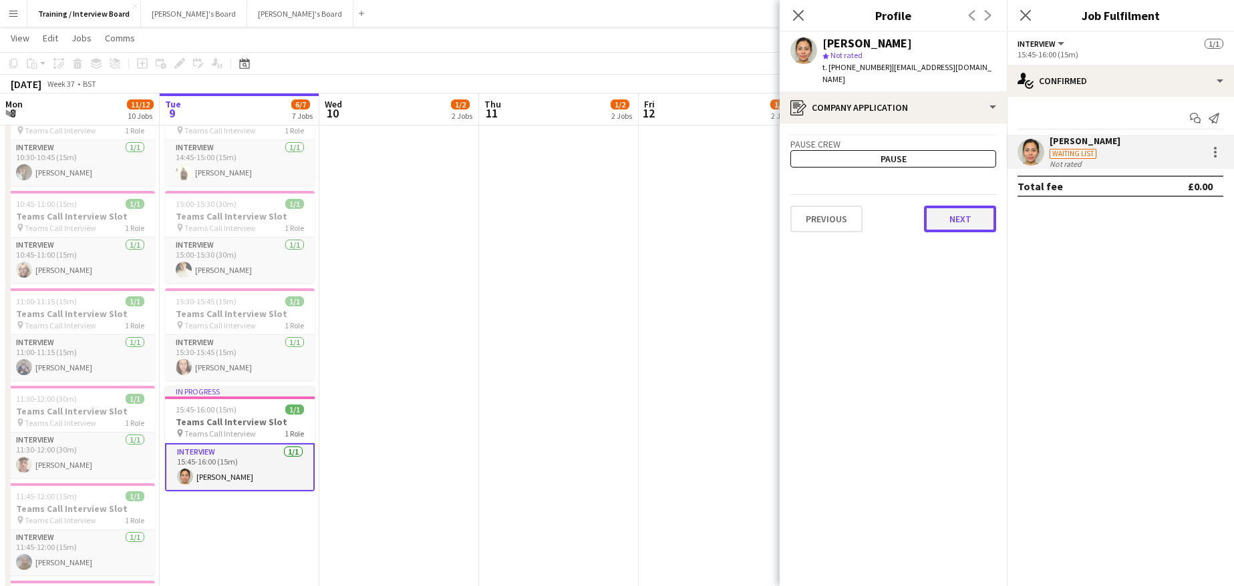
click at [959, 206] on button "Next" at bounding box center [960, 219] width 72 height 27
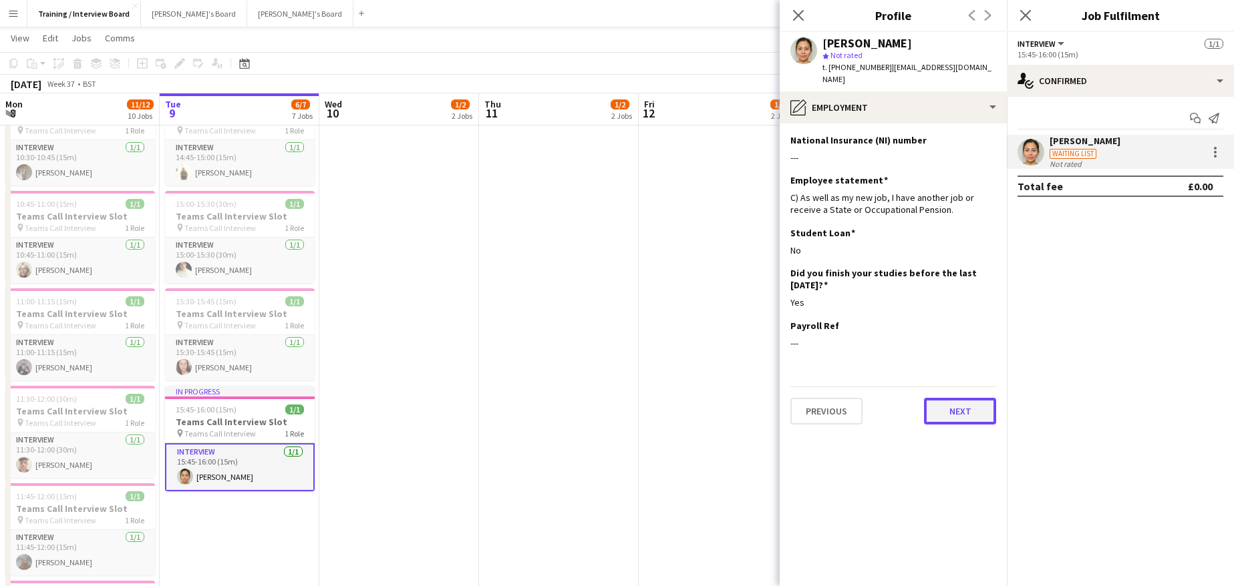
click at [959, 406] on button "Next" at bounding box center [960, 411] width 72 height 27
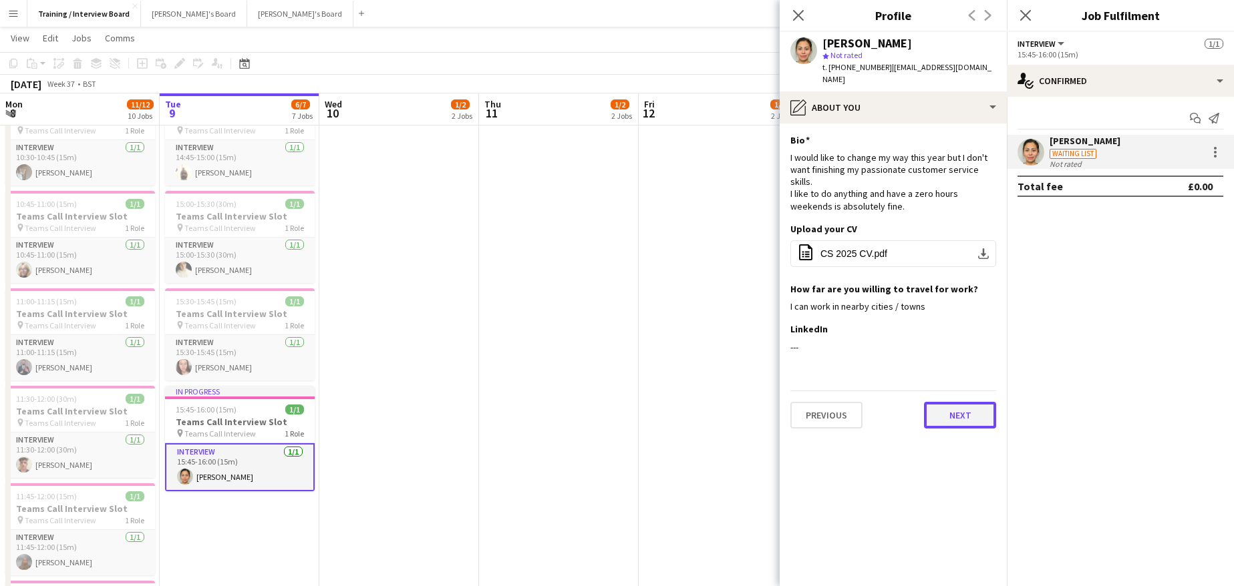
click at [948, 402] on button "Next" at bounding box center [960, 415] width 72 height 27
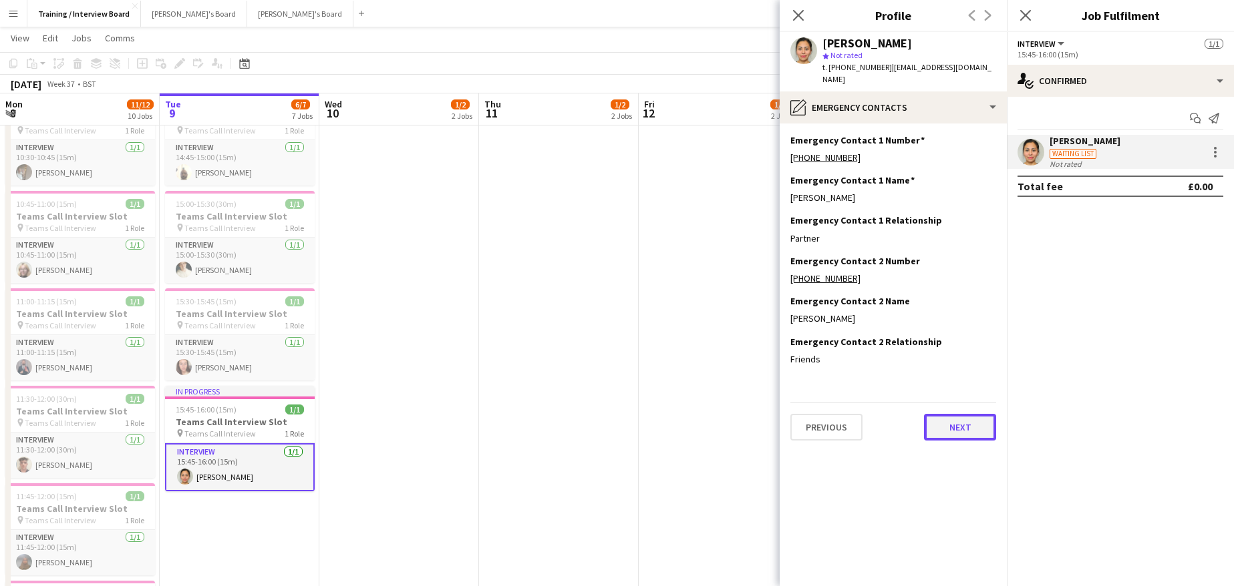
click at [974, 418] on button "Next" at bounding box center [960, 427] width 72 height 27
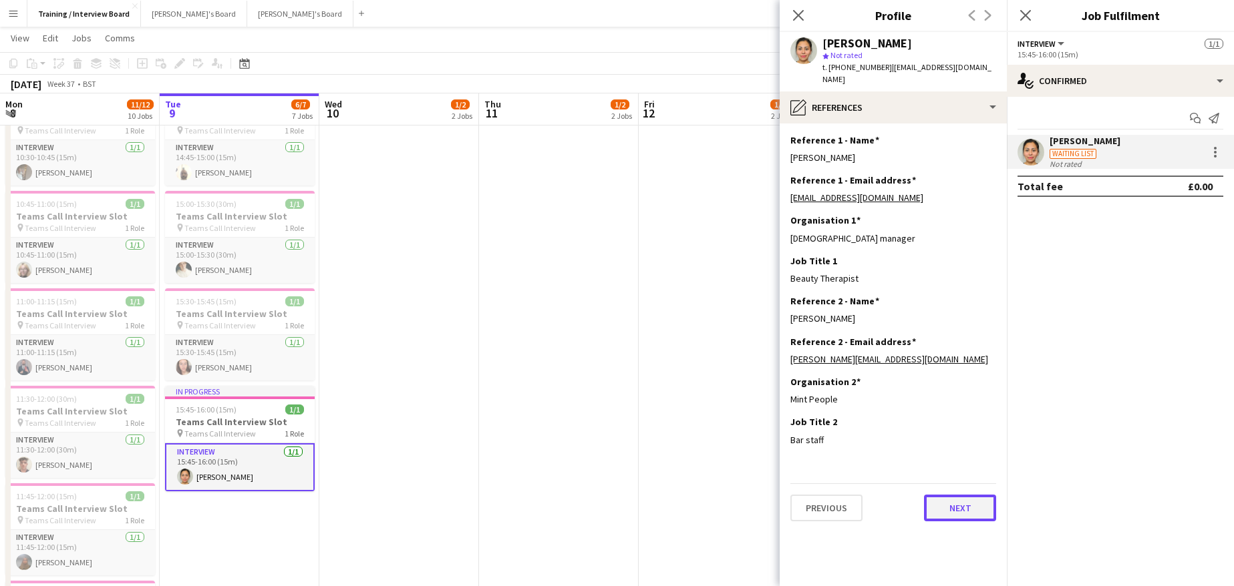
click at [953, 495] on button "Next" at bounding box center [960, 508] width 72 height 27
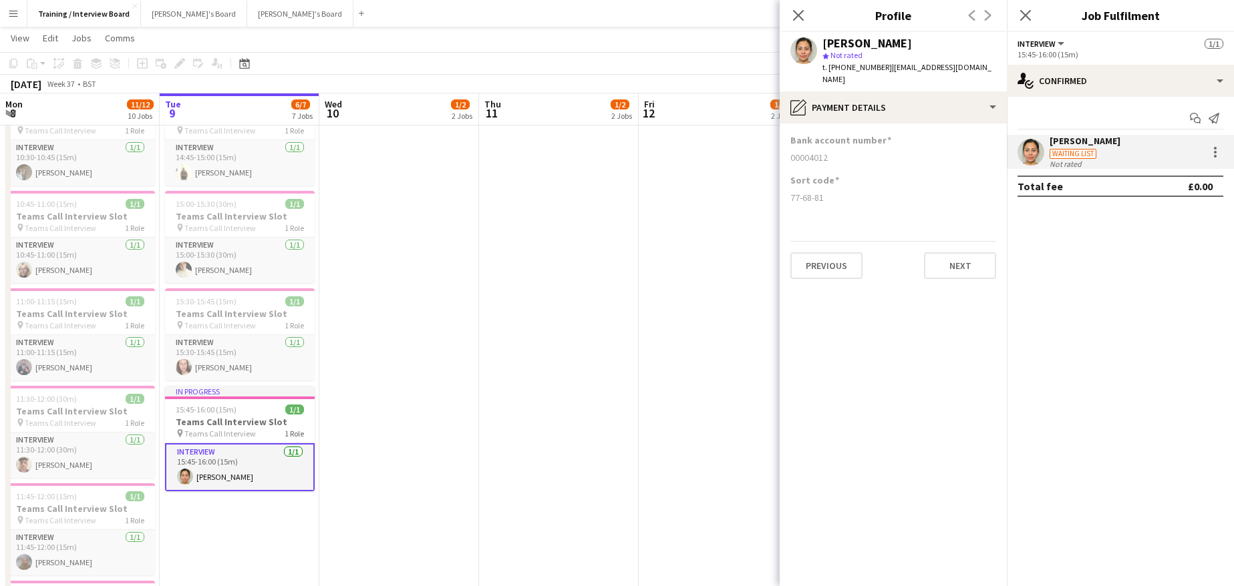
click at [956, 241] on div "Previous Next" at bounding box center [893, 260] width 206 height 38
click at [954, 255] on button "Next" at bounding box center [960, 265] width 72 height 27
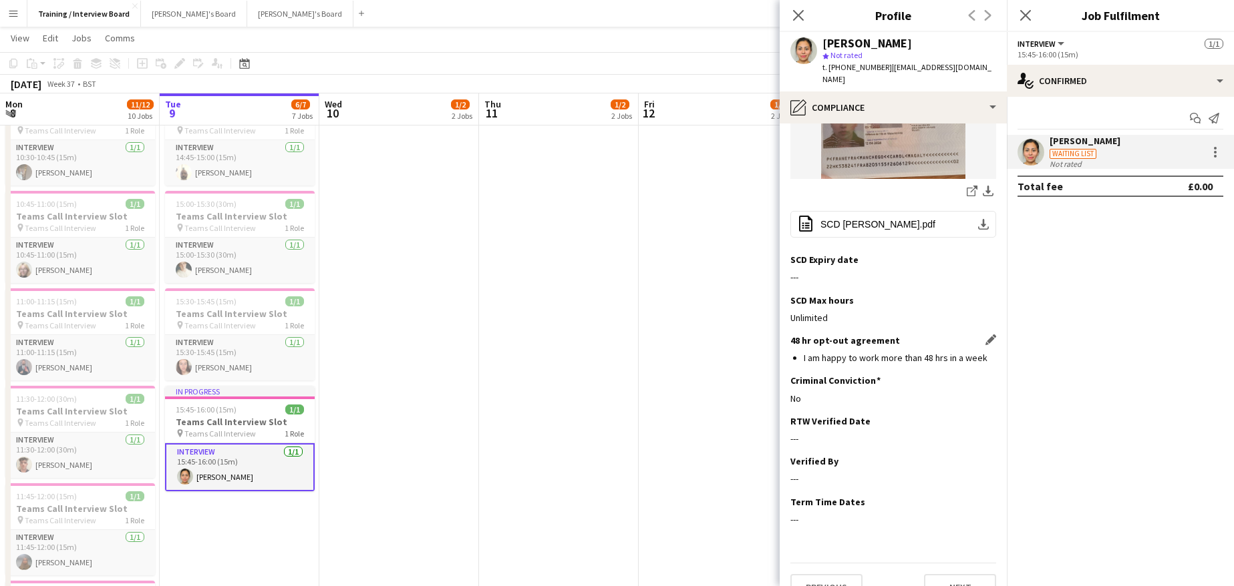
scroll to position [343, 0]
drag, startPoint x: 981, startPoint y: 393, endPoint x: 973, endPoint y: 396, distance: 8.7
click at [985, 415] on app-icon "Edit this field" at bounding box center [990, 420] width 11 height 11
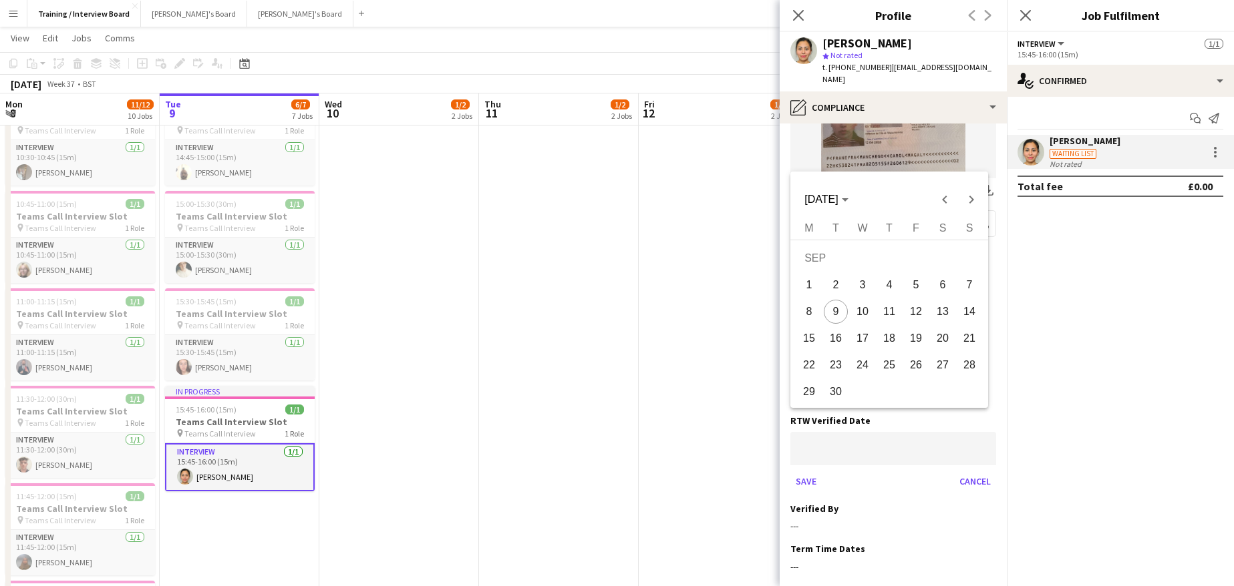
click at [838, 305] on span "9" at bounding box center [835, 312] width 24 height 24
type input "**********"
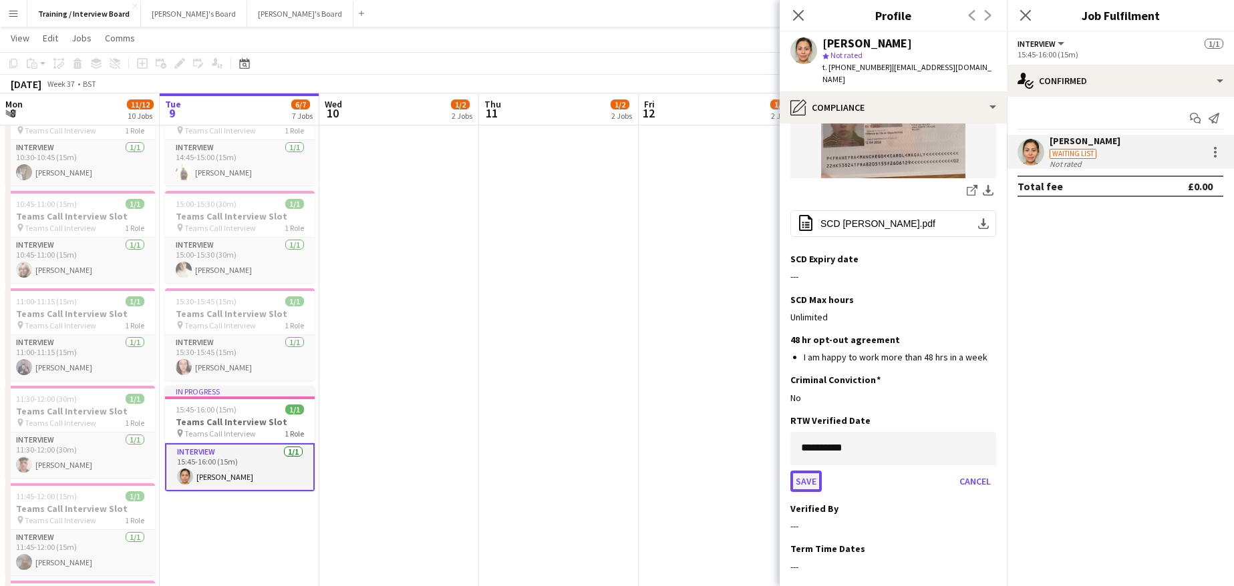
click at [809, 471] on button "Save" at bounding box center [805, 481] width 31 height 21
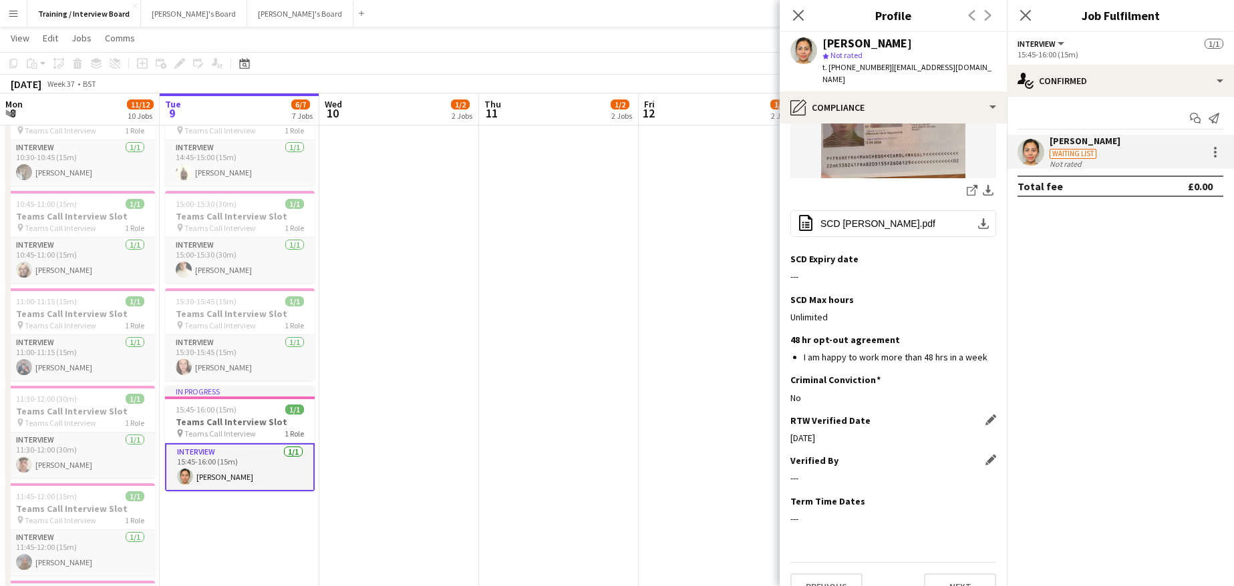
click at [985, 455] on app-icon "Edit this field" at bounding box center [990, 460] width 11 height 11
click at [860, 472] on input at bounding box center [893, 488] width 206 height 33
type input "**"
click at [819, 524] on button "Save" at bounding box center [805, 534] width 31 height 21
click at [944, 574] on button "Next" at bounding box center [960, 587] width 72 height 27
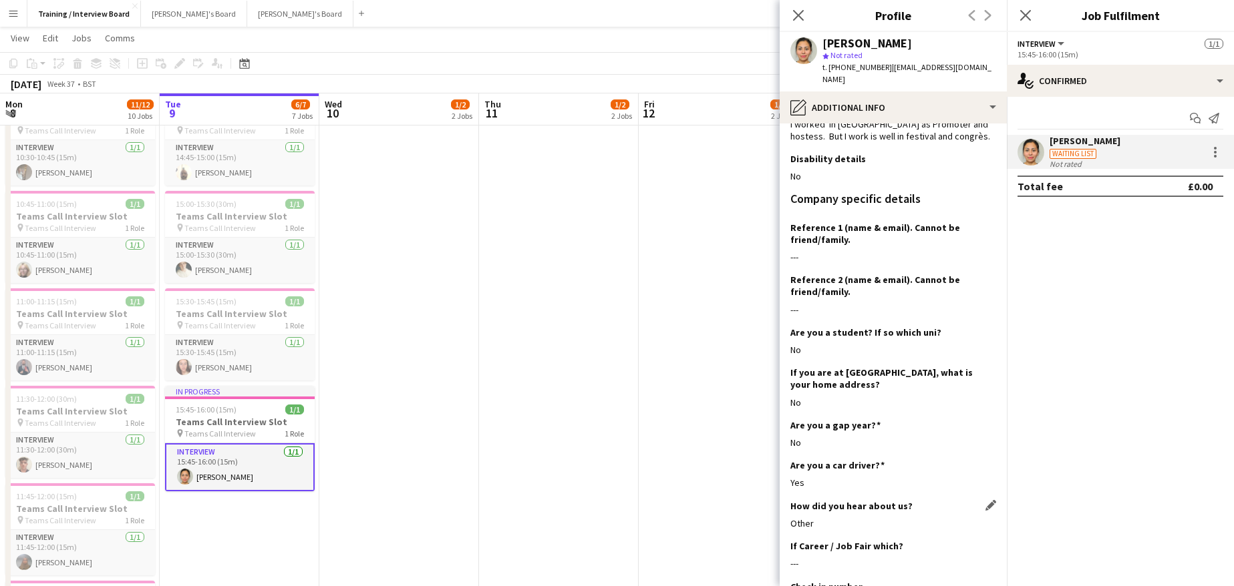
scroll to position [184, 0]
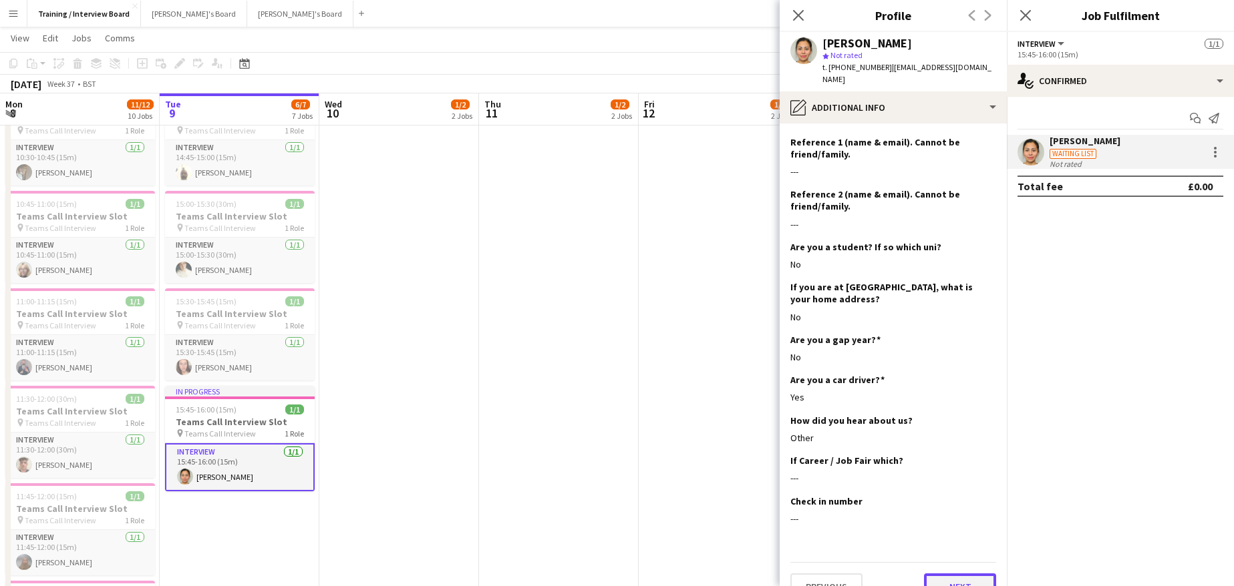
click at [981, 574] on button "Next" at bounding box center [960, 587] width 72 height 27
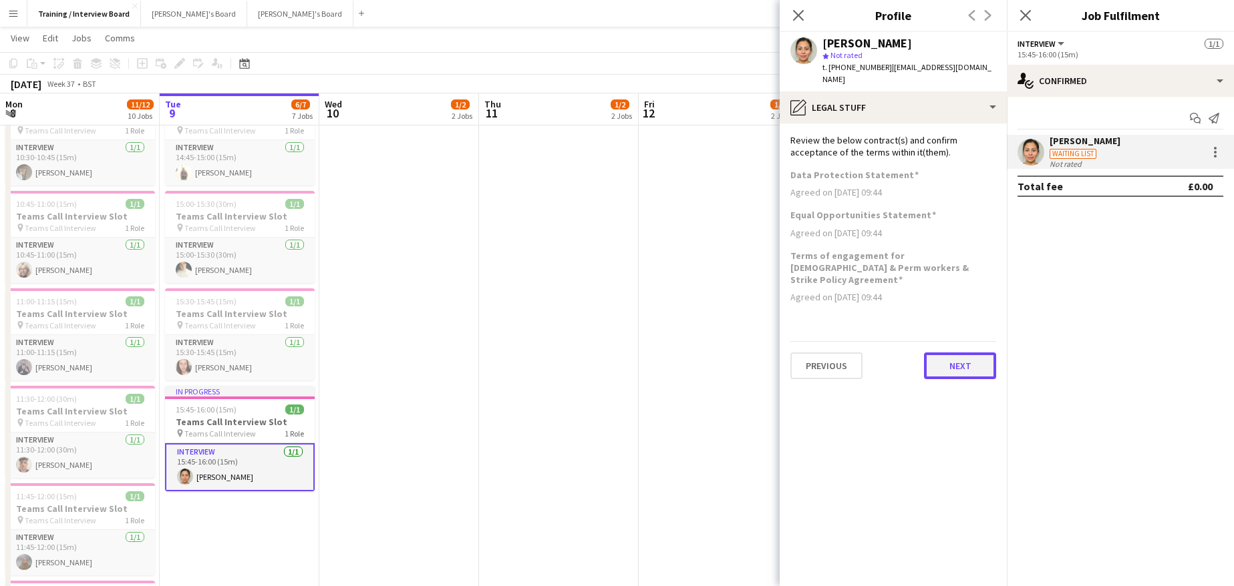
click at [970, 353] on button "Next" at bounding box center [960, 366] width 72 height 27
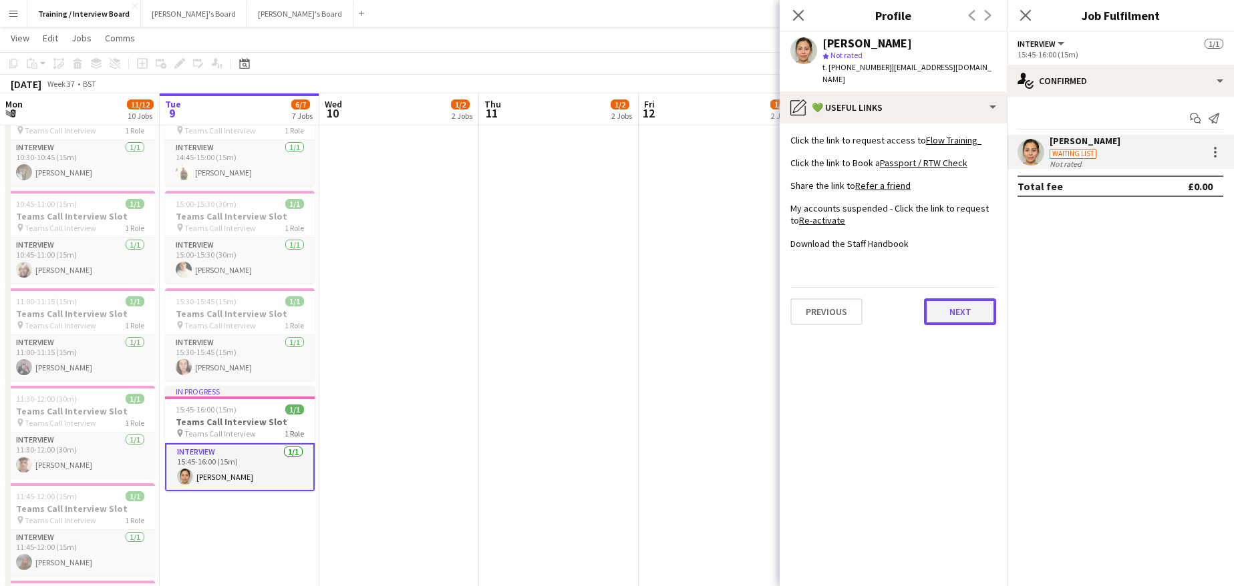
click at [956, 303] on button "Next" at bounding box center [960, 312] width 72 height 27
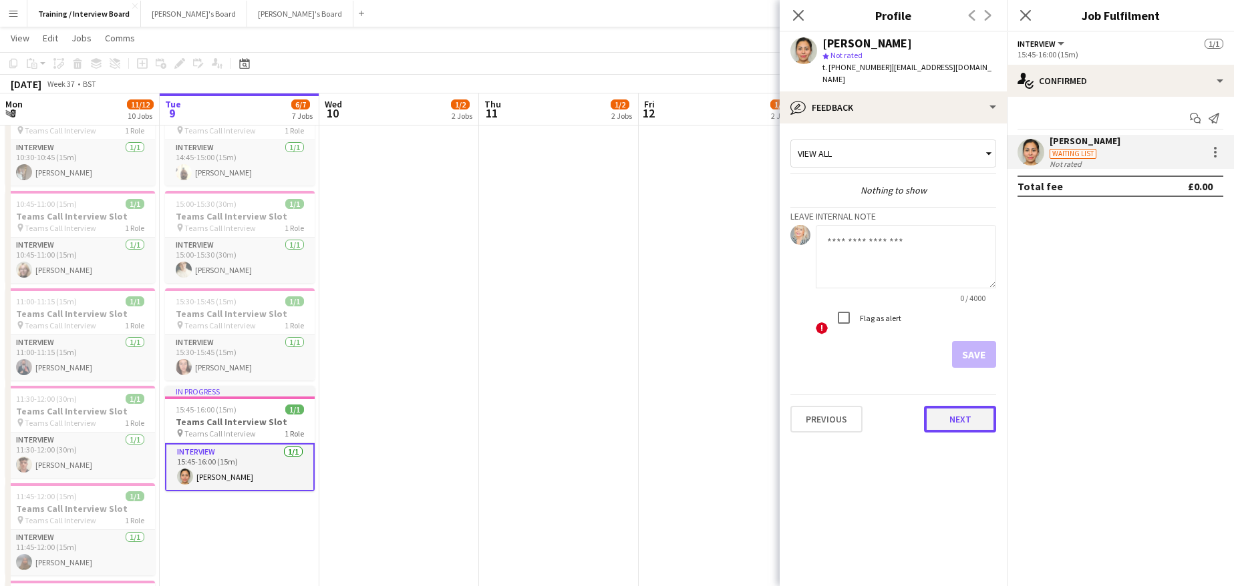
click at [962, 406] on button "Next" at bounding box center [960, 419] width 72 height 27
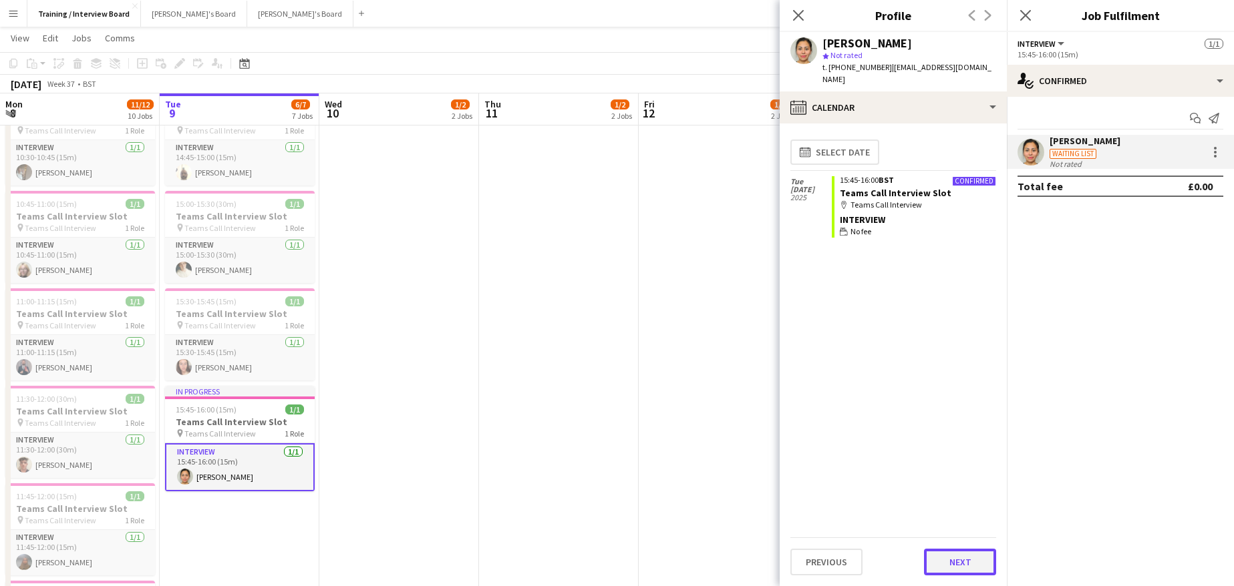
click at [942, 564] on button "Next" at bounding box center [960, 562] width 72 height 27
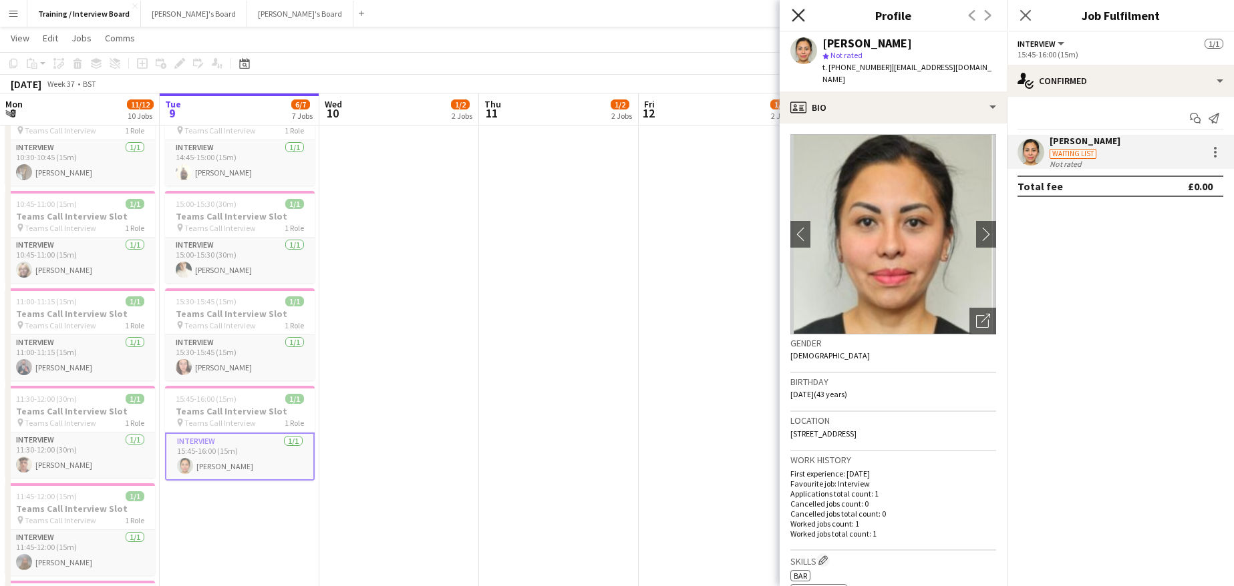
click at [797, 21] on icon "Close pop-in" at bounding box center [797, 15] width 13 height 13
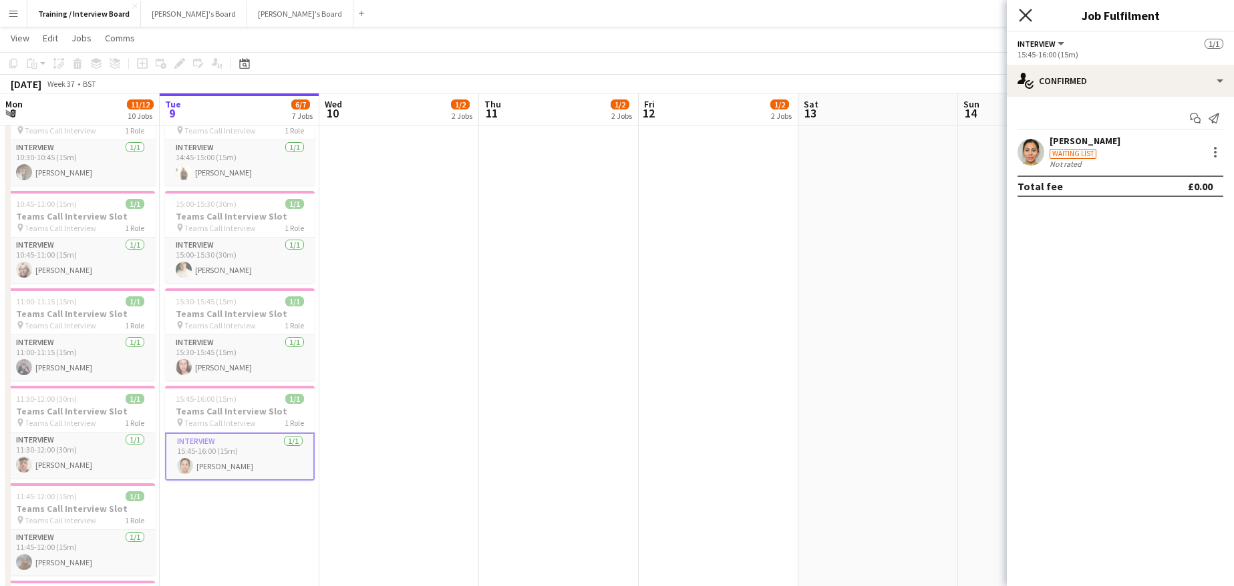
click at [1020, 13] on icon "Close pop-in" at bounding box center [1025, 15] width 13 height 13
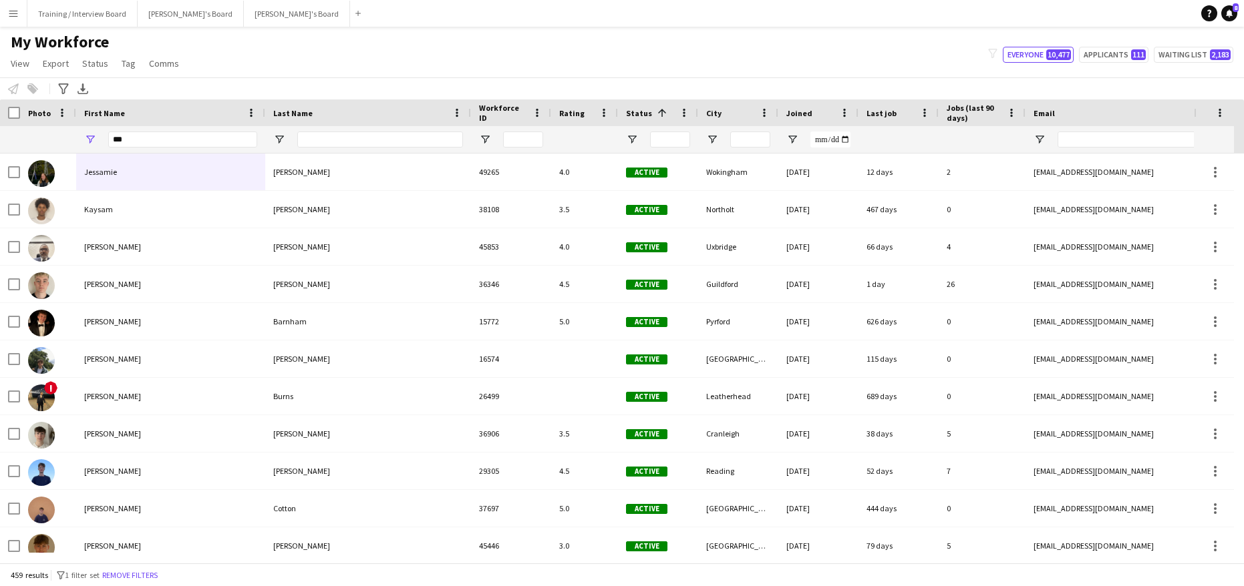
type input "***"
click at [339, 140] on input "Last Name Filter Input" at bounding box center [380, 140] width 166 height 16
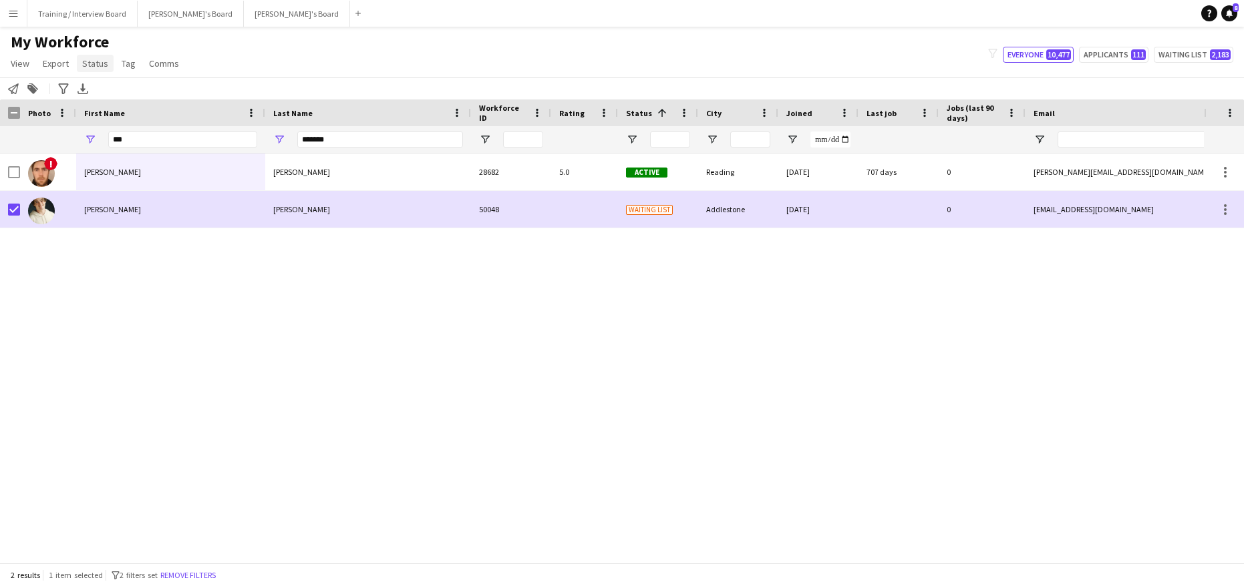
click at [91, 67] on span "Status" at bounding box center [95, 63] width 26 height 12
click at [104, 88] on link "Edit" at bounding box center [124, 92] width 94 height 28
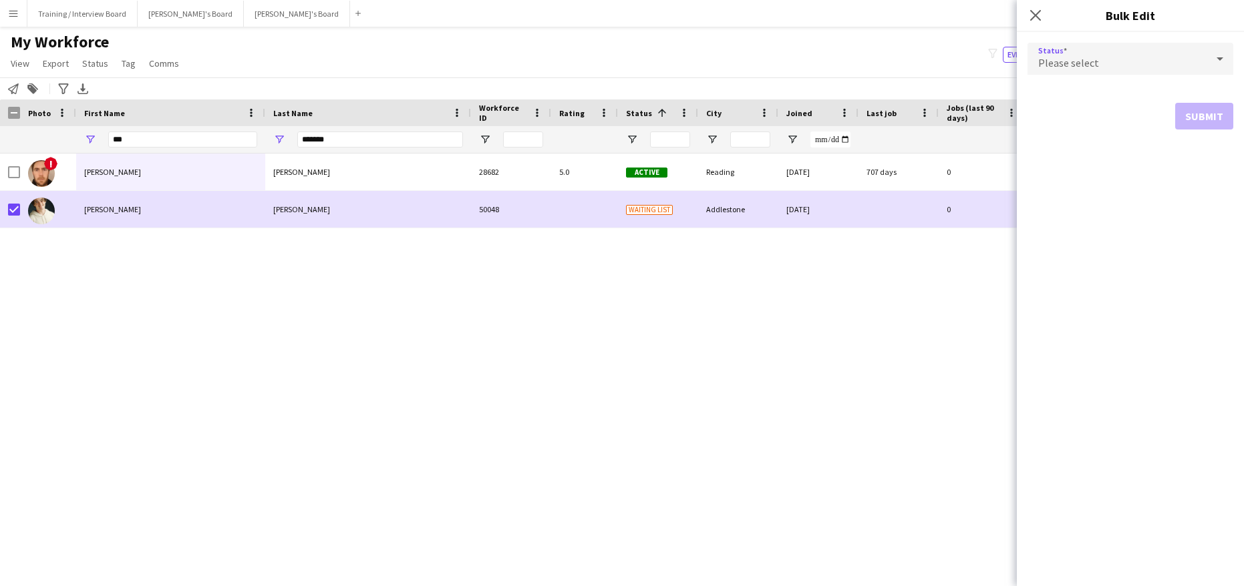
click at [1225, 59] on icon at bounding box center [1220, 58] width 16 height 27
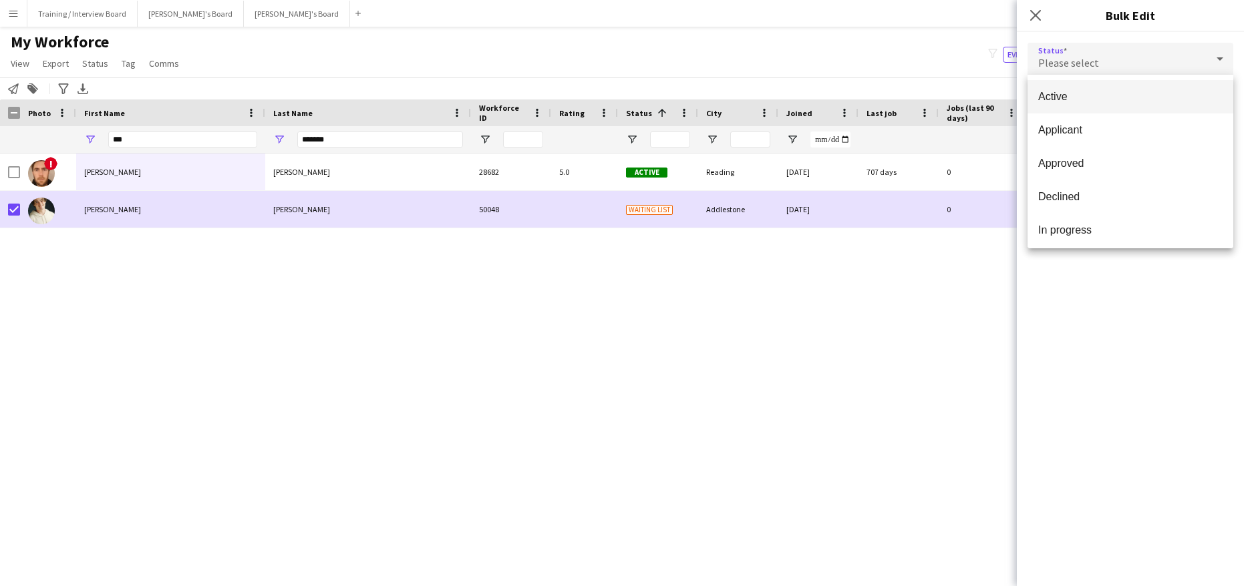
click at [1139, 93] on span "Active" at bounding box center [1130, 96] width 184 height 13
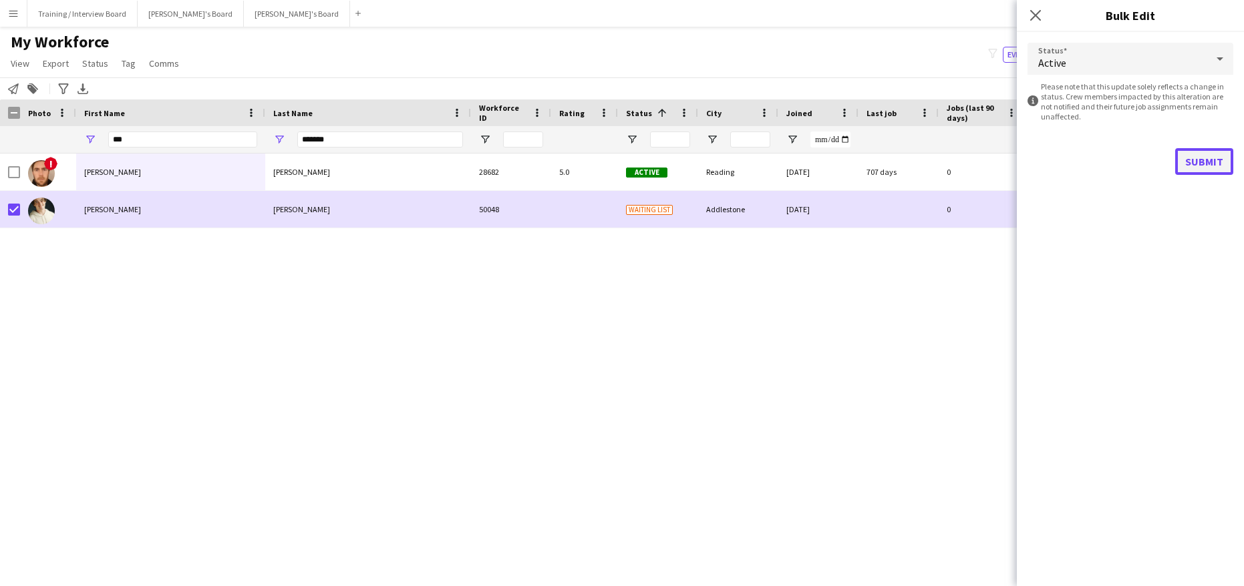
click at [1205, 164] on button "Submit" at bounding box center [1204, 161] width 58 height 27
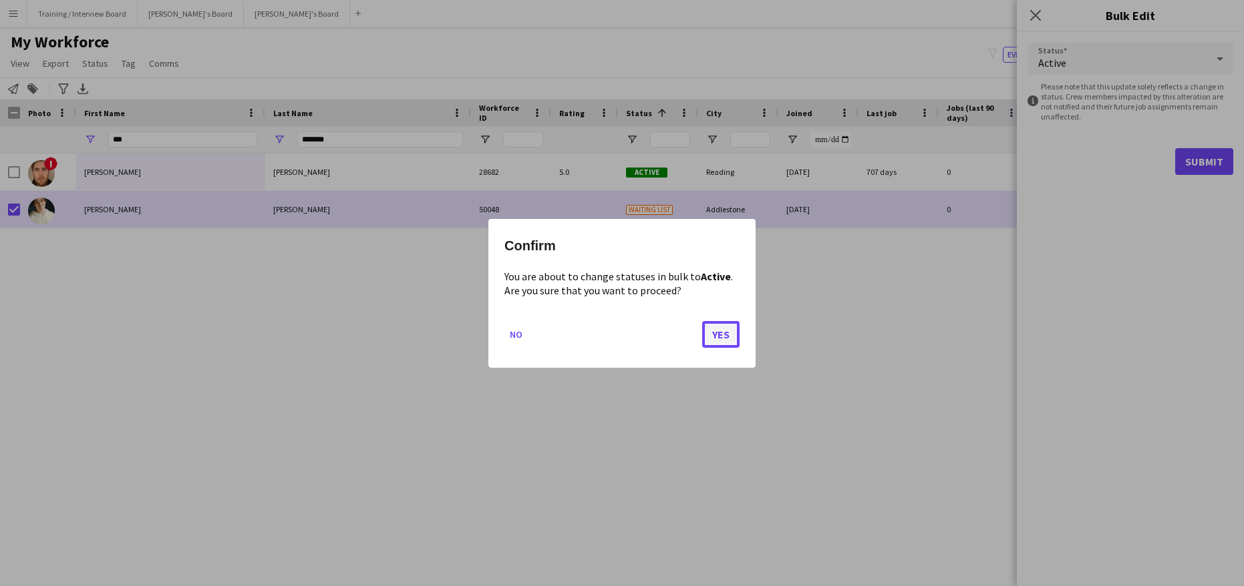
click at [731, 332] on button "Yes" at bounding box center [720, 334] width 37 height 27
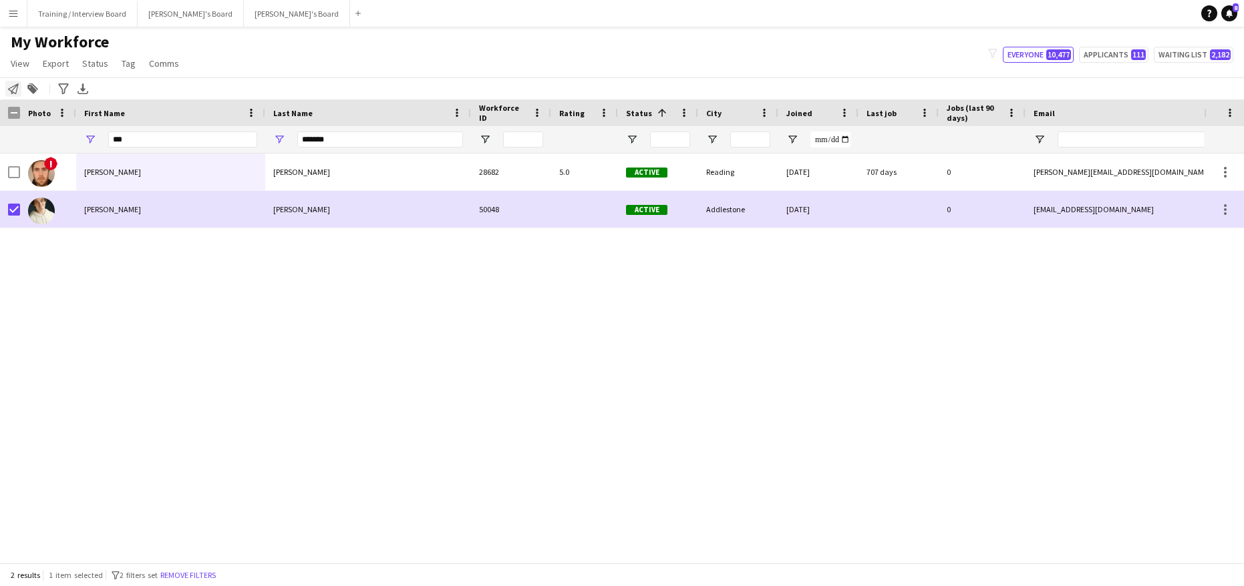
click at [13, 85] on icon "Notify workforce" at bounding box center [13, 88] width 11 height 11
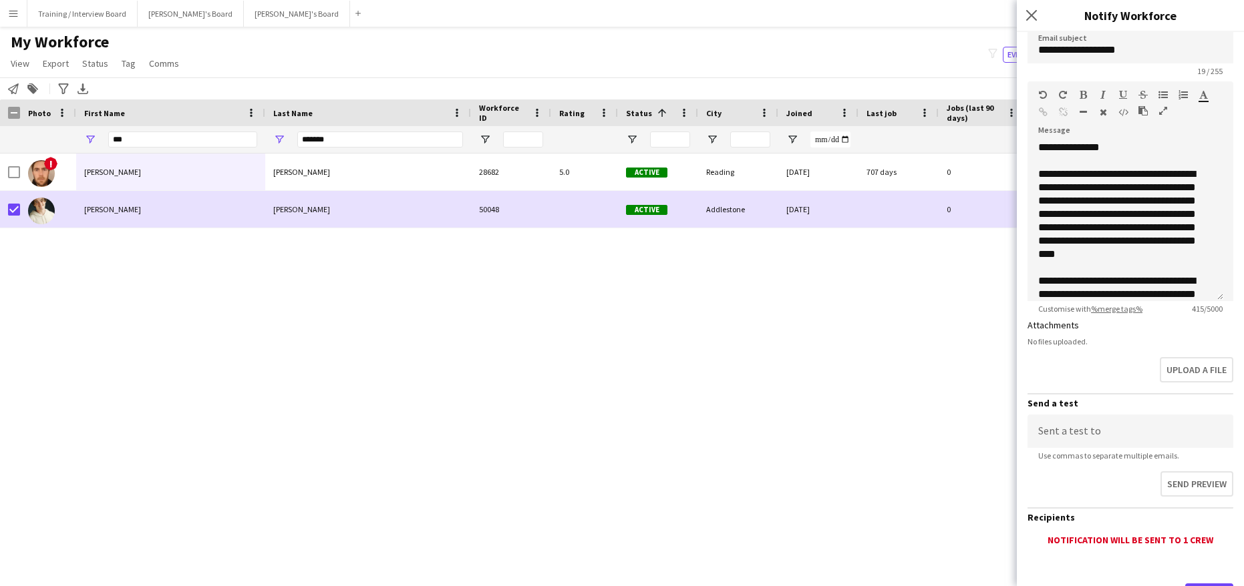
scroll to position [188, 0]
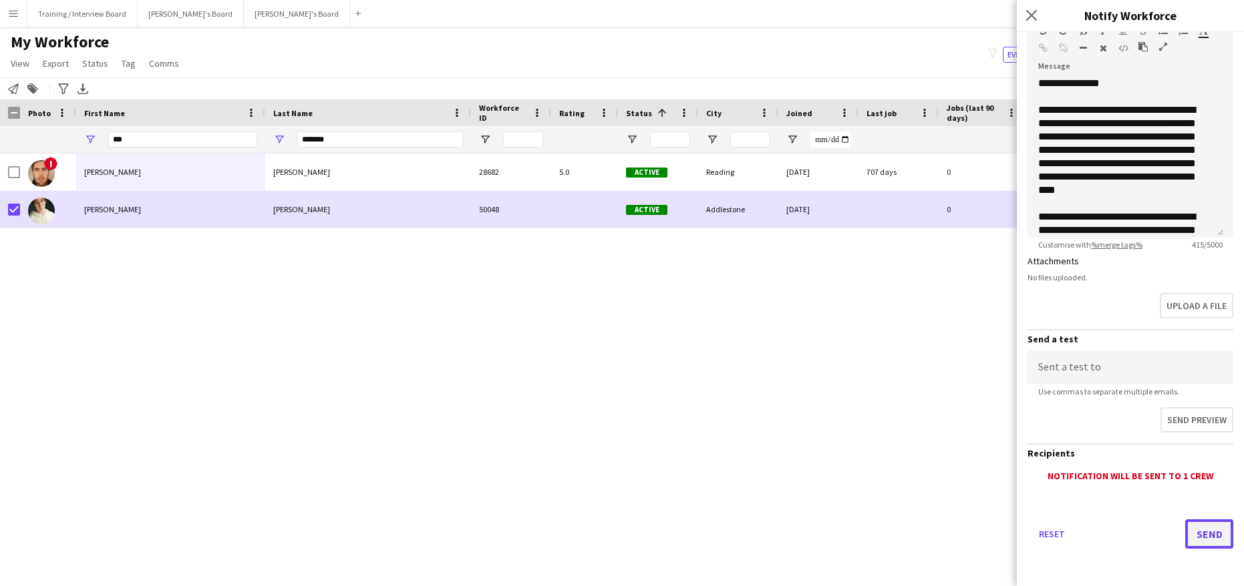
click at [1193, 530] on button "Send" at bounding box center [1209, 534] width 48 height 29
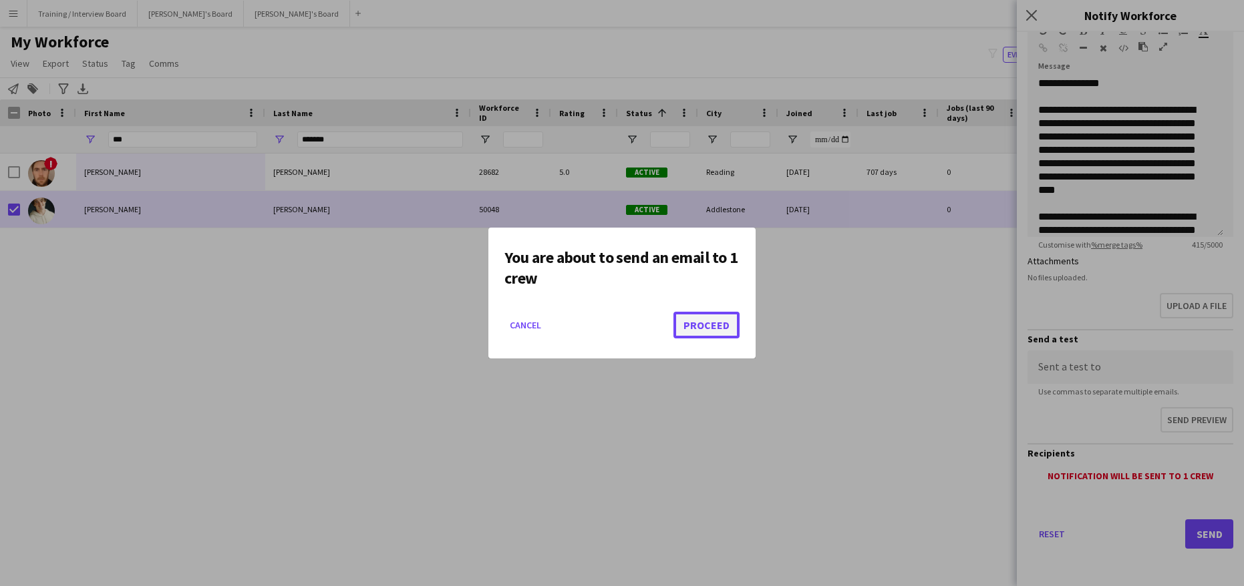
click at [695, 315] on button "Proceed" at bounding box center [706, 325] width 66 height 27
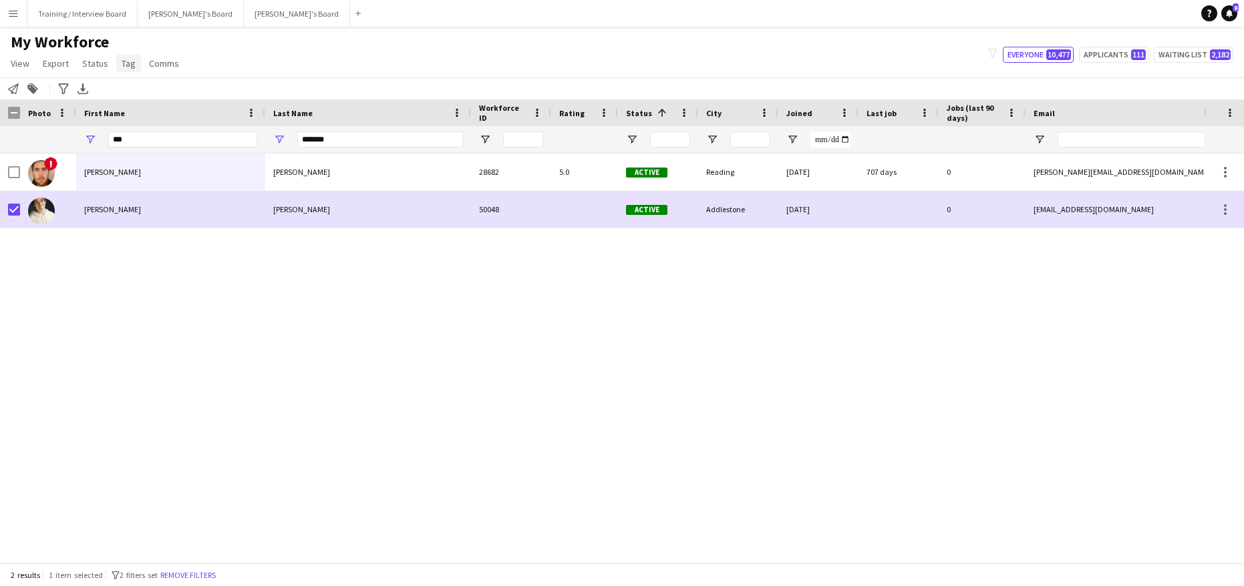
click at [133, 63] on span "Tag" at bounding box center [129, 63] width 14 height 12
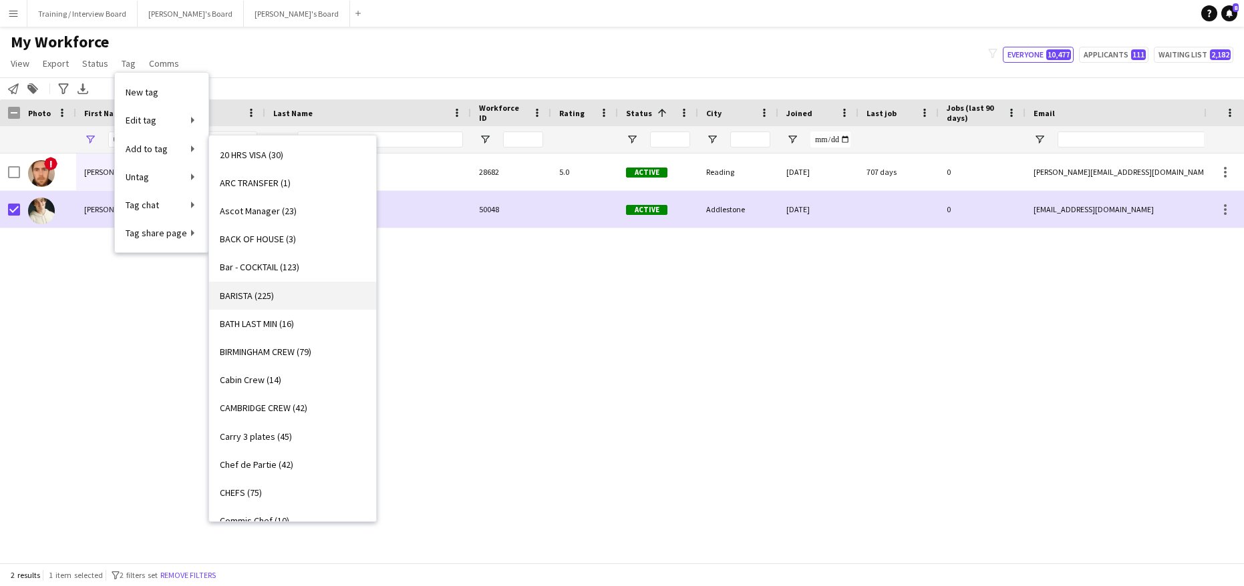
click at [238, 290] on span "BARISTA (225)" at bounding box center [247, 296] width 54 height 12
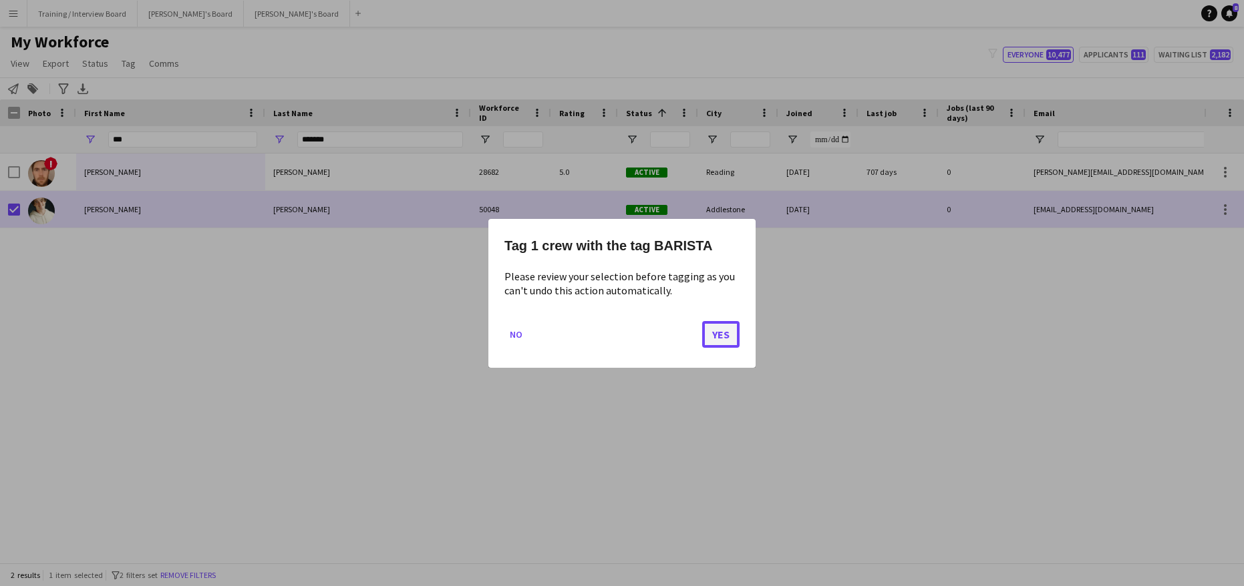
click at [711, 337] on button "Yes" at bounding box center [720, 334] width 37 height 27
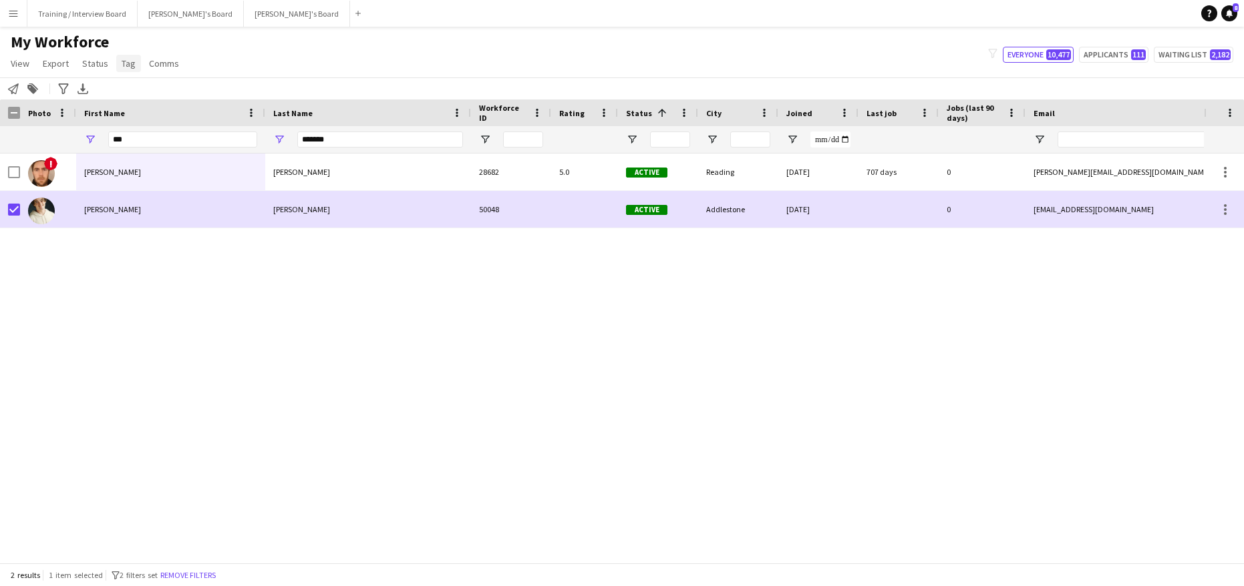
click at [127, 61] on span "Tag" at bounding box center [129, 63] width 14 height 12
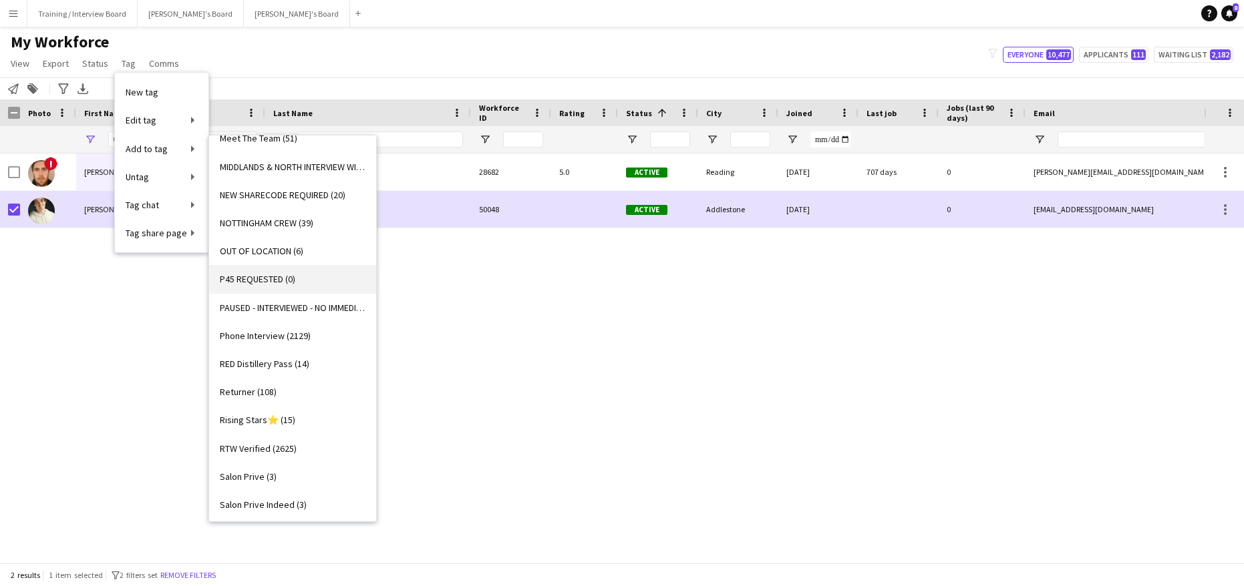
scroll to position [1229, 0]
click at [274, 339] on span "Phone Interview (2129)" at bounding box center [265, 335] width 91 height 12
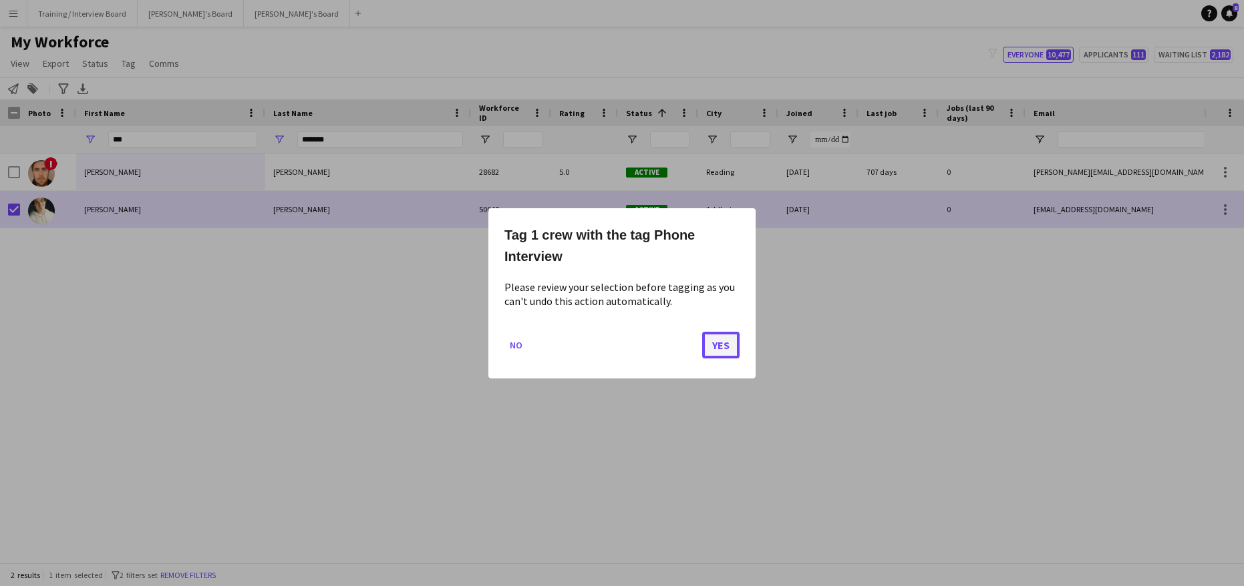
click at [717, 333] on button "Yes" at bounding box center [720, 344] width 37 height 27
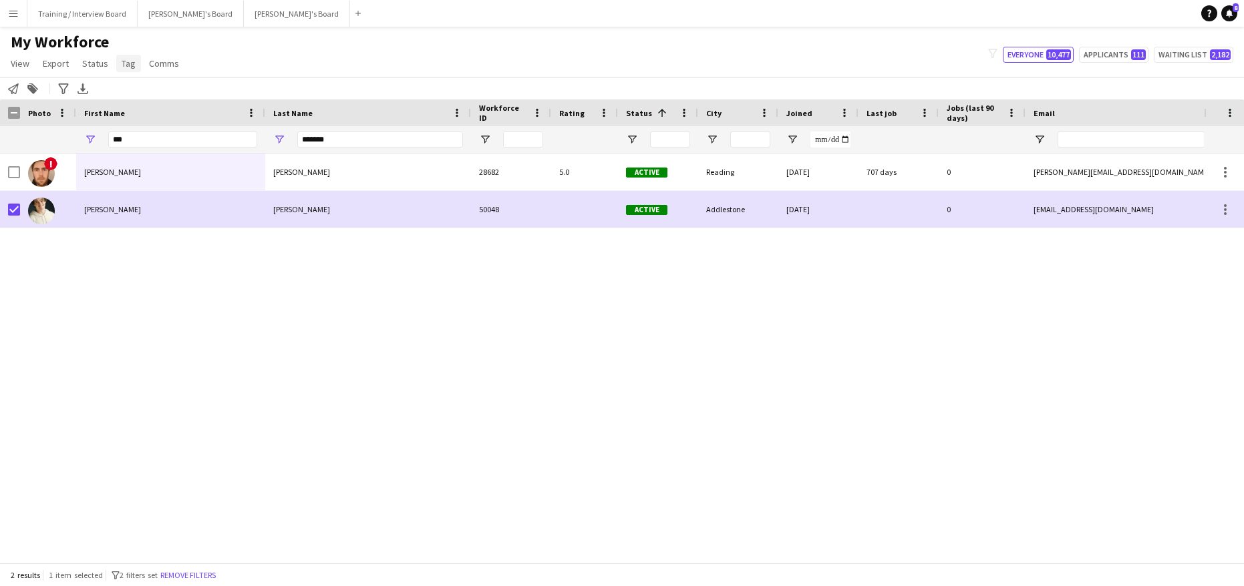
click at [132, 65] on span "Tag" at bounding box center [129, 63] width 14 height 12
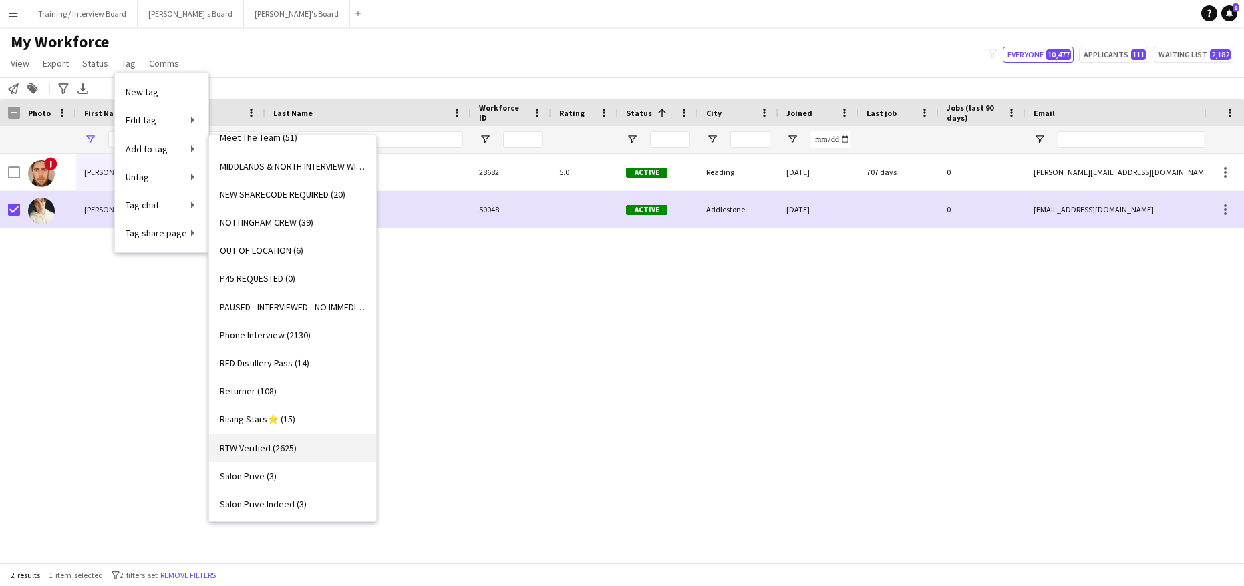
click at [259, 447] on span "RTW Verified (2625)" at bounding box center [258, 448] width 77 height 12
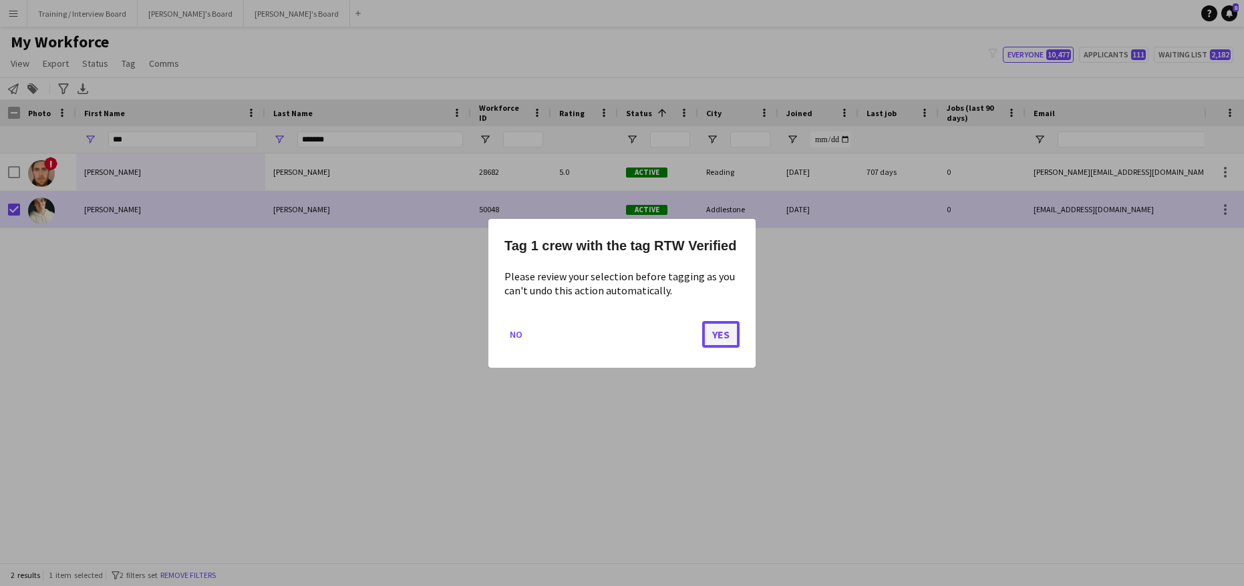
click at [737, 332] on button "Yes" at bounding box center [720, 334] width 37 height 27
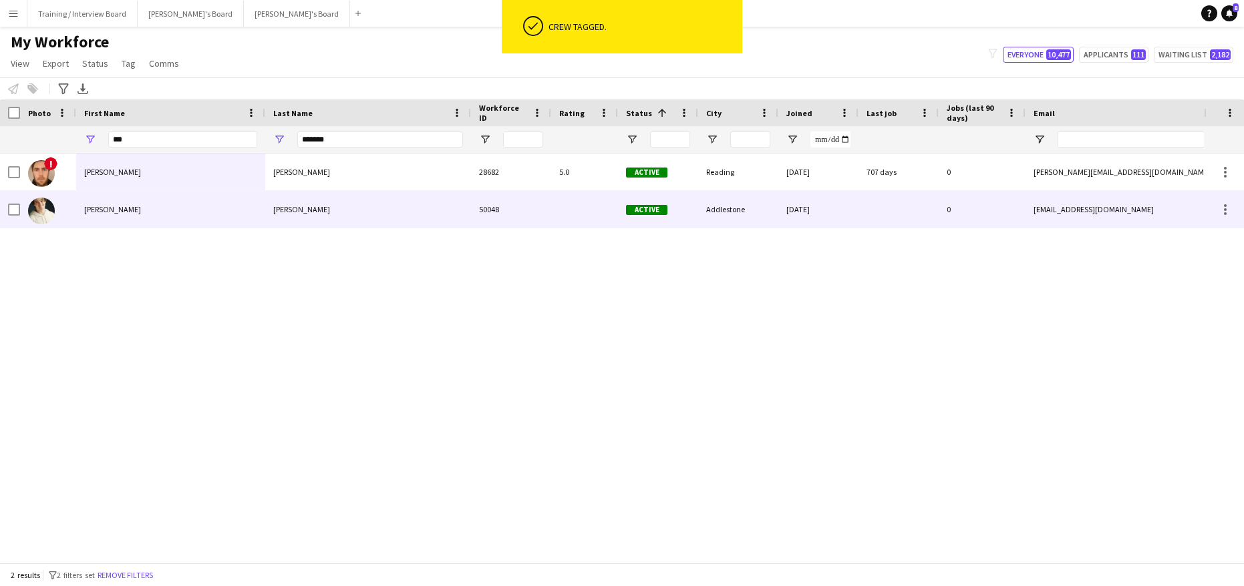
click at [176, 212] on div "Sam" at bounding box center [170, 209] width 189 height 37
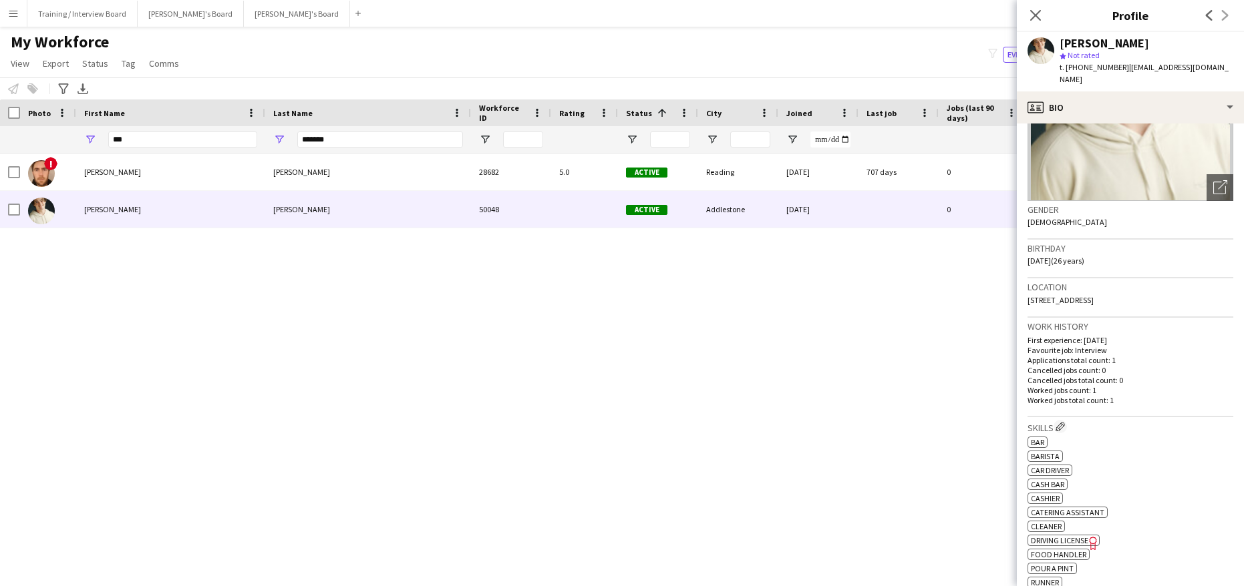
scroll to position [267, 0]
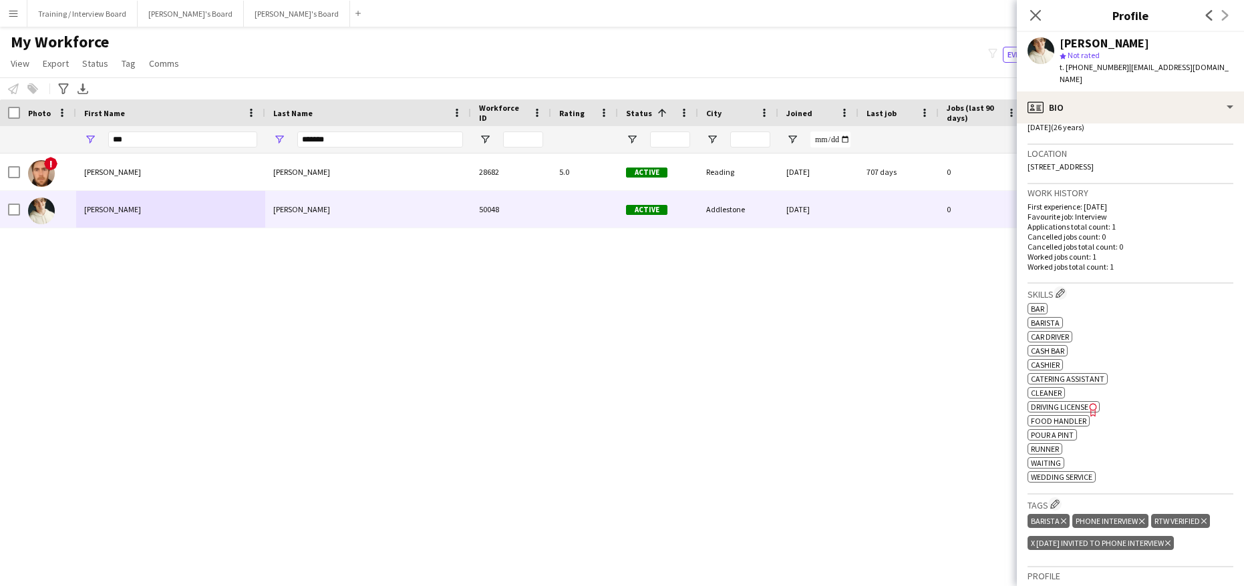
click at [1170, 541] on icon at bounding box center [1167, 543] width 5 height 5
click at [1041, 11] on icon "Close pop-in" at bounding box center [1035, 15] width 13 height 13
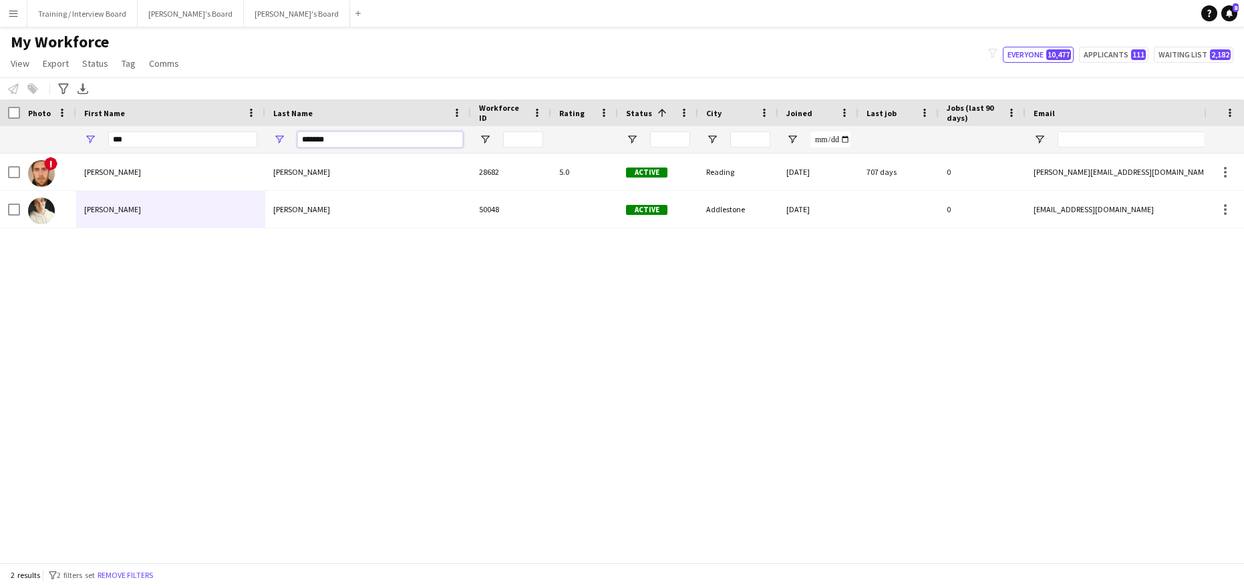
click at [341, 135] on input "*******" at bounding box center [380, 140] width 166 height 16
type input "*"
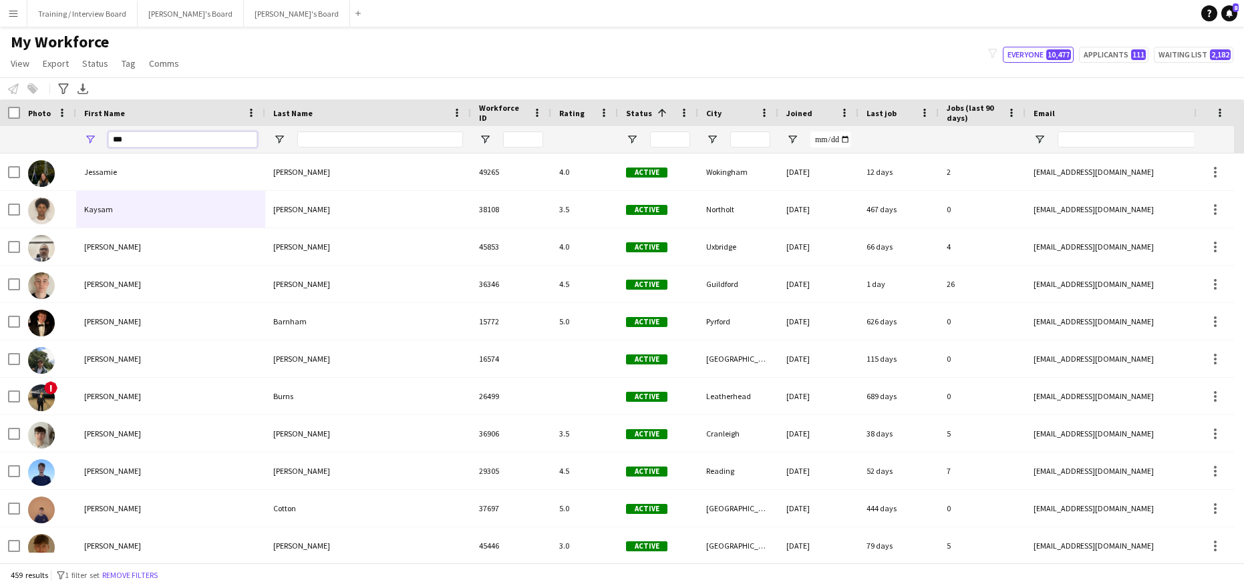
click at [170, 132] on input "***" at bounding box center [182, 140] width 149 height 16
type input "*"
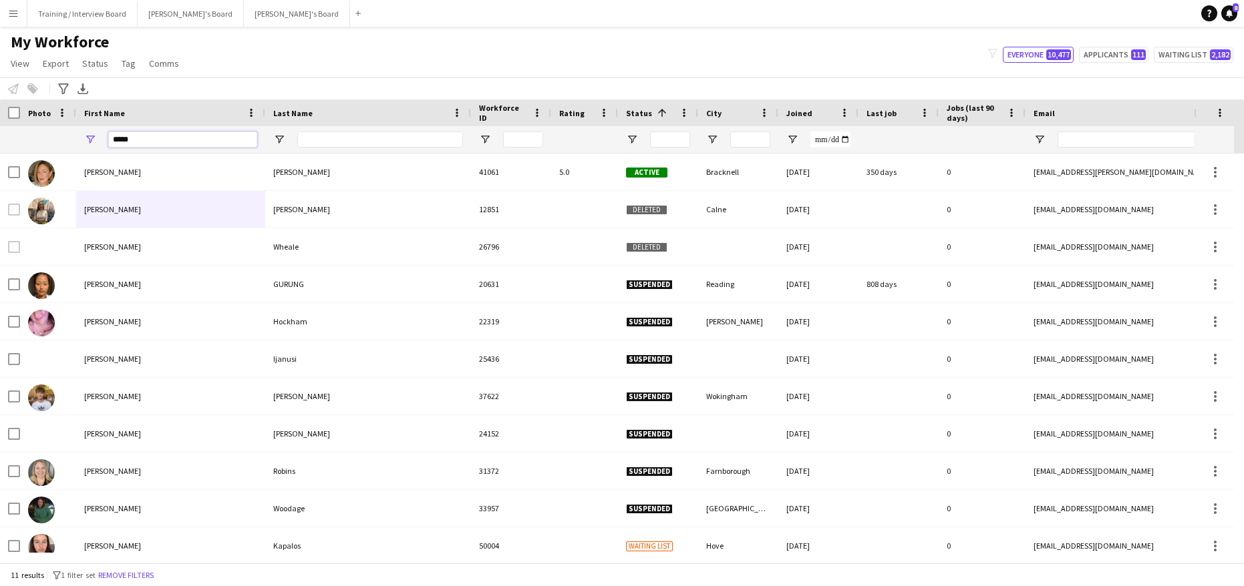
type input "*****"
click at [324, 144] on input "Last Name Filter Input" at bounding box center [380, 140] width 166 height 16
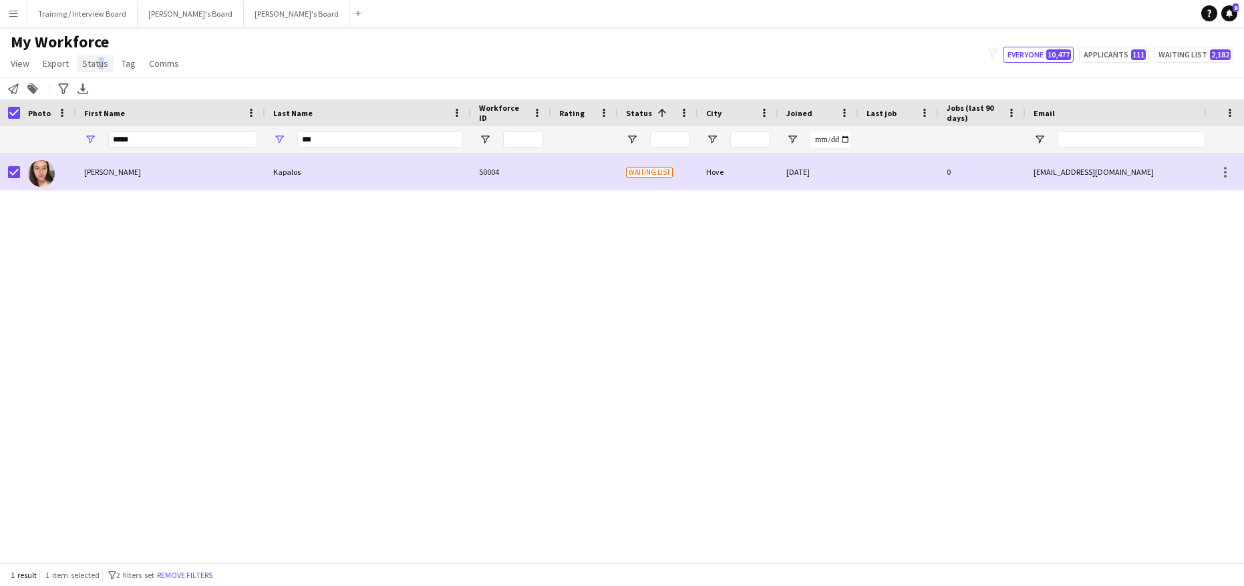
click at [97, 63] on span "Status" at bounding box center [95, 63] width 26 height 12
click at [118, 83] on link "Edit" at bounding box center [124, 92] width 94 height 28
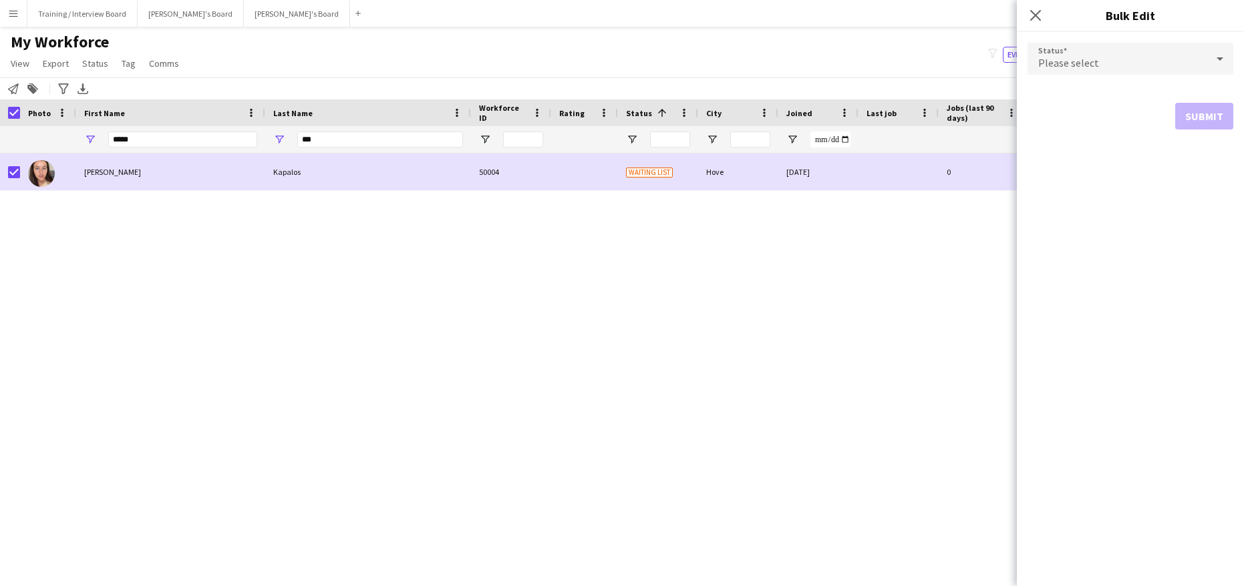
click at [1212, 60] on icon at bounding box center [1220, 58] width 16 height 27
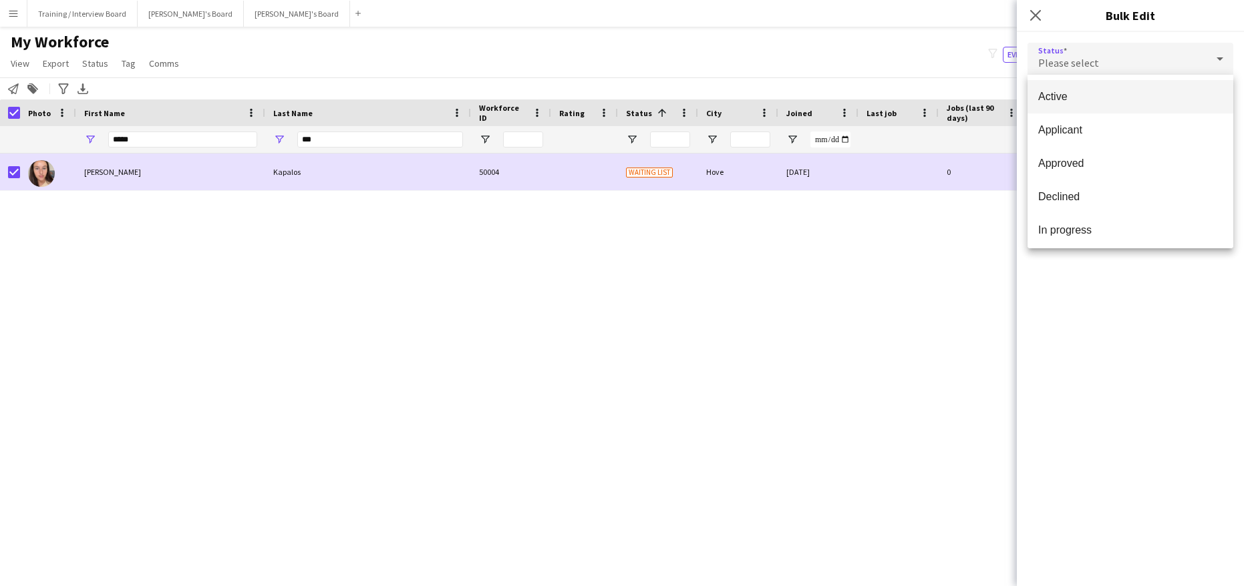
click at [1116, 93] on span "Active" at bounding box center [1130, 96] width 184 height 13
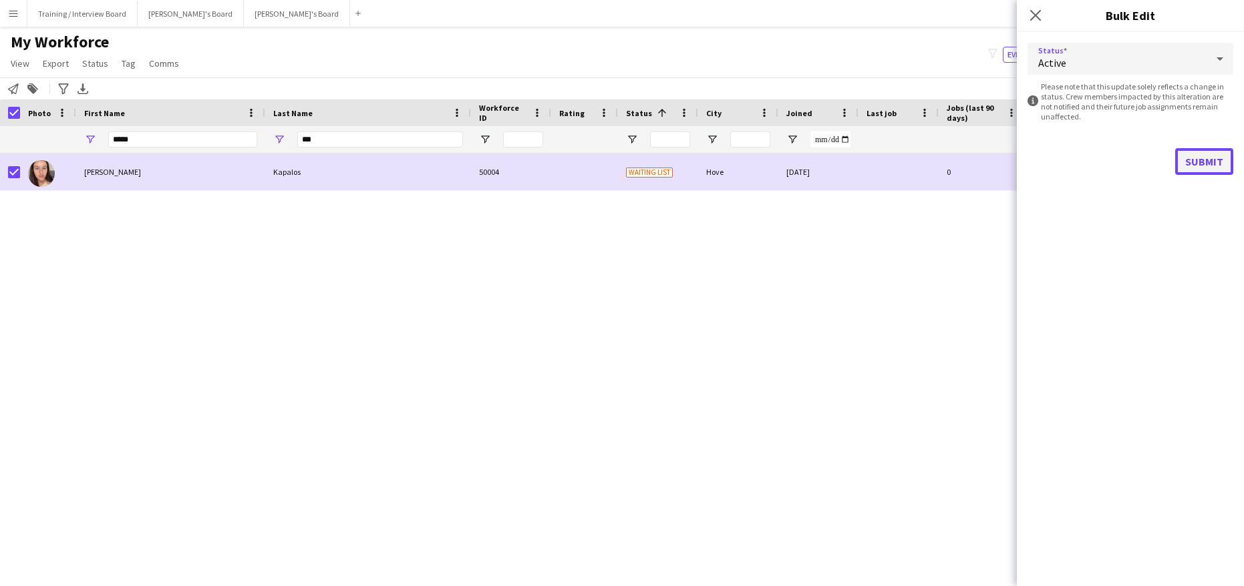
click at [1193, 160] on button "Submit" at bounding box center [1204, 161] width 58 height 27
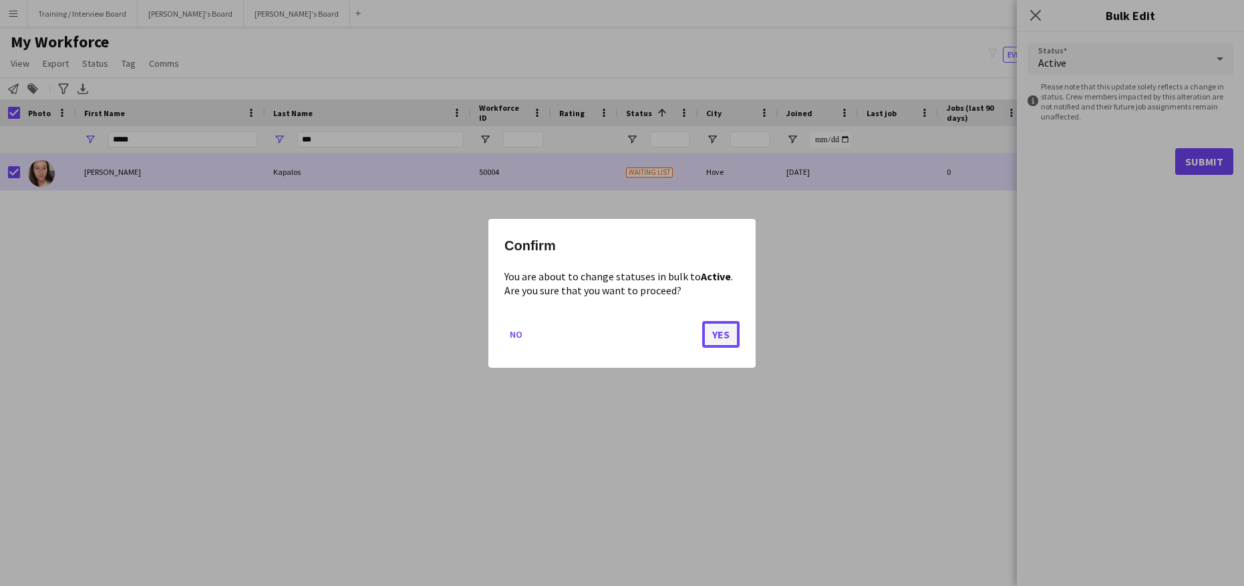
click at [712, 337] on button "Yes" at bounding box center [720, 334] width 37 height 27
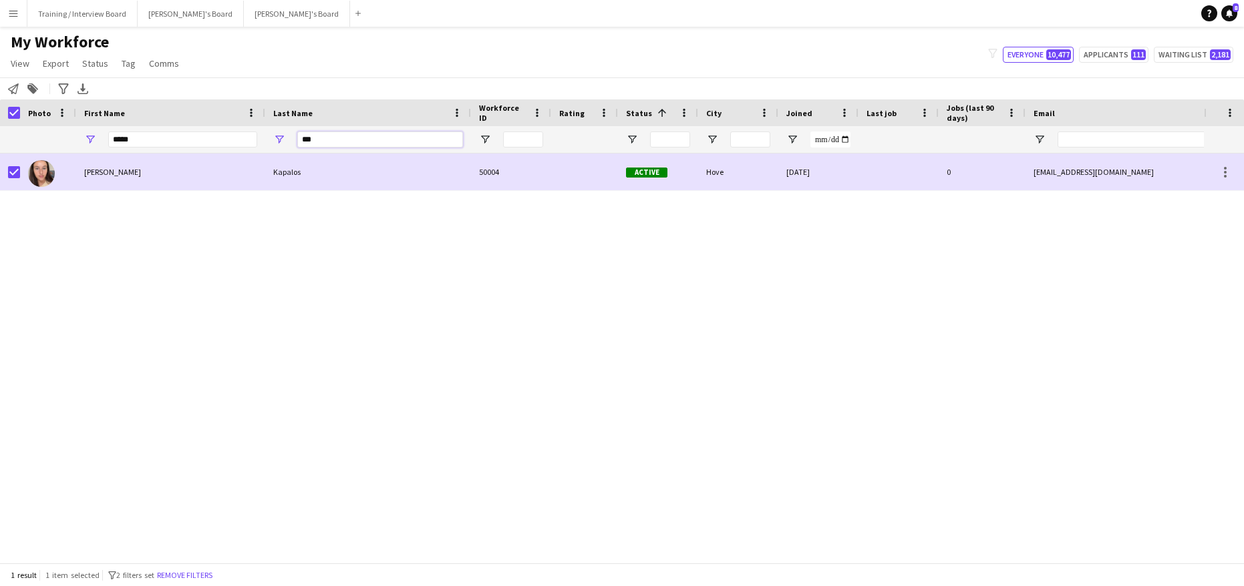
click at [336, 144] on input "***" at bounding box center [380, 140] width 166 height 16
type input "*"
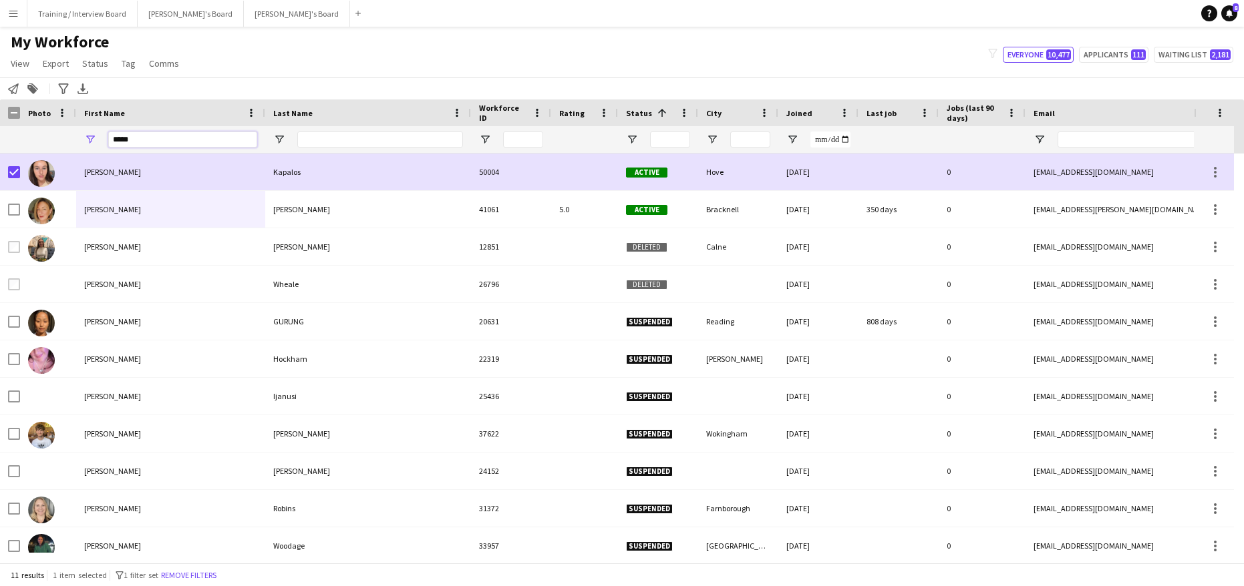
click at [165, 140] on input "*****" at bounding box center [182, 140] width 149 height 16
type input "*"
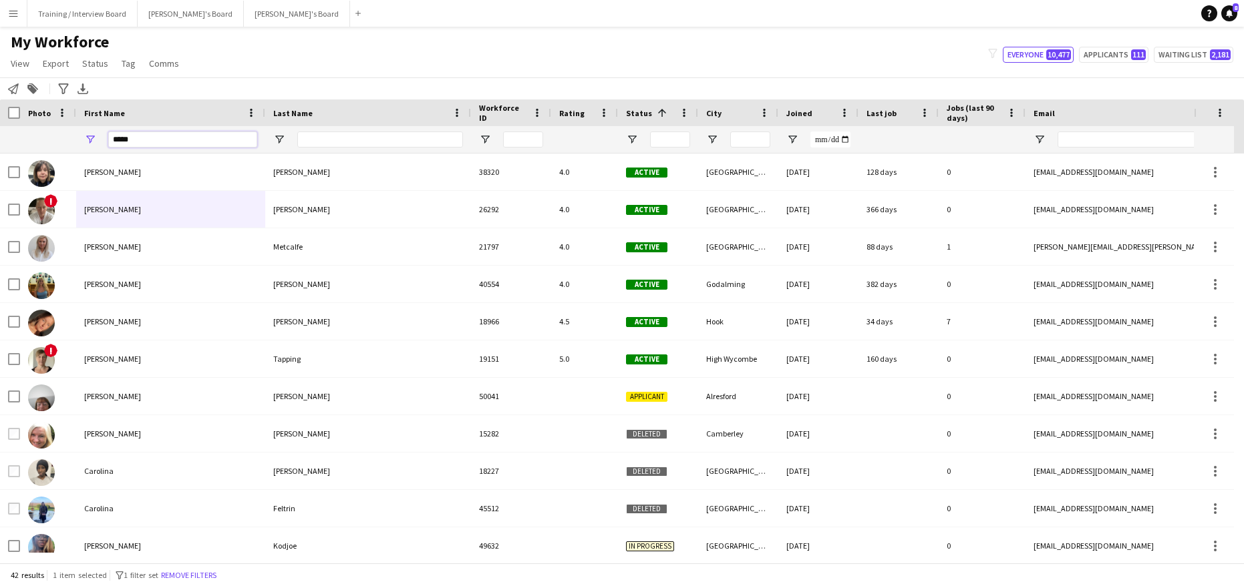
type input "*****"
click at [355, 136] on input "Last Name Filter Input" at bounding box center [380, 140] width 166 height 16
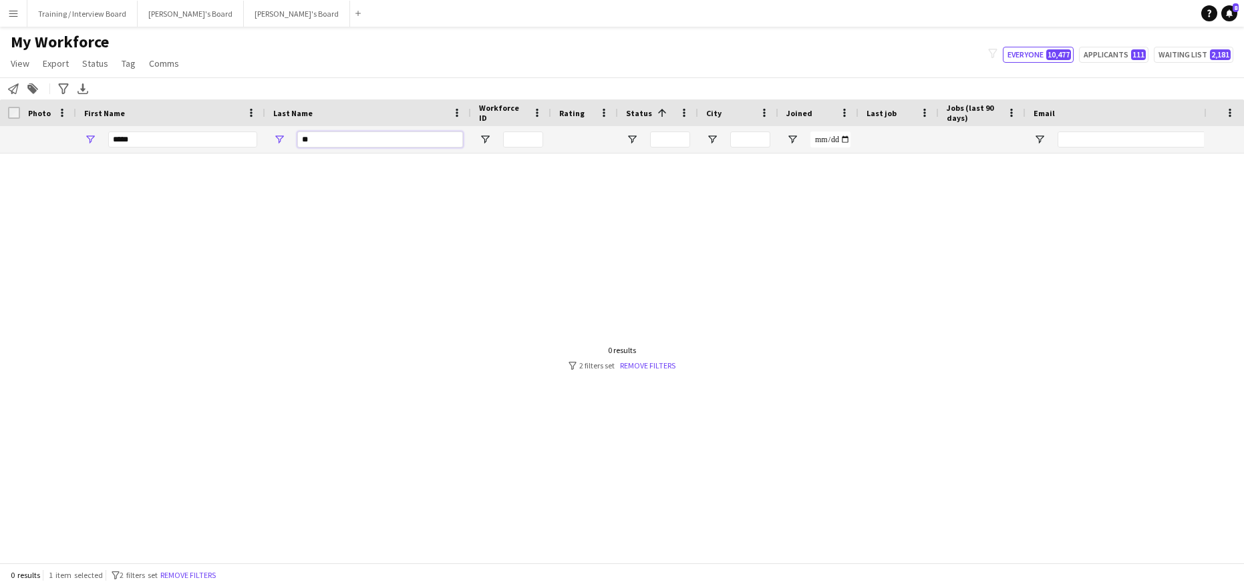
type input "*"
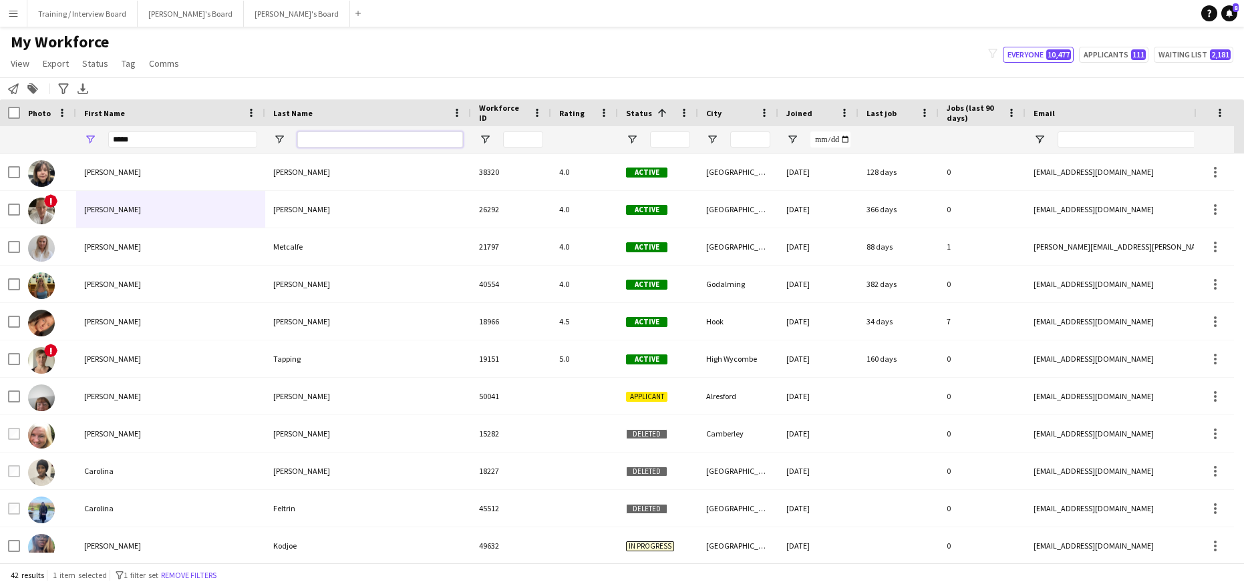
click at [338, 147] on input "Last Name Filter Input" at bounding box center [380, 140] width 166 height 16
type input "****"
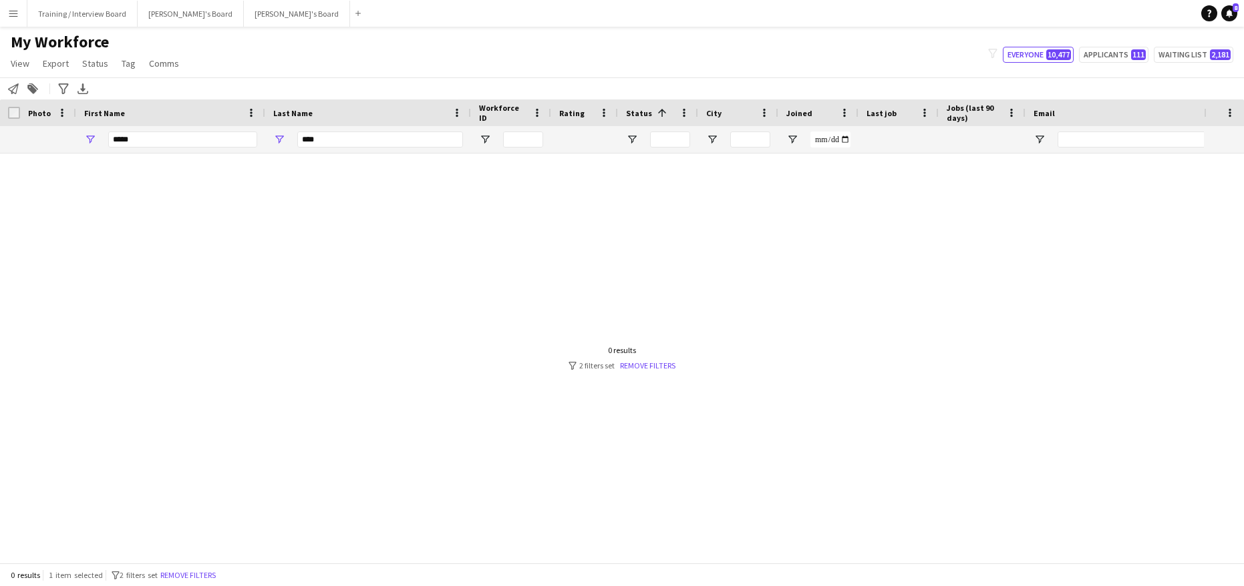
click at [137, 125] on div "First Name" at bounding box center [170, 113] width 173 height 27
click at [137, 141] on input "*****" at bounding box center [182, 140] width 149 height 16
type input "*"
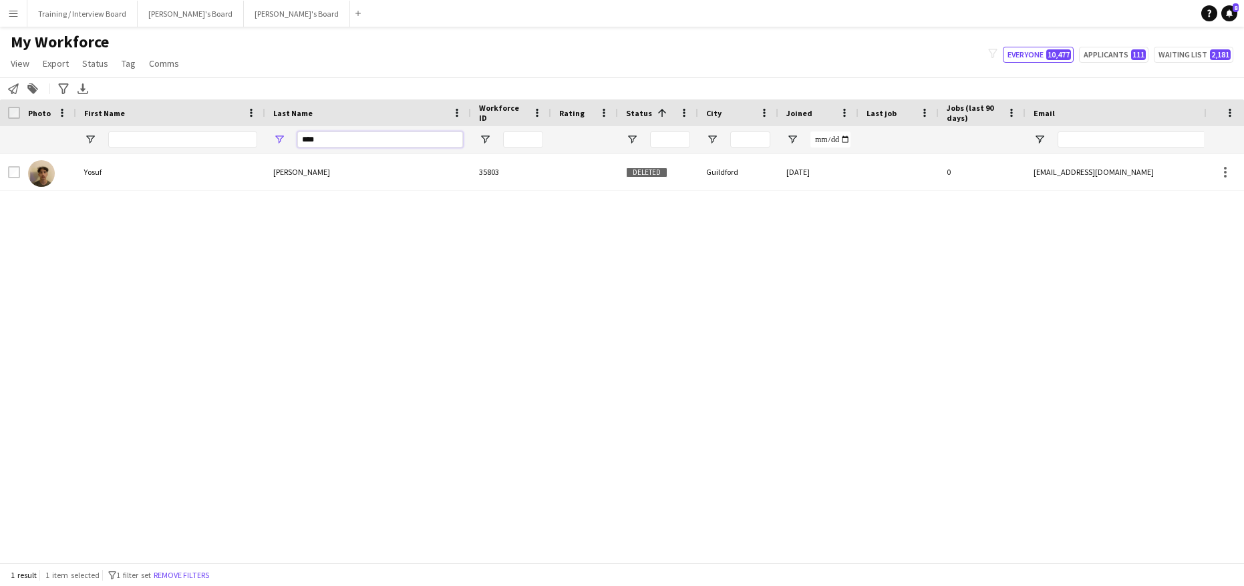
click at [329, 138] on input "****" at bounding box center [380, 140] width 166 height 16
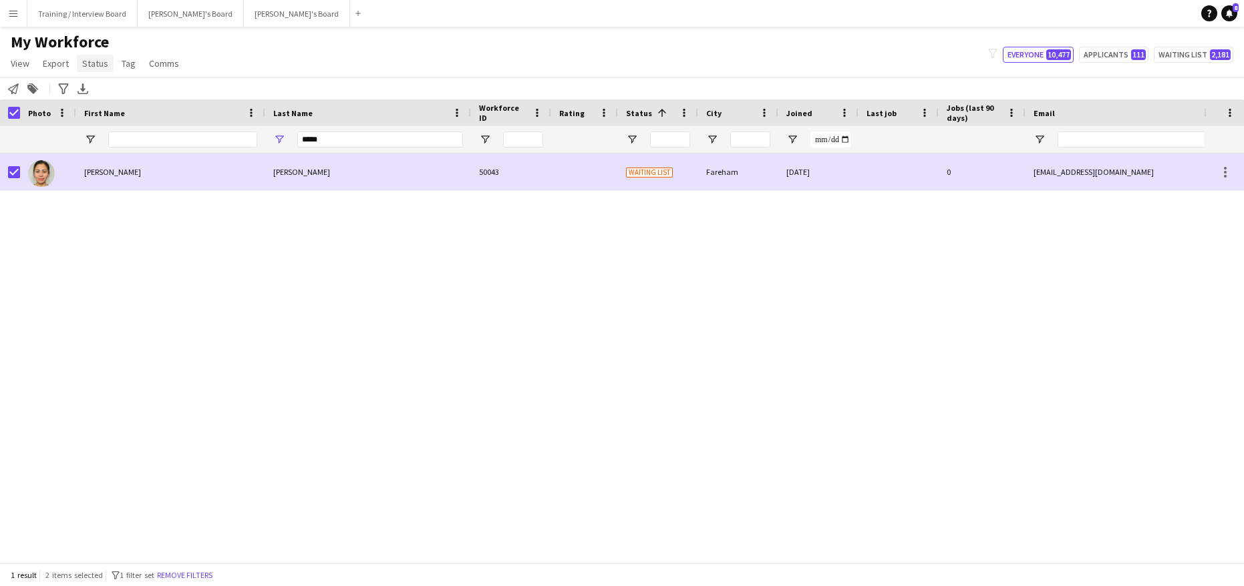
click at [100, 63] on span "Status" at bounding box center [95, 63] width 26 height 12
click at [130, 94] on link "Edit" at bounding box center [124, 92] width 94 height 28
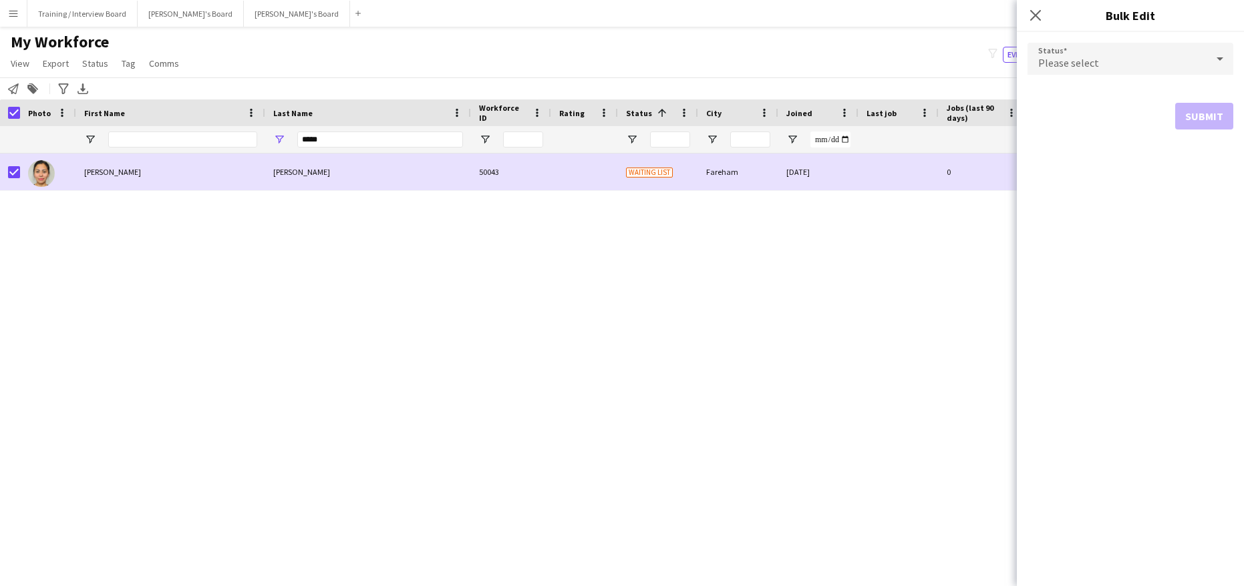
click at [1216, 46] on icon at bounding box center [1220, 58] width 16 height 27
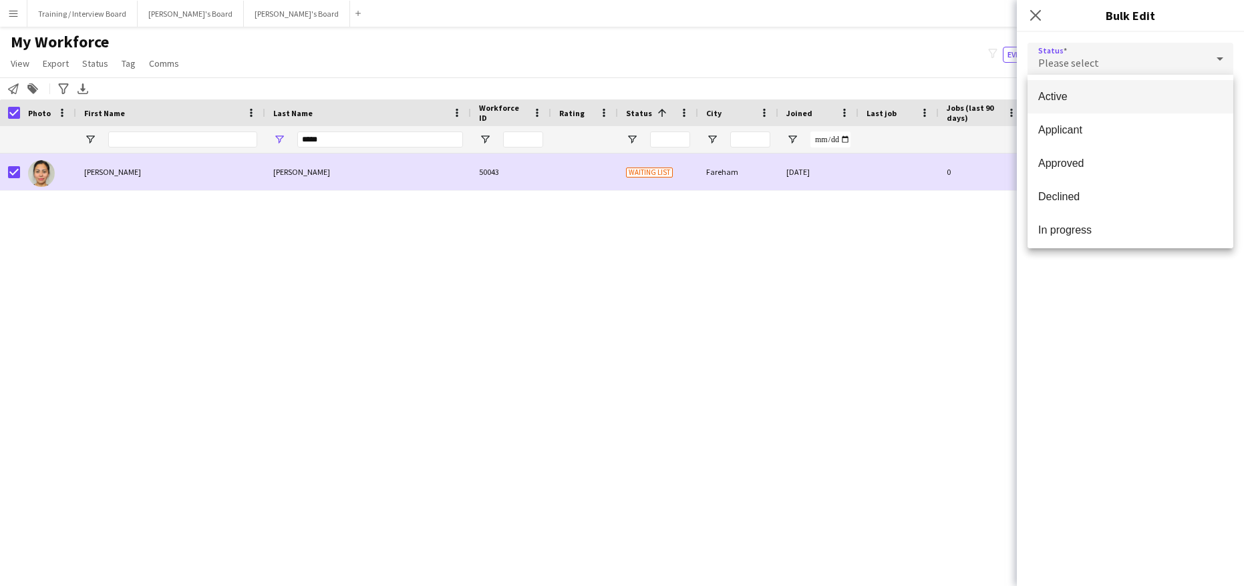
click at [1106, 98] on span "Active" at bounding box center [1130, 96] width 184 height 13
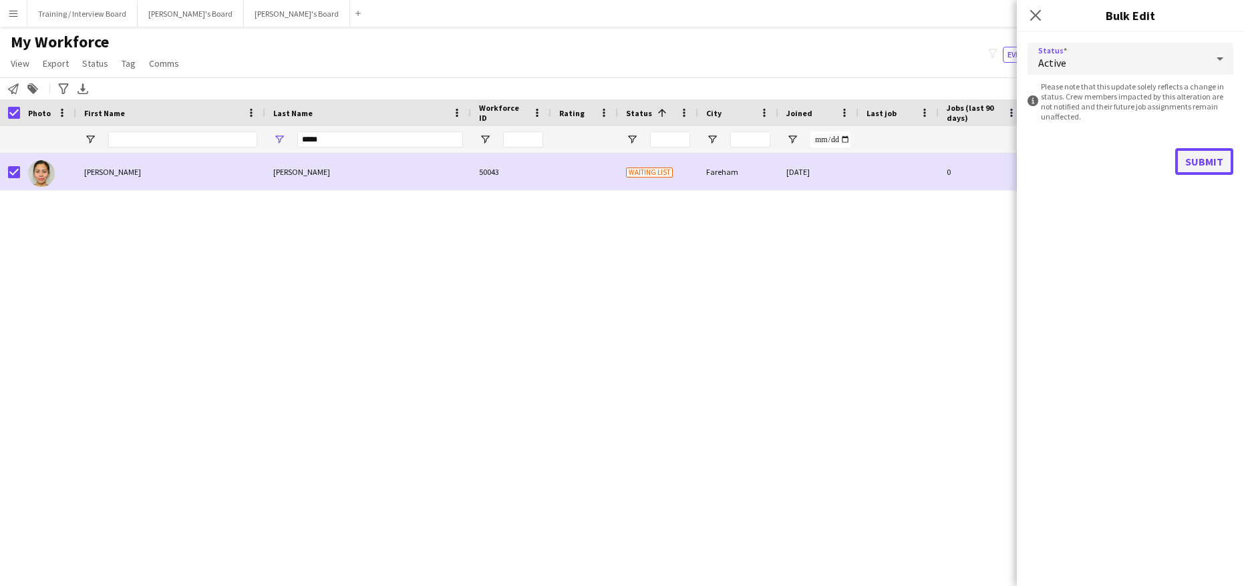
click at [1225, 157] on button "Submit" at bounding box center [1204, 161] width 58 height 27
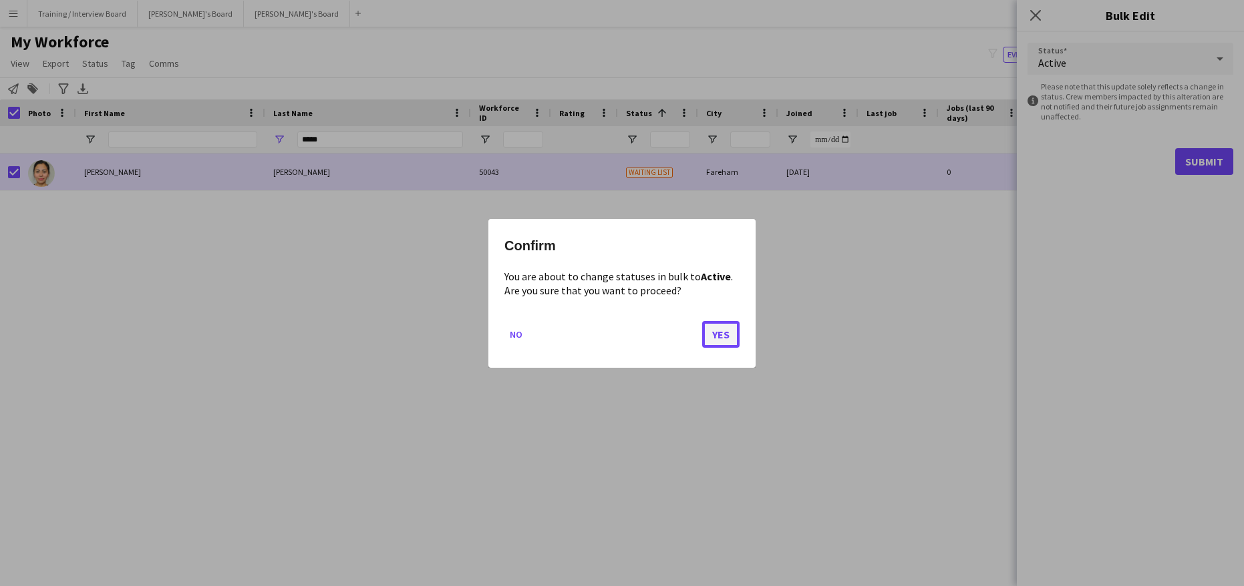
click at [717, 337] on button "Yes" at bounding box center [720, 334] width 37 height 27
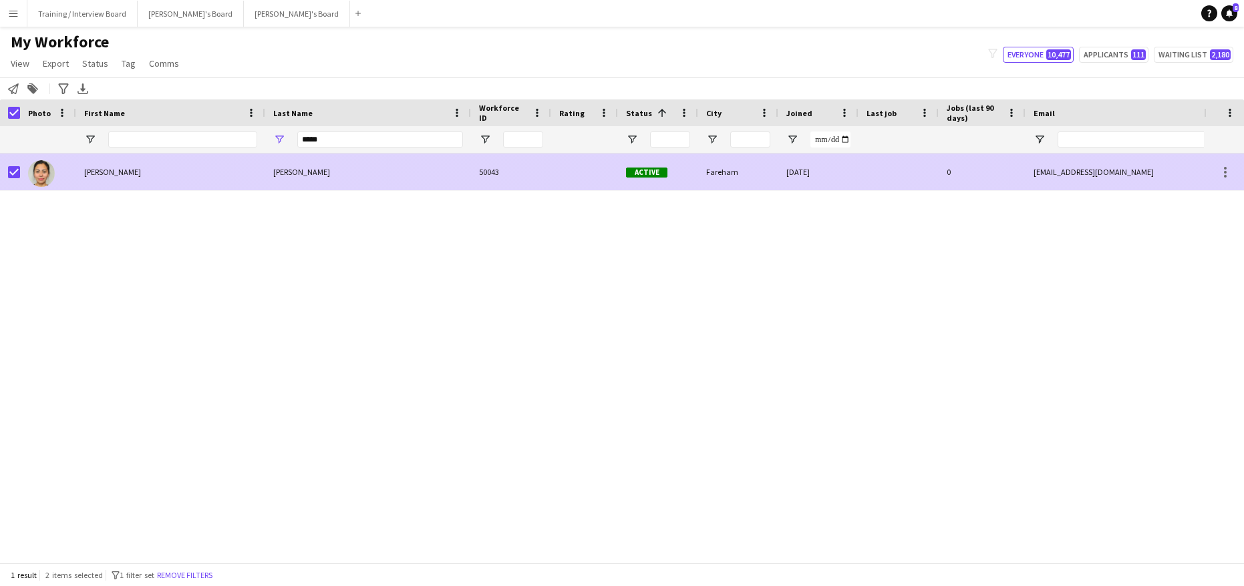
click at [202, 170] on div "Carol" at bounding box center [170, 172] width 189 height 37
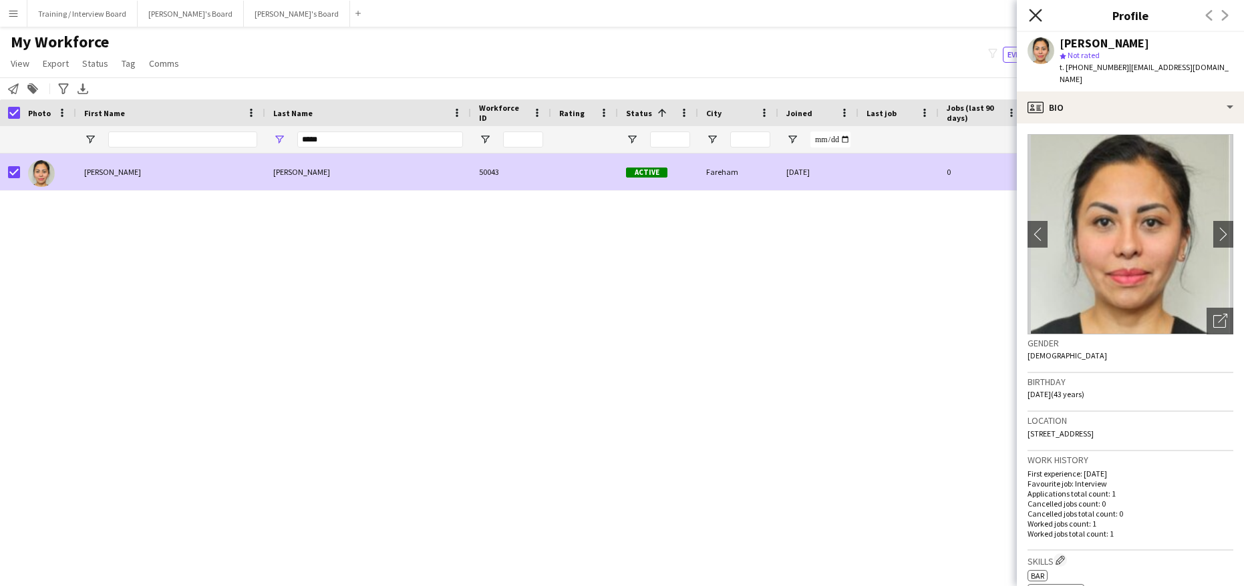
click at [1034, 19] on icon "Close pop-in" at bounding box center [1035, 15] width 13 height 13
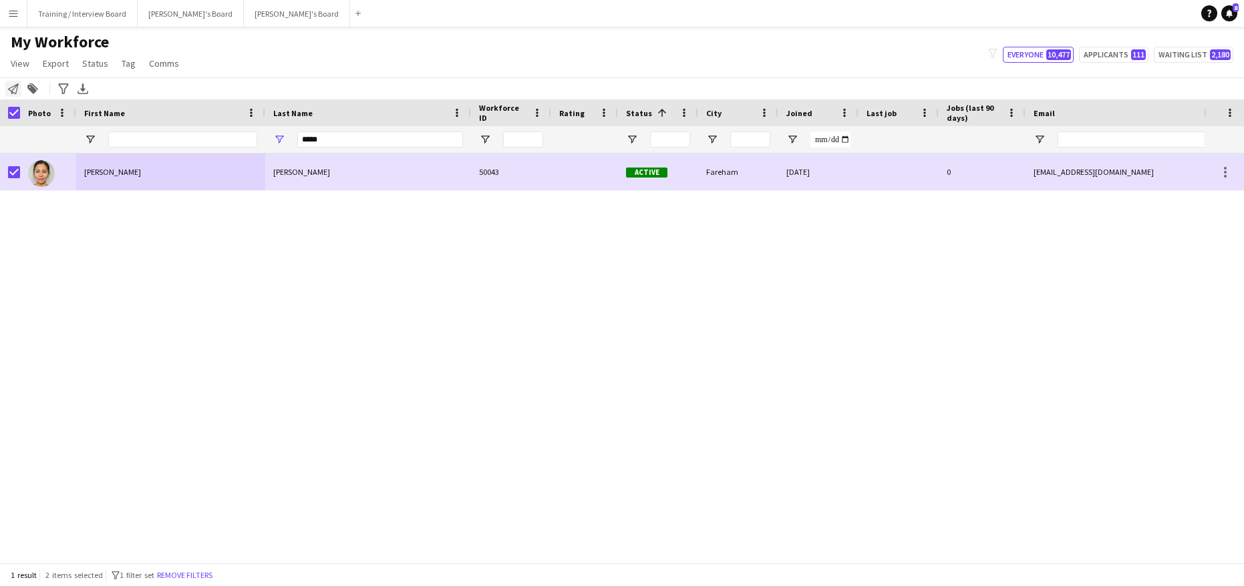
click at [16, 86] on icon at bounding box center [13, 88] width 11 height 11
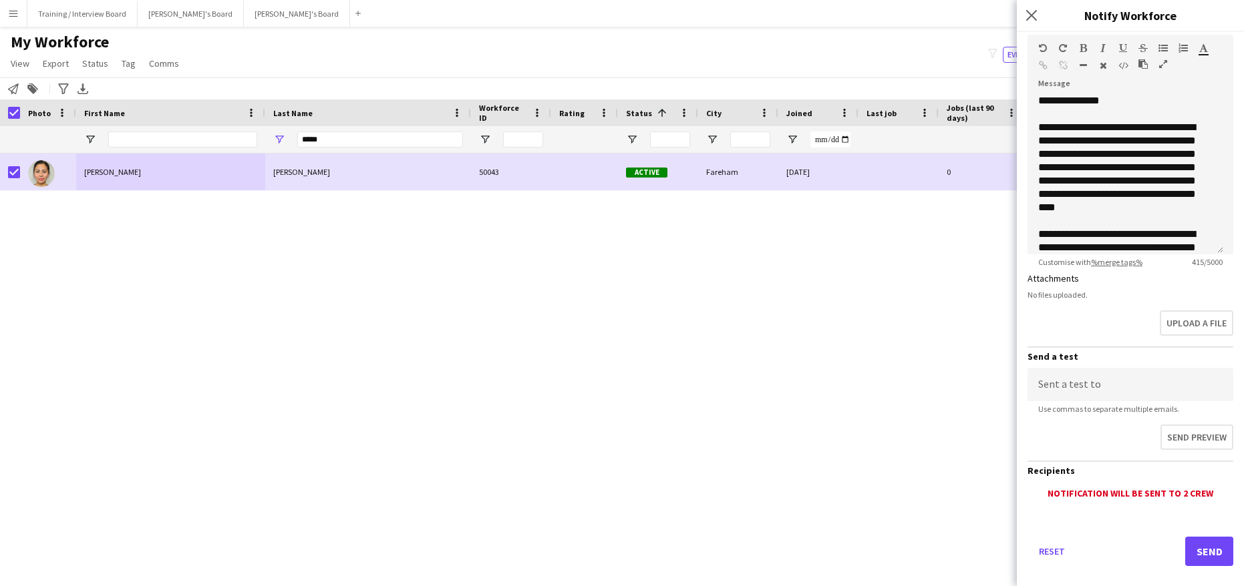
scroll to position [188, 0]
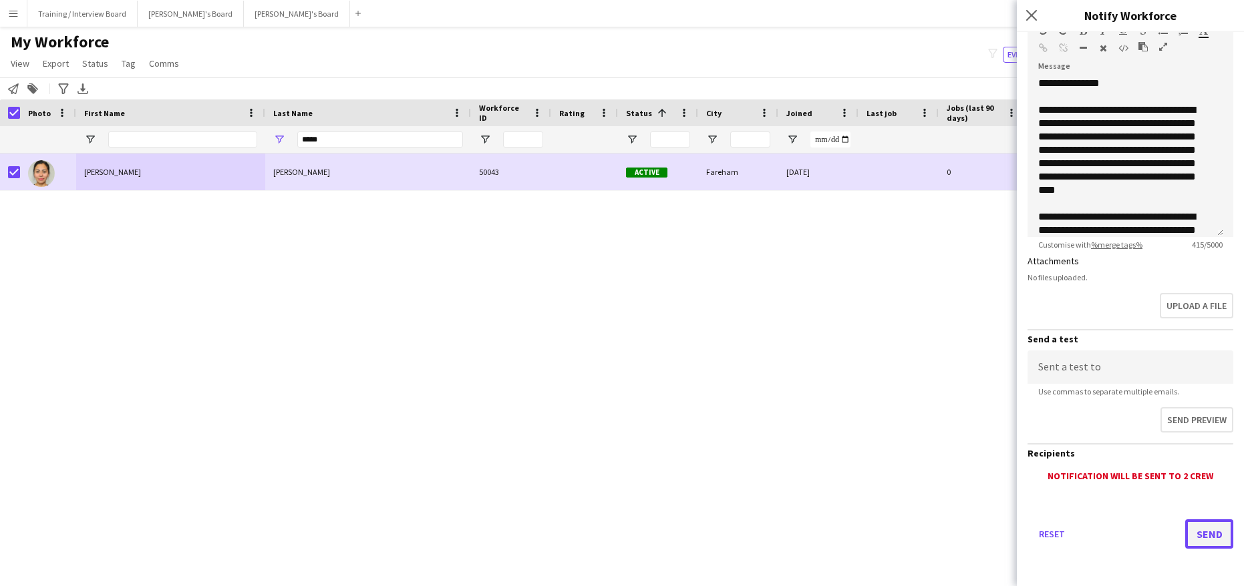
click at [1194, 523] on button "Send" at bounding box center [1209, 534] width 48 height 29
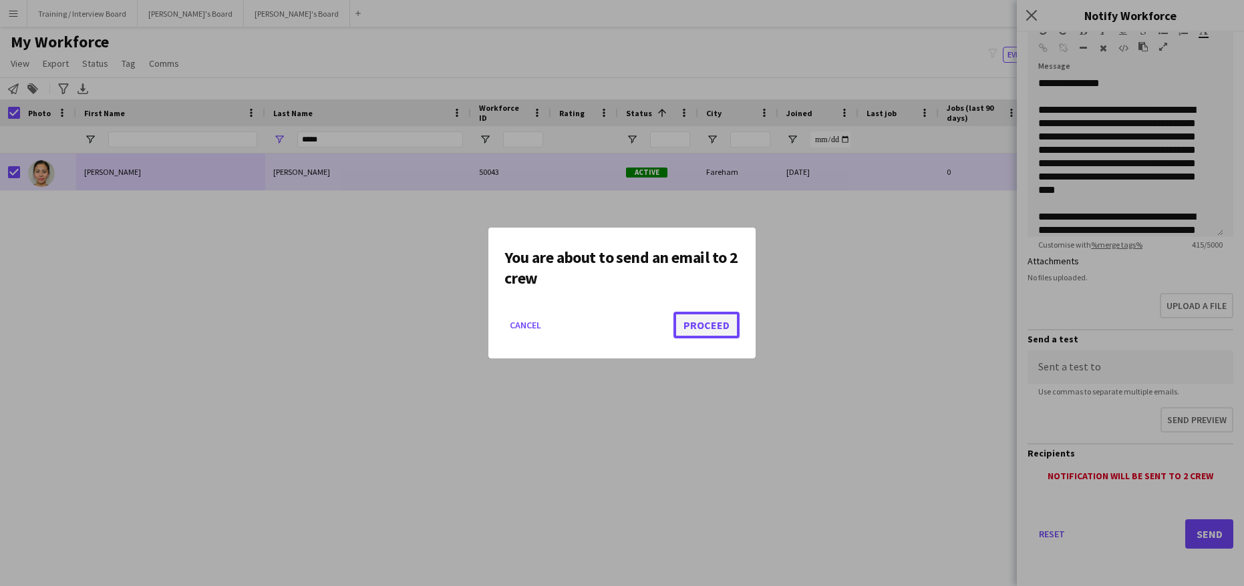
click at [722, 320] on button "Proceed" at bounding box center [706, 325] width 66 height 27
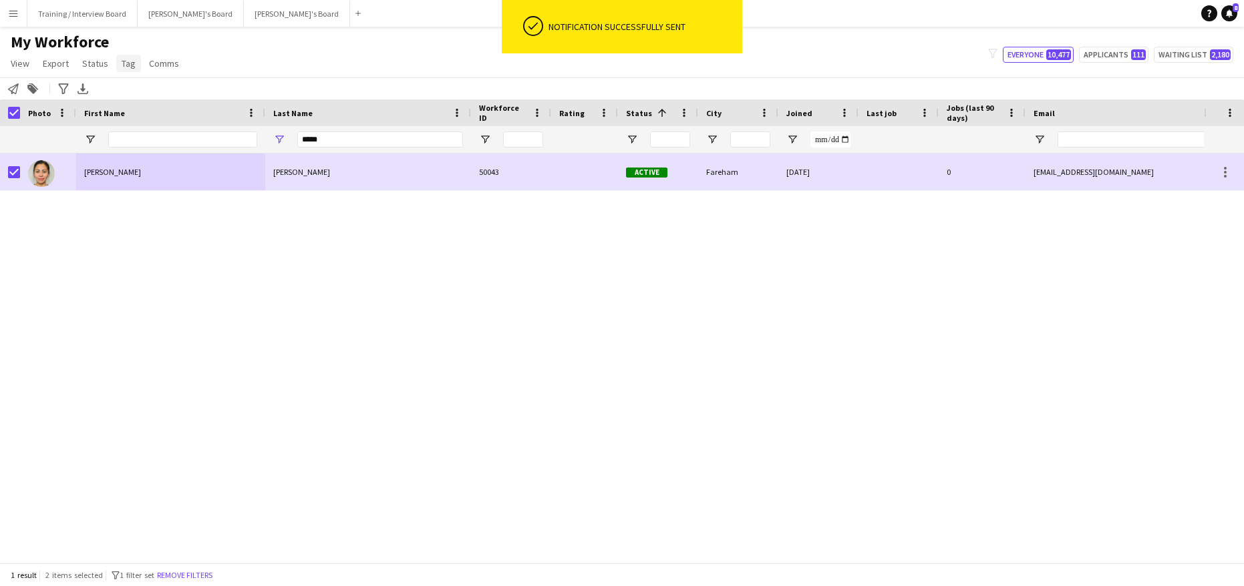
click at [138, 64] on link "Tag" at bounding box center [128, 63] width 25 height 17
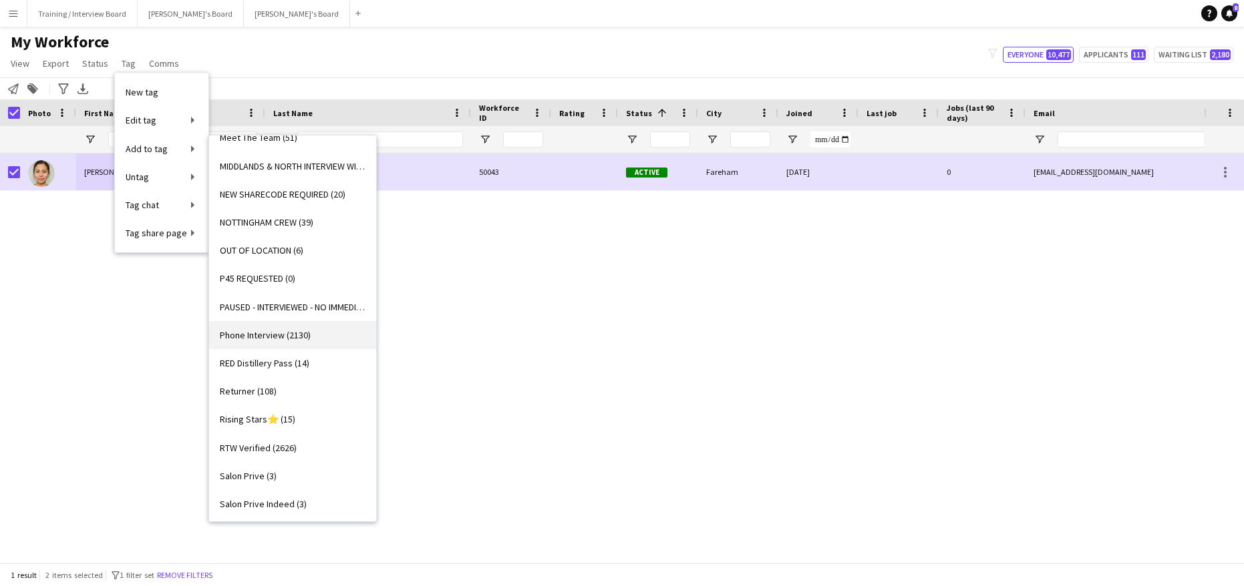
click at [279, 334] on span "Phone Interview (2130)" at bounding box center [265, 335] width 91 height 12
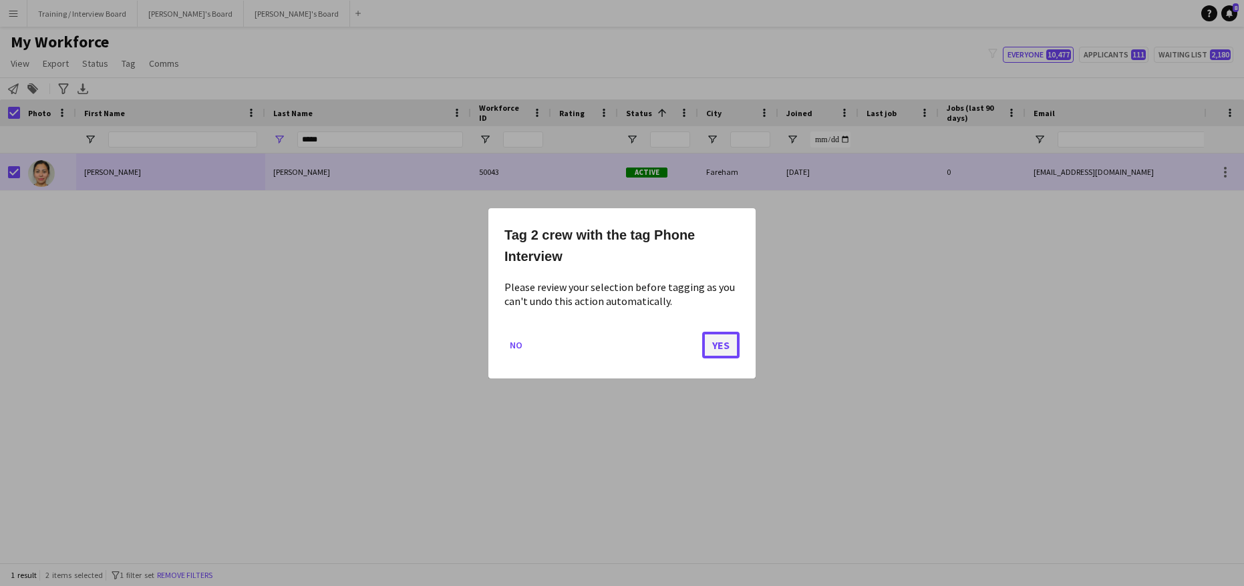
click at [716, 341] on button "Yes" at bounding box center [720, 344] width 37 height 27
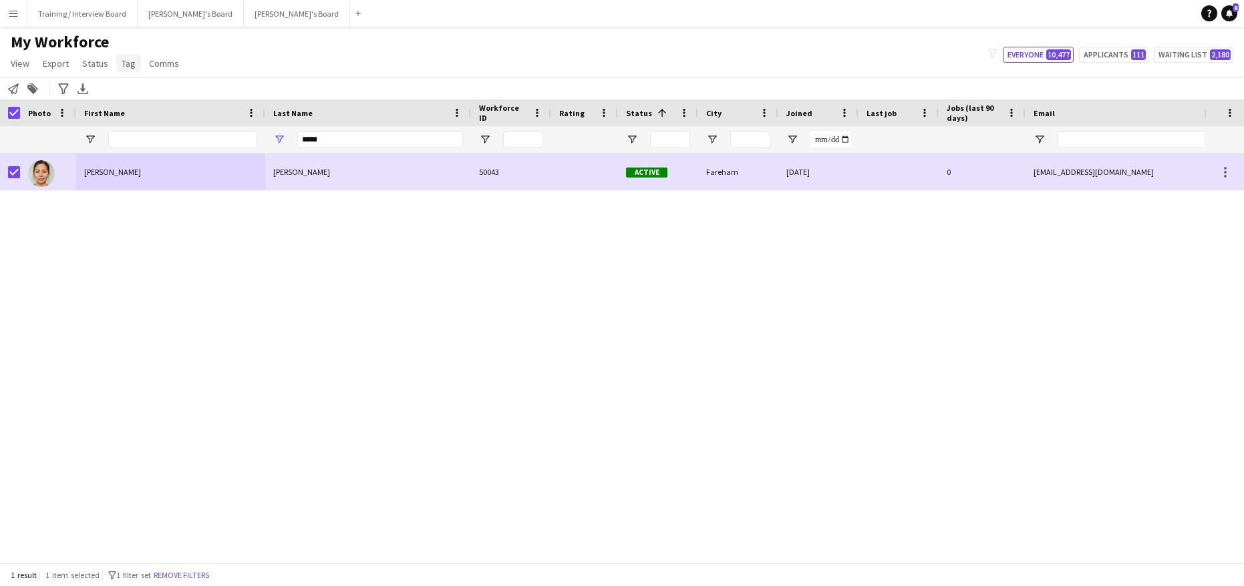
click at [129, 61] on span "Tag" at bounding box center [129, 63] width 14 height 12
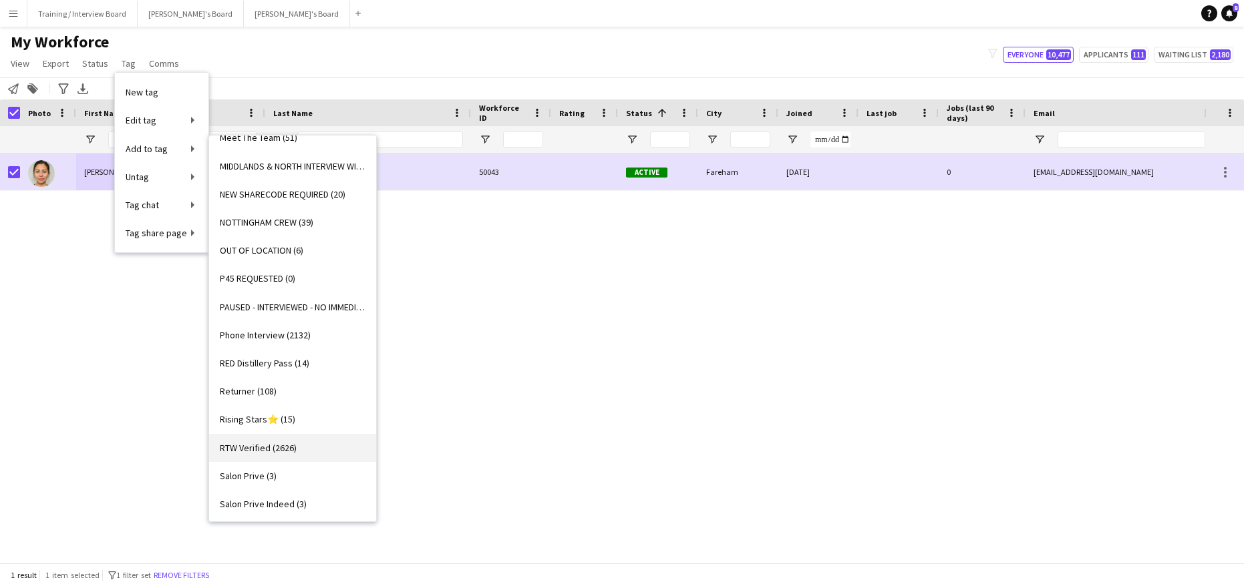
click at [262, 449] on span "RTW Verified (2626)" at bounding box center [258, 448] width 77 height 12
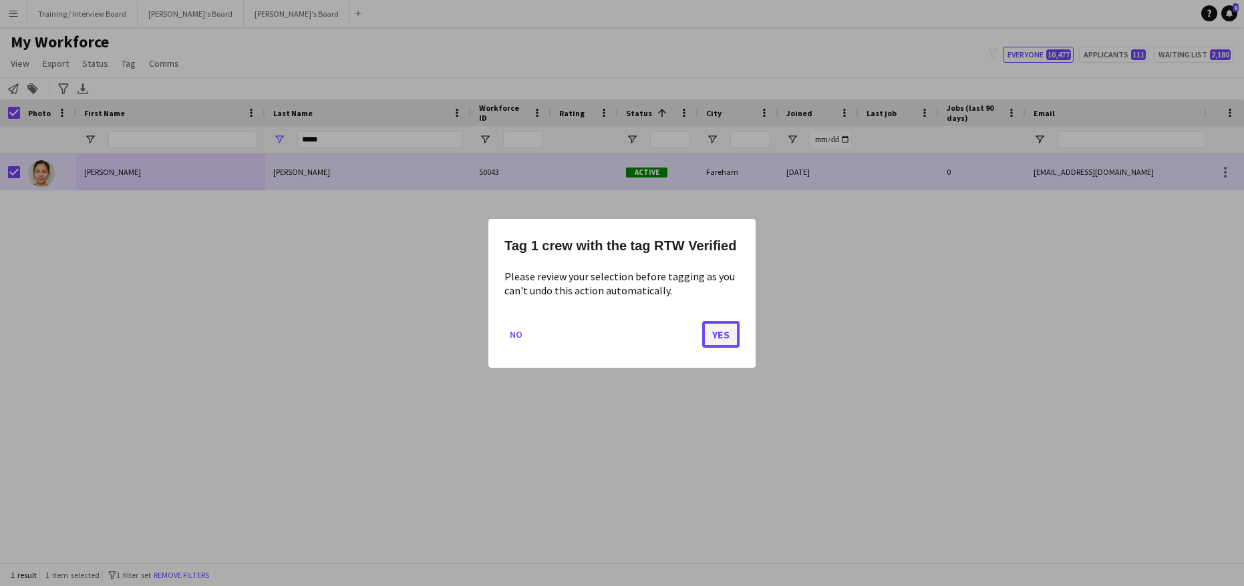
click at [721, 339] on button "Yes" at bounding box center [720, 334] width 37 height 27
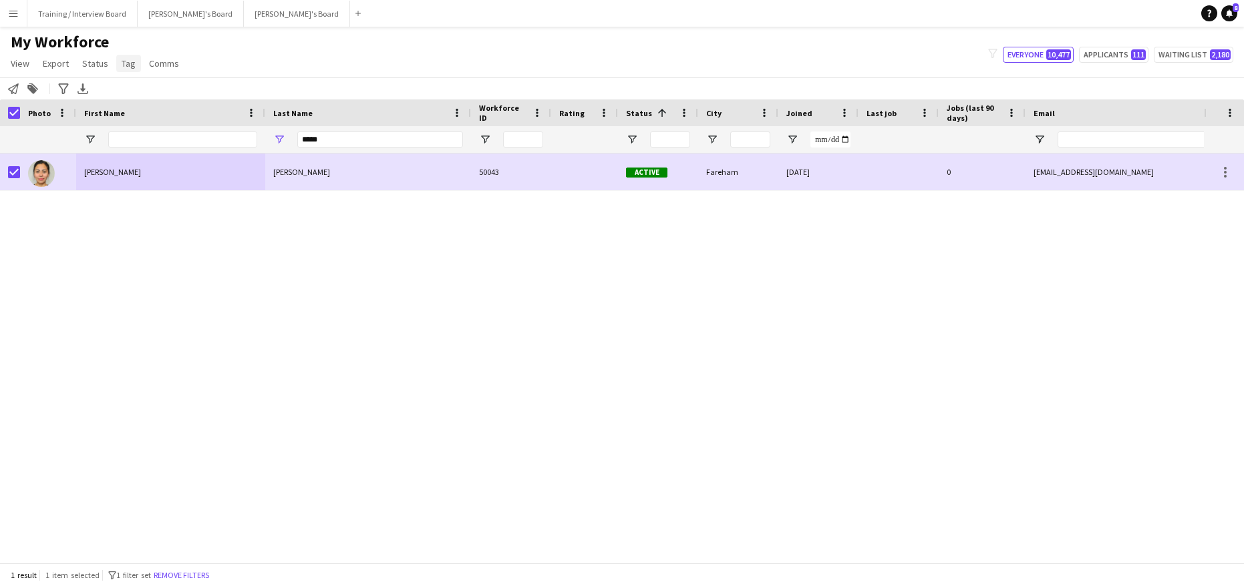
click at [128, 66] on span "Tag" at bounding box center [129, 63] width 14 height 12
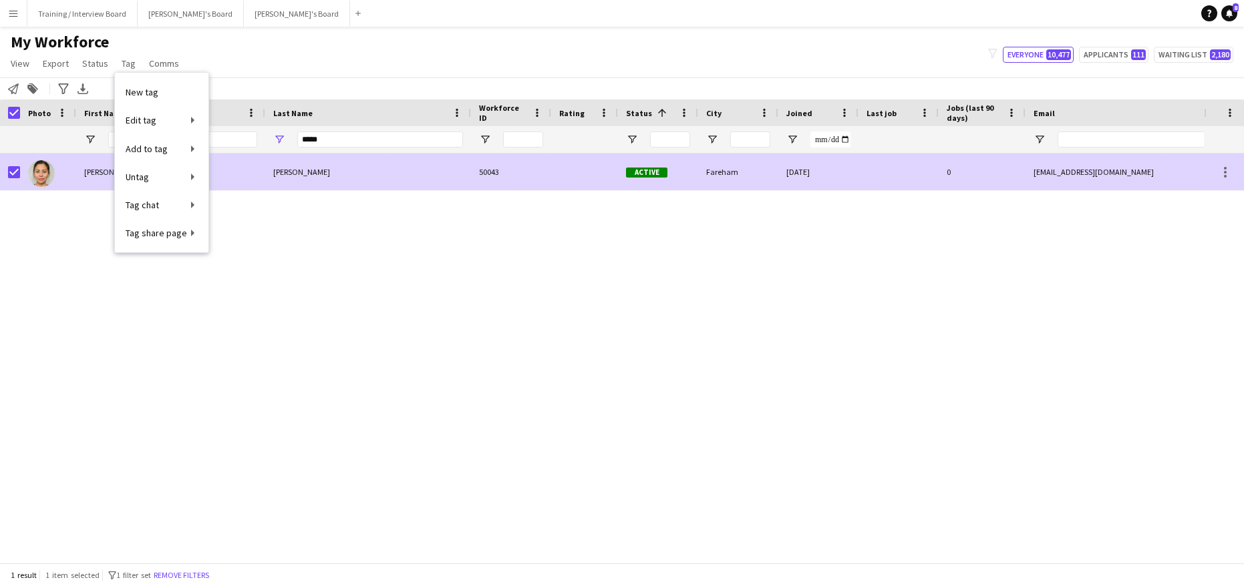
click at [458, 184] on div "Neyra" at bounding box center [368, 172] width 206 height 37
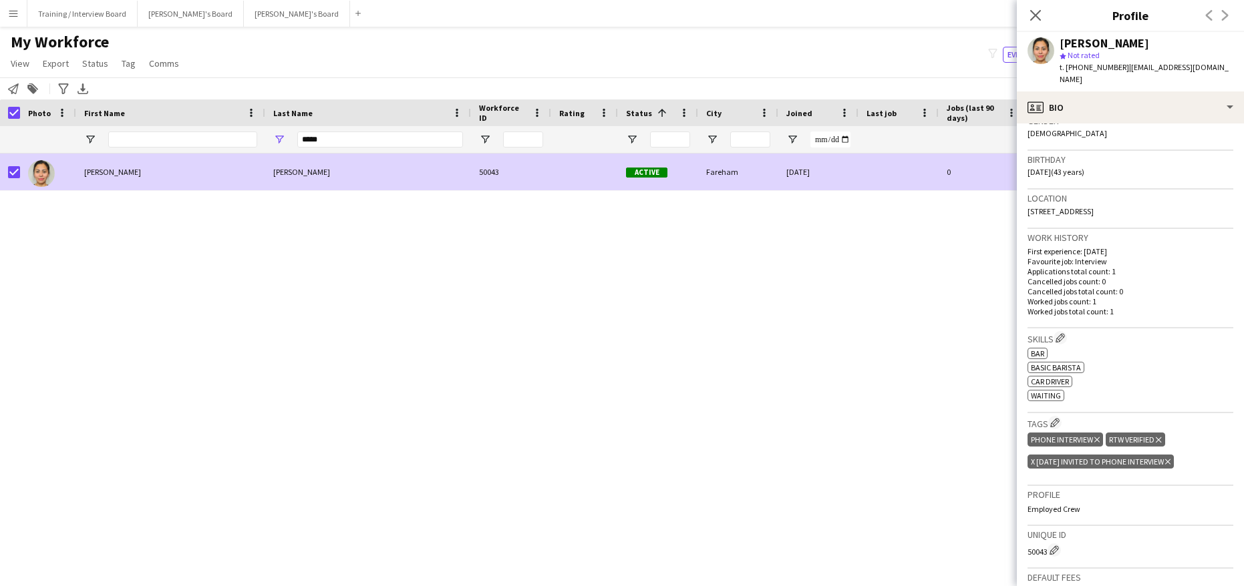
scroll to position [258, 0]
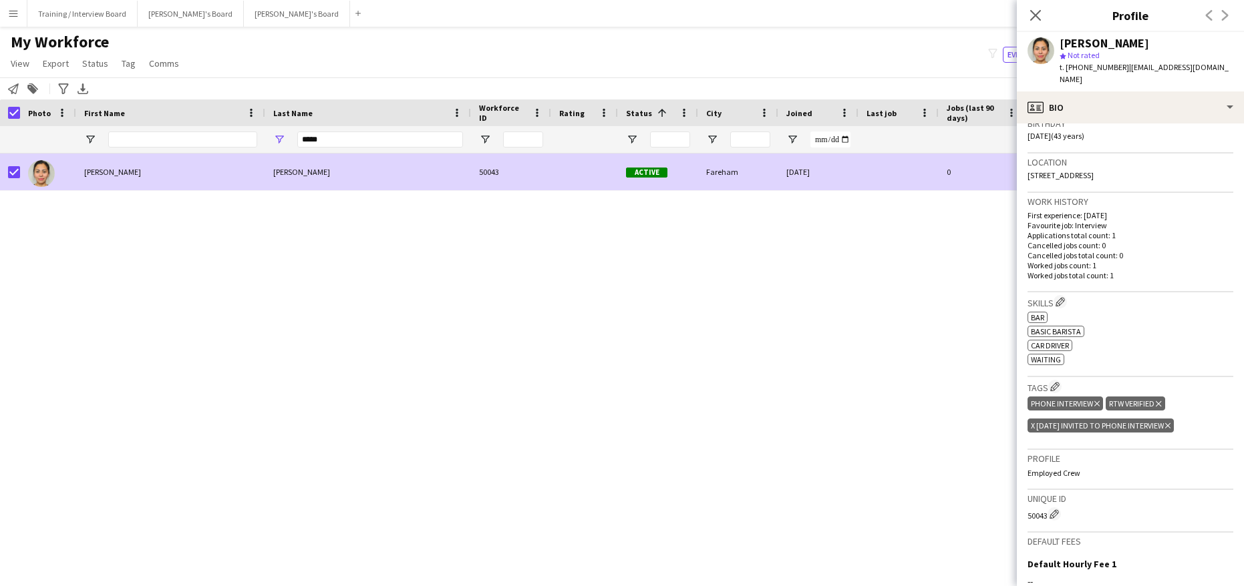
click at [1173, 419] on div "x 08/09/2025 Invited to Phone Interview Delete tag" at bounding box center [1100, 426] width 146 height 14
click at [1170, 423] on icon at bounding box center [1167, 425] width 5 height 5
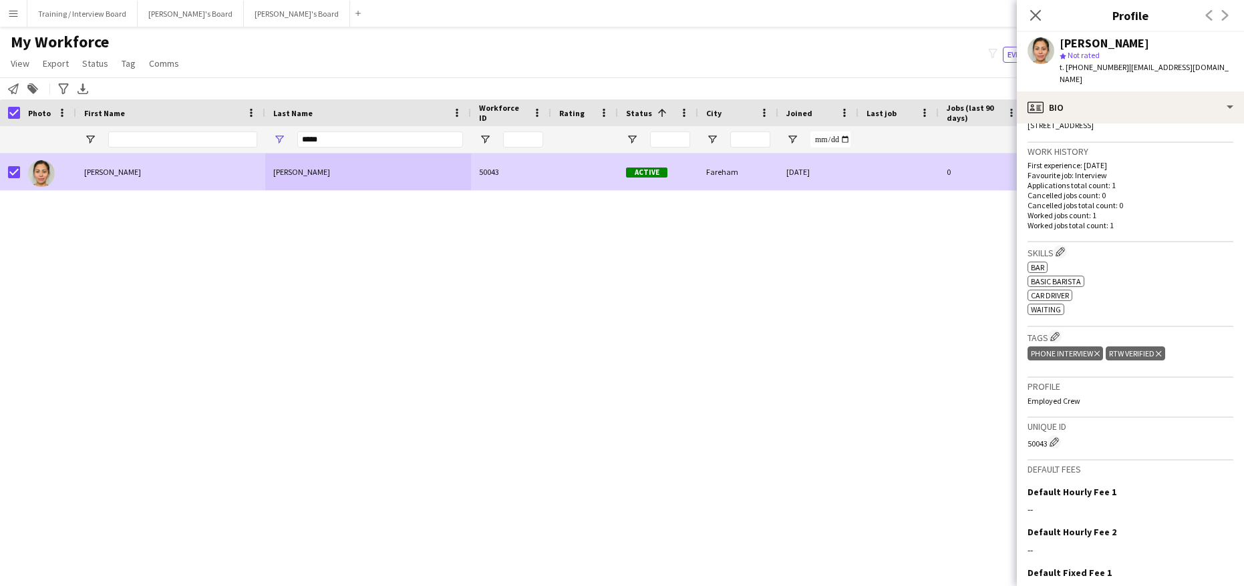
scroll to position [392, 0]
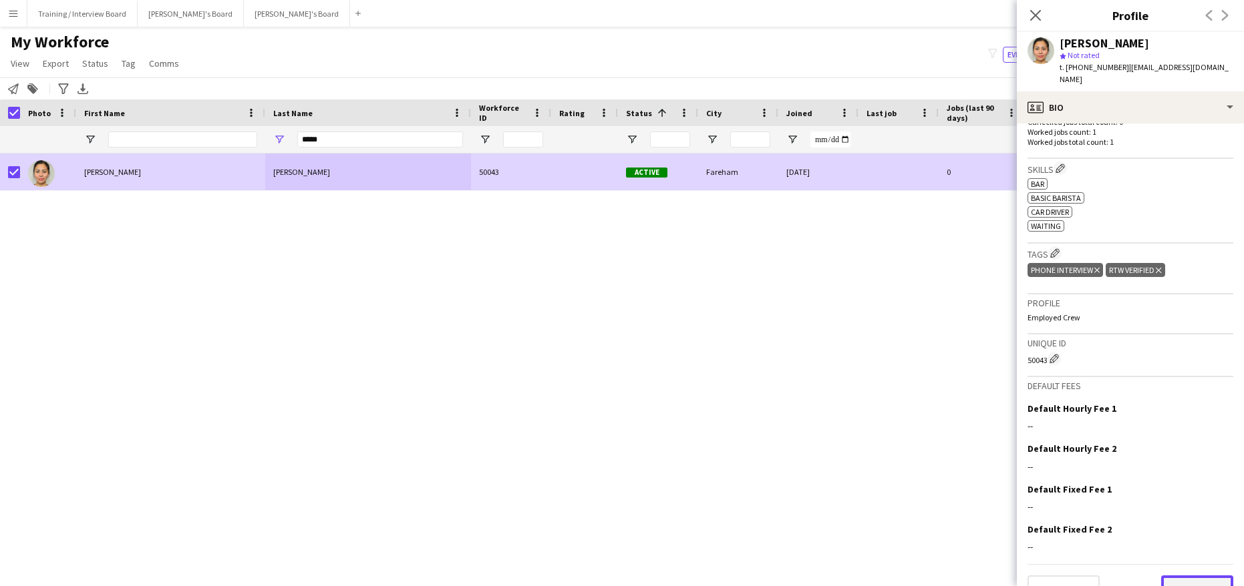
click at [1177, 576] on button "Next" at bounding box center [1197, 589] width 72 height 27
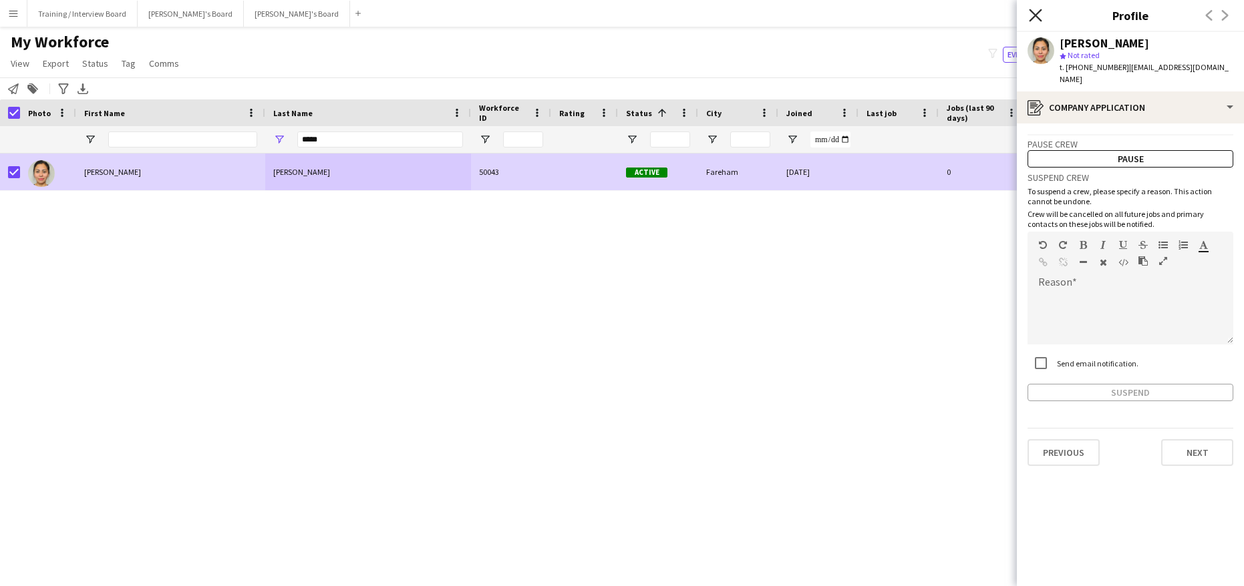
click at [1037, 9] on icon "Close pop-in" at bounding box center [1035, 15] width 13 height 13
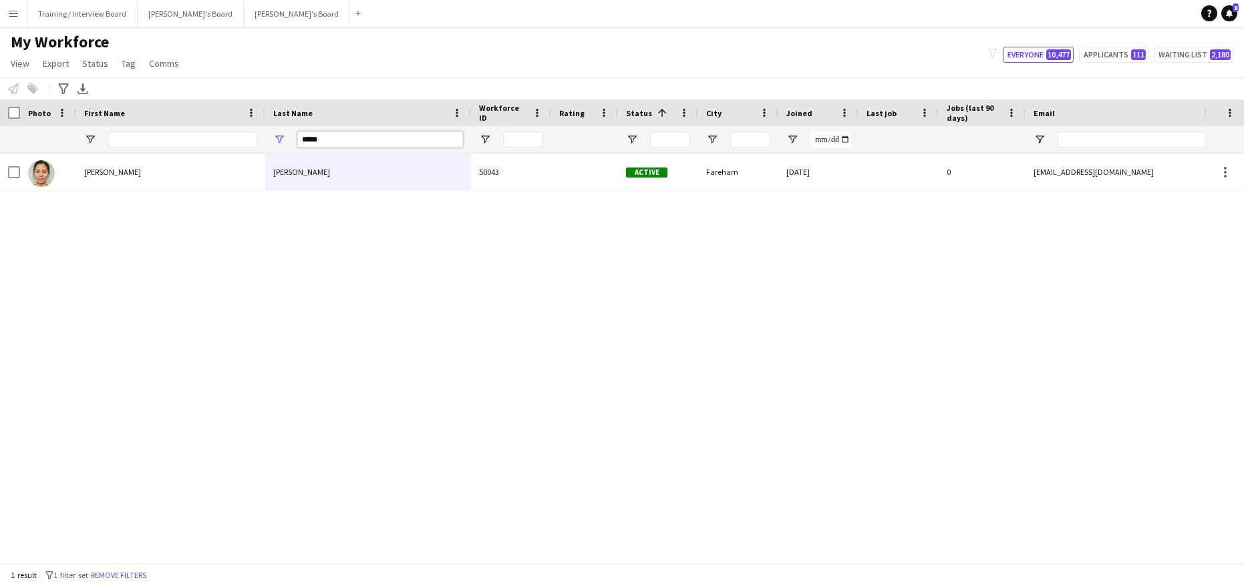
click at [333, 143] on input "*****" at bounding box center [380, 140] width 166 height 16
type input "*"
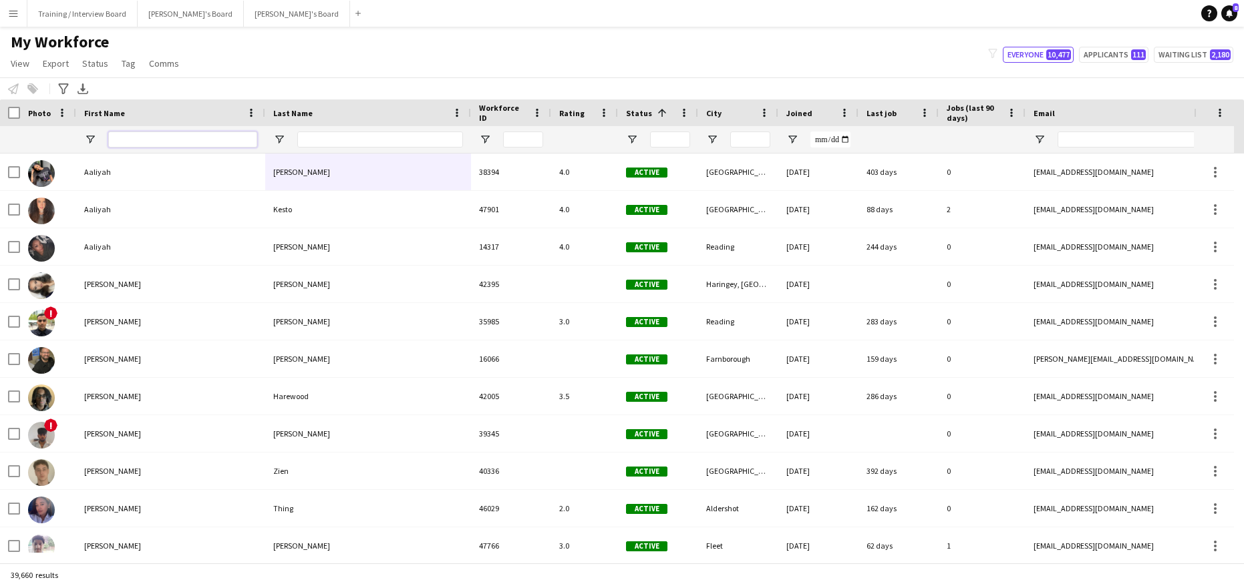
click at [152, 136] on input "First Name Filter Input" at bounding box center [182, 140] width 149 height 16
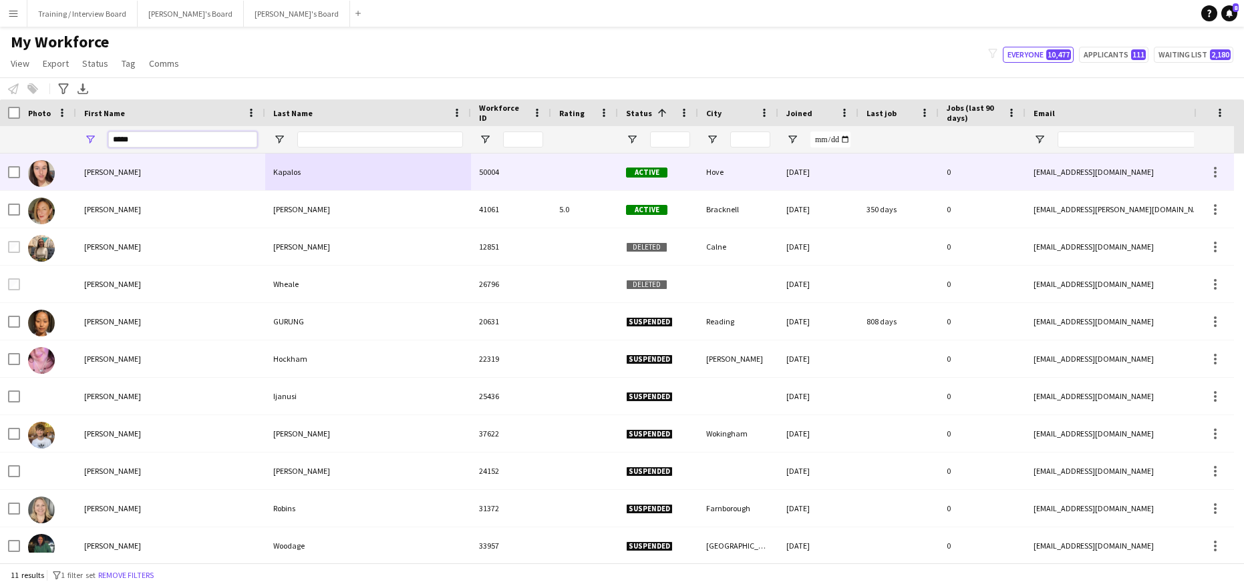
type input "*****"
click at [284, 168] on div "Kapalos" at bounding box center [368, 172] width 206 height 37
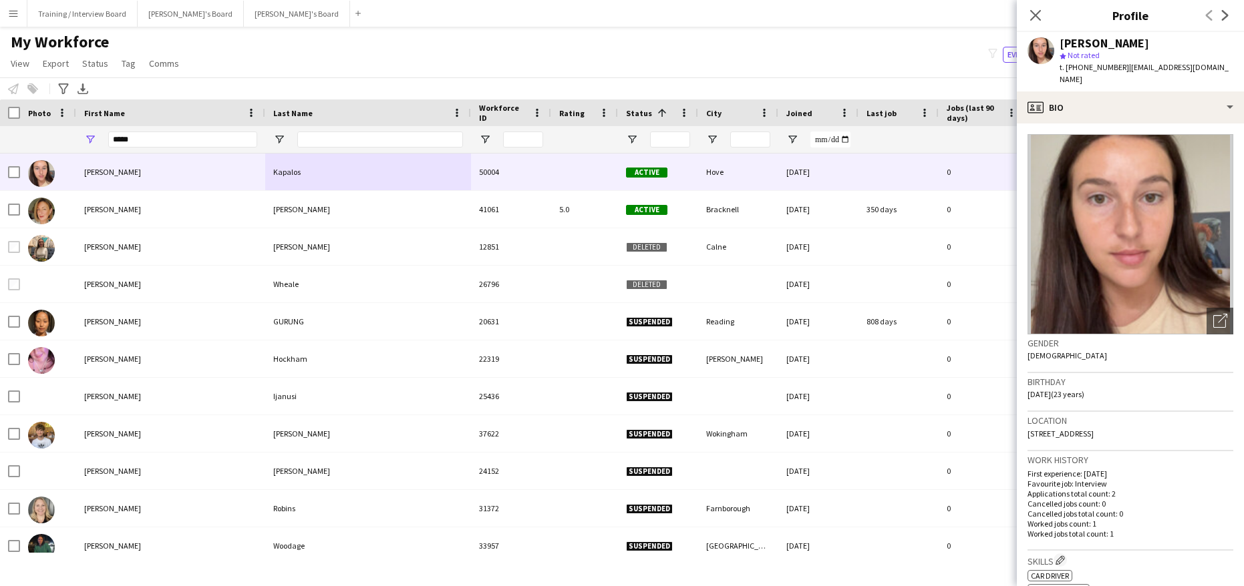
click at [9, 87] on div "Notify workforce Add to tag Select at least one crew to tag him or her. Advance…" at bounding box center [622, 88] width 1244 height 22
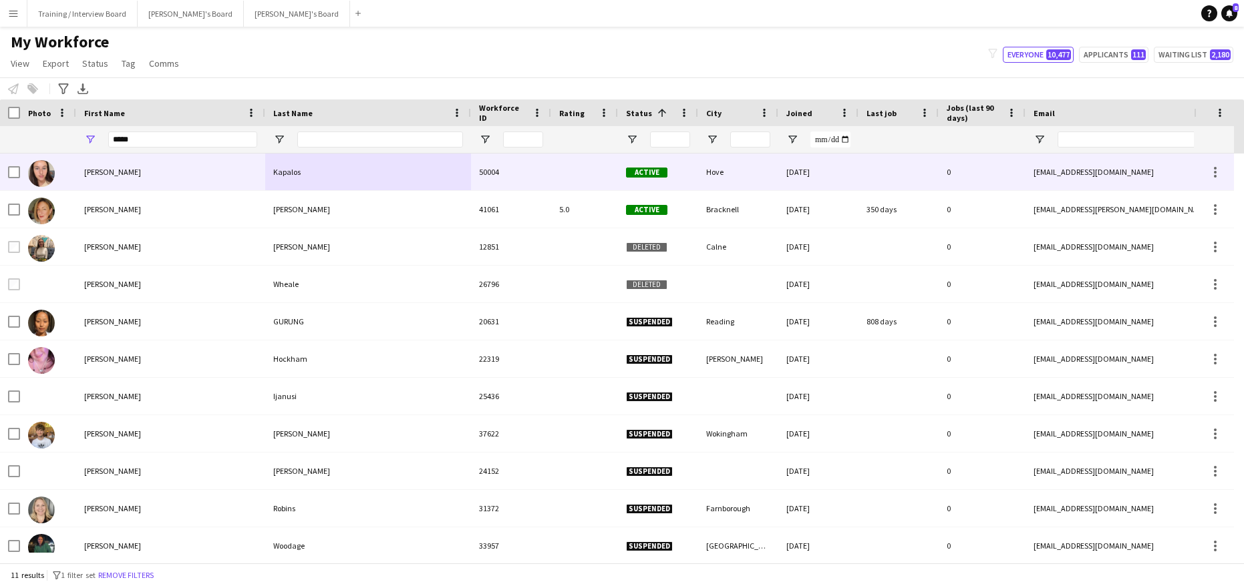
click at [13, 164] on div at bounding box center [14, 172] width 12 height 37
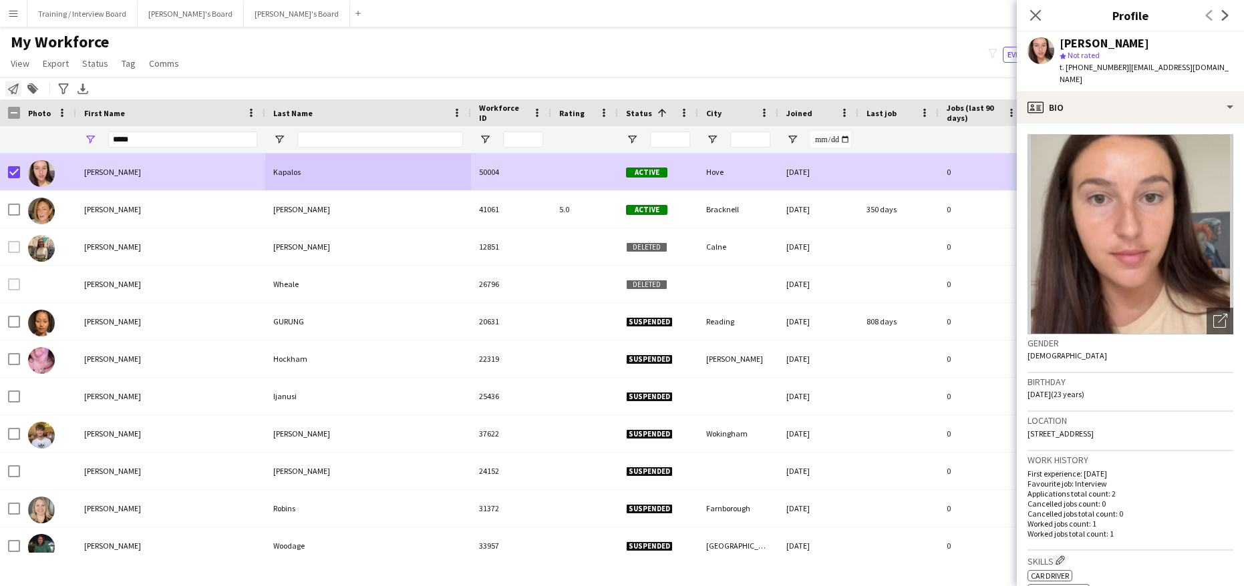
click at [9, 85] on icon "Notify workforce" at bounding box center [13, 88] width 11 height 11
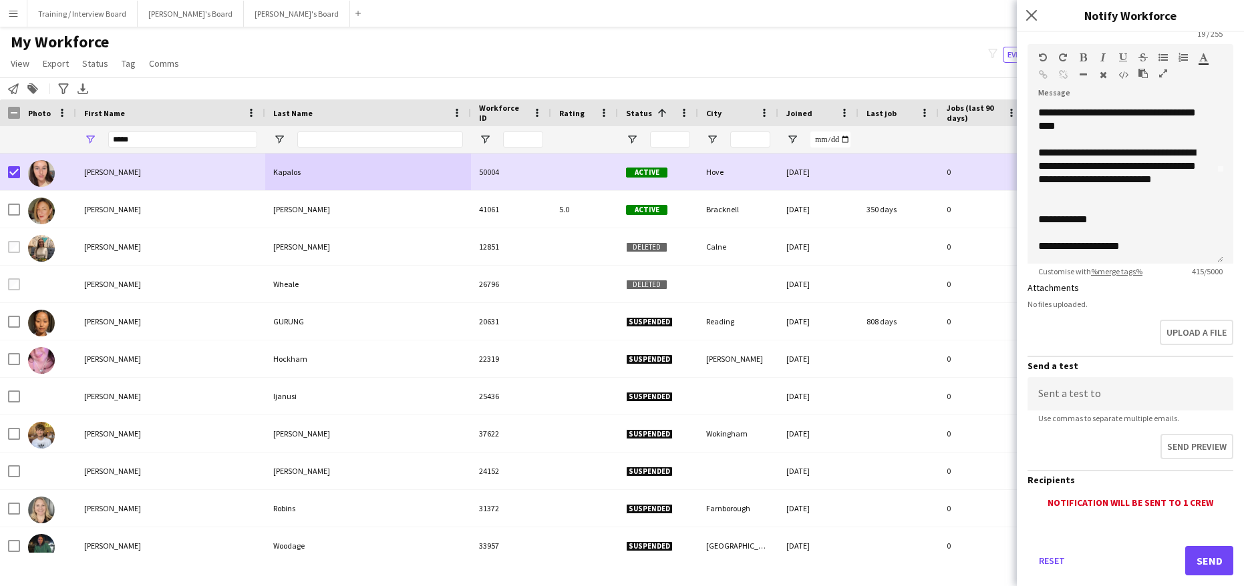
scroll to position [188, 0]
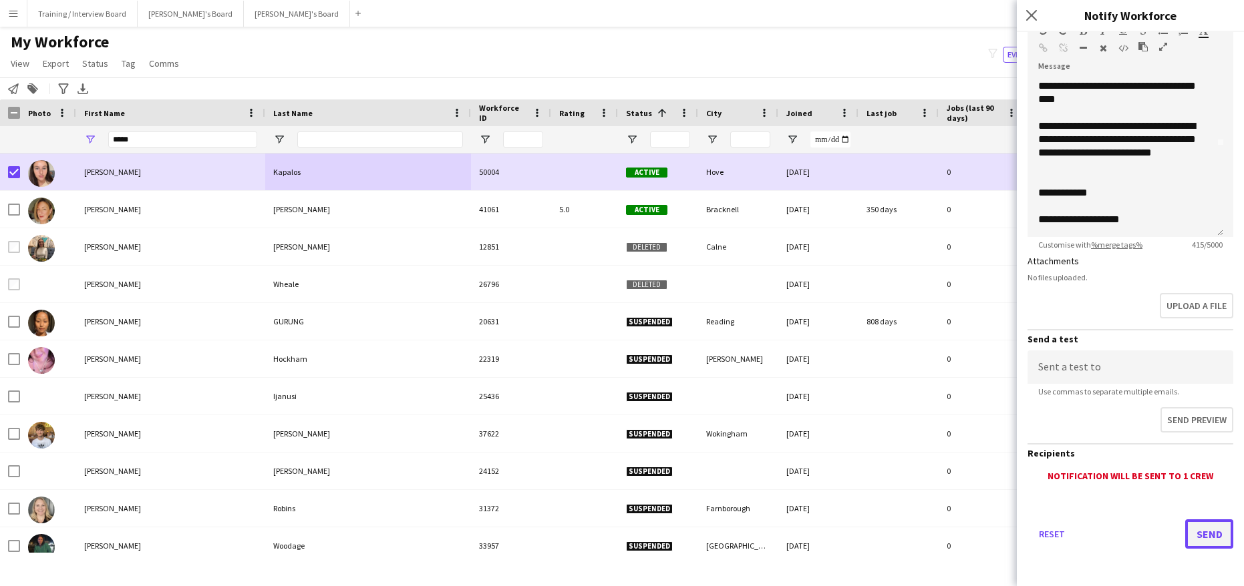
click at [1204, 538] on button "Send" at bounding box center [1209, 534] width 48 height 29
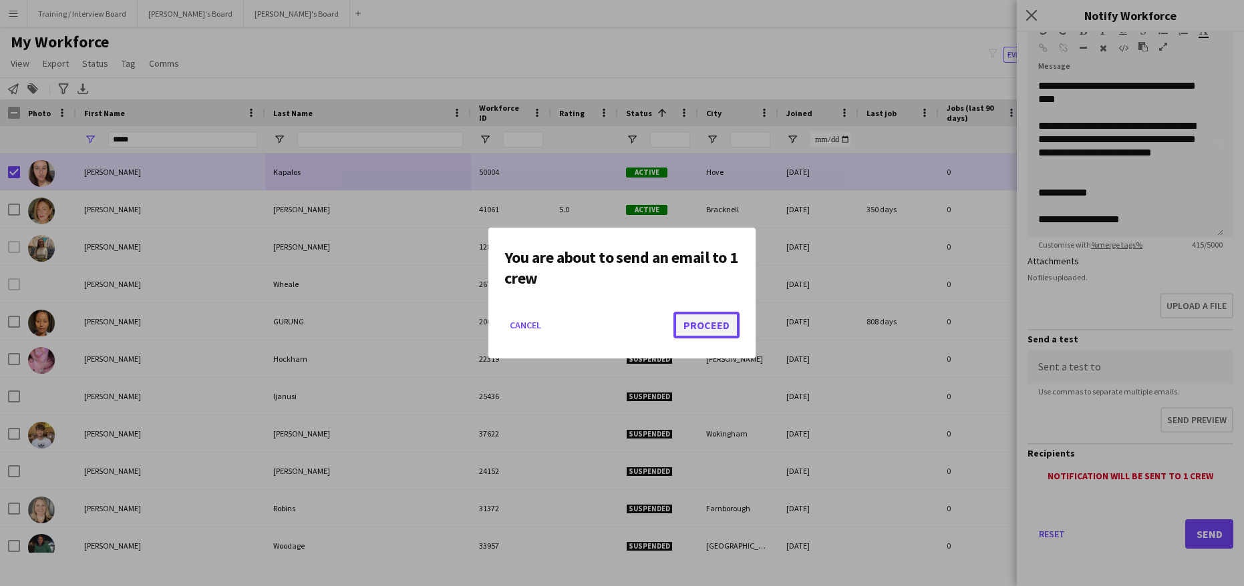
click at [718, 337] on button "Proceed" at bounding box center [706, 325] width 66 height 27
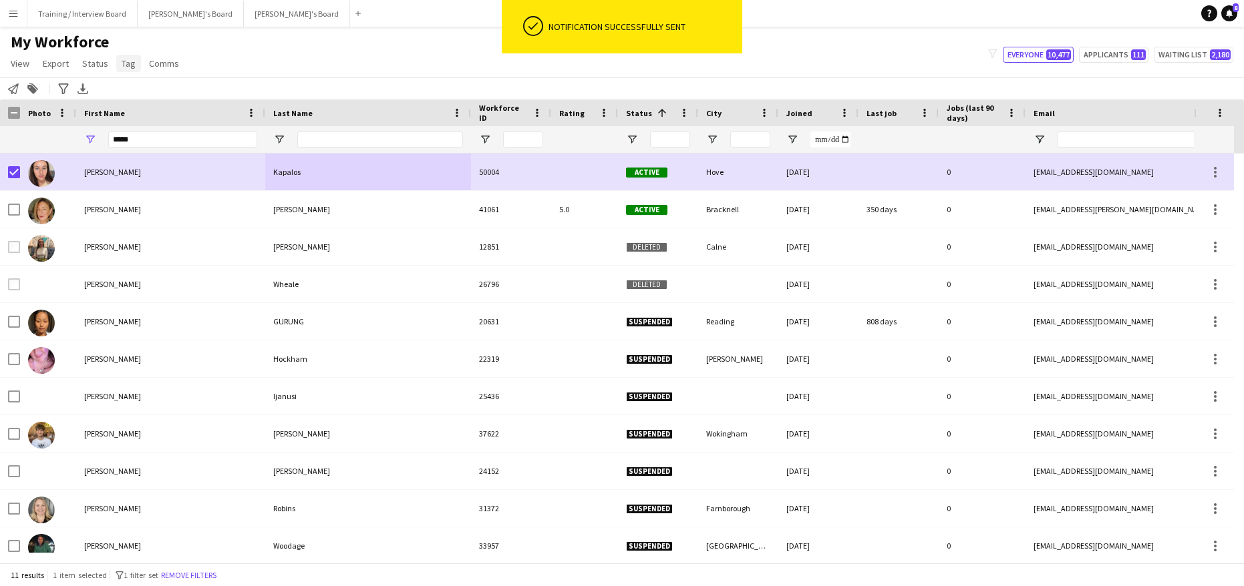
click at [126, 61] on span "Tag" at bounding box center [129, 63] width 14 height 12
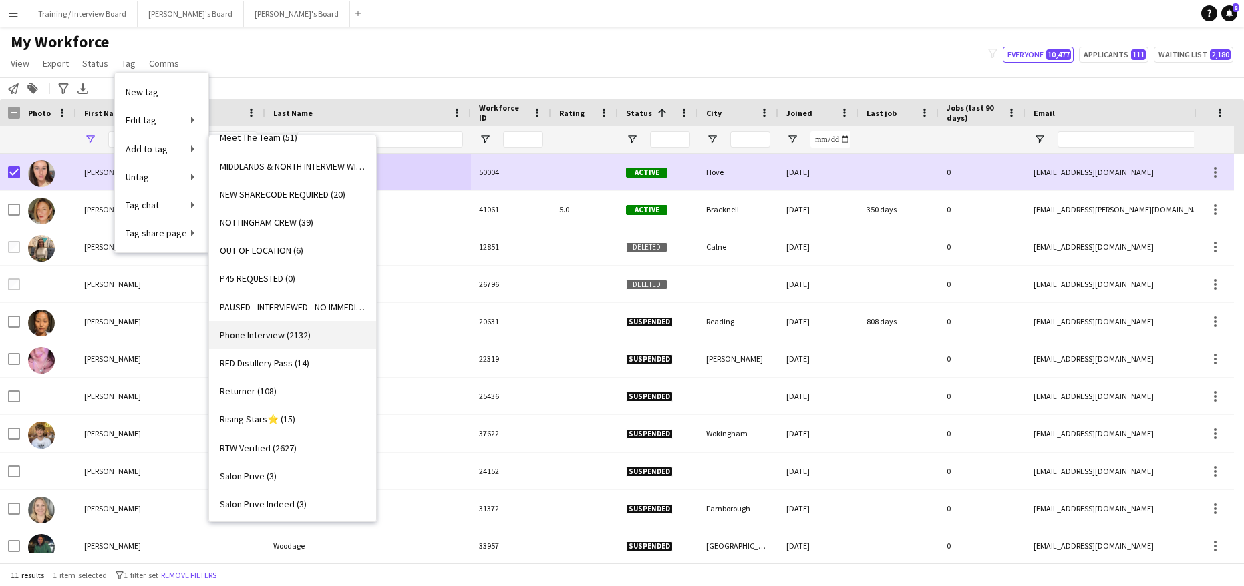
click at [250, 337] on span "Phone Interview (2132)" at bounding box center [265, 335] width 91 height 12
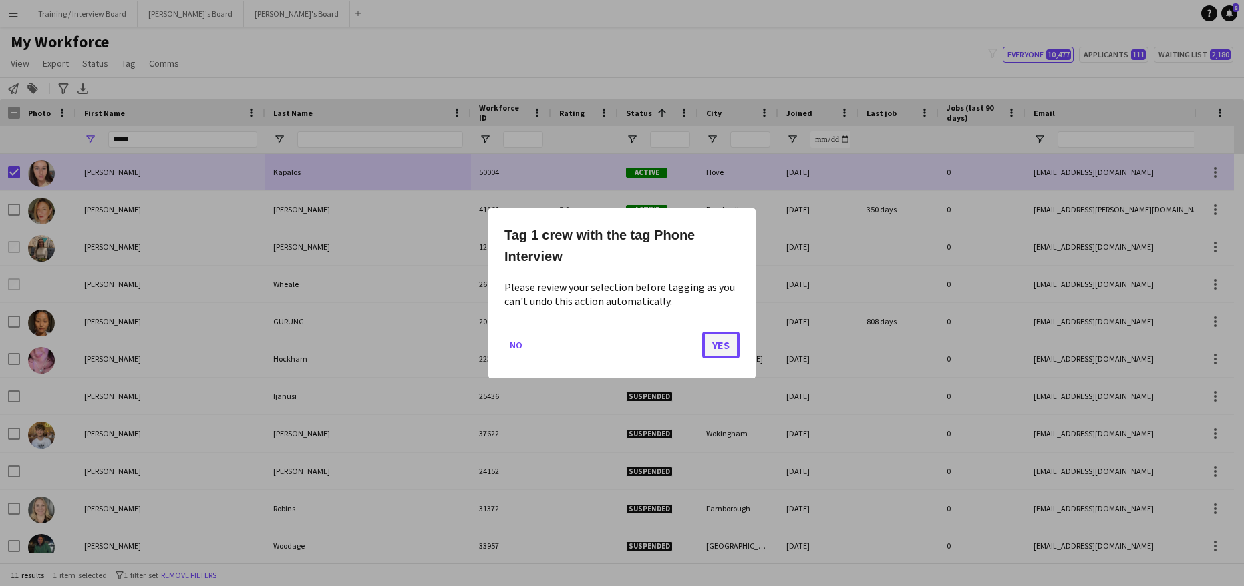
click at [711, 339] on button "Yes" at bounding box center [720, 344] width 37 height 27
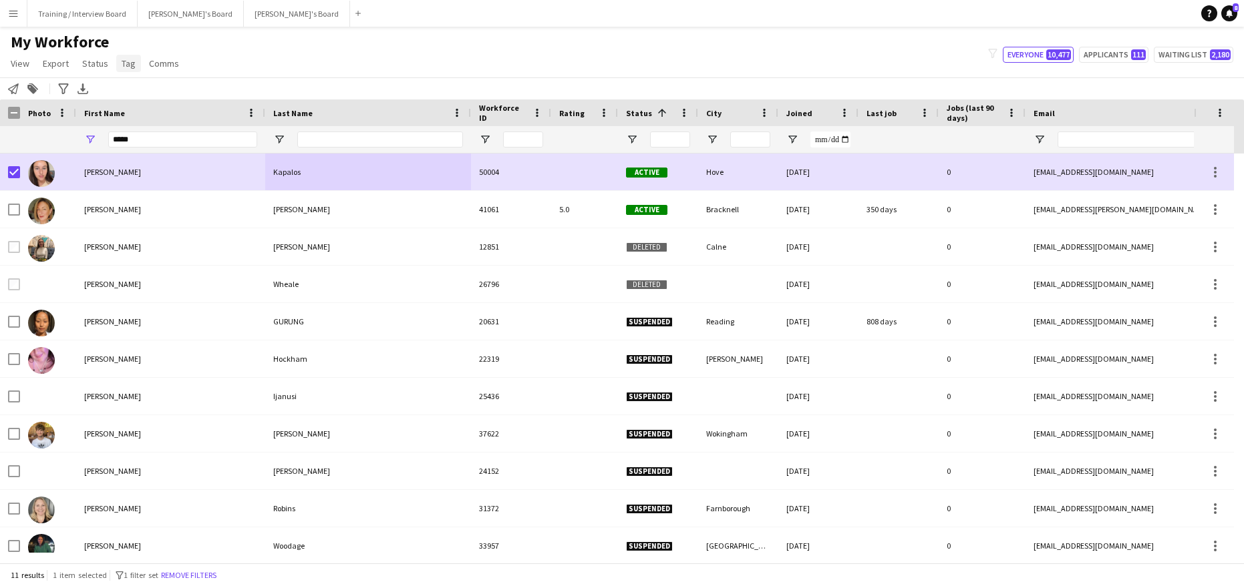
click at [126, 68] on span "Tag" at bounding box center [129, 63] width 14 height 12
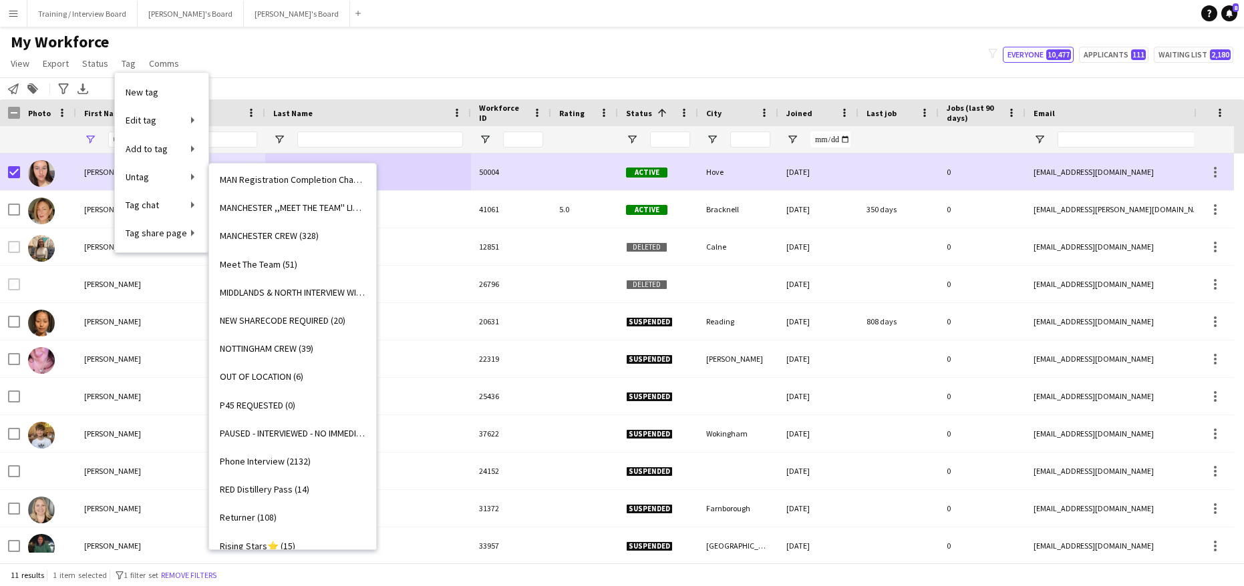
scroll to position [1149, 0]
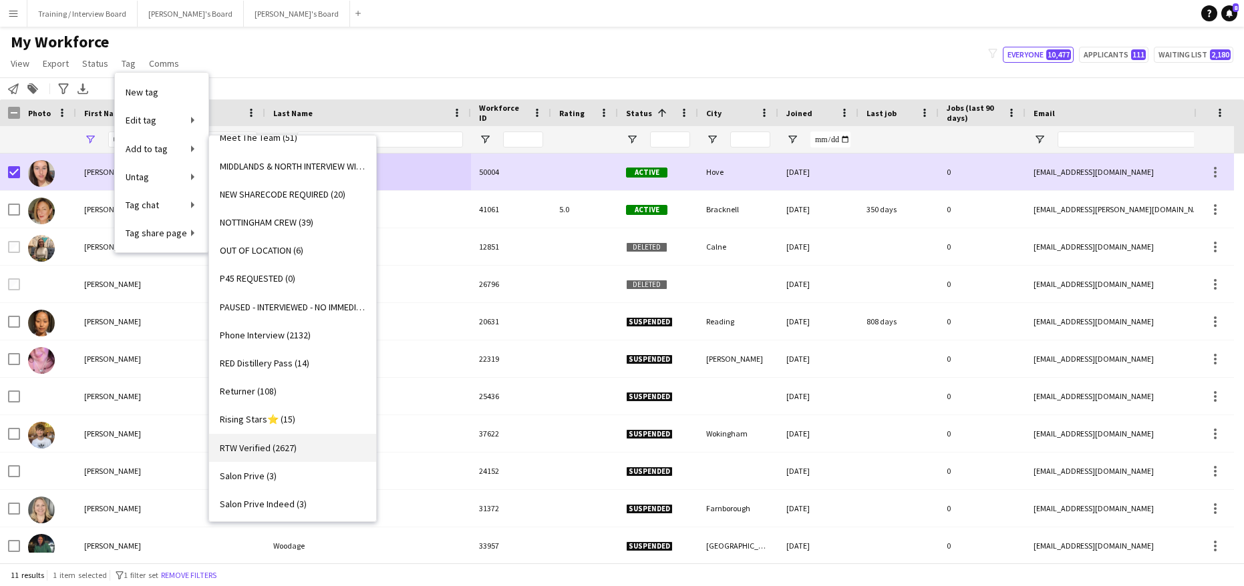
click at [243, 444] on span "RTW Verified (2627)" at bounding box center [258, 448] width 77 height 12
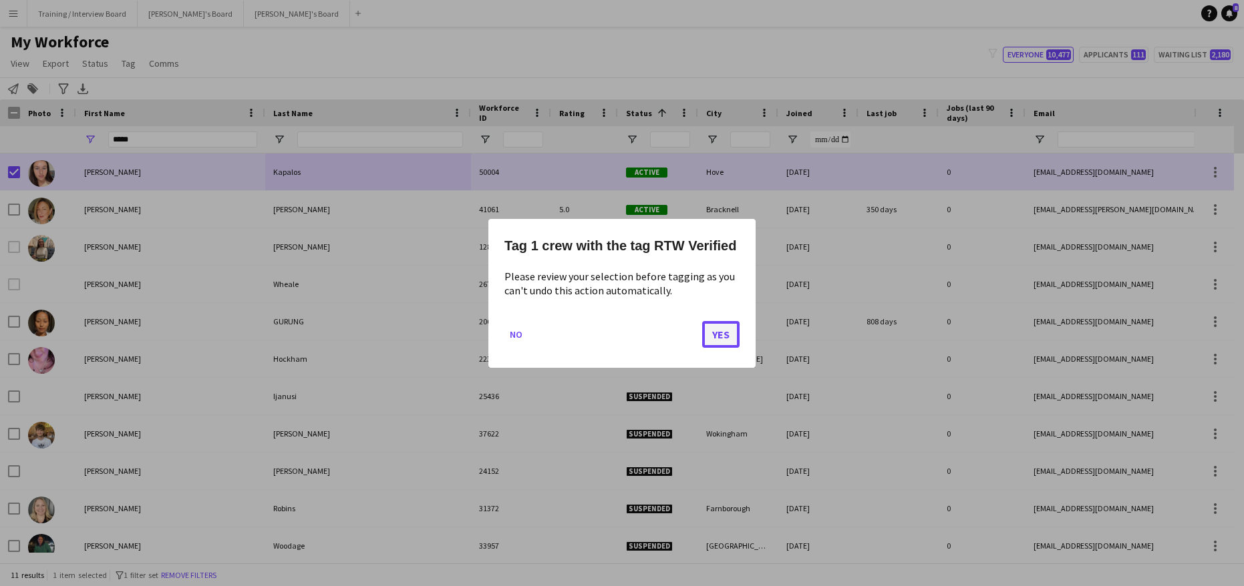
click at [726, 341] on button "Yes" at bounding box center [720, 334] width 37 height 27
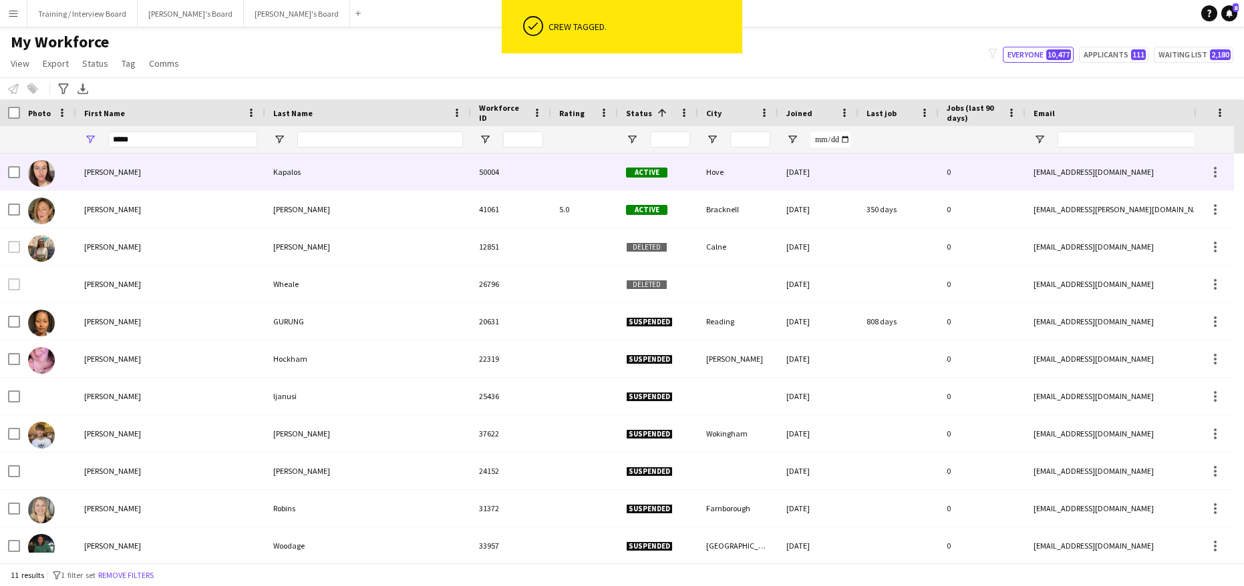
click at [191, 176] on div "Nikki" at bounding box center [170, 172] width 189 height 37
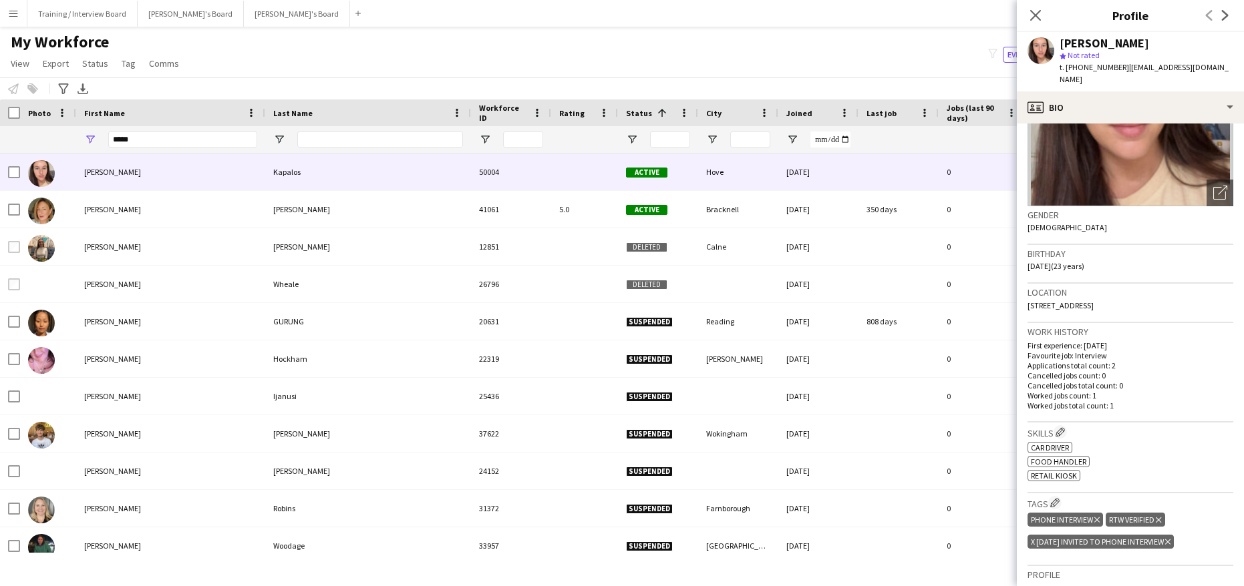
scroll to position [134, 0]
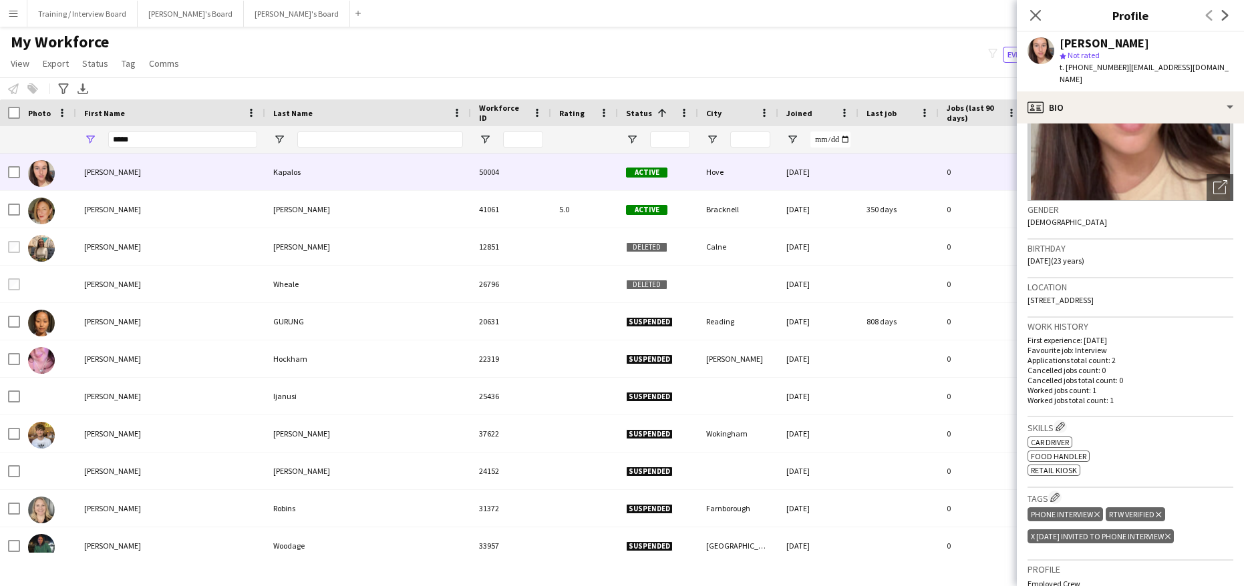
click at [1173, 530] on div "x 08/09/2025 Invited to Phone Interview Delete tag" at bounding box center [1100, 537] width 146 height 14
click at [1170, 533] on icon "Delete tag" at bounding box center [1167, 537] width 5 height 8
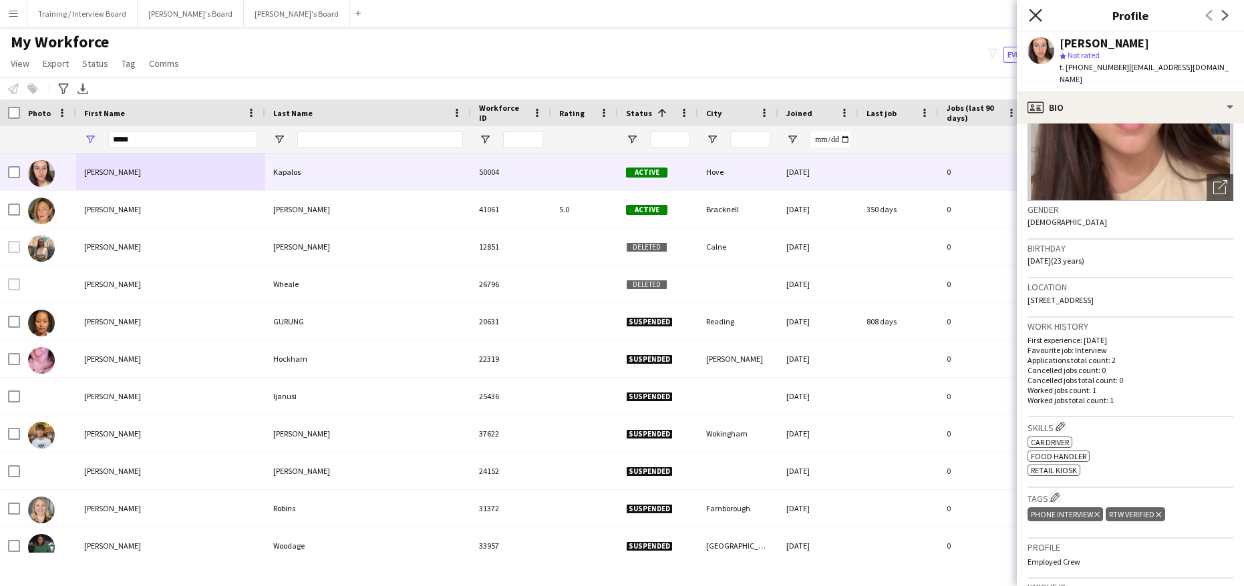
click at [1030, 12] on icon "Close pop-in" at bounding box center [1035, 15] width 13 height 13
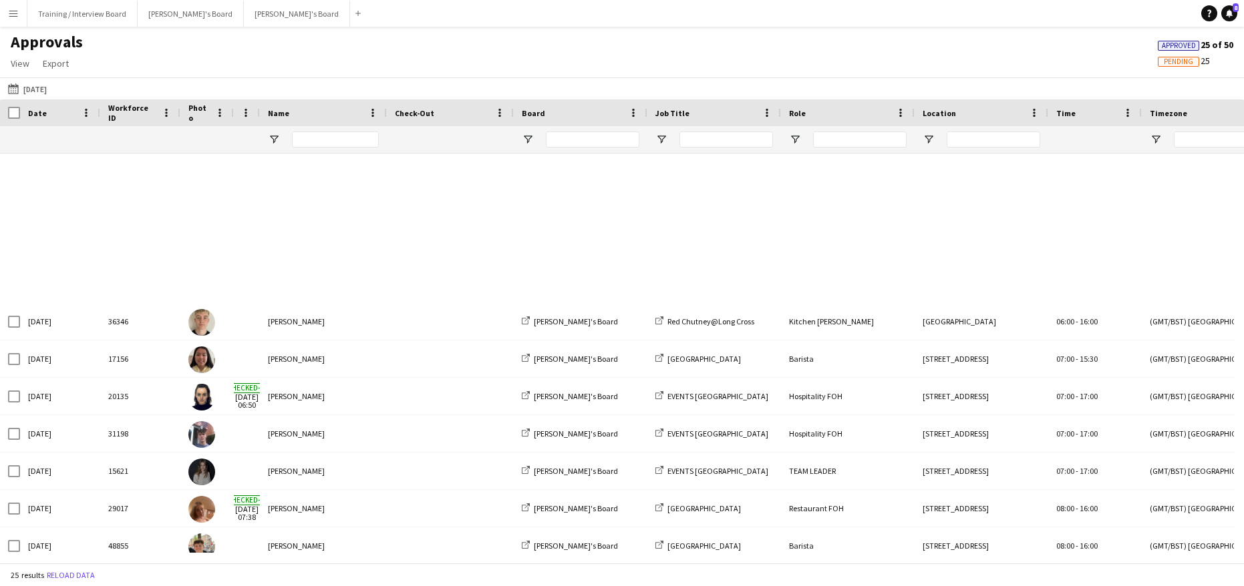
scroll to position [536, 0]
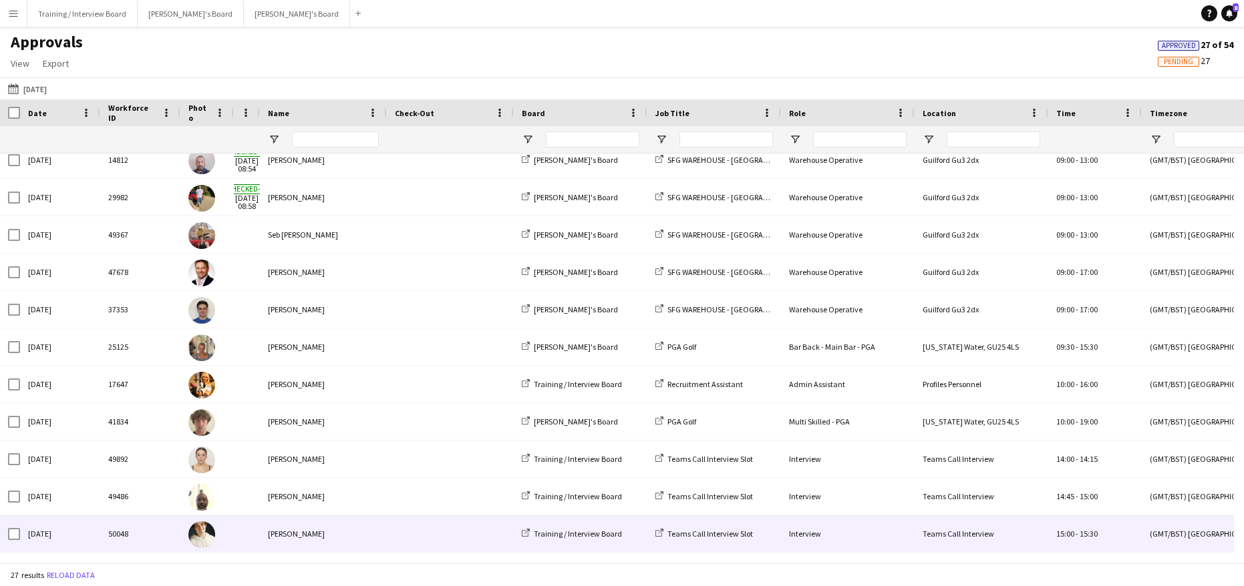
click at [312, 538] on div "[PERSON_NAME]" at bounding box center [323, 534] width 127 height 37
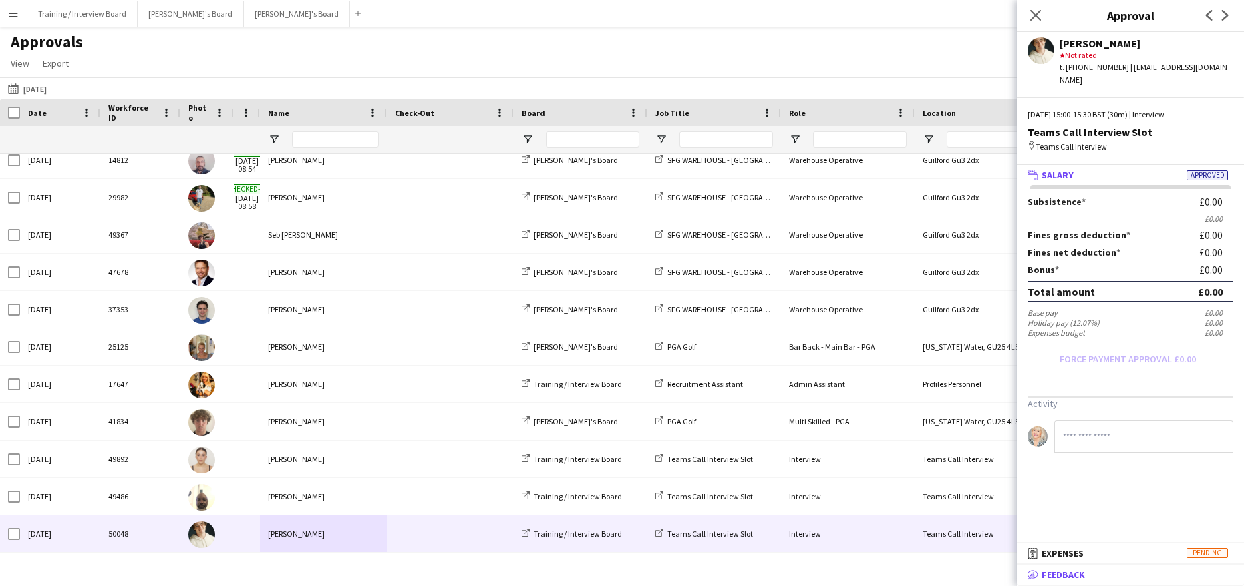
click at [1041, 574] on span "Feedback" at bounding box center [1062, 575] width 43 height 12
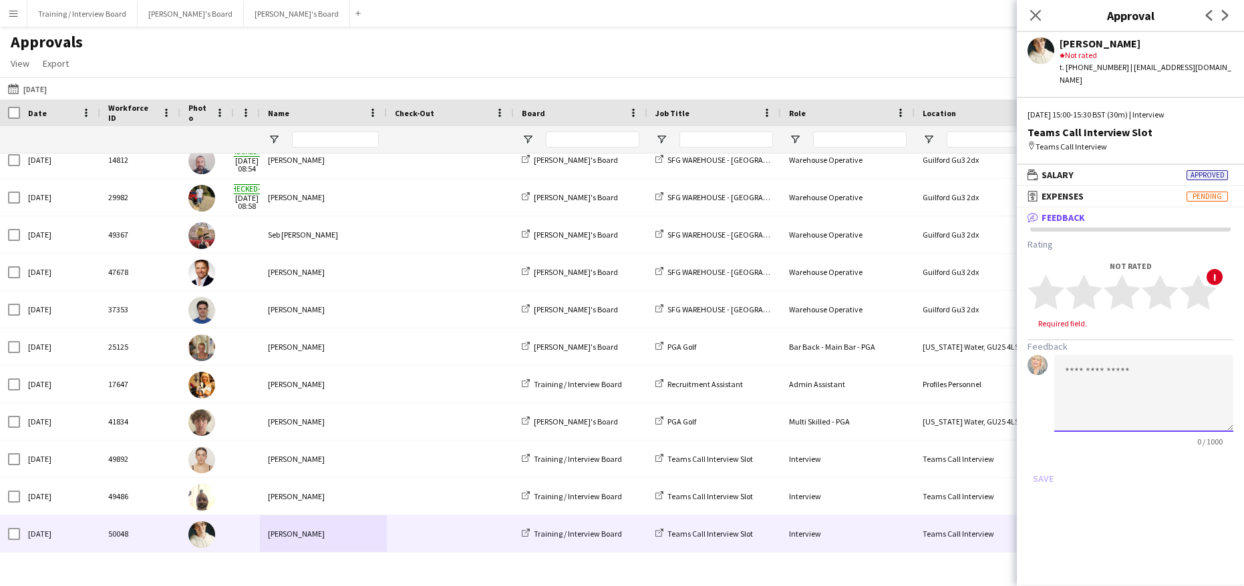
click at [1074, 369] on textarea at bounding box center [1143, 393] width 179 height 77
click at [1113, 375] on textarea "**********" at bounding box center [1143, 393] width 179 height 77
click at [1216, 371] on textarea "**********" at bounding box center [1143, 393] width 179 height 77
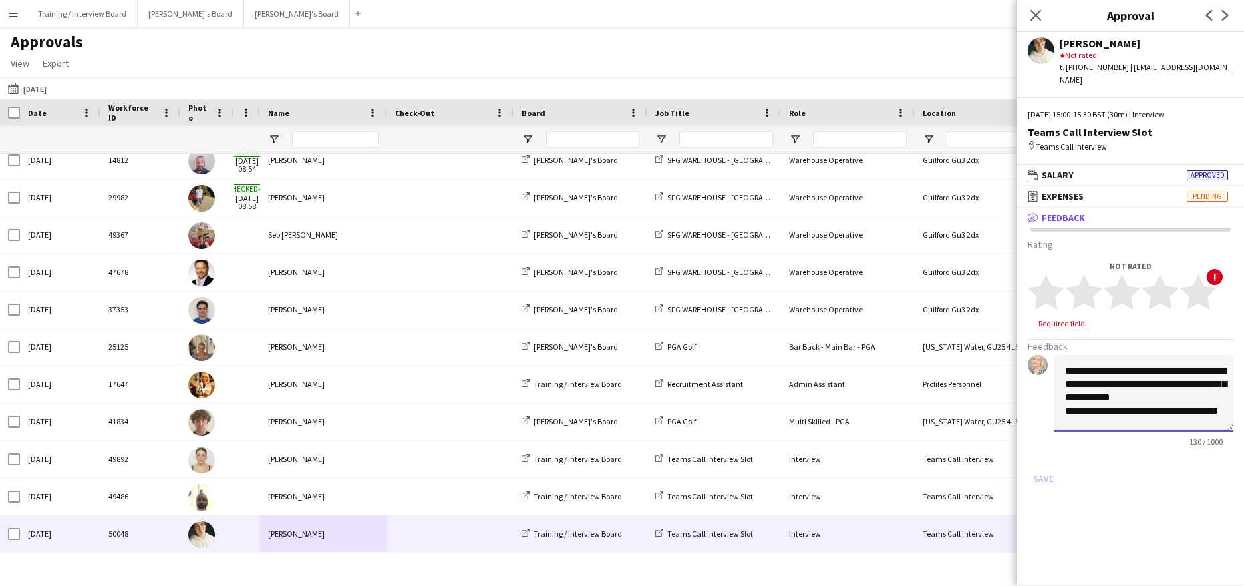
scroll to position [1, 0]
click at [1091, 395] on textarea "**********" at bounding box center [1143, 393] width 179 height 77
click at [1199, 409] on textarea "**********" at bounding box center [1143, 393] width 179 height 77
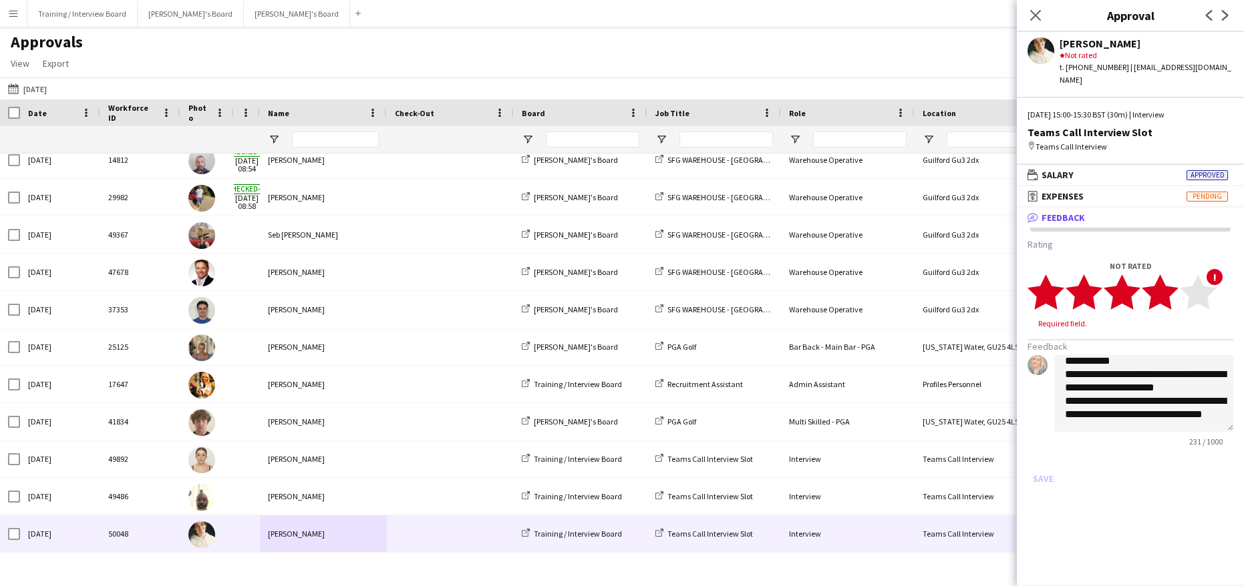
click at [1167, 287] on polygon at bounding box center [1159, 292] width 37 height 35
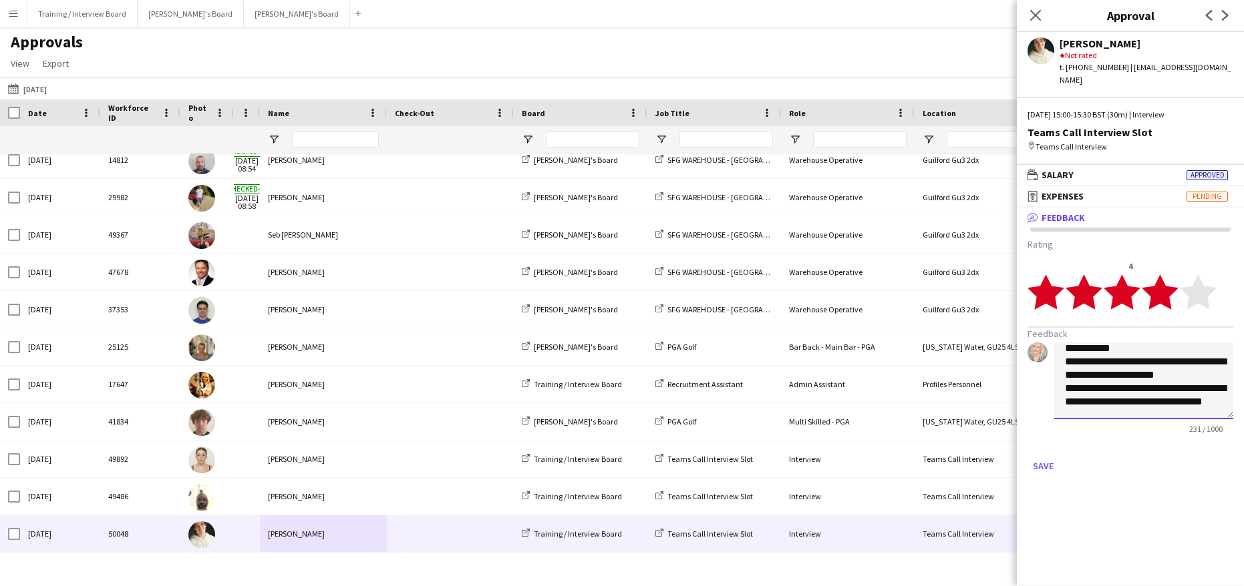
click at [1182, 361] on textarea "**********" at bounding box center [1143, 381] width 179 height 77
type textarea "**********"
click at [1049, 455] on button "Save" at bounding box center [1042, 465] width 31 height 21
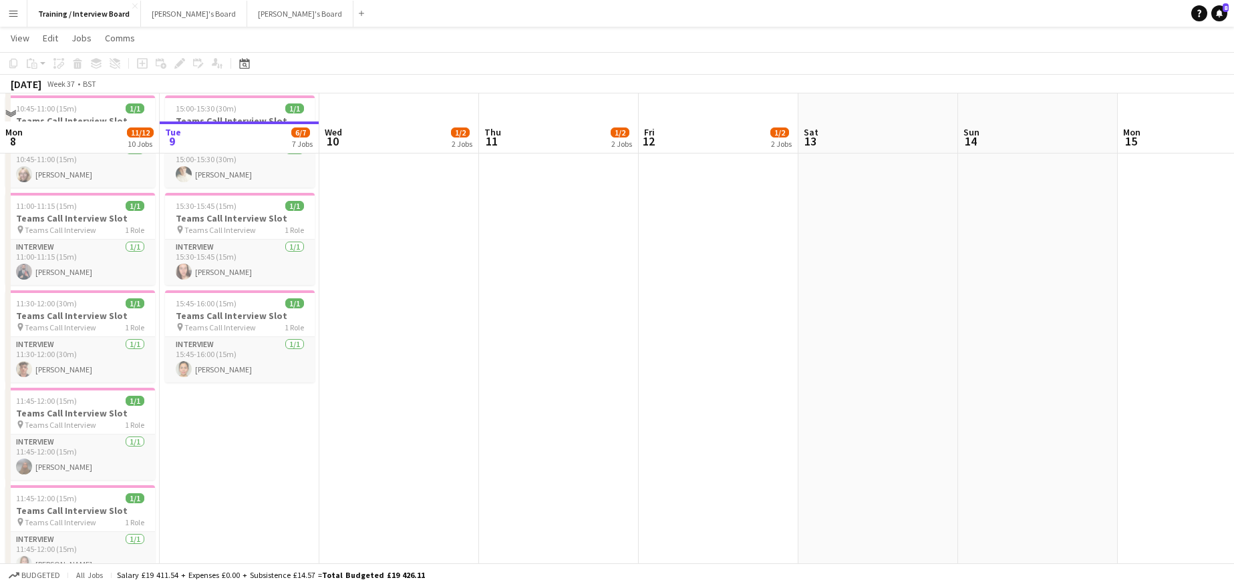
scroll to position [468, 0]
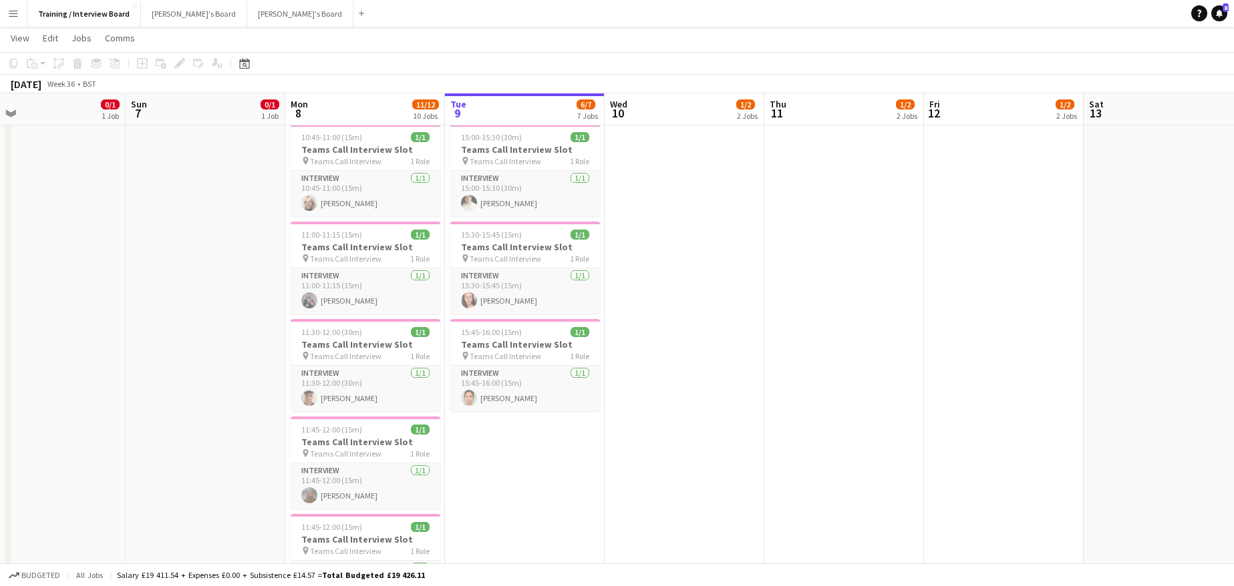
drag, startPoint x: 357, startPoint y: 107, endPoint x: 644, endPoint y: 116, distance: 288.0
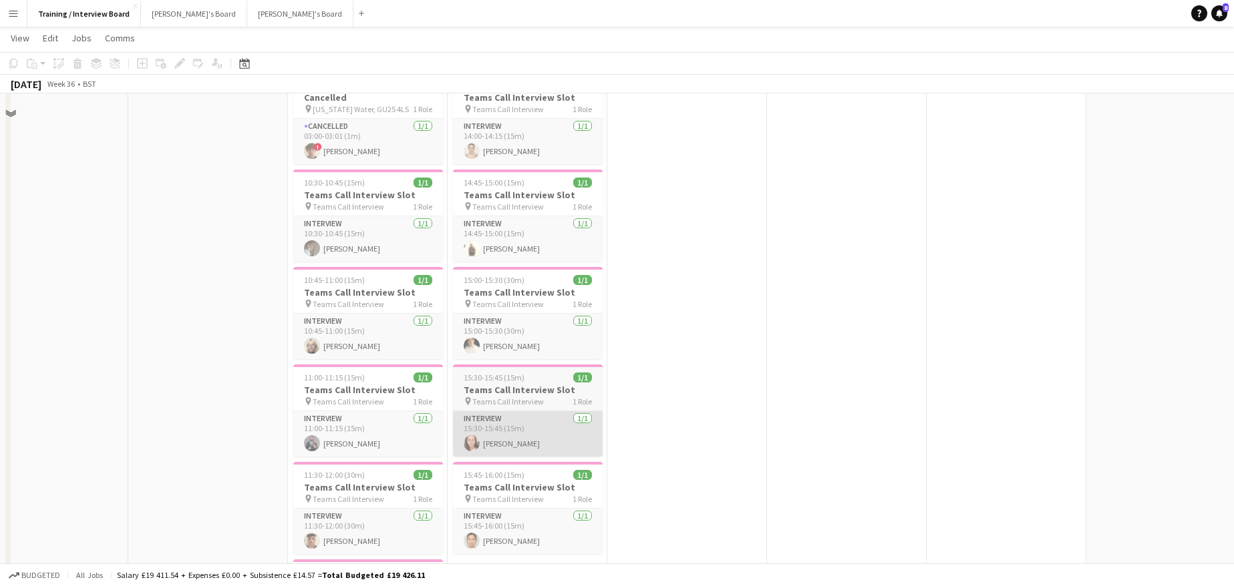
scroll to position [267, 0]
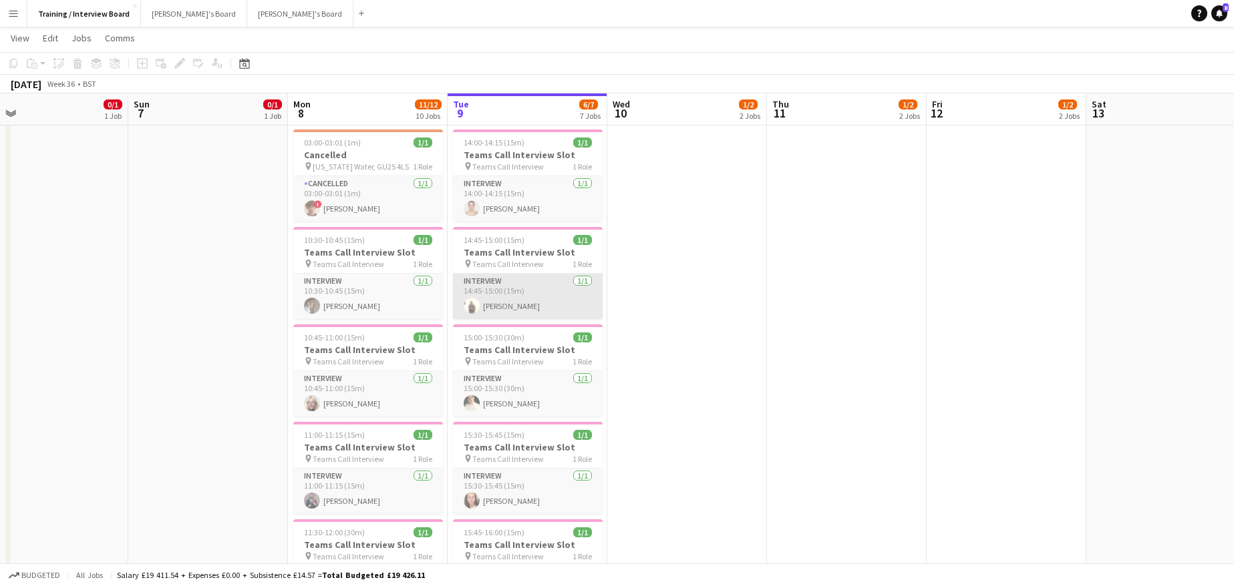
click at [526, 295] on app-card-role "Interview [DATE] 14:45-15:00 (15m) [PERSON_NAME]" at bounding box center [528, 296] width 150 height 45
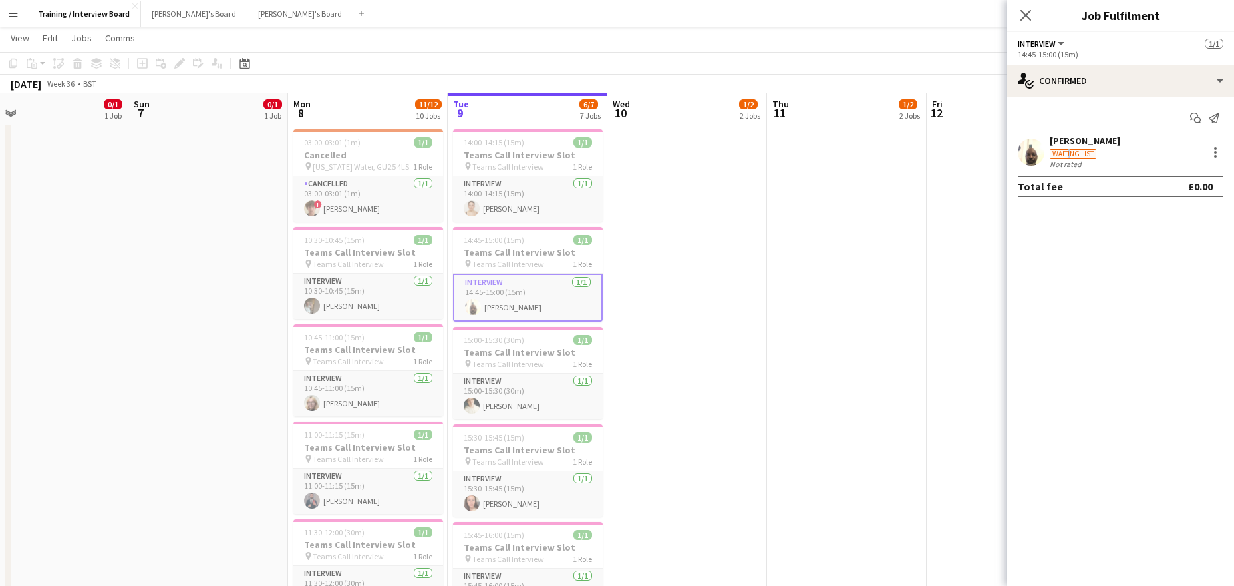
click at [1066, 157] on div "Waiting list" at bounding box center [1072, 154] width 47 height 10
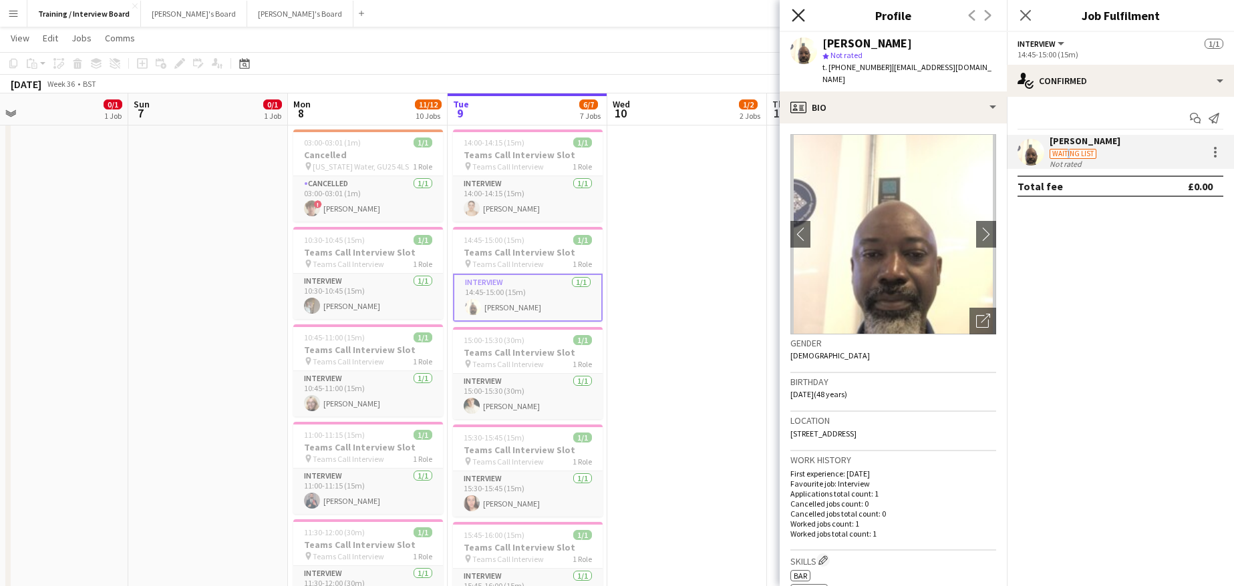
click at [797, 10] on icon "Close pop-in" at bounding box center [797, 15] width 13 height 13
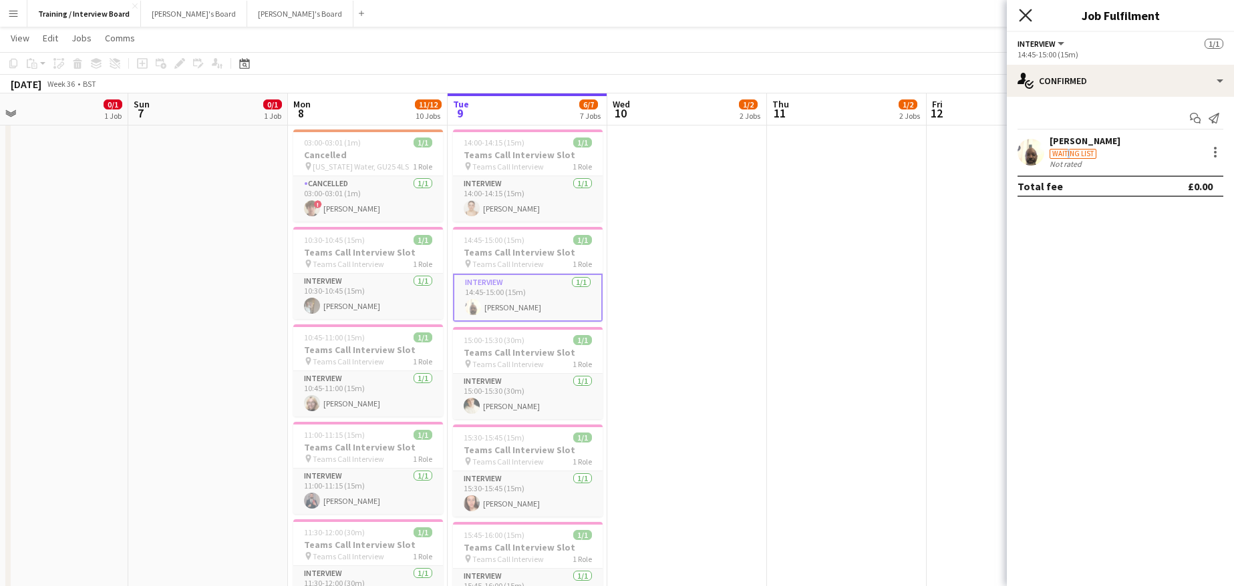
click at [1024, 12] on icon "Close pop-in" at bounding box center [1025, 15] width 13 height 13
